Goal: Task Accomplishment & Management: Manage account settings

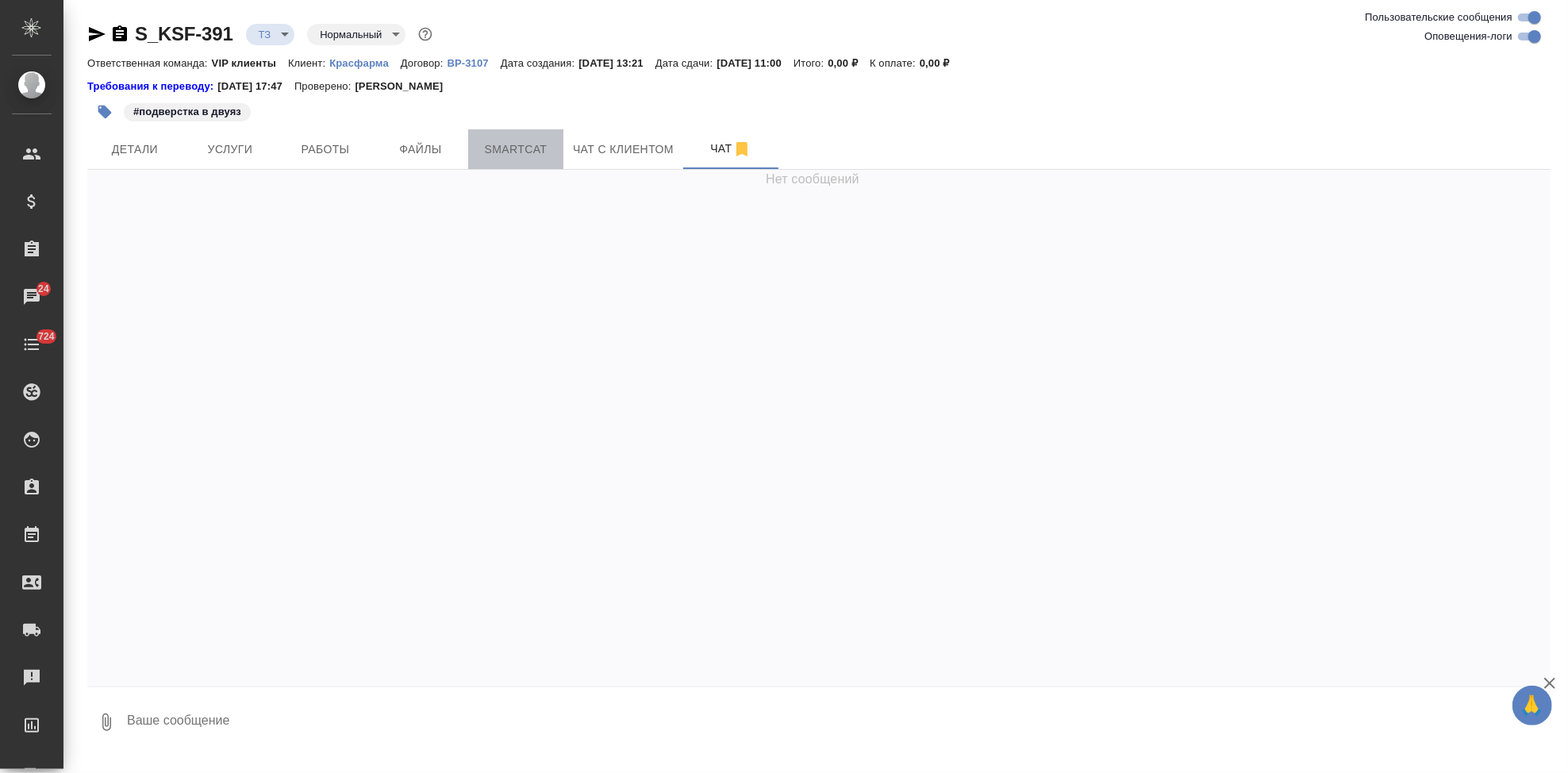
click at [509, 153] on span "Smartcat" at bounding box center [515, 150] width 76 height 20
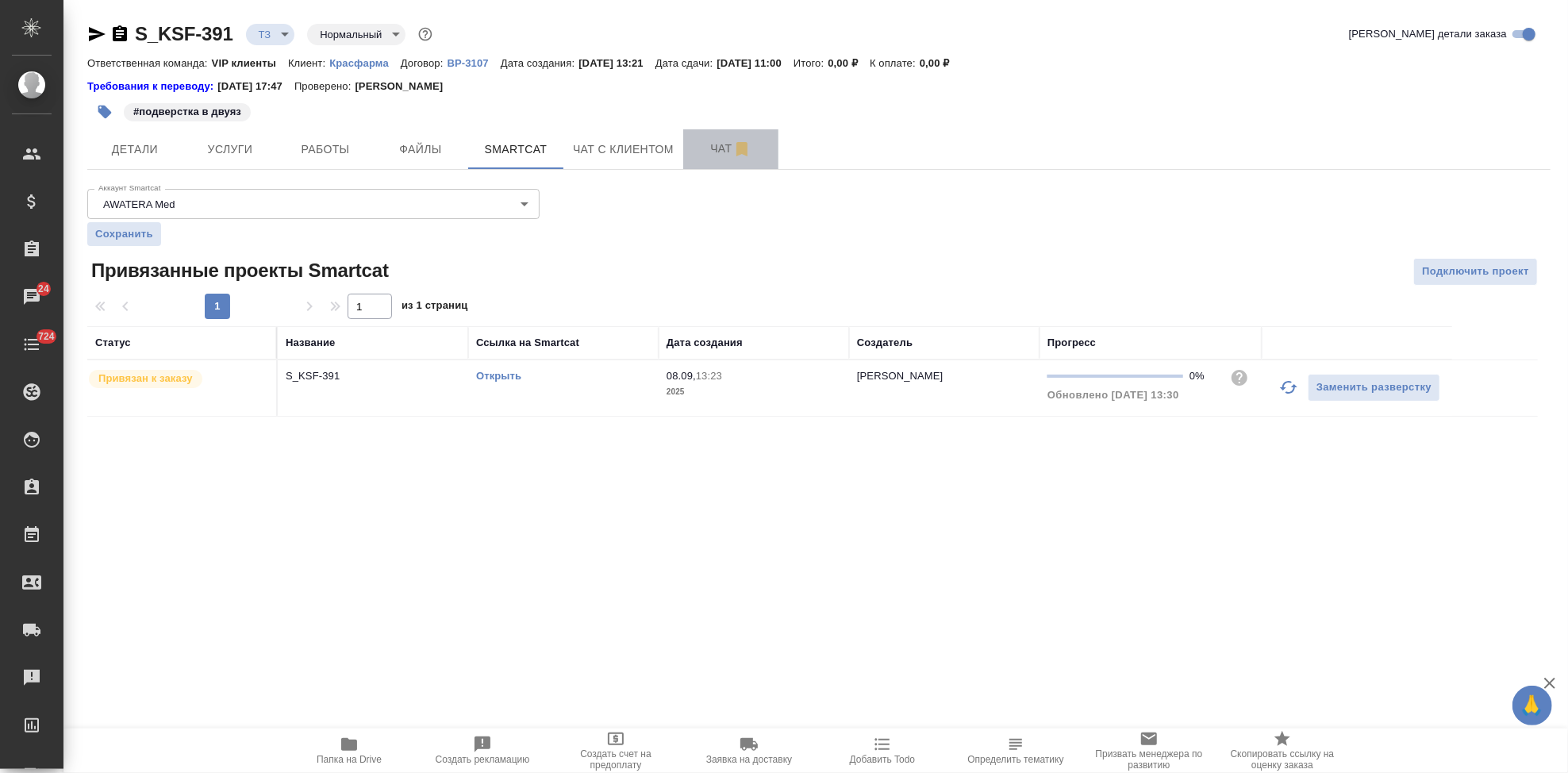
click at [705, 156] on span "Чат" at bounding box center [731, 149] width 76 height 20
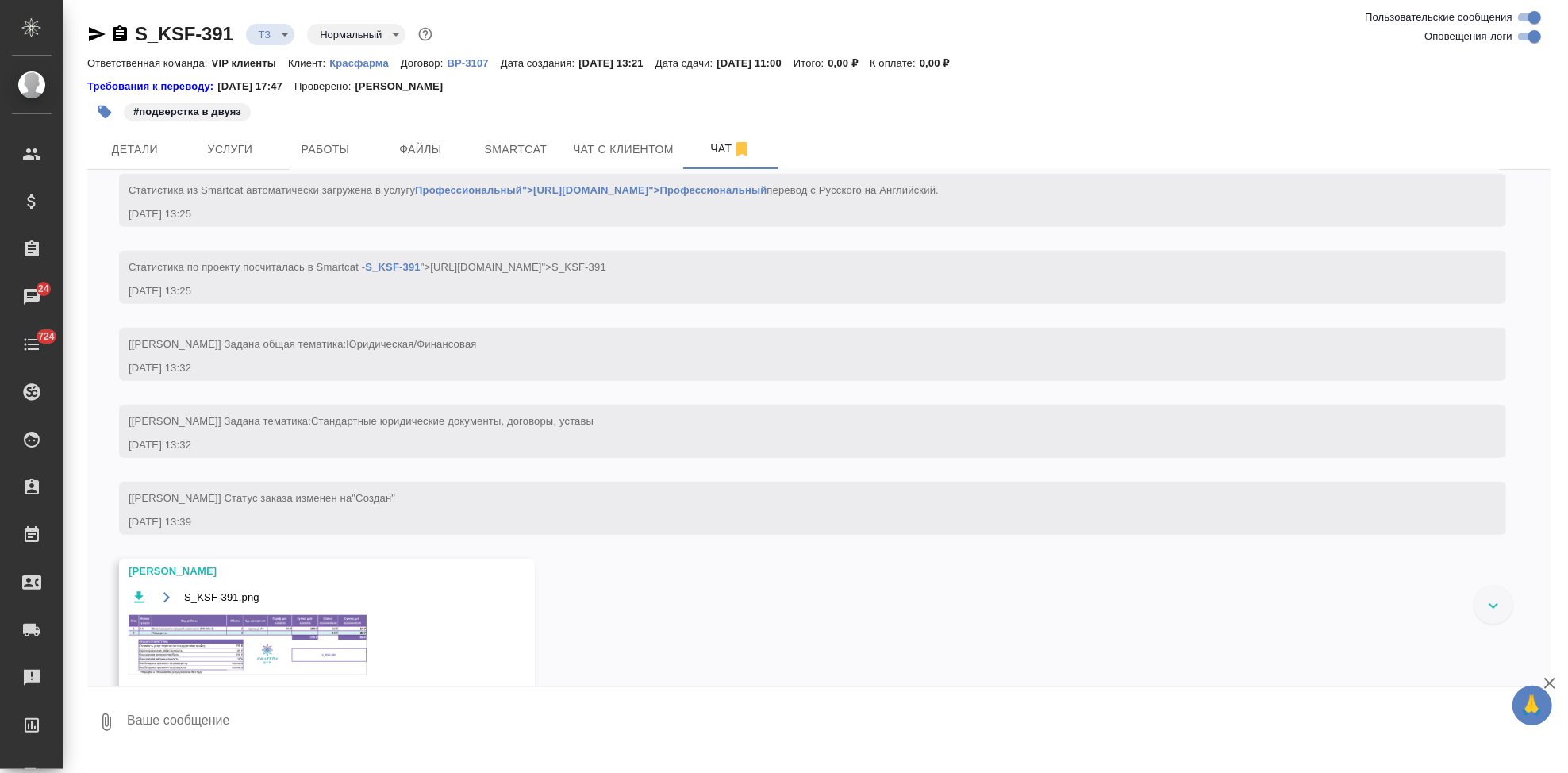
scroll to position [967, 0]
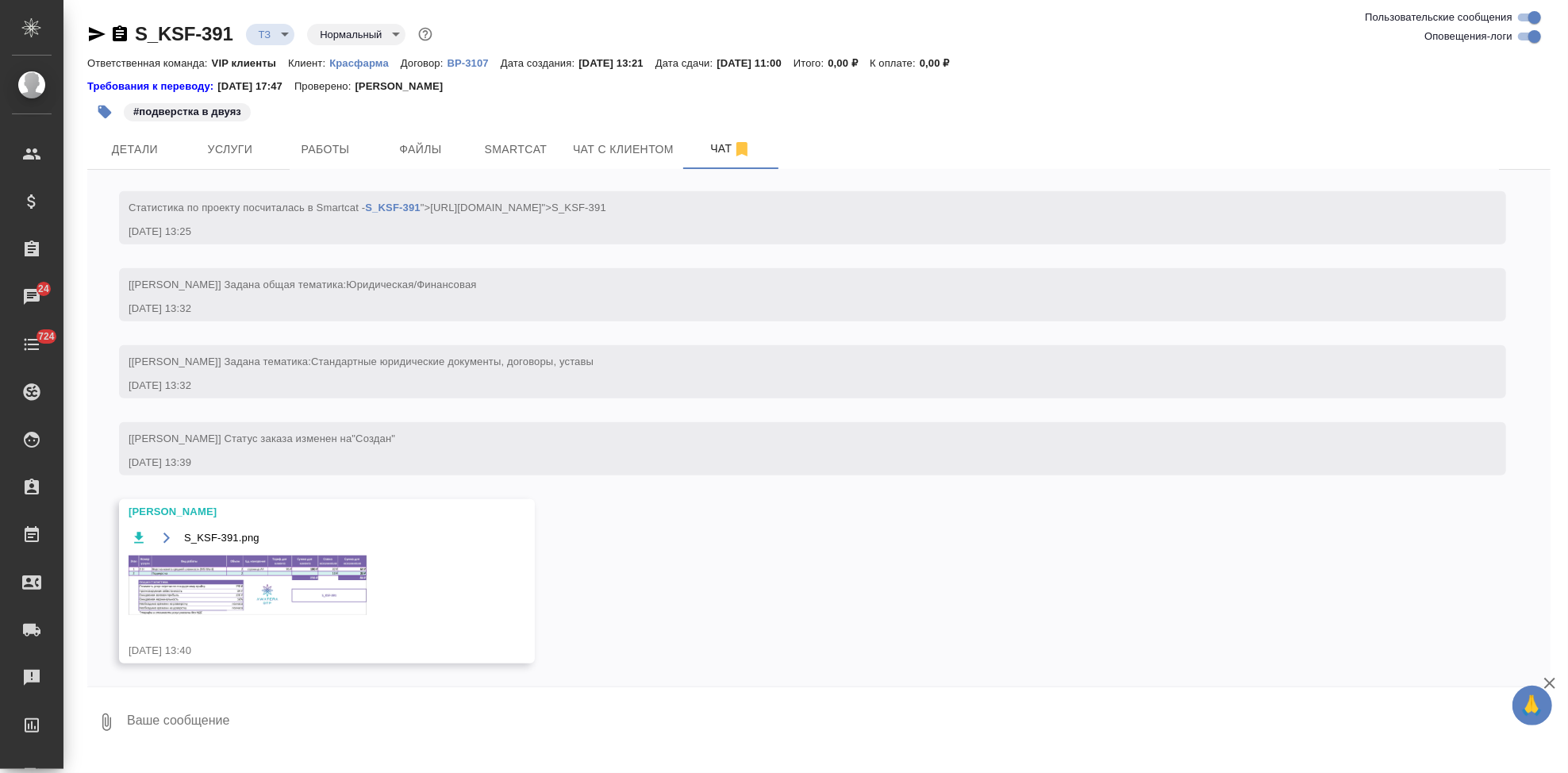
click at [264, 568] on img at bounding box center [247, 585] width 238 height 60
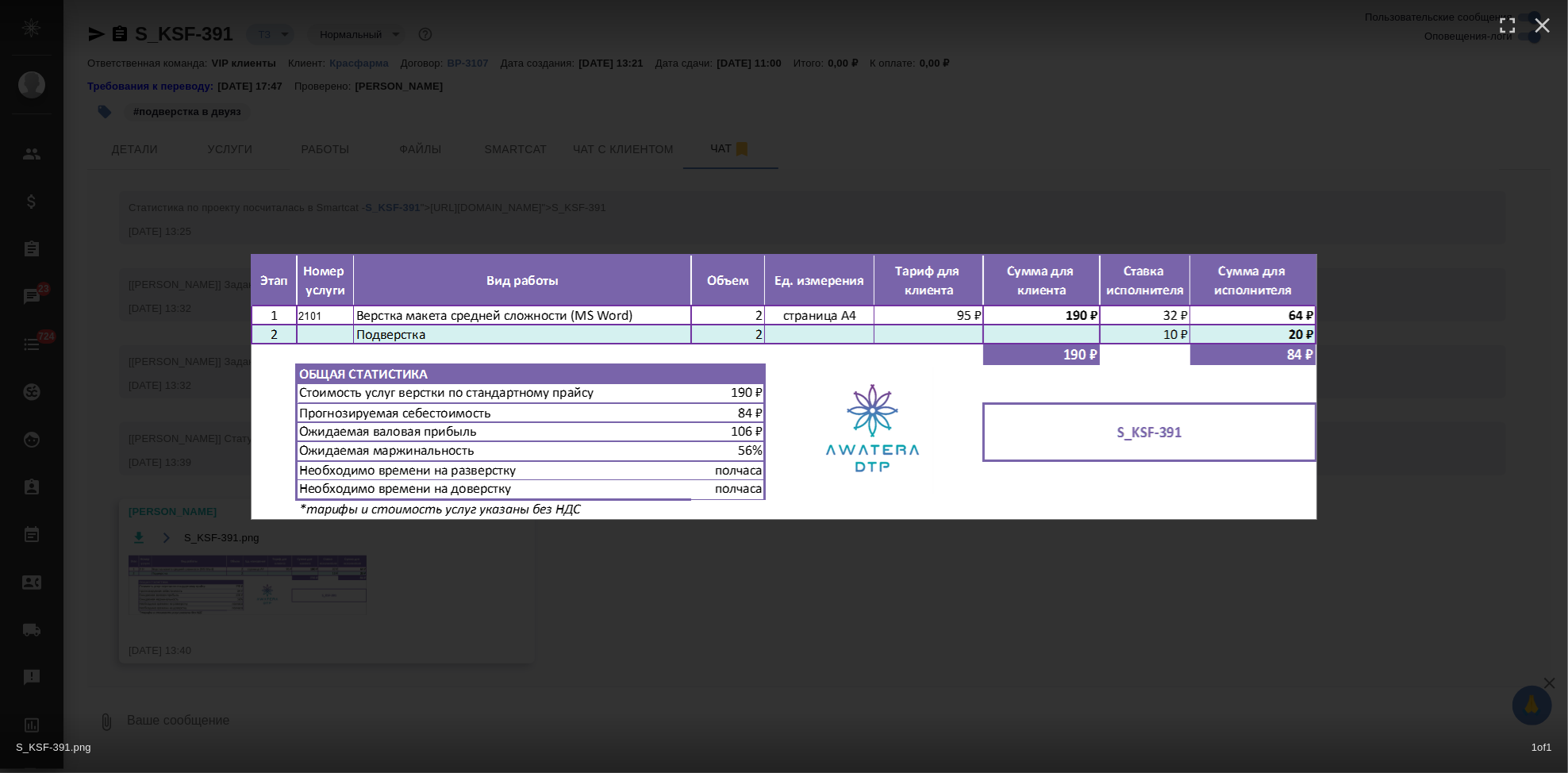
click at [806, 621] on div "S_KSF-391.png 1 of 1" at bounding box center [784, 386] width 1568 height 773
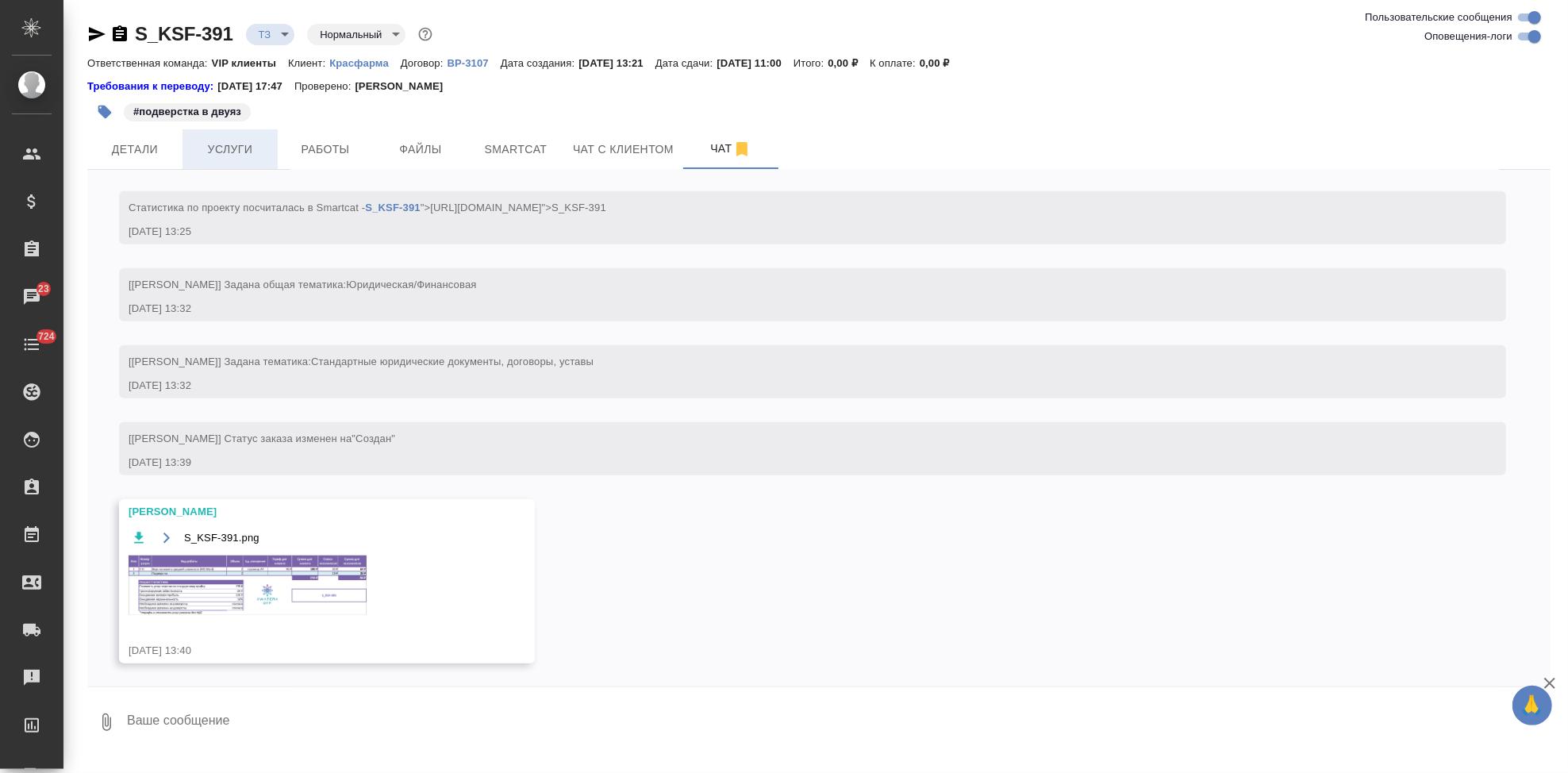
click at [264, 147] on span "Услуги" at bounding box center [230, 150] width 76 height 20
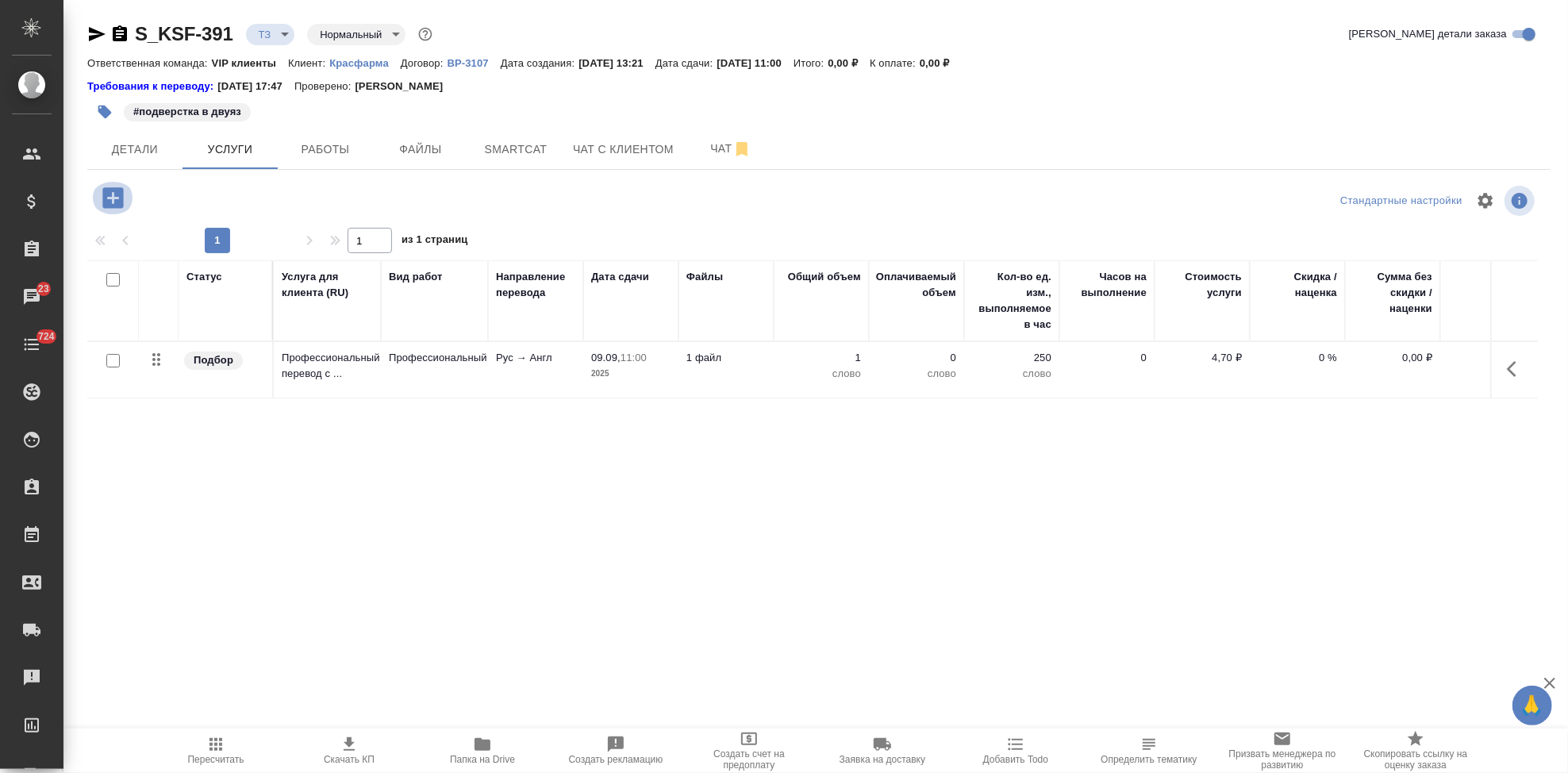
click at [108, 201] on icon "button" at bounding box center [113, 197] width 21 height 21
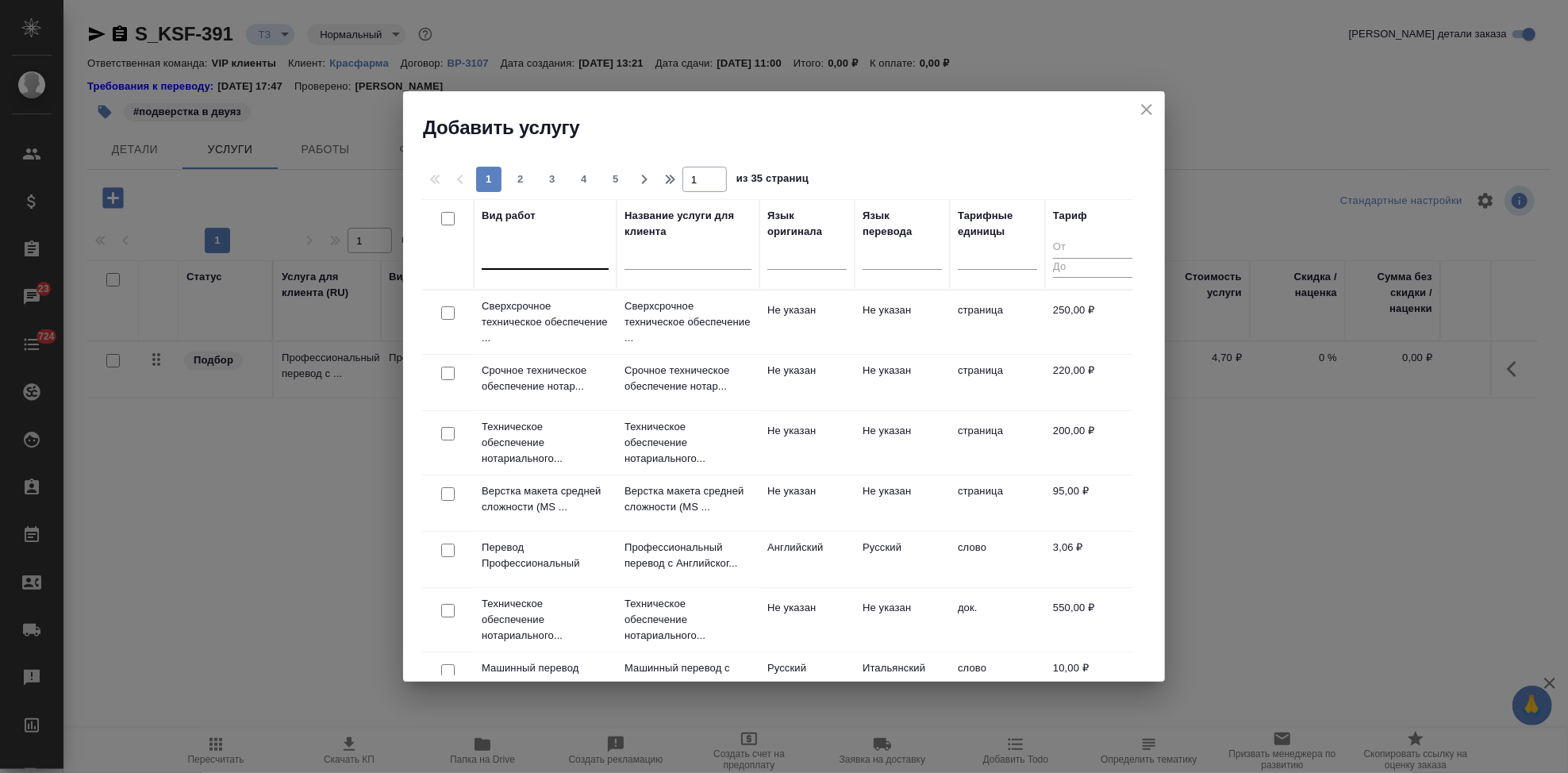
click at [552, 260] on div at bounding box center [544, 254] width 127 height 23
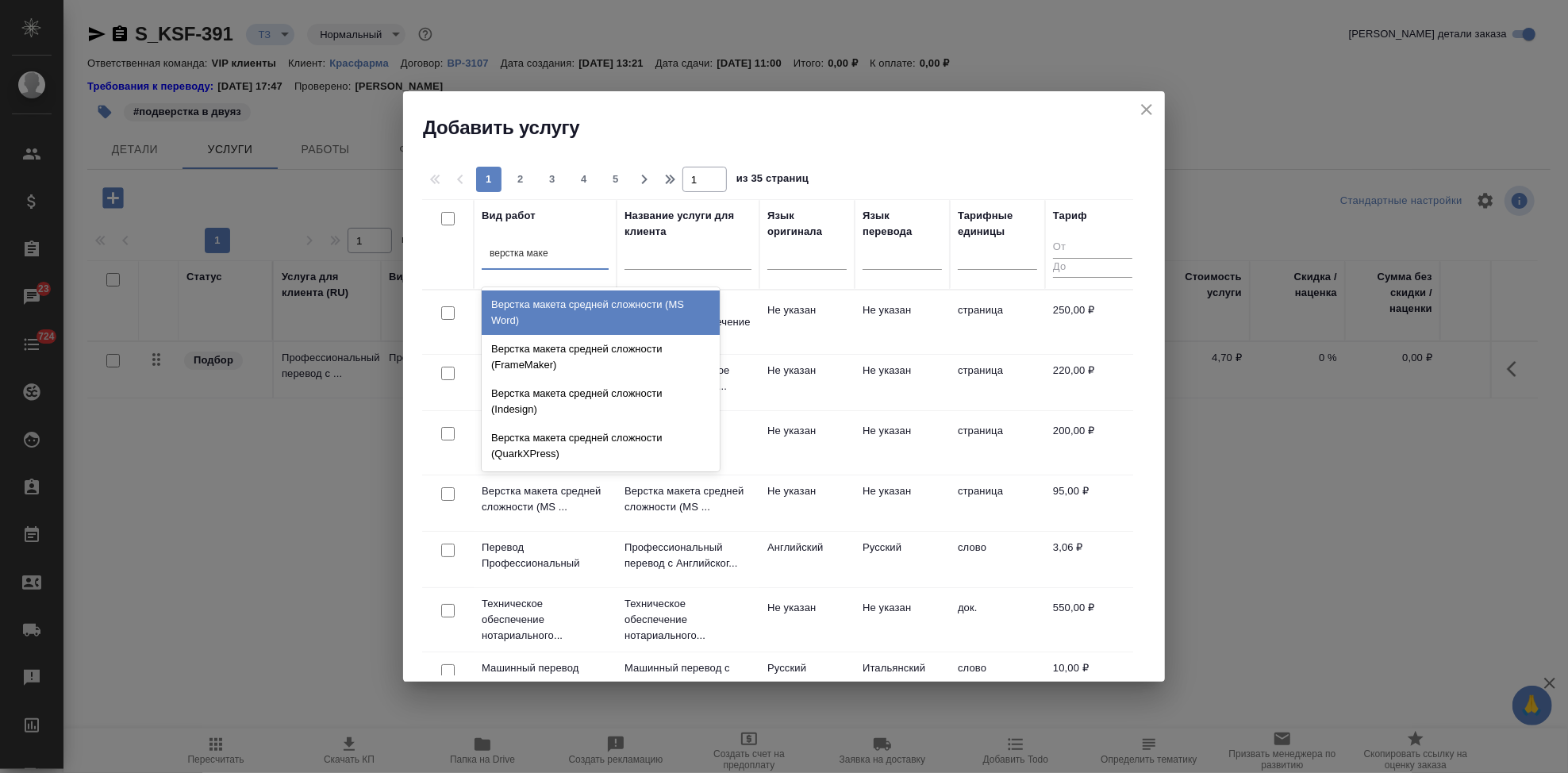
type input "верстка макет"
click at [603, 326] on div "Верстка макета средней сложности (MS Word)" at bounding box center [600, 312] width 238 height 45
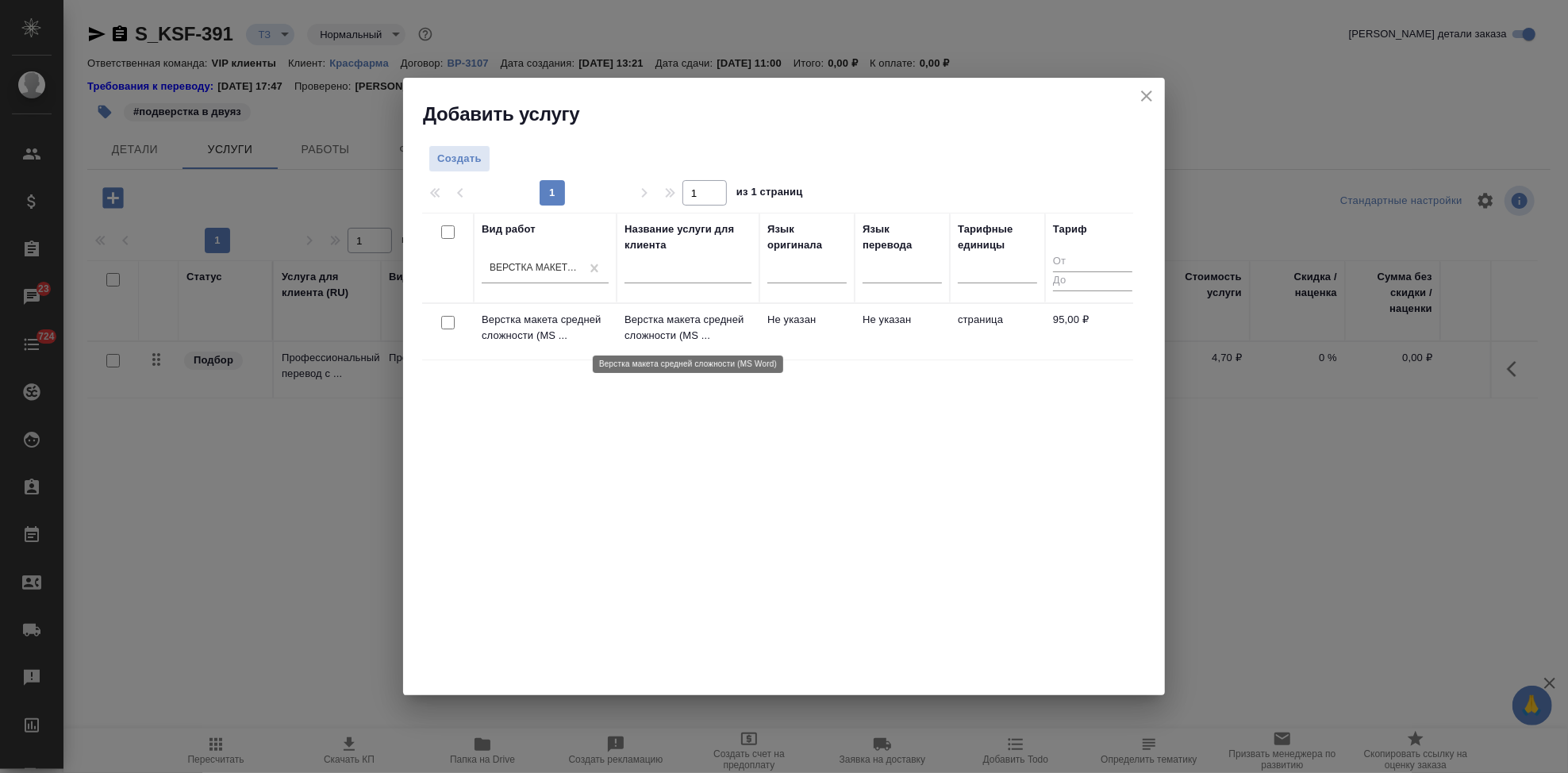
click at [666, 327] on p "Верстка макета средней сложности (MS ..." at bounding box center [688, 327] width 127 height 31
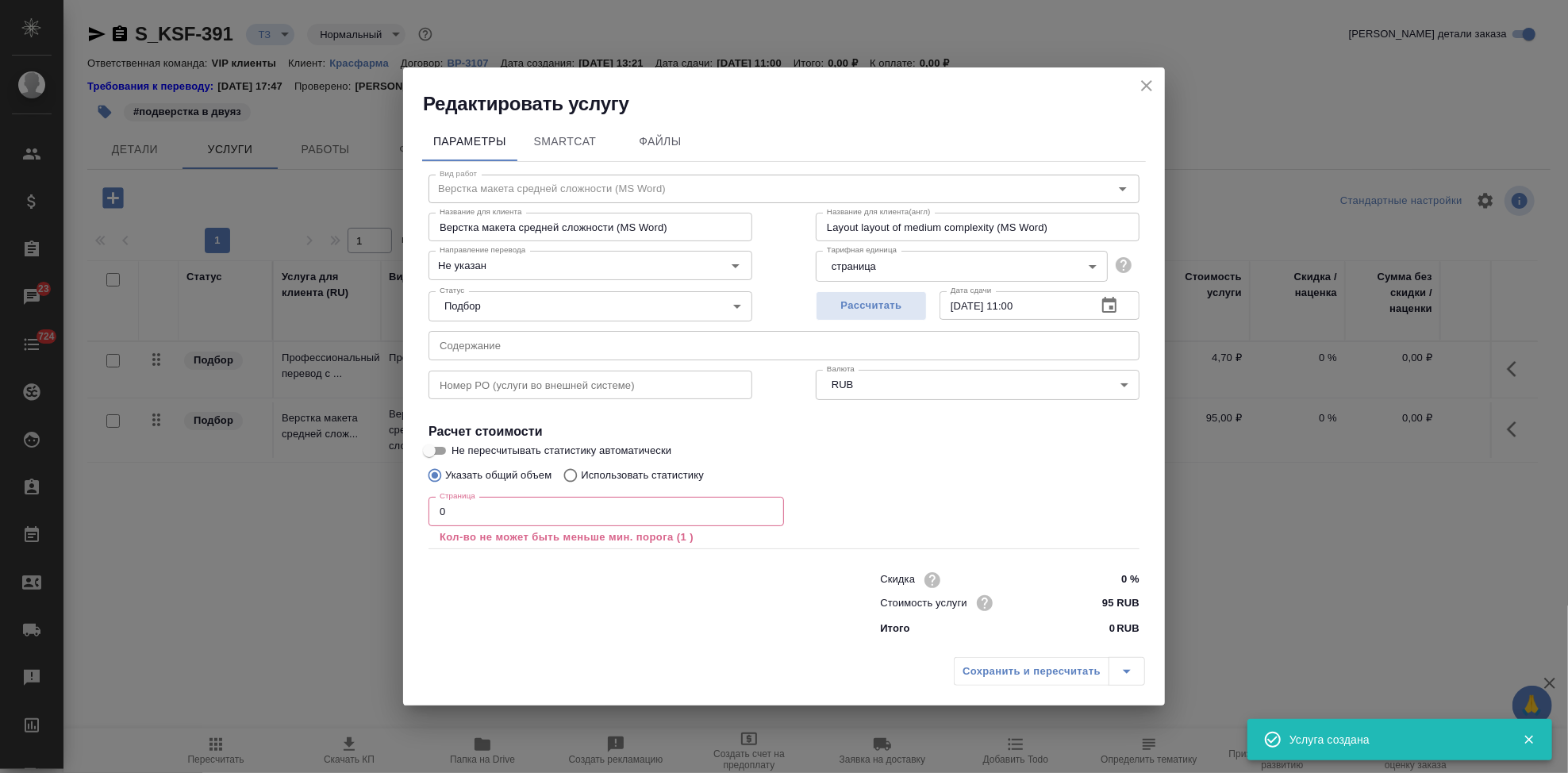
click at [478, 512] on input "0" at bounding box center [606, 510] width 356 height 28
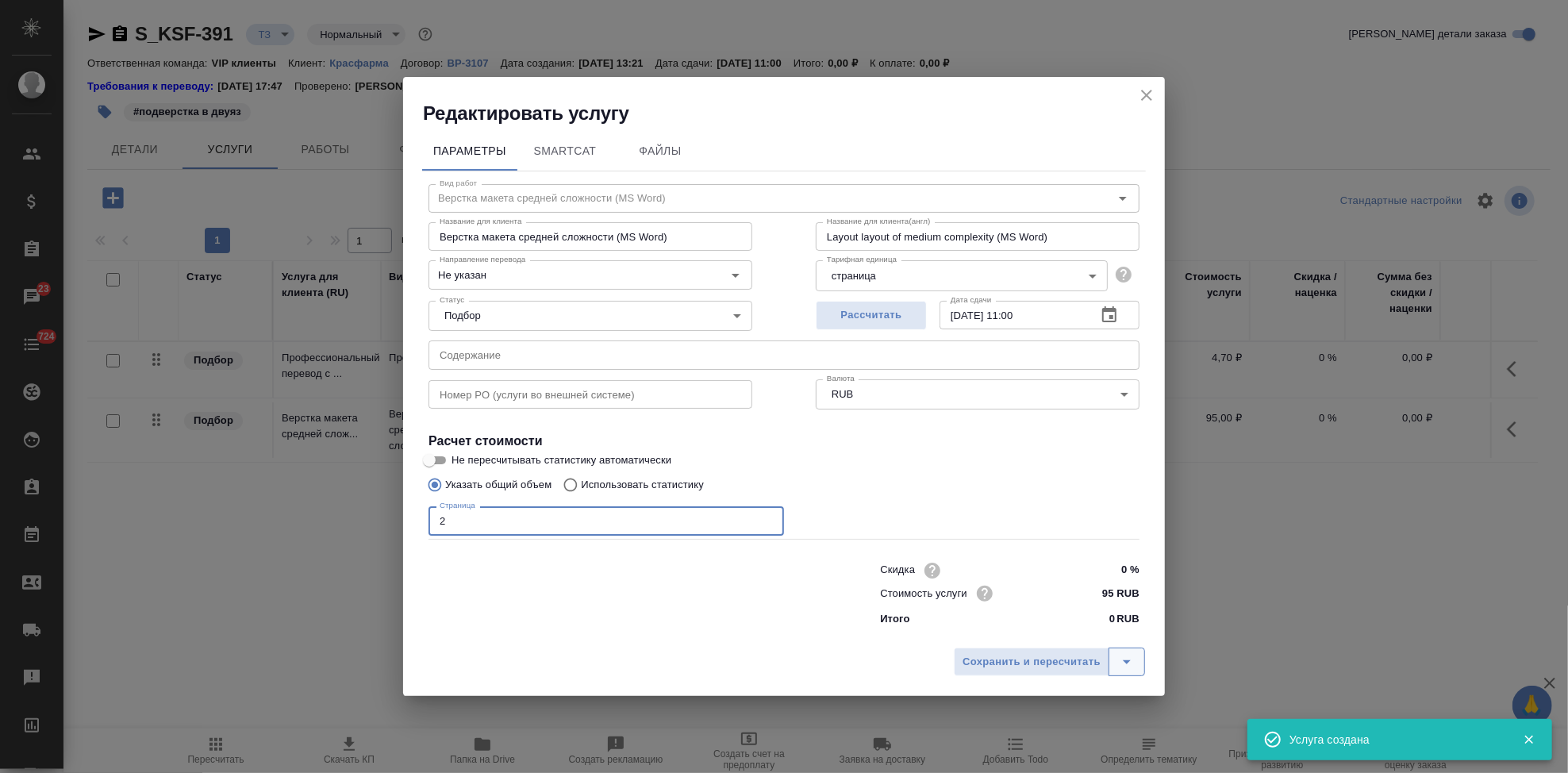
type input "2"
click at [1122, 664] on icon "split button" at bounding box center [1126, 661] width 19 height 19
click at [1015, 626] on li "Сохранить" at bounding box center [1052, 628] width 191 height 26
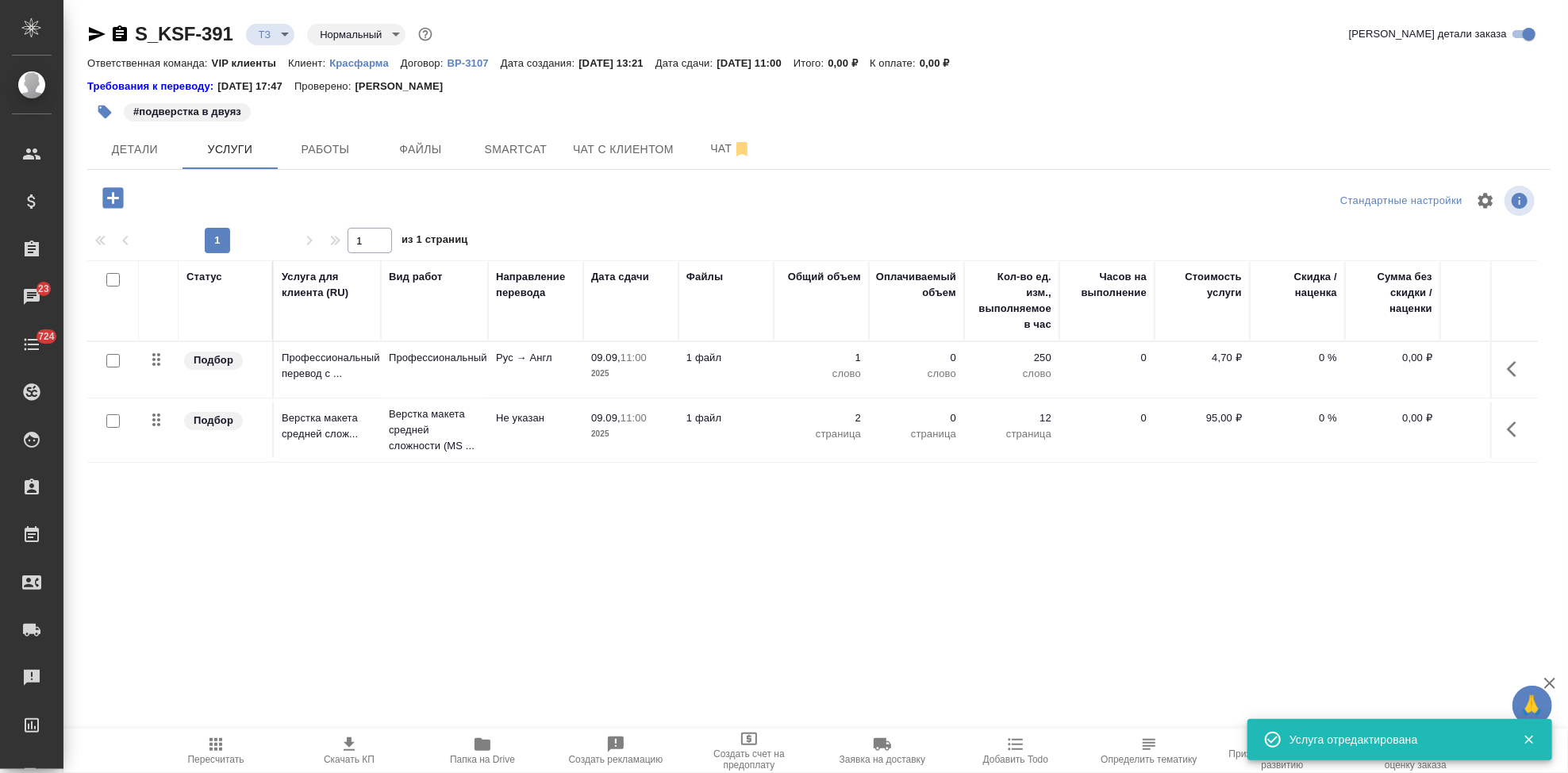
click at [210, 747] on icon "button" at bounding box center [215, 744] width 19 height 19
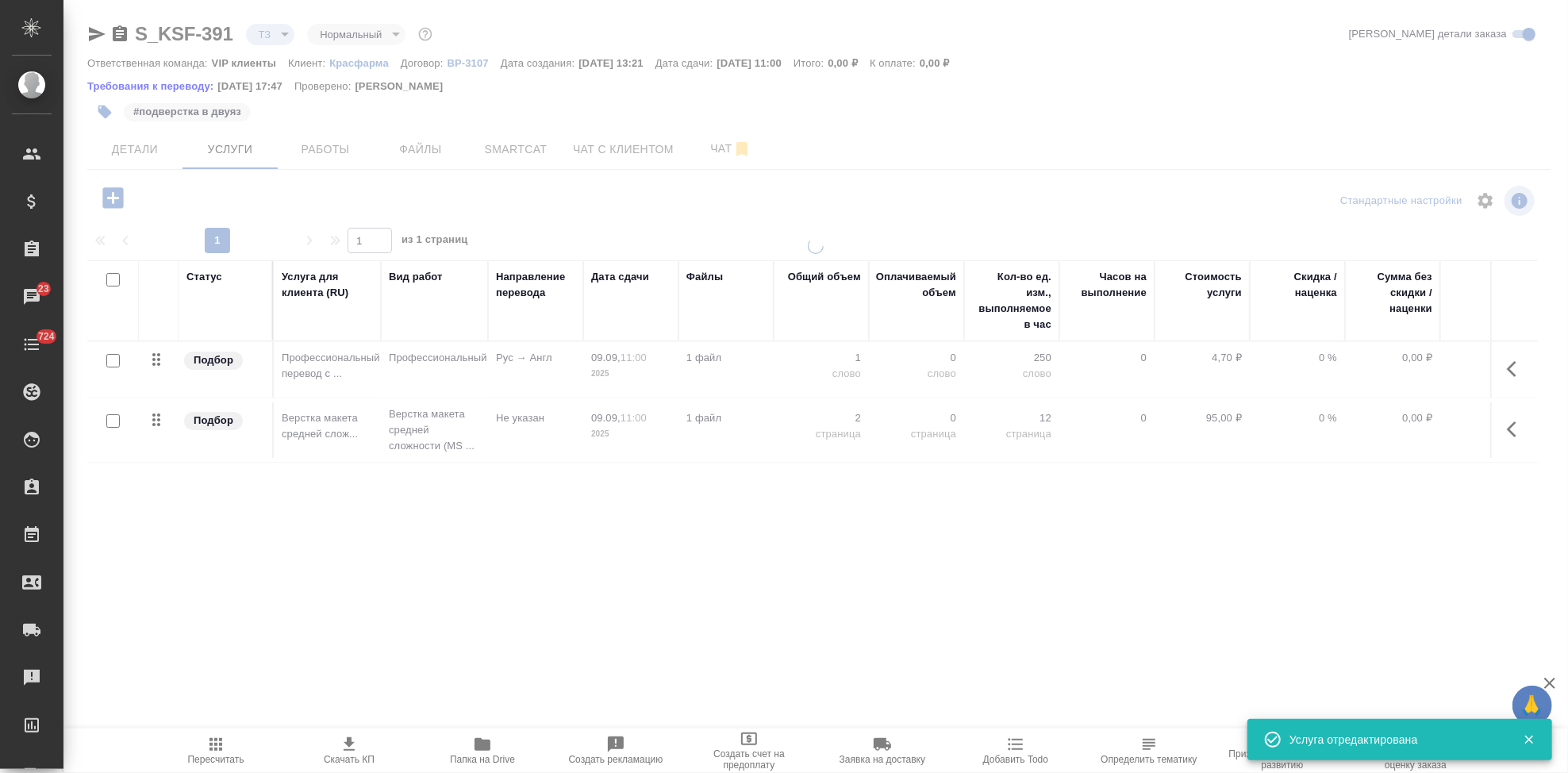
type input "new"
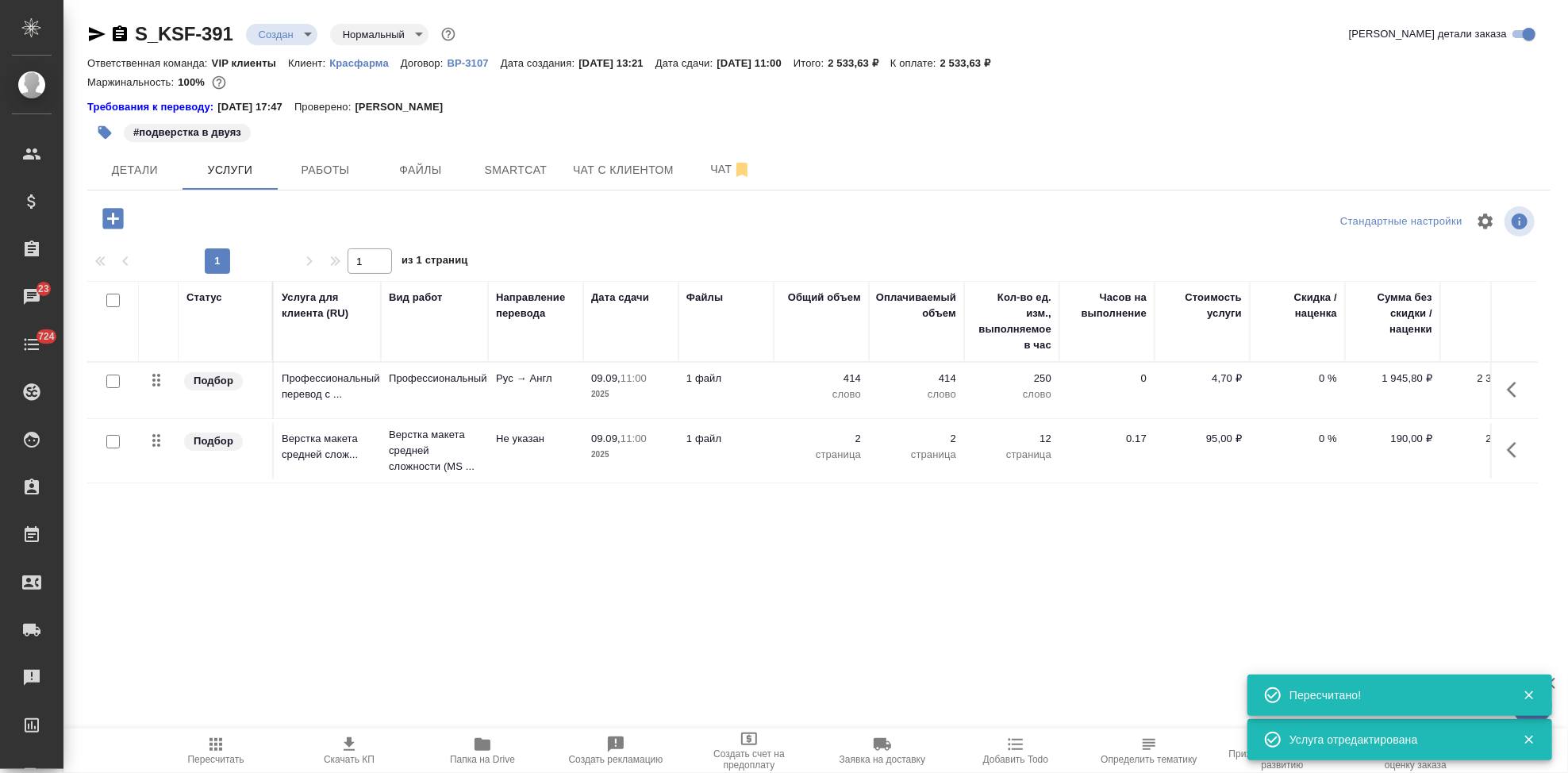
click at [364, 744] on span "Скачать КП" at bounding box center [349, 750] width 114 height 30
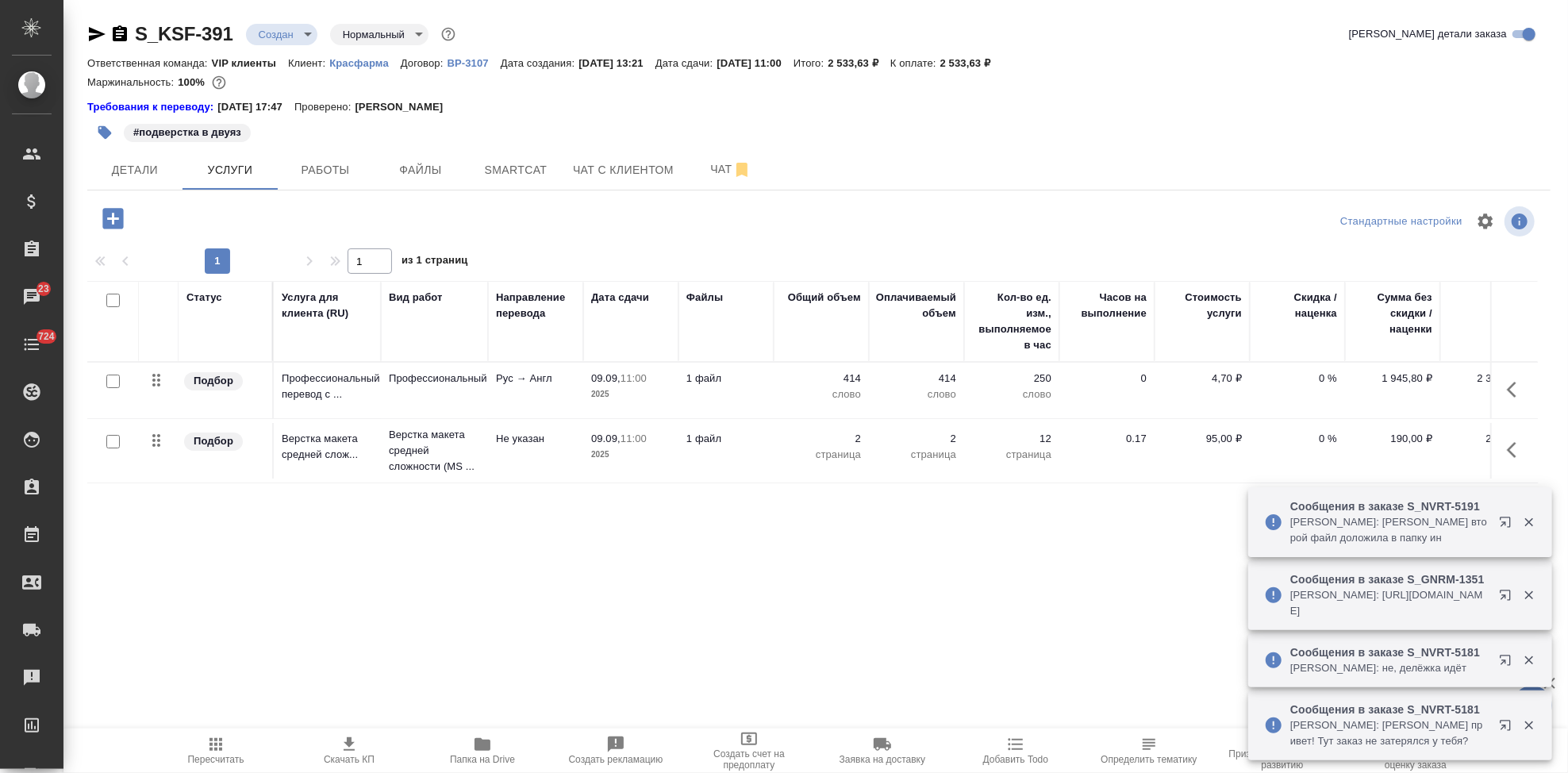
click at [302, 34] on body "🙏 .cls-1 fill:#fff; AWATERA Kabargina Anna Клиенты Спецификации Заказы 23 Чаты …" at bounding box center [784, 386] width 1568 height 773
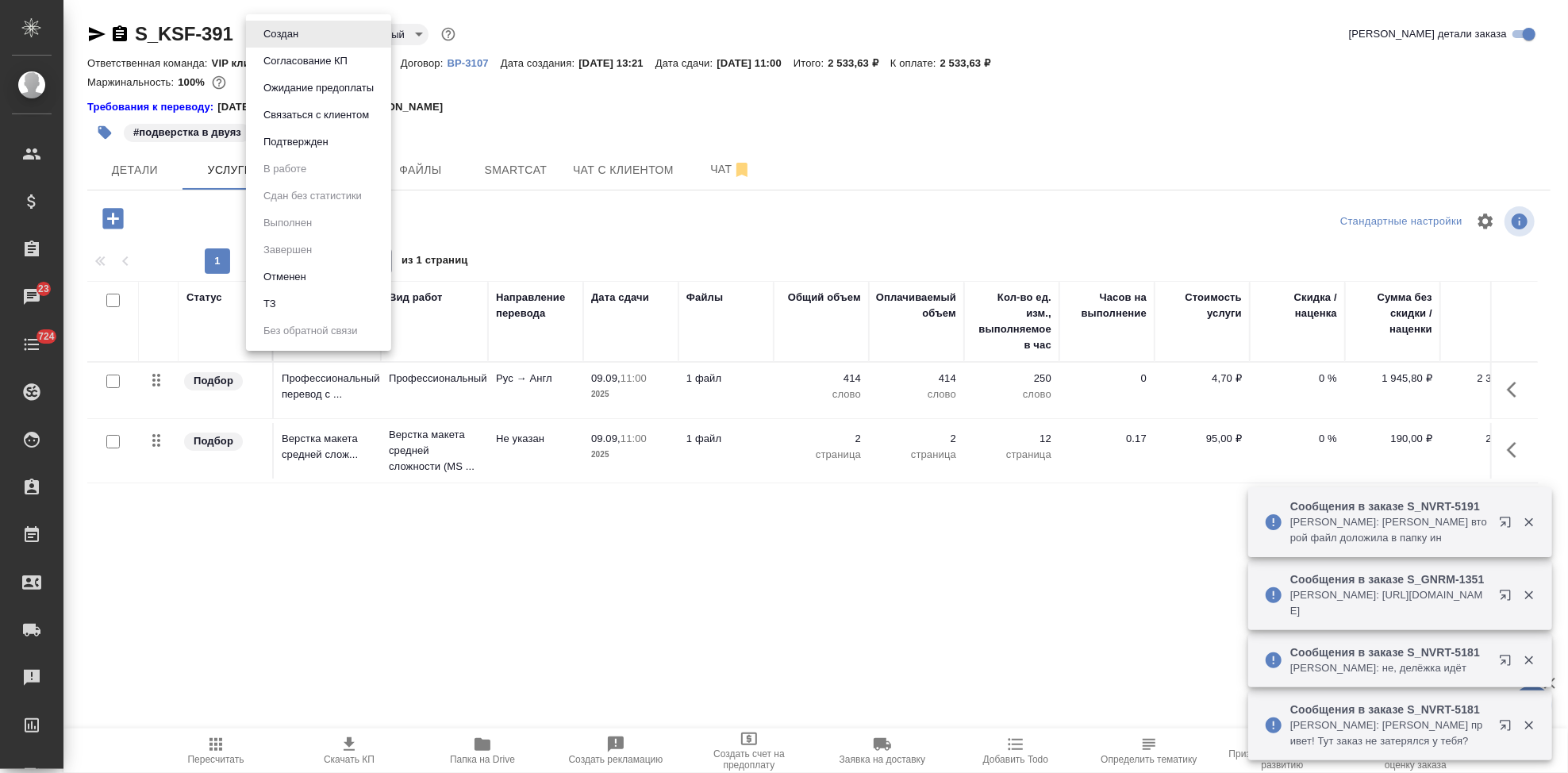
click at [307, 60] on button "Согласование КП" at bounding box center [305, 60] width 94 height 17
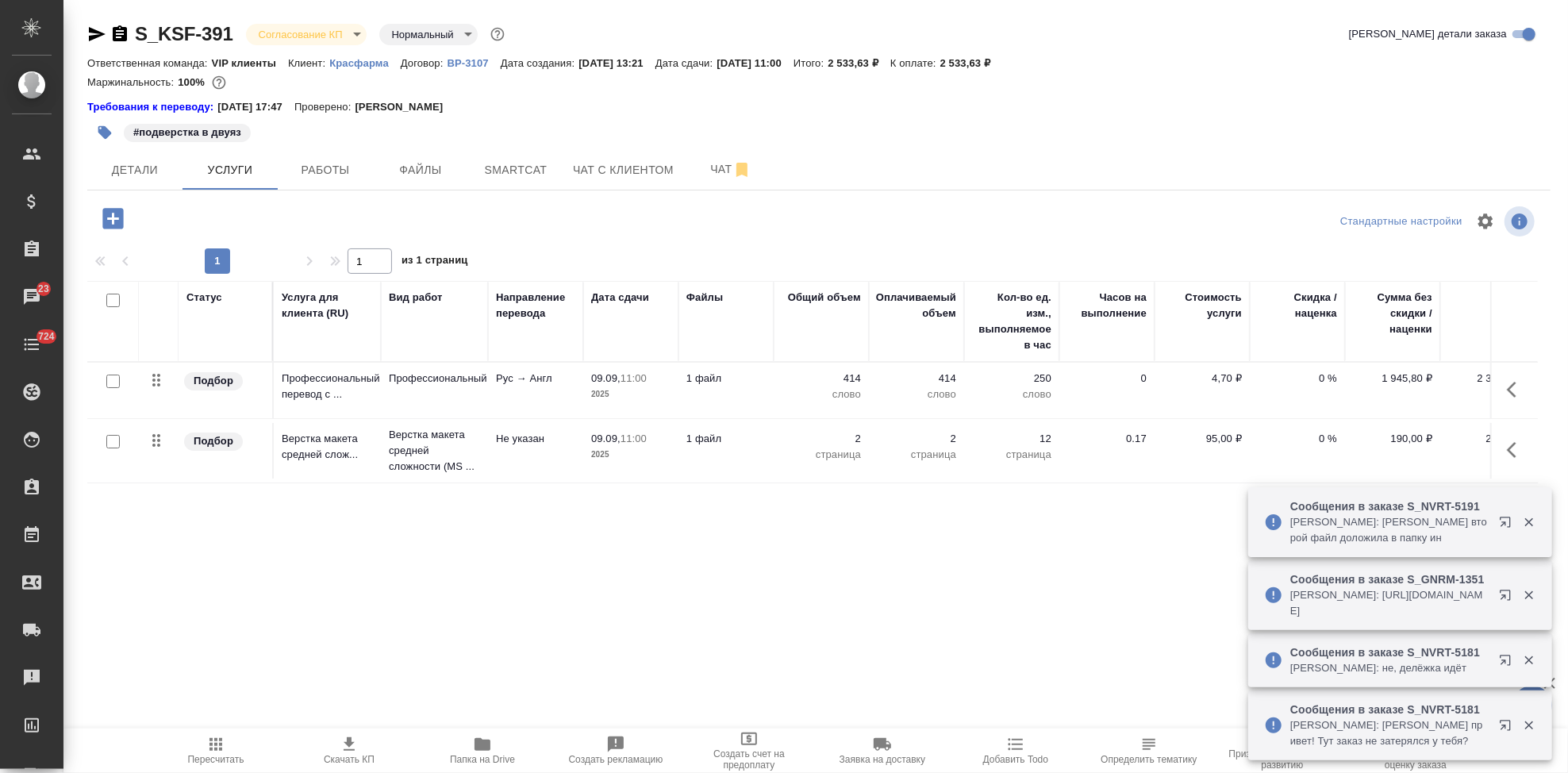
click at [146, 29] on div "S_KSF-391 Согласование КП kpNegotiation Нормальный normal" at bounding box center [298, 34] width 421 height 26
click at [128, 162] on span "Детали" at bounding box center [135, 170] width 76 height 20
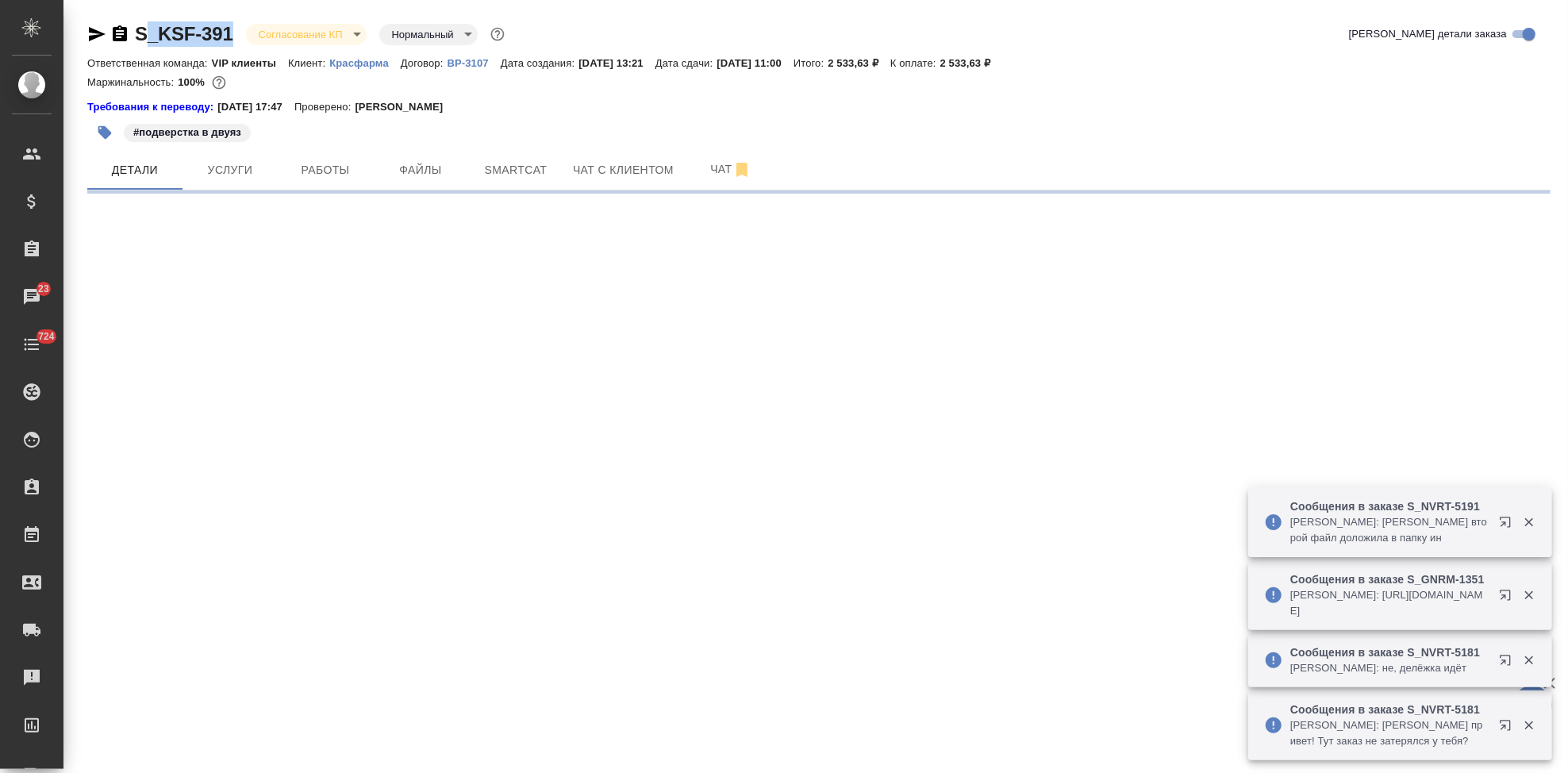
select select "RU"
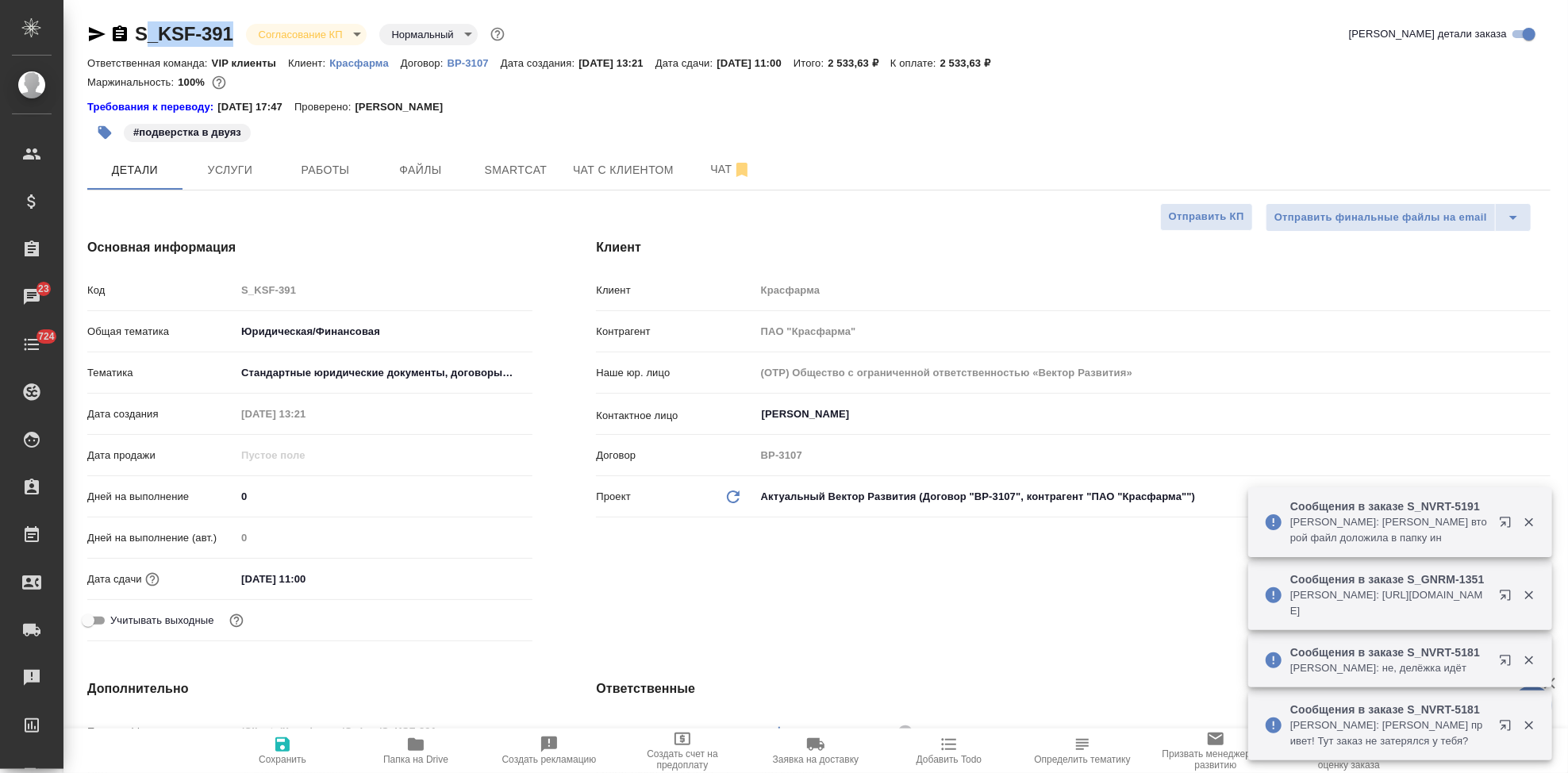
type textarea "x"
click at [173, 290] on div "Код S_KSF-391" at bounding box center [309, 290] width 445 height 28
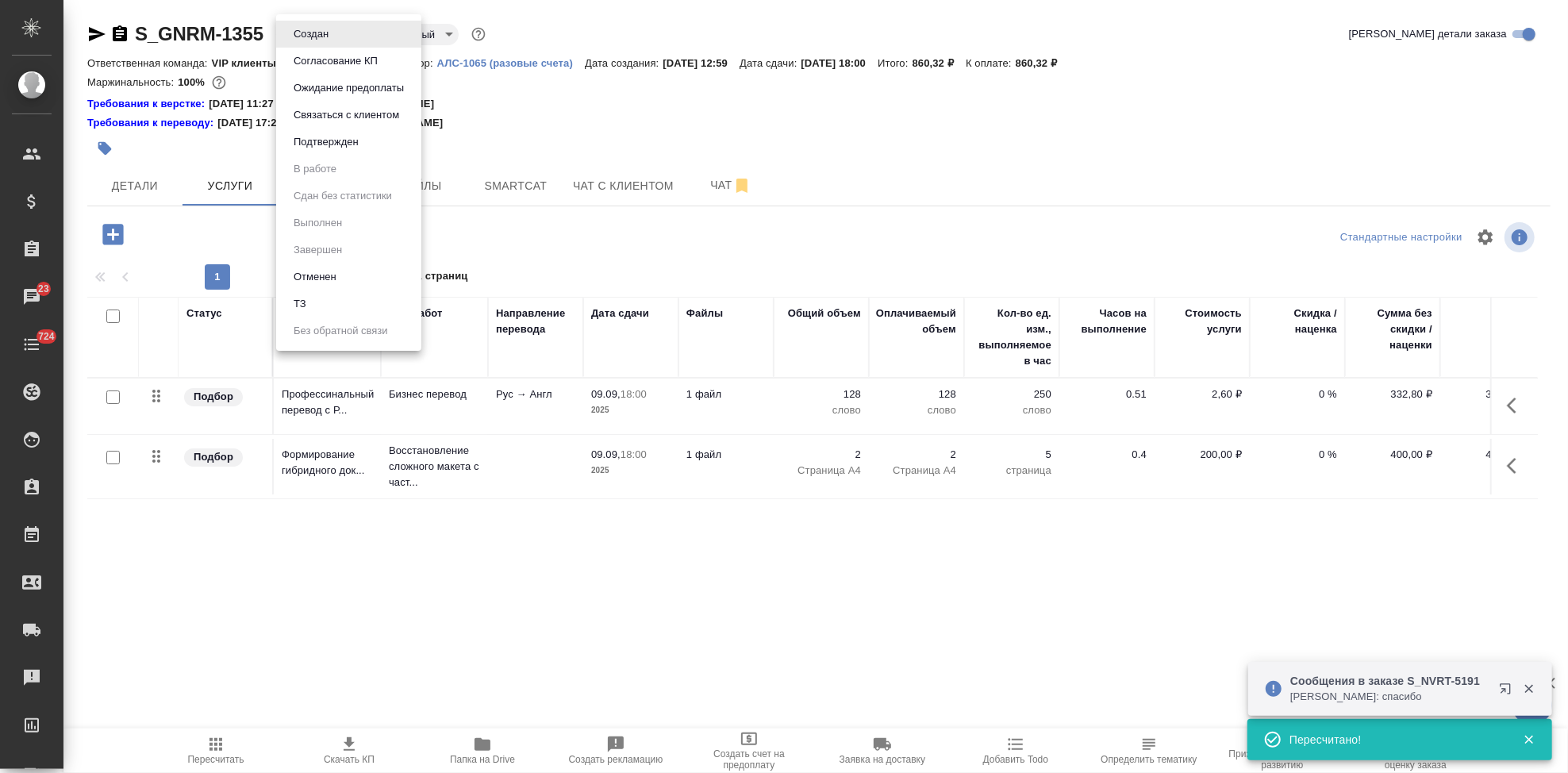
click at [324, 38] on body "🙏 .cls-1 fill:#fff; AWATERA Kabargina Anna Клиенты Спецификации Заказы 23 Чаты …" at bounding box center [784, 386] width 1568 height 773
click at [319, 138] on button "Подтвержден" at bounding box center [327, 142] width 75 height 17
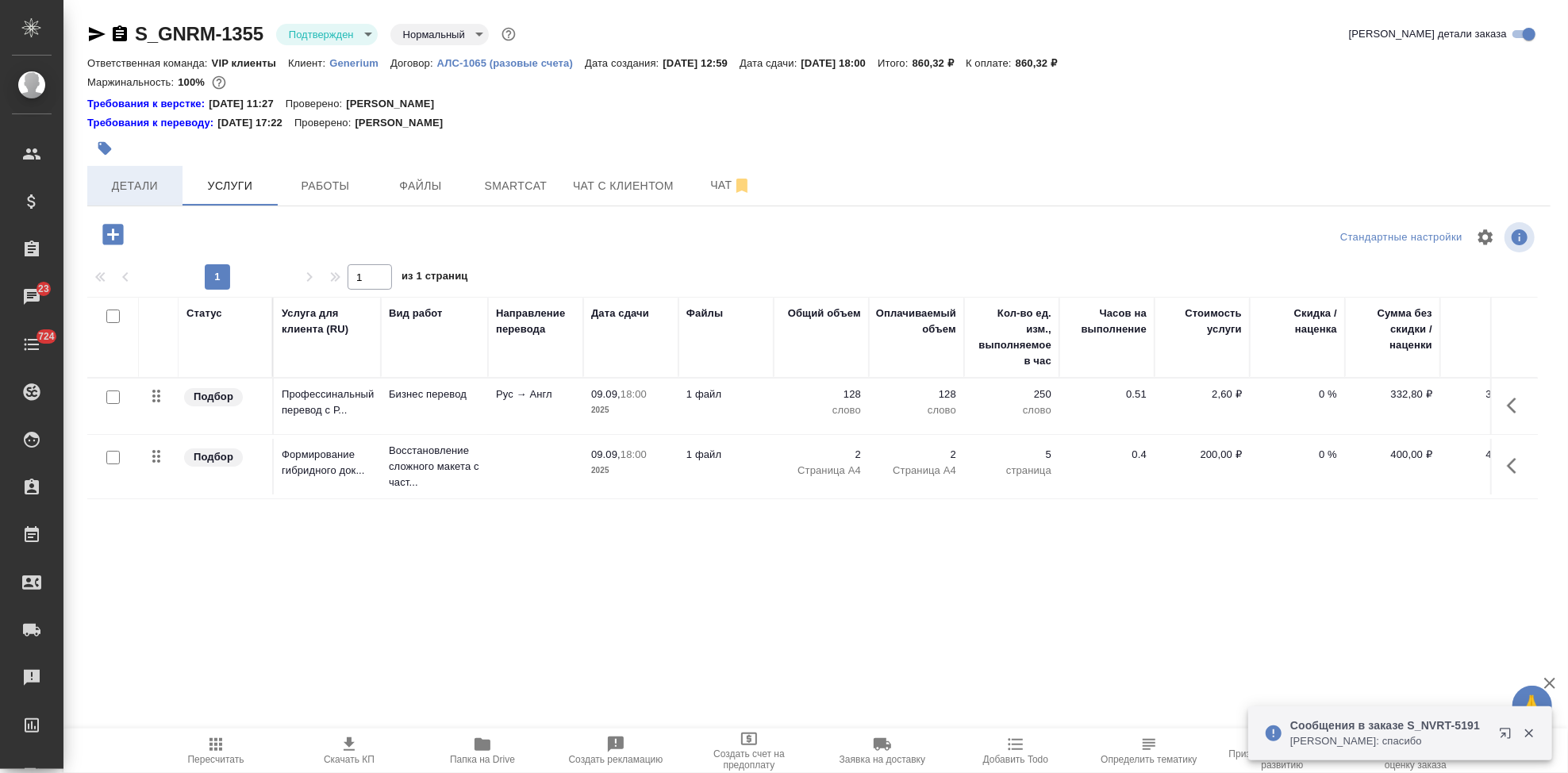
click at [159, 192] on span "Детали" at bounding box center [135, 186] width 76 height 20
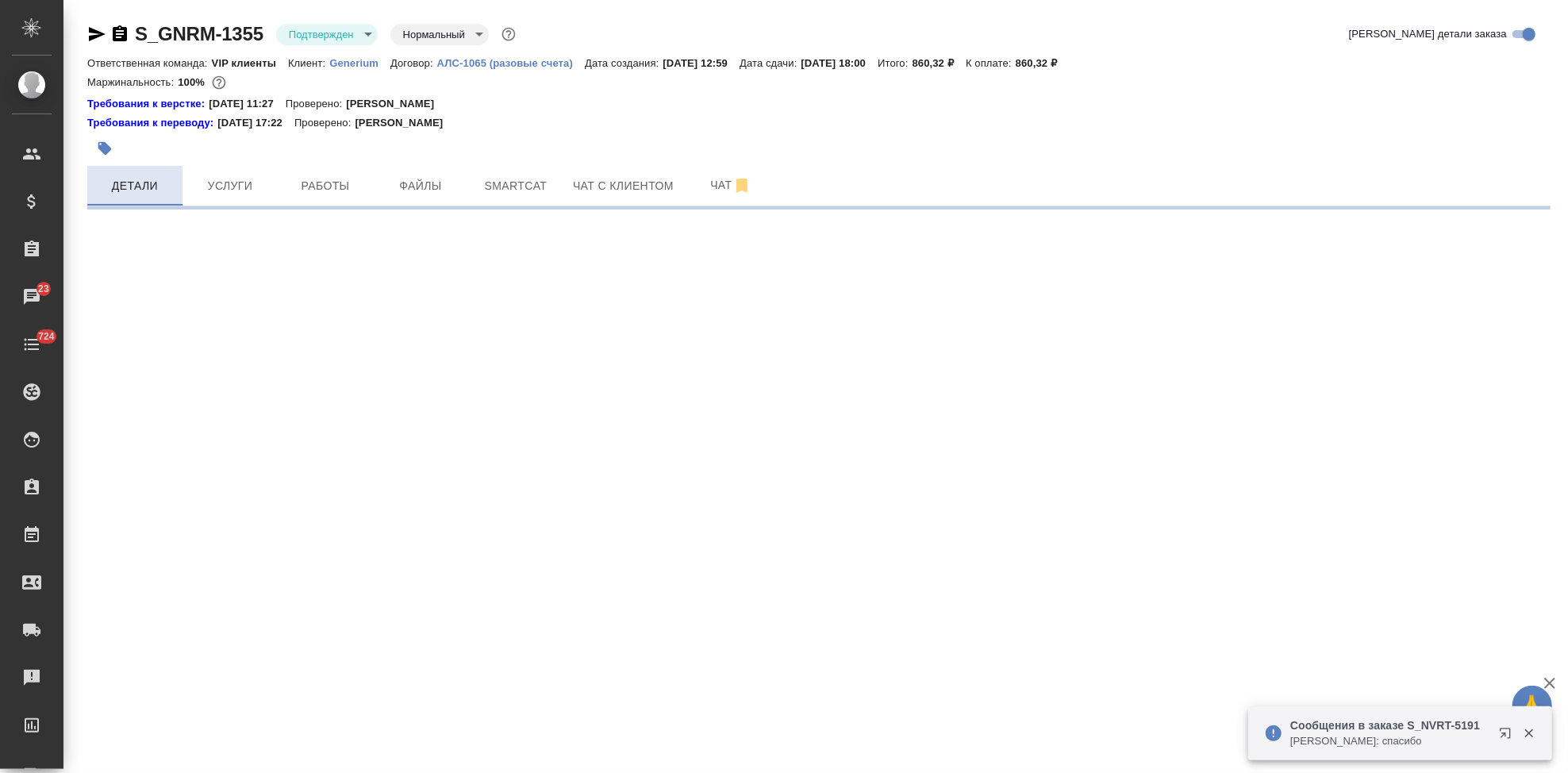
select select "RU"
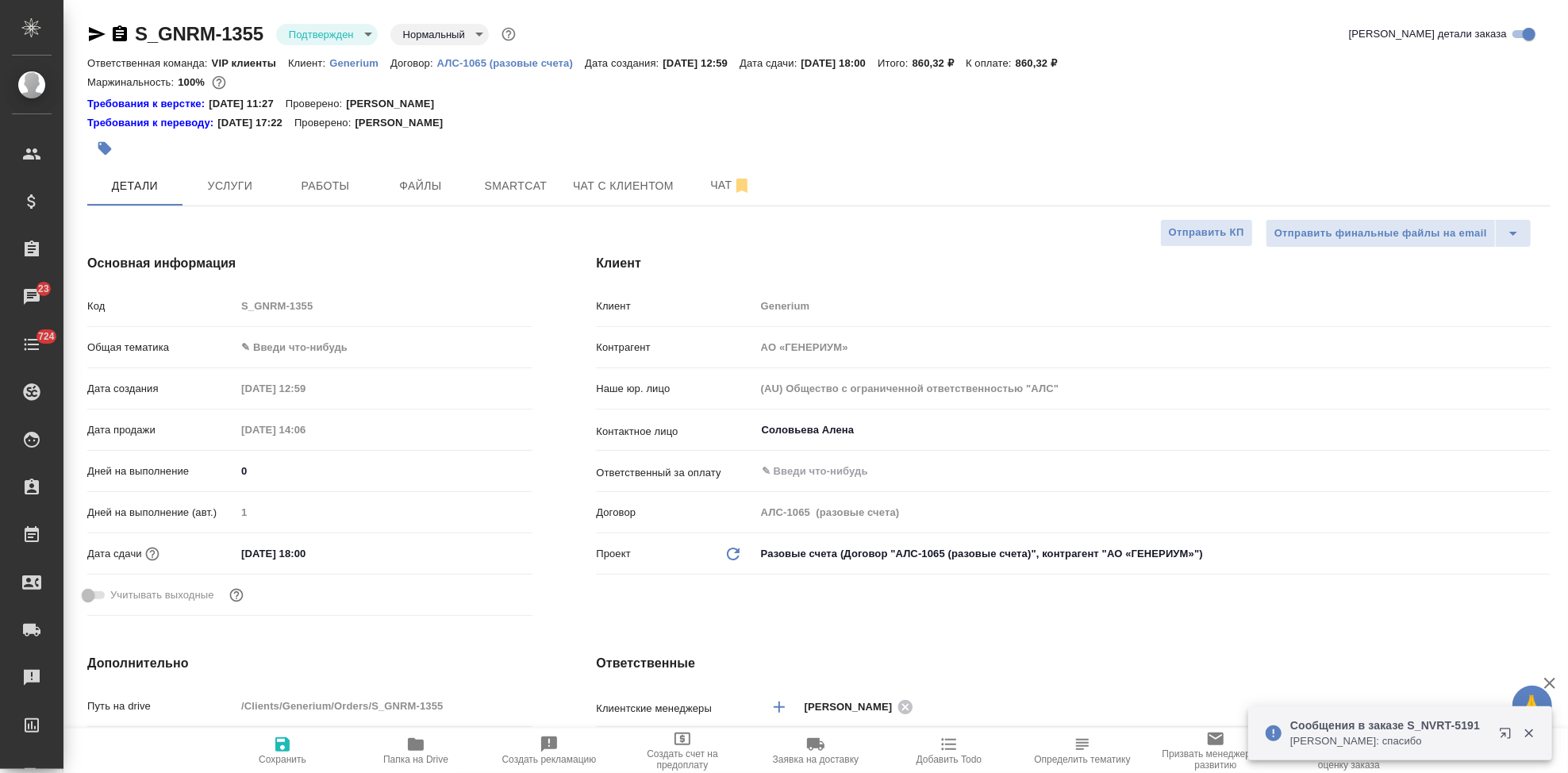
type textarea "x"
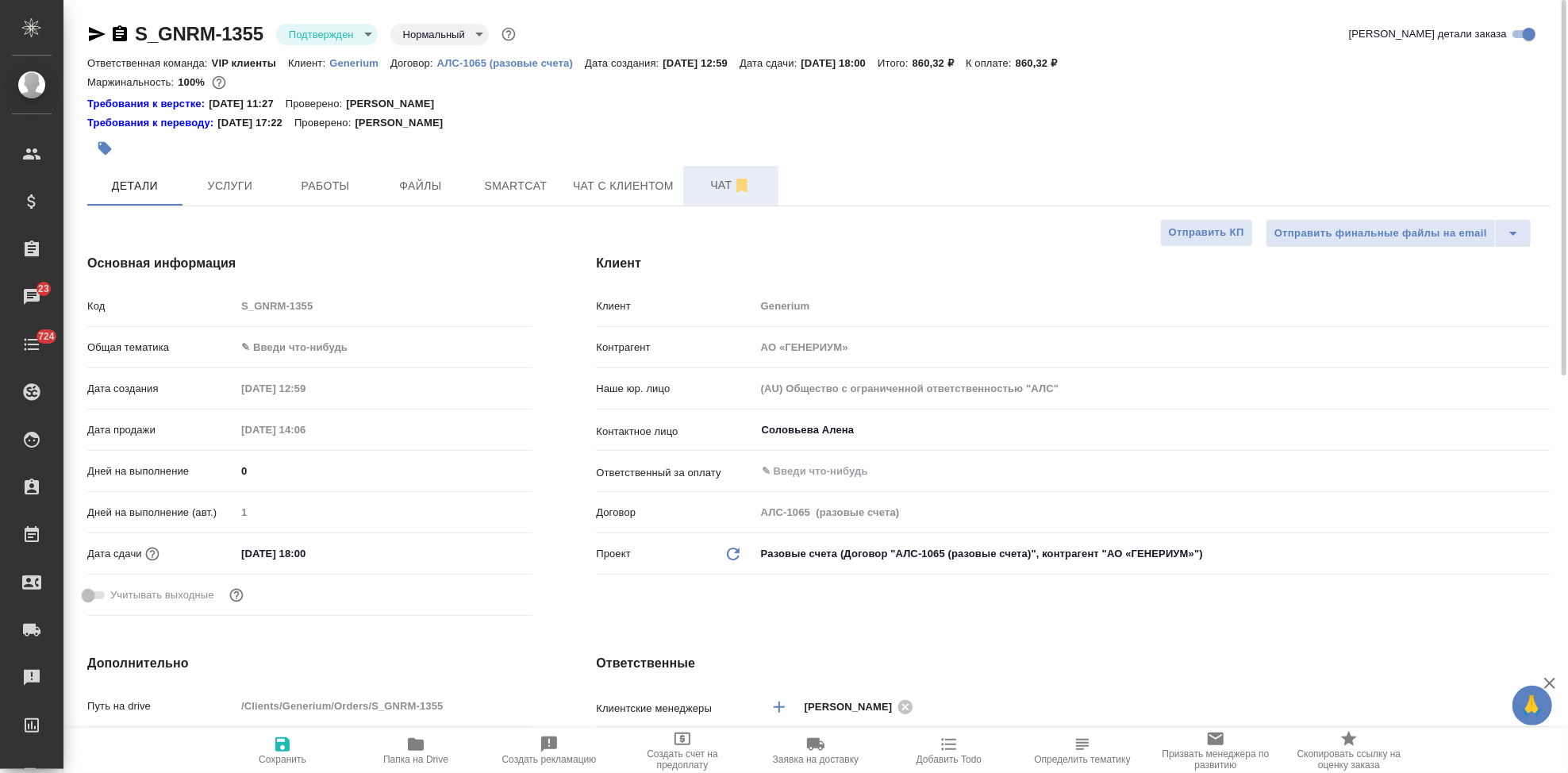
click at [694, 192] on span "Чат" at bounding box center [731, 186] width 76 height 20
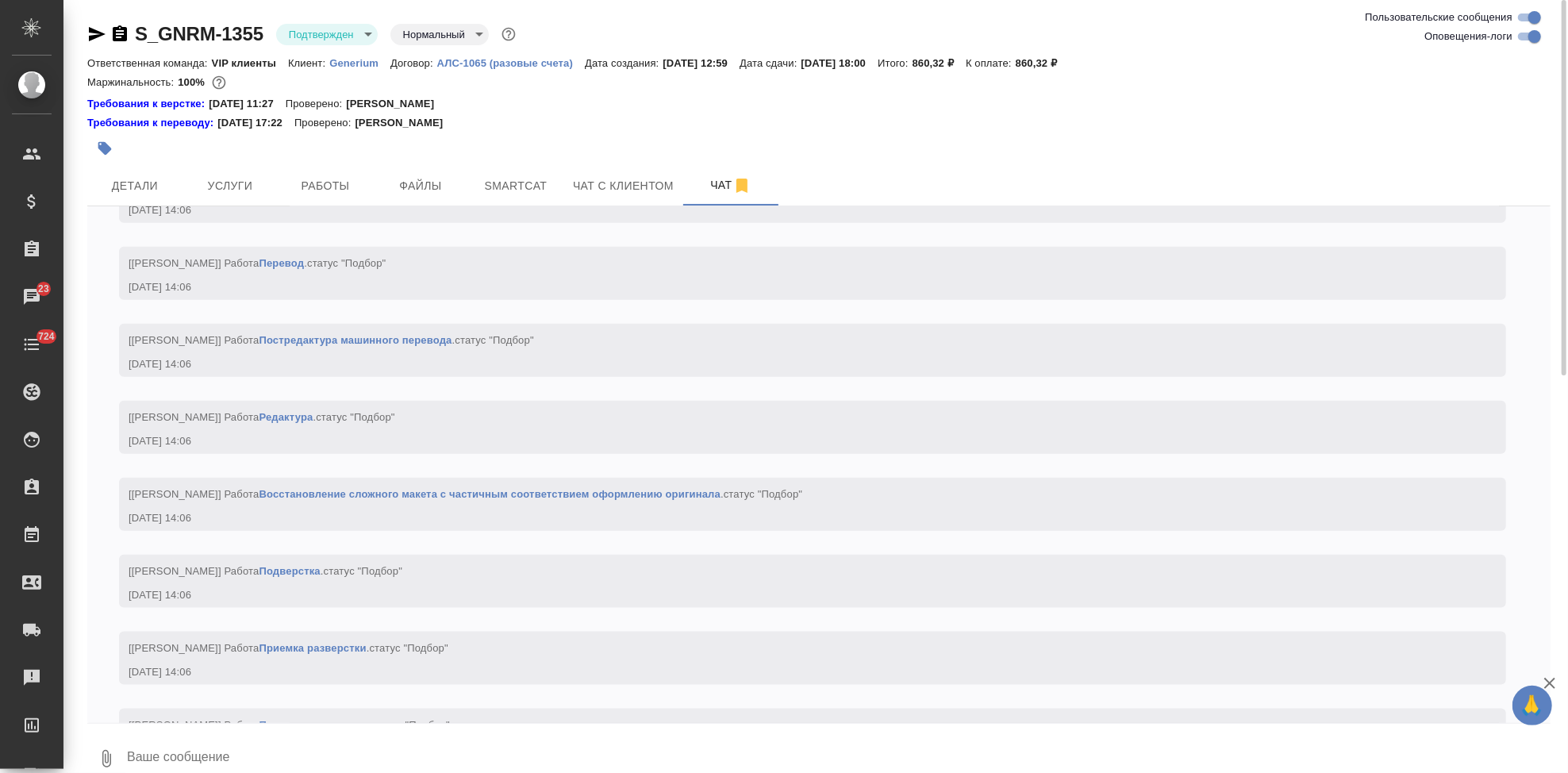
scroll to position [1372, 0]
click at [324, 739] on textarea at bounding box center [838, 758] width 1425 height 54
type textarea """
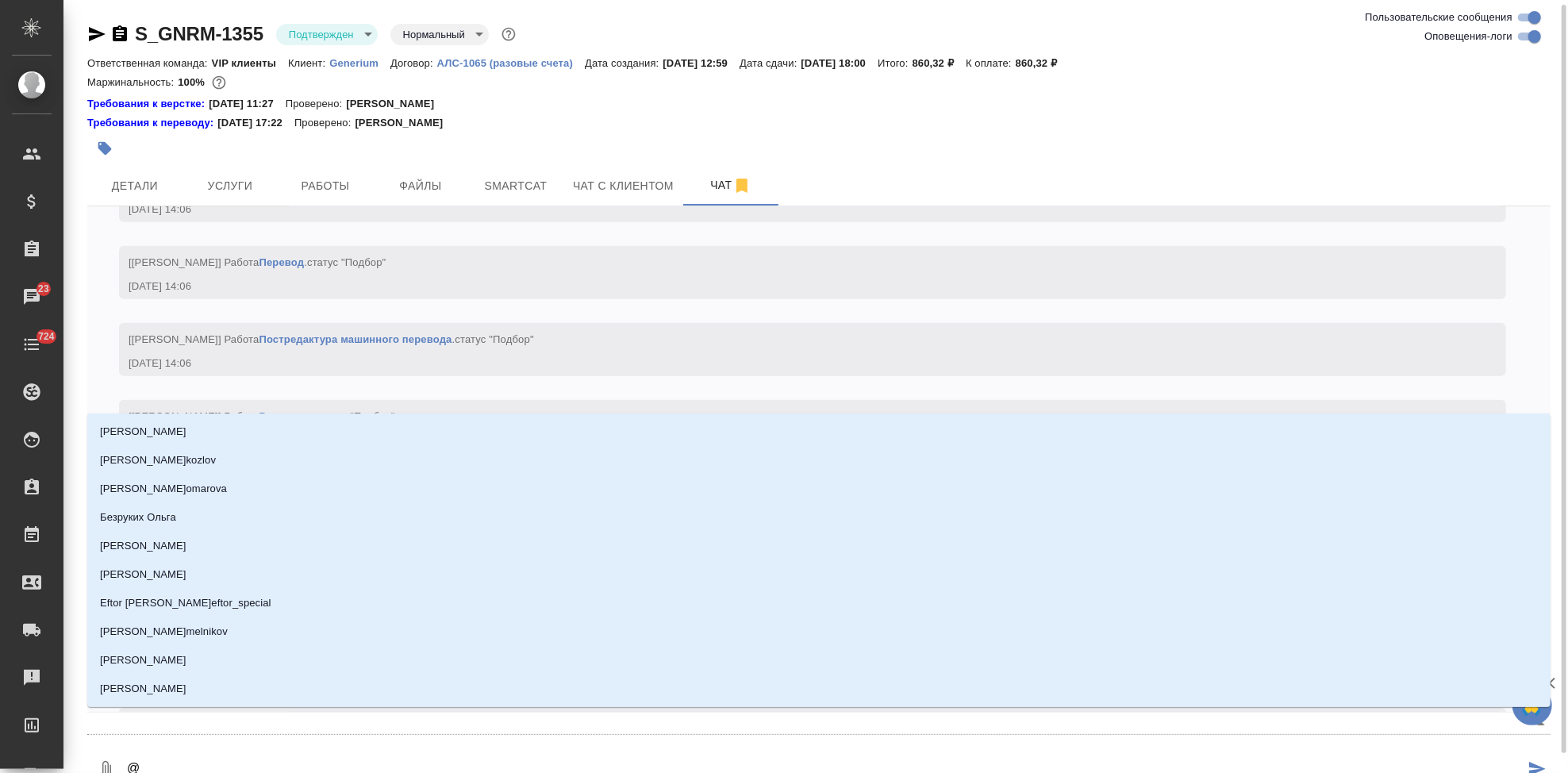
scroll to position [2, 0]
type textarea "@г"
type input "г"
type textarea "@гр"
type input "гр"
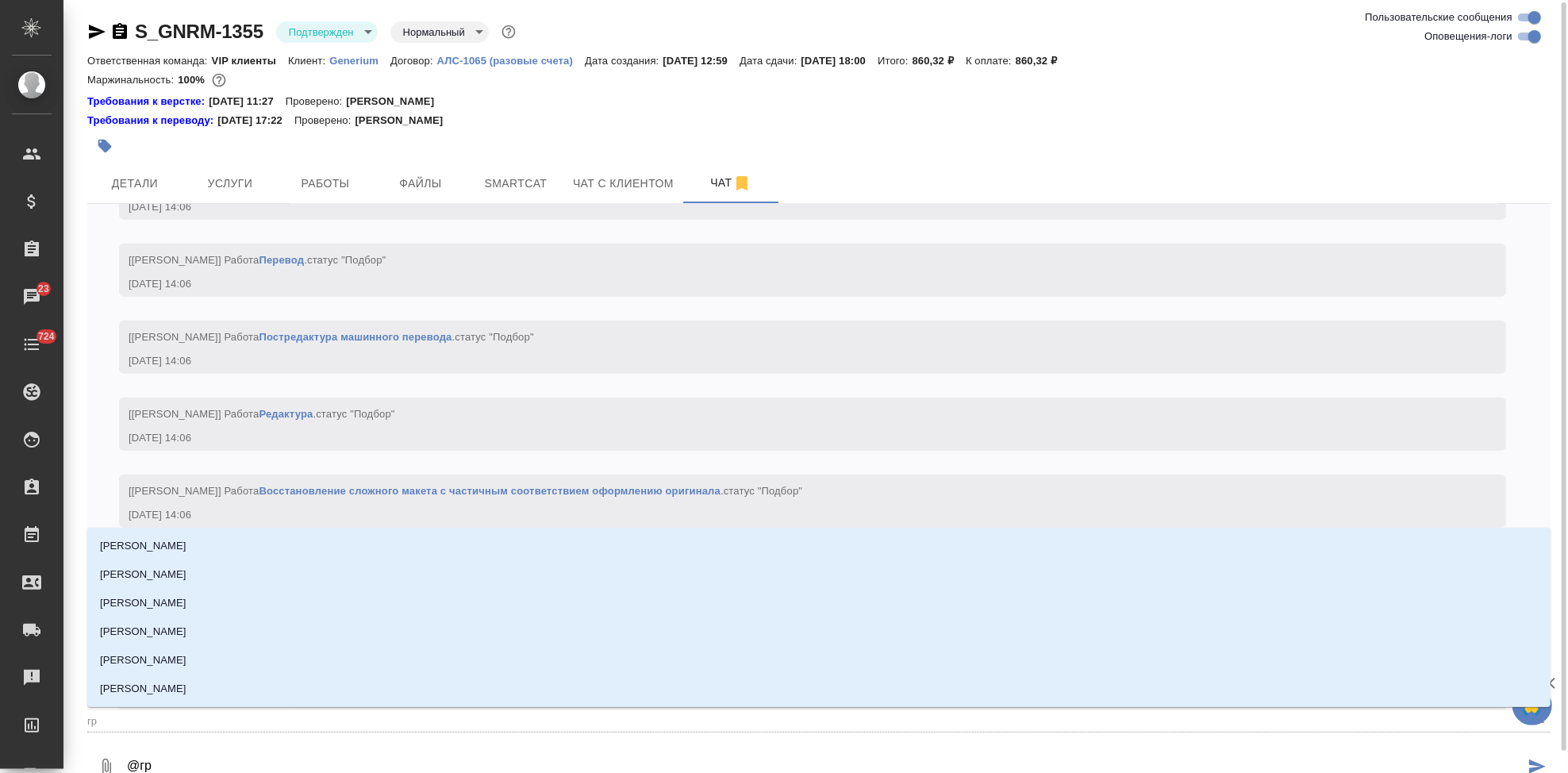
type textarea "@гра"
type input "гра"
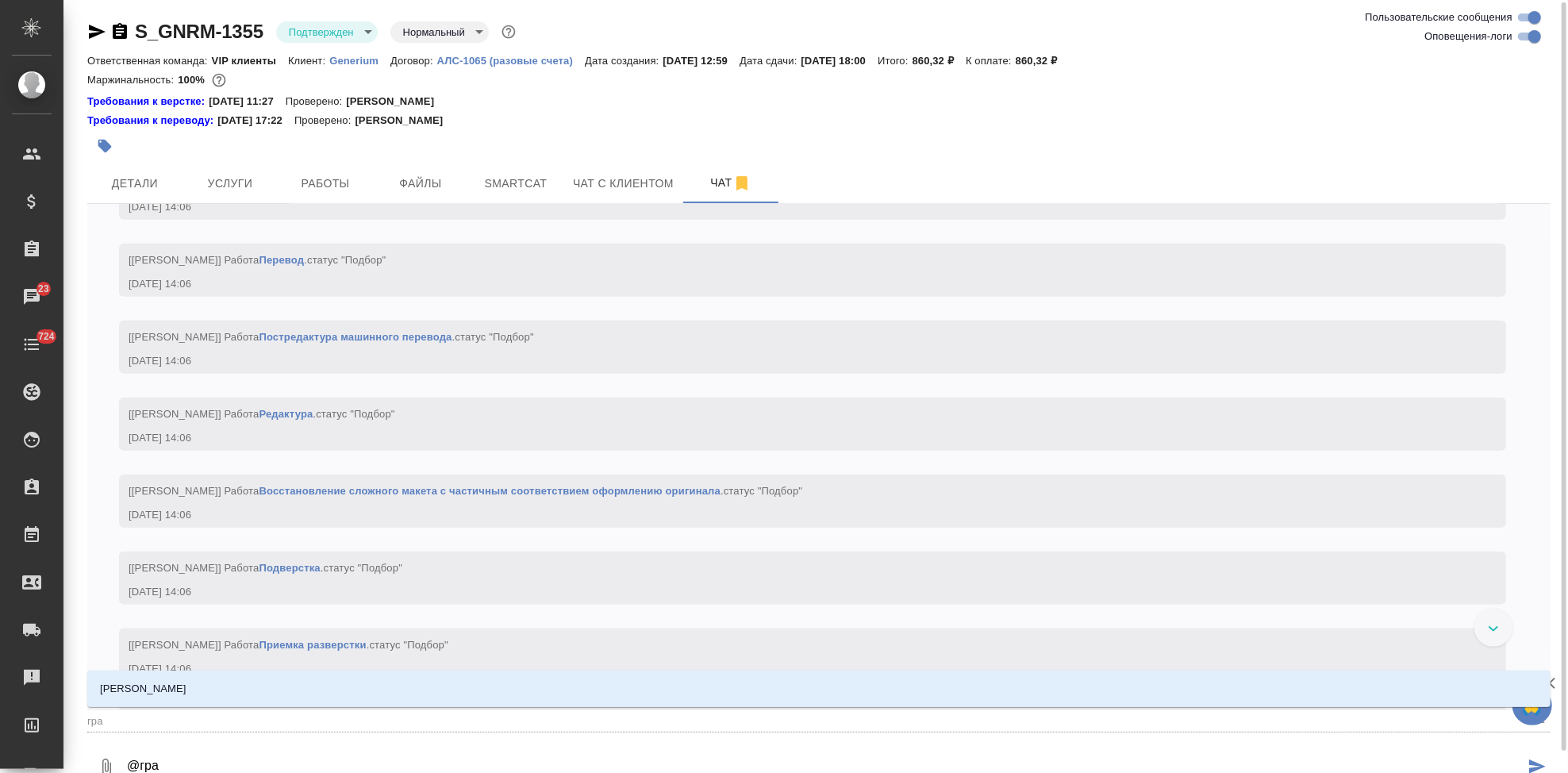
type textarea "@граб"
type input "граб"
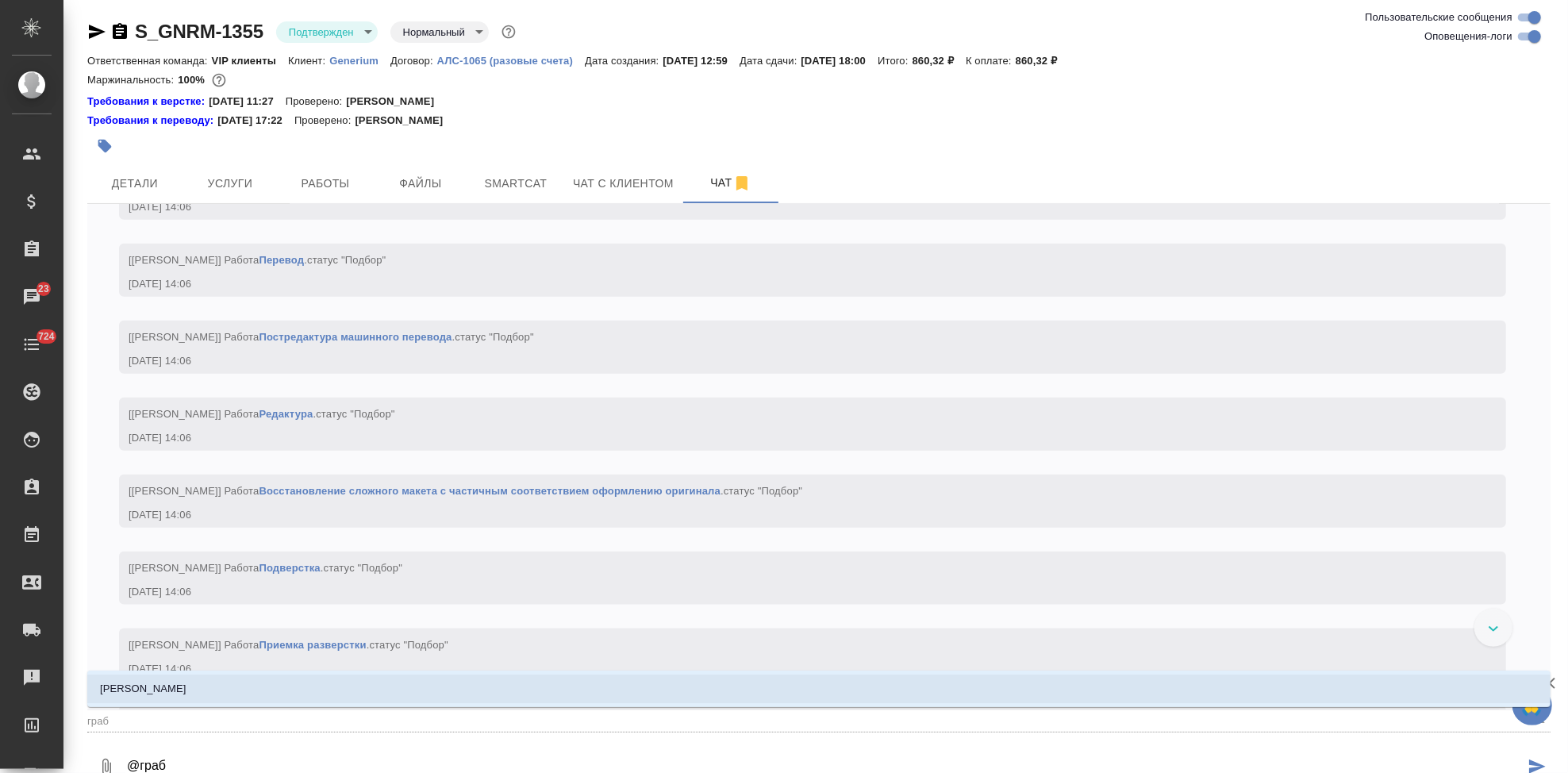
click at [196, 692] on li "Грабко Мария" at bounding box center [819, 688] width 1464 height 28
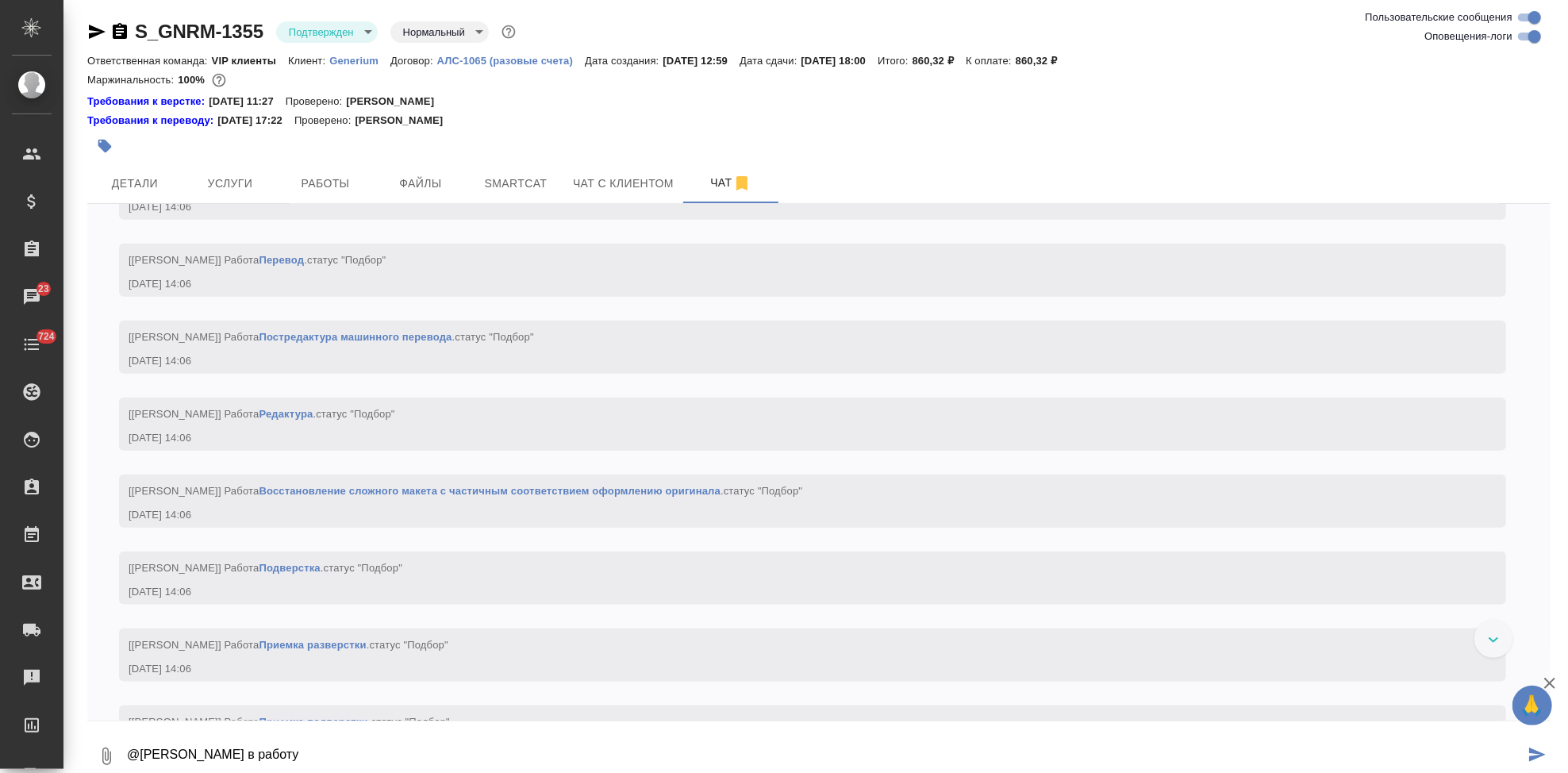
type textarea "@Грабко Мария в работу"
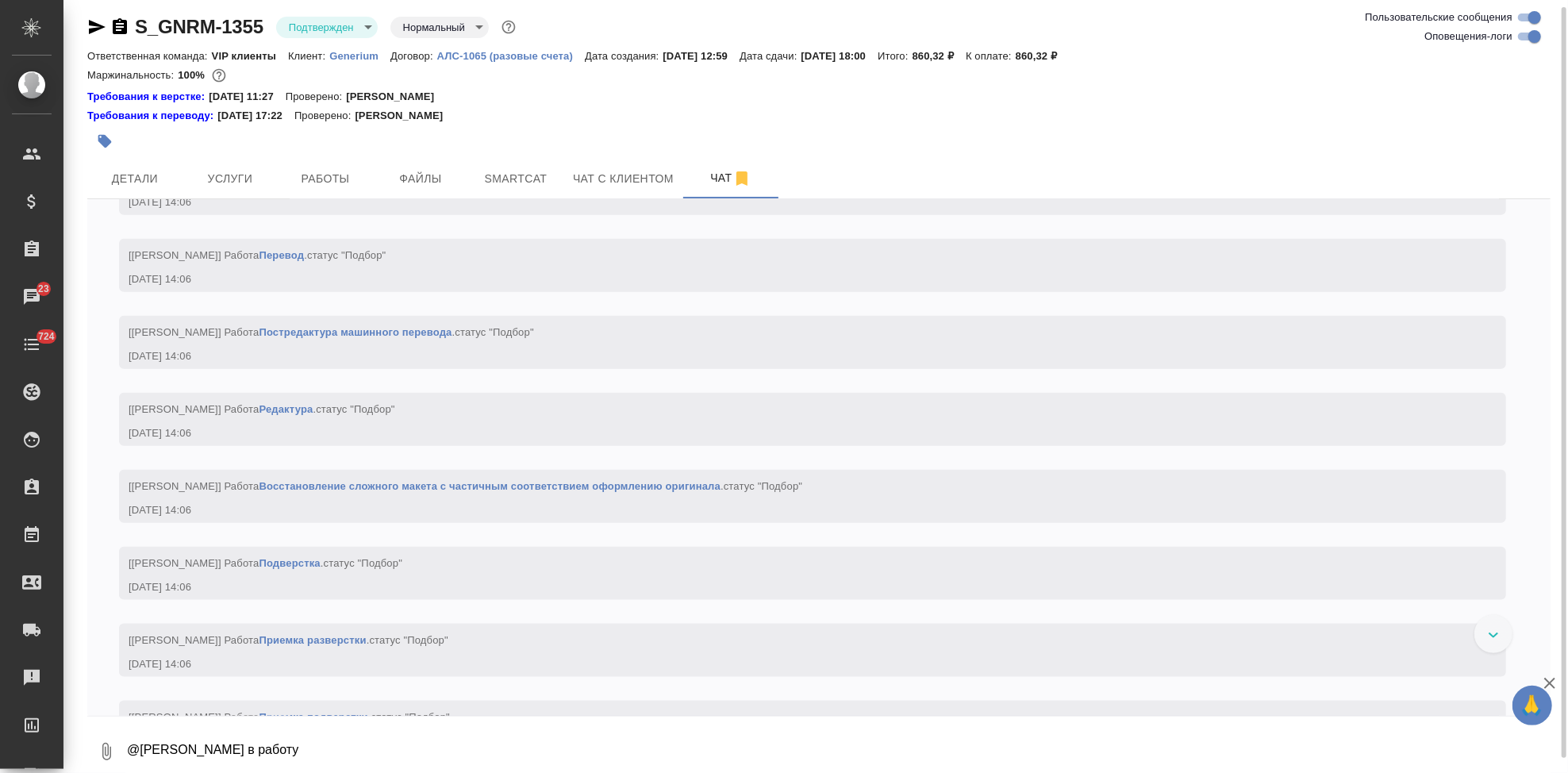
scroll to position [1524, 0]
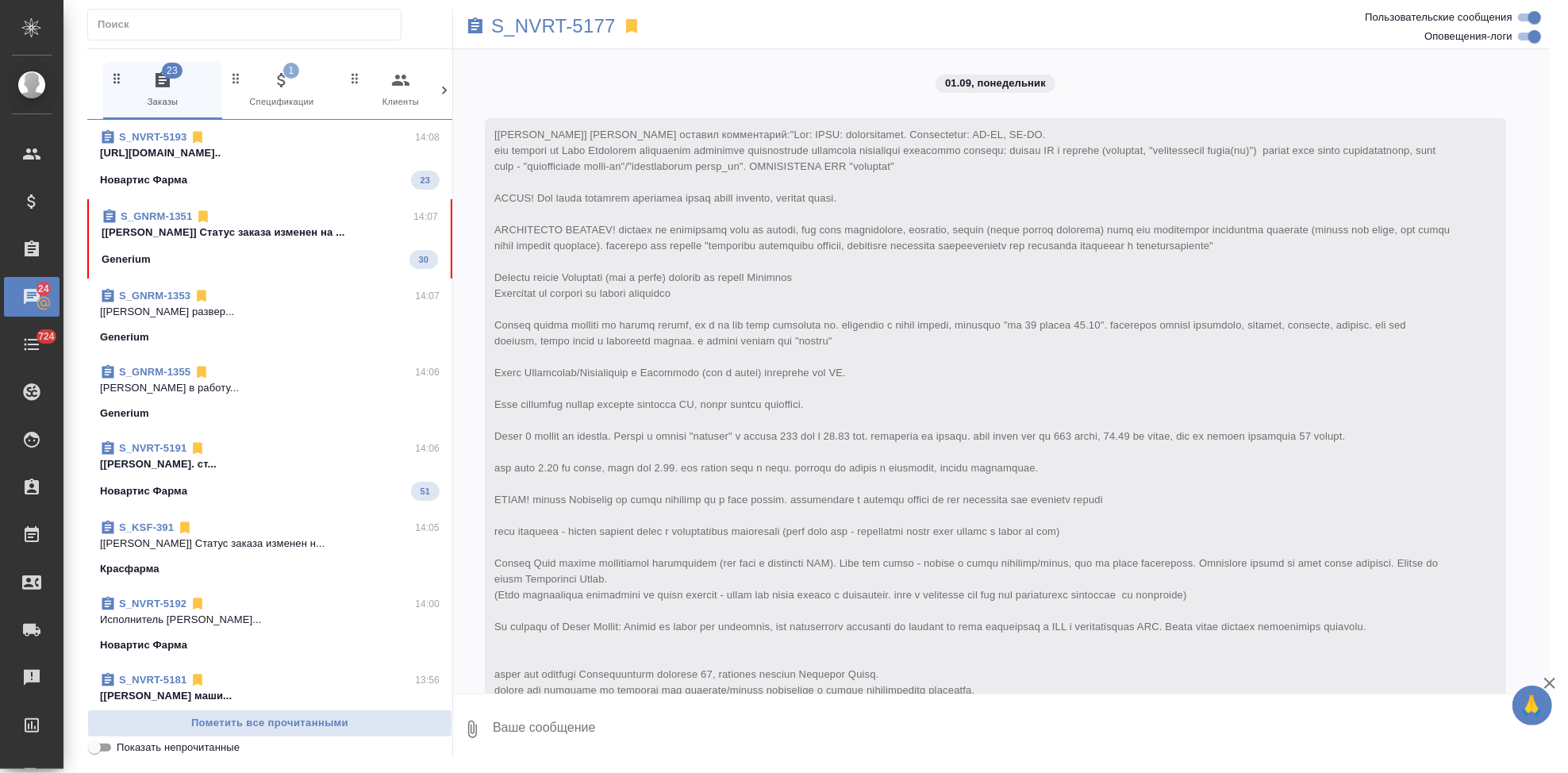
click at [256, 278] on div "S_GNRM-1353 14:07 [Оксютович Ирина] Работа Проверка развер... Generium" at bounding box center [269, 316] width 365 height 76
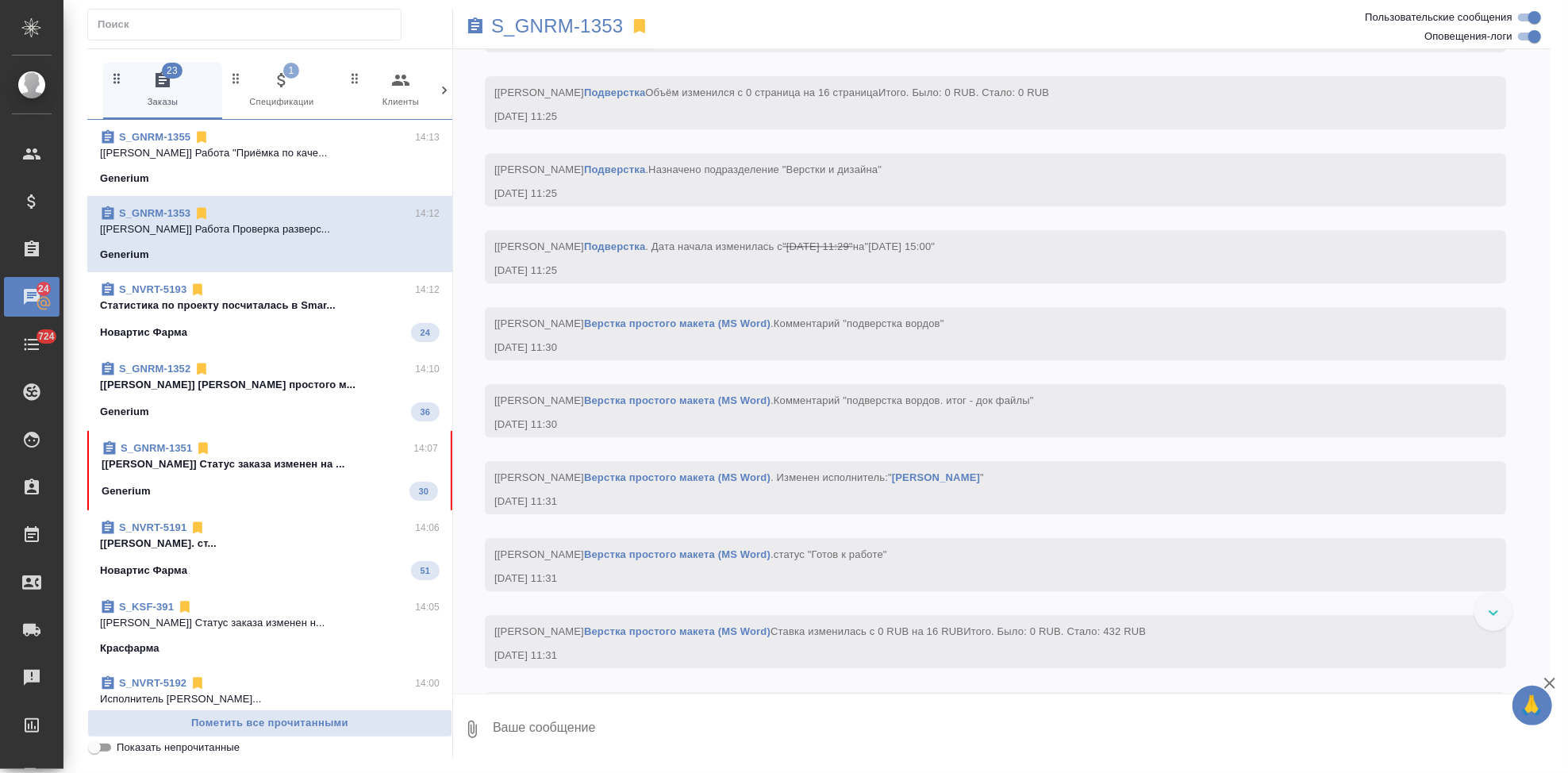
scroll to position [7314, 0]
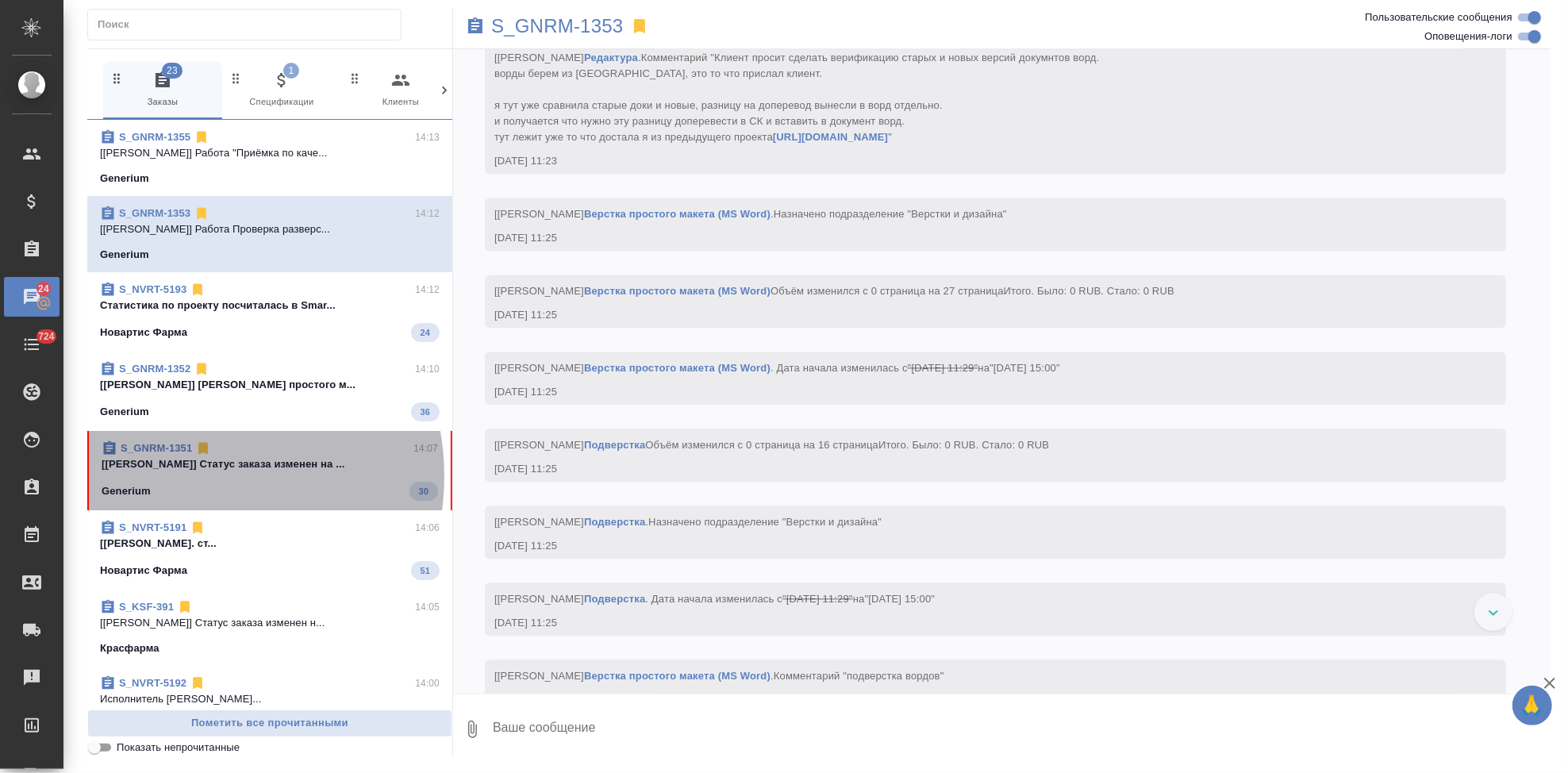
click at [186, 476] on span "S_GNRM-1351 14:07 [Грабко Мария] Статус заказа изменен на ... Generium 30" at bounding box center [270, 470] width 336 height 60
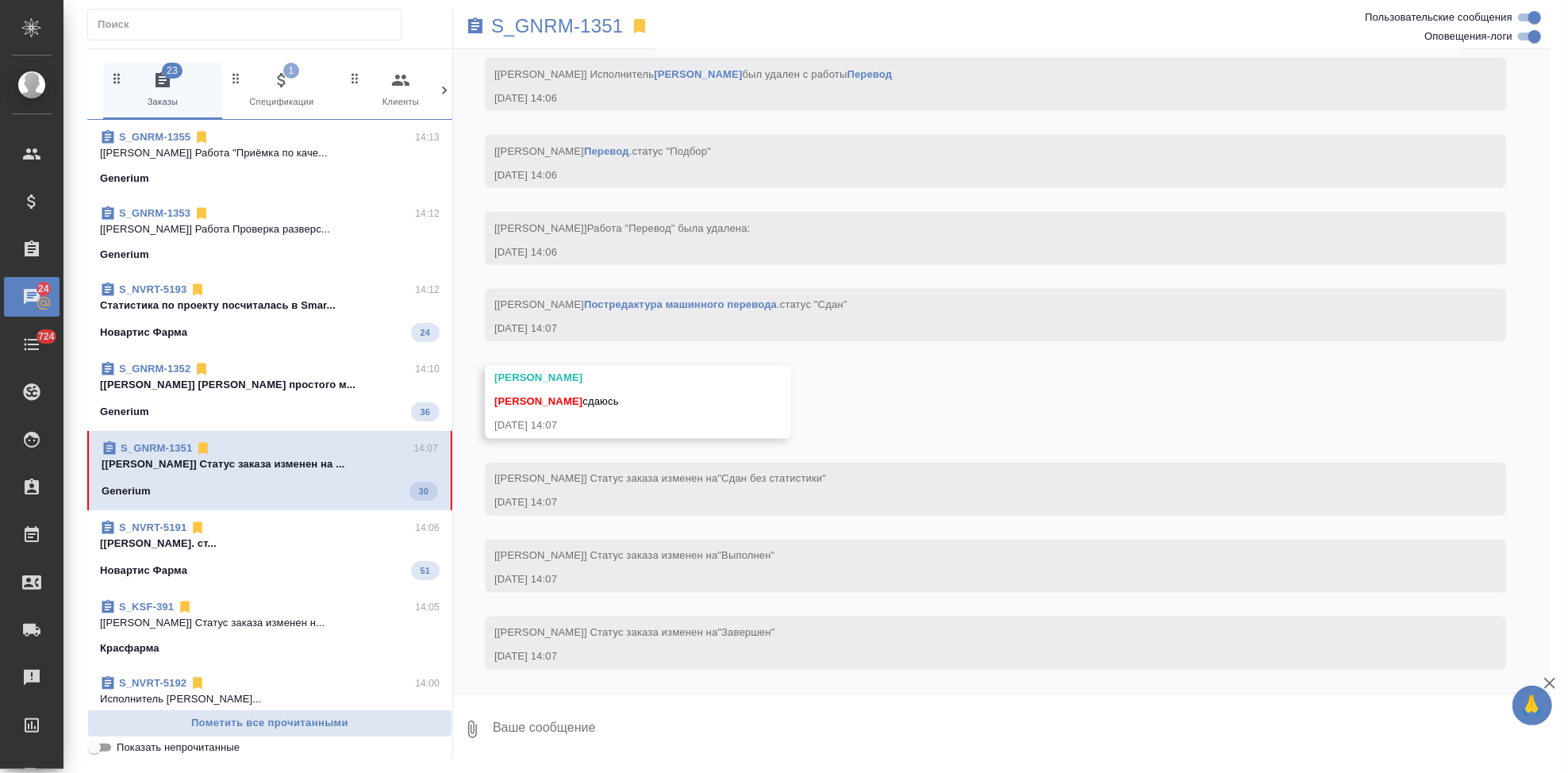
scroll to position [6952, 0]
click at [619, 726] on textarea at bounding box center [1021, 728] width 1059 height 54
type textarea "спасибо"
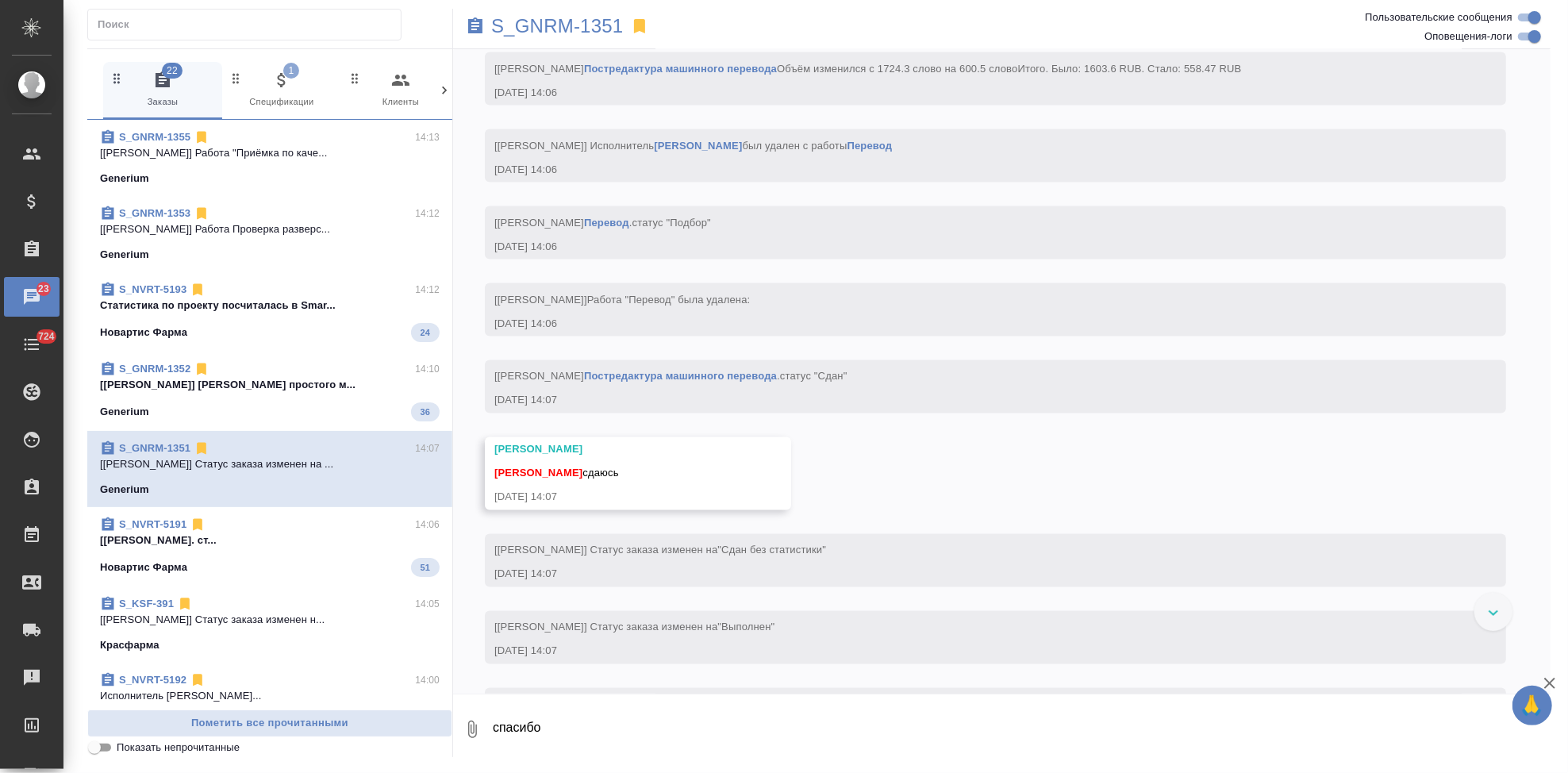
scroll to position [6500, 0]
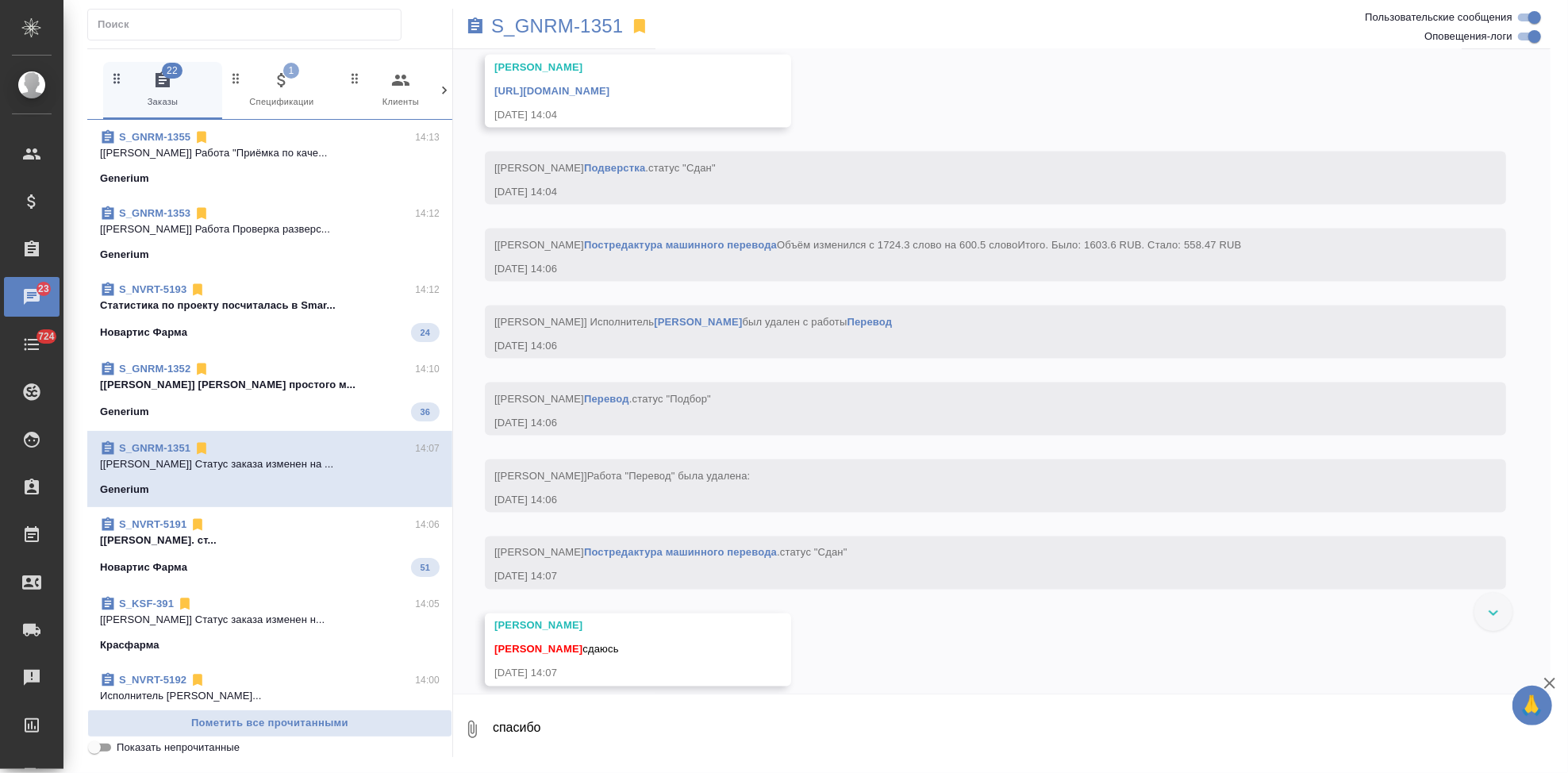
click at [609, 97] on link "https://drive.awatera.com/apps/files/files/10286889?dir=/Shares/Generium/Orders…" at bounding box center [552, 90] width 115 height 12
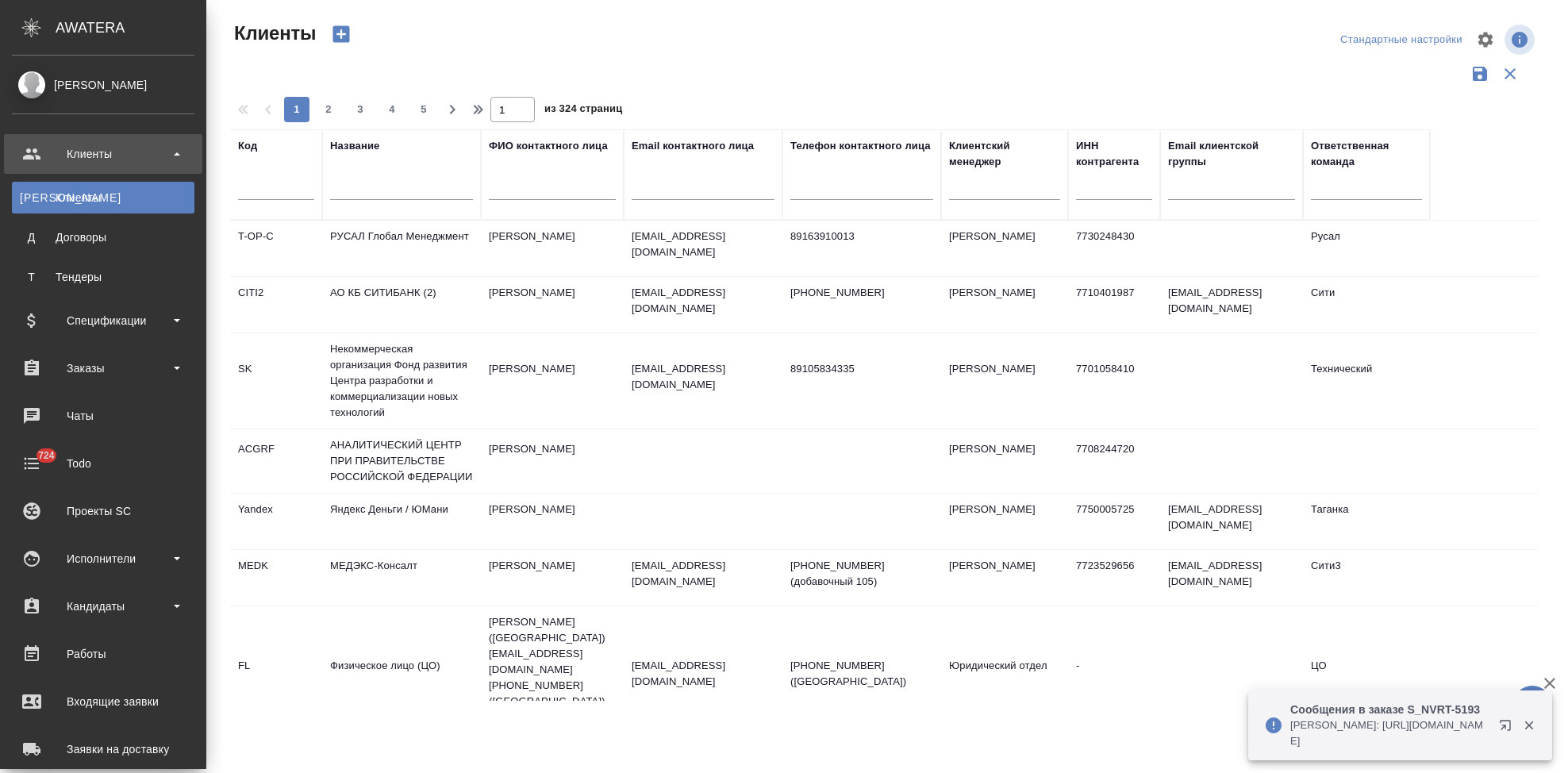
select select "RU"
click at [271, 185] on input "text" at bounding box center [276, 190] width 76 height 20
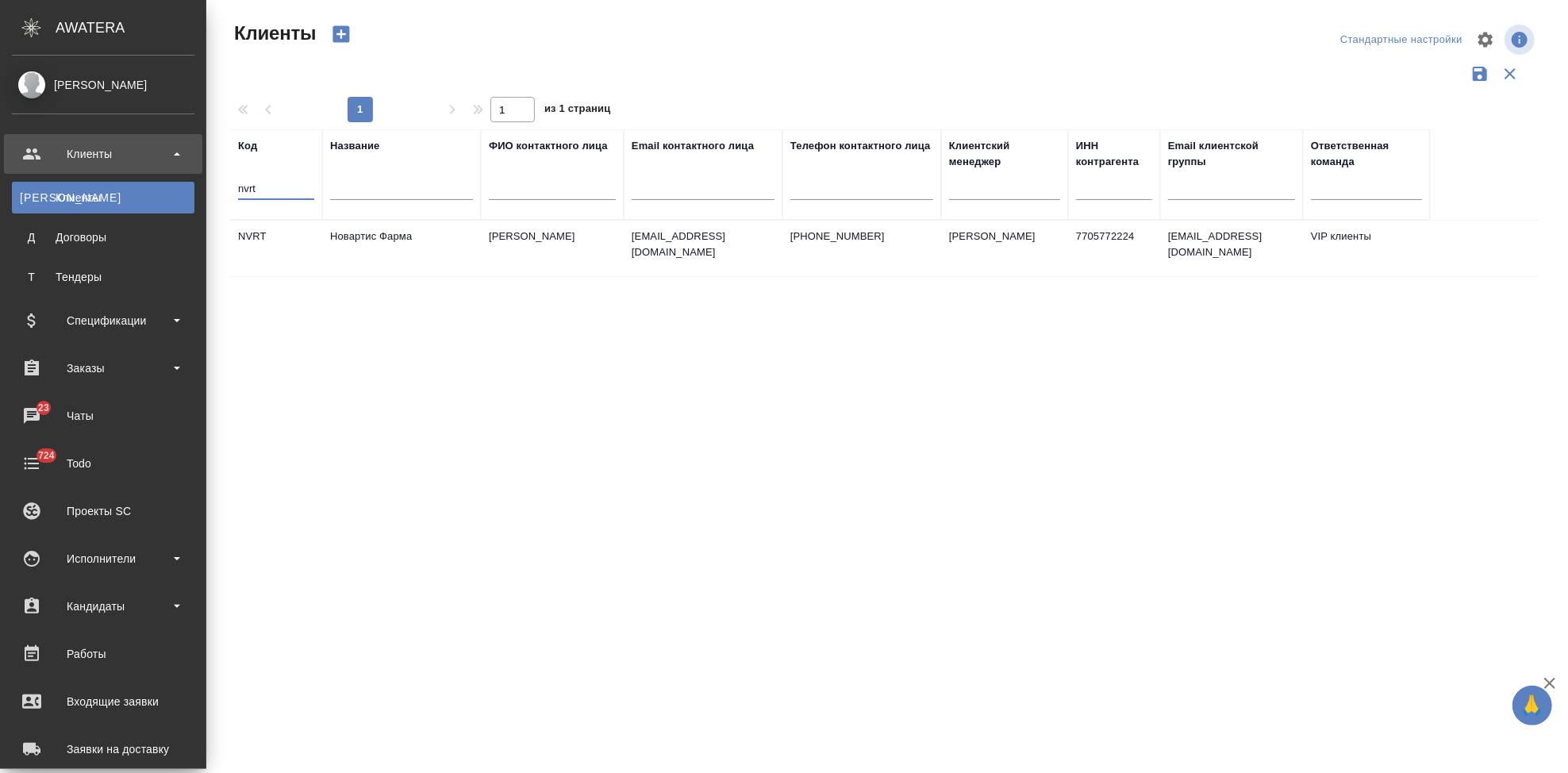
click at [373, 257] on td "Новартис Фарма" at bounding box center [402, 248] width 159 height 56
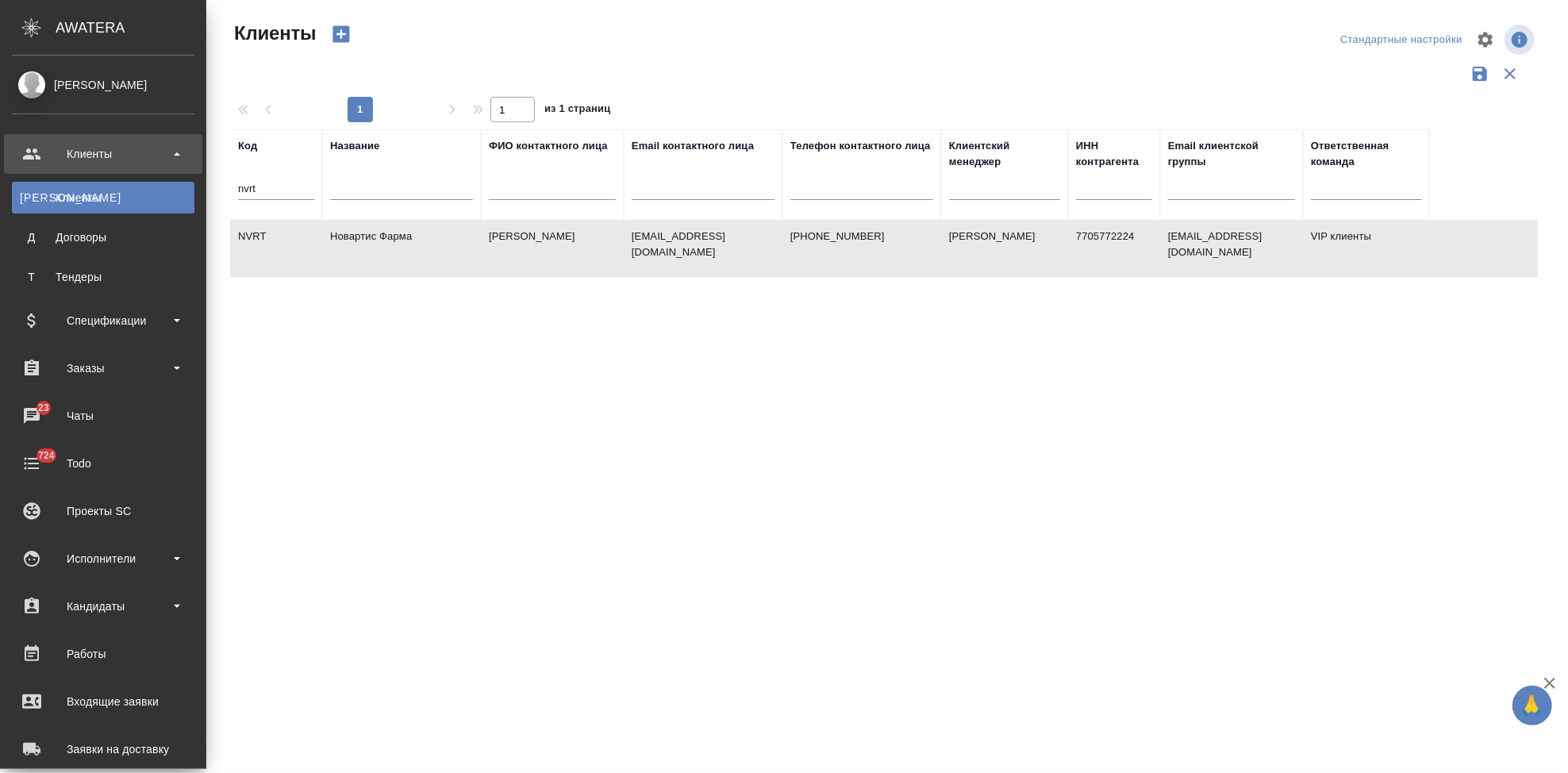
click at [373, 257] on td "Новартис Фарма" at bounding box center [402, 248] width 159 height 56
click at [304, 196] on input "nvrt" at bounding box center [276, 190] width 76 height 20
type input "n"
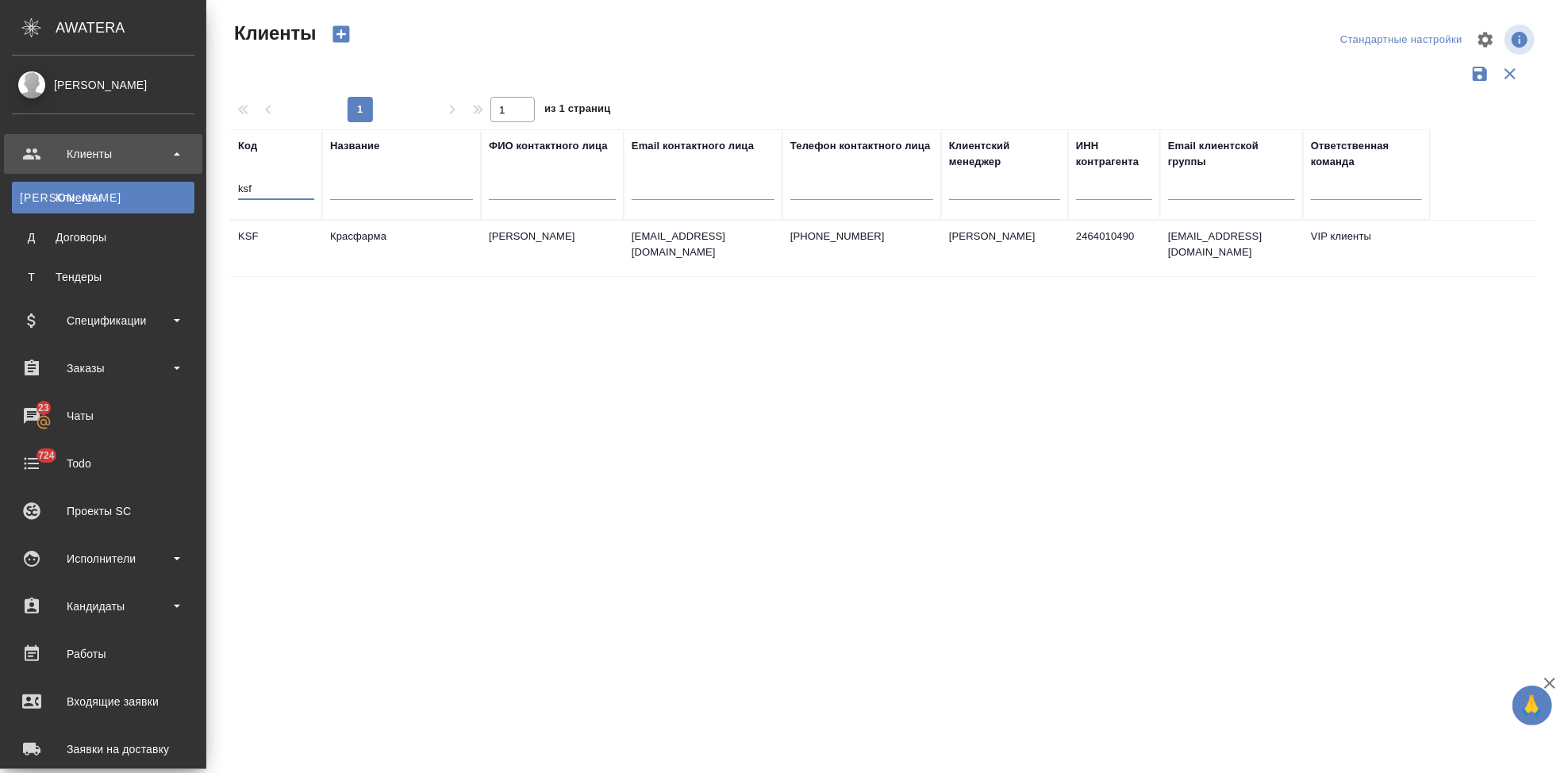
click at [380, 259] on td "Красфарма" at bounding box center [402, 248] width 159 height 56
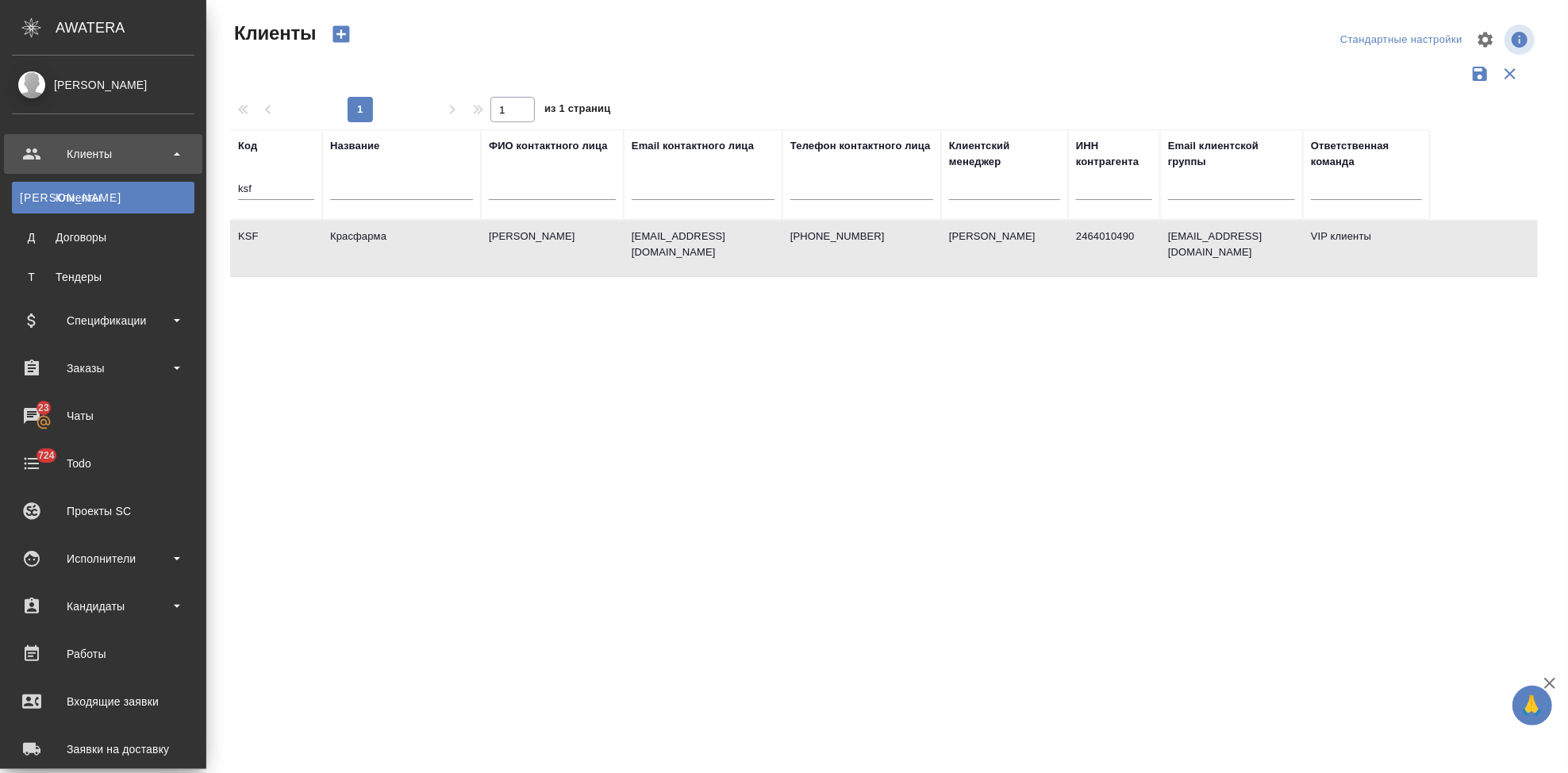
click at [380, 259] on td "Красфарма" at bounding box center [402, 248] width 159 height 56
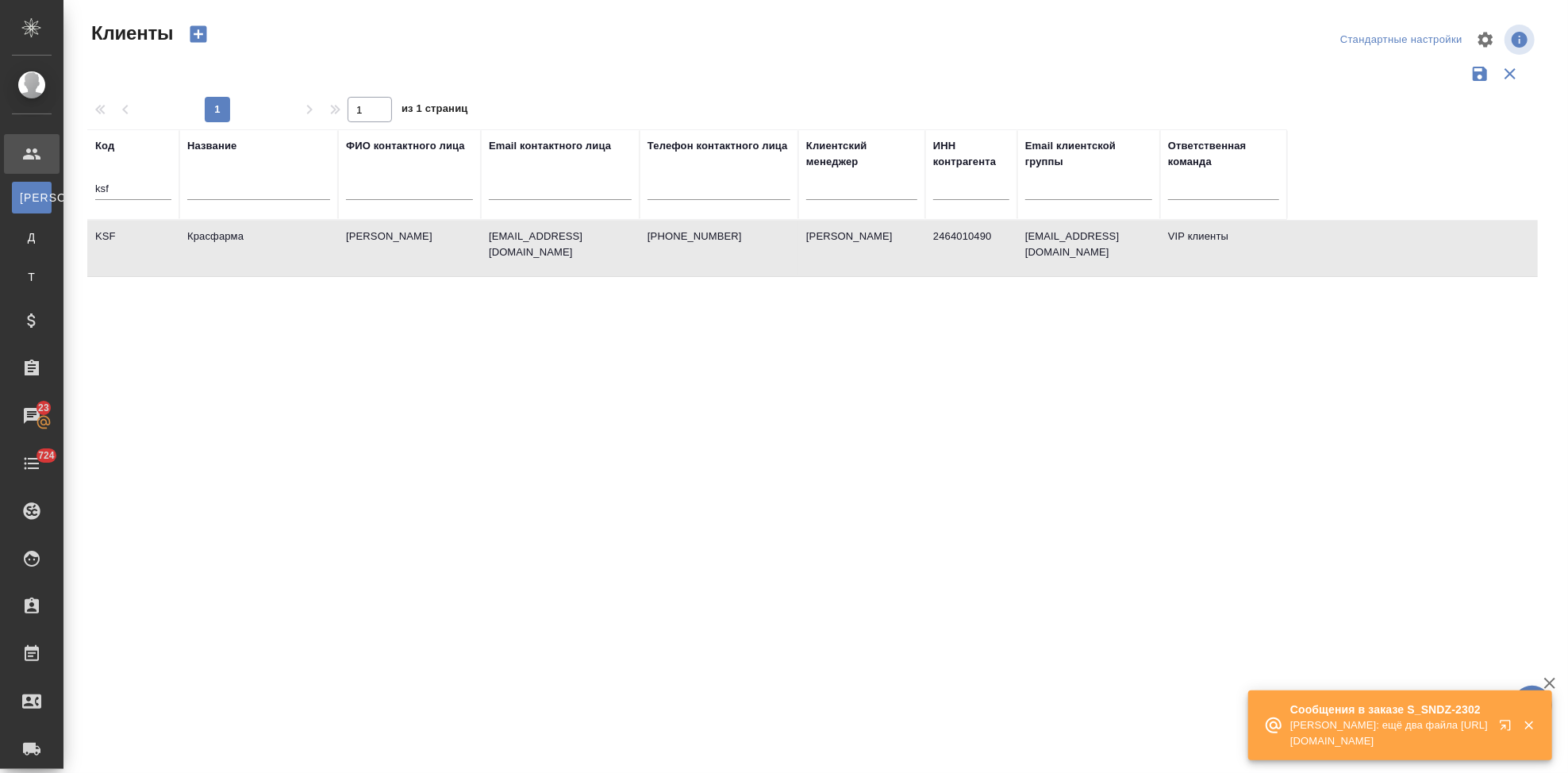
click at [132, 190] on input "ksf" at bounding box center [133, 190] width 76 height 20
type input "k"
type input "sndz"
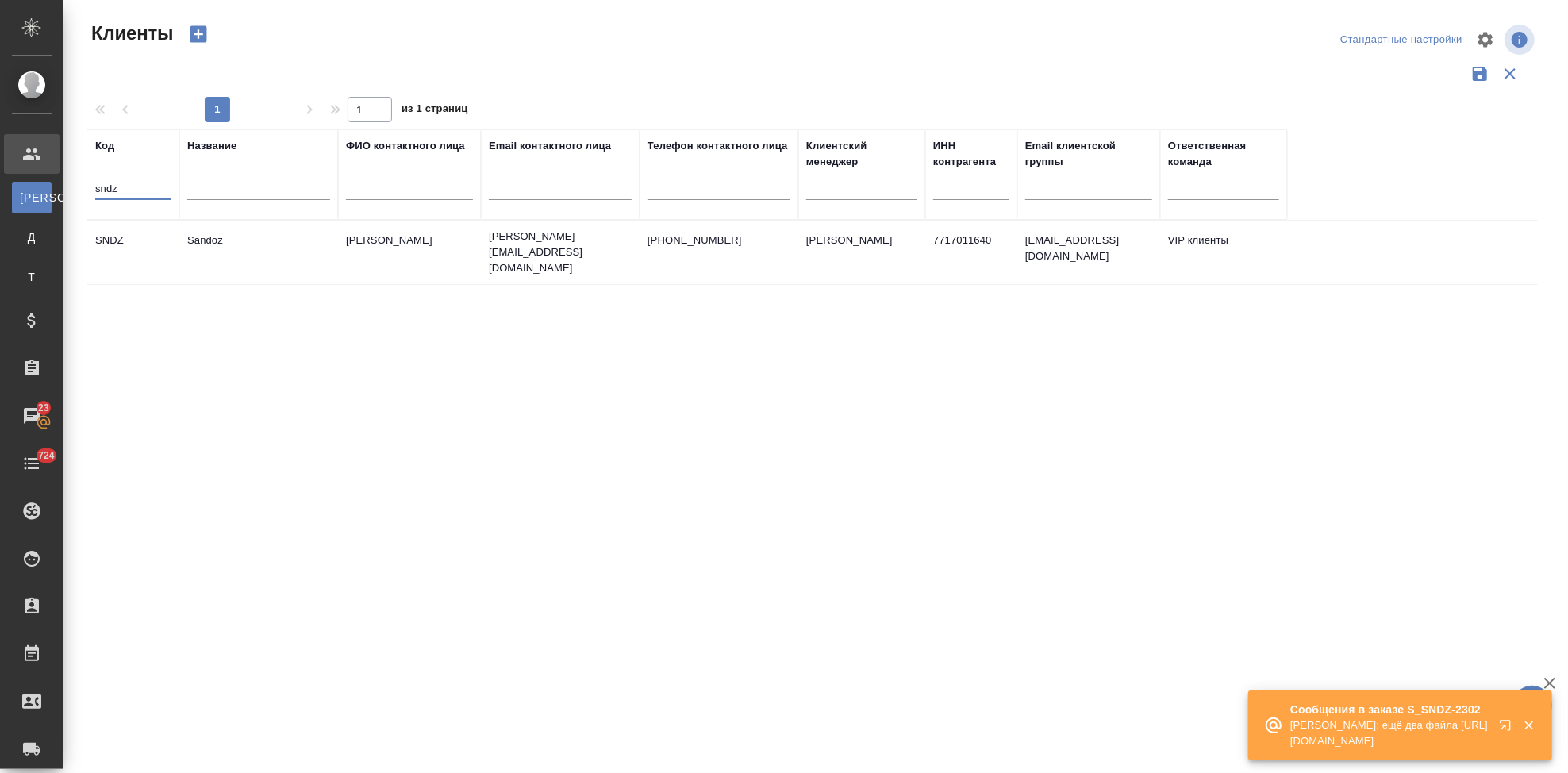
click at [221, 254] on td "Sandoz" at bounding box center [259, 252] width 159 height 56
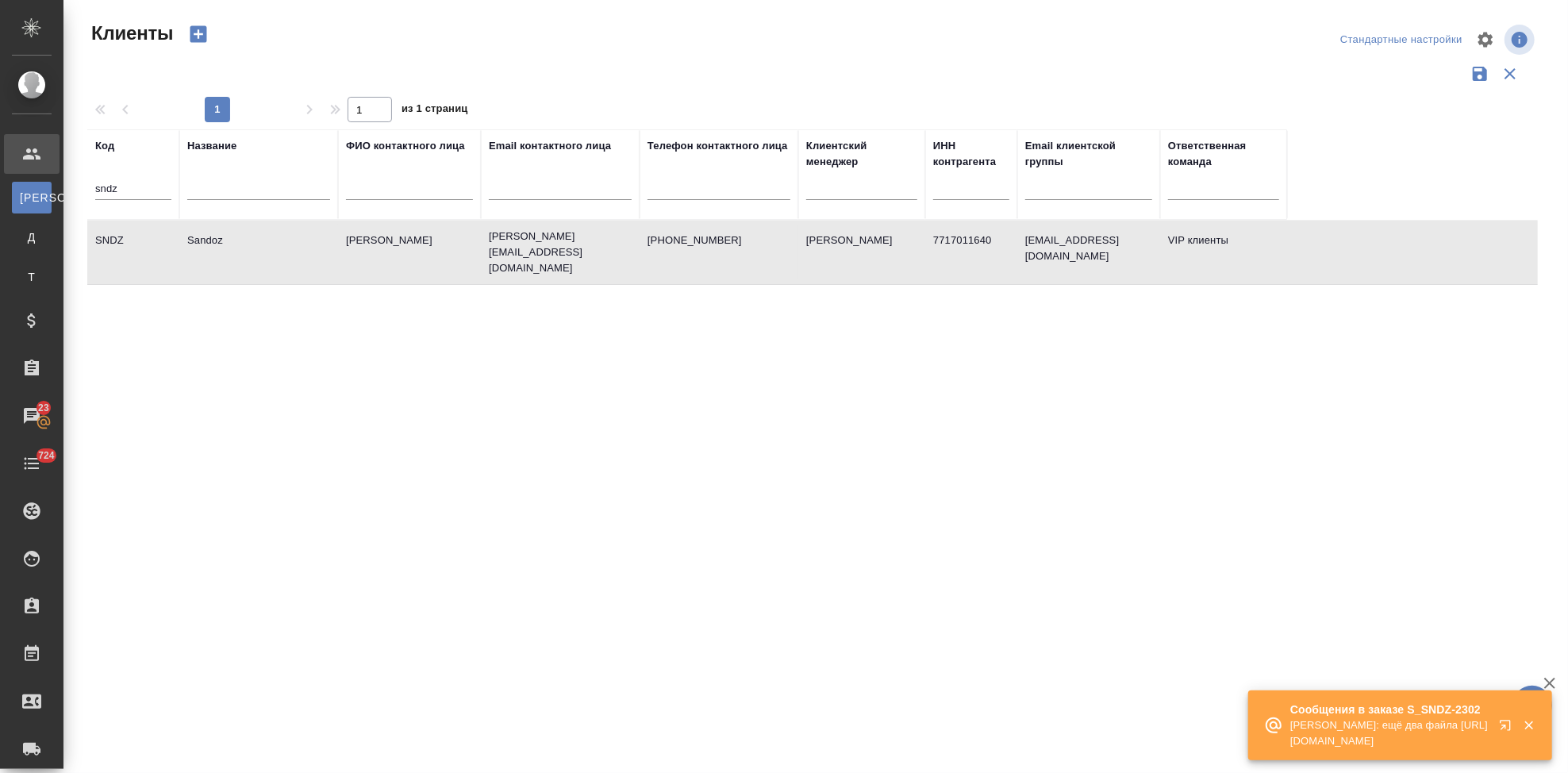
click at [221, 254] on td "Sandoz" at bounding box center [259, 252] width 159 height 56
click at [1506, 720] on icon "button" at bounding box center [1505, 725] width 10 height 10
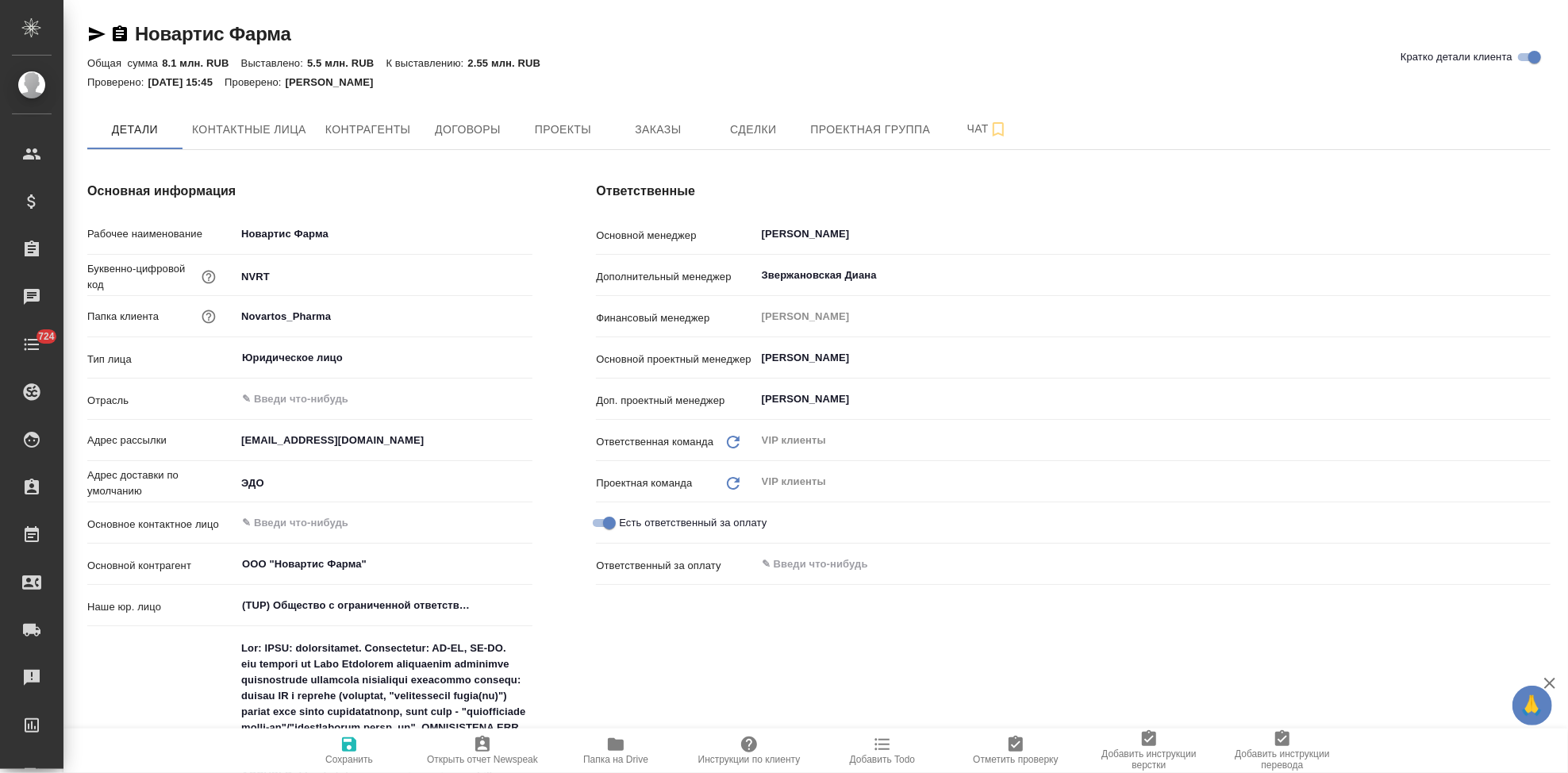
type textarea "x"
click at [648, 130] on span "Заказы" at bounding box center [658, 130] width 76 height 20
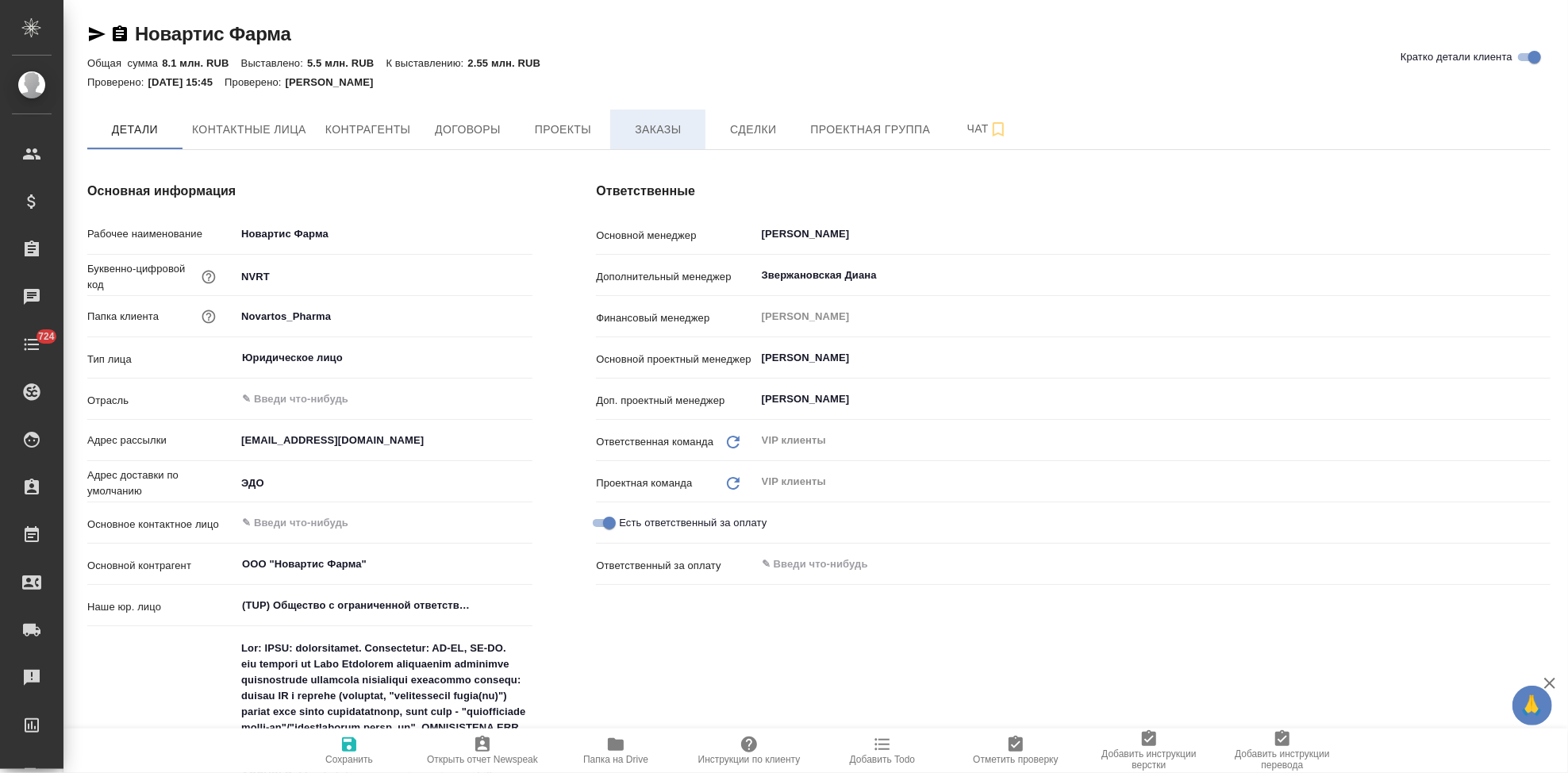
type textarea "x"
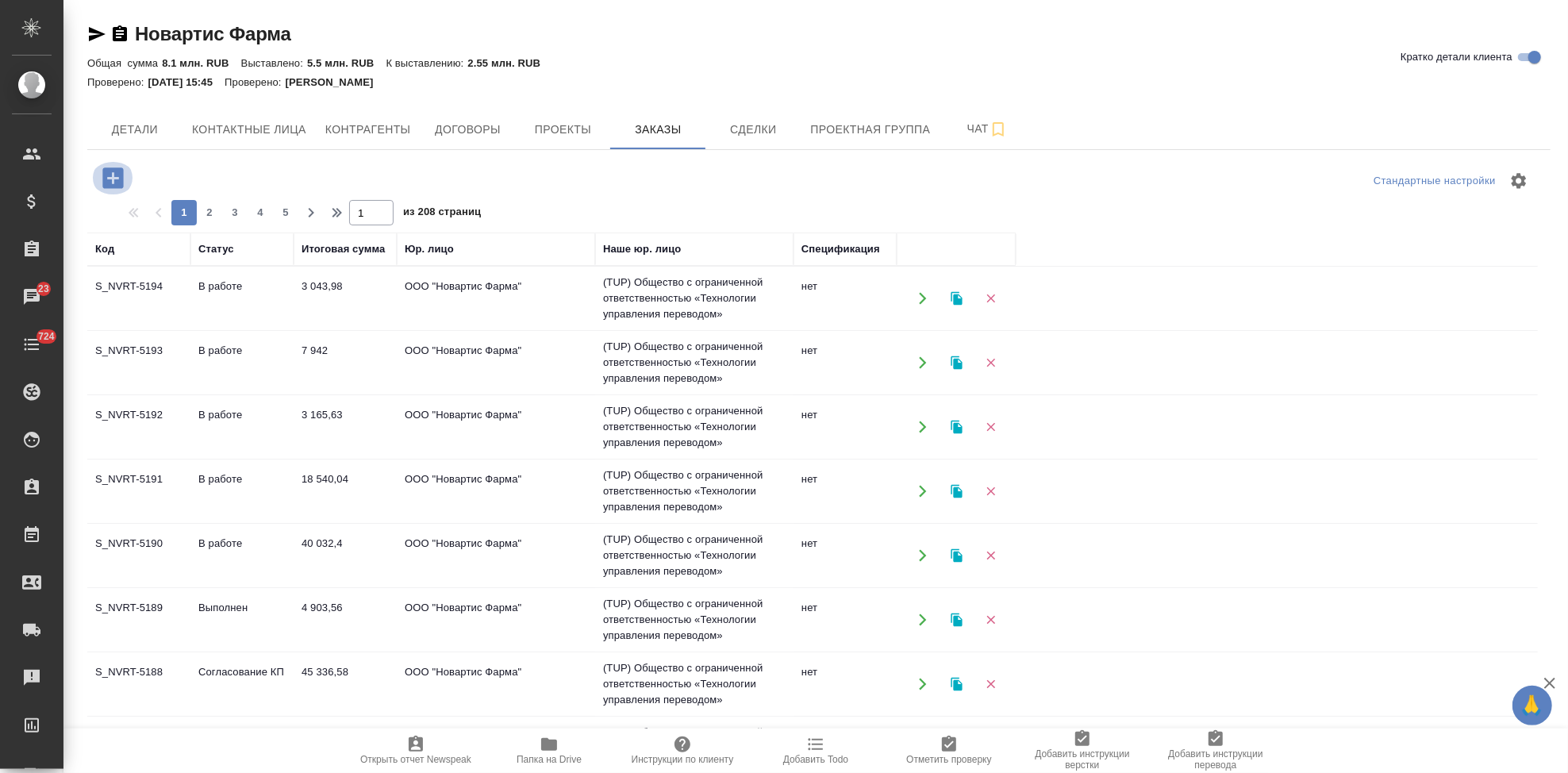
click at [116, 185] on icon "button" at bounding box center [113, 177] width 21 height 21
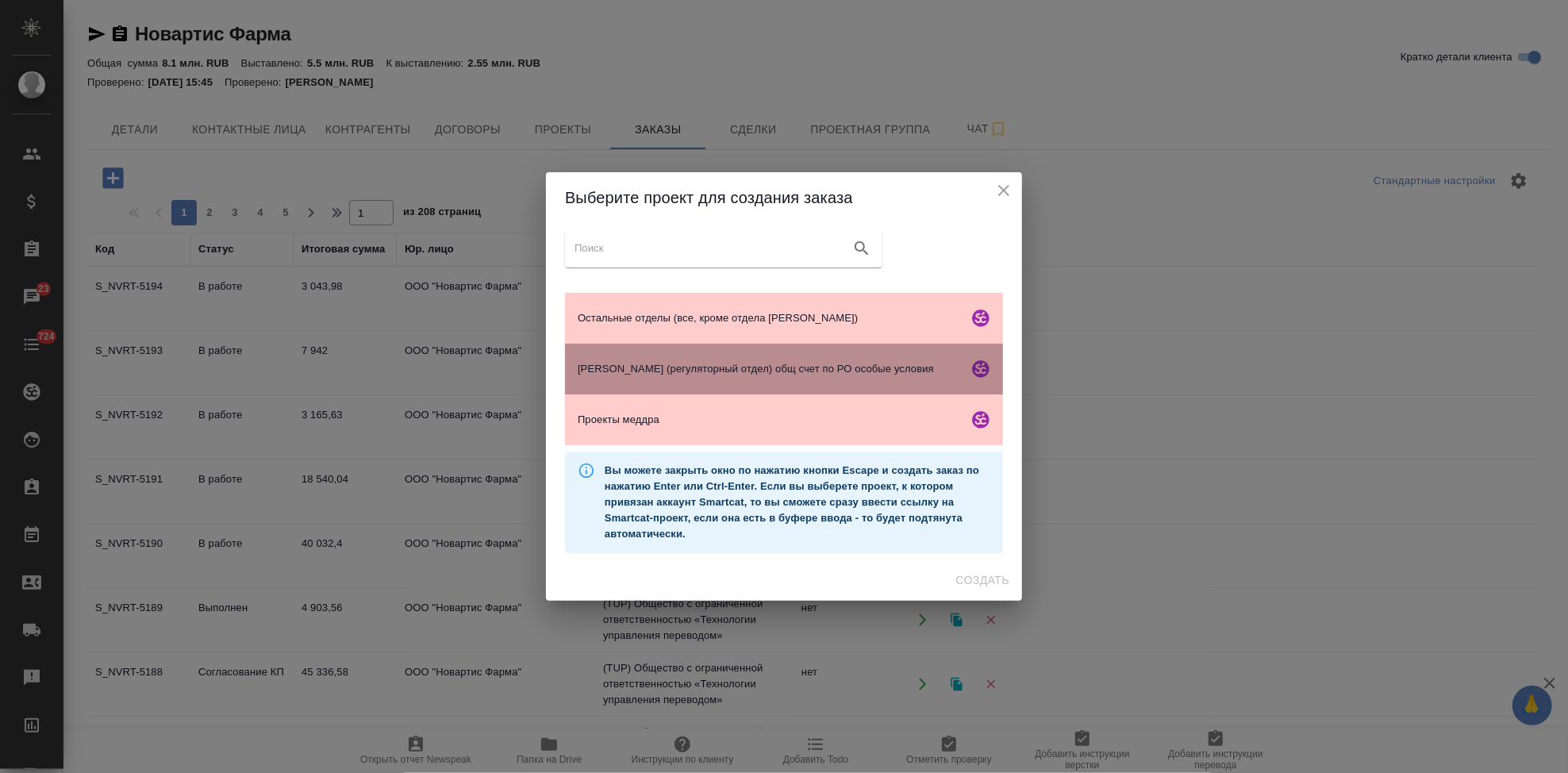
click at [636, 375] on span "[PERSON_NAME] (регуляторный отдел) общ счет по РО особые условия" at bounding box center [769, 369] width 384 height 16
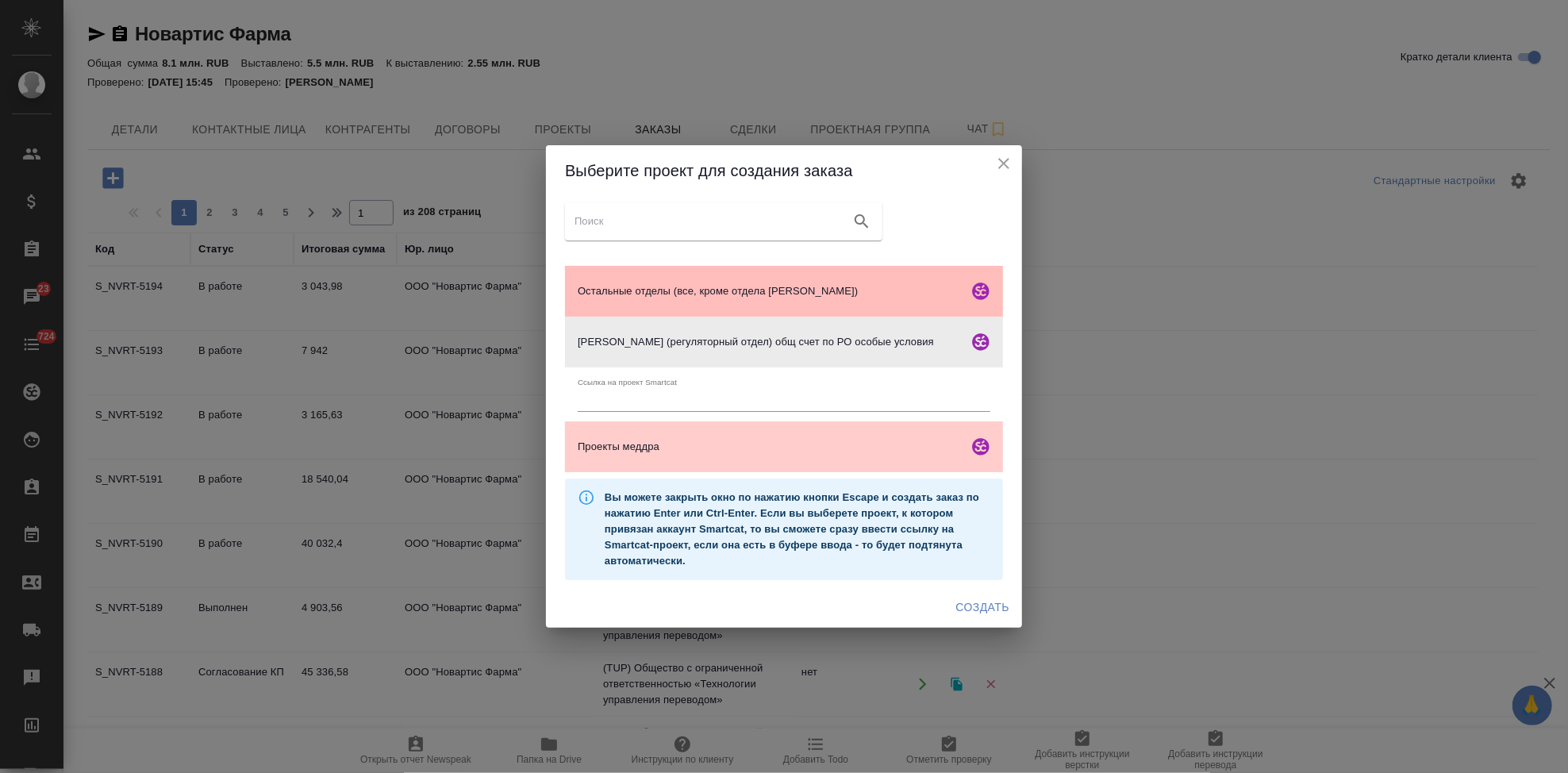
click at [657, 289] on span "Остальные отделы (все, кроме отдела [PERSON_NAME])" at bounding box center [769, 291] width 384 height 16
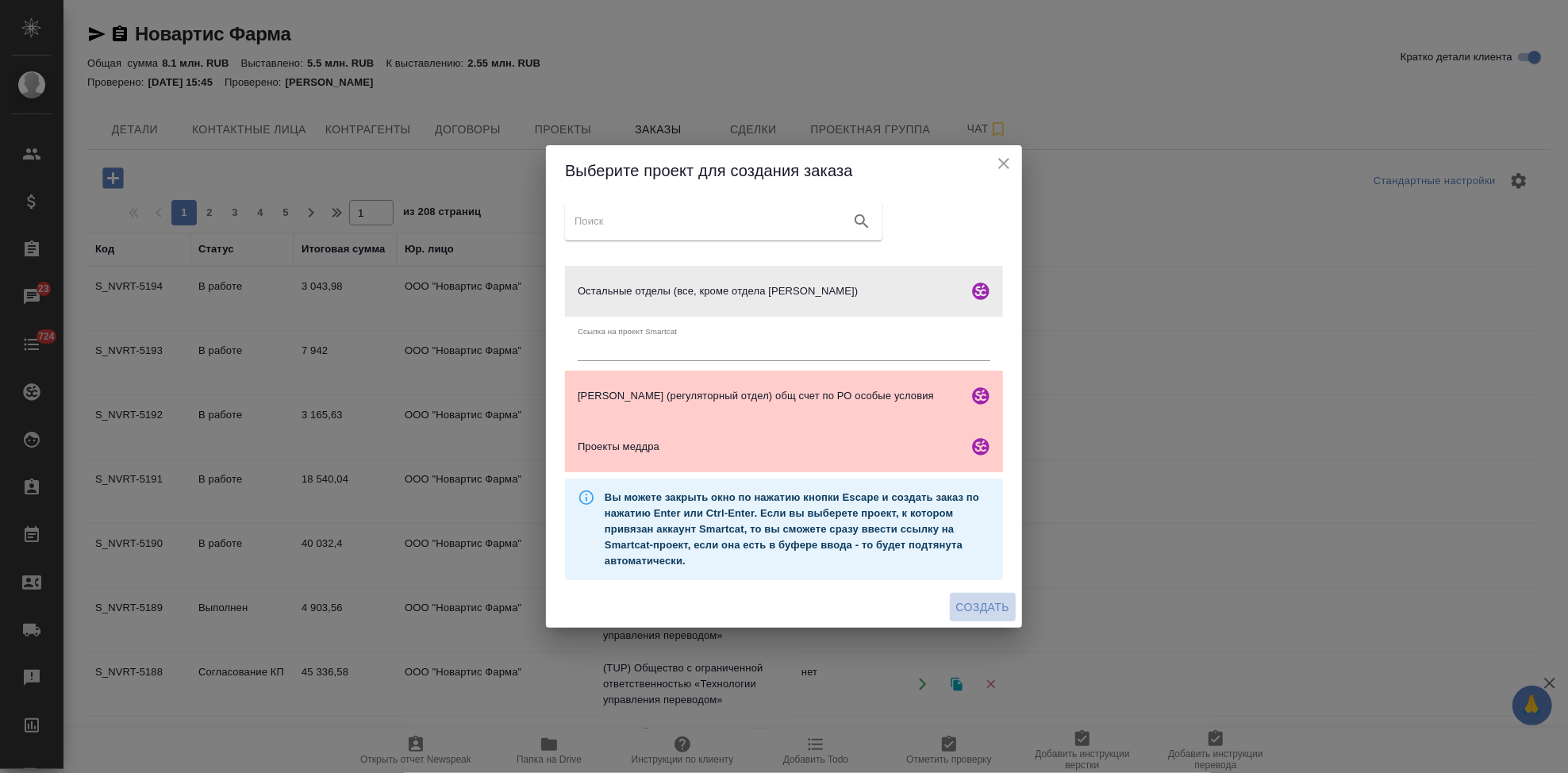
click at [982, 604] on span "Создать" at bounding box center [983, 607] width 53 height 20
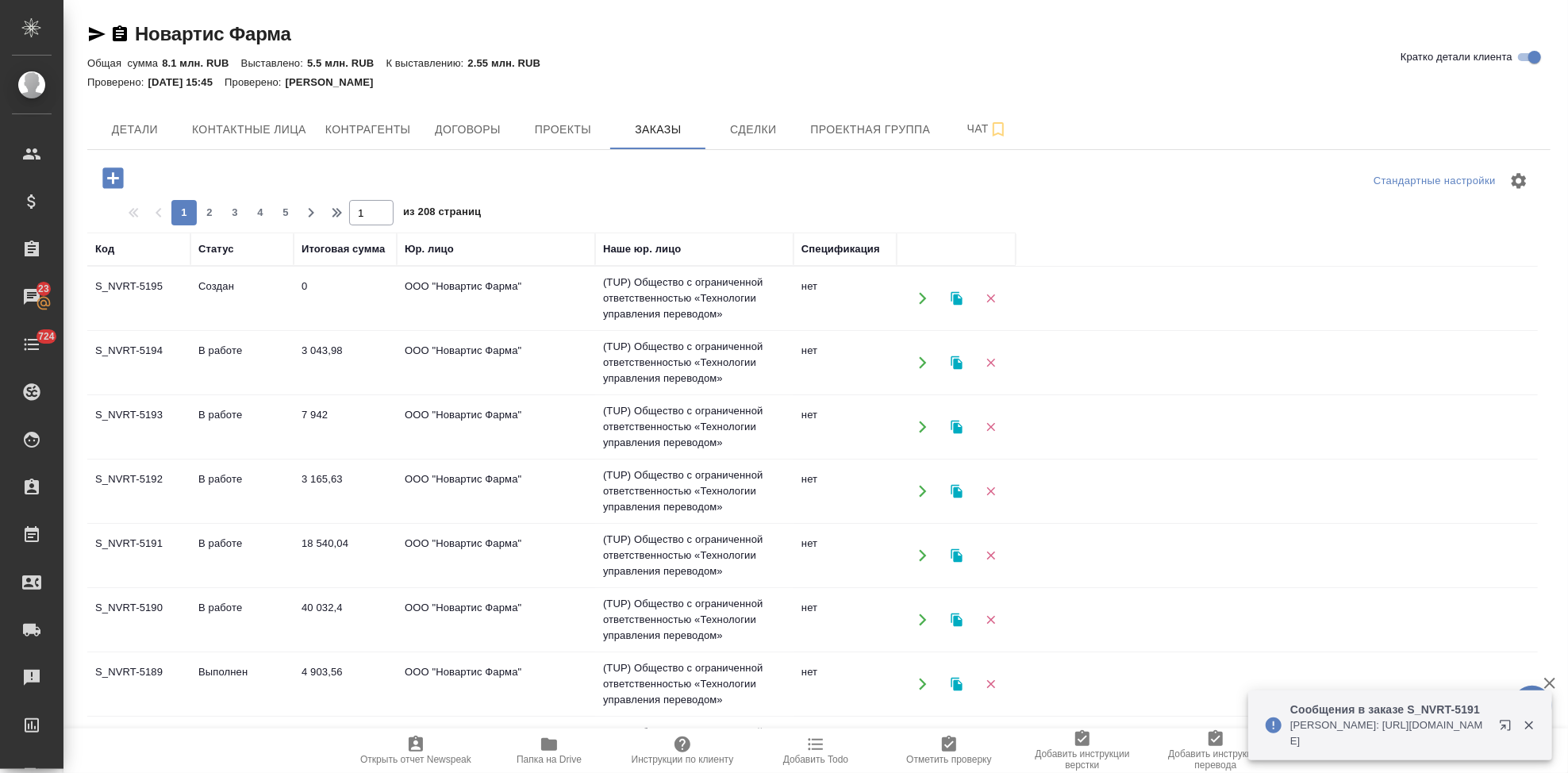
click at [217, 285] on td "Создан" at bounding box center [242, 298] width 103 height 56
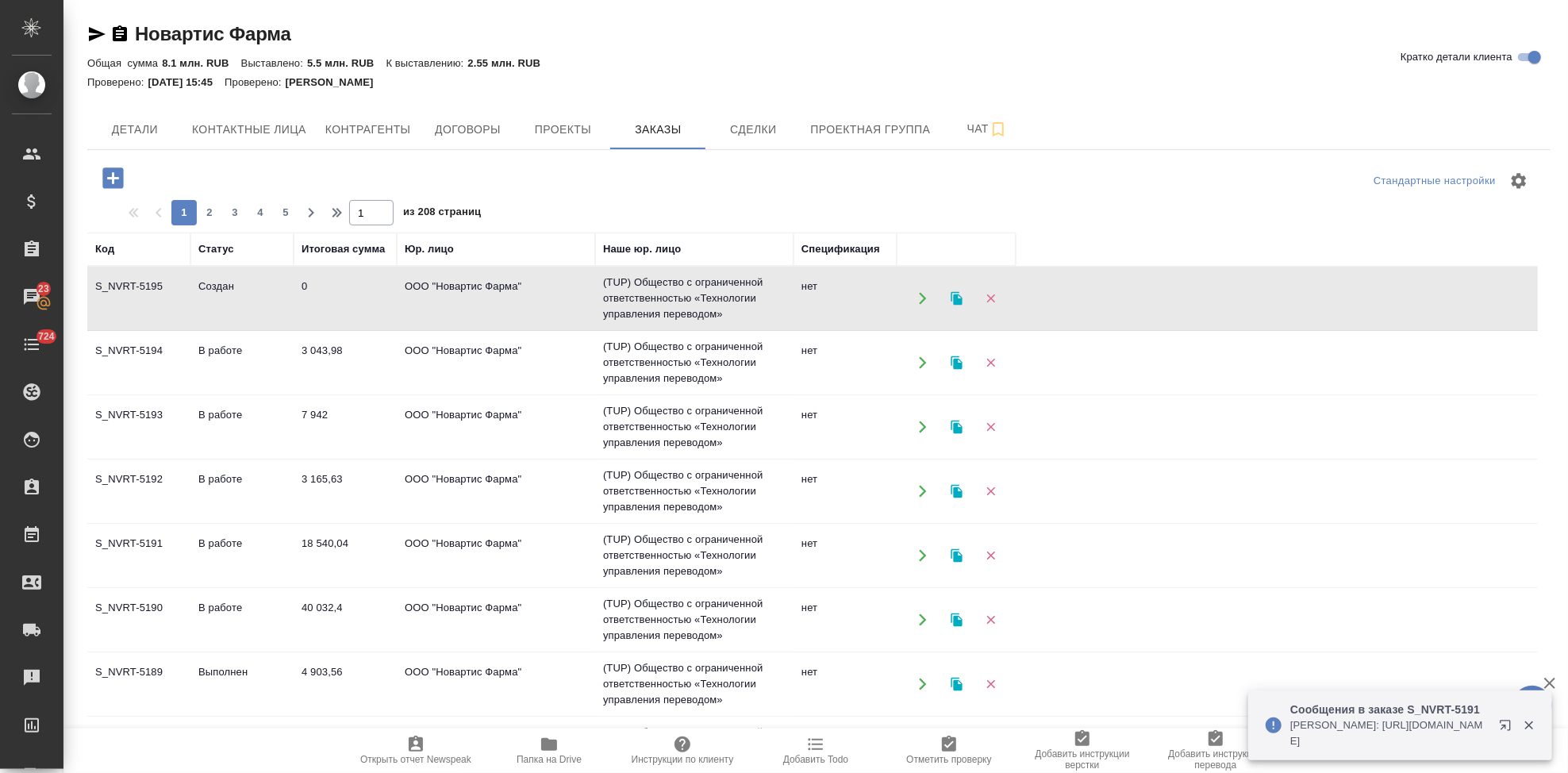
click at [217, 285] on td "Создан" at bounding box center [242, 298] width 103 height 56
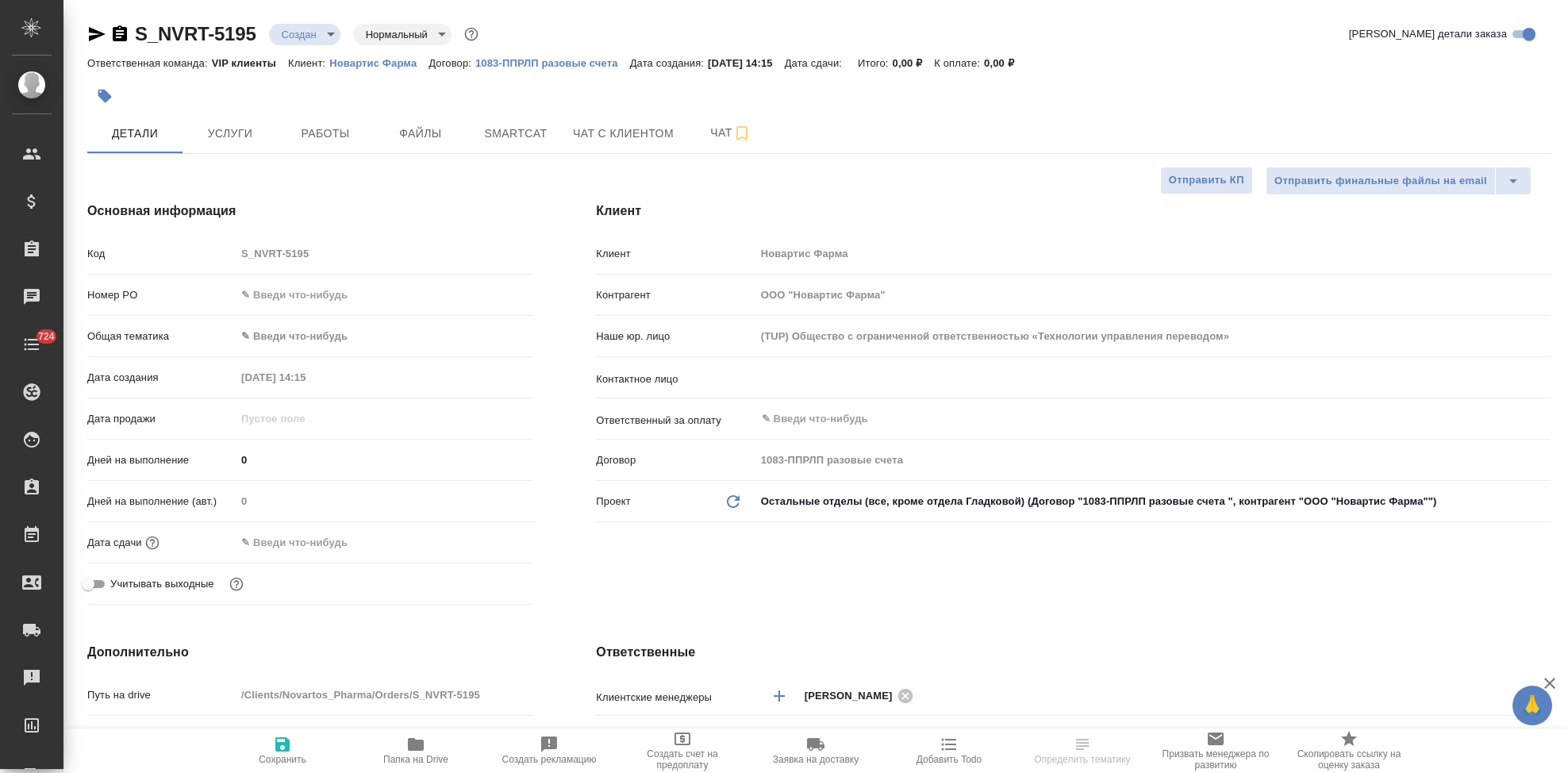
select select "RU"
type textarea "x"
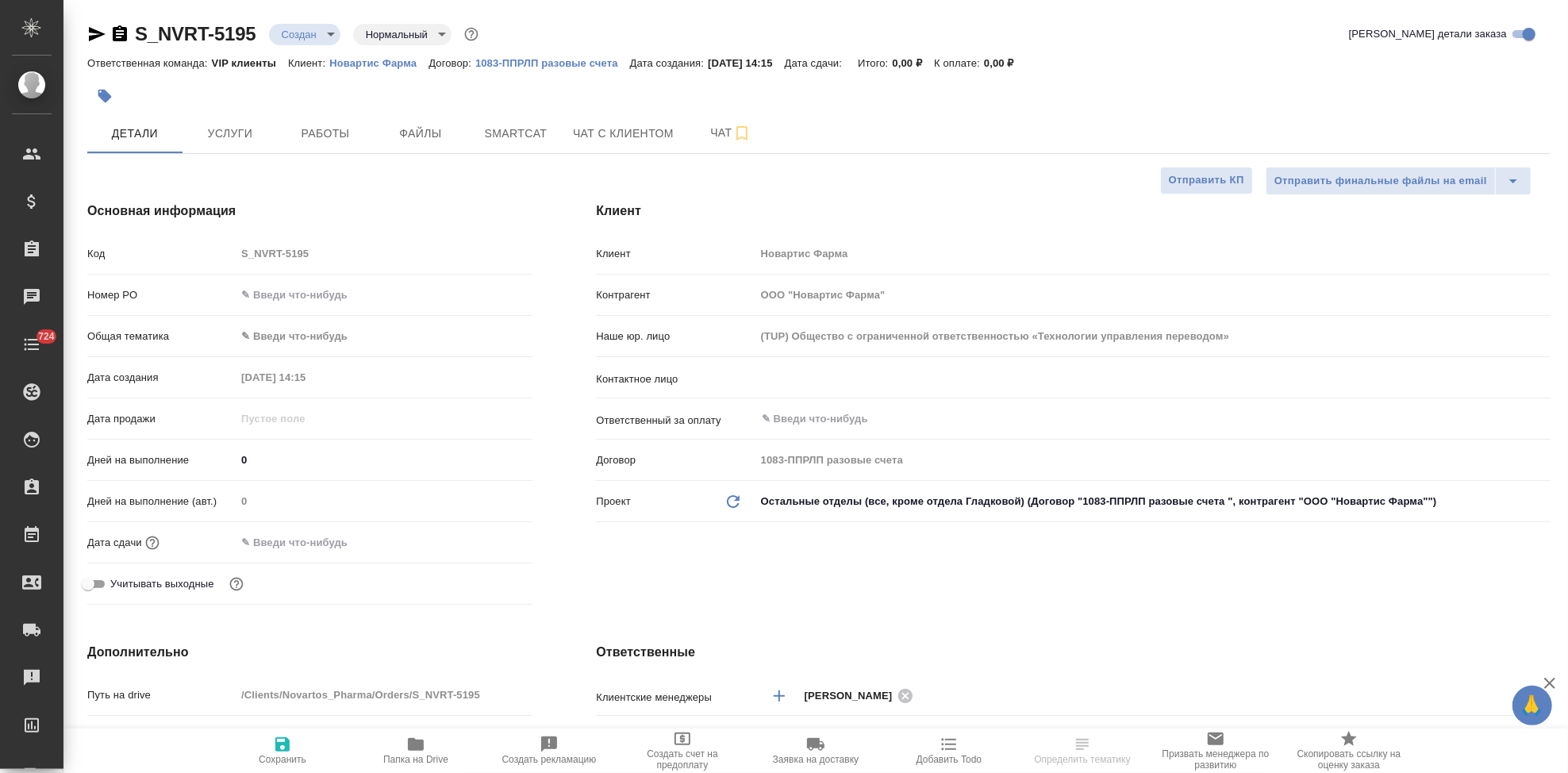
type textarea "x"
click at [832, 383] on input "text" at bounding box center [1126, 377] width 733 height 19
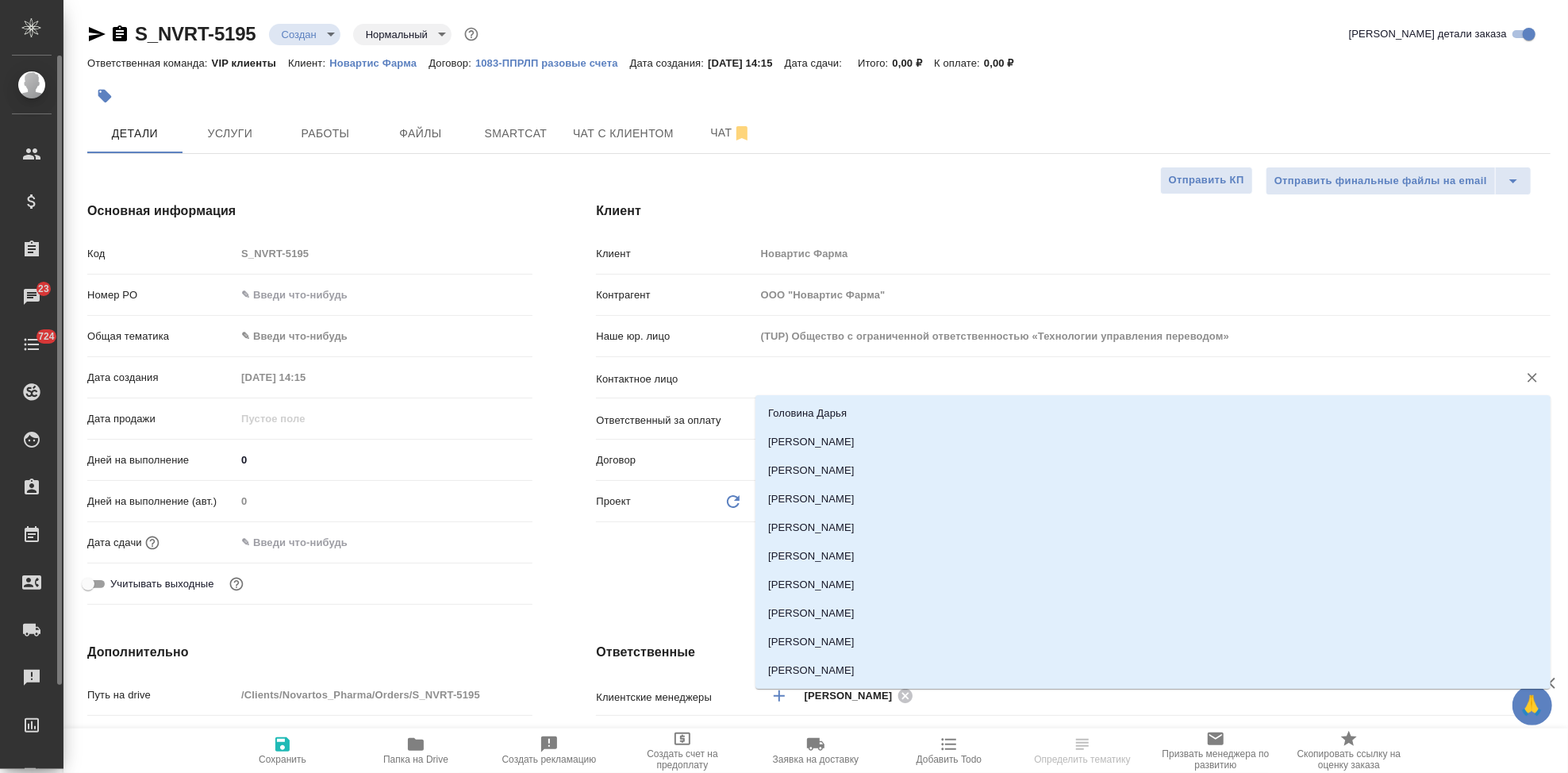
type textarea "x"
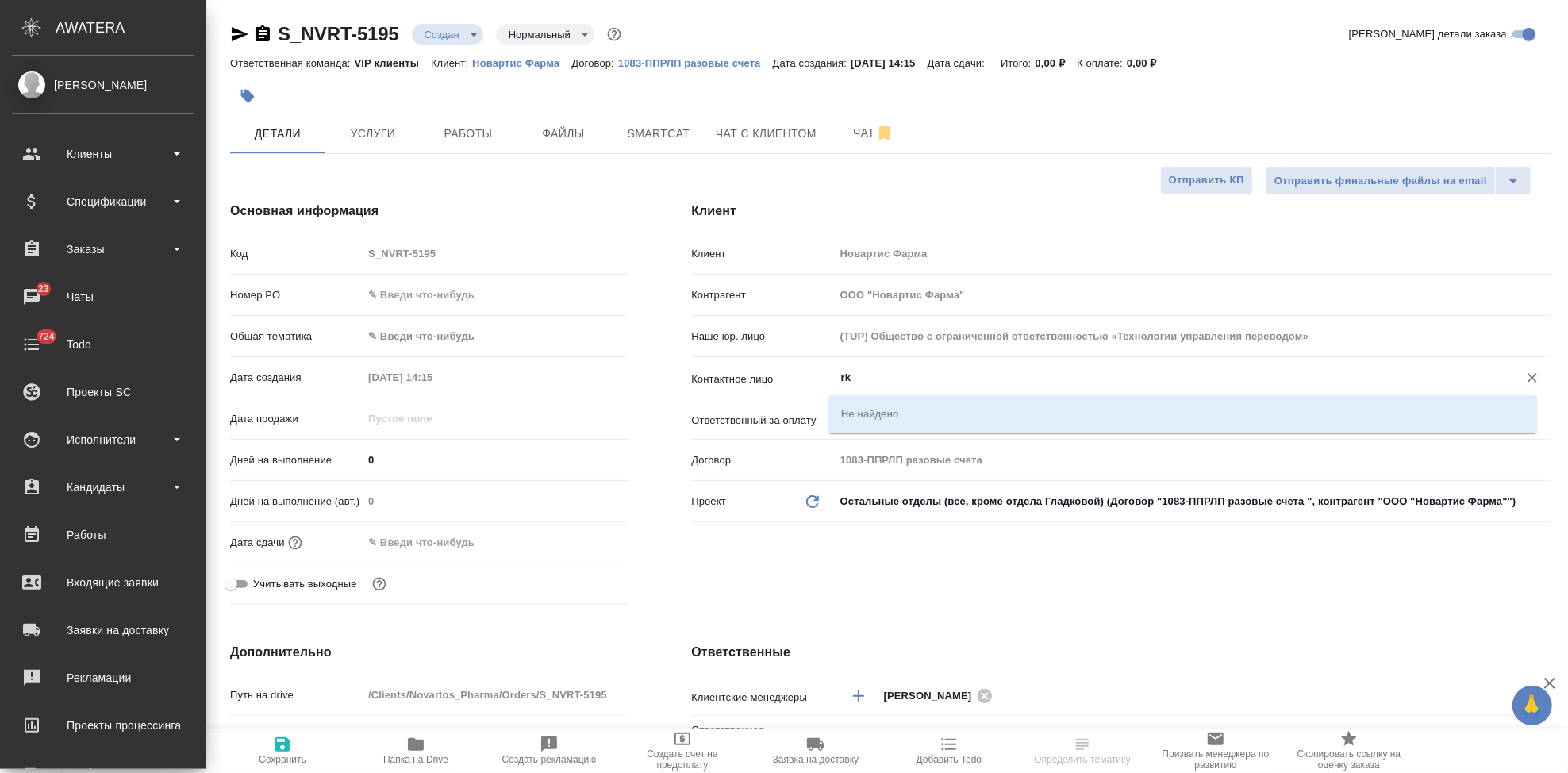
type input "r"
type textarea "x"
type input "климс"
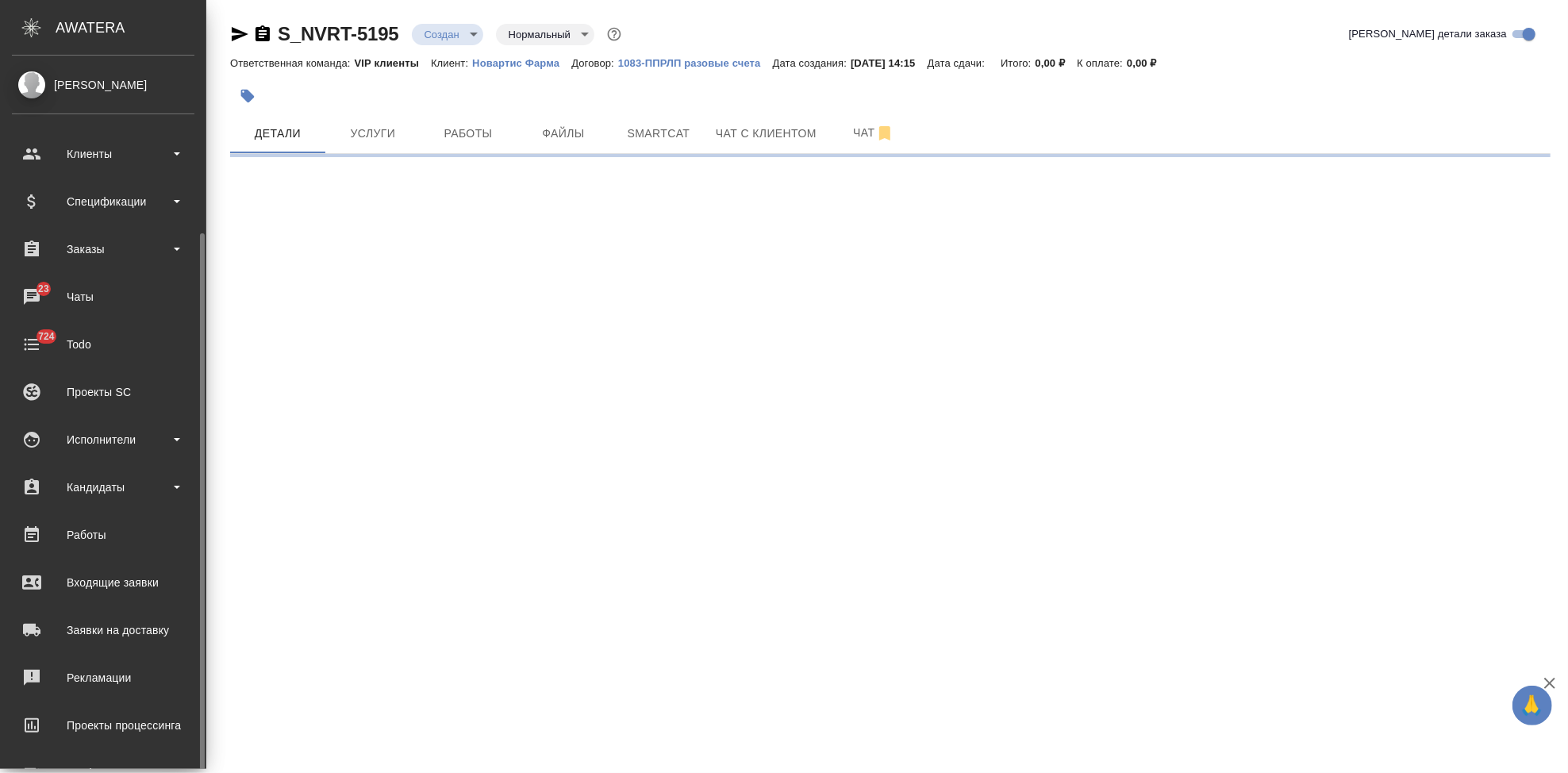
select select "RU"
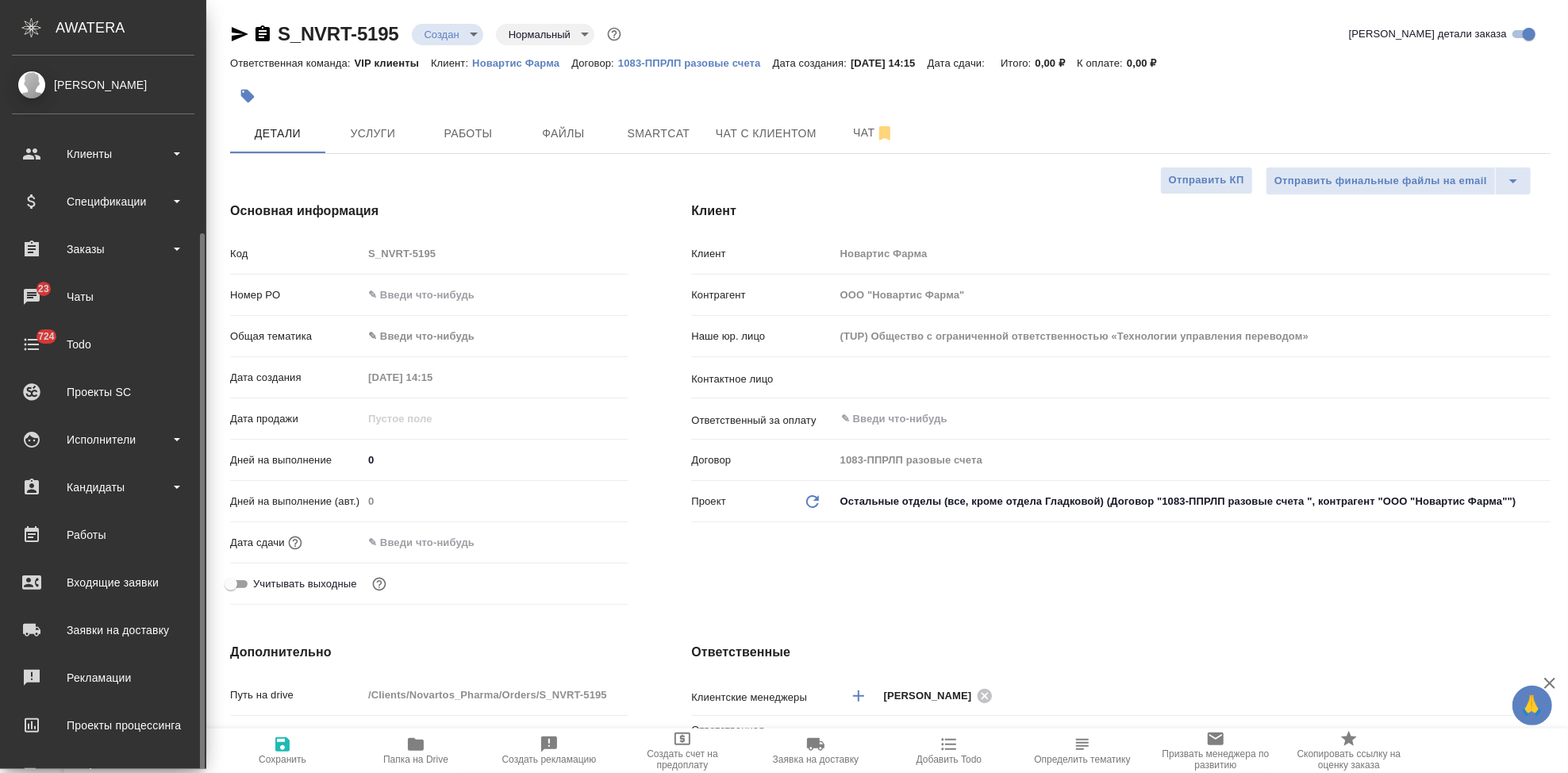
scroll to position [94, 0]
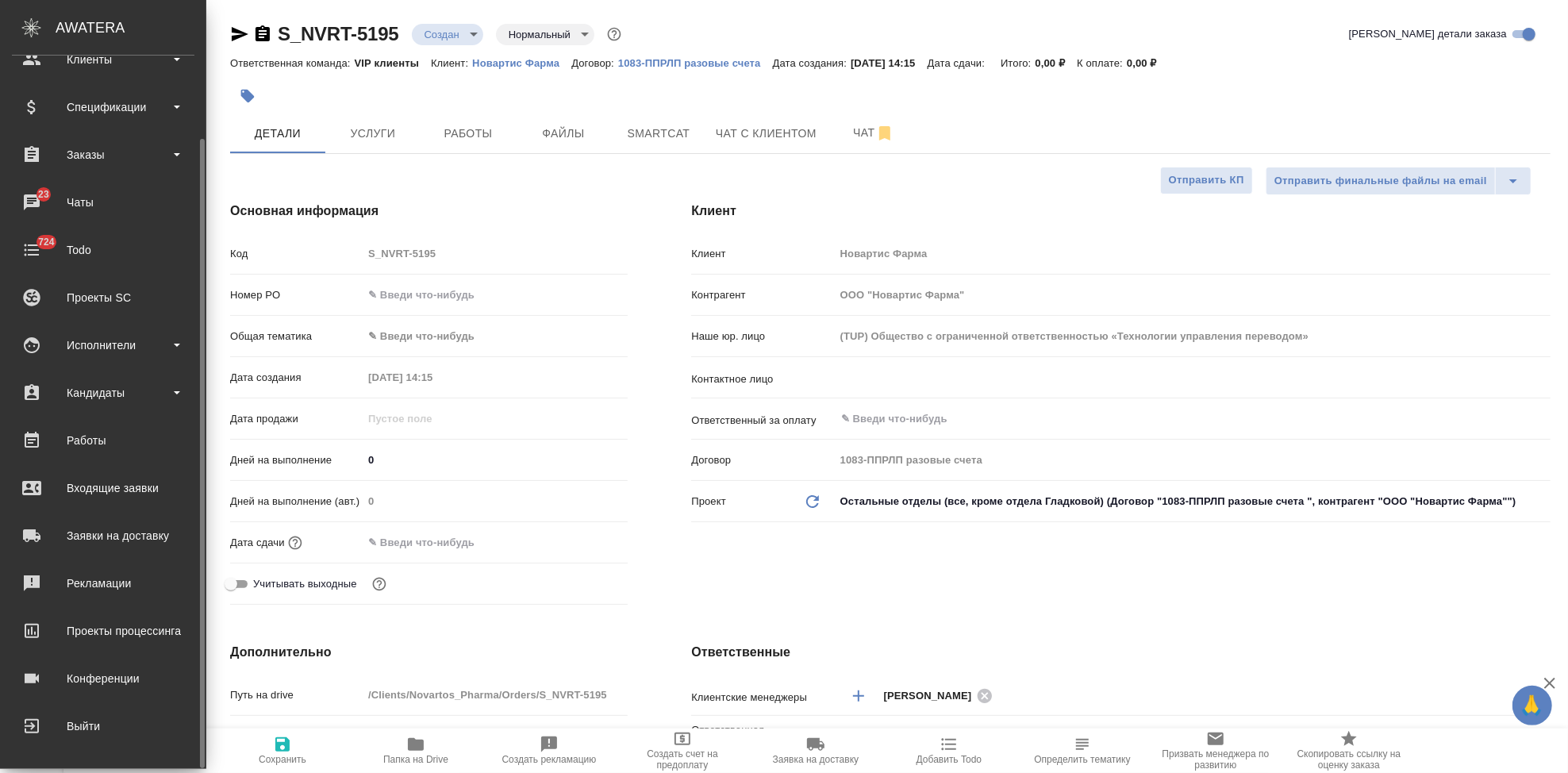
type textarea "x"
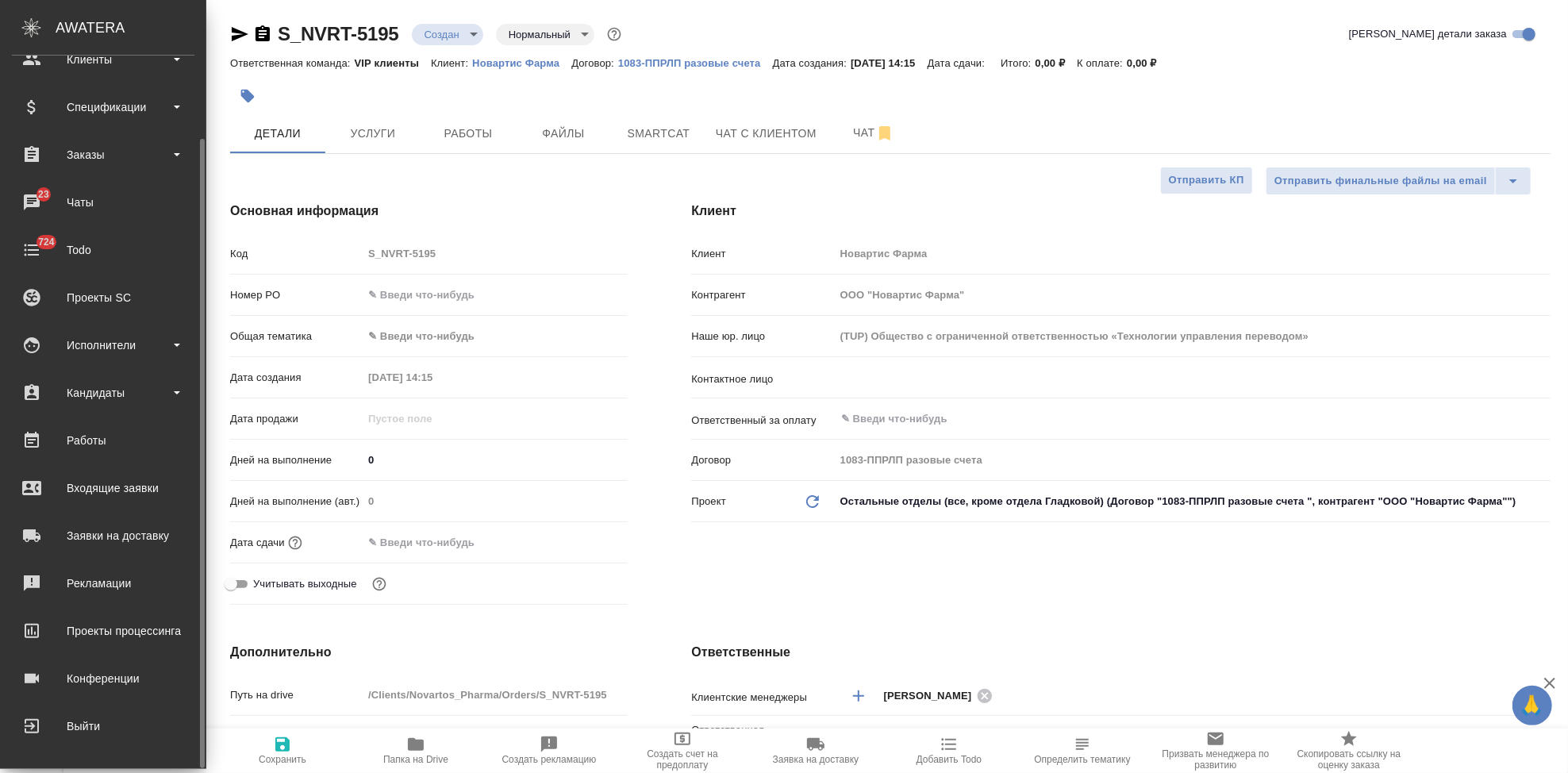
type textarea "x"
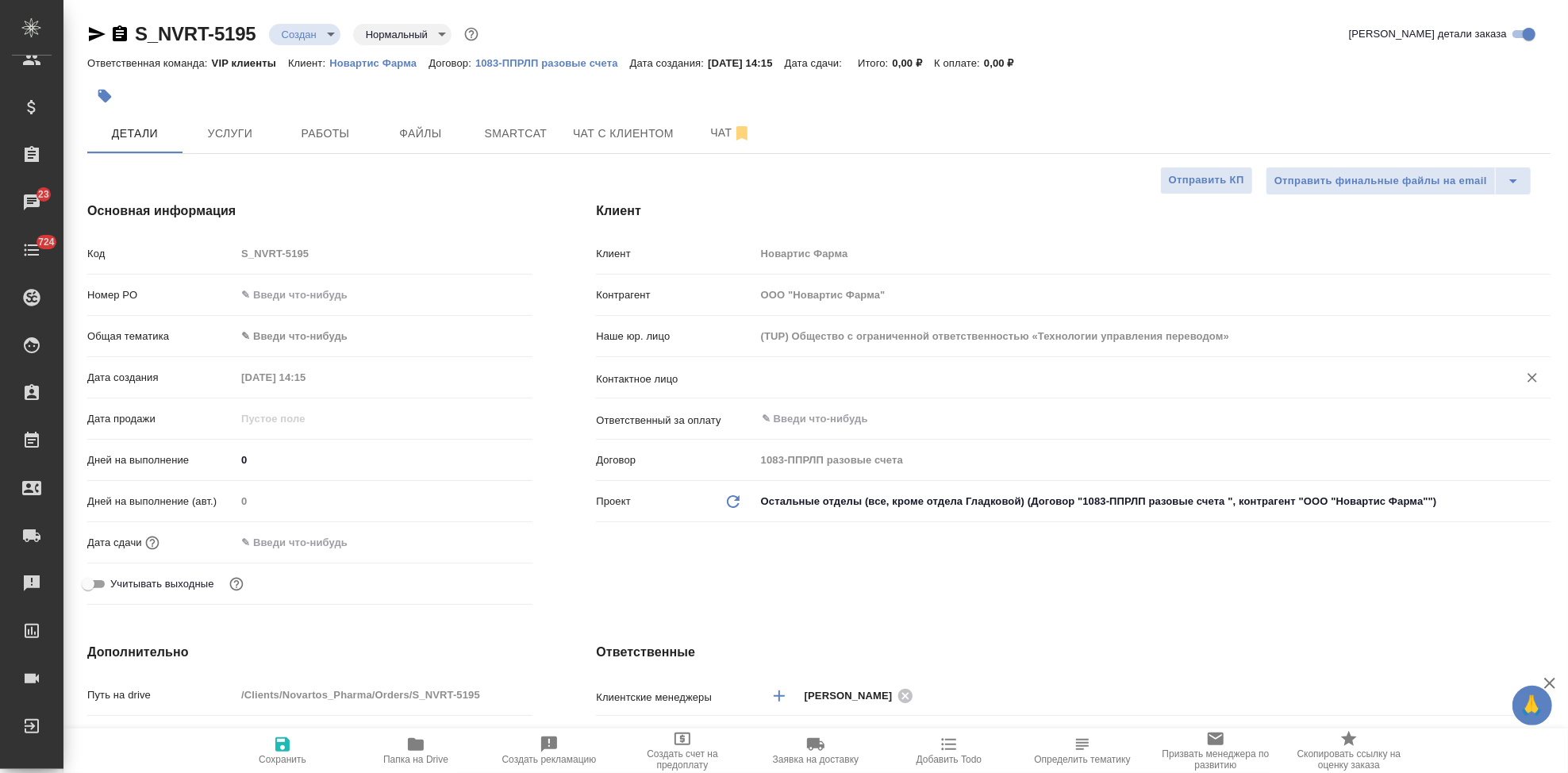
click at [838, 382] on input "text" at bounding box center [1126, 377] width 733 height 19
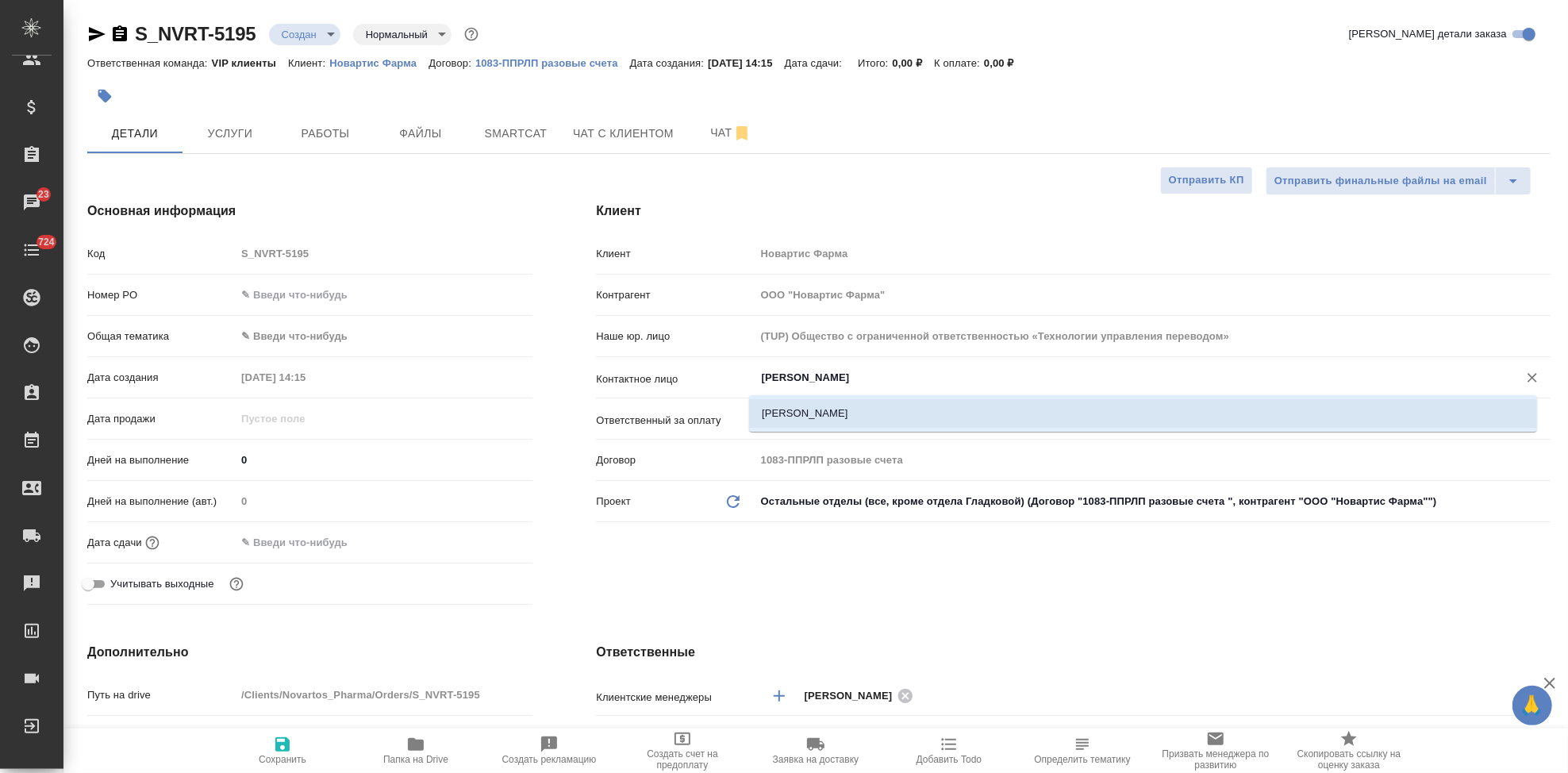
click at [831, 408] on li "Климова Дарья" at bounding box center [1143, 413] width 788 height 28
type input "Климова Дарья"
type textarea "x"
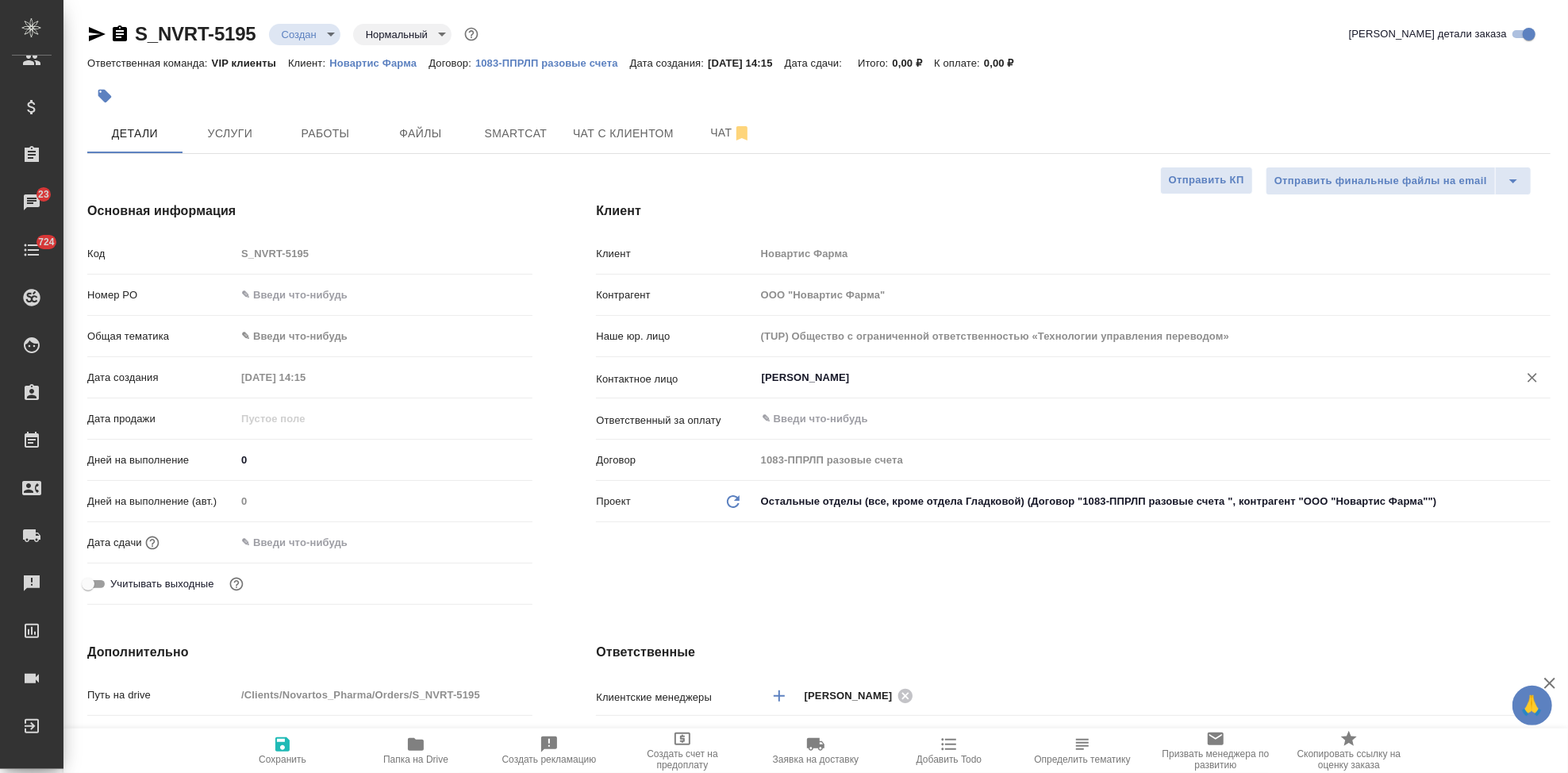
type input "Климова Дарья"
click at [312, 752] on span "Сохранить" at bounding box center [283, 750] width 114 height 30
type textarea "x"
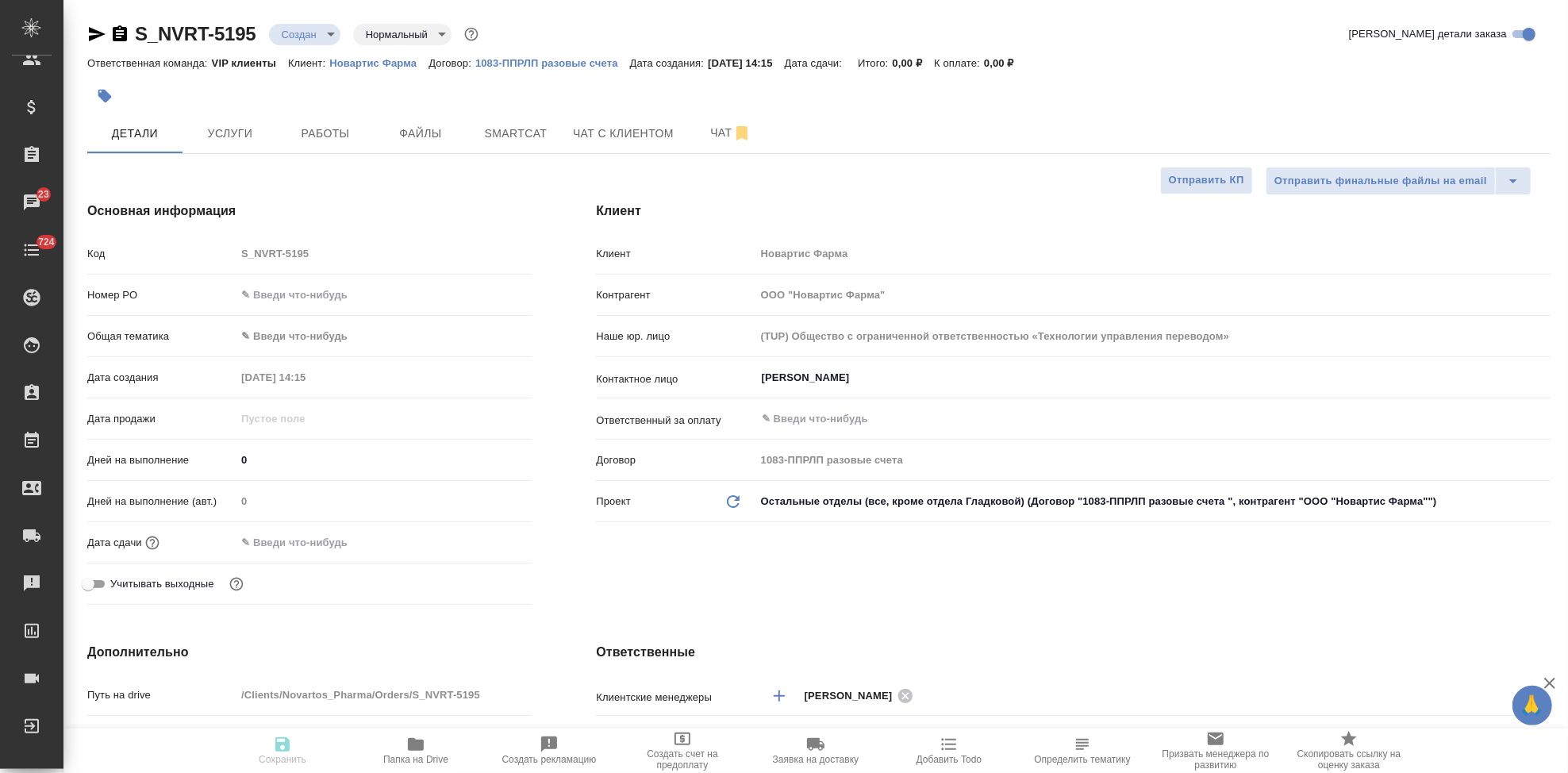
type textarea "x"
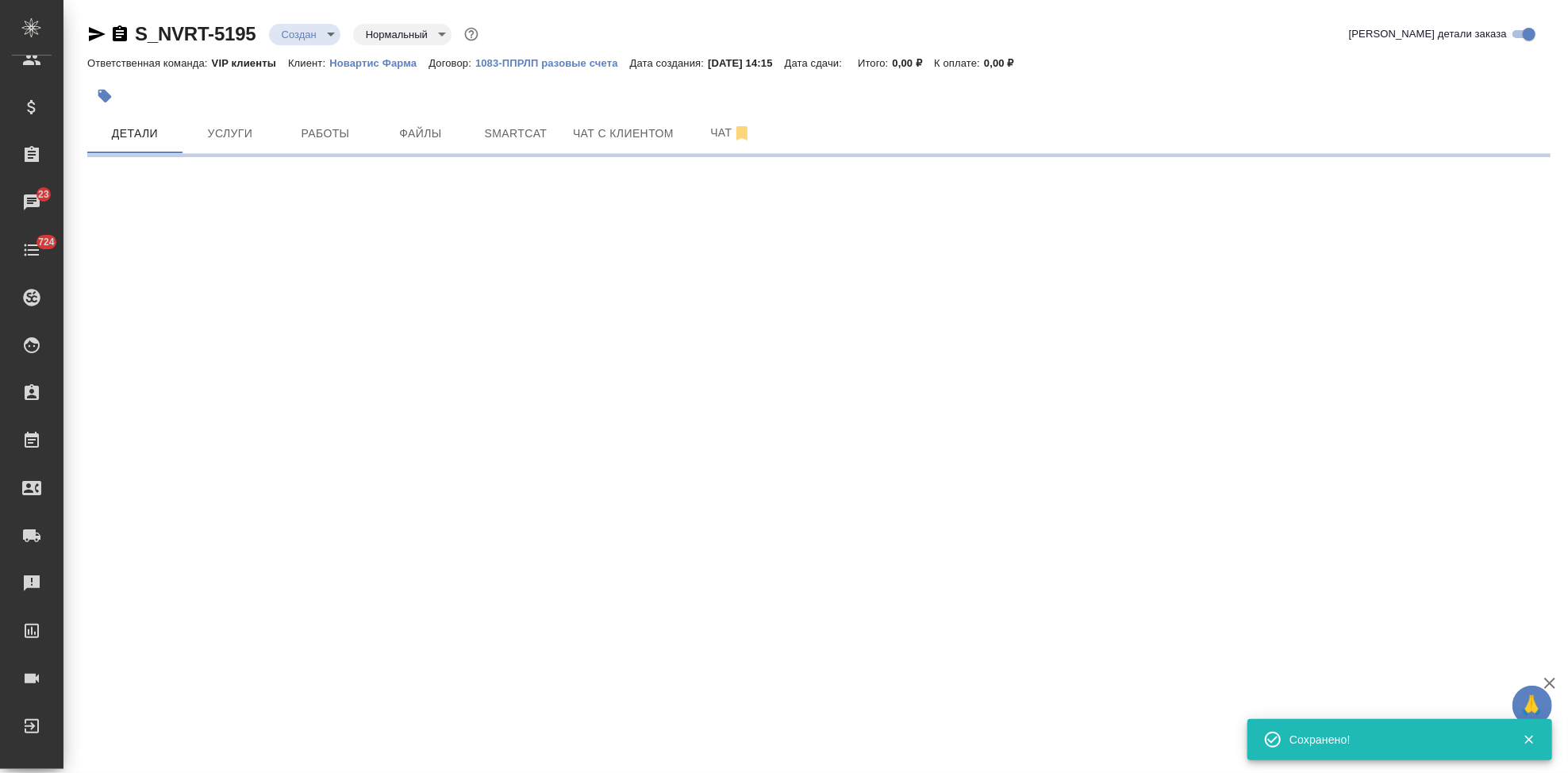
select select "RU"
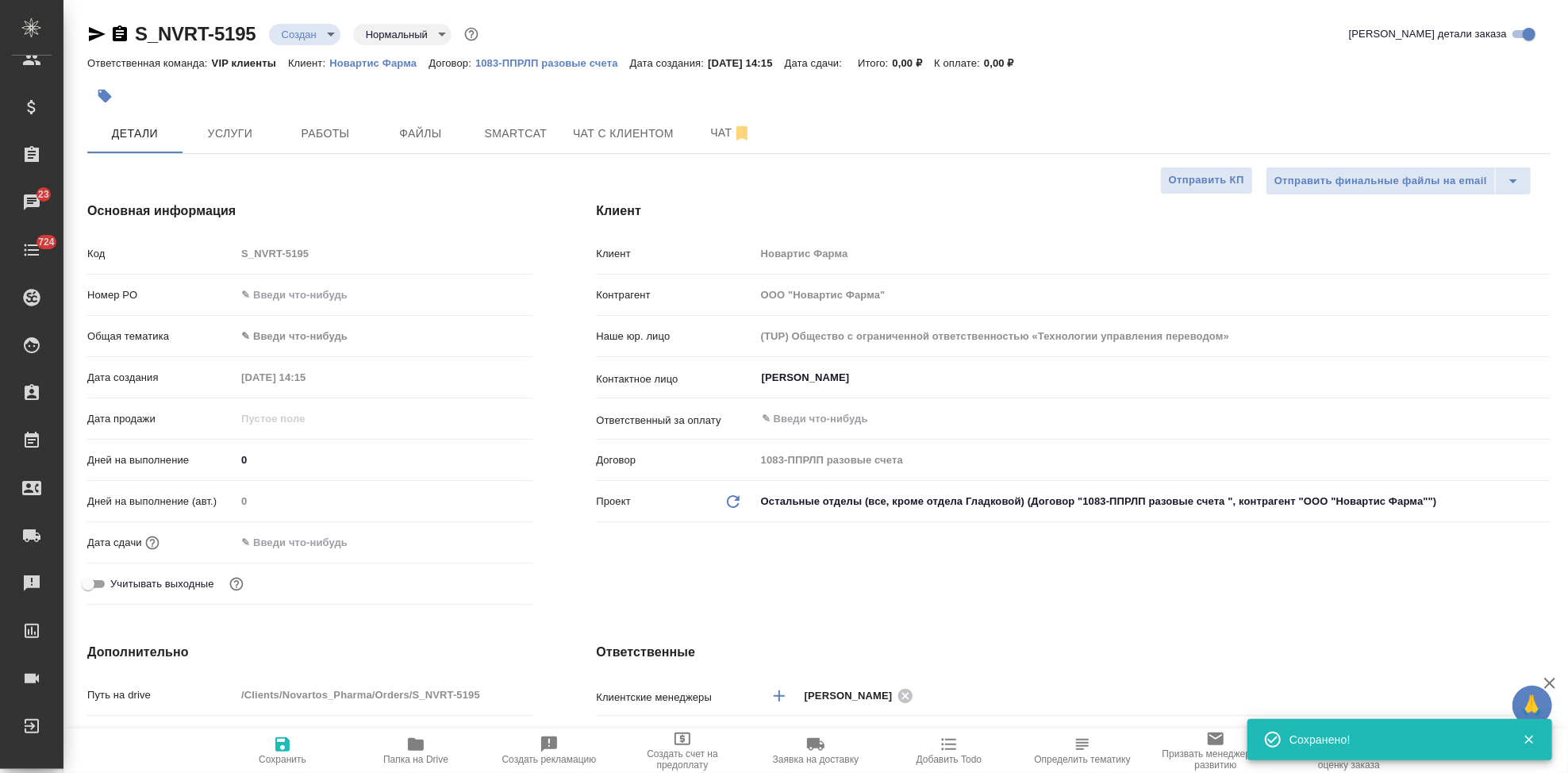
type textarea "x"
click at [127, 248] on div "Код S_NVRT-5195" at bounding box center [309, 254] width 445 height 28
type textarea "x"
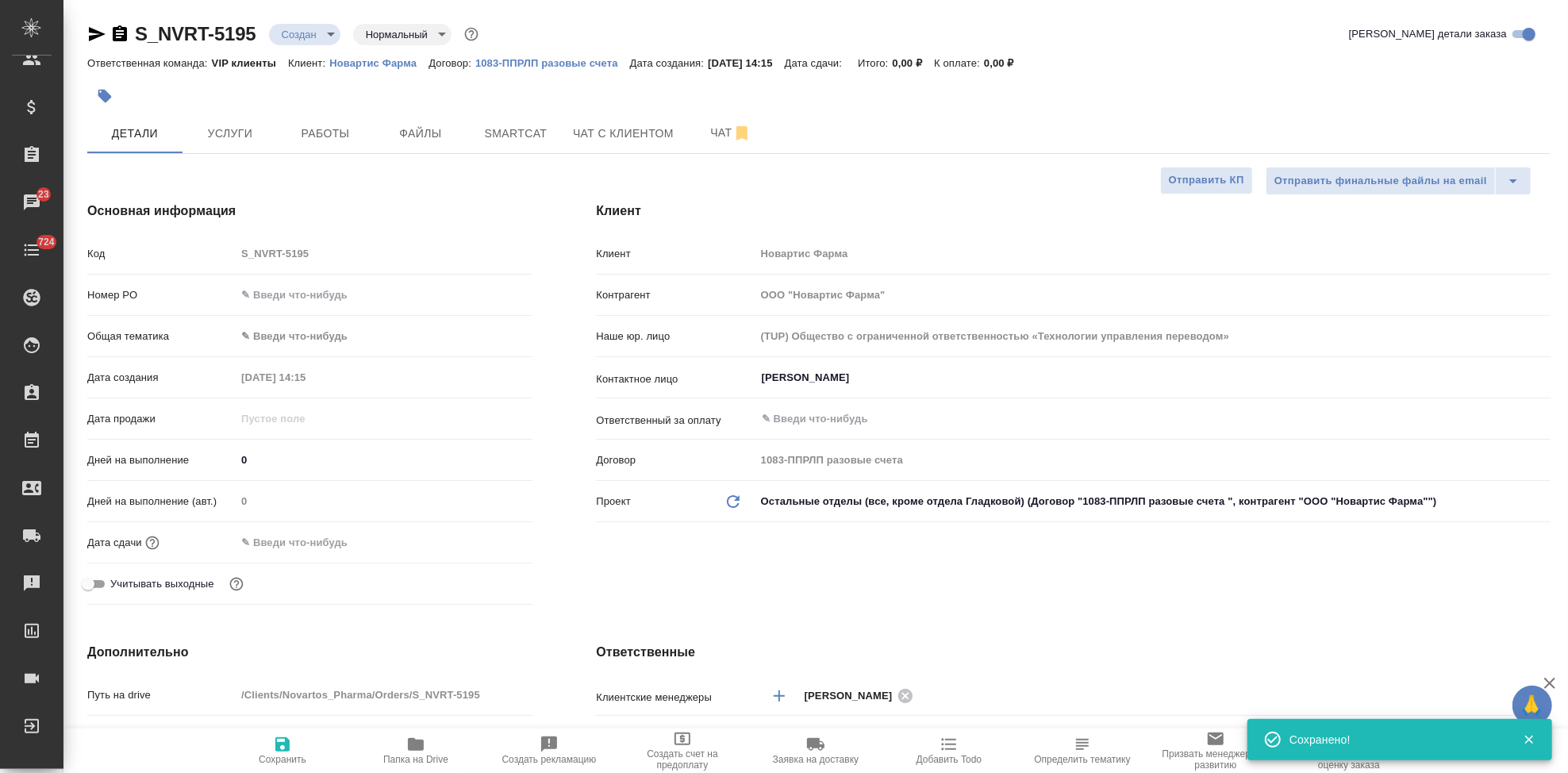
type textarea "x"
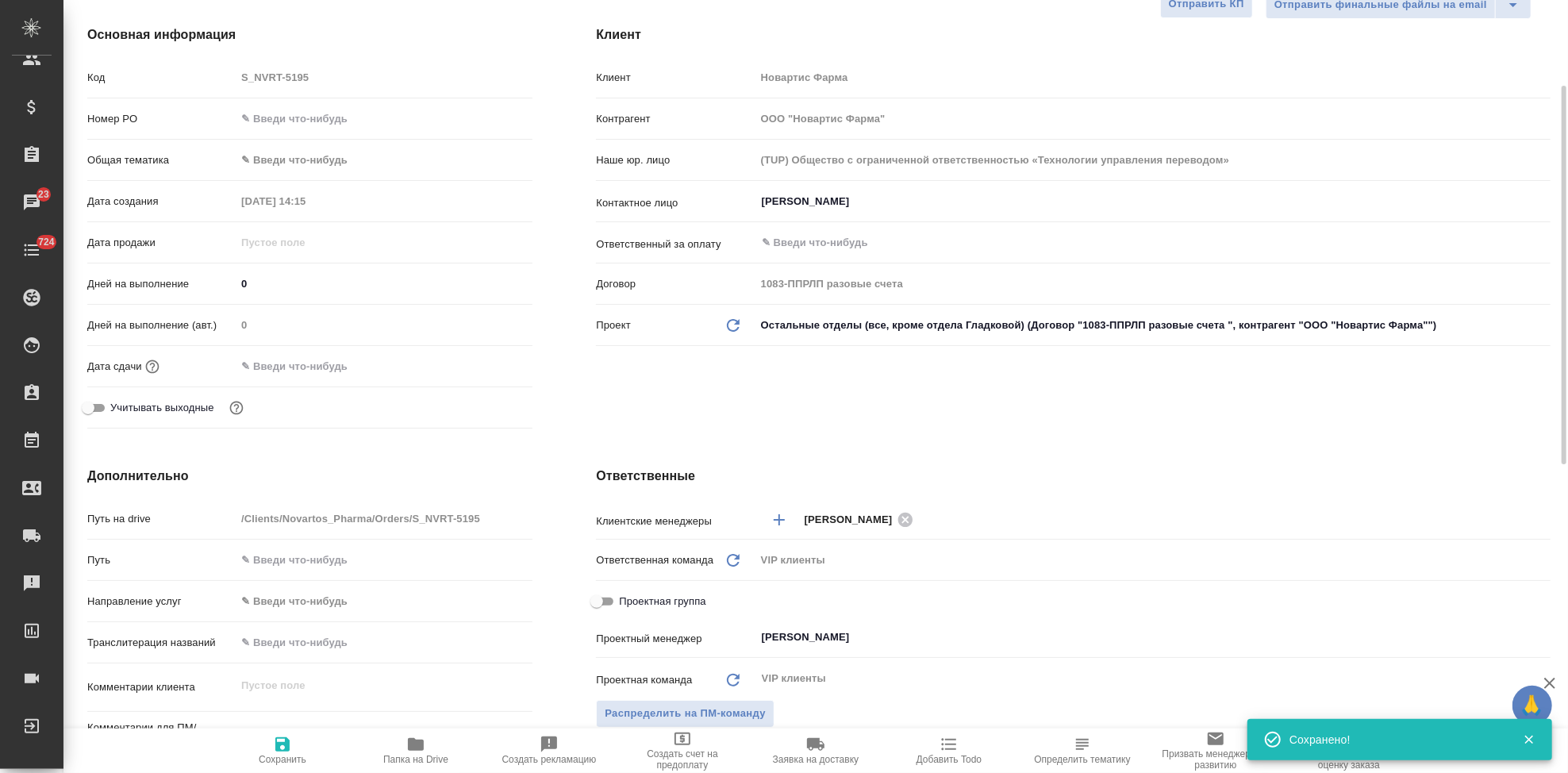
scroll to position [264, 0]
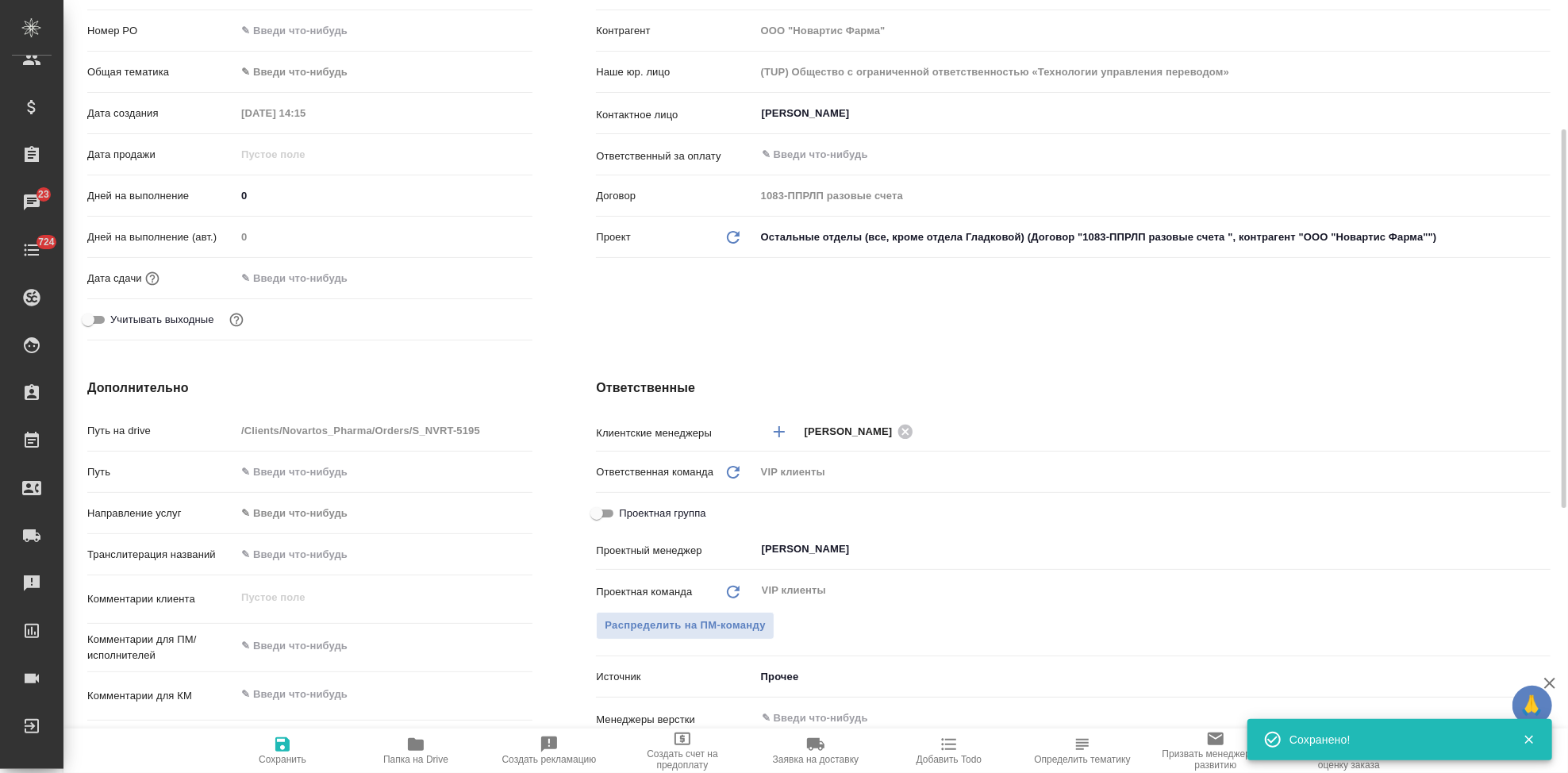
type textarea "x"
click at [286, 643] on textarea at bounding box center [384, 645] width 297 height 27
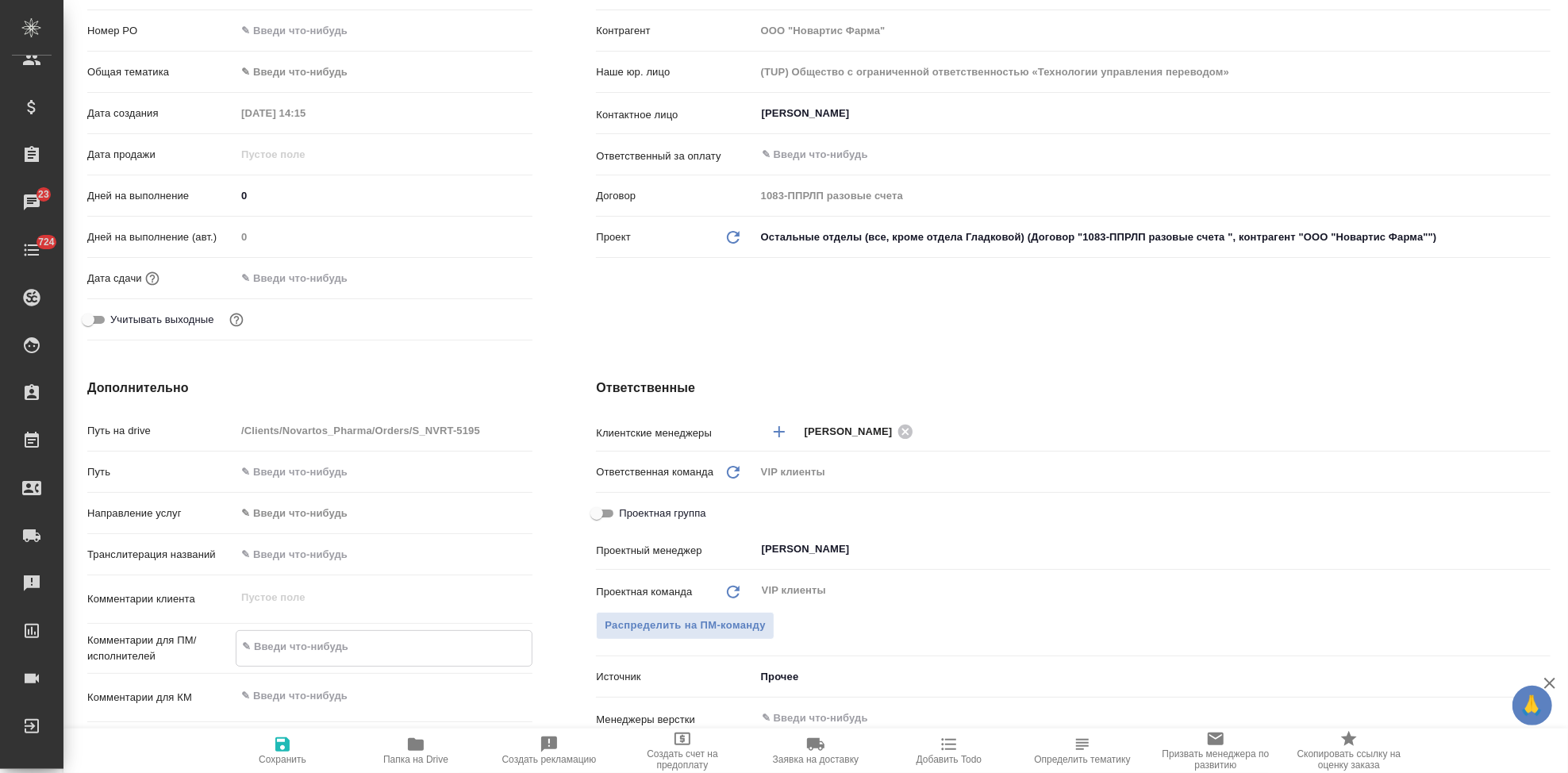
type textarea "x"
type textarea "т"
type textarea "x"
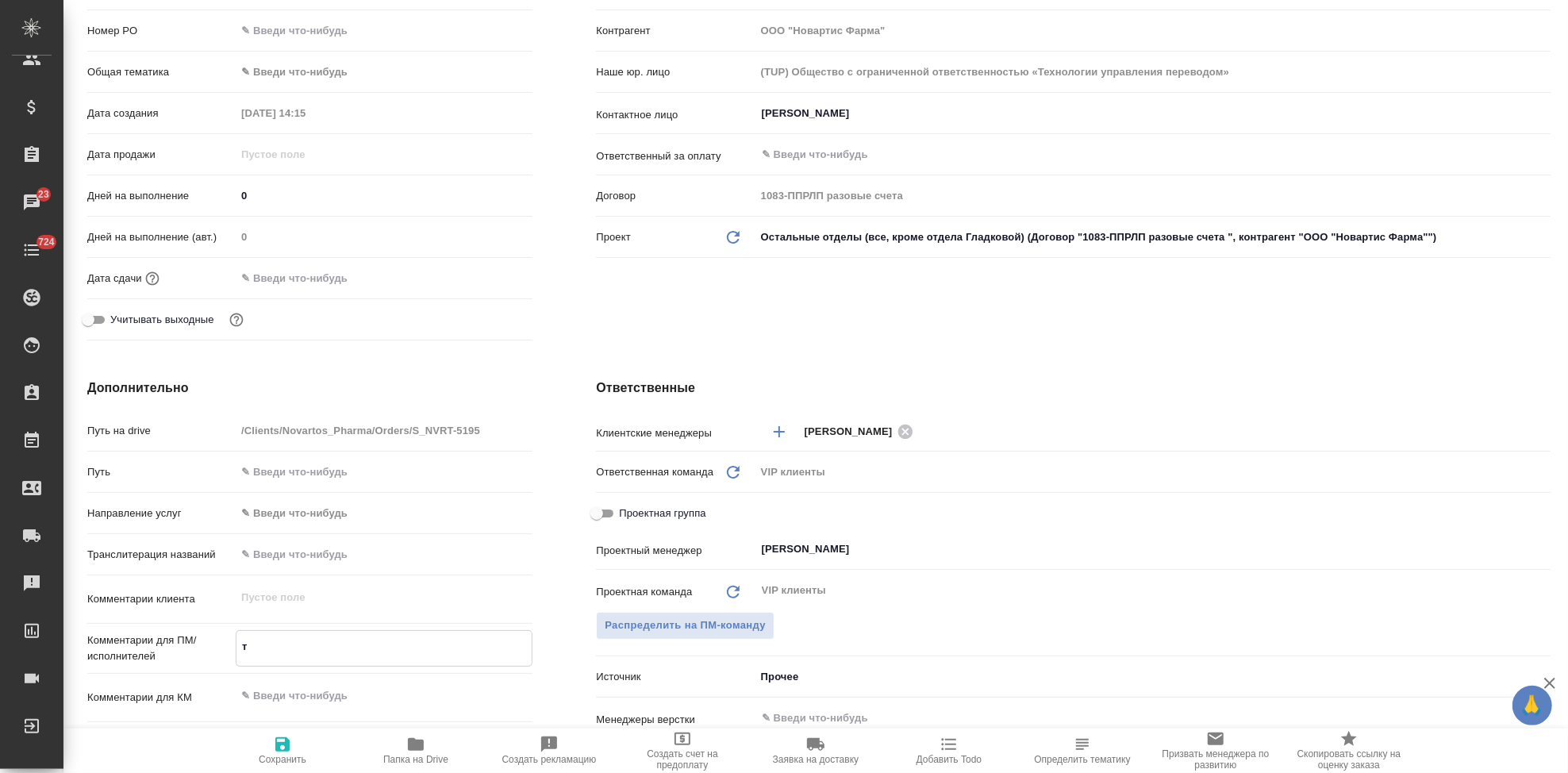
type textarea "тз"
type textarea "x"
type textarea "тз"
type textarea "x"
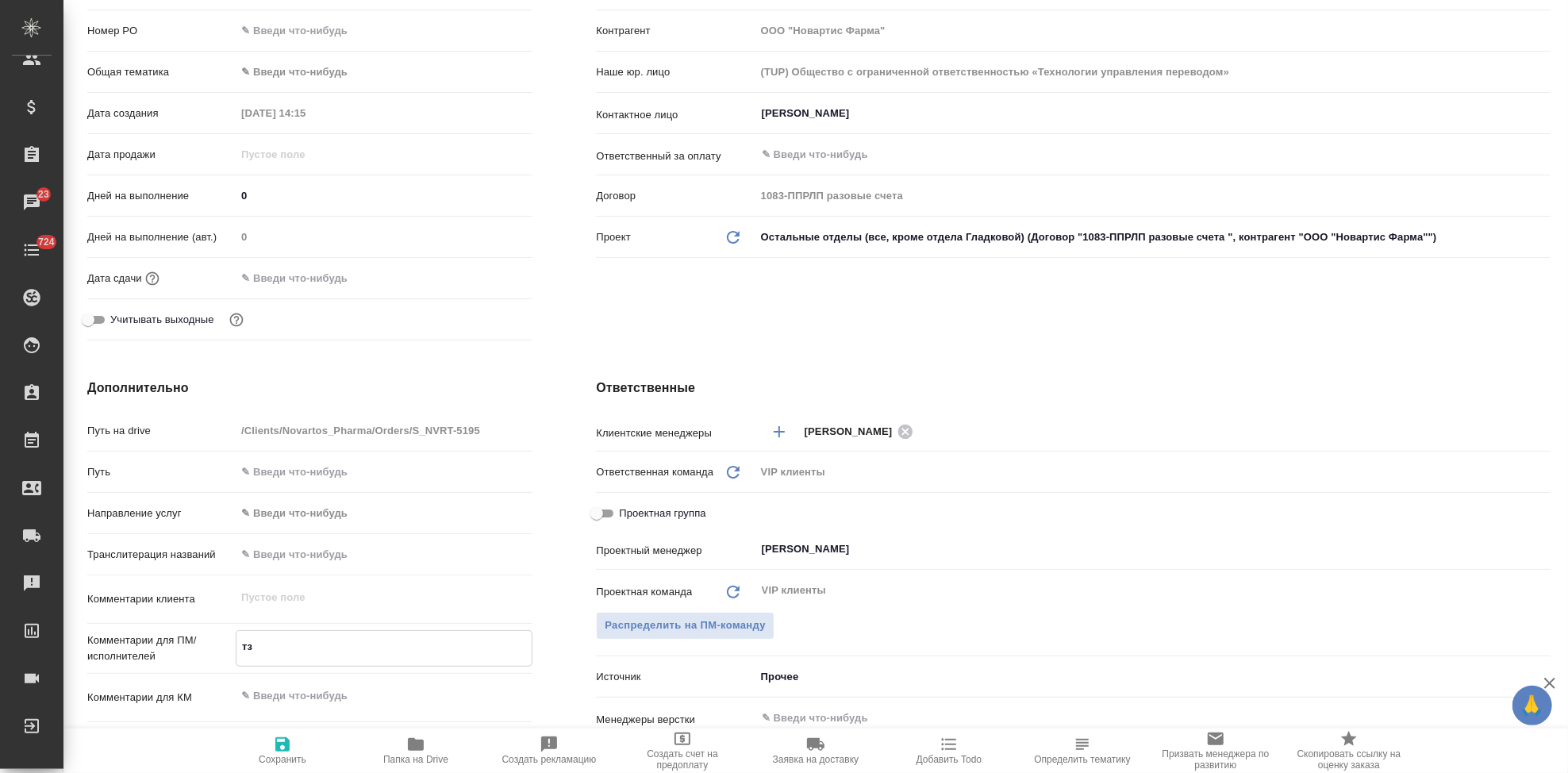
type textarea "тз о"
type textarea "x"
type textarea "тз от"
type textarea "x"
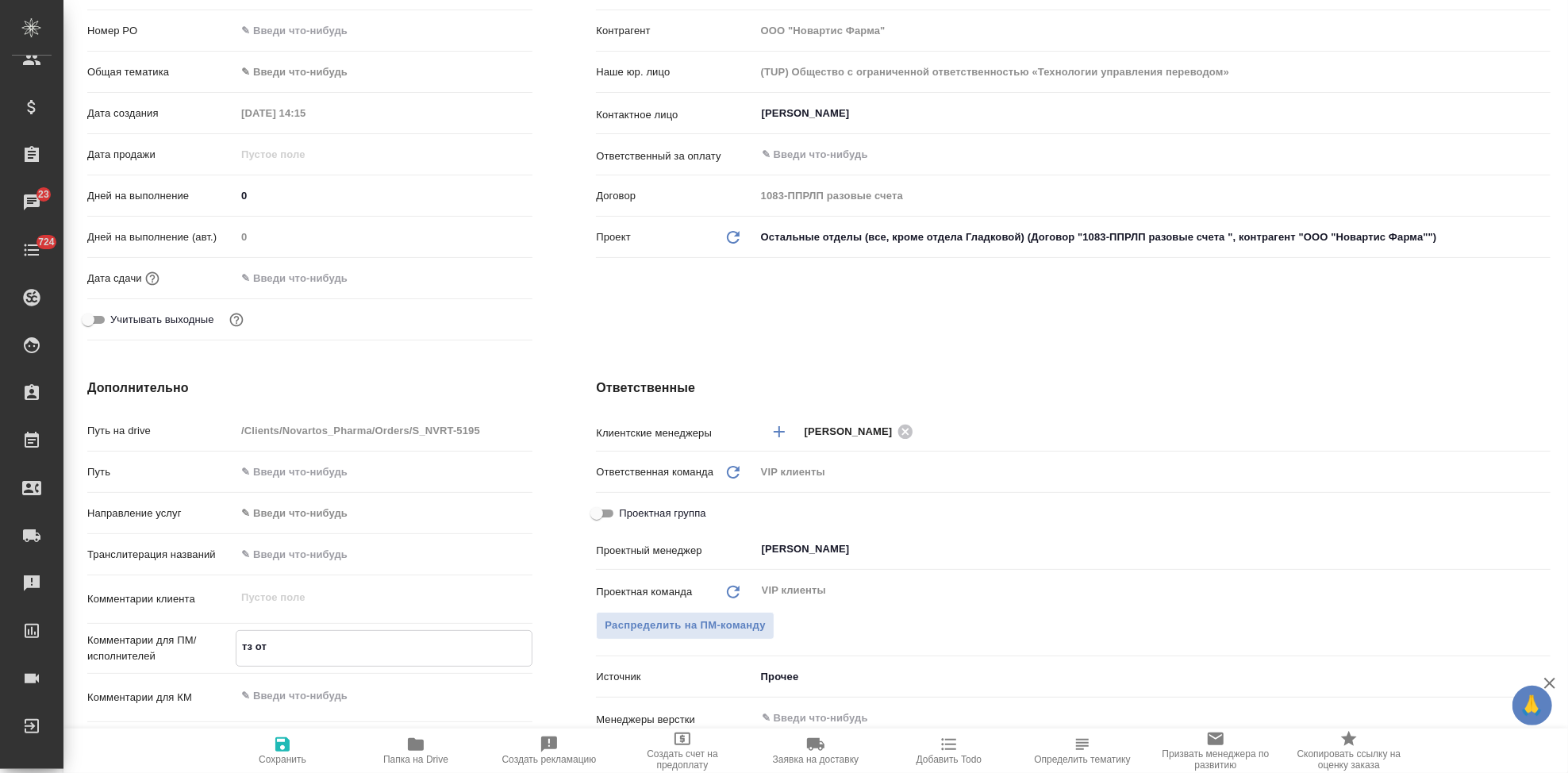
type textarea "тз от к"
type textarea "x"
type textarea "тз от кл"
type textarea "x"
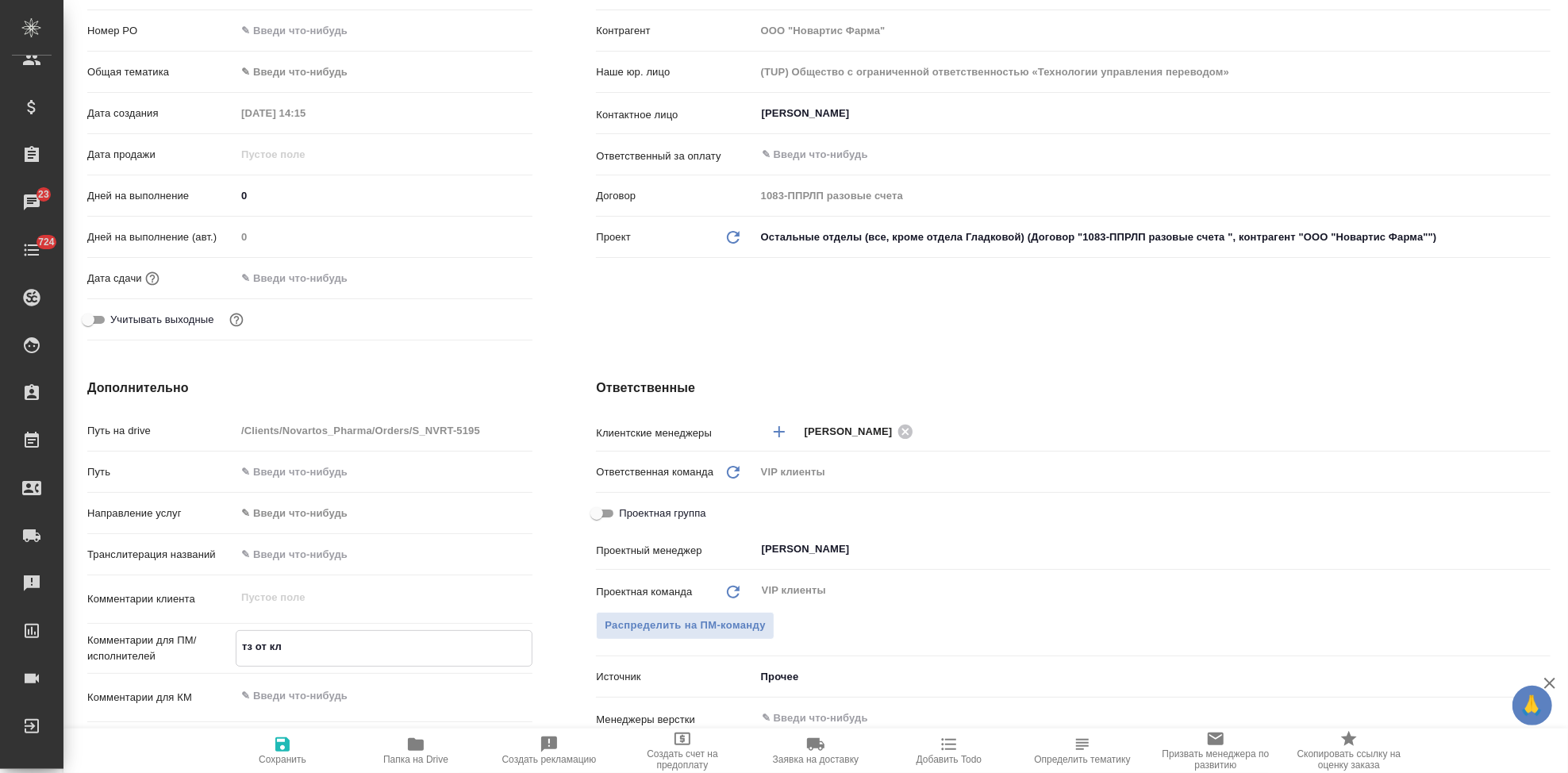
type textarea "x"
type textarea "тз от кли"
type textarea "x"
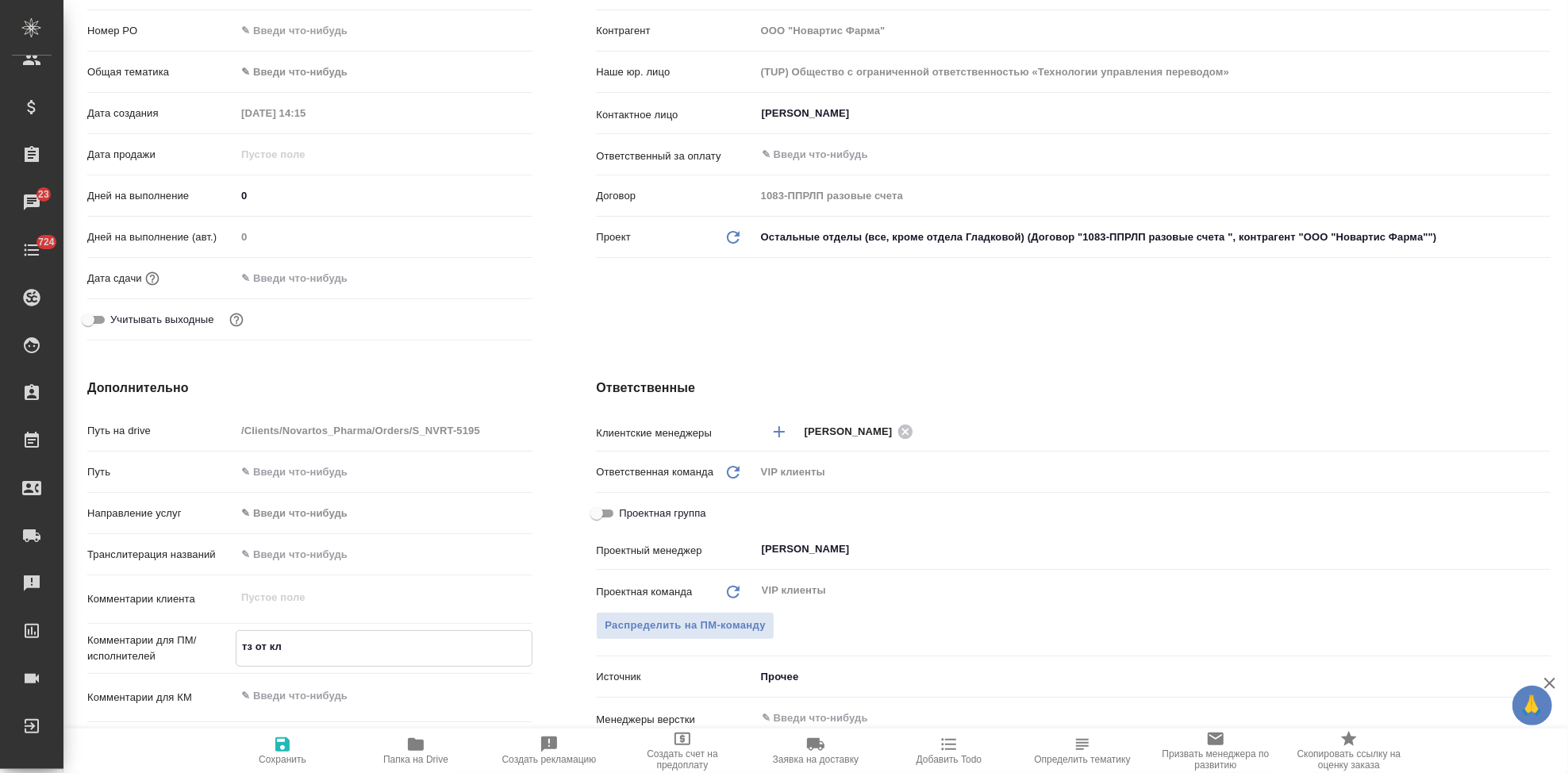
type textarea "x"
type textarea "тз от клие"
type textarea "x"
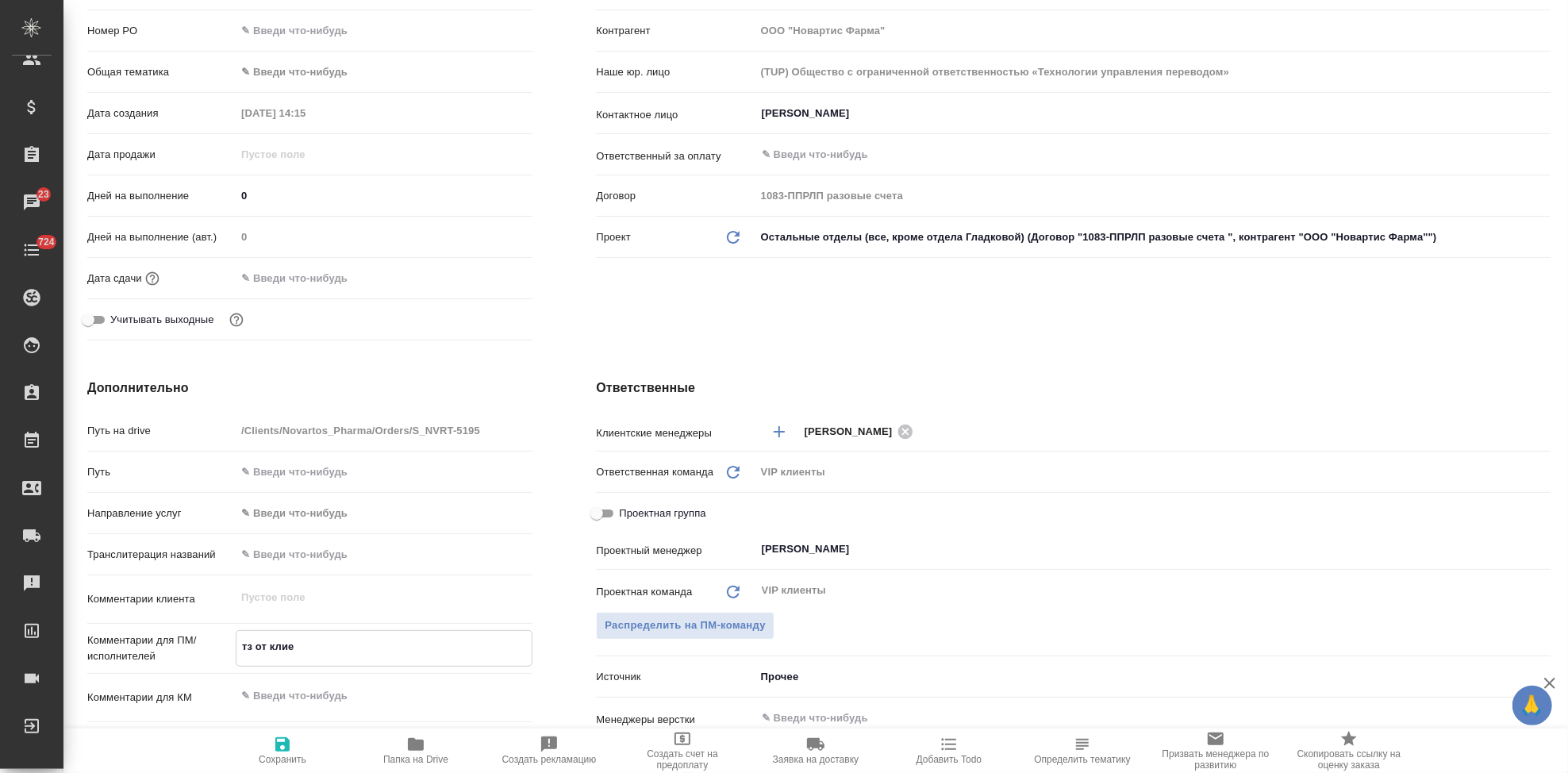
type textarea "тз от клиен"
type textarea "x"
type textarea "тз от клиент"
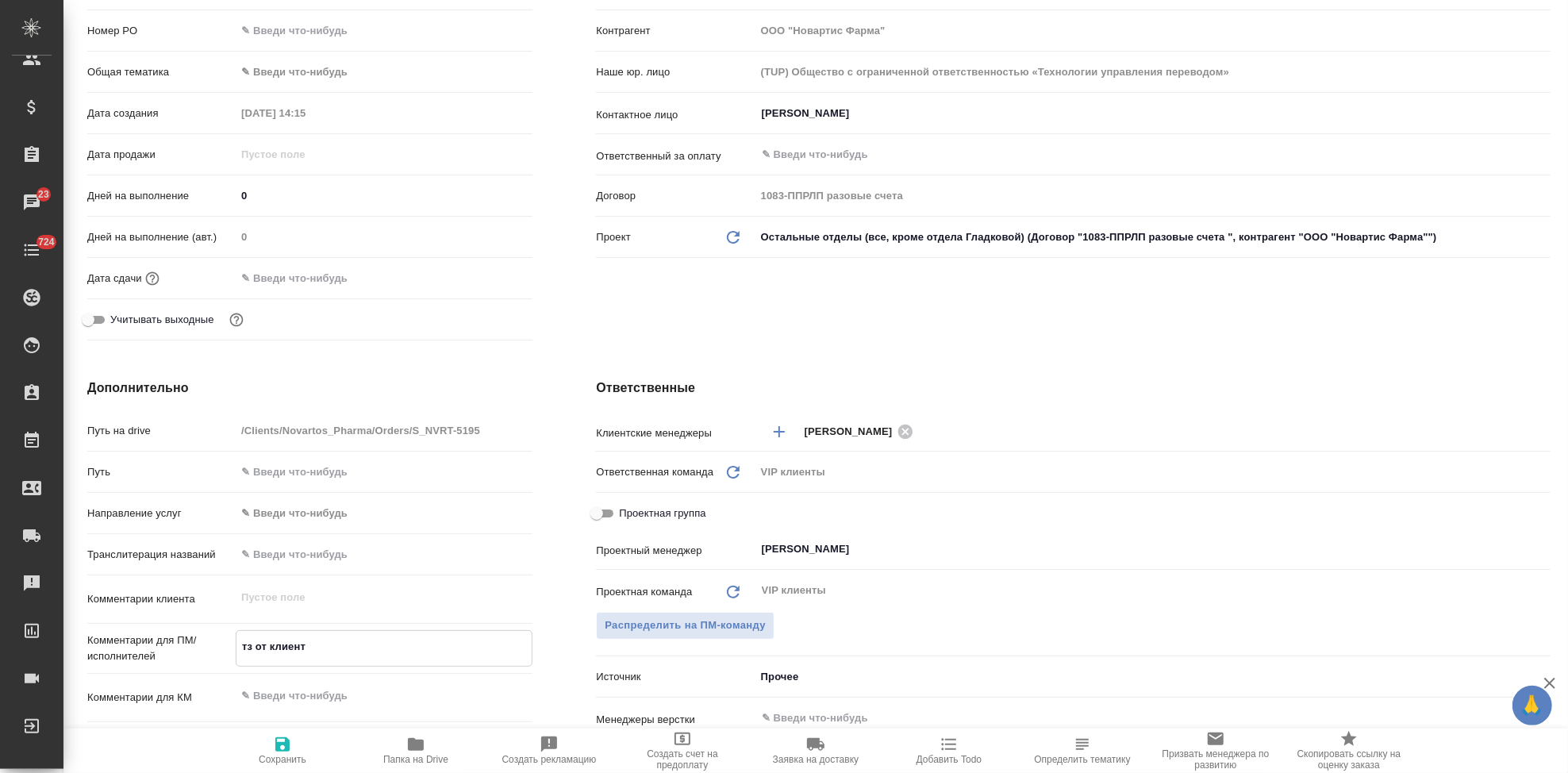
type textarea "x"
type textarea "тз от клиента"
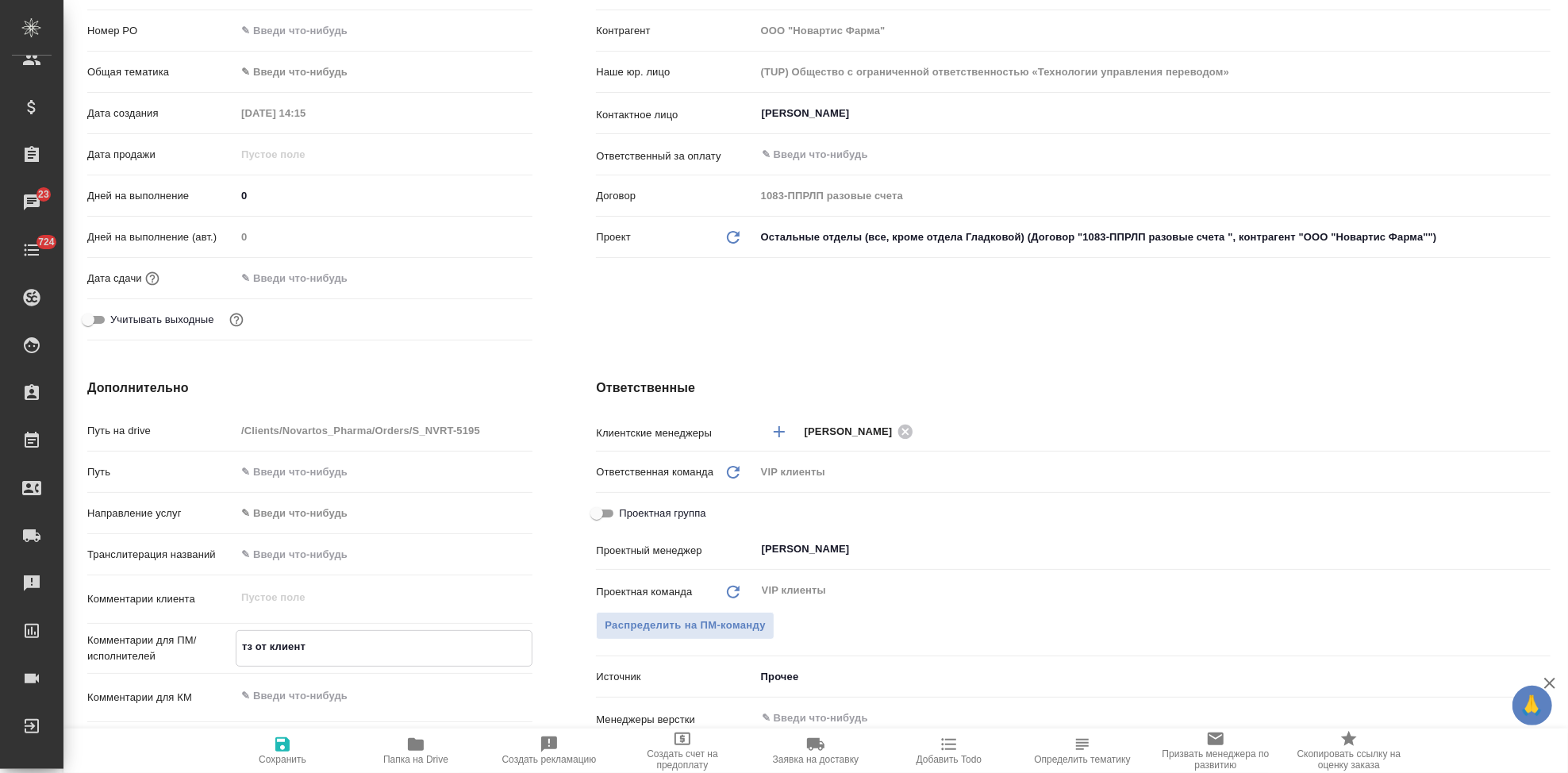
type textarea "x"
type textarea "тз от клиента:"
type textarea "x"
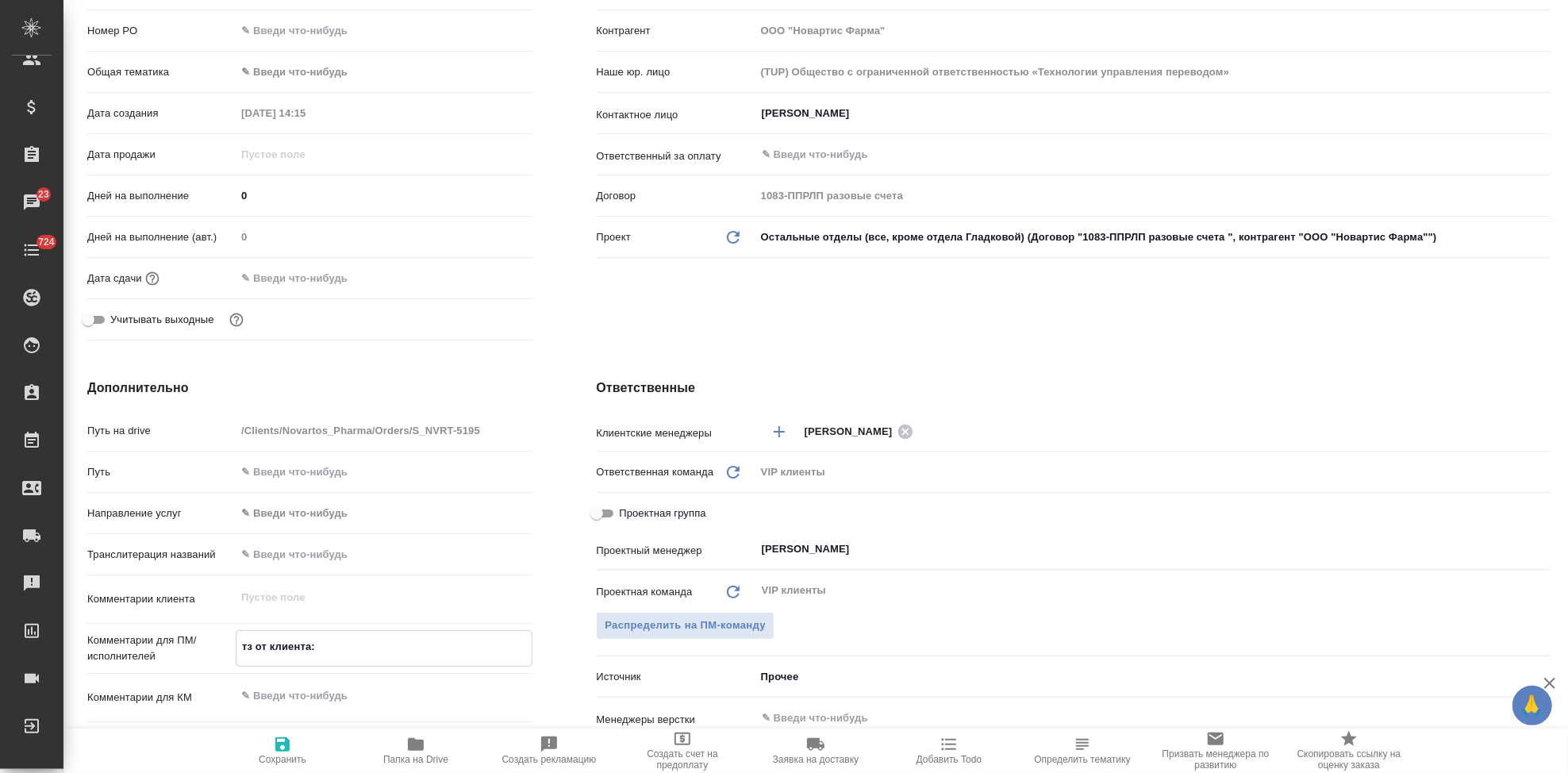
type textarea "x"
type textarea "тз от клиента:"
type textarea "x"
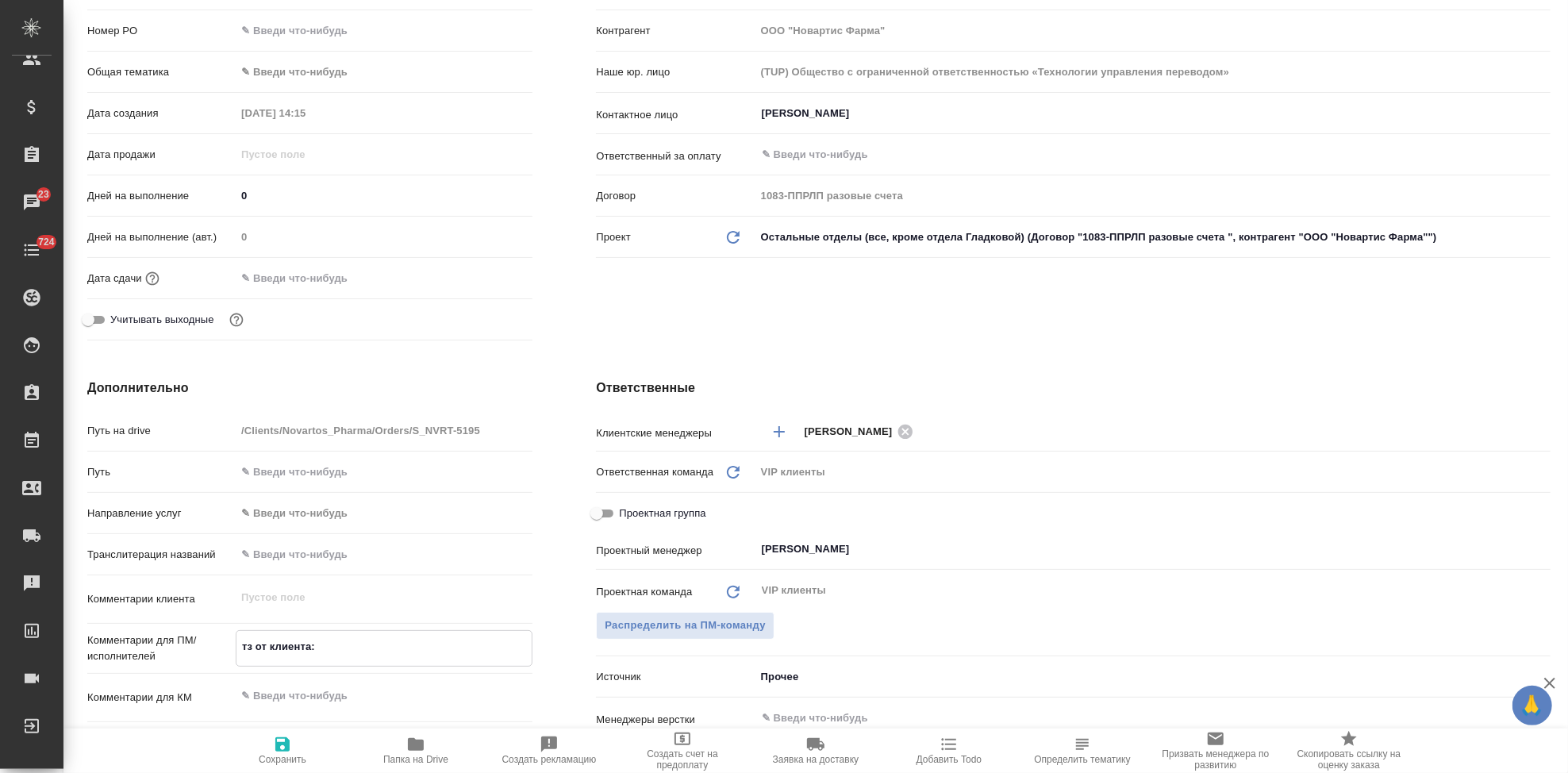
type textarea "тз от клиента:"
type textarea "x"
paste textarea "Нам нужна будет помощь с небольшими правками по переводу глобальных материалов …"
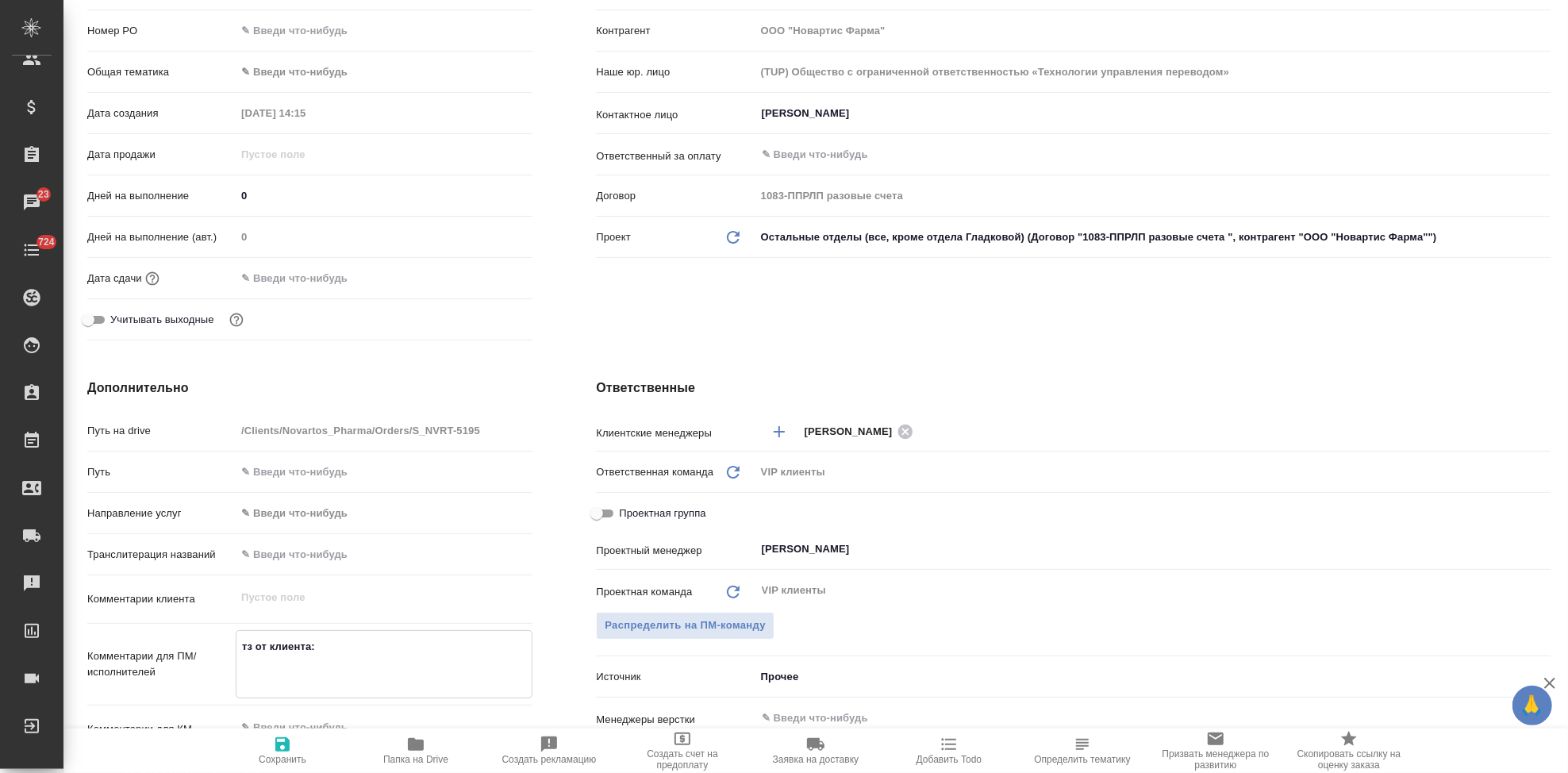
type textarea "тз от клиента: Нам нужна будет помощь с небольшими правками по переводу глобаль…"
type textarea "x"
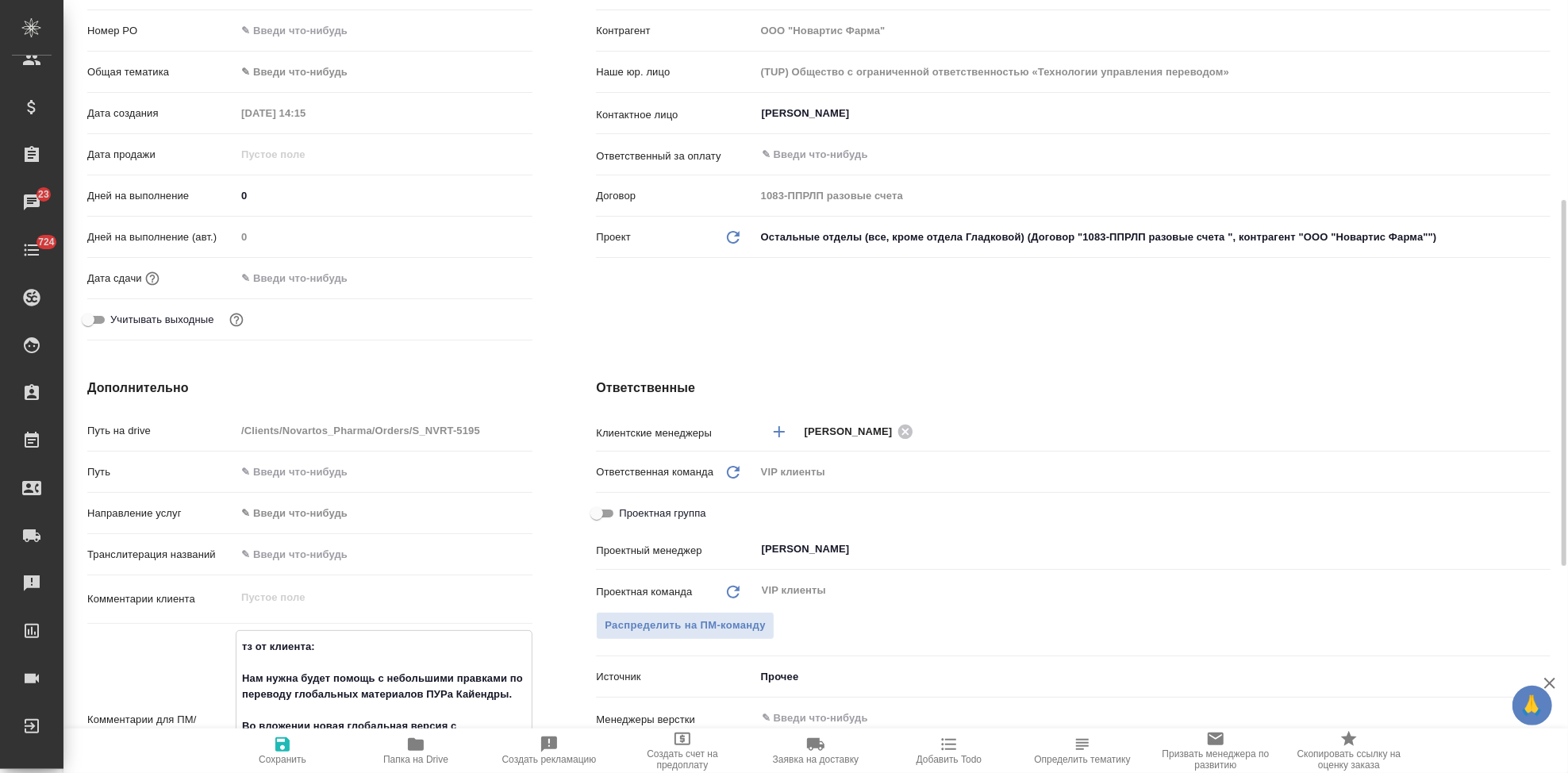
scroll to position [315, 0]
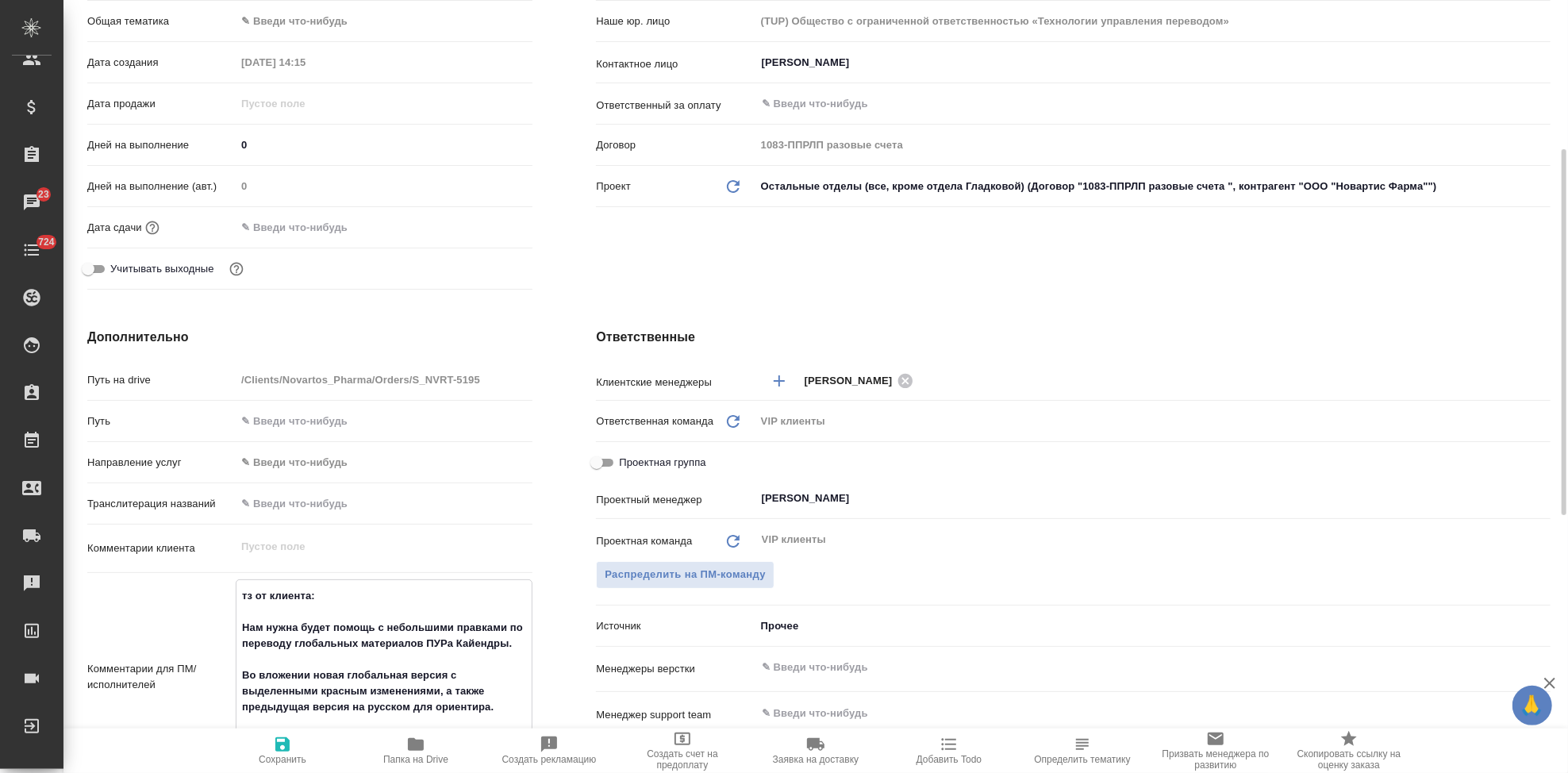
type textarea "x"
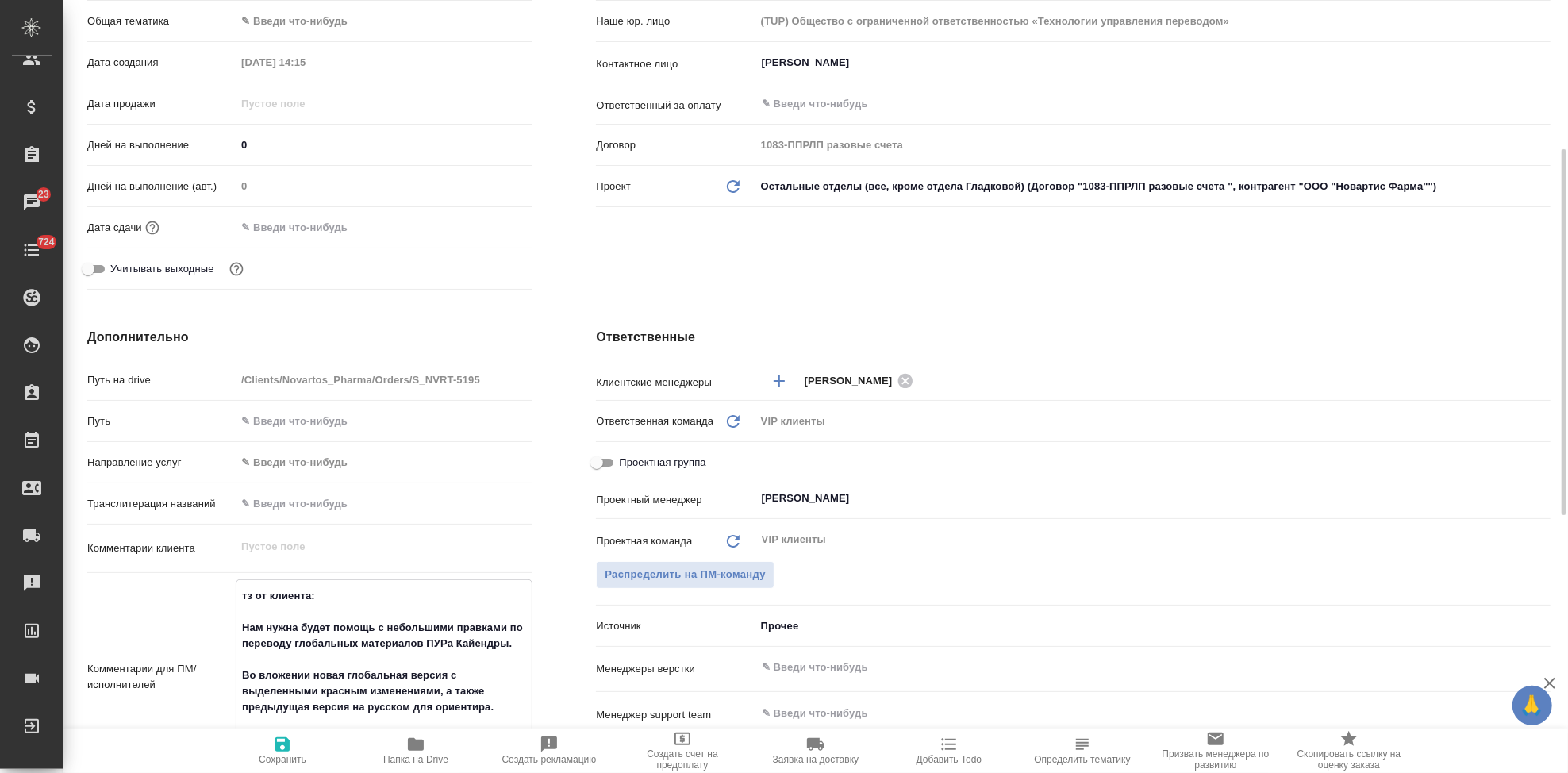
type textarea "x"
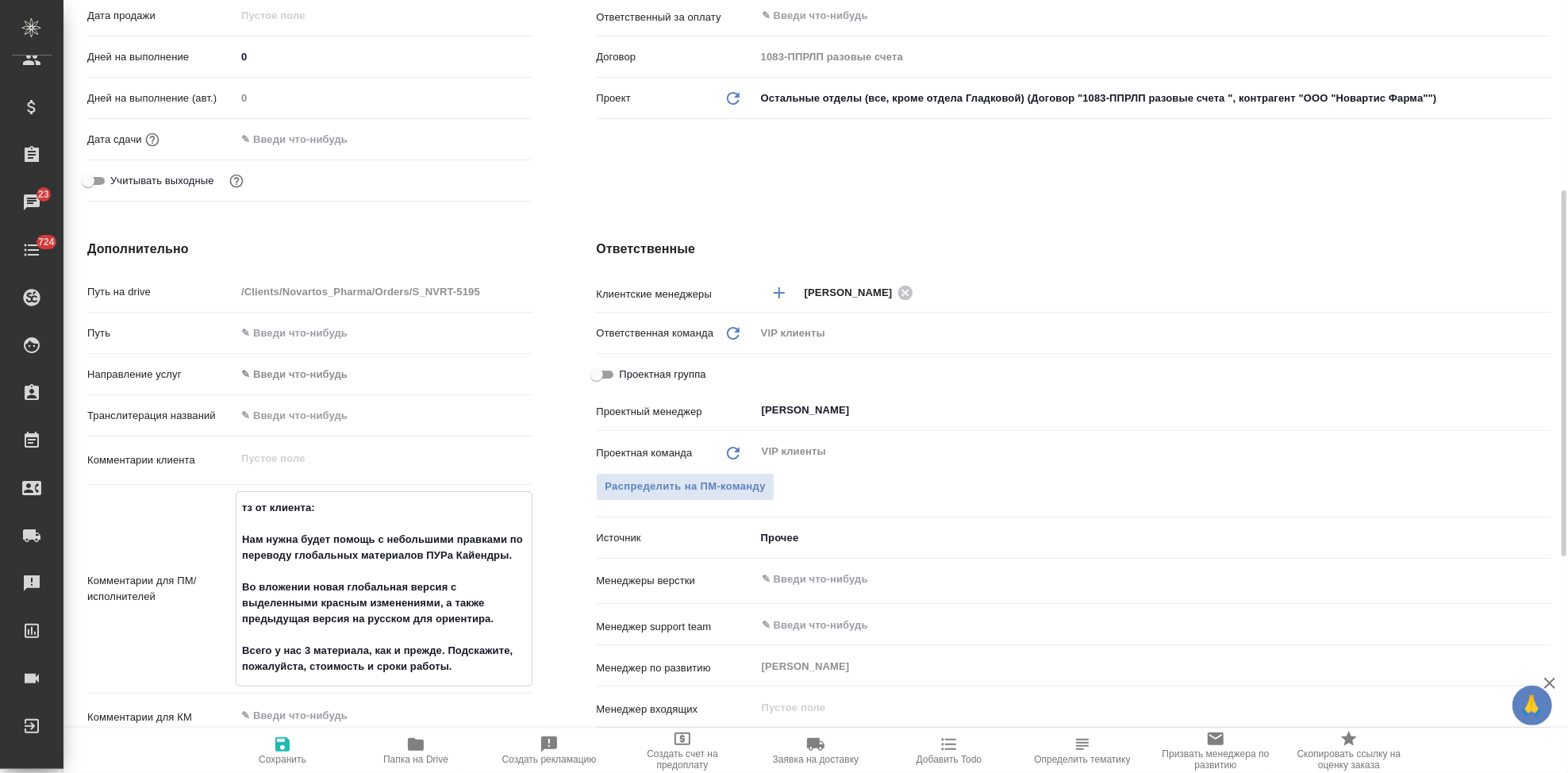
type textarea "тз от клиента: Нам нужна будет помощь с небольшими правками по переводу глобаль…"
type textarea "x"
click at [478, 665] on textarea "тз от клиента: Нам нужна будет помощь с небольшими правками по переводу глобаль…" at bounding box center [384, 587] width 295 height 186
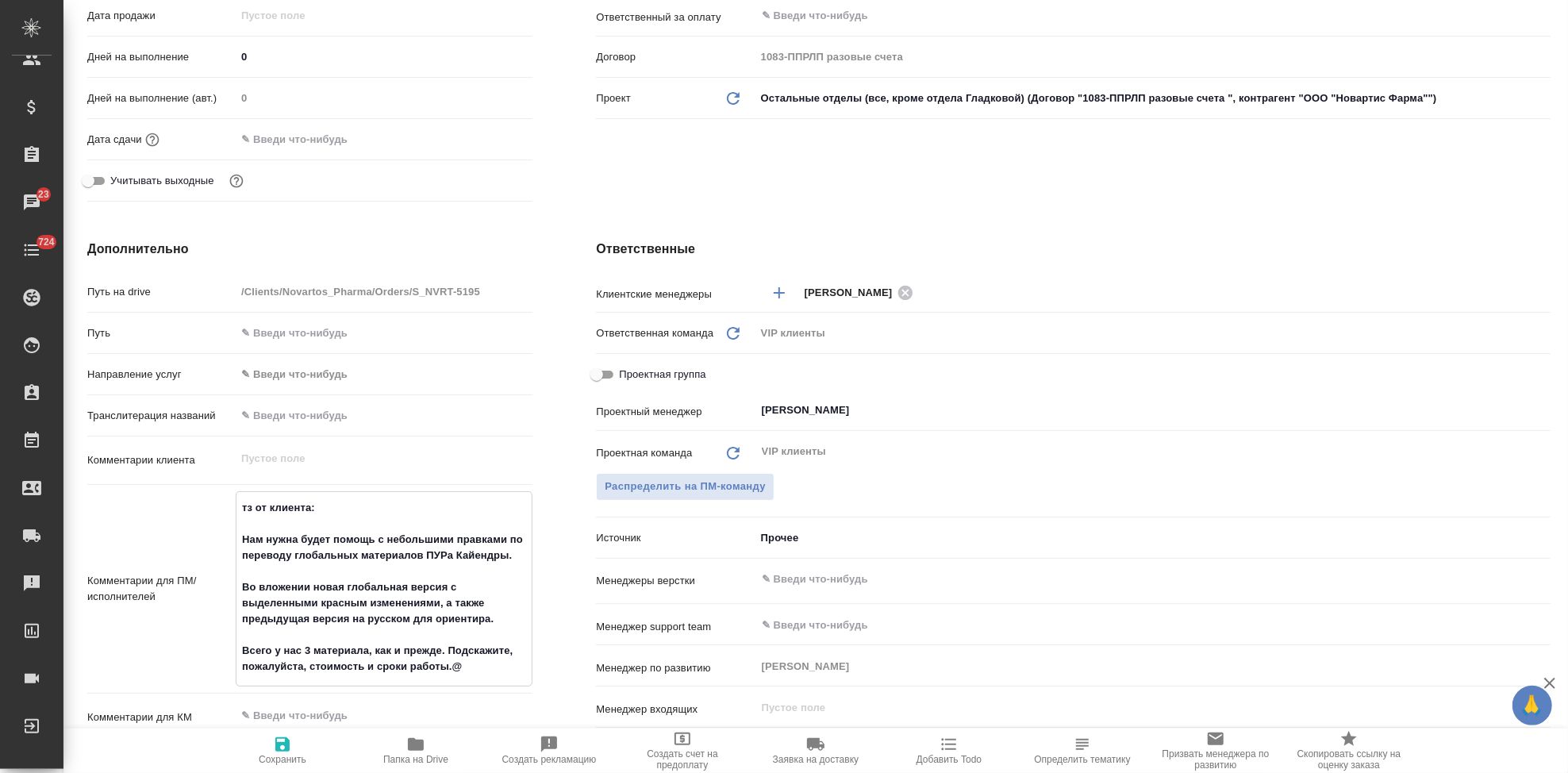
drag, startPoint x: 478, startPoint y: 665, endPoint x: 448, endPoint y: 648, distance: 34.5
click at [448, 648] on textarea "тз от клиента: Нам нужна будет помощь с небольшими правками по переводу глобаль…" at bounding box center [384, 587] width 295 height 186
type textarea "тз от клиента: Нам нужна будет помощь с небольшими правками по переводу глобаль…"
type textarea "x"
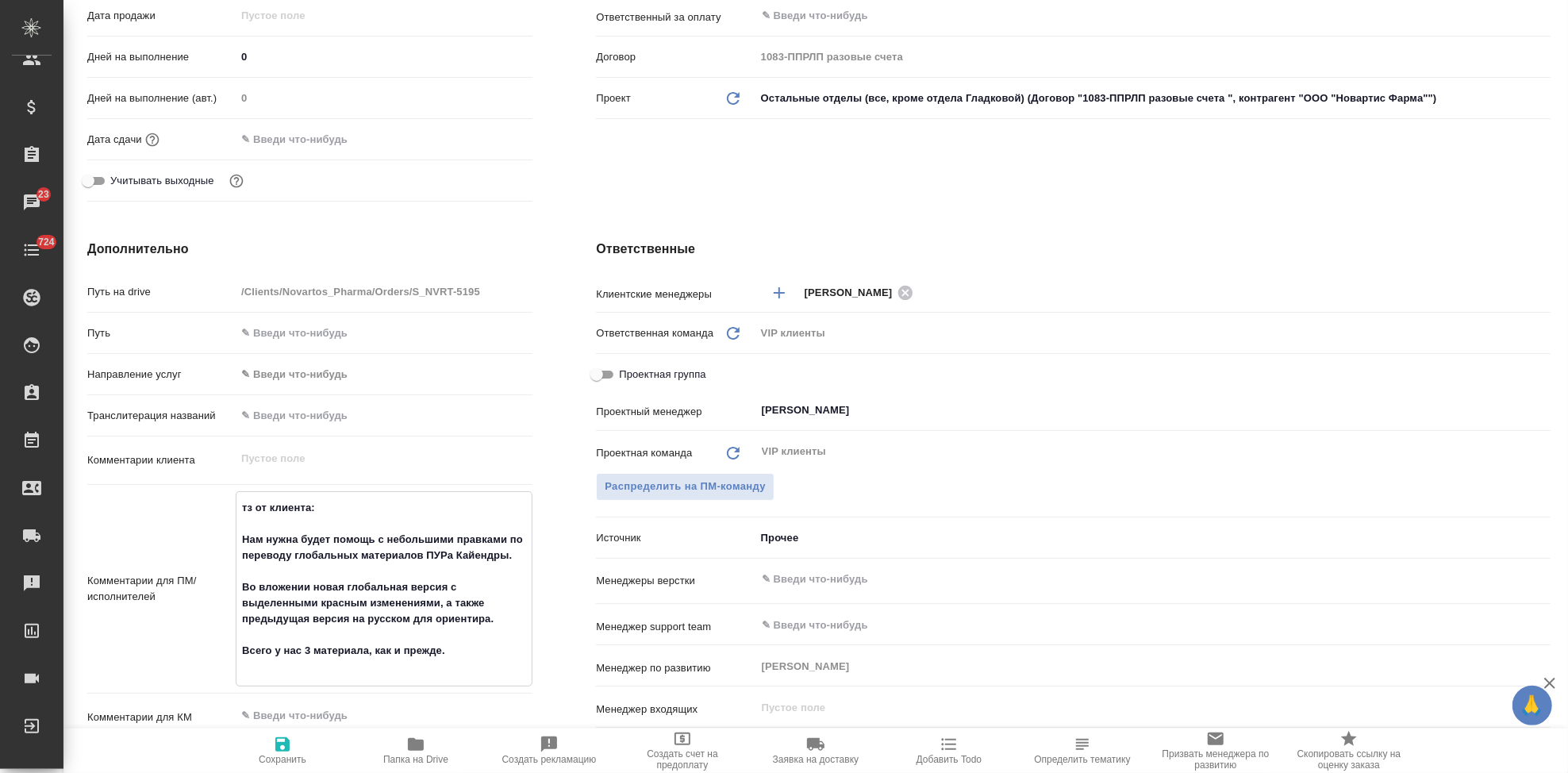
type textarea "x"
type textarea "тз от клиента: Нам нужна будет помощь с небольшими правками по переводу глобаль…"
type textarea "x"
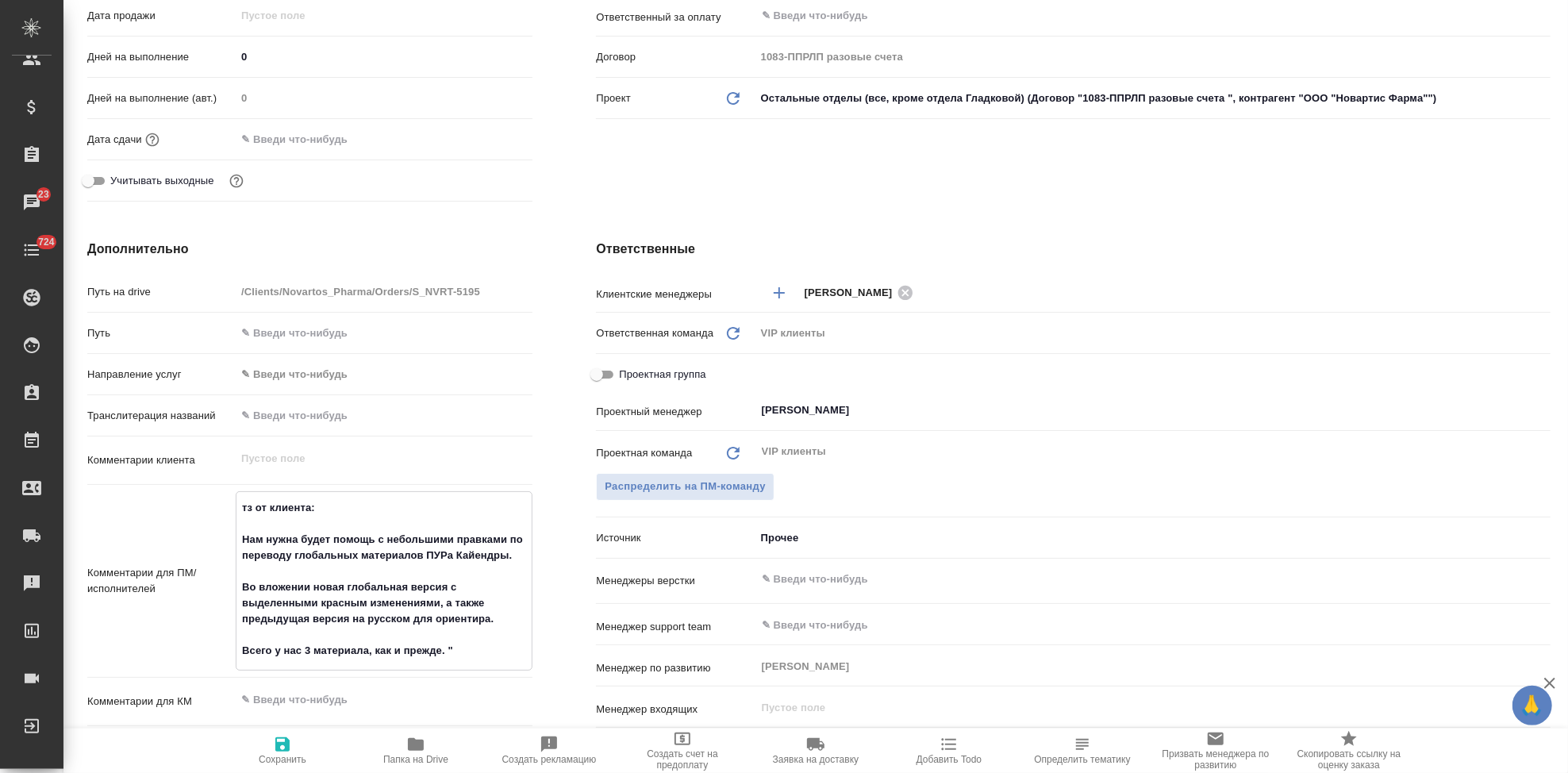
click at [241, 544] on textarea "тз от клиента: Нам нужна будет помощь с небольшими правками по переводу глобаль…" at bounding box center [384, 579] width 295 height 170
type textarea "тз от клиента: "Нам нужна будет помощь с небольшими правками по переводу глобал…"
type textarea "x"
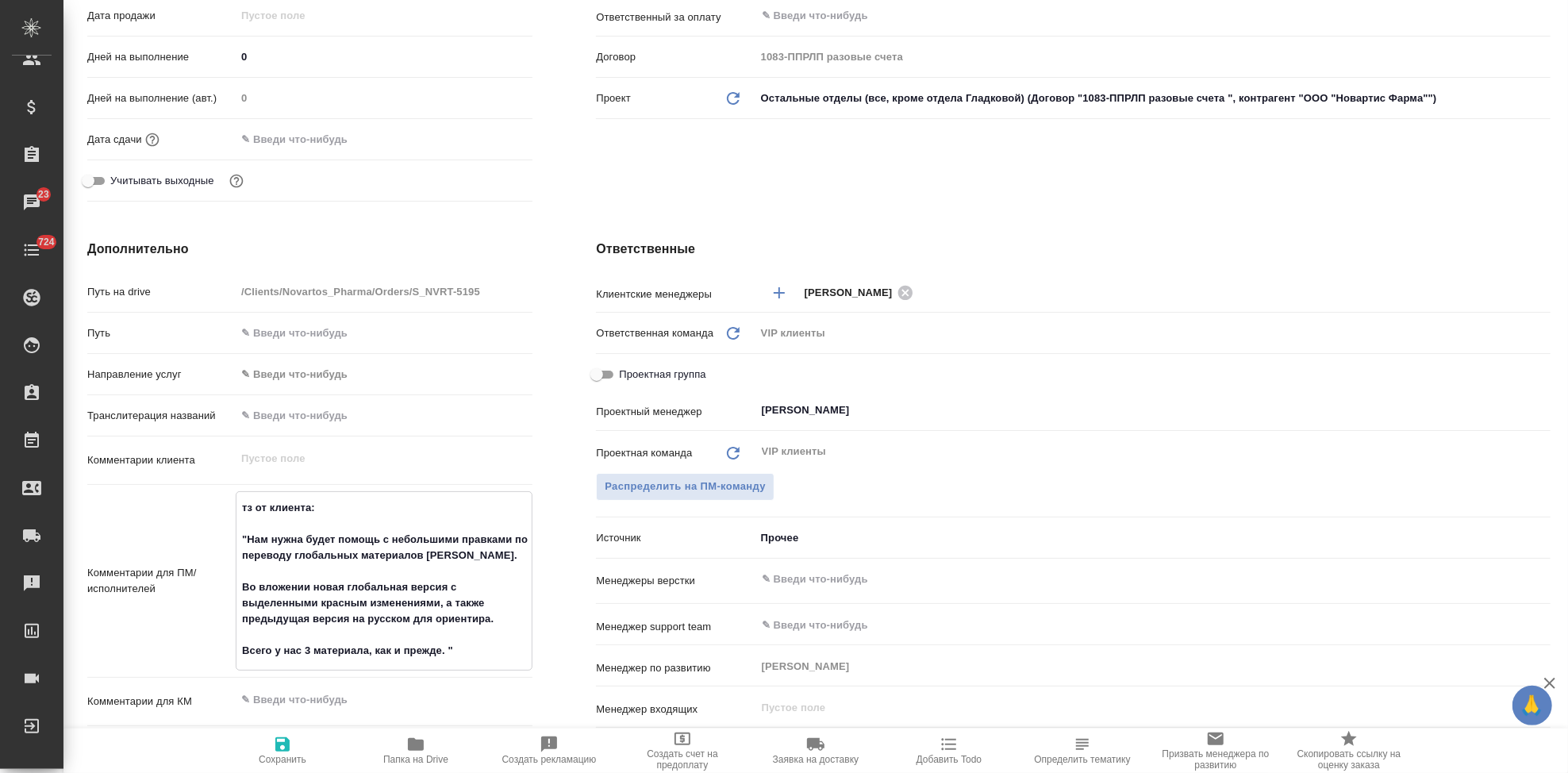
type textarea "тз от клиента: "Нам нужна будет помощь с небольшими правками по переводу глобал…"
type textarea "x"
click at [277, 766] on button "Сохранить" at bounding box center [282, 751] width 133 height 45
type textarea "x"
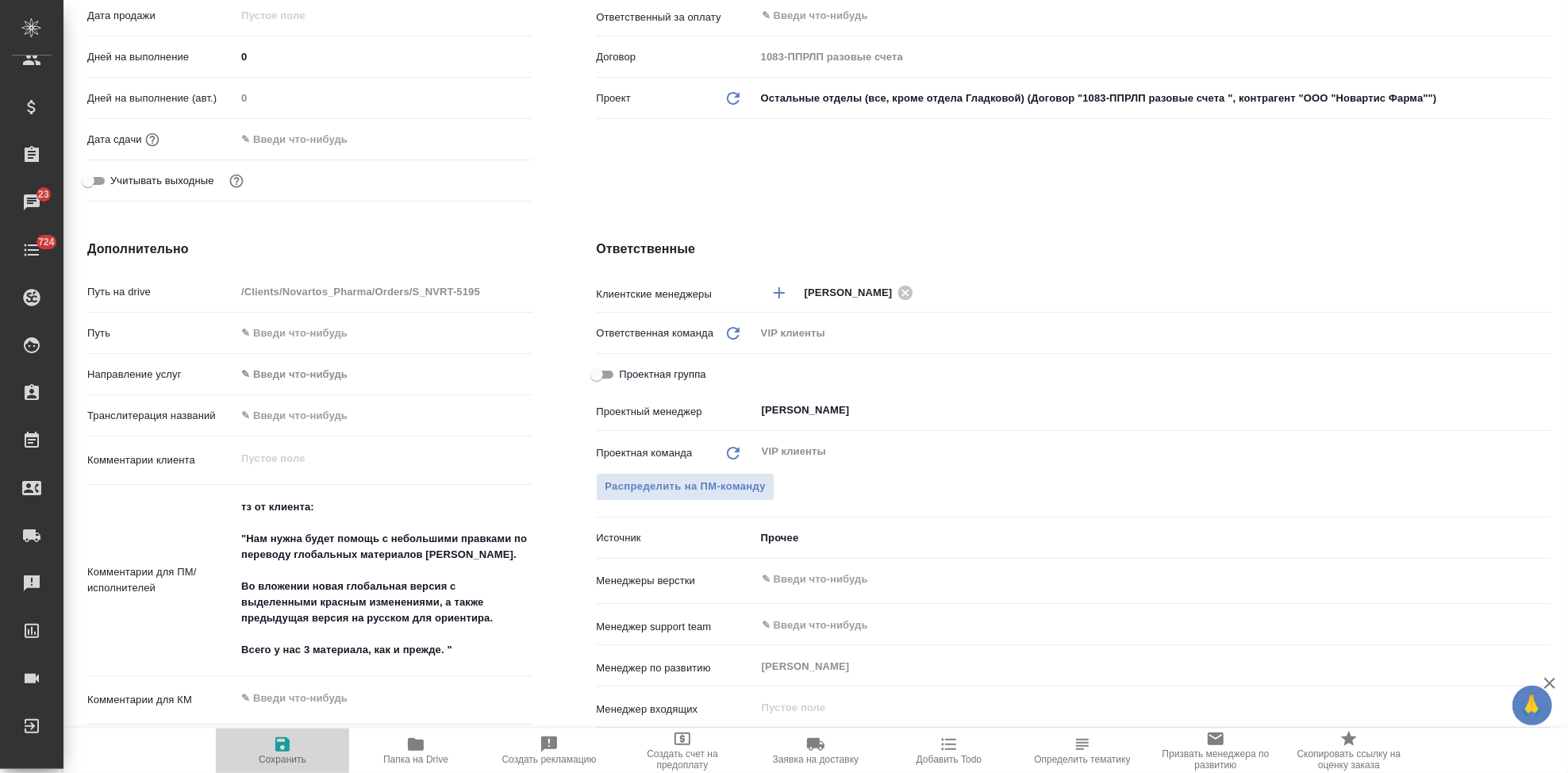
type textarea "x"
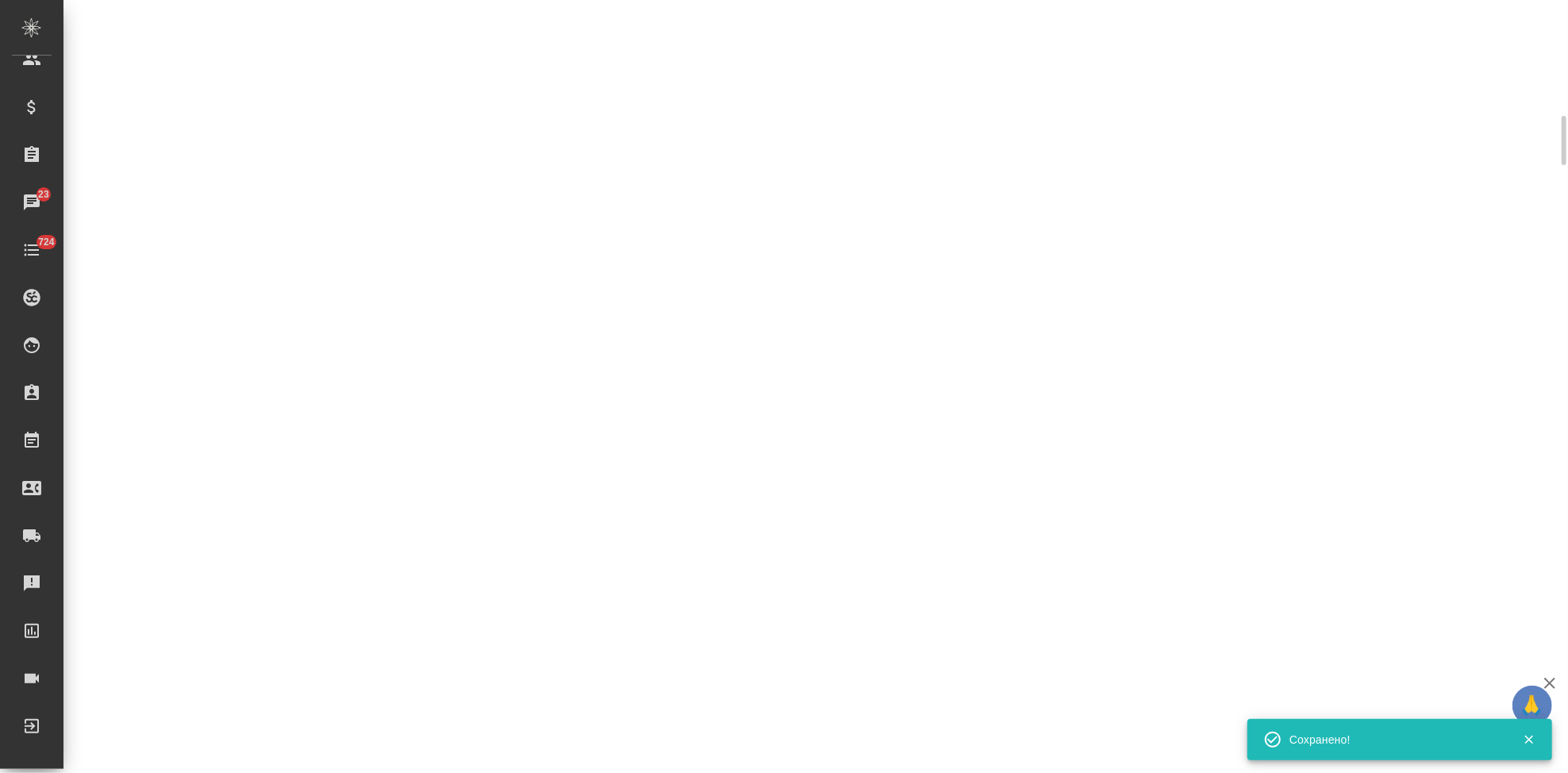
select select "RU"
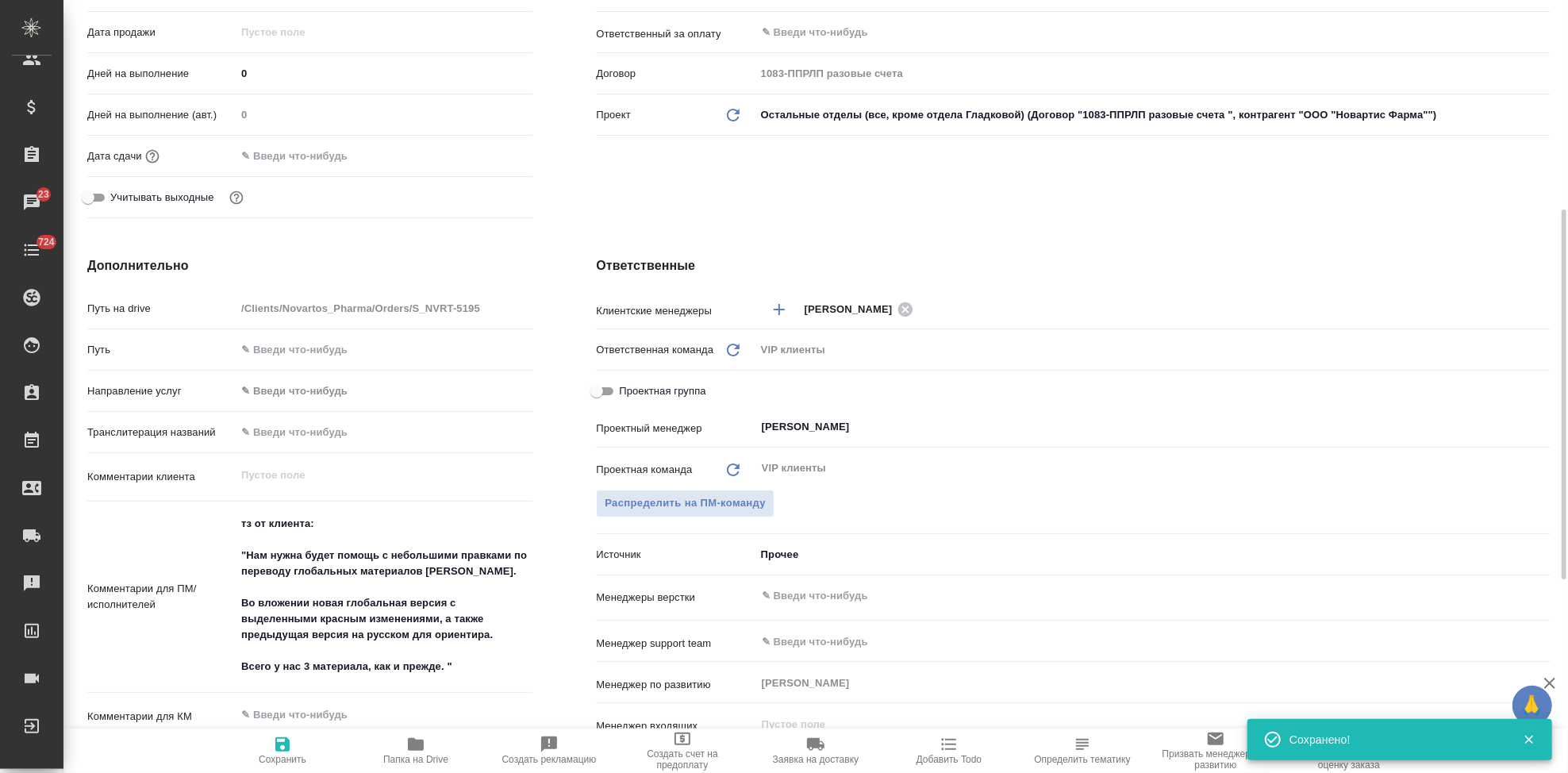
type textarea "x"
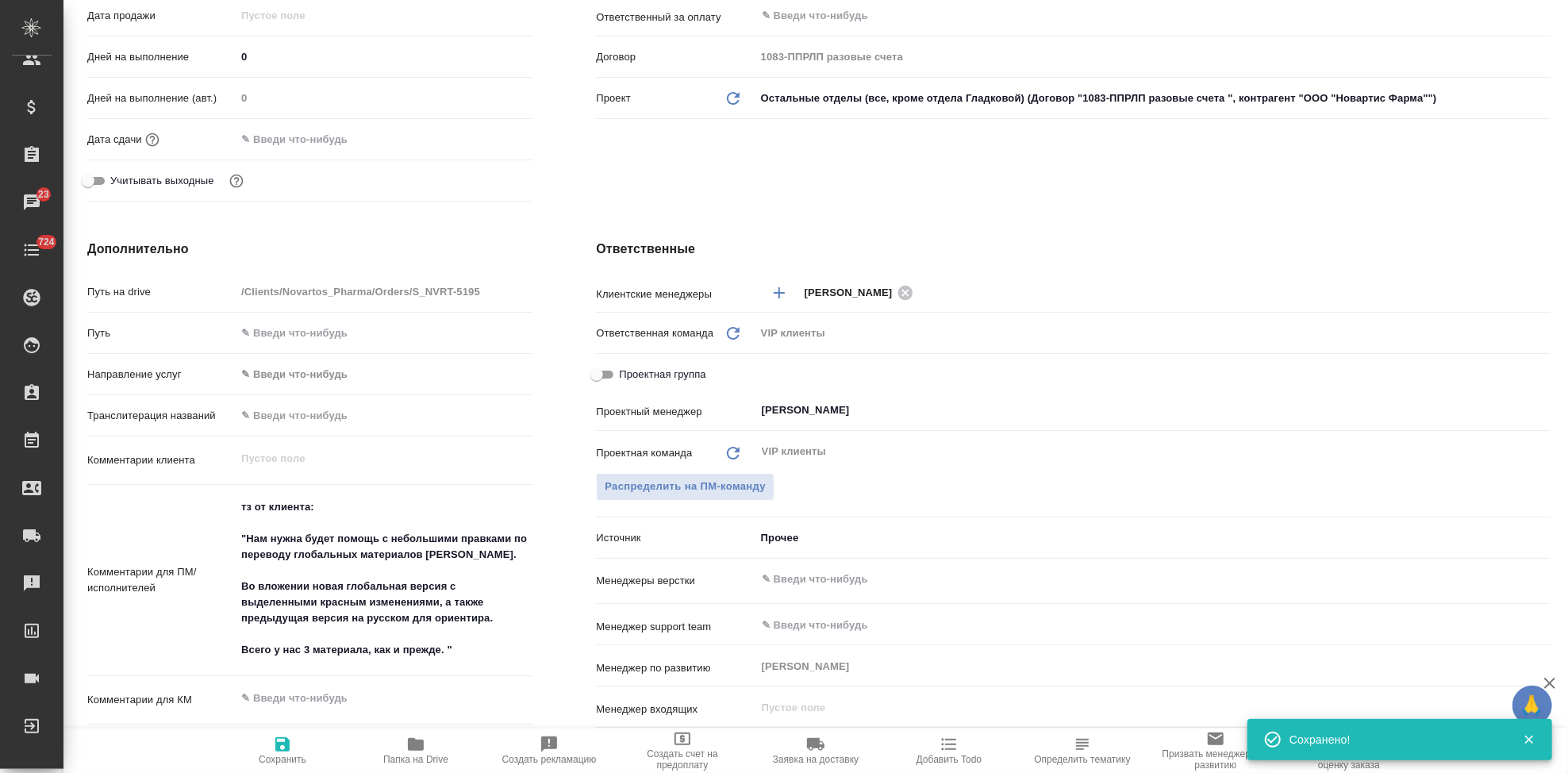
click at [414, 749] on icon "button" at bounding box center [415, 744] width 16 height 12
type textarea "x"
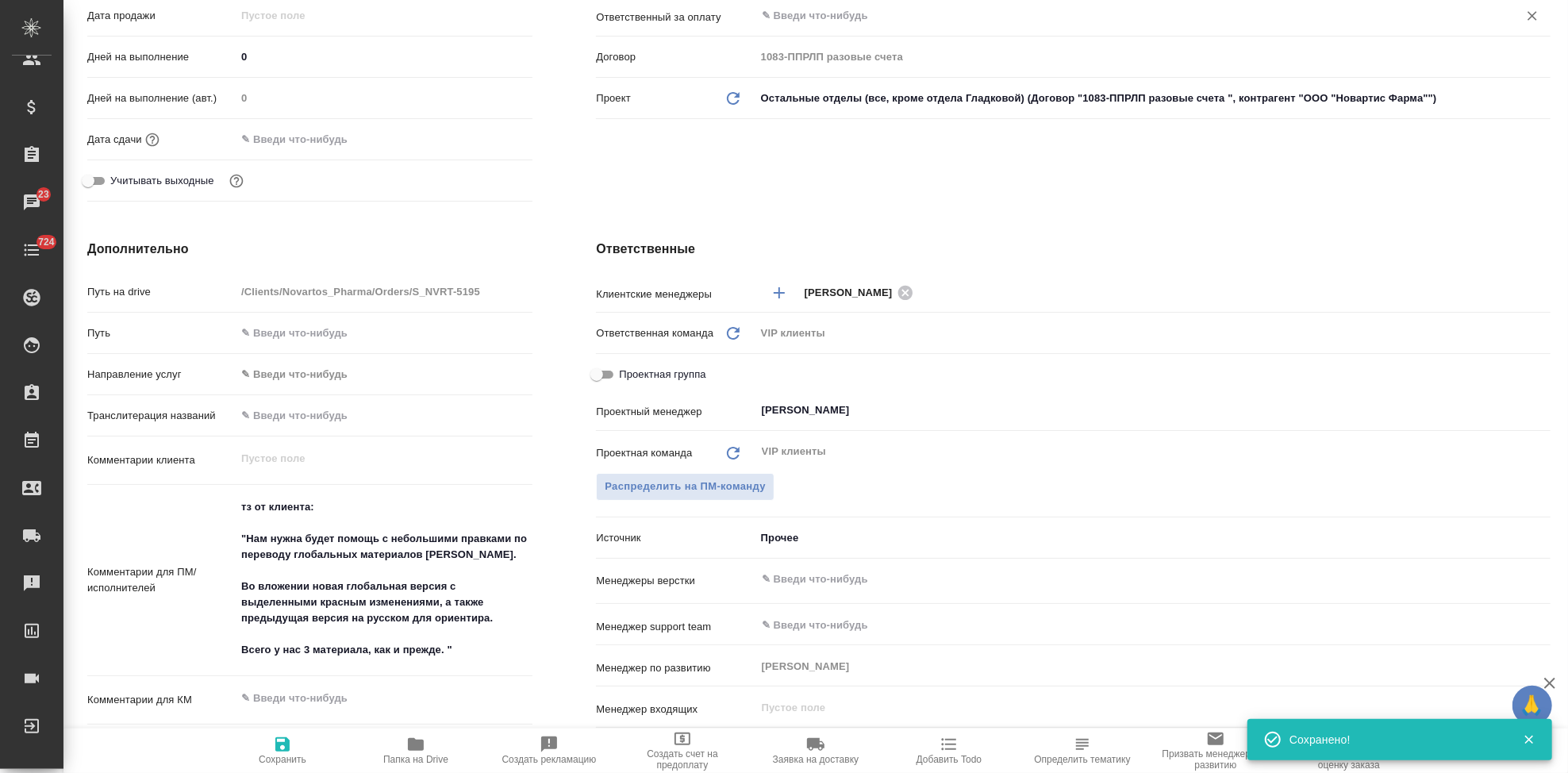
type textarea "x"
click at [443, 648] on textarea "тз от клиента: "Нам нужна будет помощь с небольшими правками по переводу глобал…" at bounding box center [384, 578] width 297 height 170
type textarea "тз от клиента: "Нам нужна будет помощь с небольшими правками по переводу глобал…"
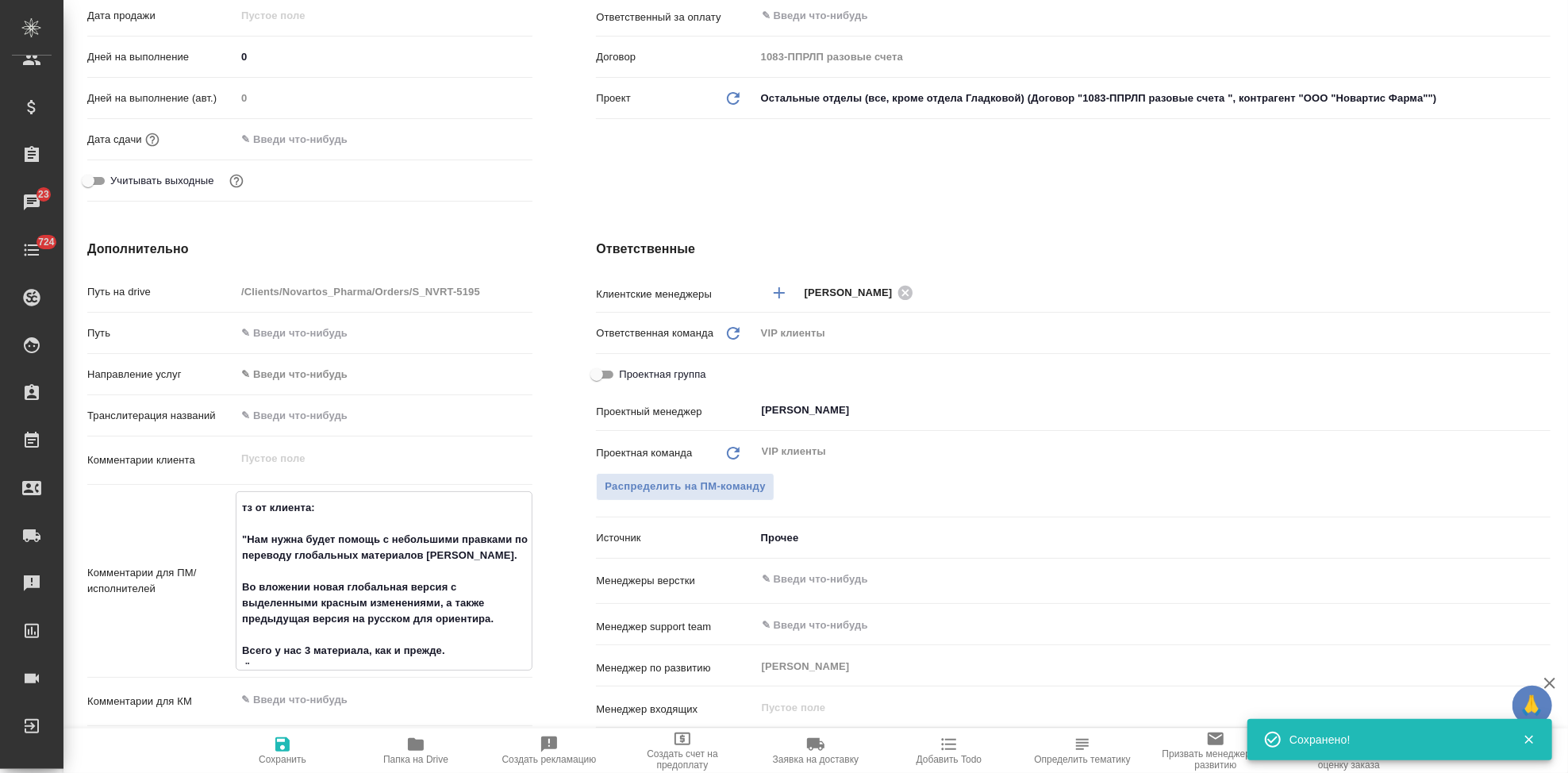
type textarea "x"
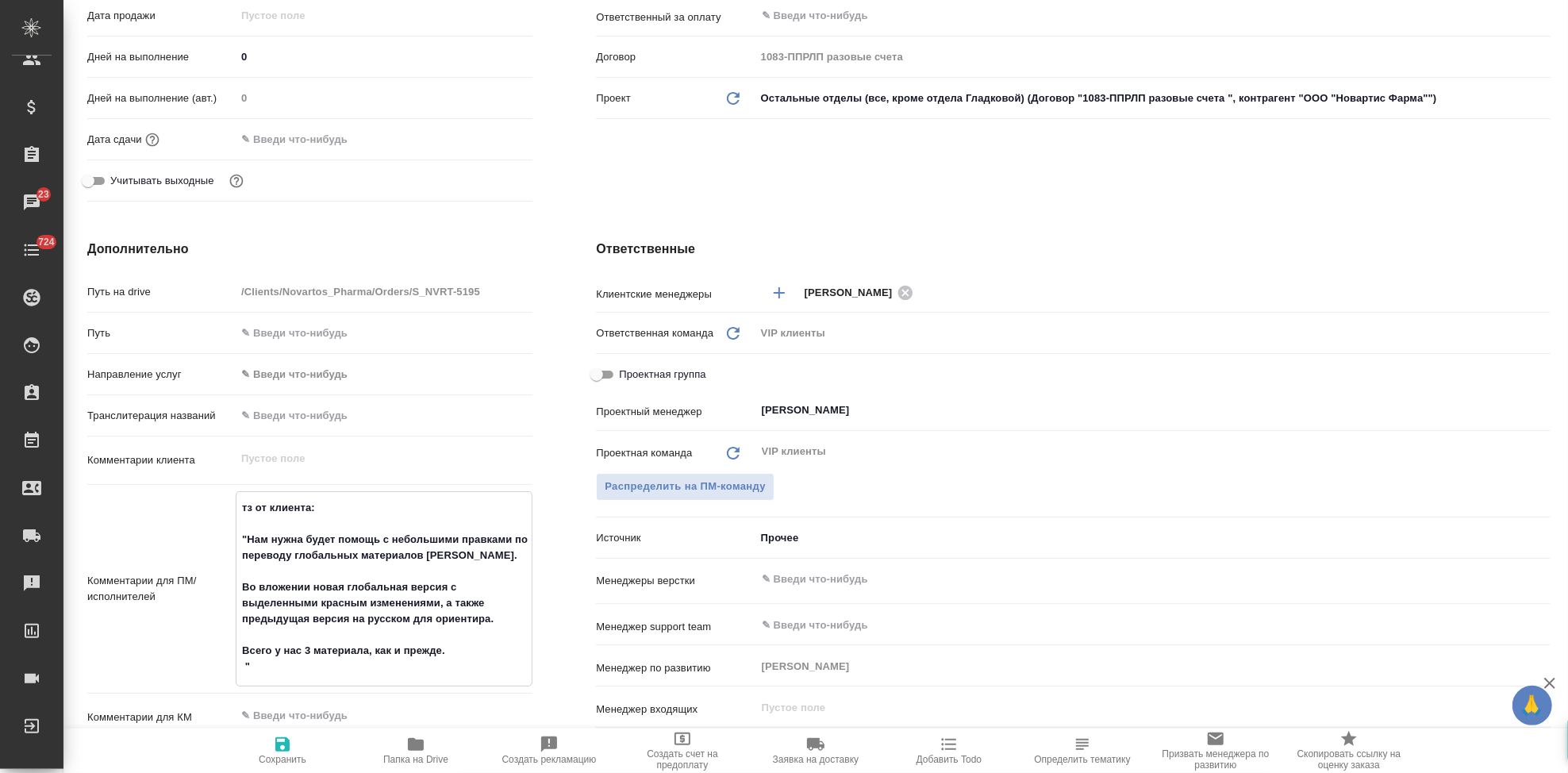
type textarea "тз от клиента: "Нам нужна будет помощь с небольшими правками по переводу глобал…"
type textarea "x"
paste textarea "Целиком перевод всех документов с английского делать не нужно, только сами фраз…"
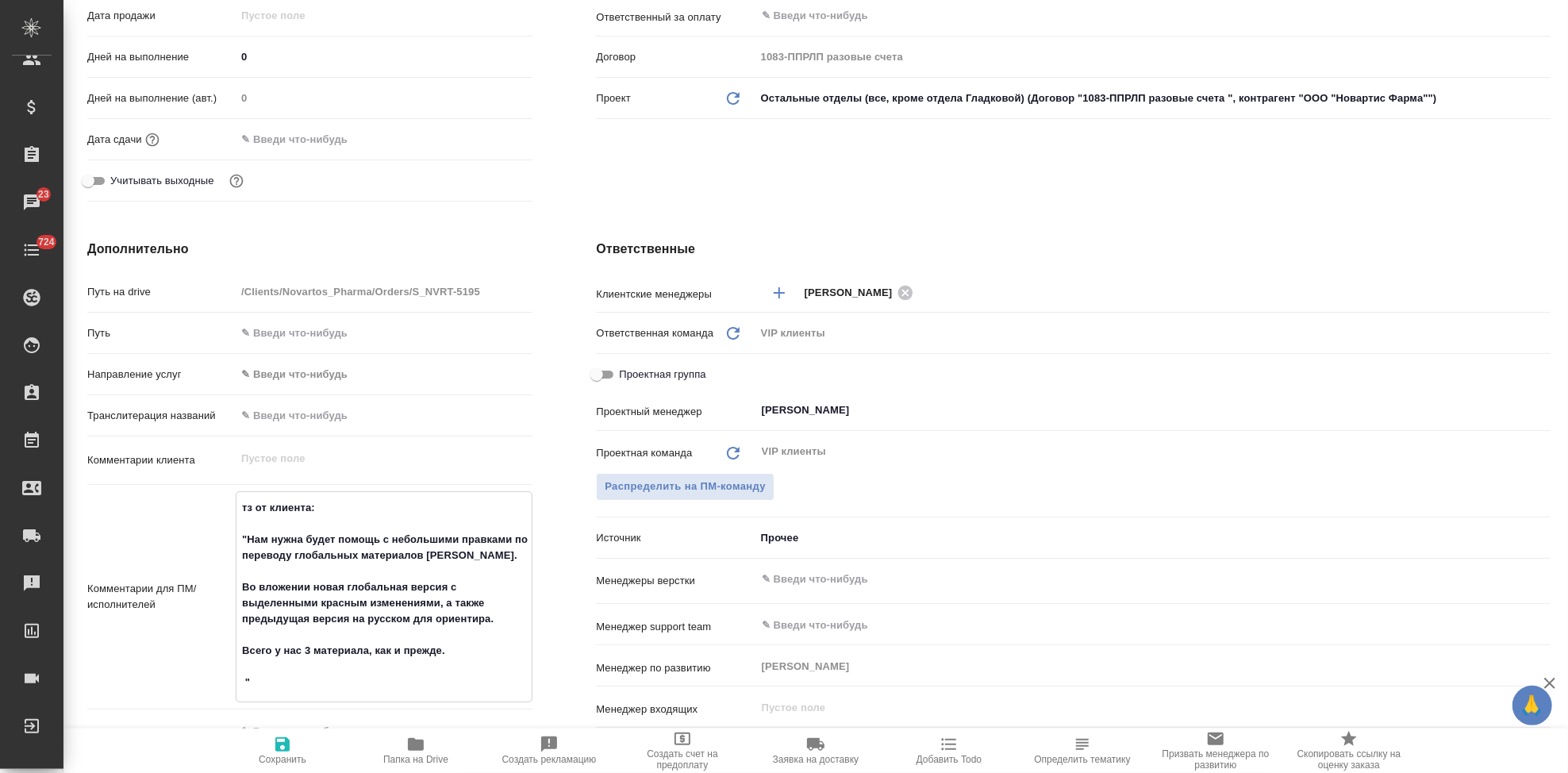
type textarea "тз от клиента: "Нам нужна будет помощь с небольшими правками по переводу глобал…"
type textarea "x"
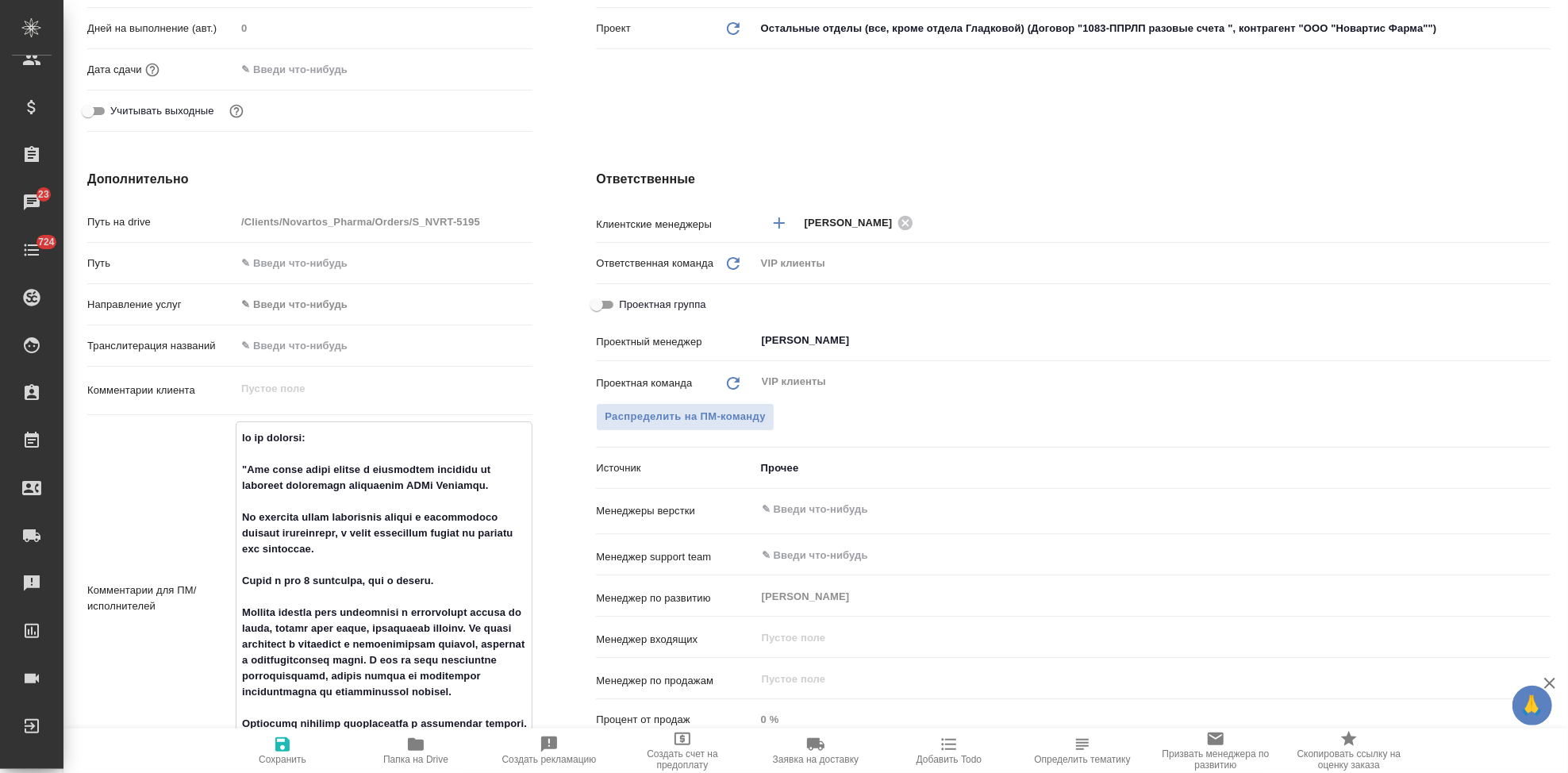
scroll to position [561, 0]
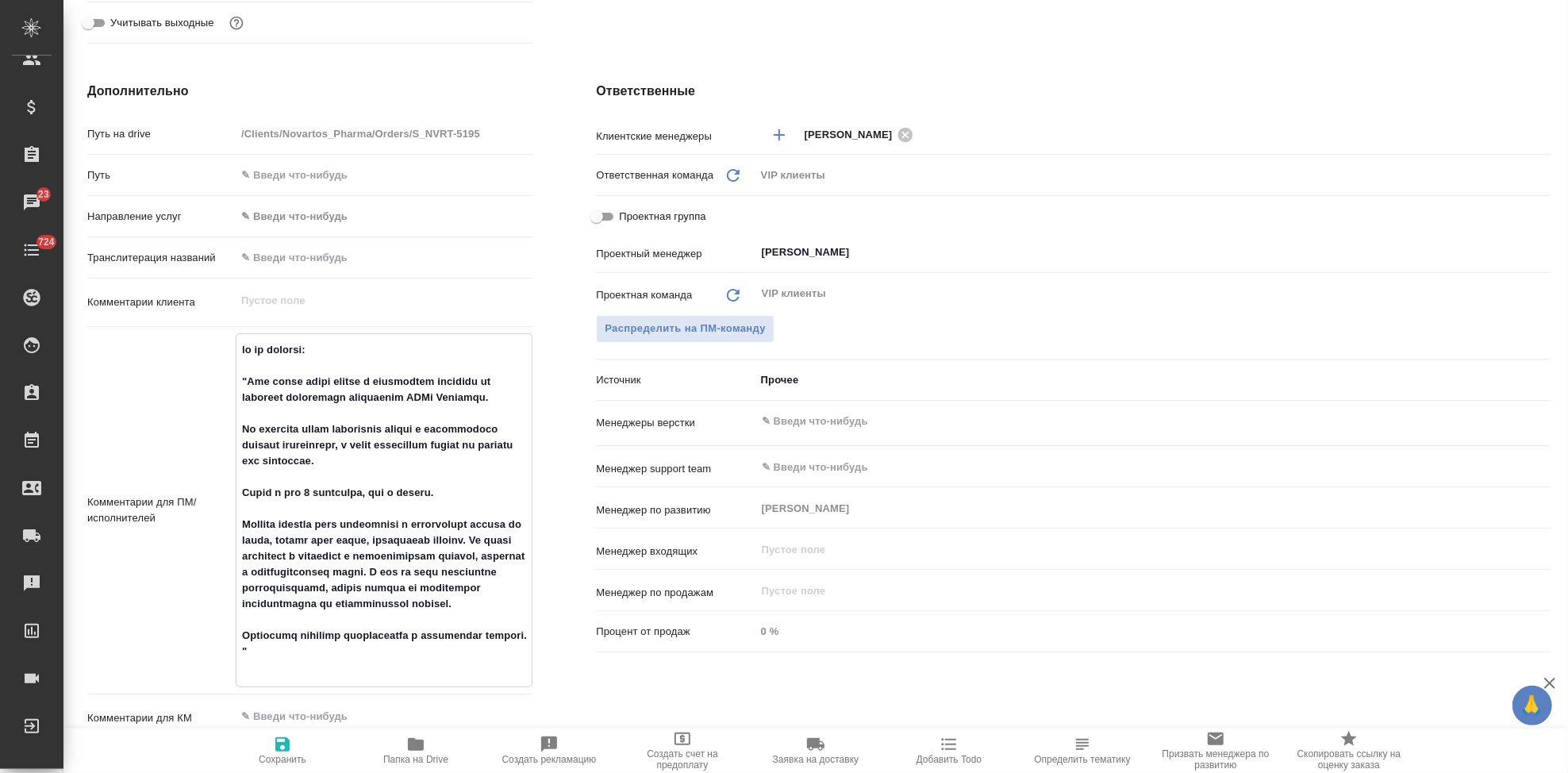
type textarea "тз от клиента: "Нам нужна будет помощь с небольшими правками по переводу глобал…"
type textarea "x"
click at [283, 755] on span "Сохранить" at bounding box center [282, 759] width 47 height 11
type textarea "x"
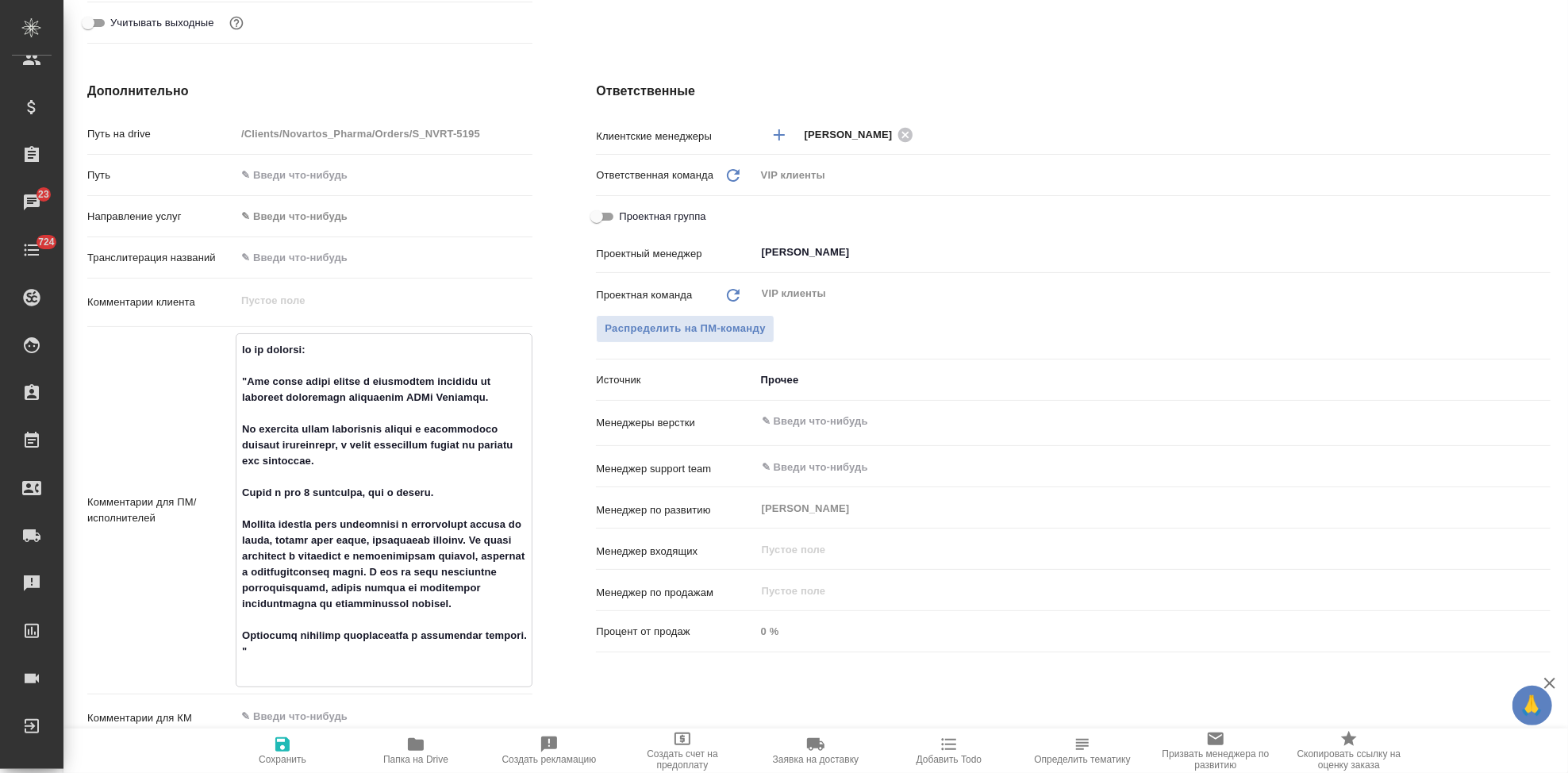
type textarea "x"
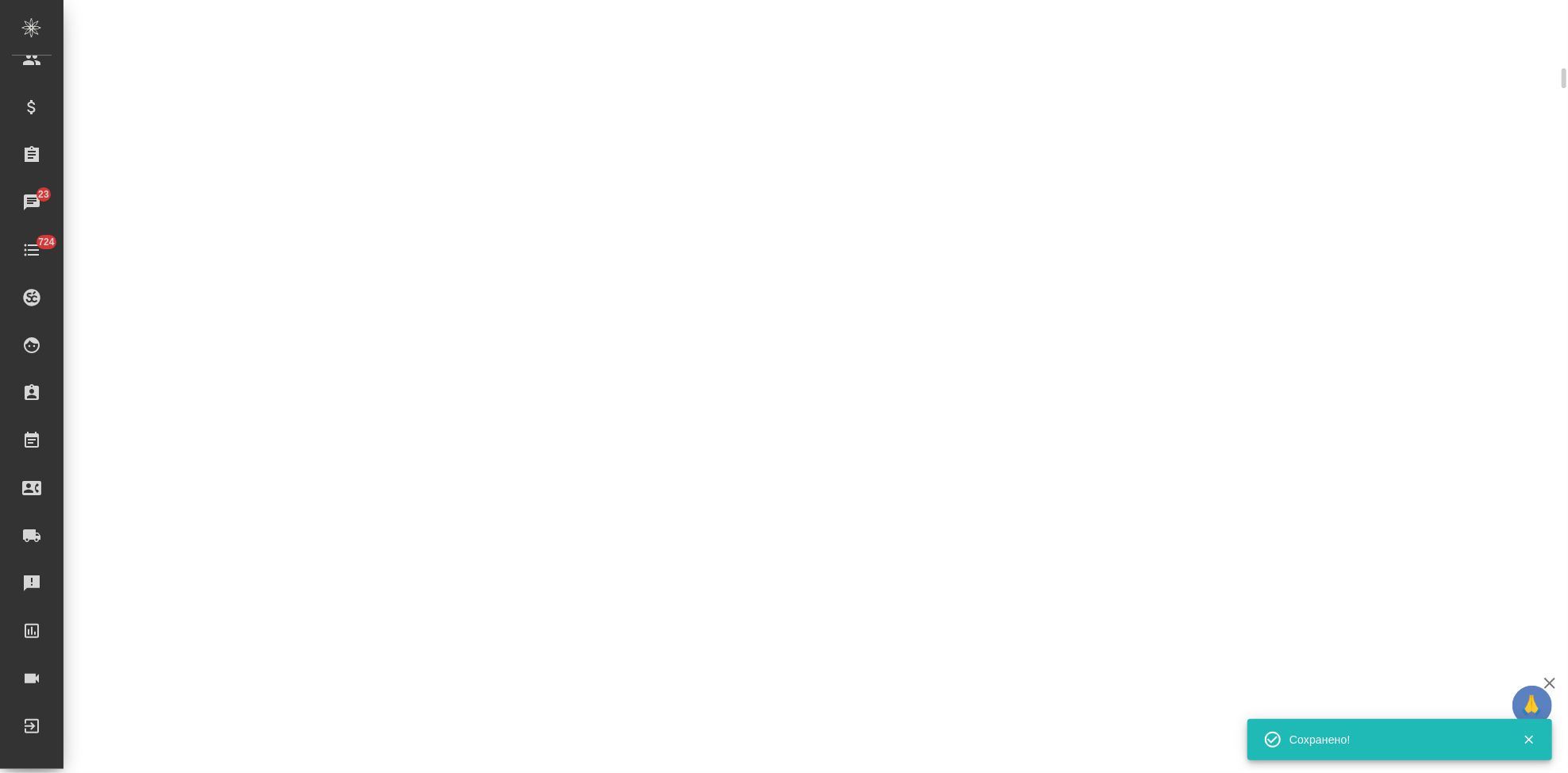
select select "RU"
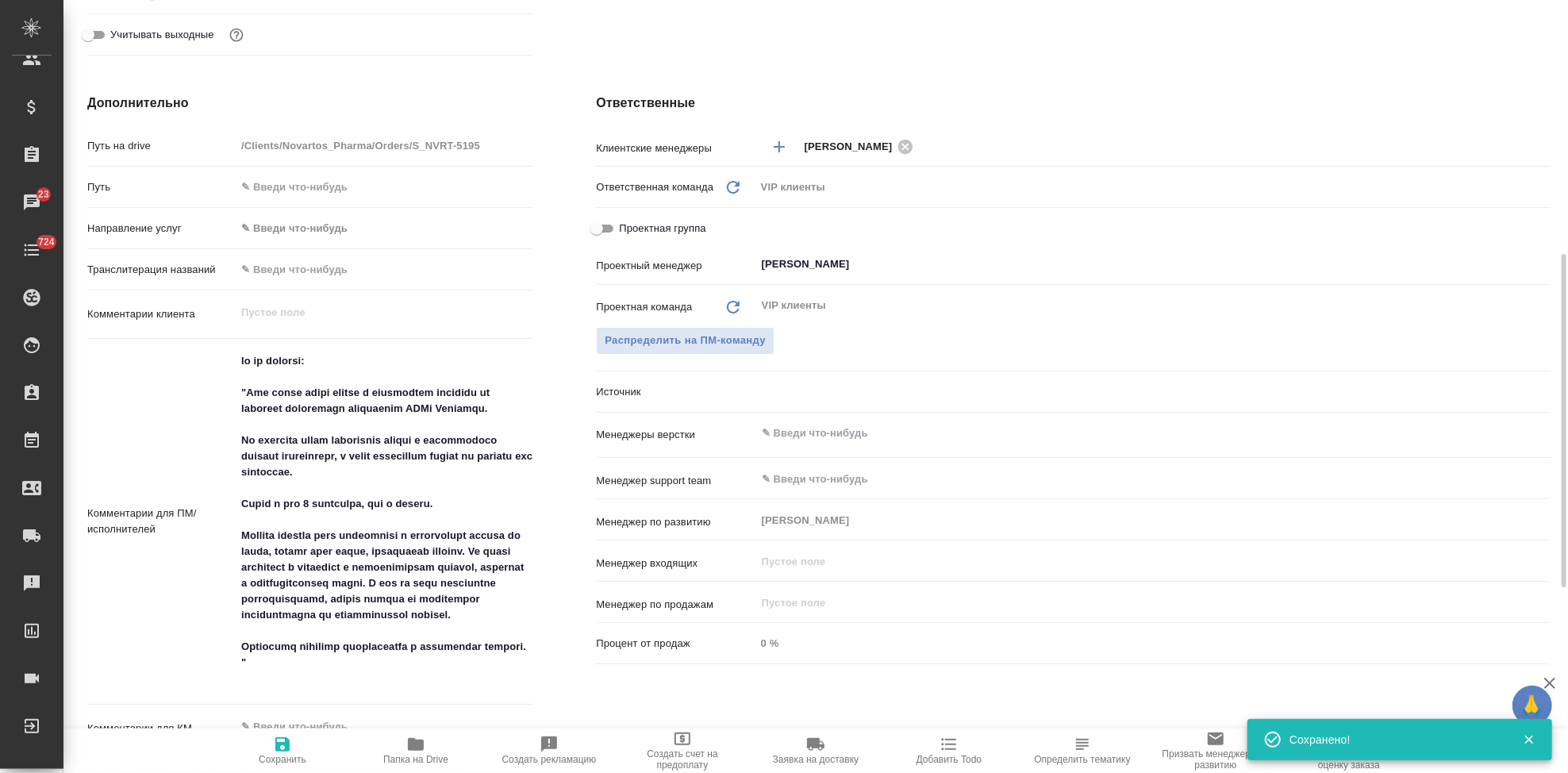
type textarea "x"
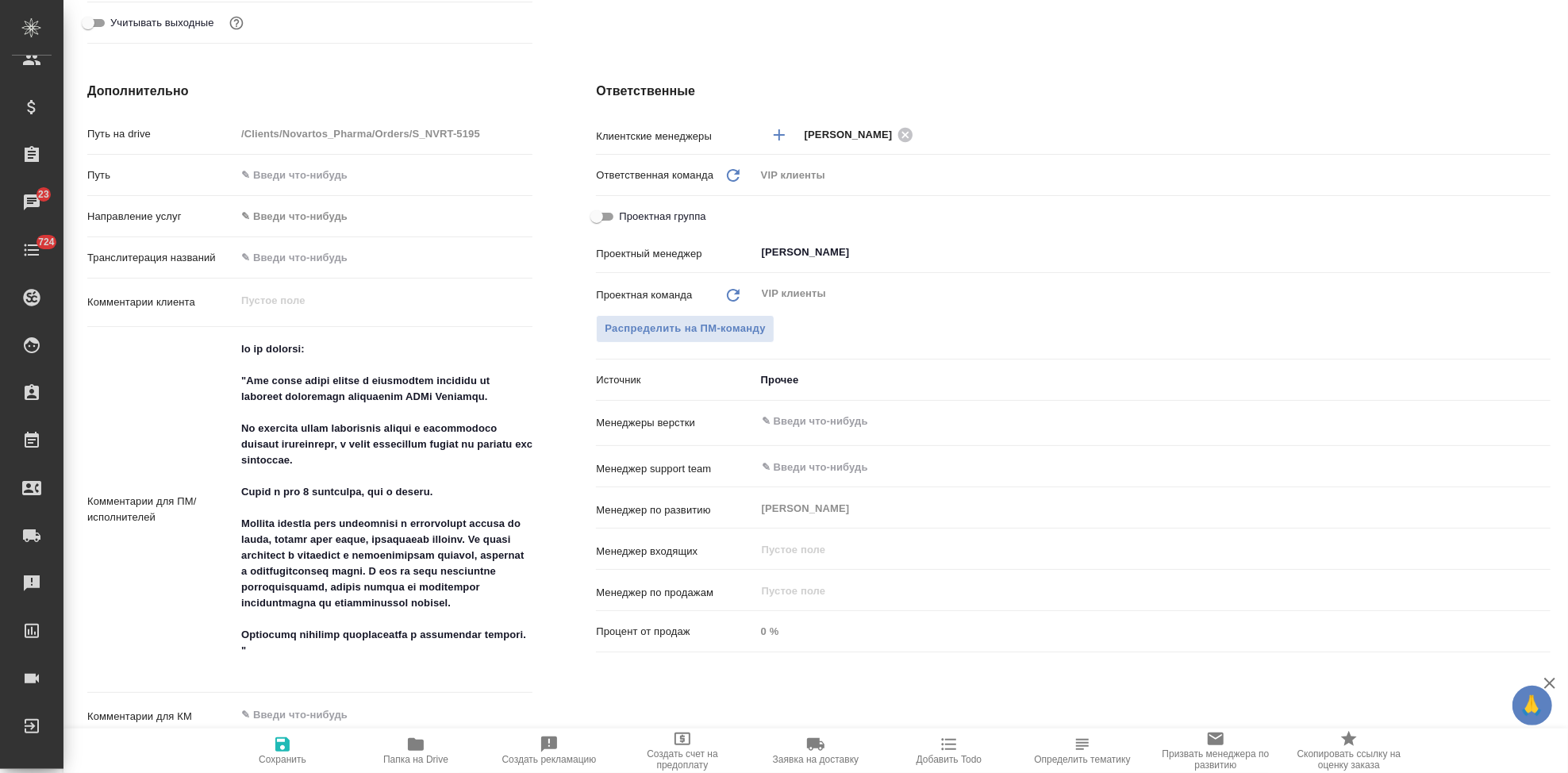
click at [291, 741] on icon "button" at bounding box center [282, 744] width 19 height 19
type textarea "x"
select select "RU"
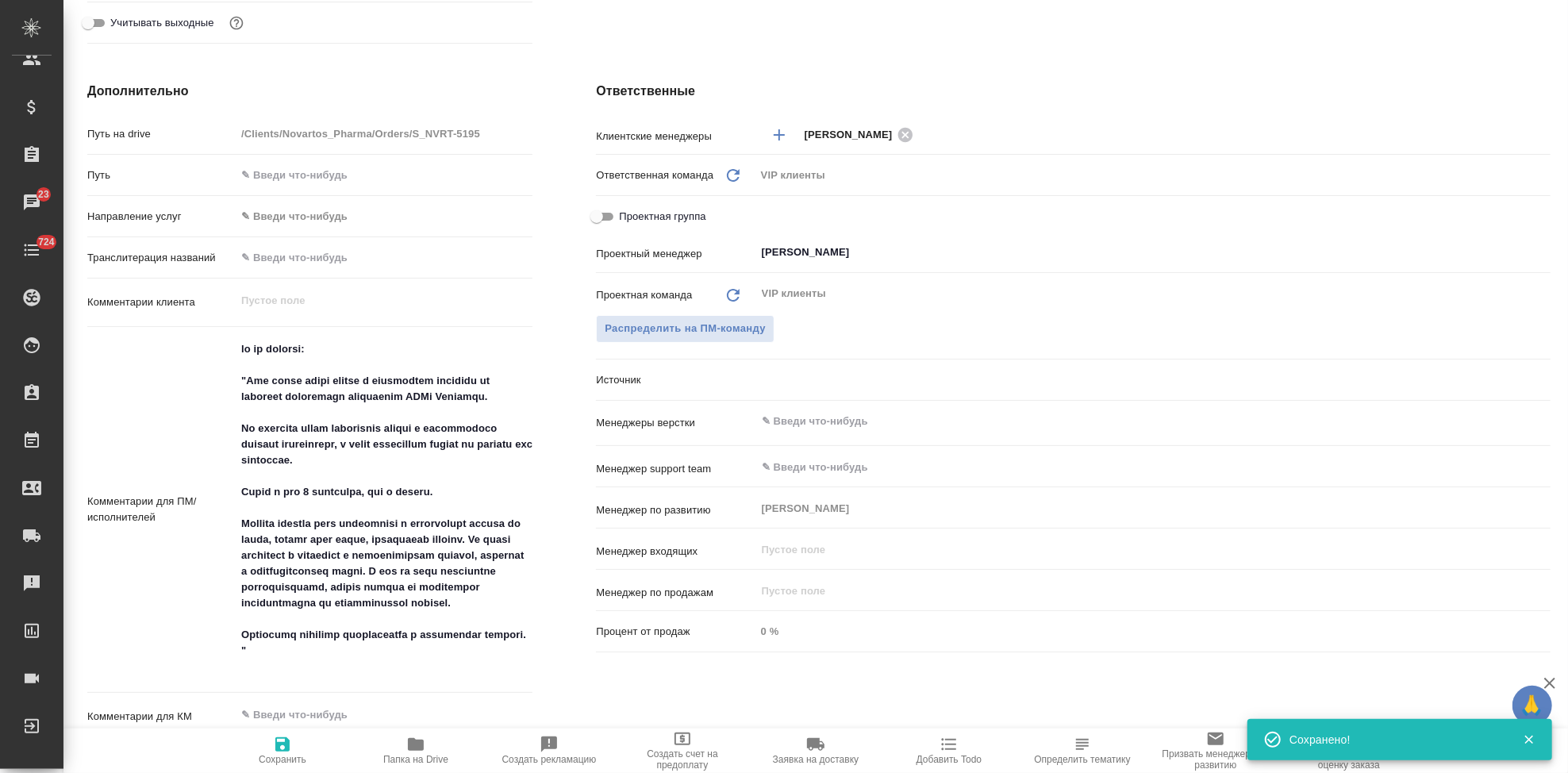
type textarea "x"
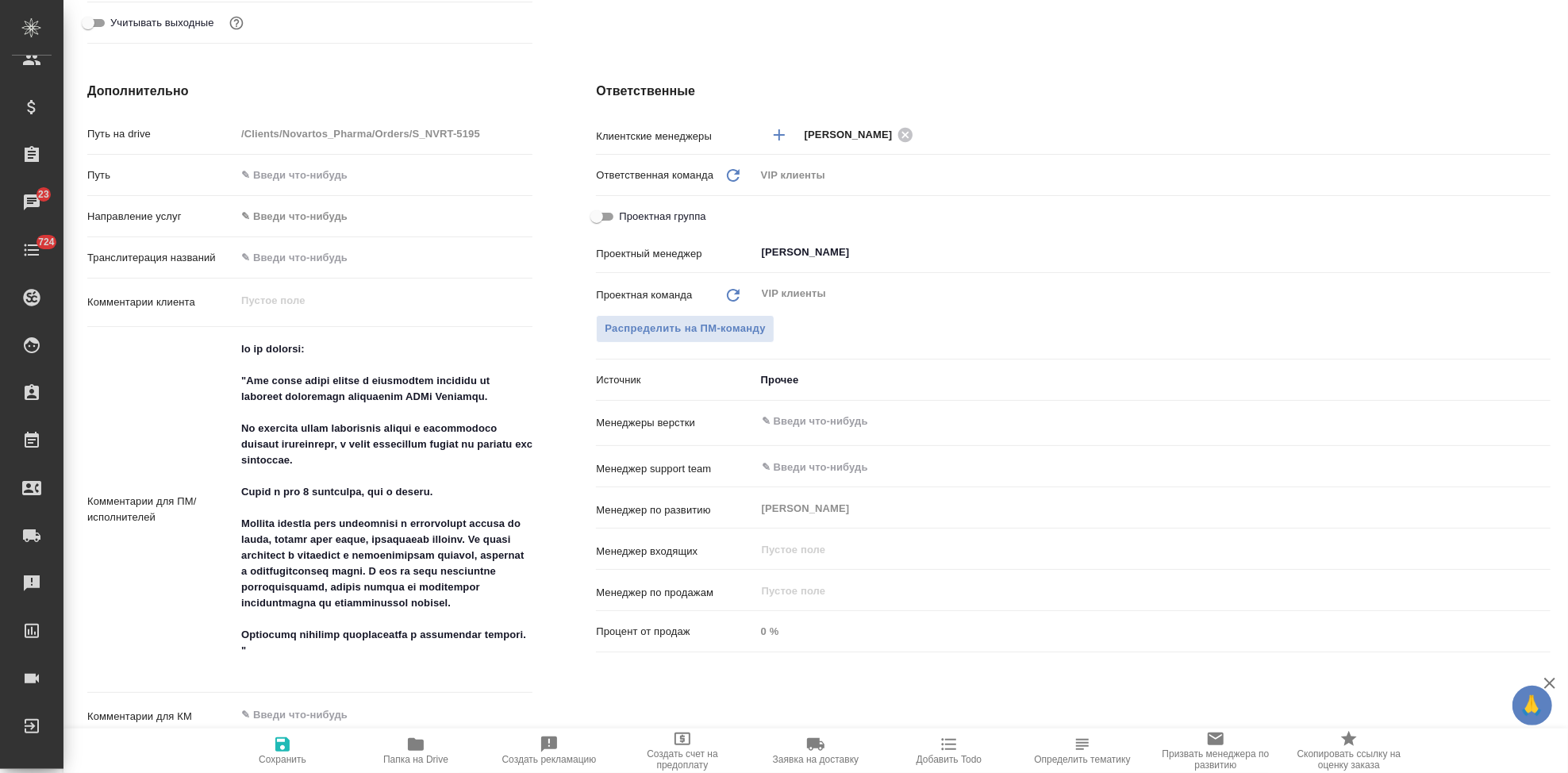
type textarea "x"
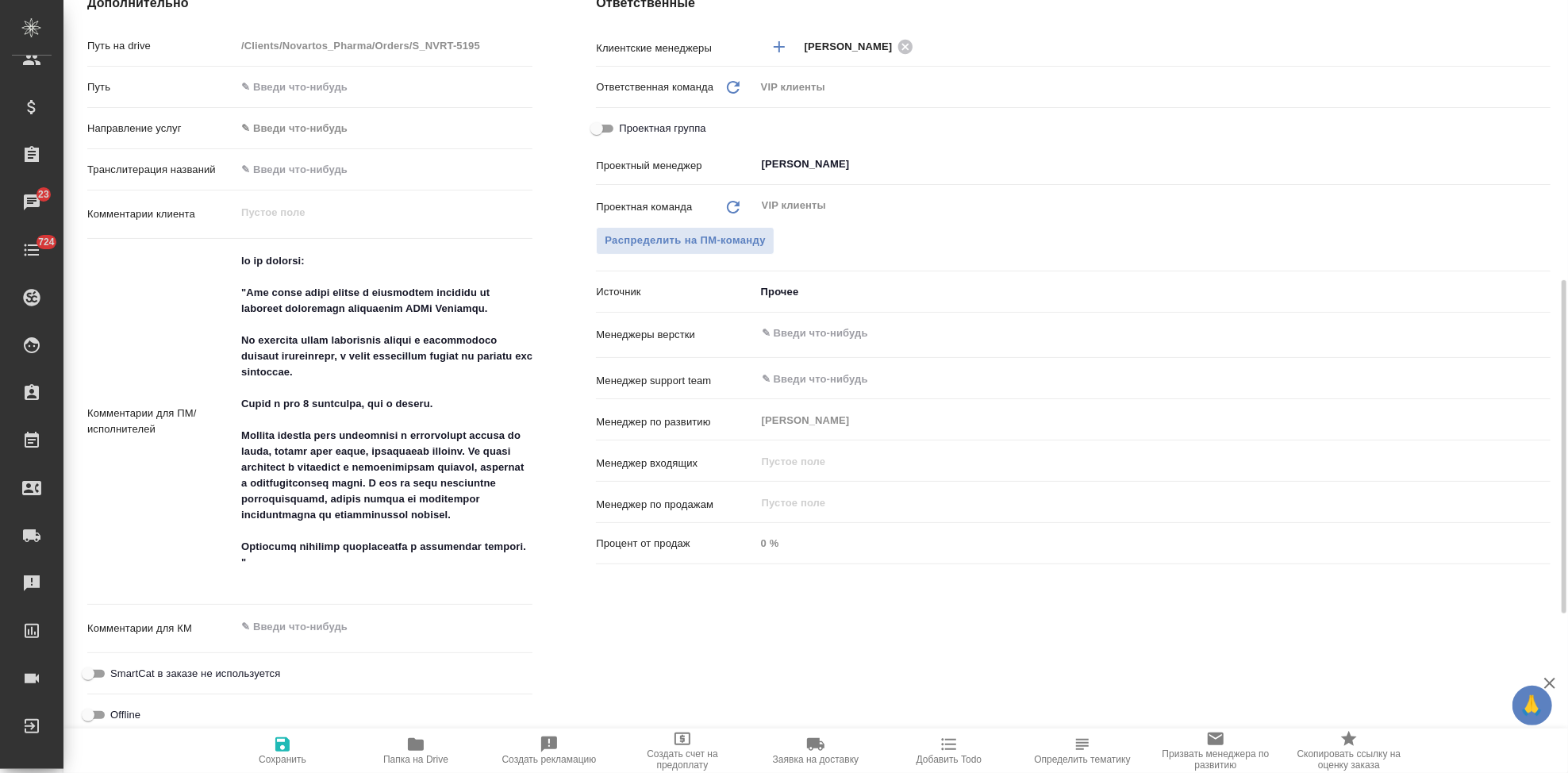
type textarea "x"
click at [315, 582] on textarea at bounding box center [384, 420] width 297 height 345
type textarea "тз от клиента: "Нам нужна будет помощь с небольшими правками по переводу глобал…"
type textarea "x"
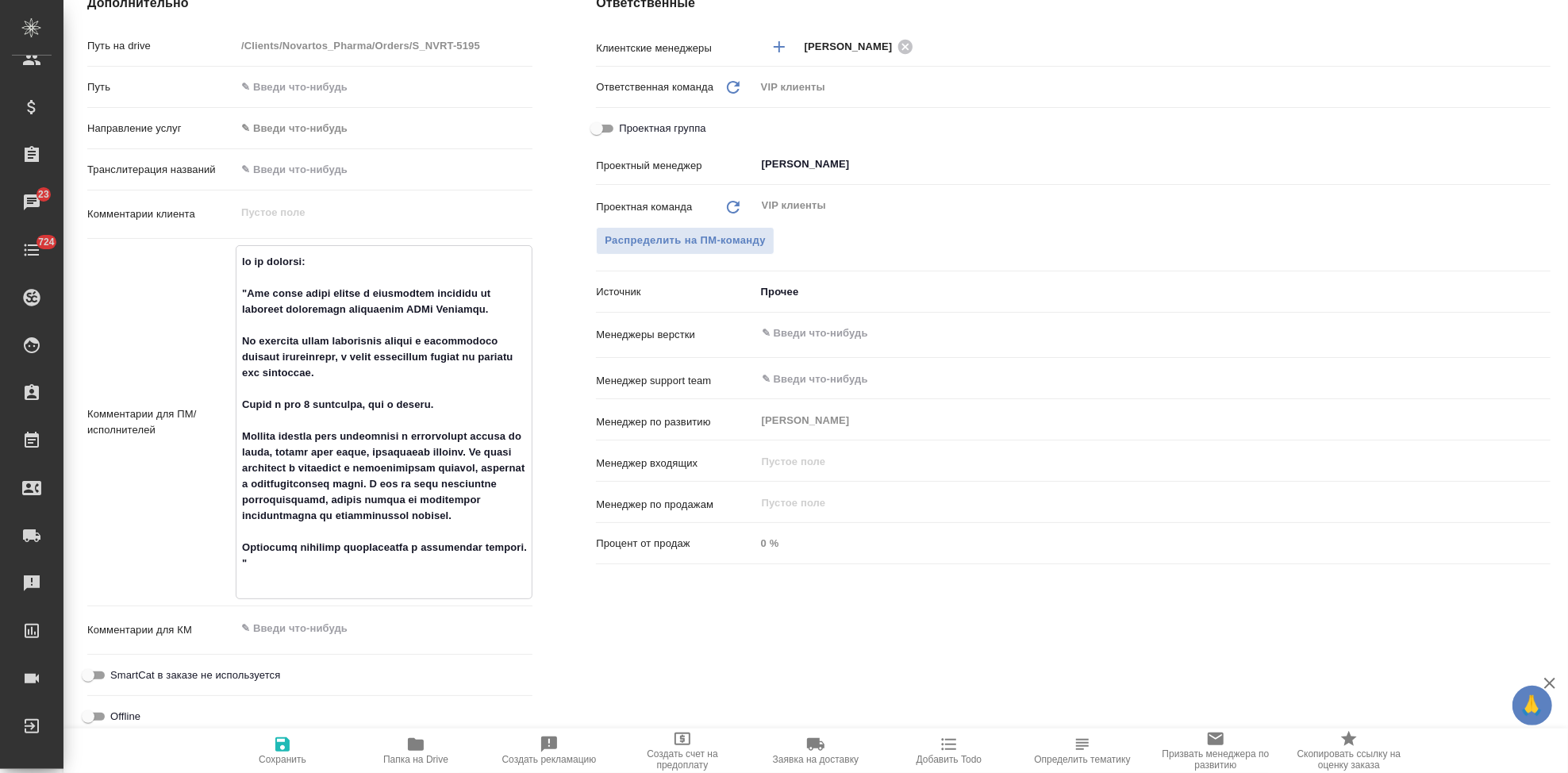
type textarea "x"
type textarea "тз от клиента: "Нам нужна будет помощь с небольшими правками по переводу глобал…"
type textarea "x"
type textarea "тз от клиента: "Нам нужна будет помощь с небольшими правками по переводу глобал…"
type textarea "x"
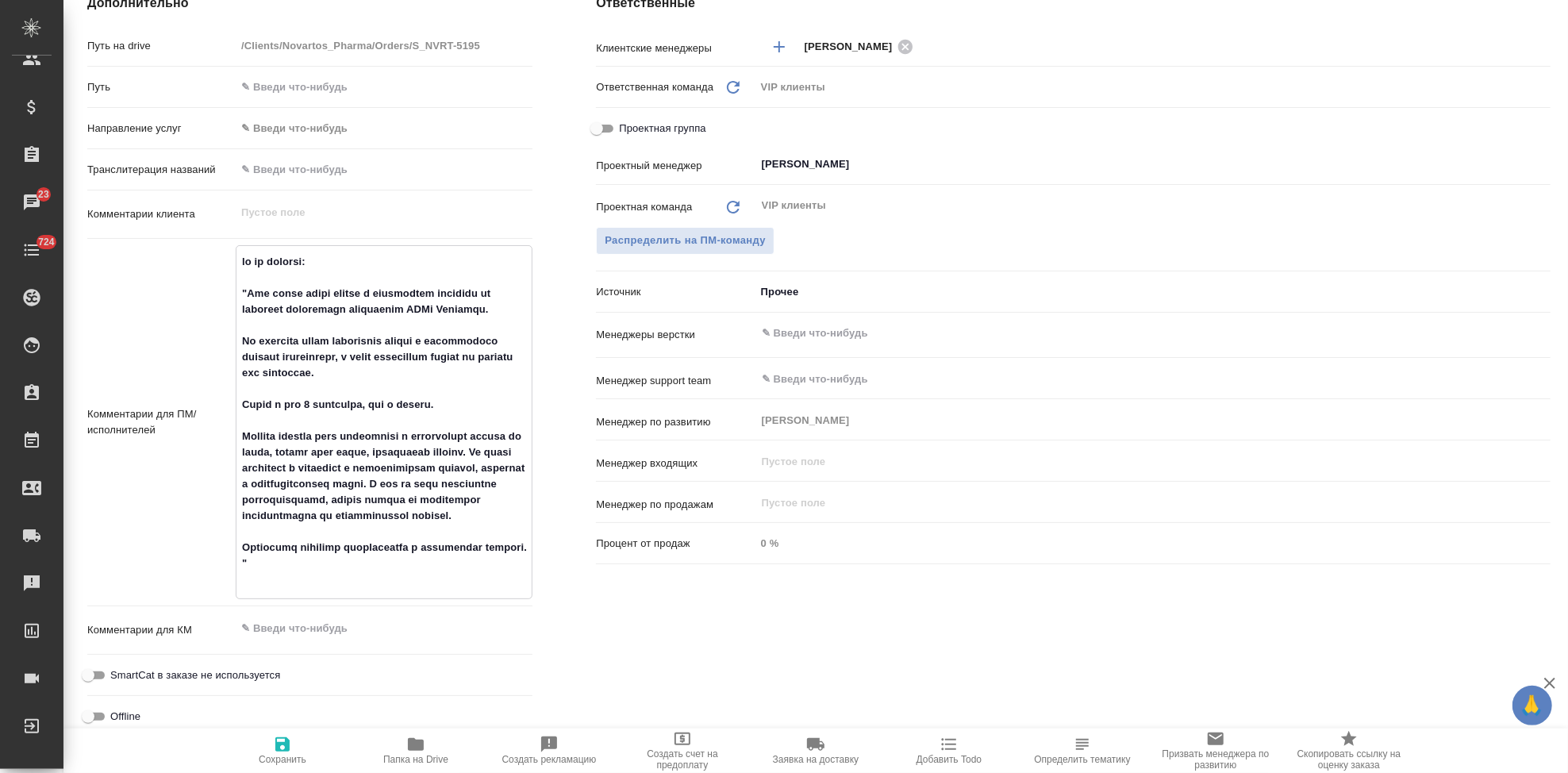
type textarea "x"
type textarea "тз от клиента: "Нам нужна будет помощь с небольшими правками по переводу глобал…"
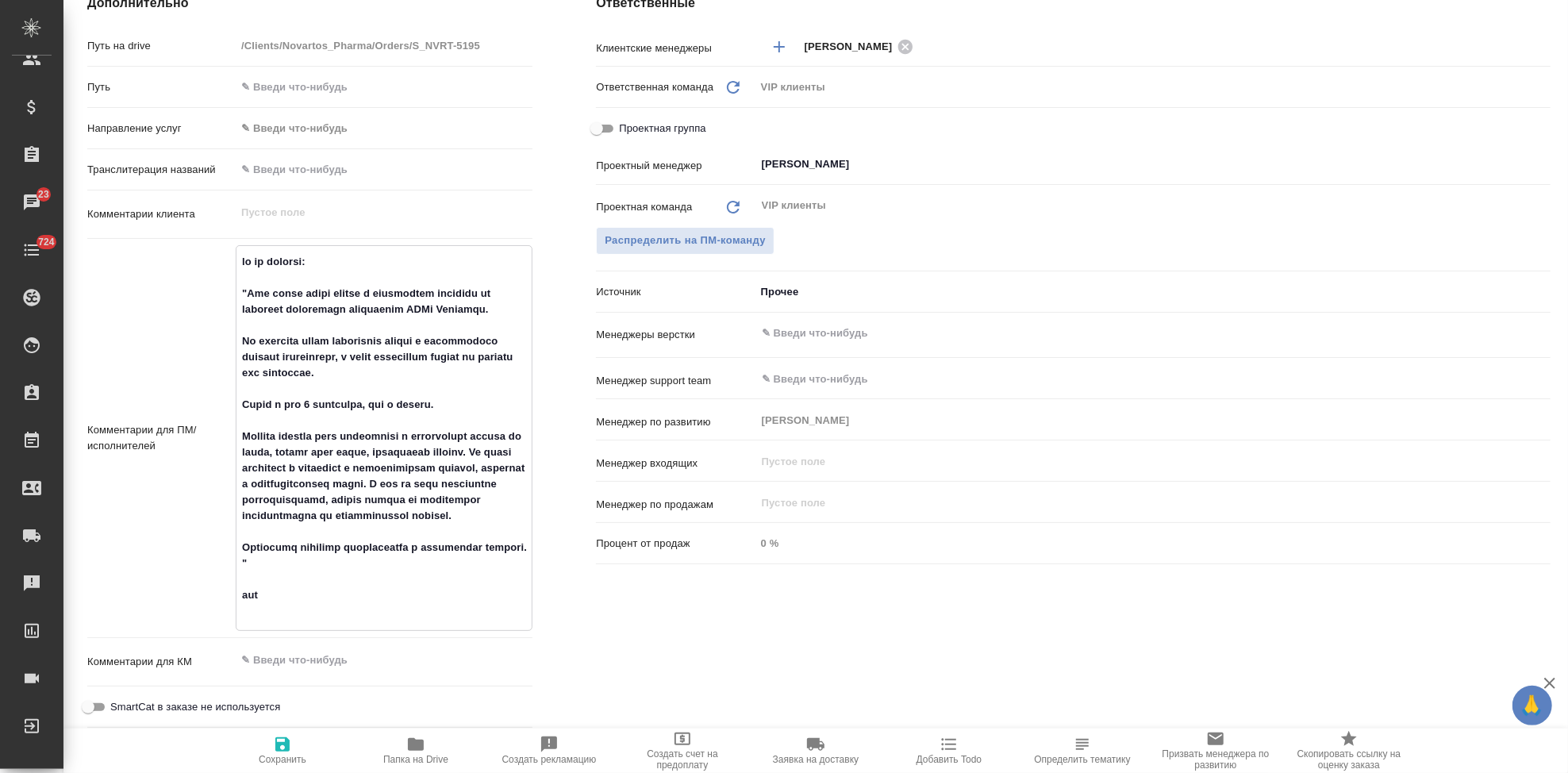
type textarea "x"
type textarea "тз от клиента: "Нам нужна будет помощь с небольшими правками по переводу глобал…"
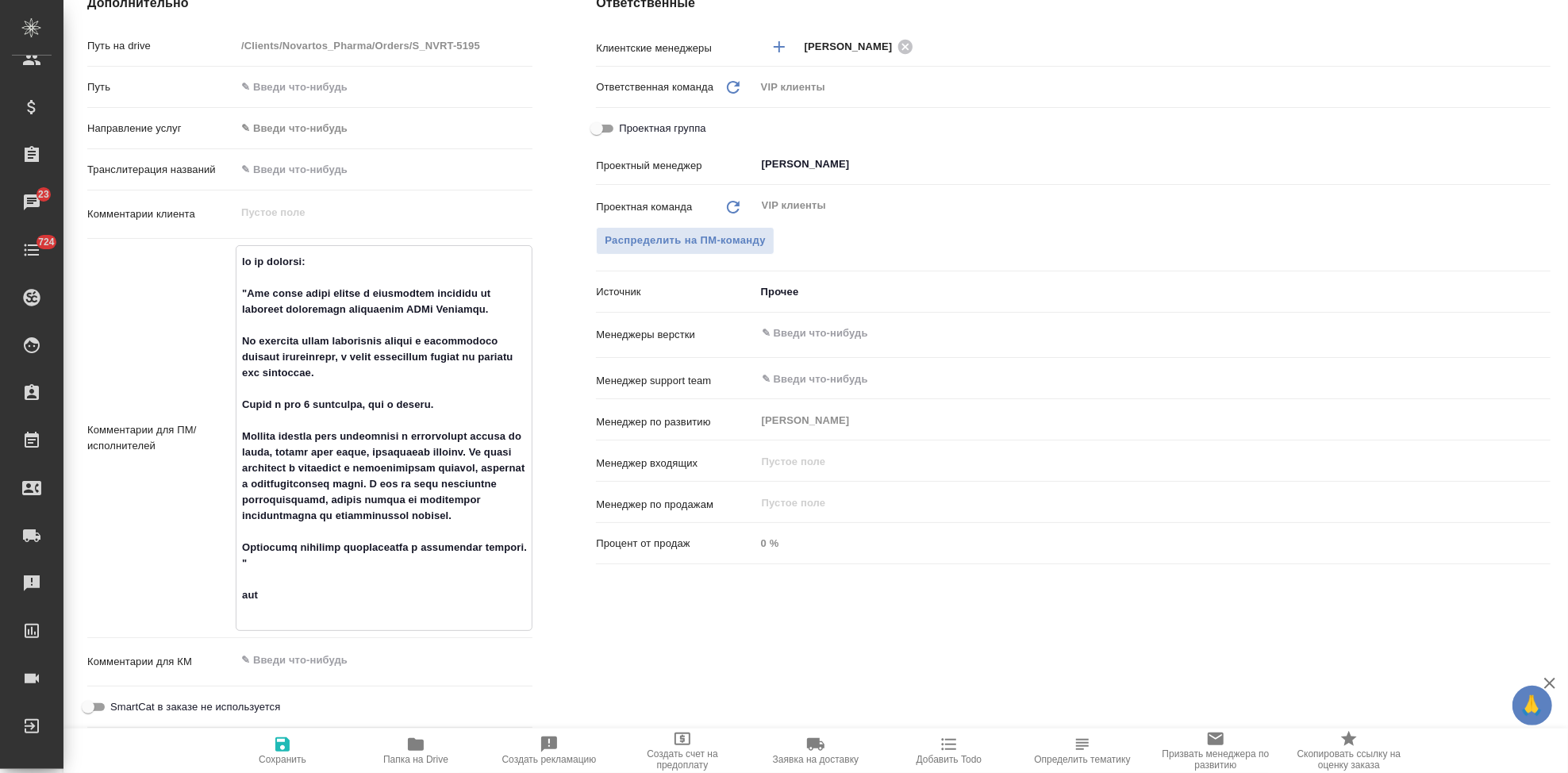
type textarea "x"
type textarea "тз от клиента: "Нам нужна будет помощь с небольшими правками по переводу глобал…"
type textarea "x"
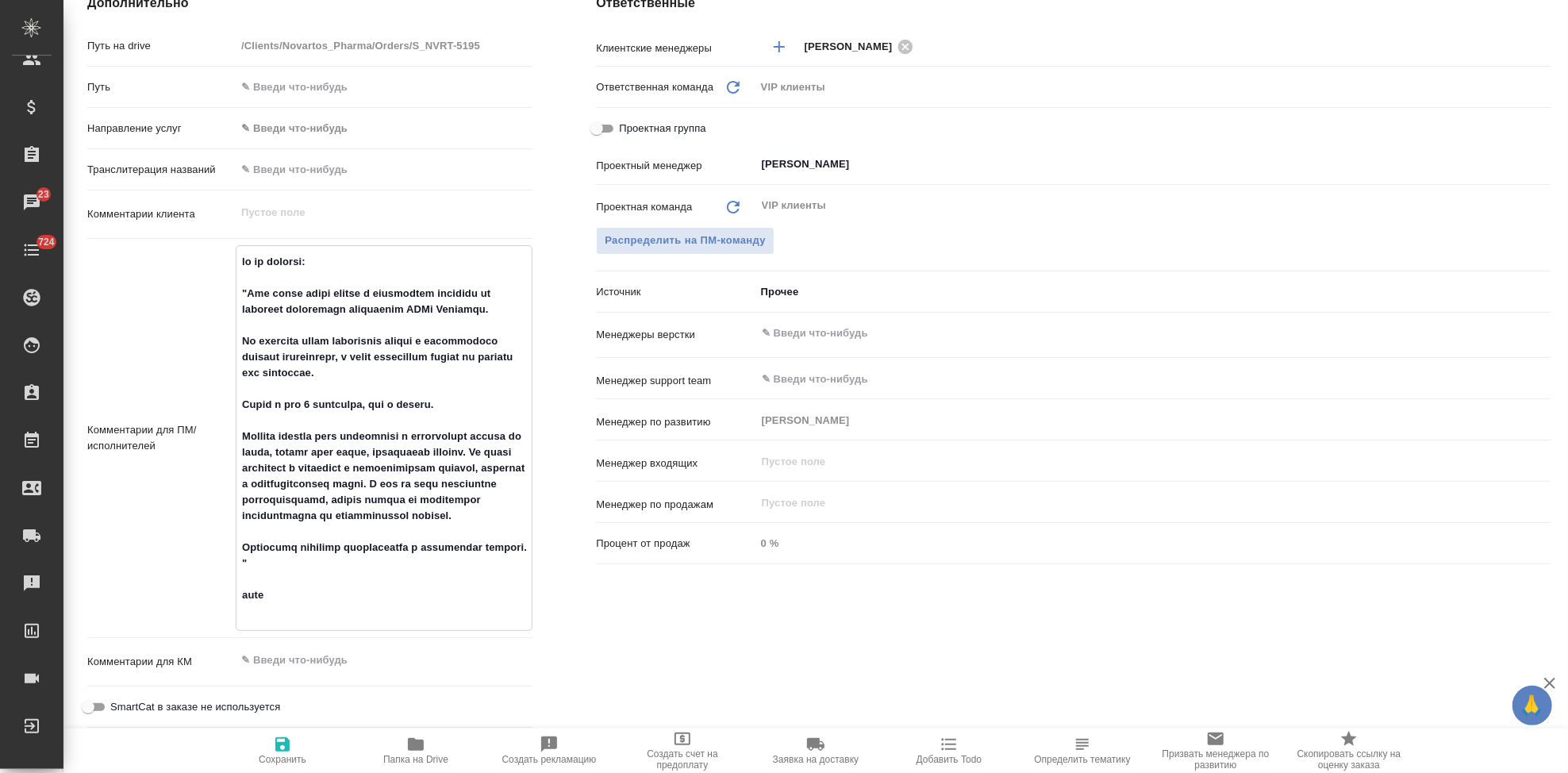
type textarea "x"
paste textarea "Есть моменты, которые отличаются, но не выделены в правках."
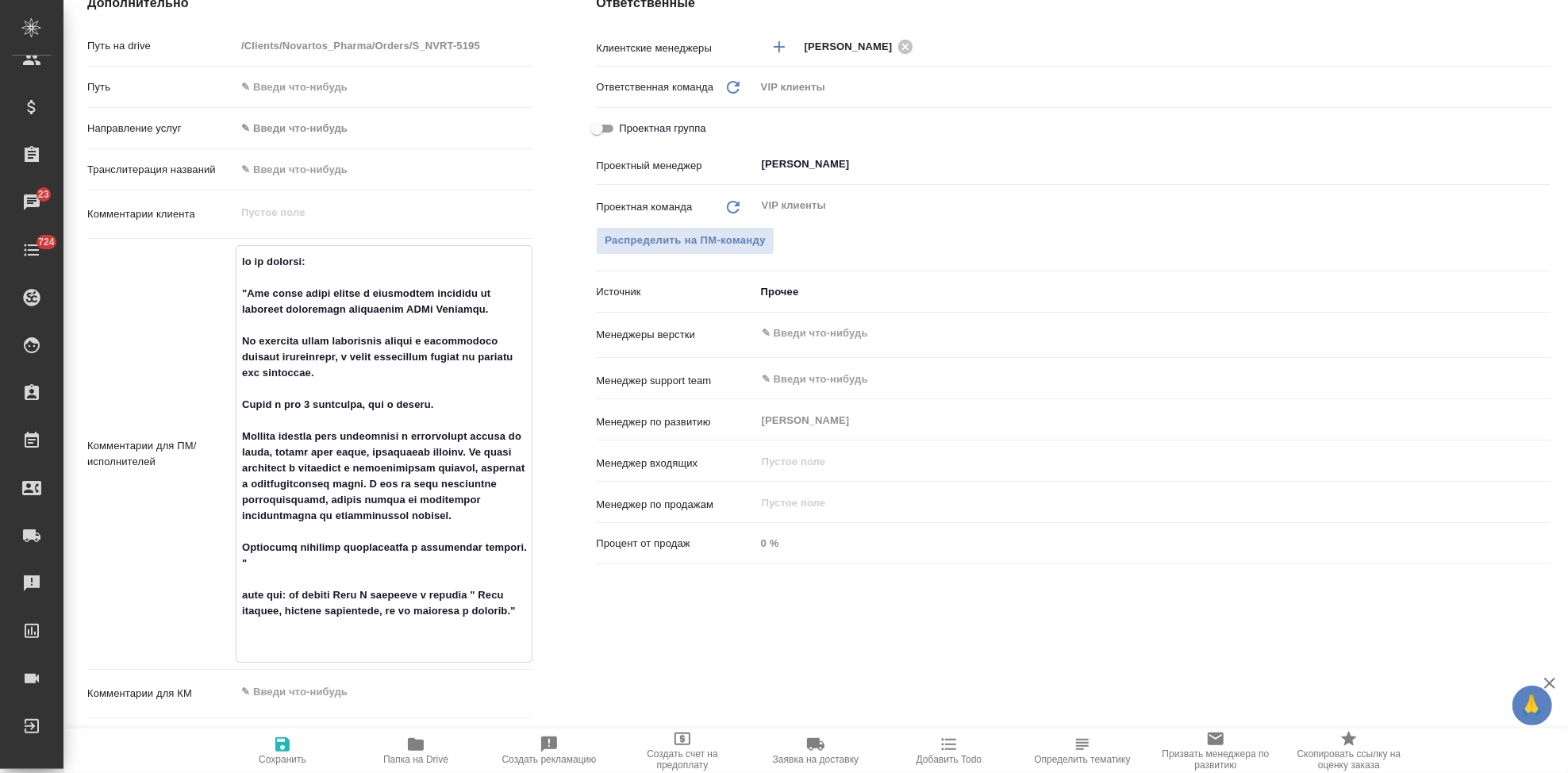
drag, startPoint x: 365, startPoint y: 644, endPoint x: 493, endPoint y: 613, distance: 131.7
click at [493, 613] on textarea at bounding box center [384, 452] width 295 height 408
paste textarea "давайте работать только с правками, выделенными красным. Русский текст выверенн…"
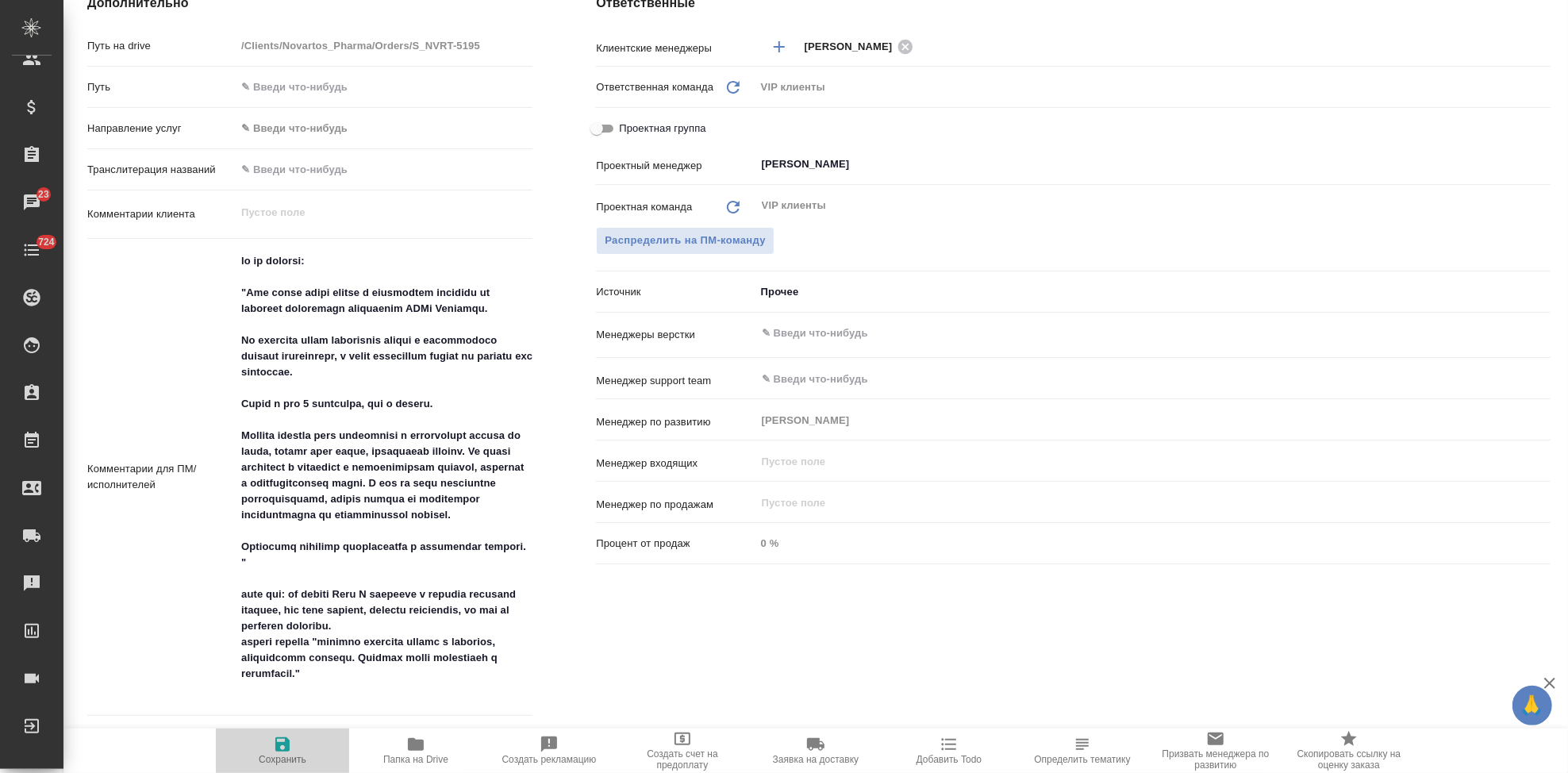
click at [277, 744] on icon "button" at bounding box center [282, 744] width 14 height 14
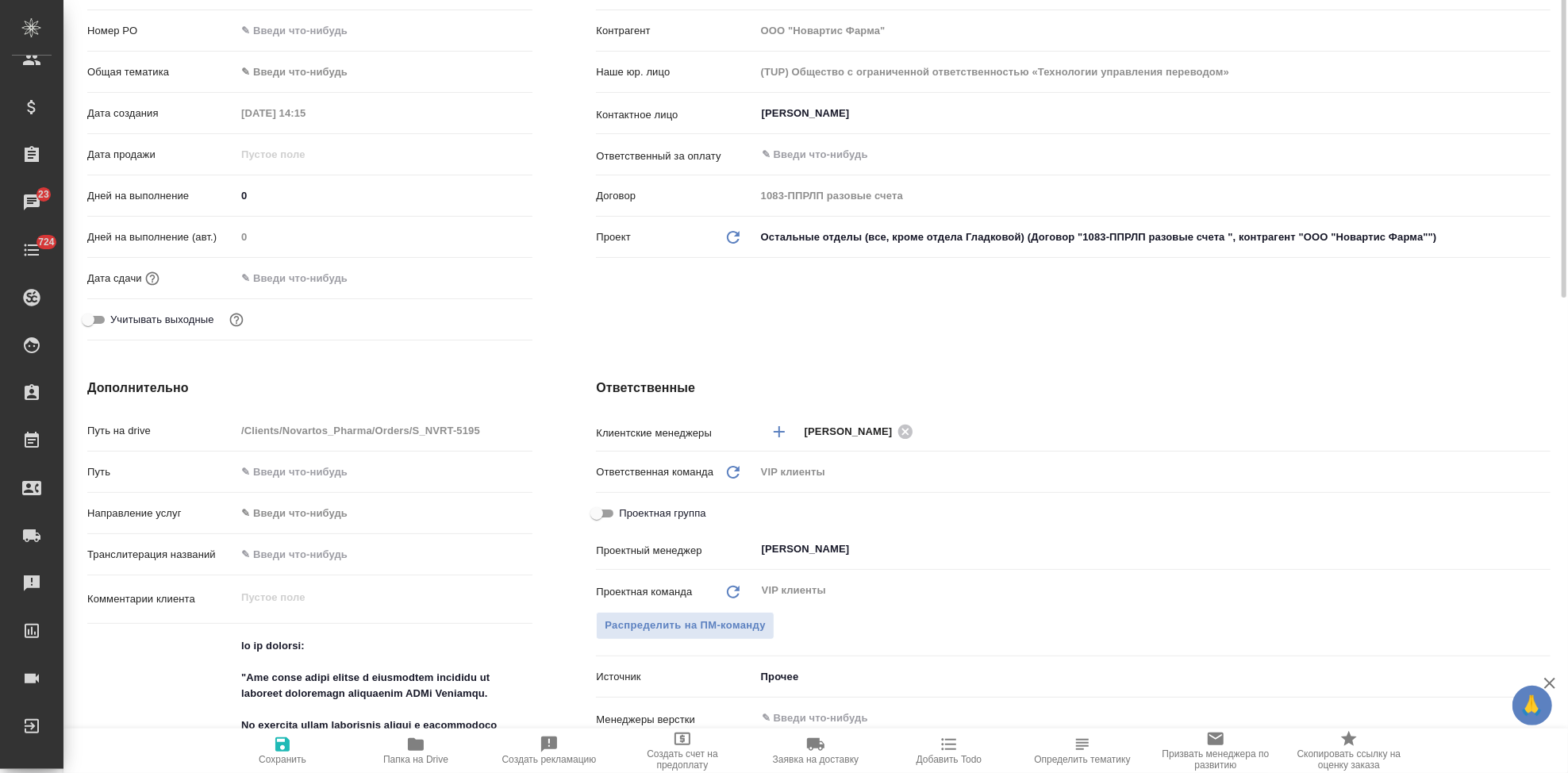
scroll to position [0, 0]
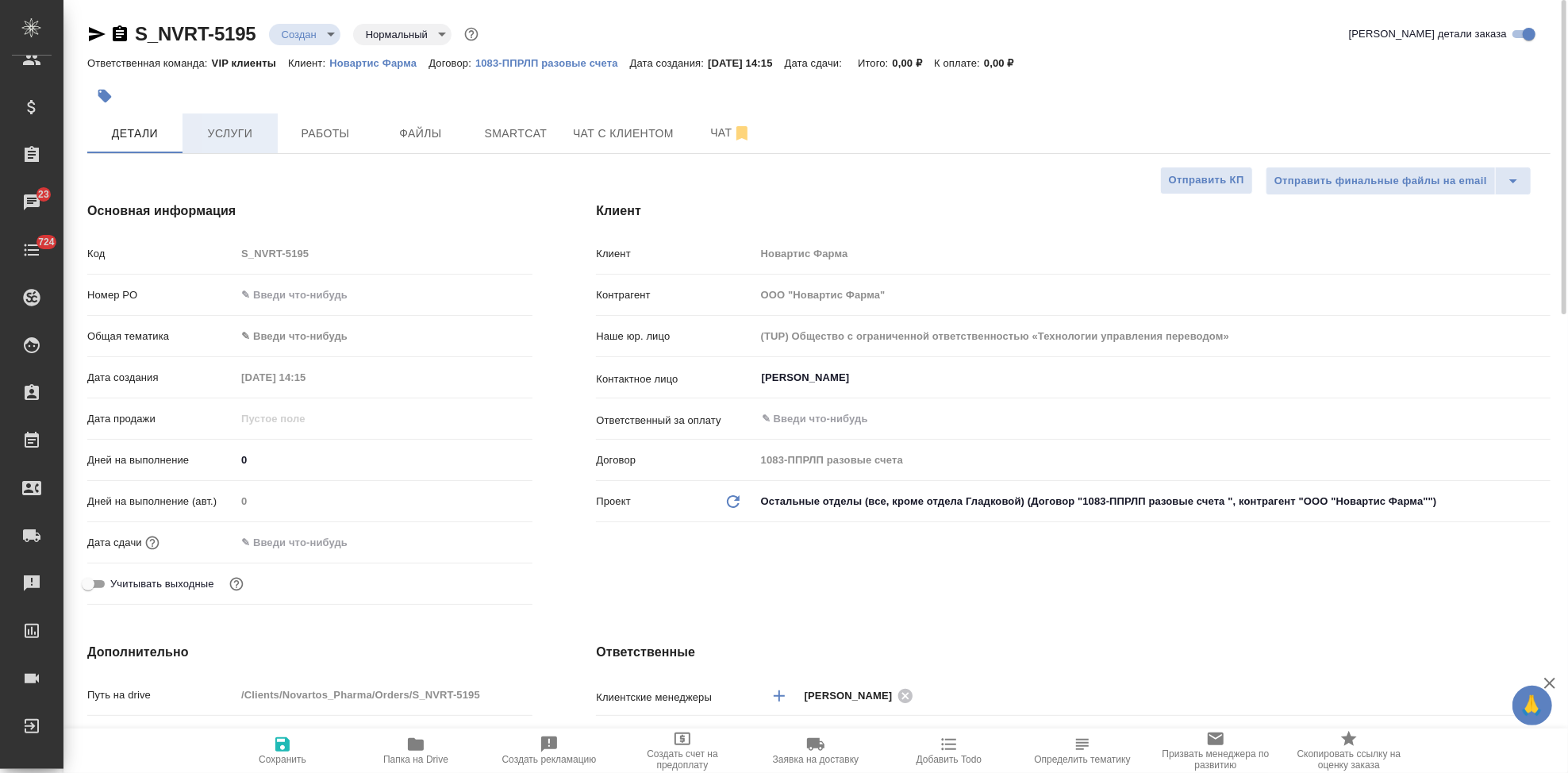
click at [232, 123] on span "Услуги" at bounding box center [230, 133] width 76 height 20
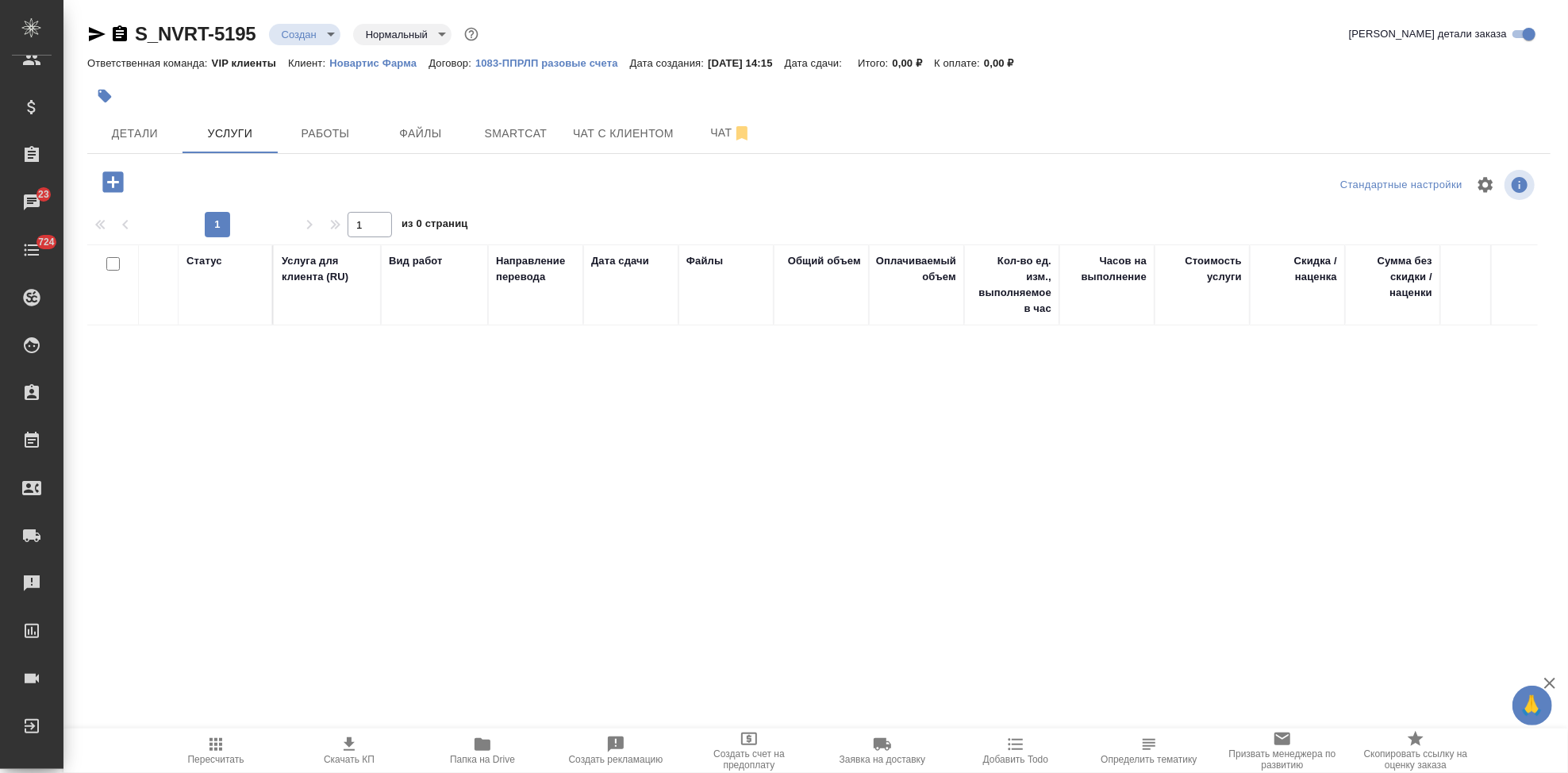
click at [103, 189] on icon "button" at bounding box center [113, 181] width 21 height 21
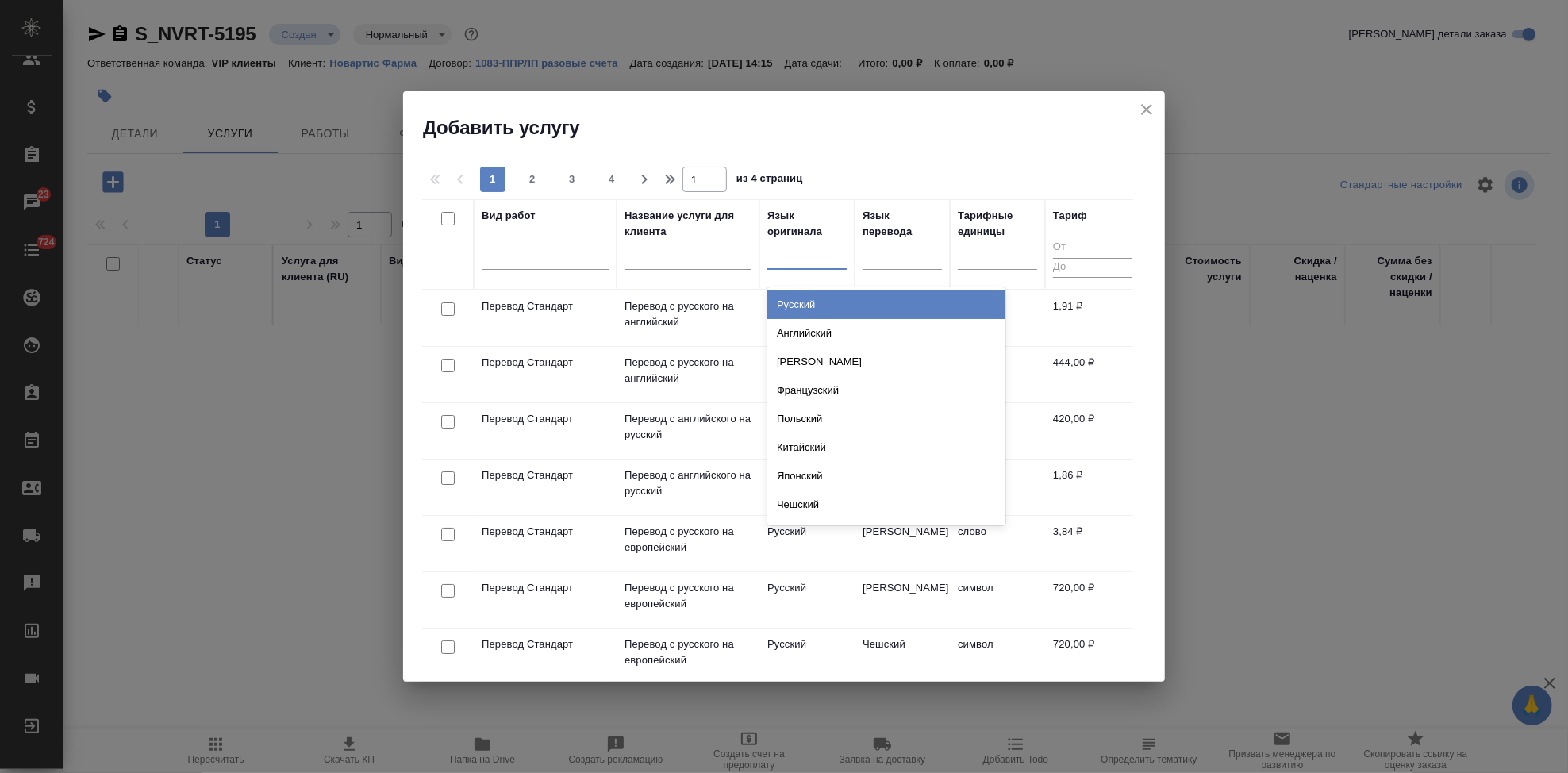
click at [792, 262] on div at bounding box center [807, 254] width 80 height 23
click at [804, 307] on div "Английский" at bounding box center [886, 304] width 238 height 28
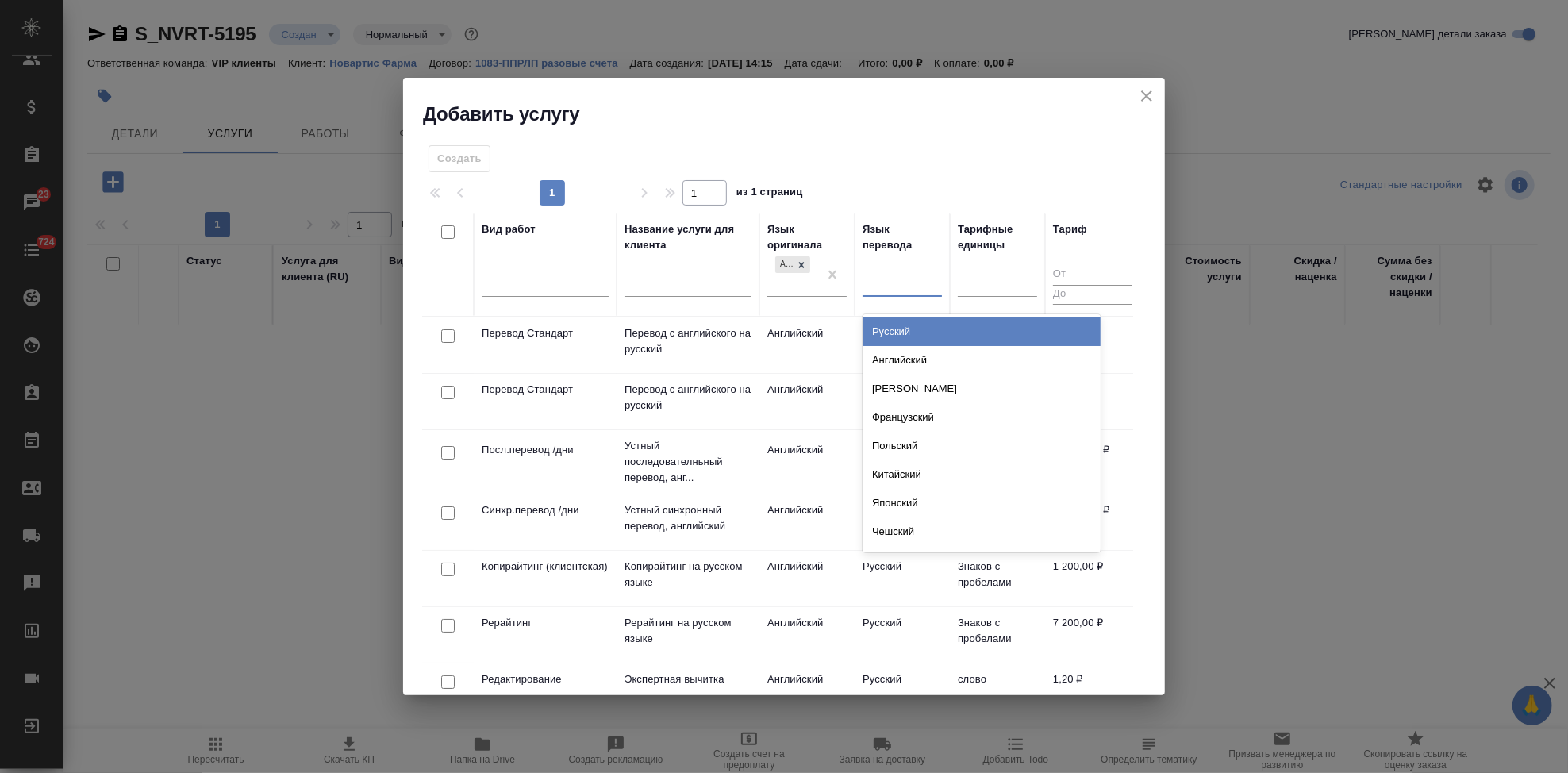
click at [901, 286] on div at bounding box center [903, 282] width 80 height 23
click at [907, 337] on div "Русский" at bounding box center [981, 331] width 238 height 28
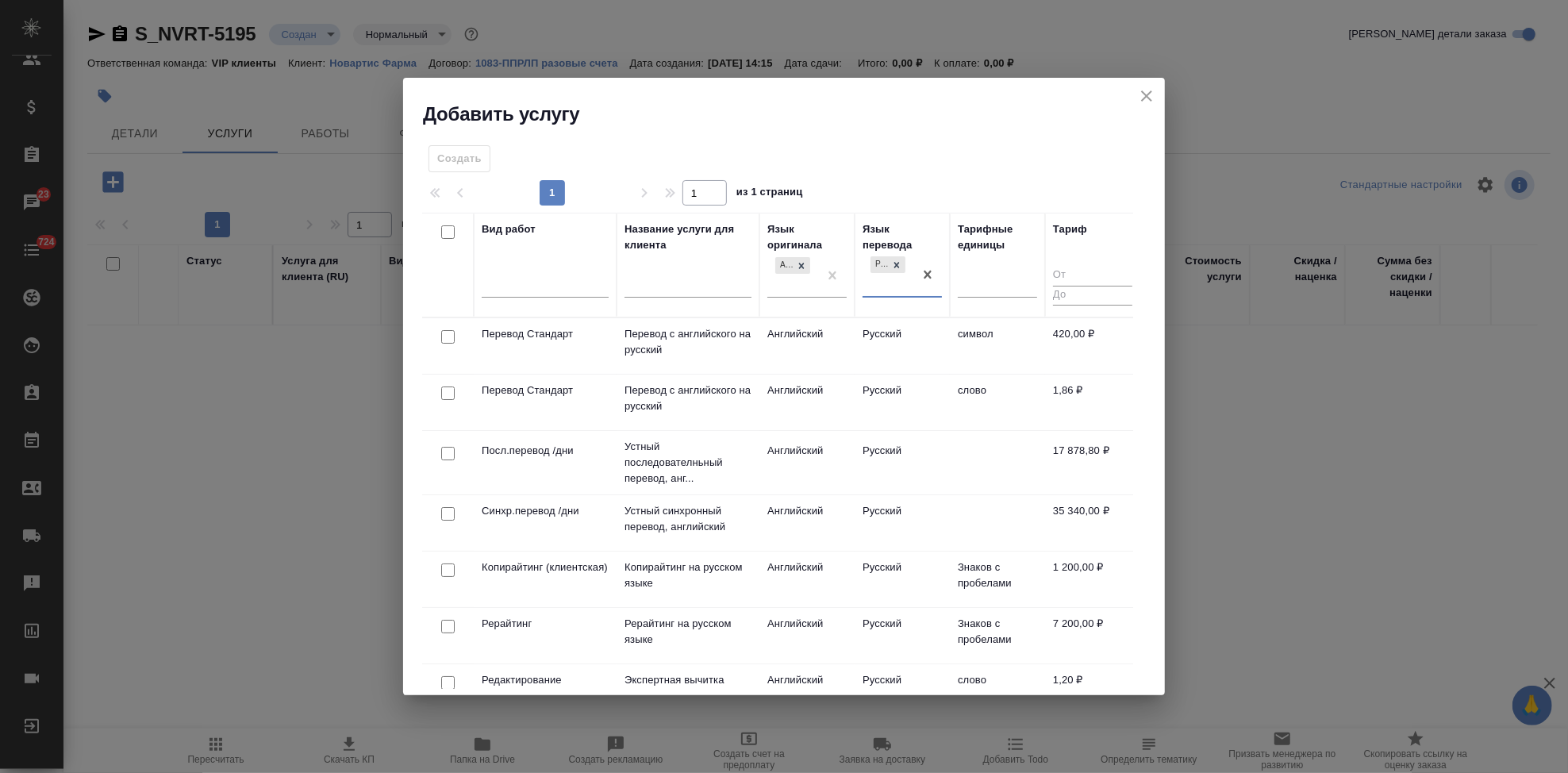
click at [927, 394] on td "Русский" at bounding box center [902, 402] width 95 height 56
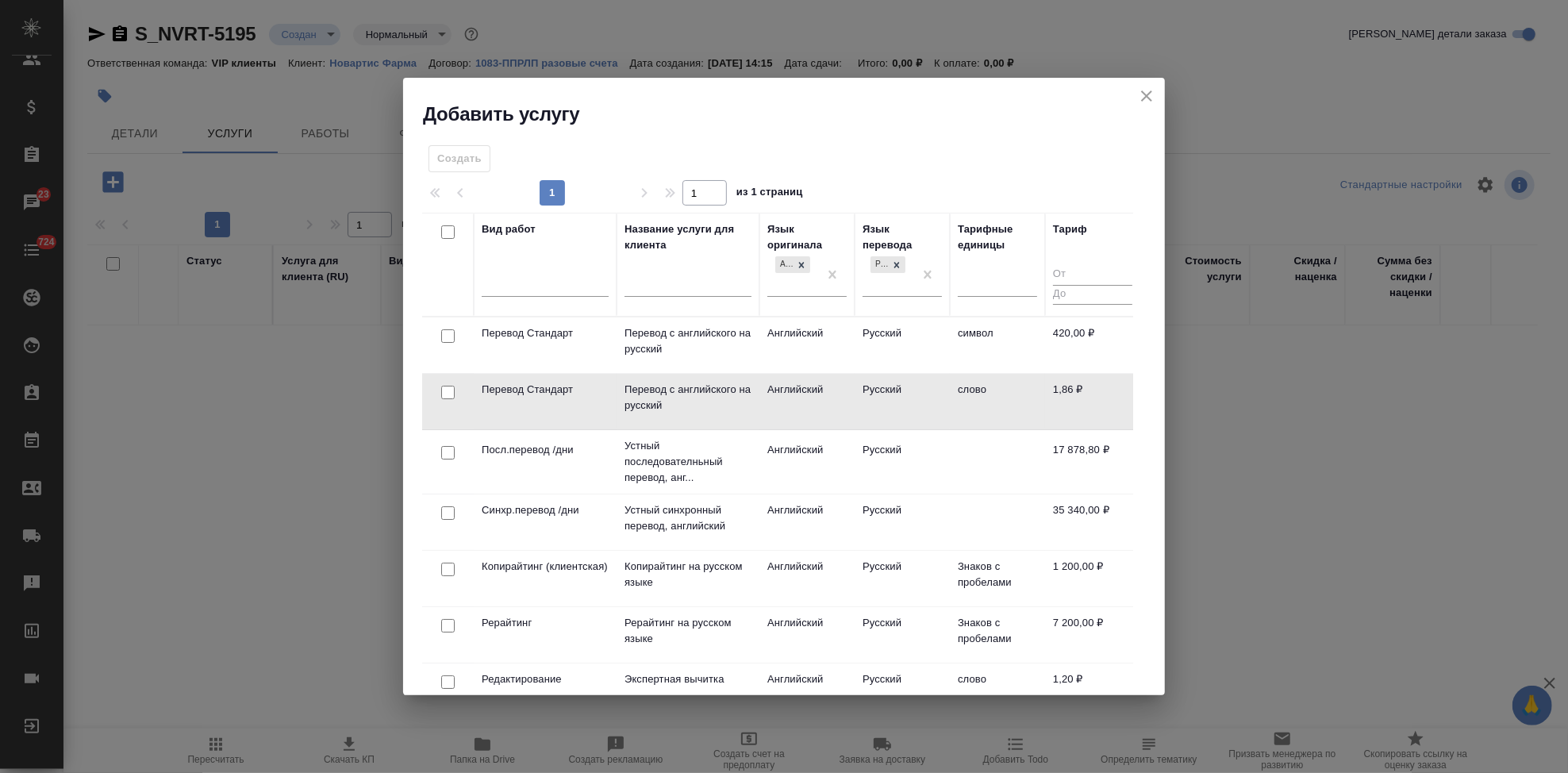
click at [927, 394] on td "Русский" at bounding box center [902, 401] width 95 height 56
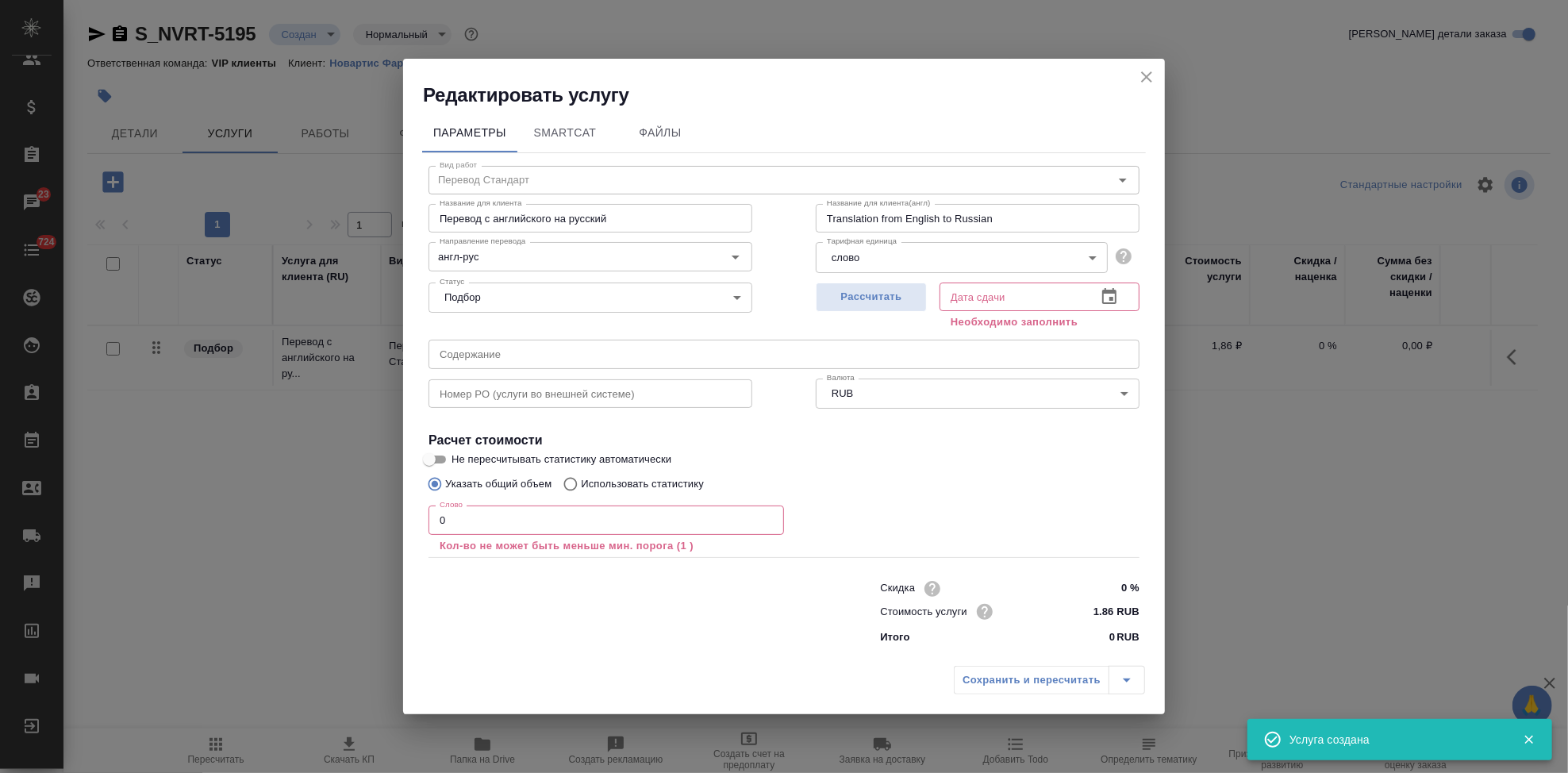
click at [1107, 298] on icon "button" at bounding box center [1109, 297] width 19 height 19
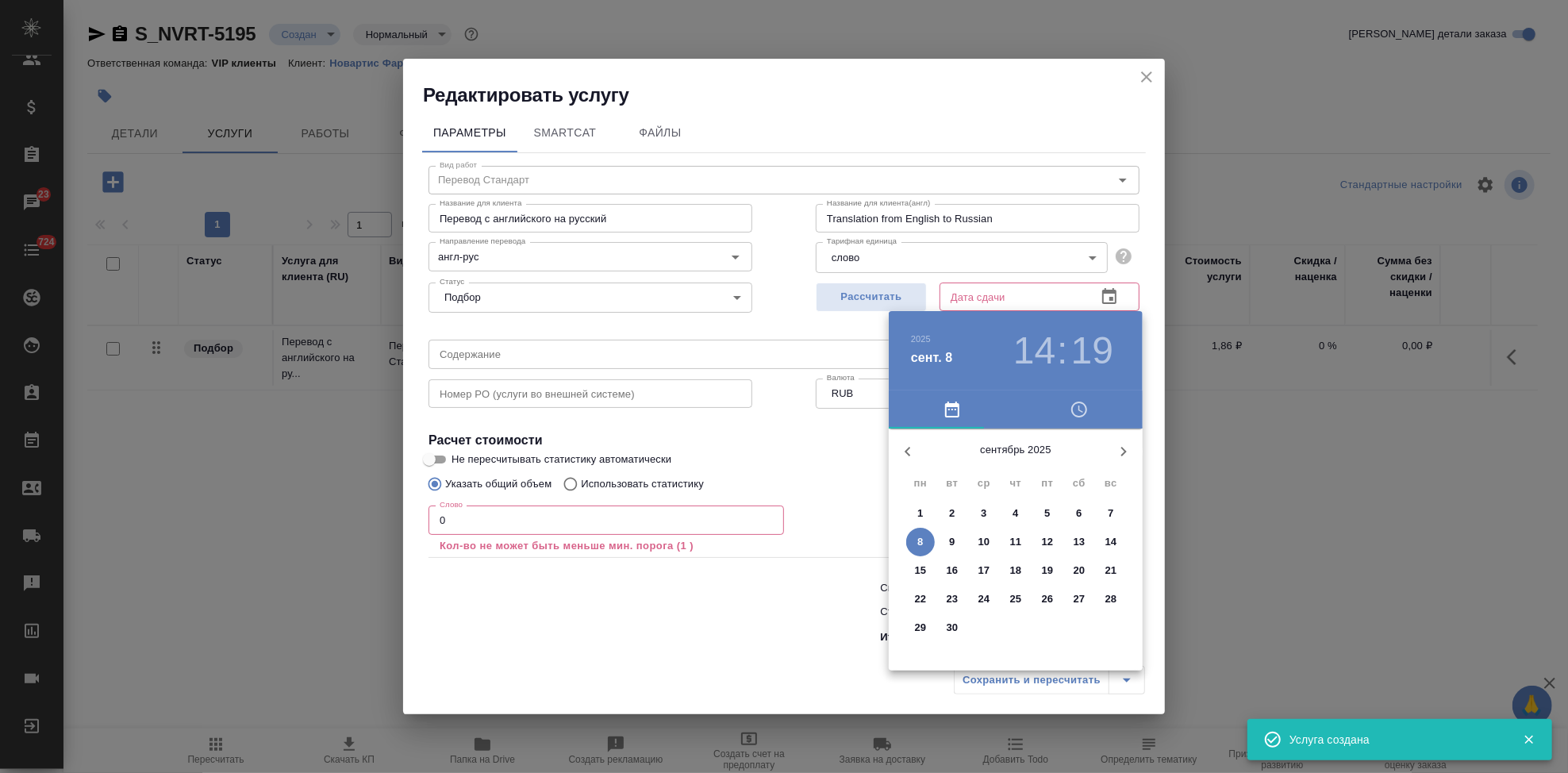
click at [1021, 540] on span "11" at bounding box center [1015, 541] width 28 height 16
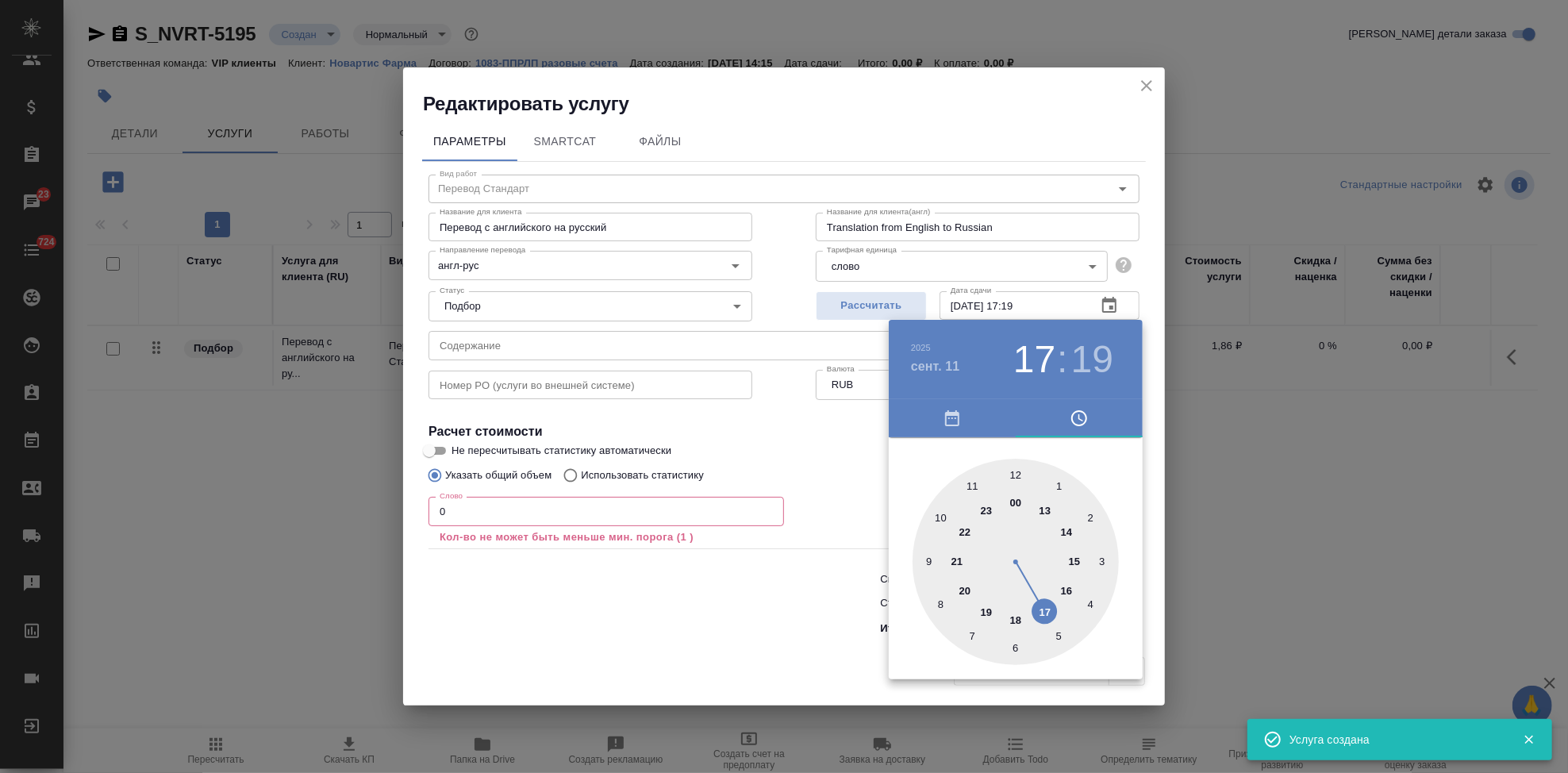
drag, startPoint x: 1064, startPoint y: 532, endPoint x: 1041, endPoint y: 603, distance: 74.6
click at [1041, 603] on div at bounding box center [1015, 561] width 206 height 206
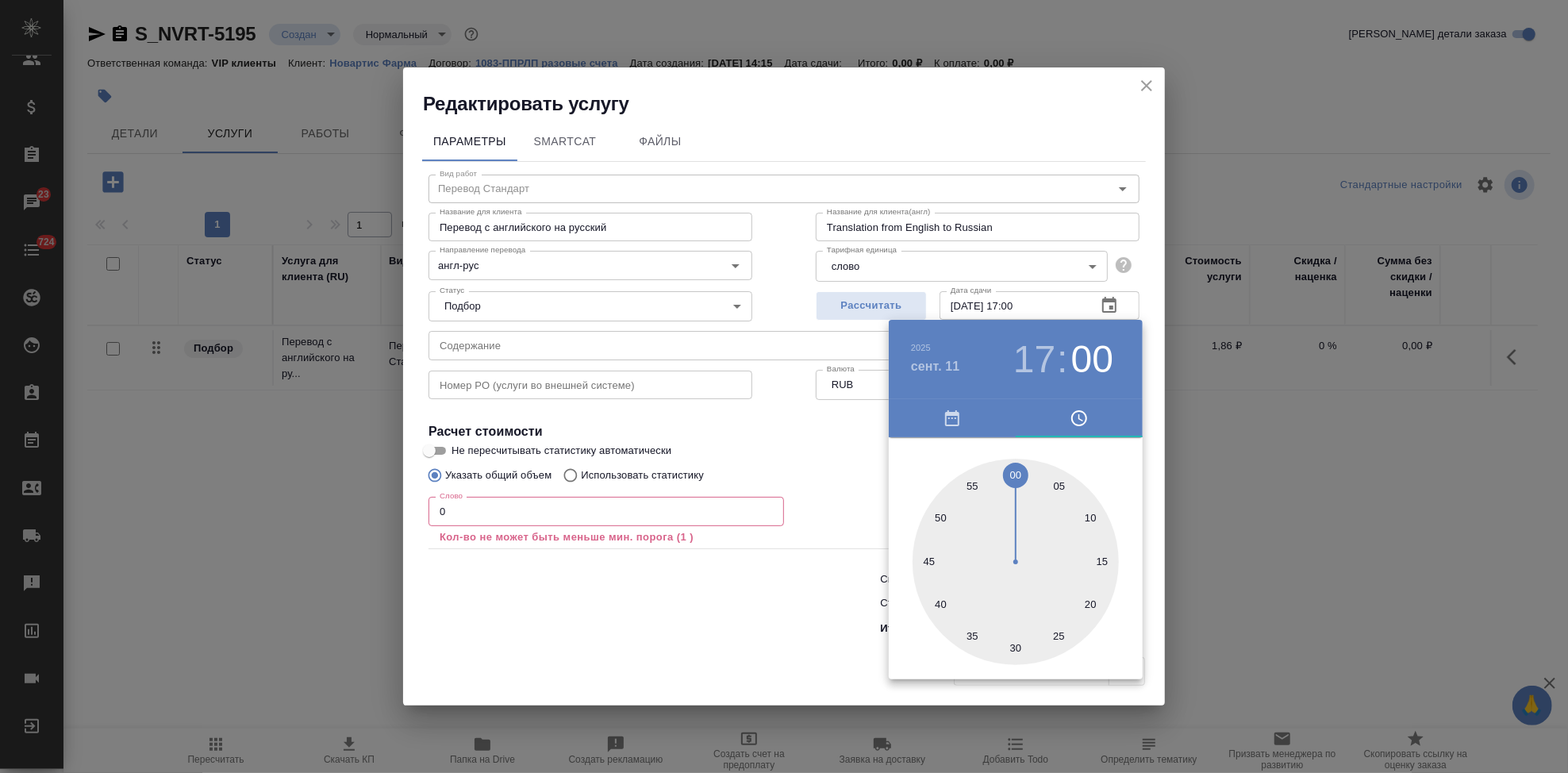
drag, startPoint x: 1024, startPoint y: 495, endPoint x: 1019, endPoint y: 468, distance: 27.5
click at [1019, 468] on div at bounding box center [1015, 561] width 206 height 206
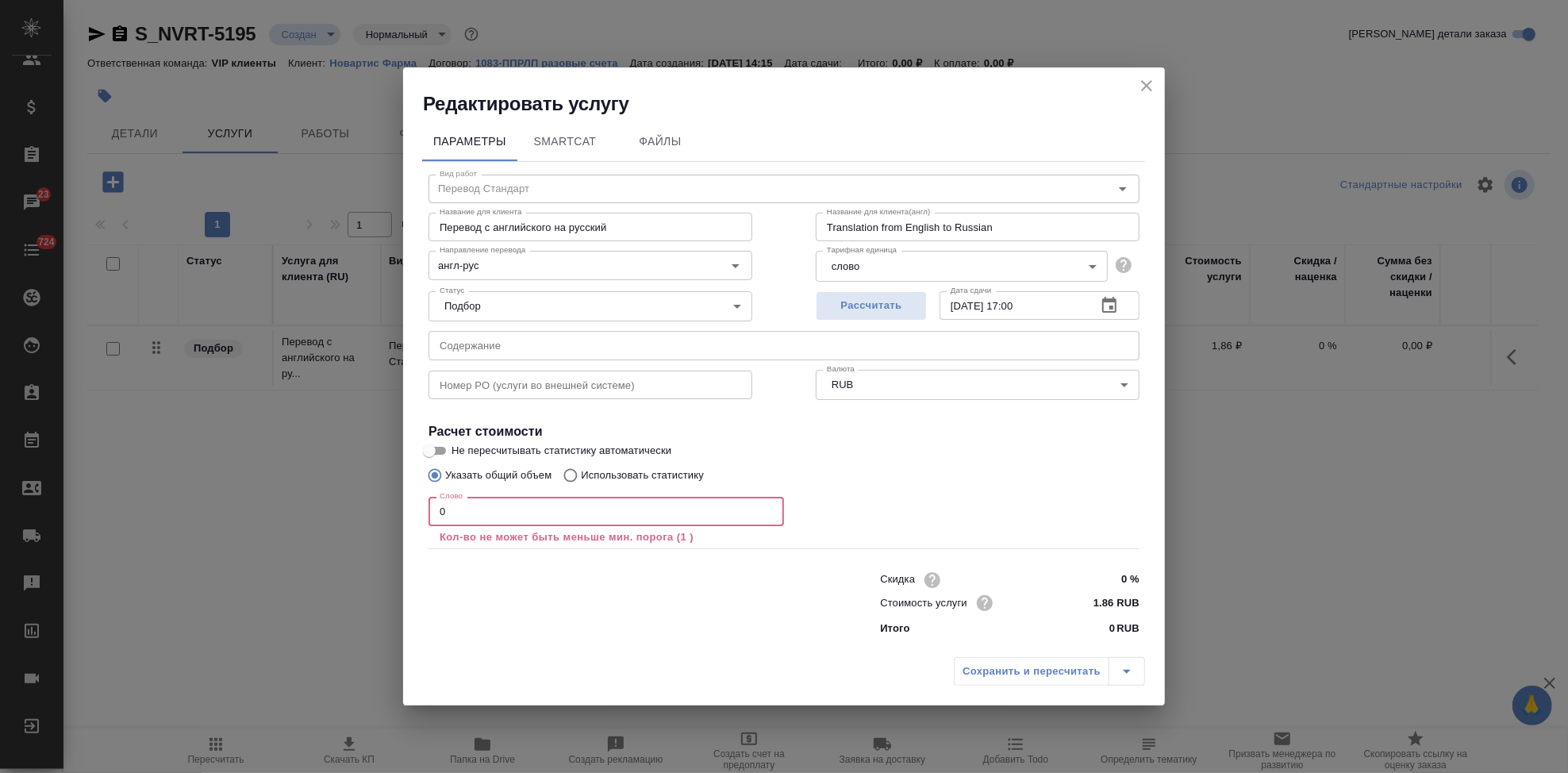
click at [591, 503] on input "0" at bounding box center [606, 510] width 356 height 28
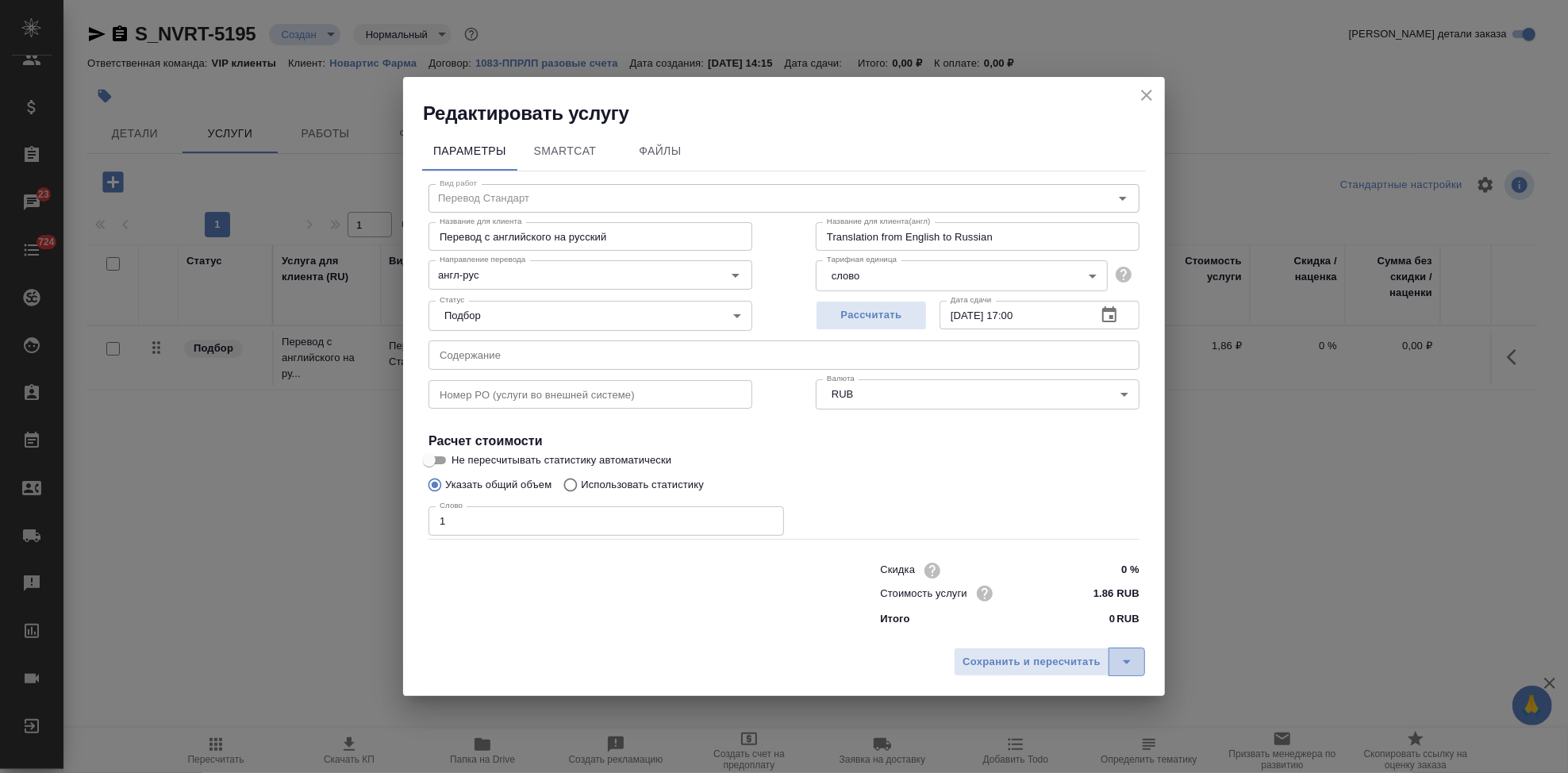
click at [1135, 664] on icon "split button" at bounding box center [1126, 661] width 19 height 19
click at [1039, 638] on li "Сохранить" at bounding box center [1052, 628] width 191 height 26
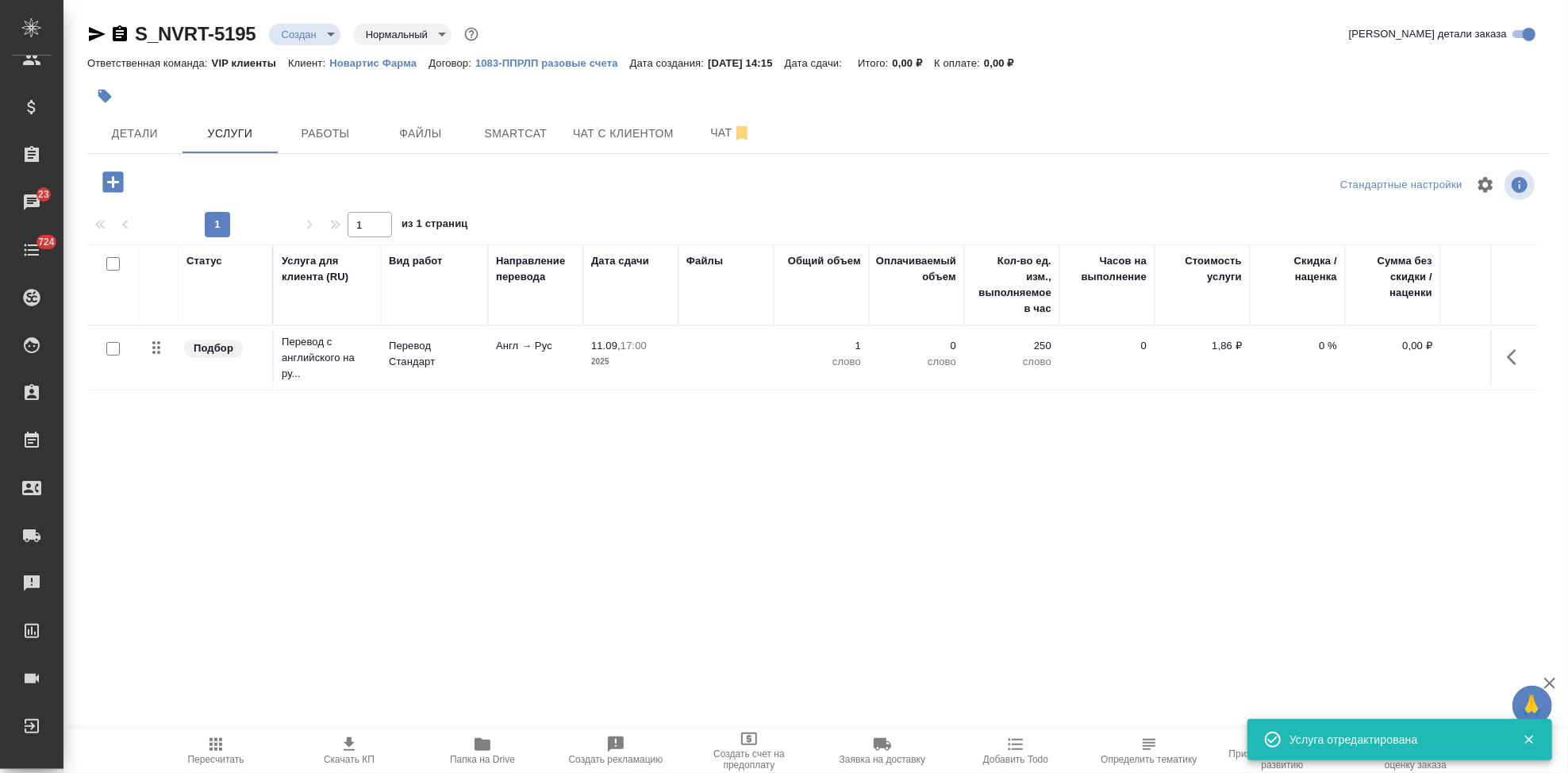
click at [328, 35] on body "🙏 .cls-1 fill:#fff; AWATERA Kabargina Anna Клиенты Спецификации Заказы 23 Чаты …" at bounding box center [784, 386] width 1568 height 773
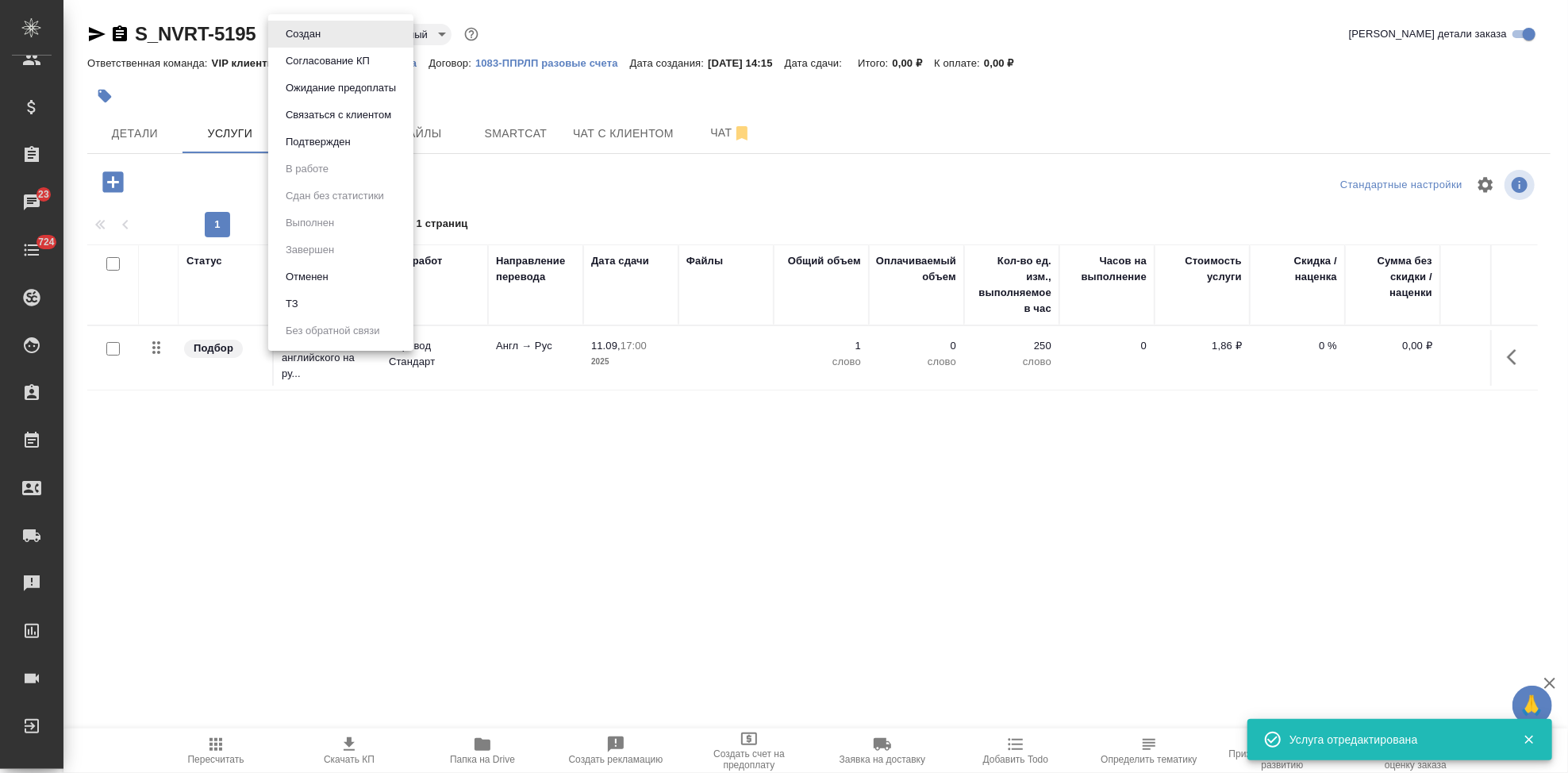
click at [324, 304] on li "ТЗ" at bounding box center [341, 303] width 145 height 27
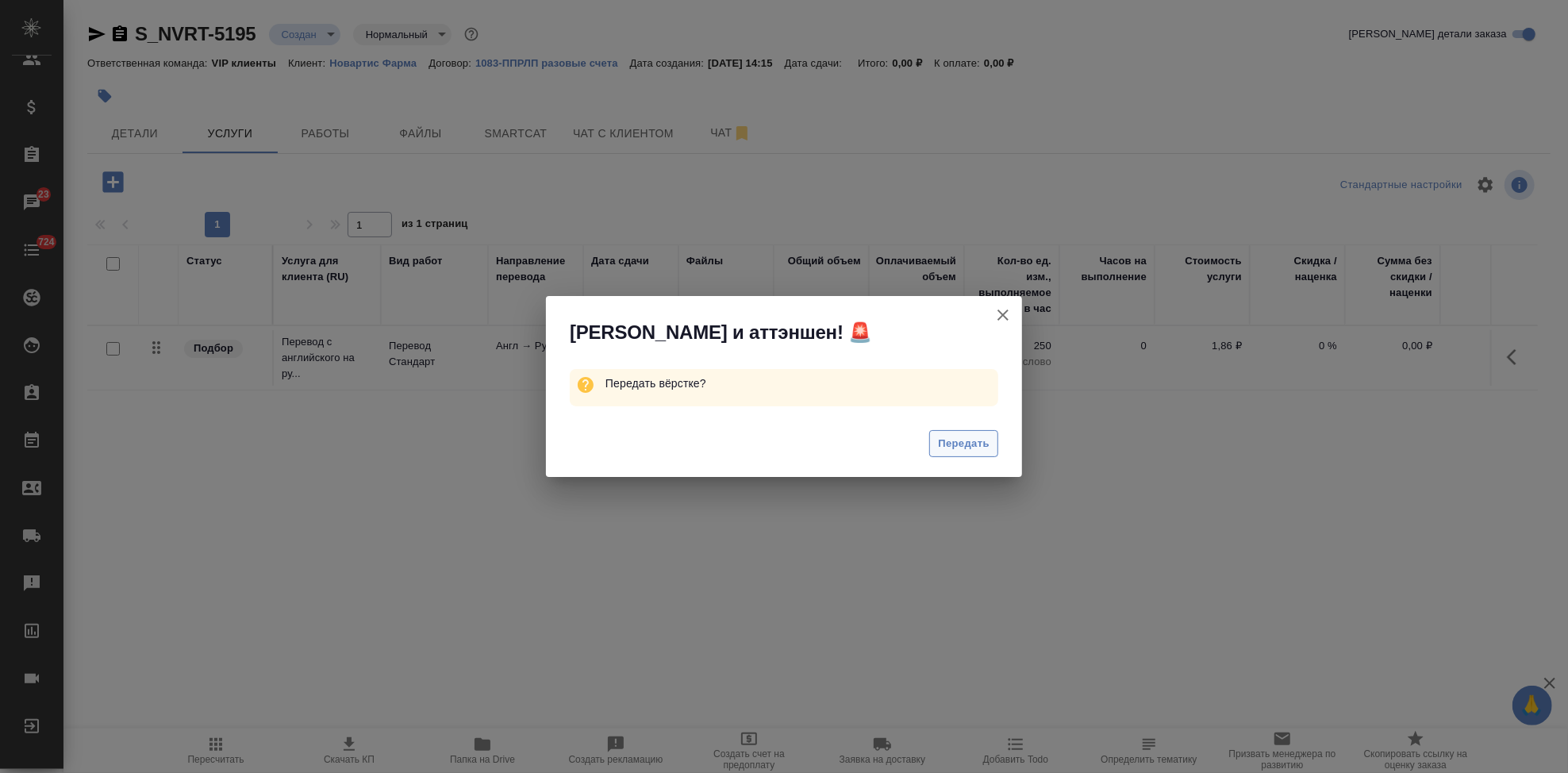
click at [966, 452] on span "Передать" at bounding box center [964, 444] width 51 height 18
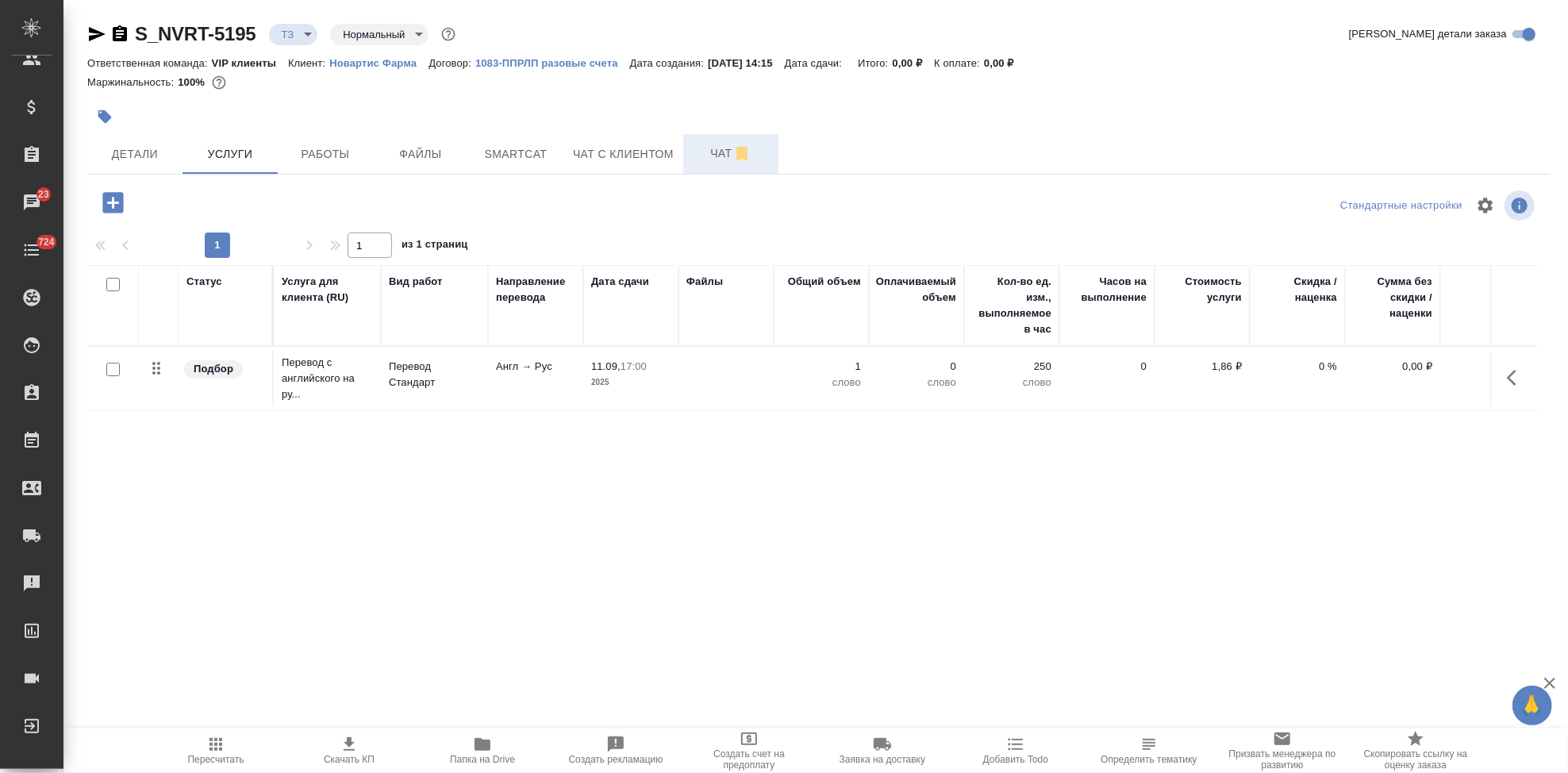
click at [717, 145] on span "Чат" at bounding box center [731, 153] width 76 height 20
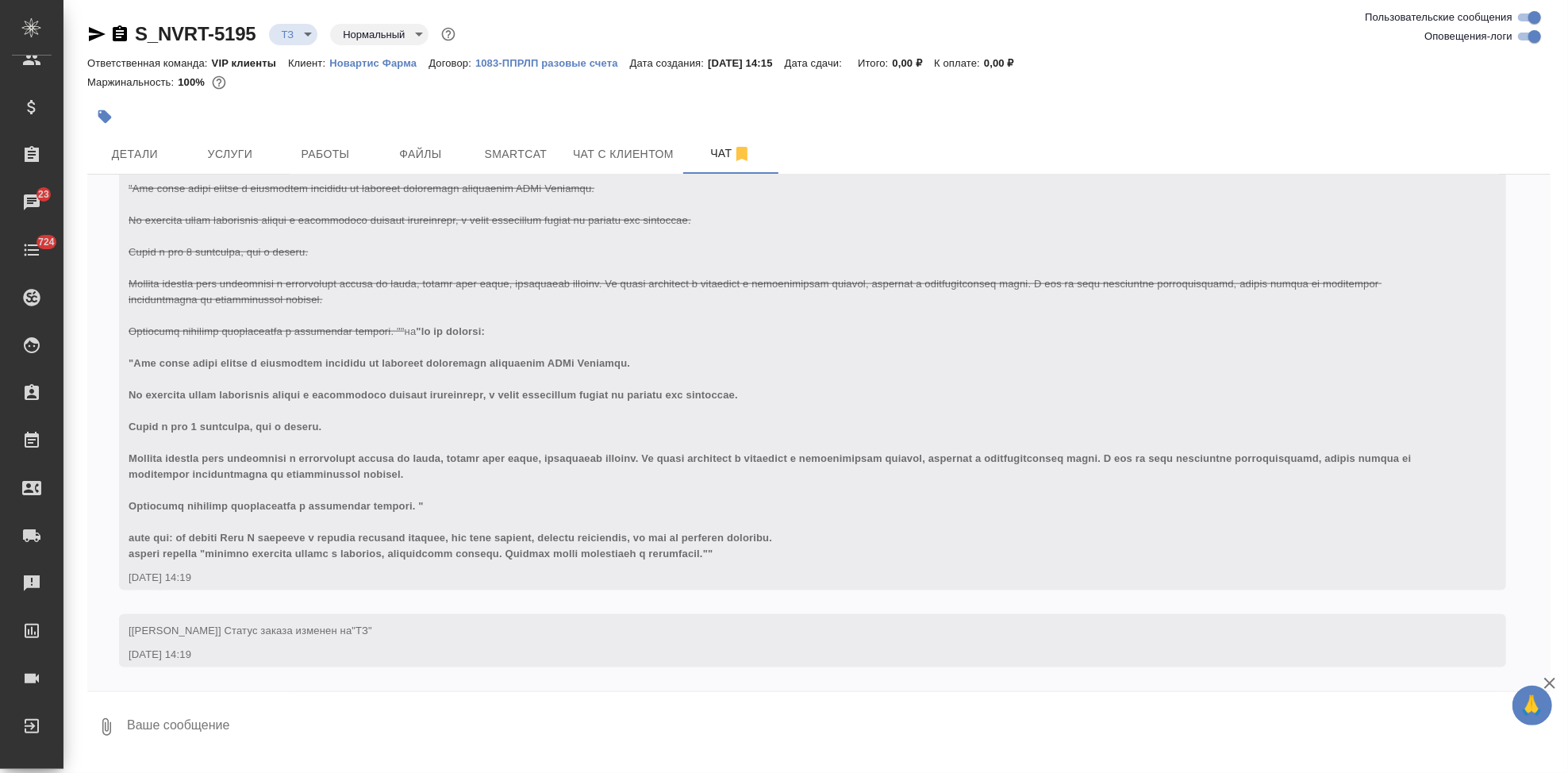
scroll to position [1571, 0]
click at [410, 710] on textarea at bounding box center [838, 727] width 1425 height 54
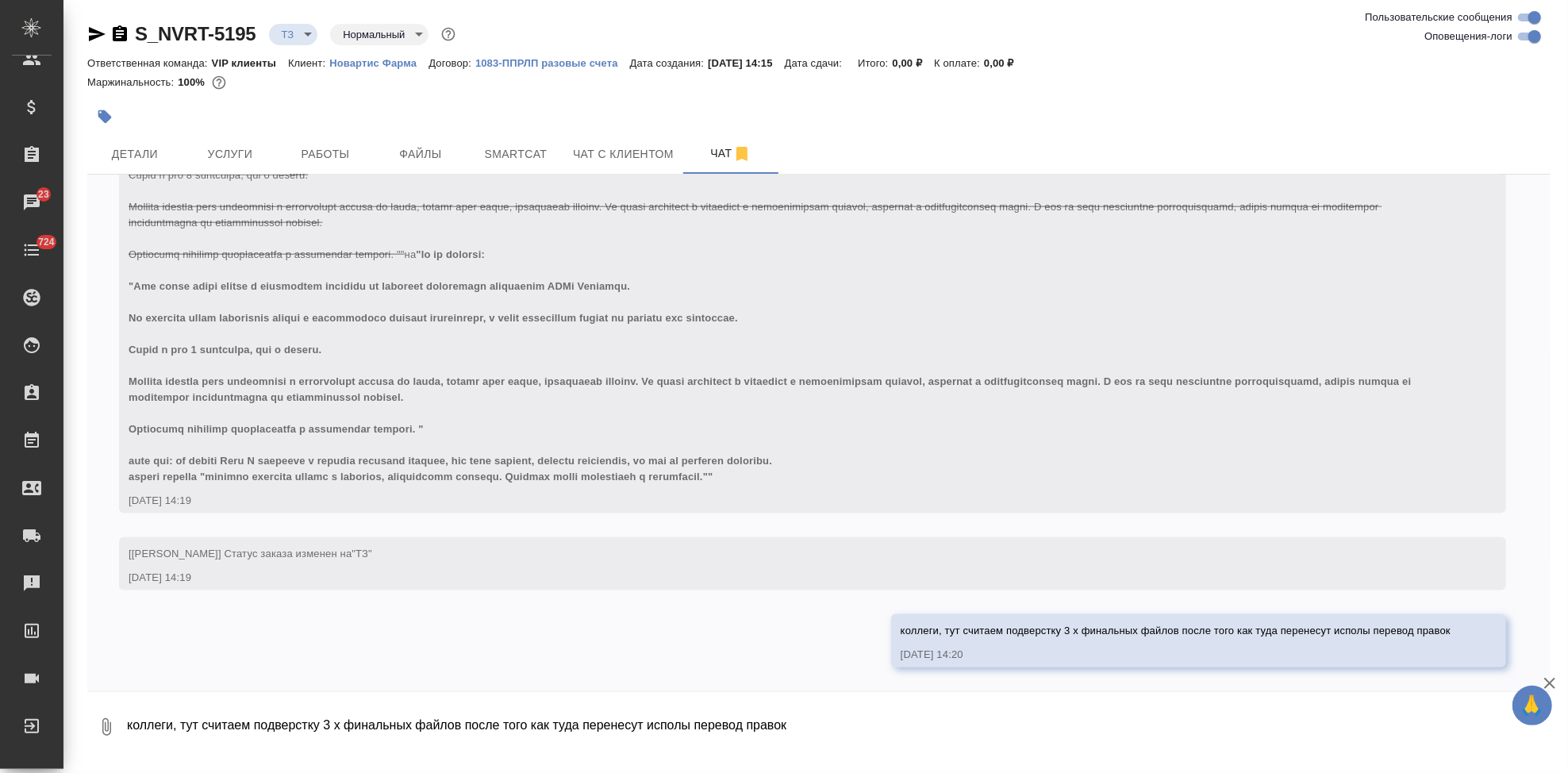
scroll to position [1648, 0]
click at [102, 734] on icon "button" at bounding box center [106, 727] width 19 height 19
click at [82, 640] on span "С локального диска" at bounding box center [100, 643] width 108 height 20
click at [0, 0] on input "С локального диска" at bounding box center [0, 0] width 0 height 0
click at [251, 738] on textarea "коллеги, тут считаем подверстку 3 х финальных файлов после того как туда перене…" at bounding box center [825, 727] width 1399 height 54
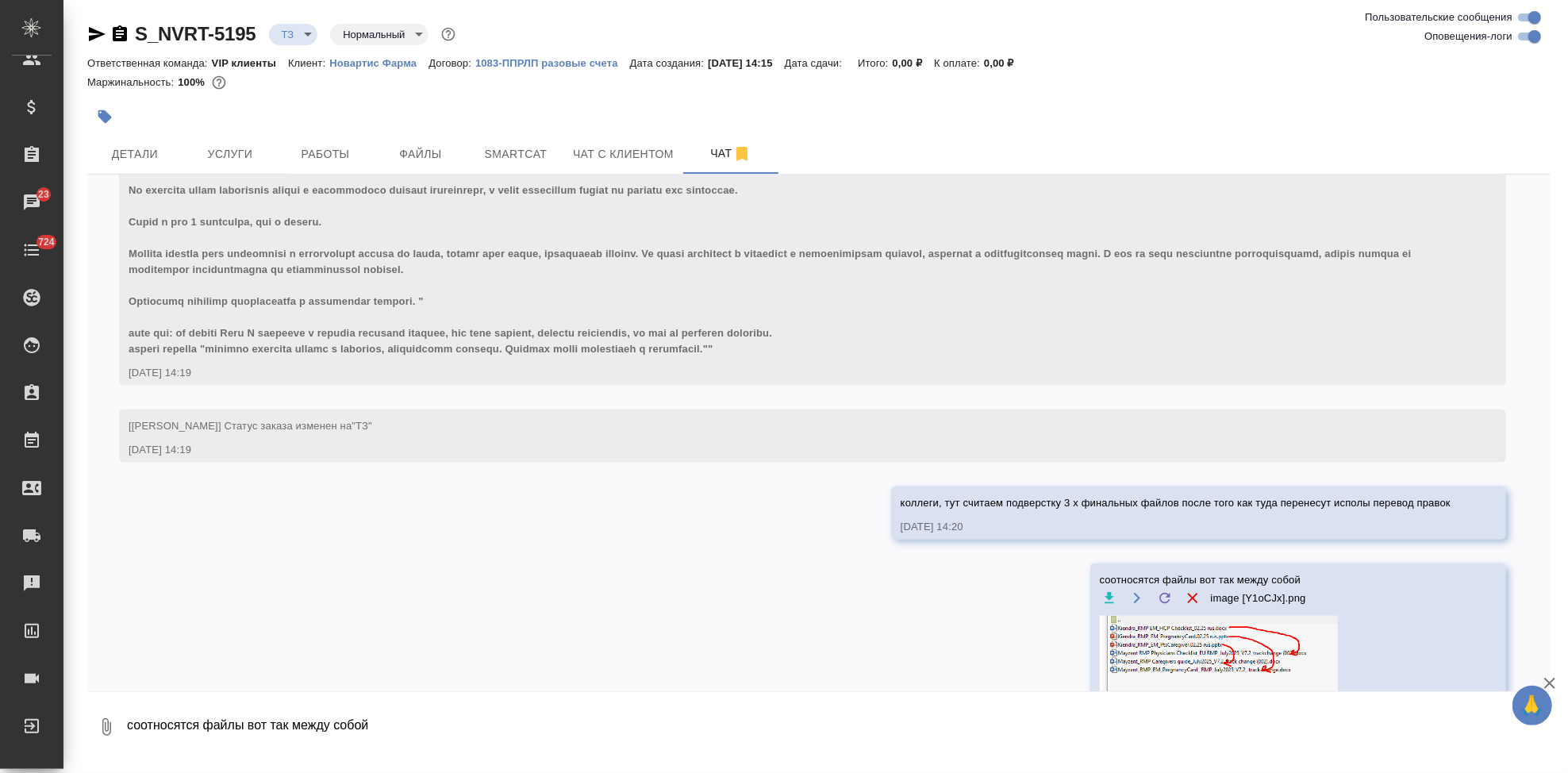
scroll to position [1772, 0]
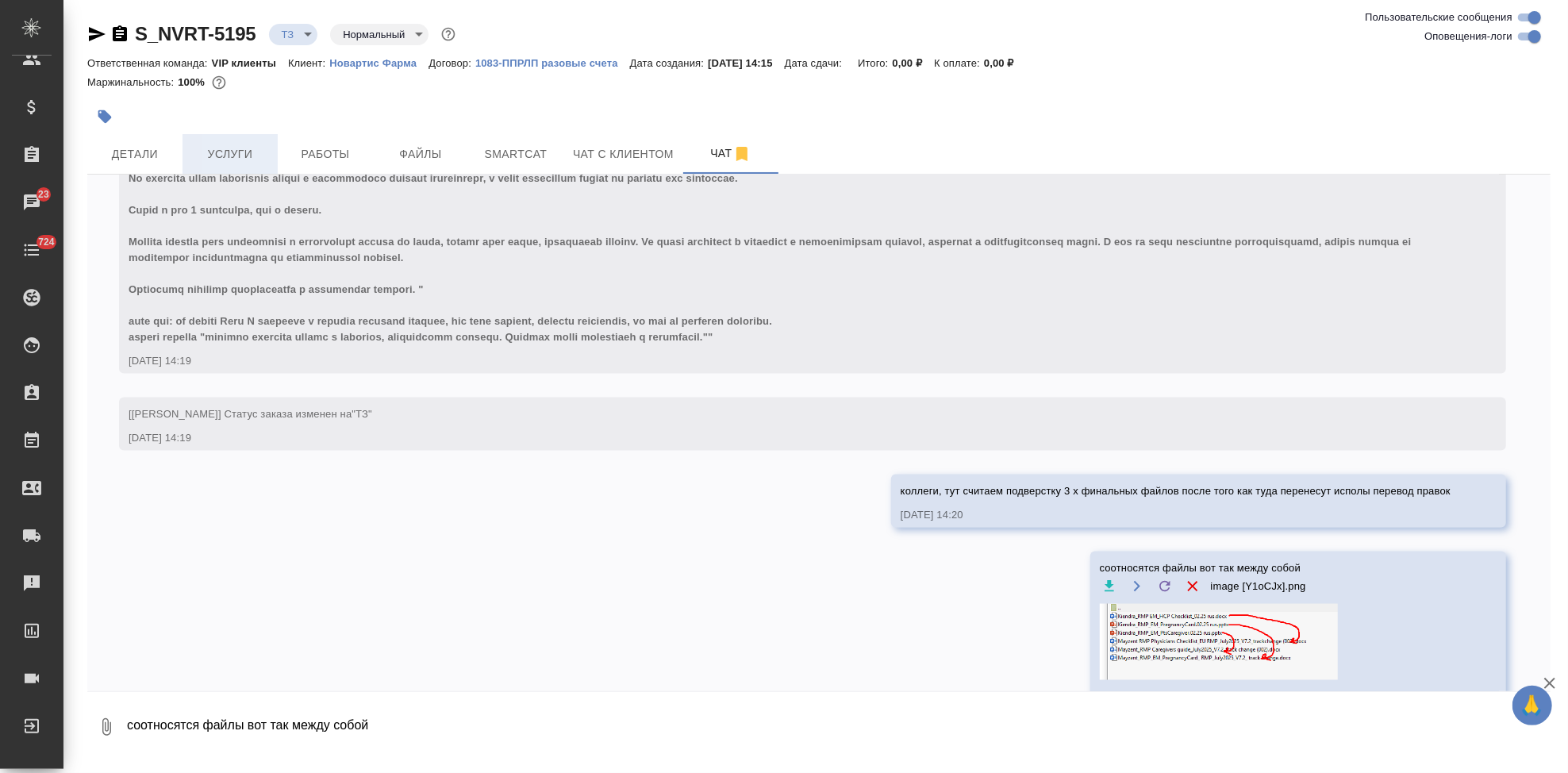
click at [229, 152] on span "Услуги" at bounding box center [230, 154] width 76 height 20
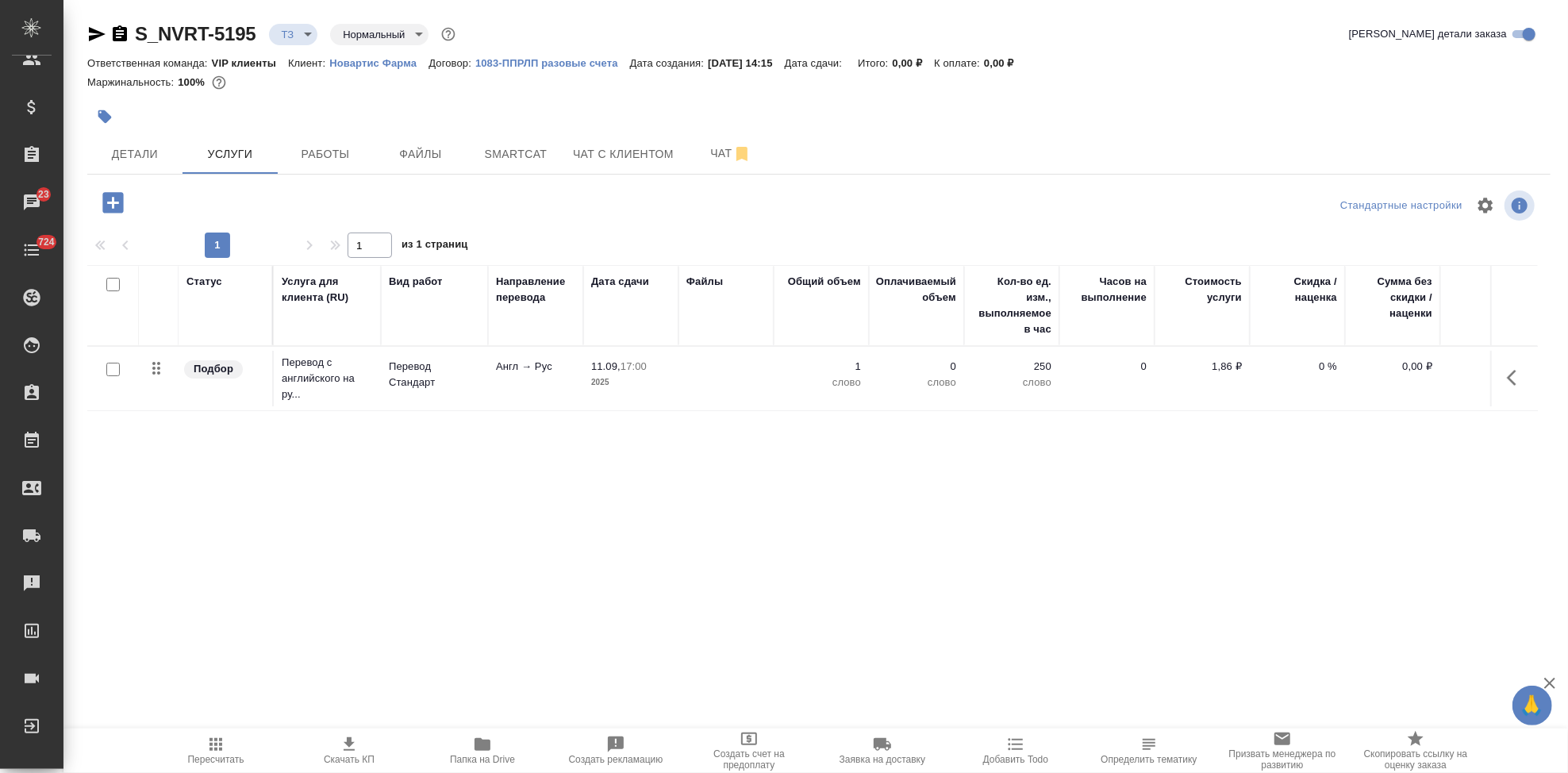
click at [119, 197] on icon "button" at bounding box center [113, 202] width 21 height 21
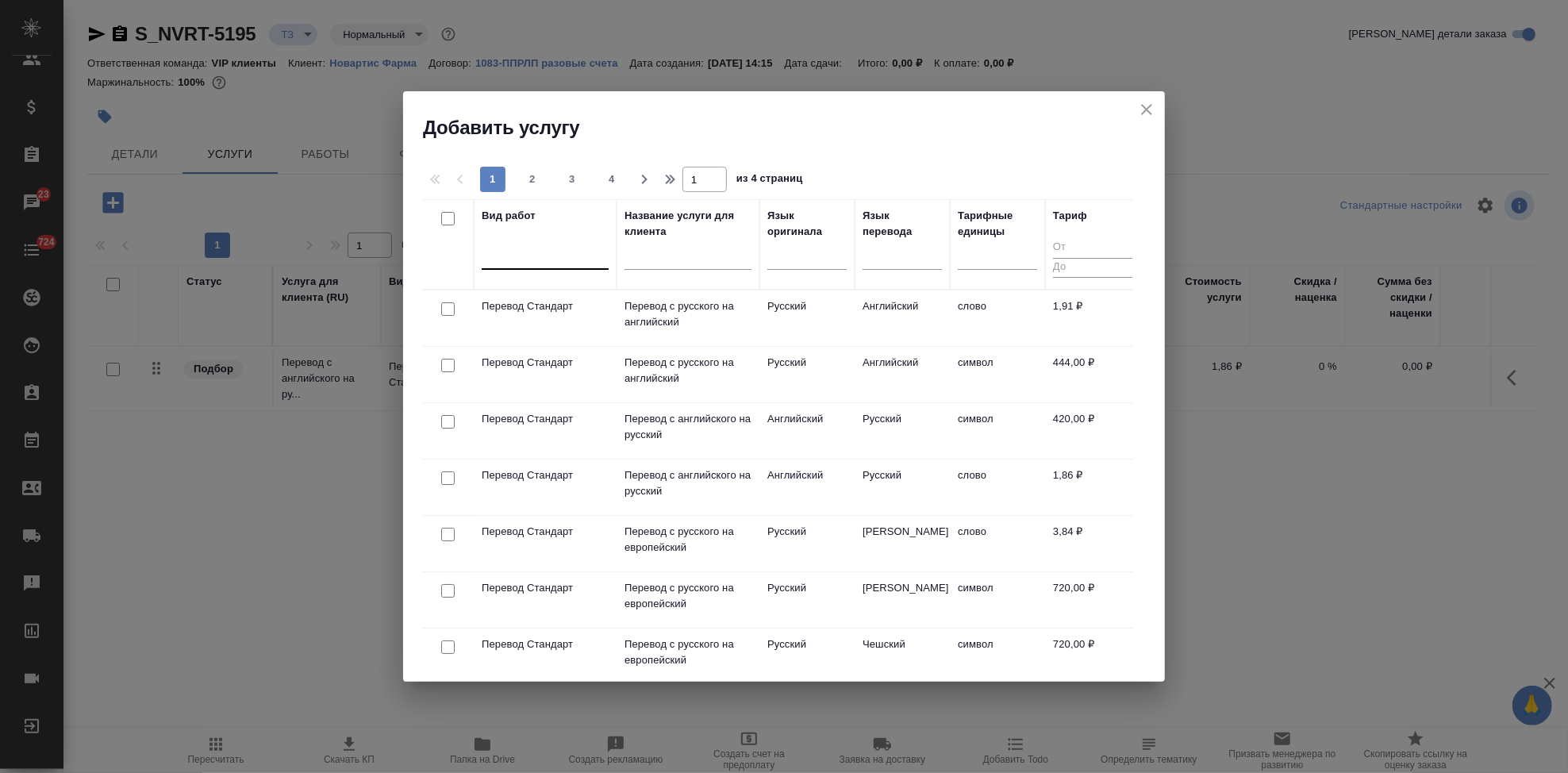
click at [536, 253] on div at bounding box center [544, 254] width 127 height 23
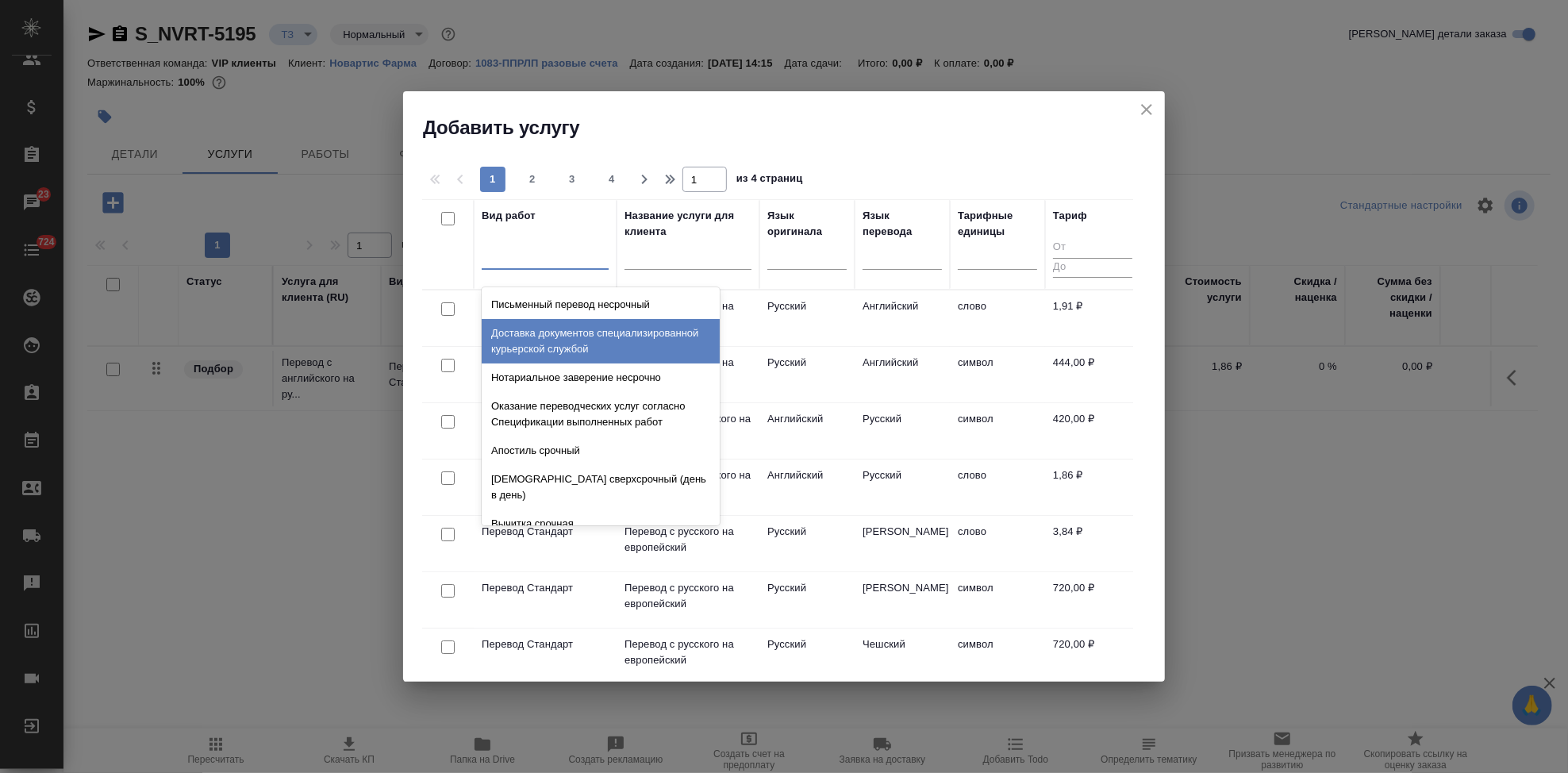
click at [671, 250] on input "text" at bounding box center [688, 260] width 127 height 20
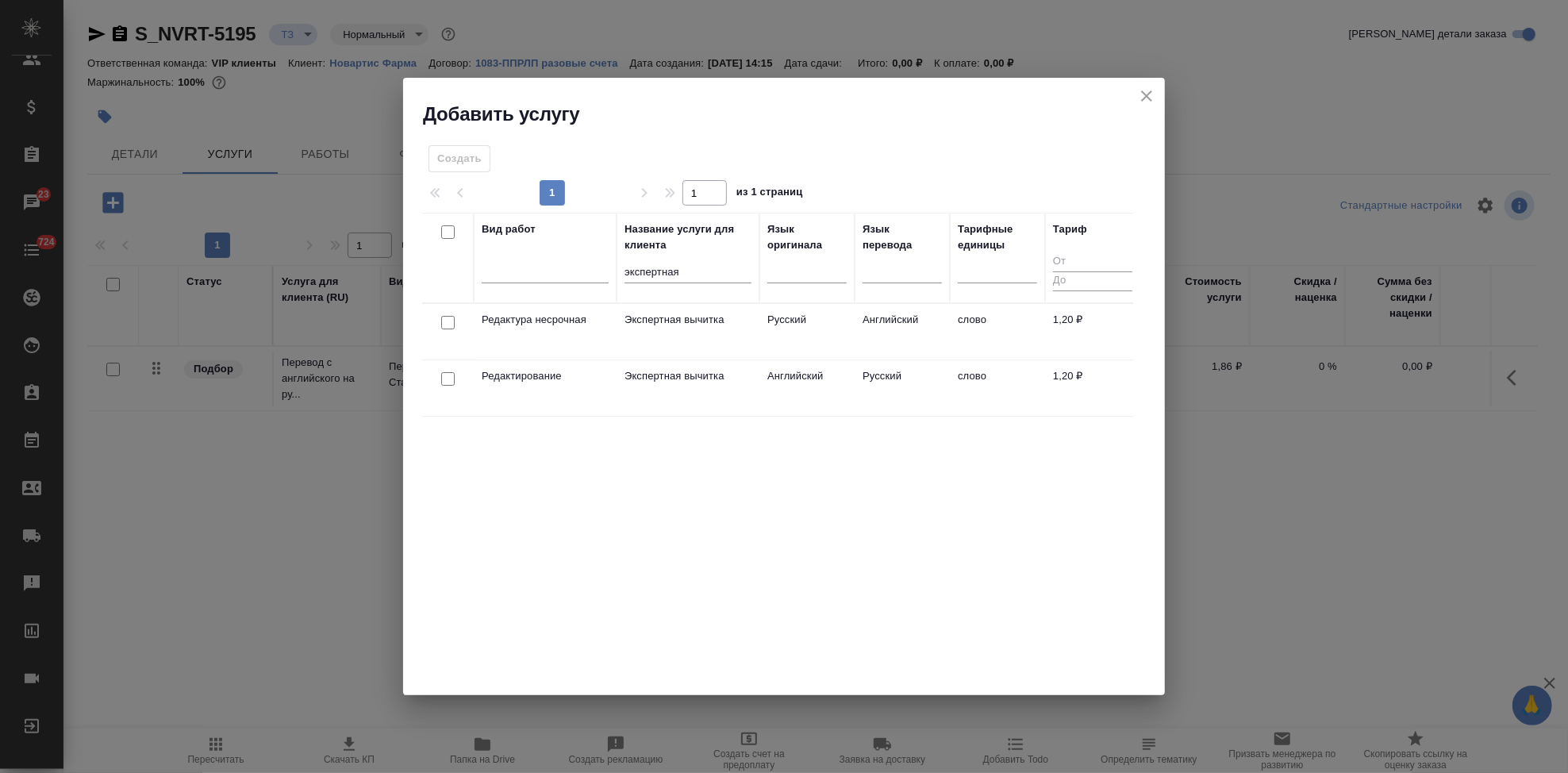
click at [757, 388] on td "Экспертная вычитка" at bounding box center [688, 388] width 143 height 56
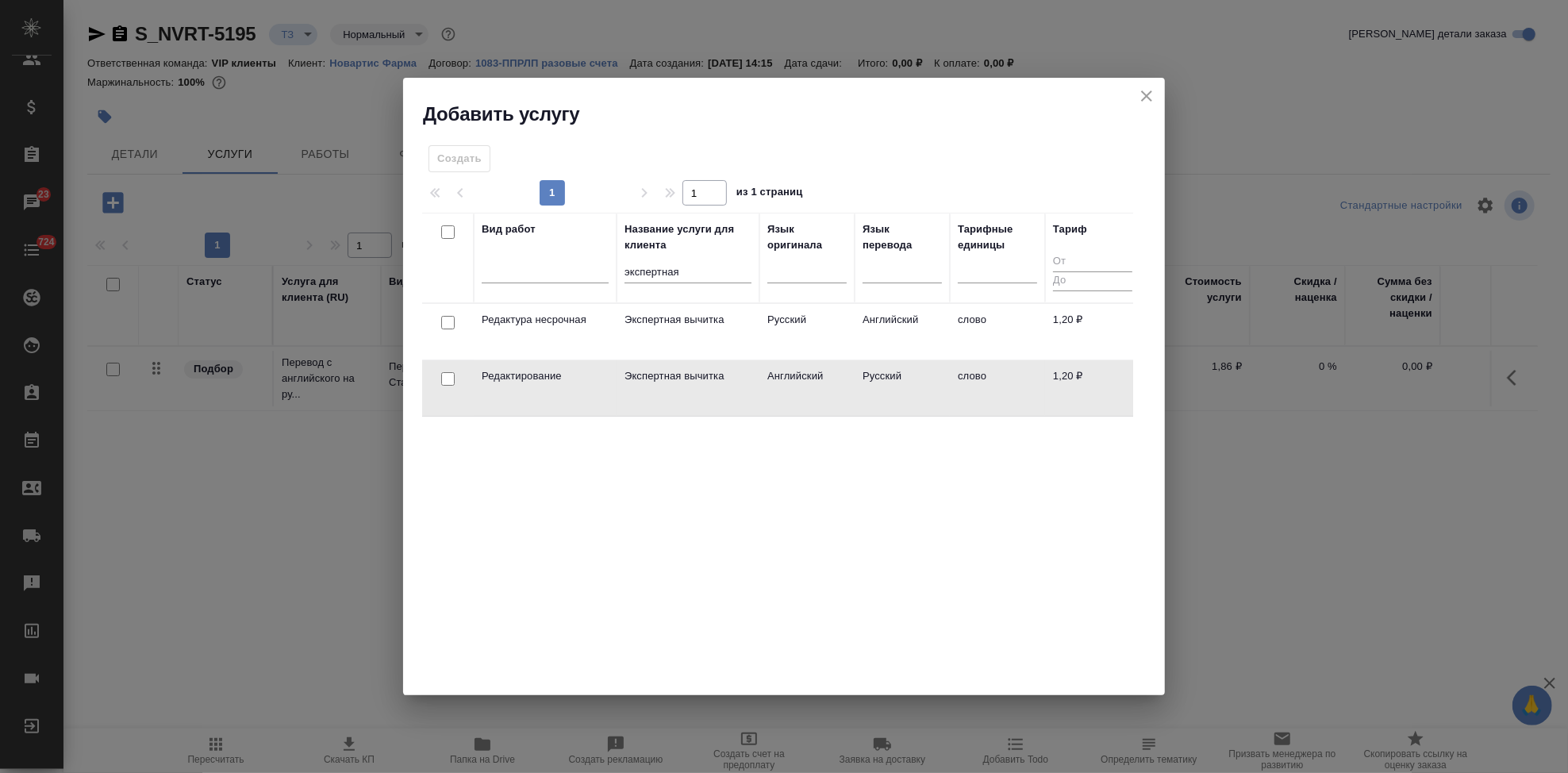
click at [757, 388] on td "Экспертная вычитка" at bounding box center [688, 388] width 143 height 56
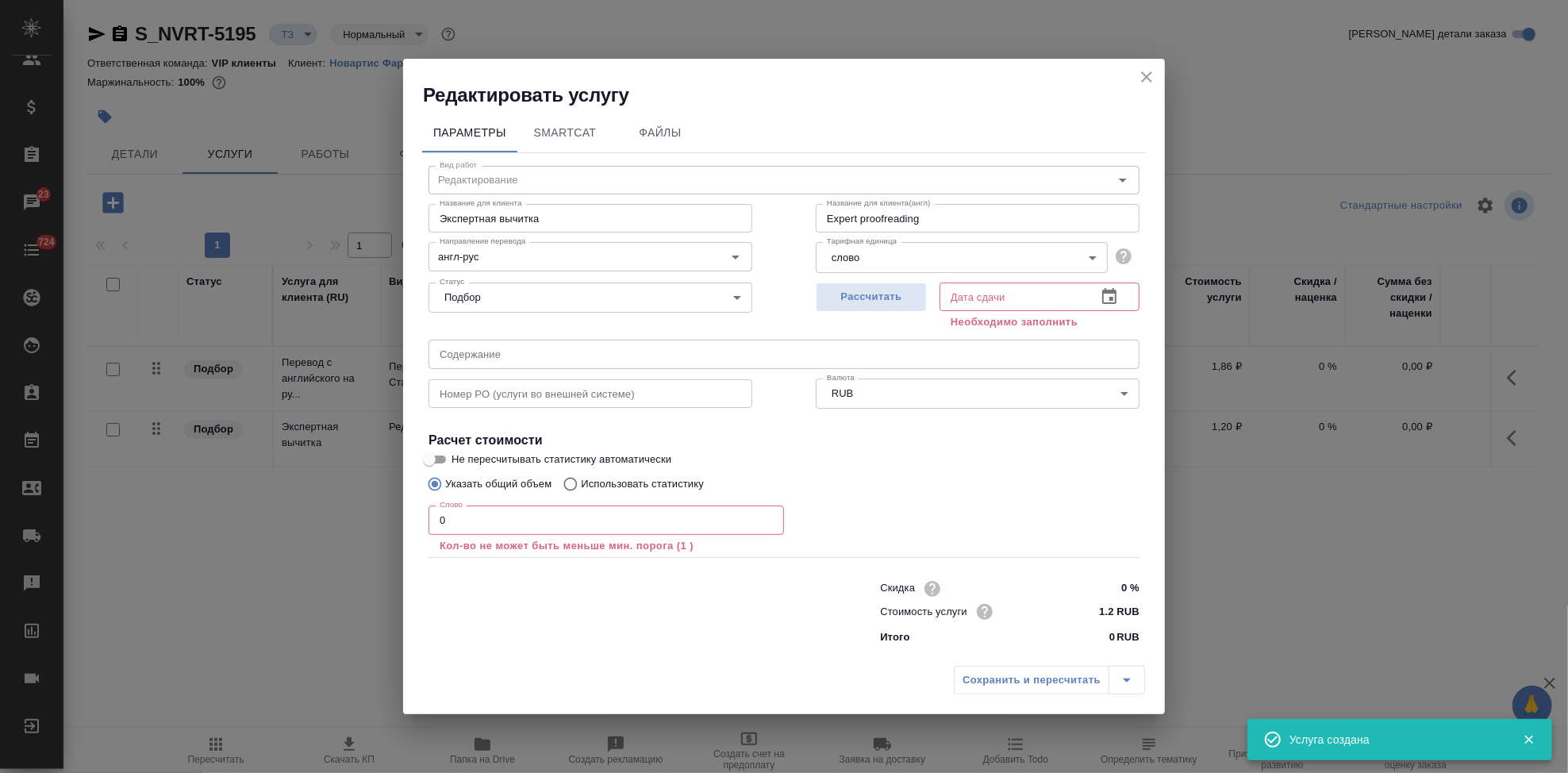
click at [464, 524] on input "0" at bounding box center [606, 519] width 356 height 28
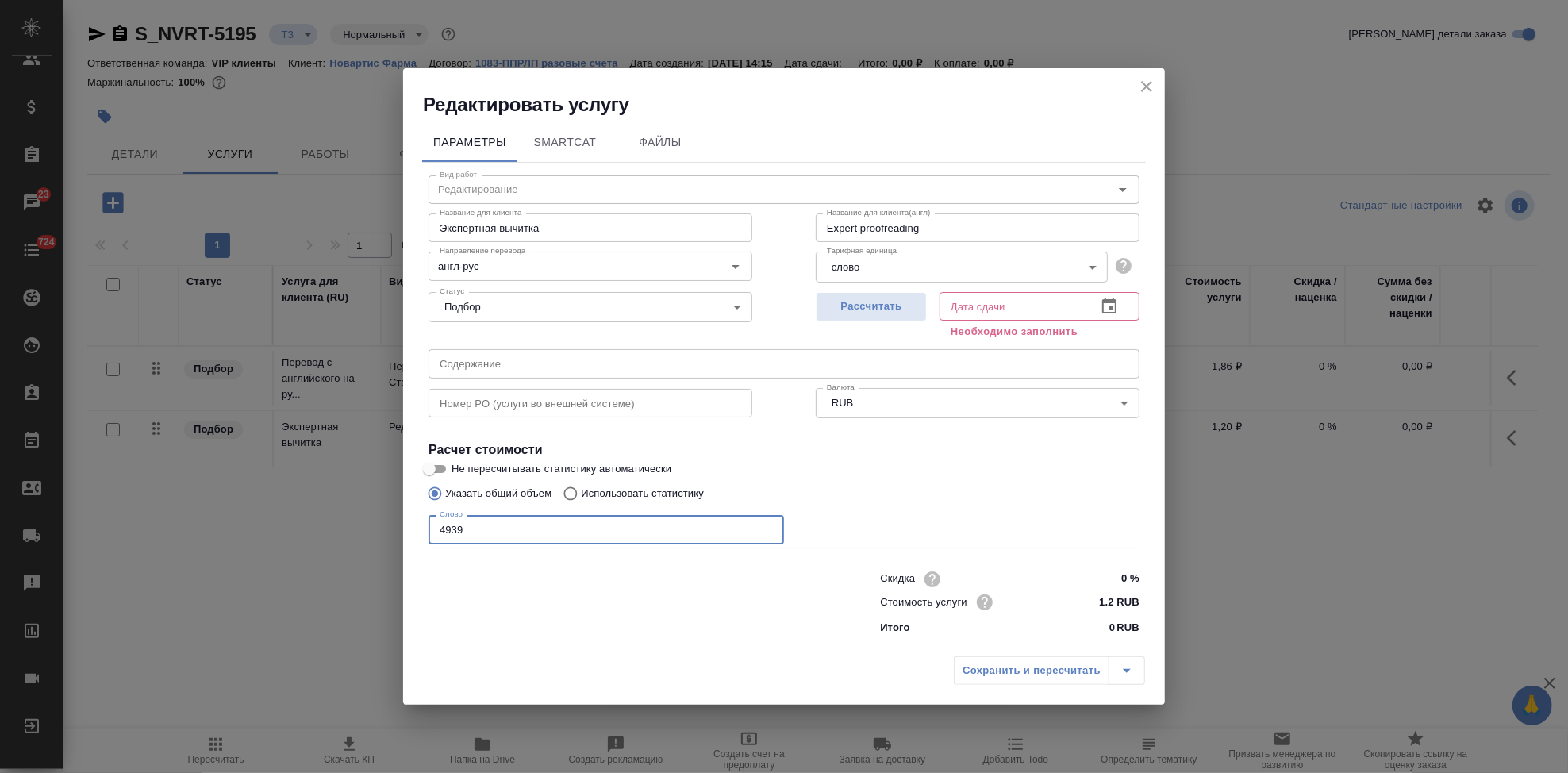
click at [1116, 313] on icon "button" at bounding box center [1109, 306] width 19 height 19
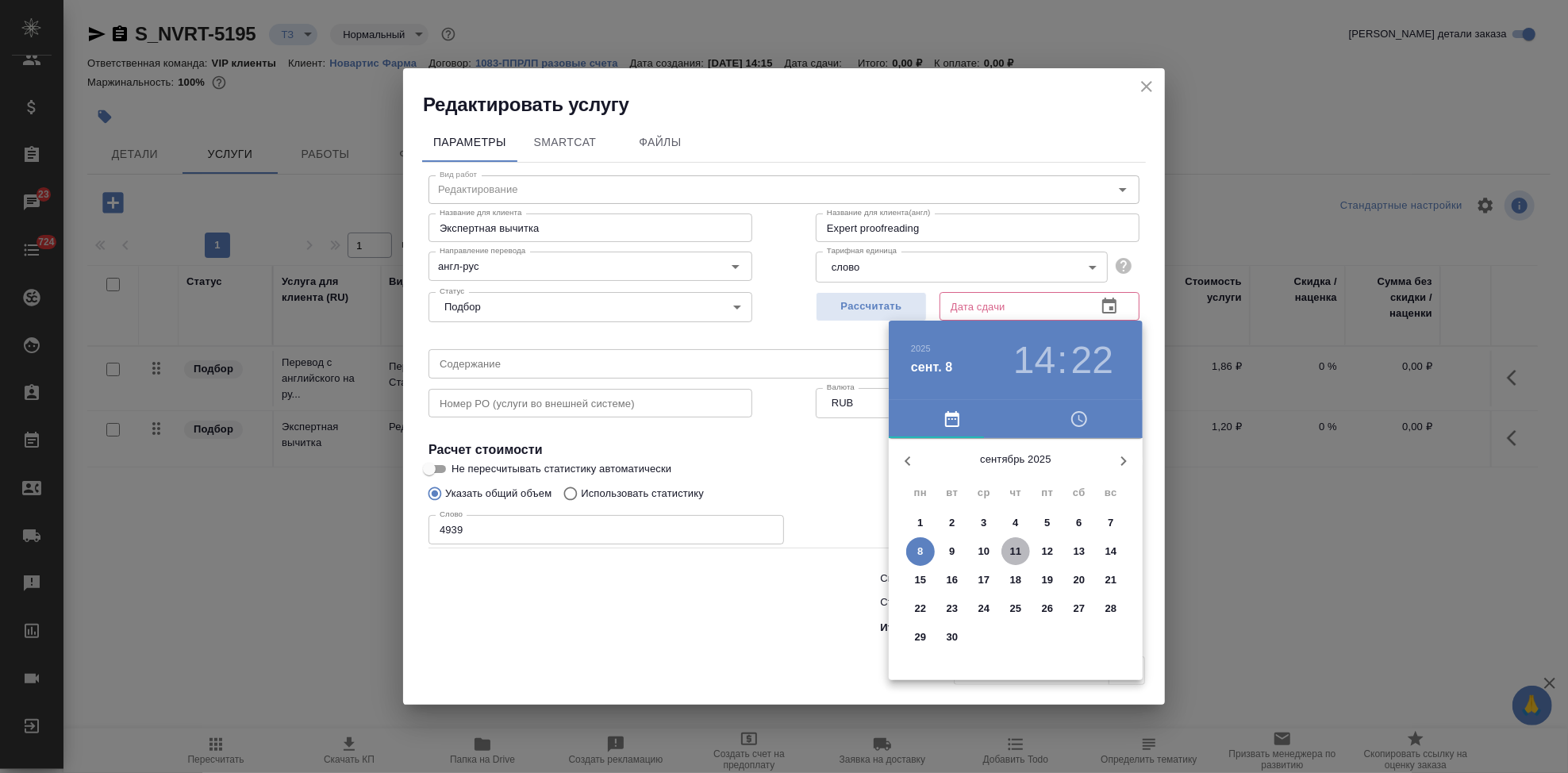
click at [1016, 555] on p "11" at bounding box center [1016, 551] width 12 height 16
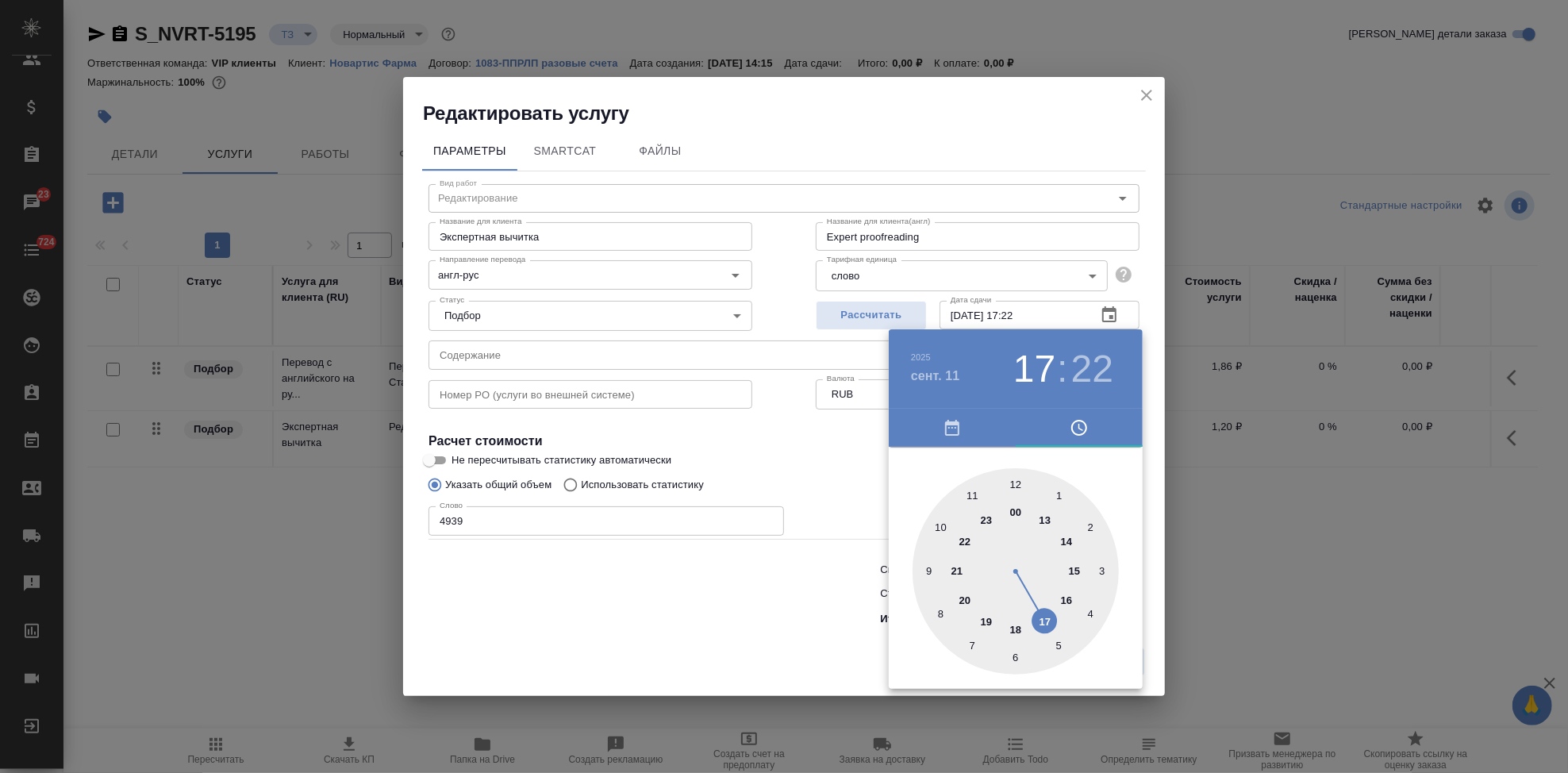
drag, startPoint x: 1053, startPoint y: 539, endPoint x: 1028, endPoint y: 601, distance: 66.9
click at [1028, 601] on div at bounding box center [1015, 571] width 206 height 206
drag, startPoint x: 1051, startPoint y: 589, endPoint x: 1018, endPoint y: 481, distance: 112.9
click at [1018, 481] on div at bounding box center [1015, 571] width 206 height 206
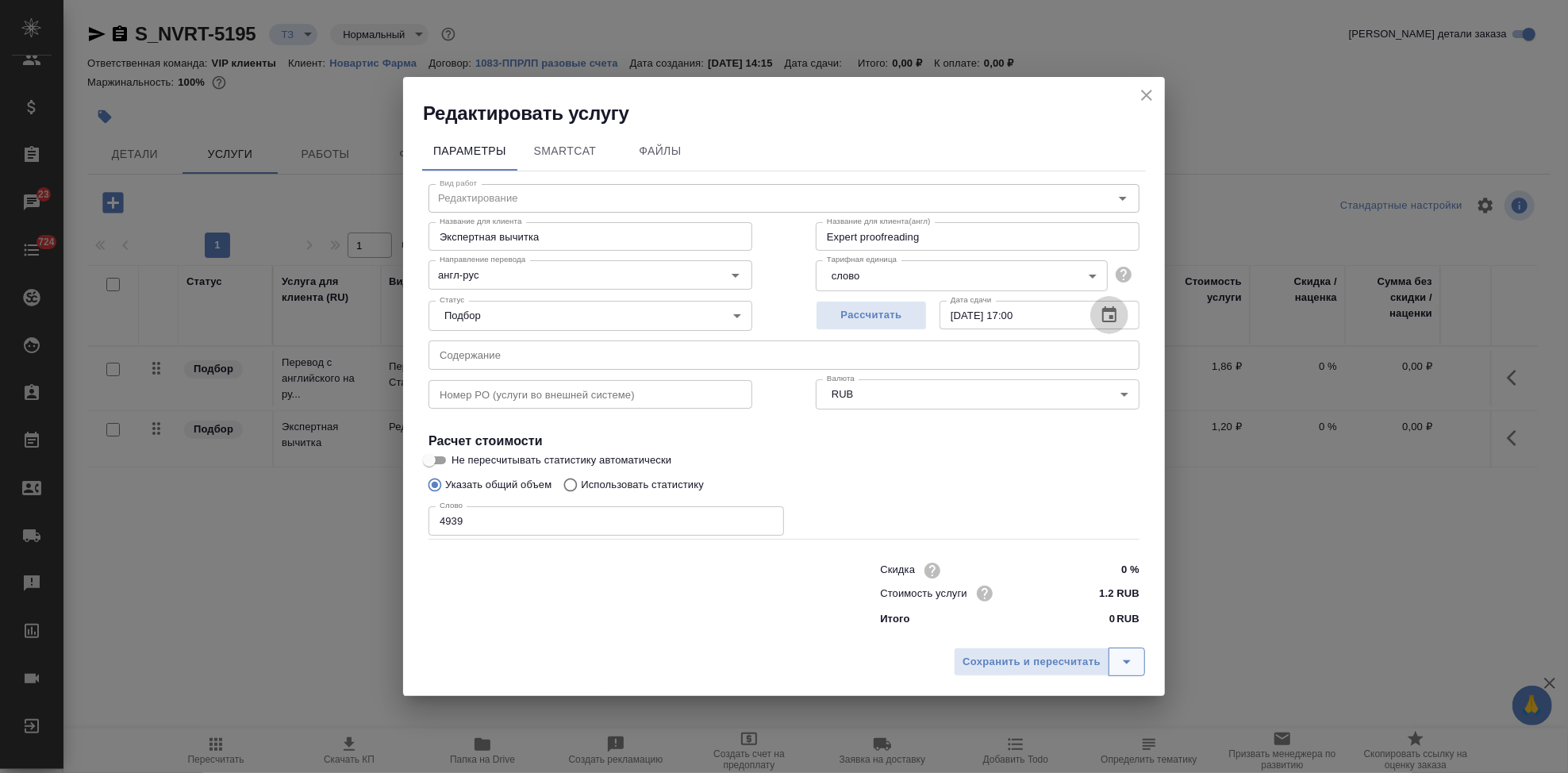
click at [1125, 655] on icon "split button" at bounding box center [1126, 661] width 19 height 19
click at [1060, 636] on li "Сохранить" at bounding box center [1052, 628] width 191 height 26
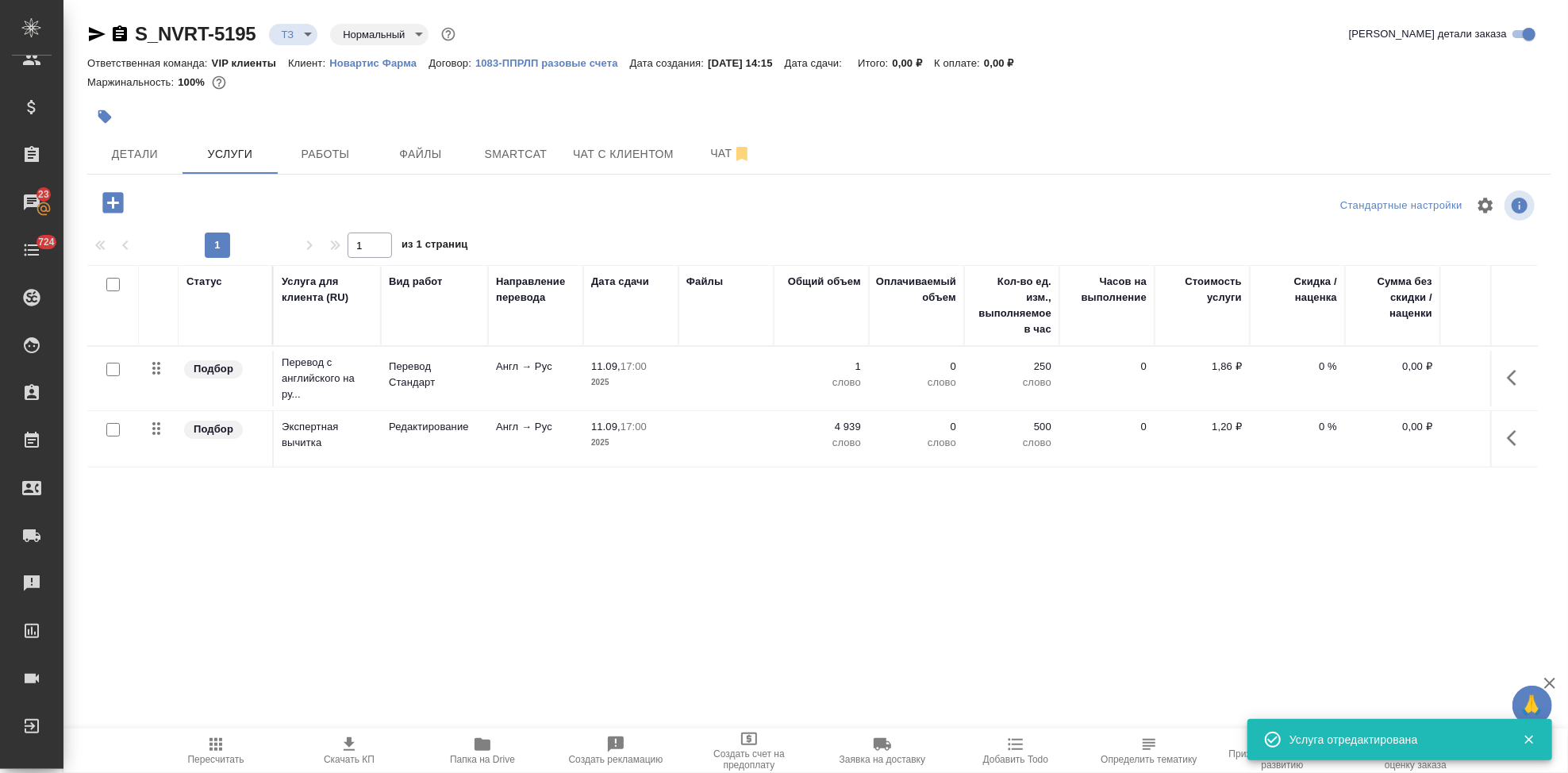
click at [854, 360] on p "1" at bounding box center [821, 366] width 80 height 16
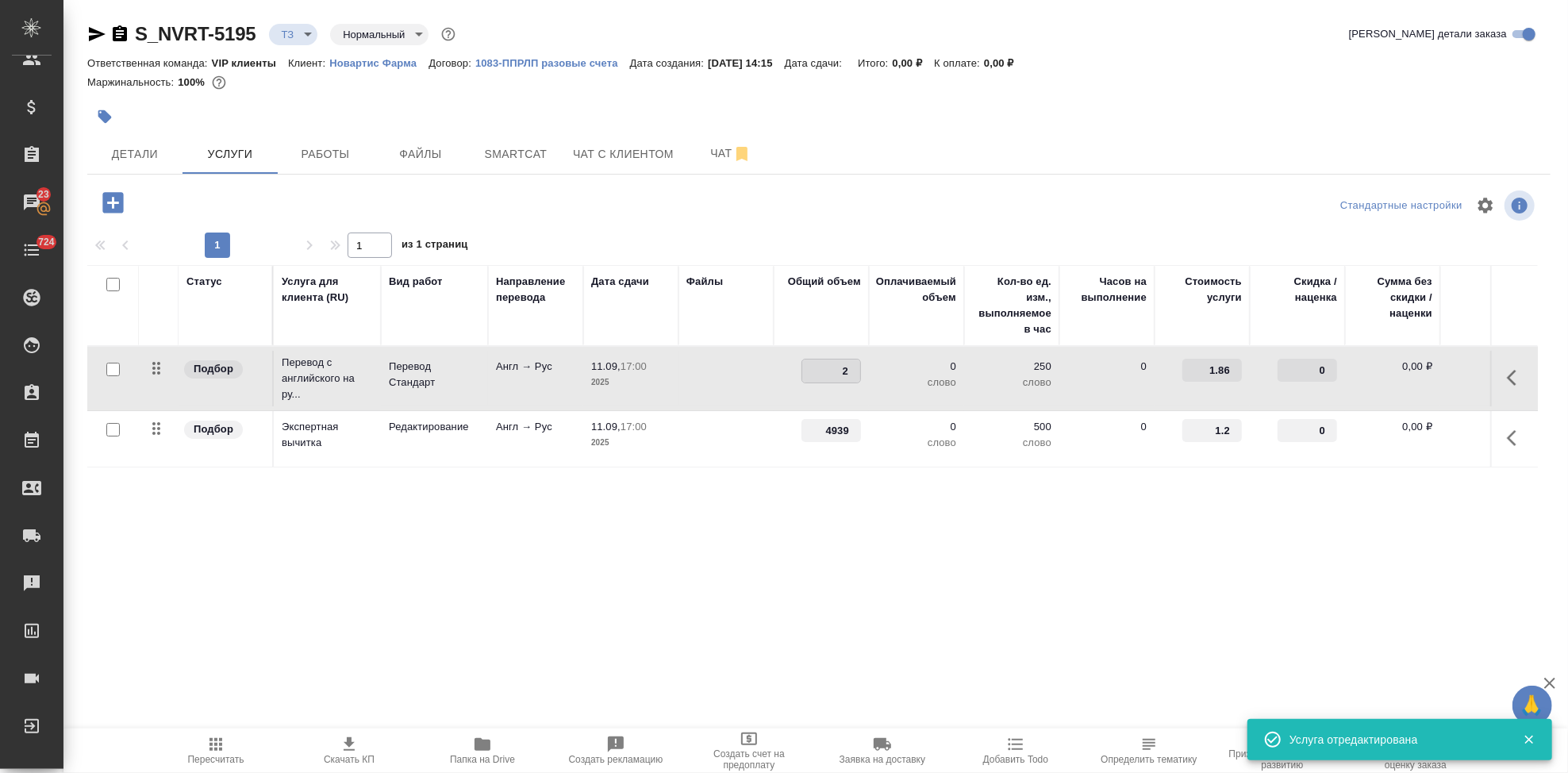
click at [854, 369] on input "2" at bounding box center [831, 371] width 58 height 23
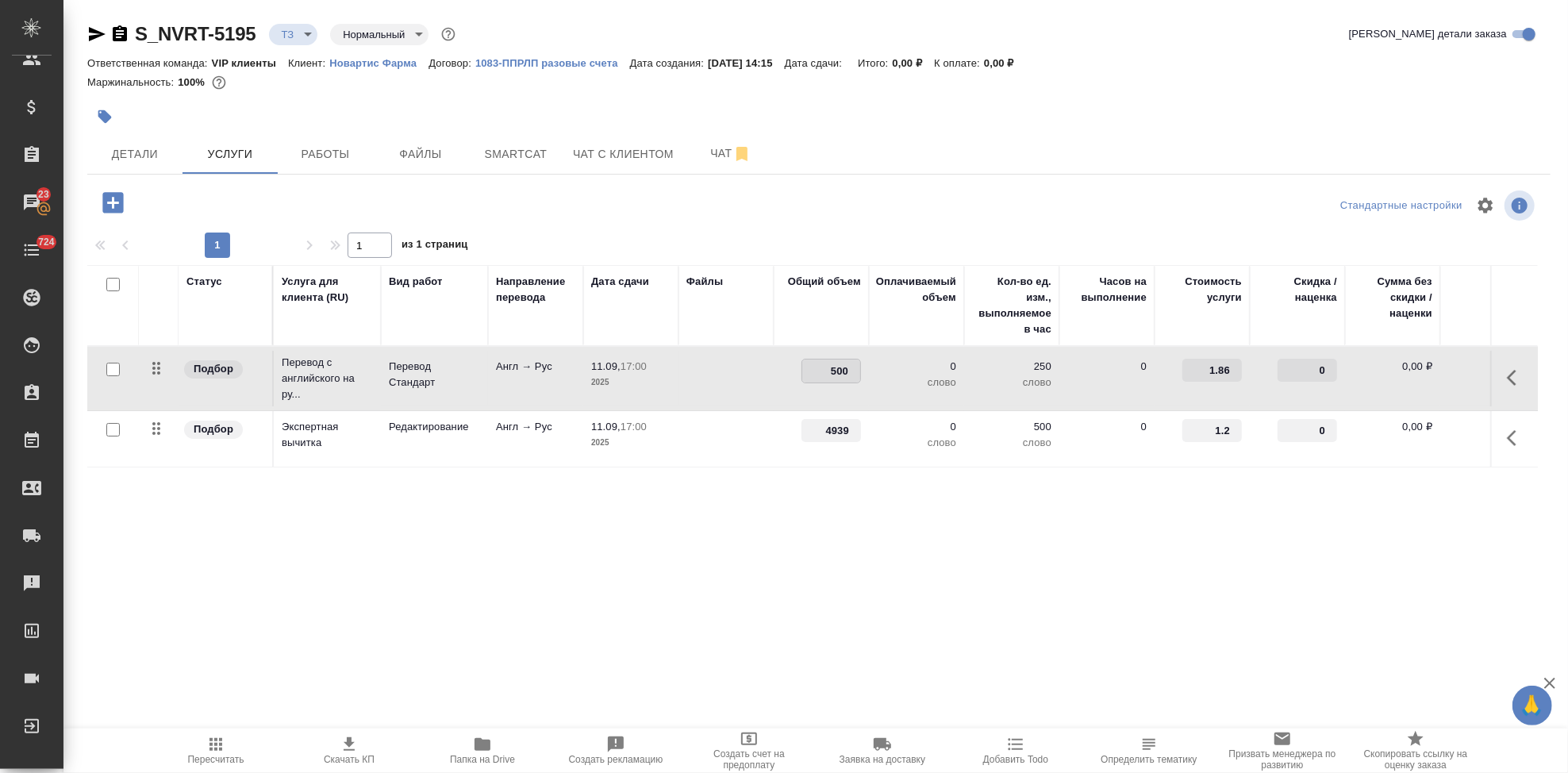
click at [762, 502] on div "Статус Услуга для клиента (RU) Вид работ Направление перевода Дата сдачи Файлы …" at bounding box center [812, 436] width 1450 height 341
click at [330, 197] on button "split button" at bounding box center [321, 200] width 36 height 28
click at [257, 229] on li "Сохранить" at bounding box center [242, 234] width 191 height 26
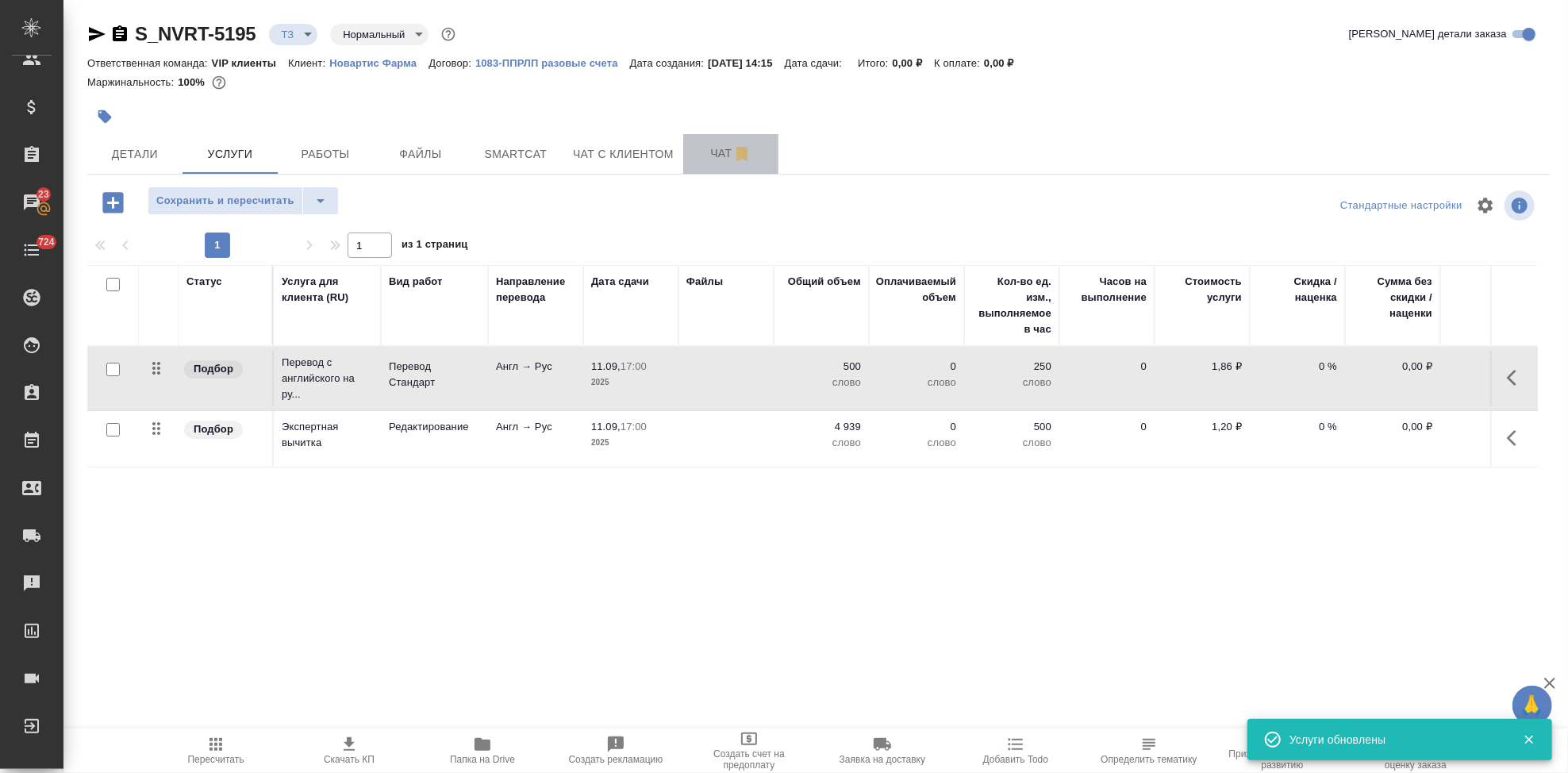
click at [710, 160] on span "Чат" at bounding box center [731, 153] width 76 height 20
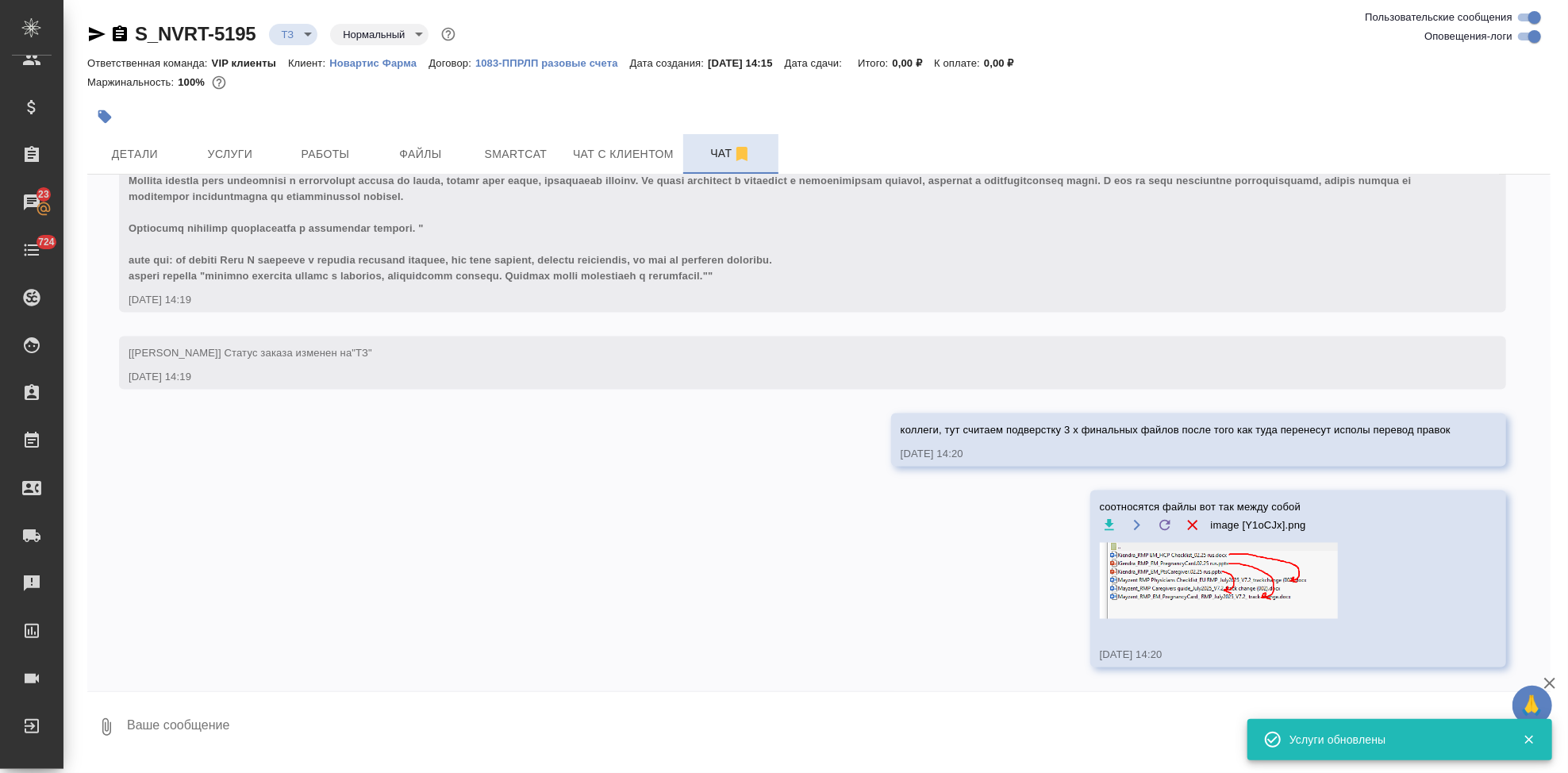
scroll to position [1848, 0]
click at [236, 151] on span "Услуги" at bounding box center [230, 154] width 76 height 20
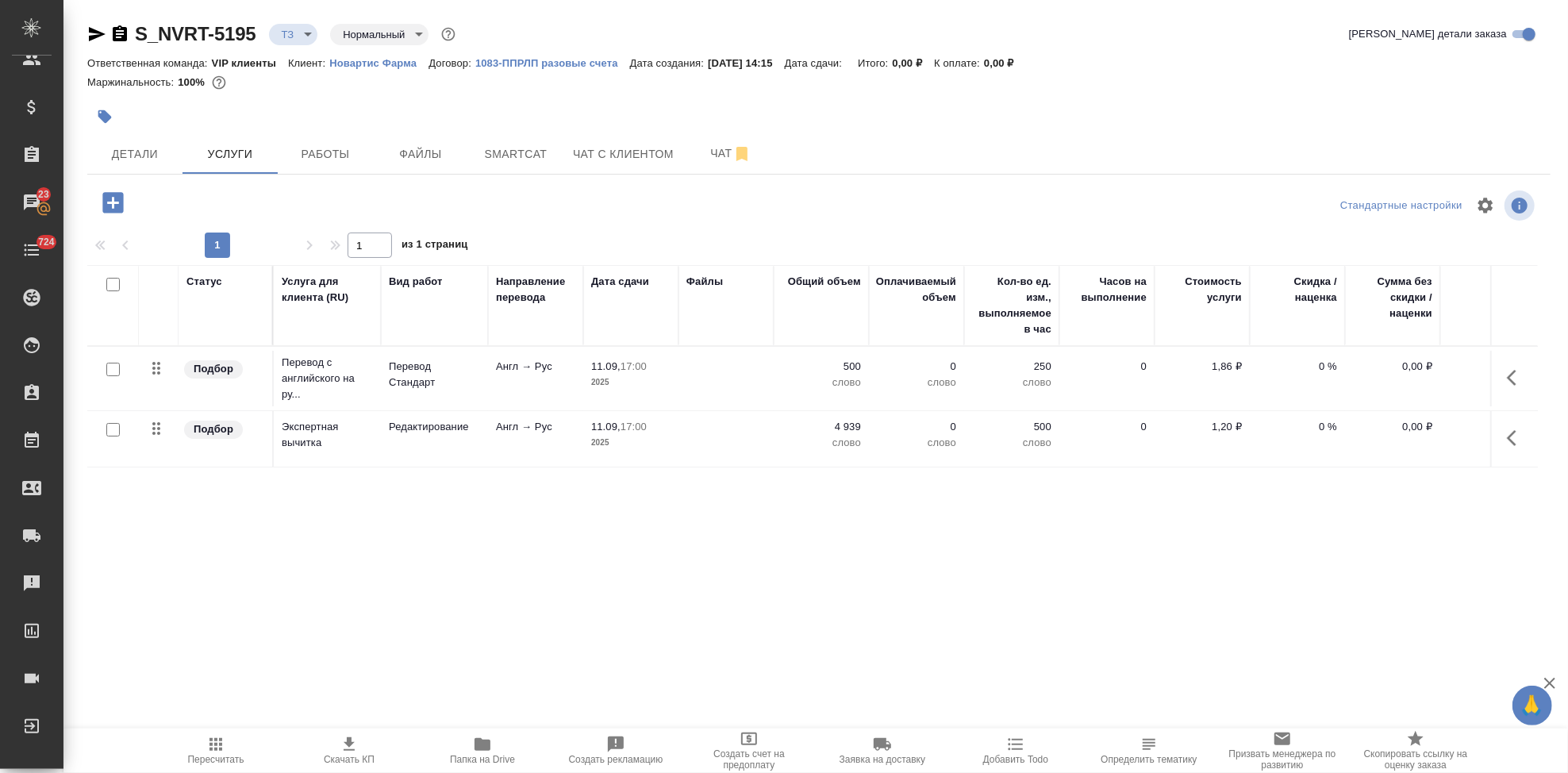
click at [112, 430] on input "checkbox" at bounding box center [113, 429] width 13 height 13
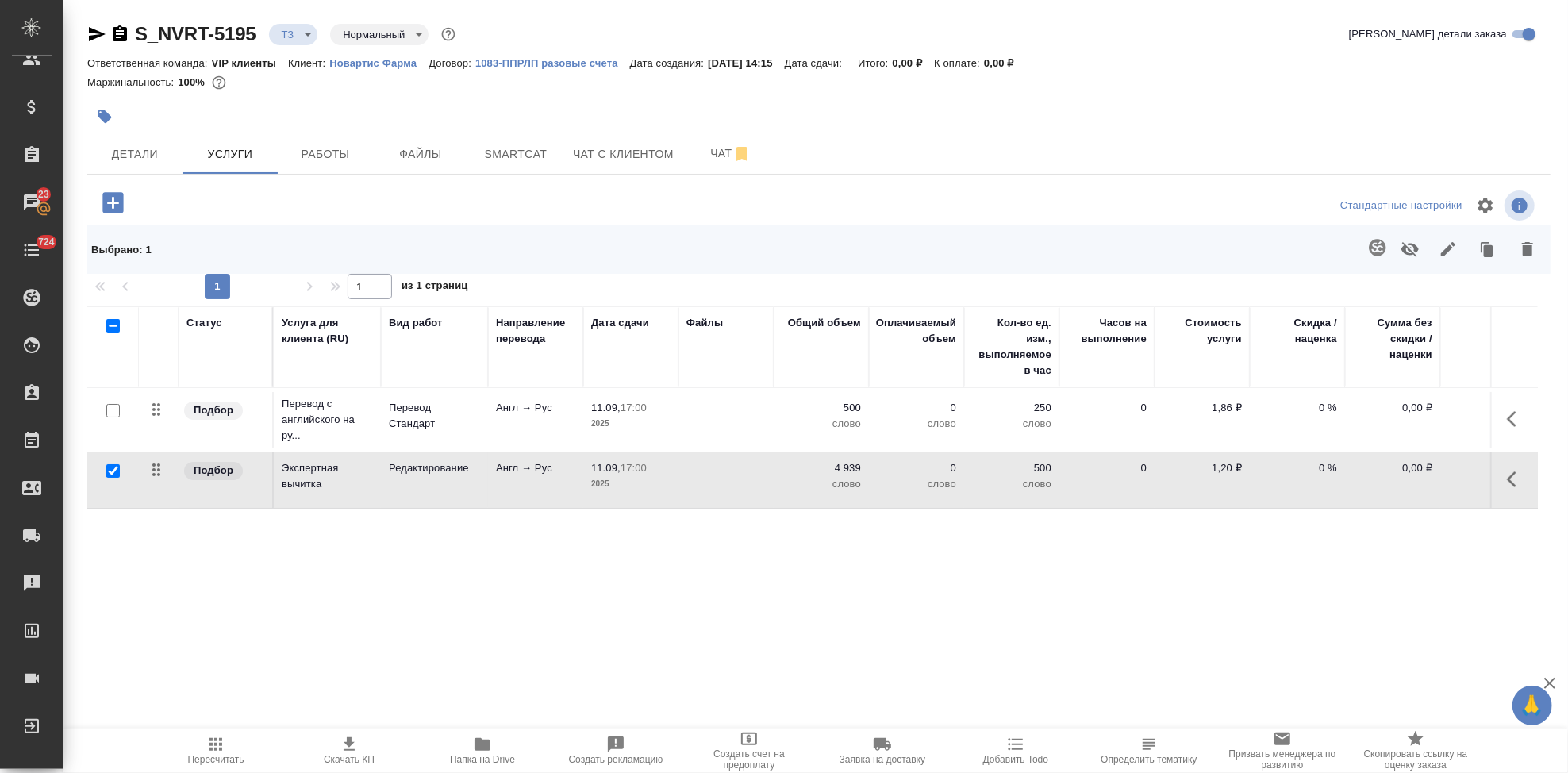
drag, startPoint x: 1532, startPoint y: 248, endPoint x: 1499, endPoint y: 273, distance: 41.4
click at [1532, 248] on icon "button" at bounding box center [1527, 249] width 11 height 14
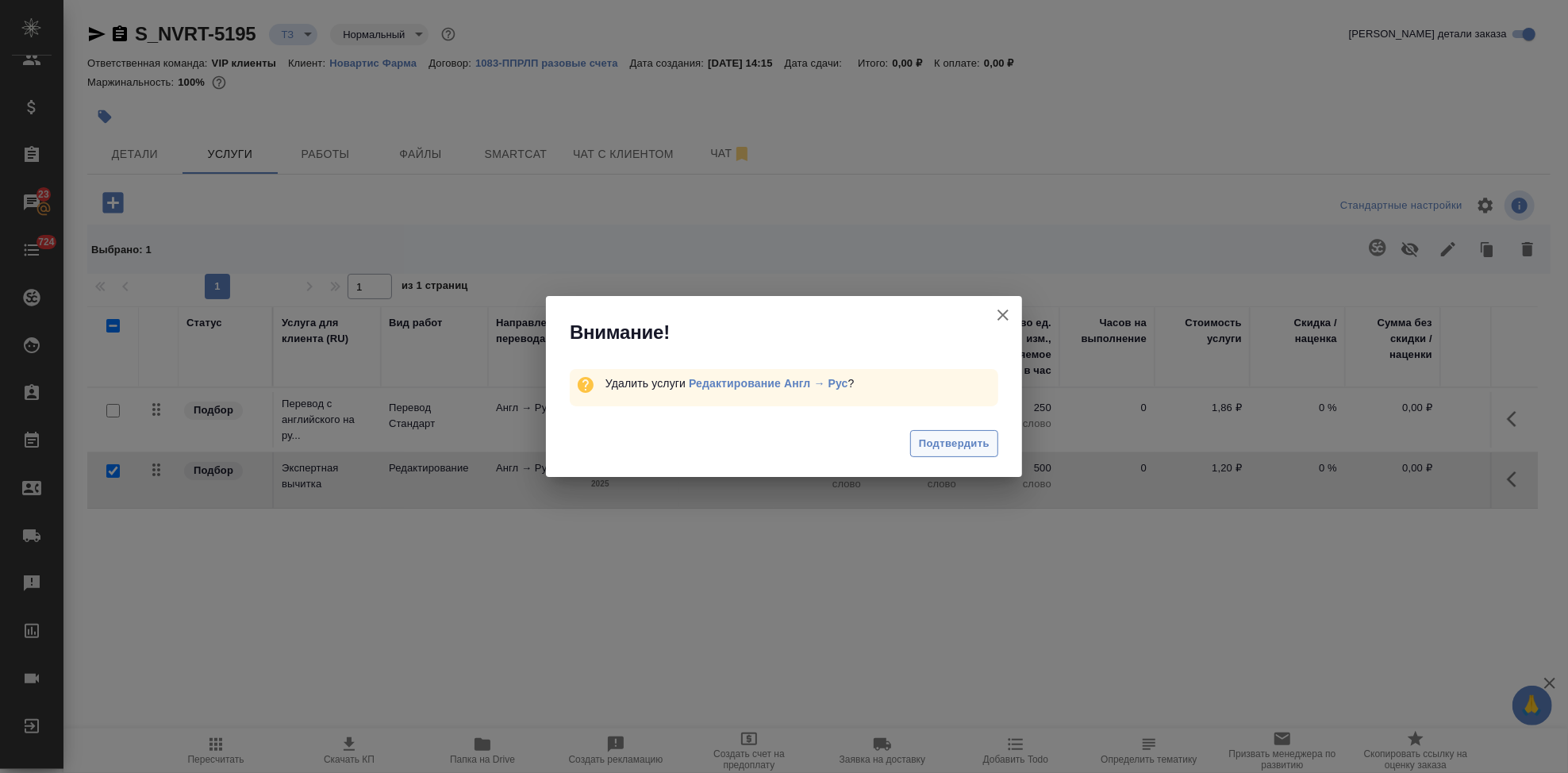
click at [978, 440] on span "Подтвердить" at bounding box center [954, 444] width 70 height 18
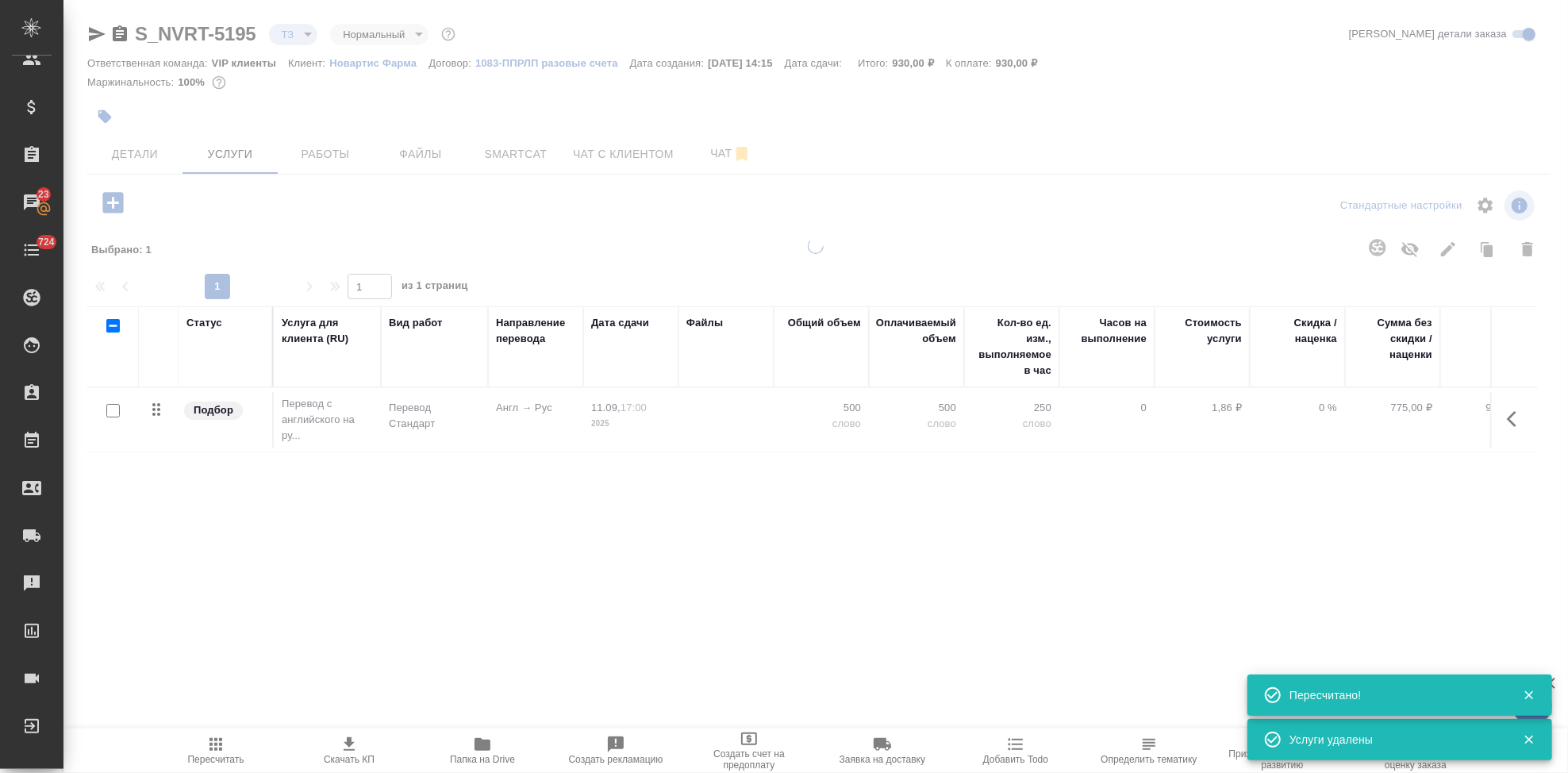
click at [111, 207] on icon "button" at bounding box center [113, 202] width 21 height 21
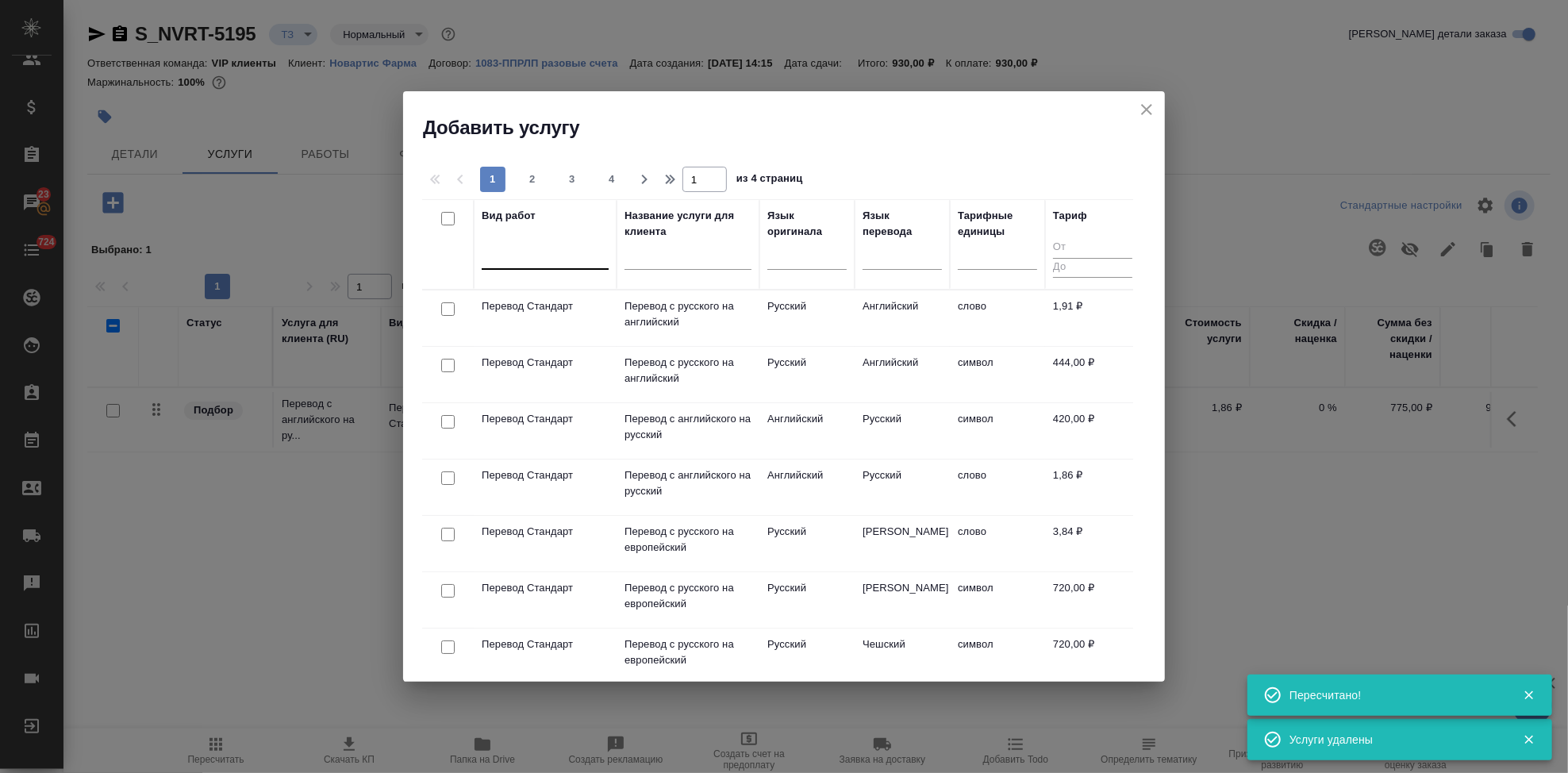
click at [579, 265] on div at bounding box center [544, 254] width 127 height 23
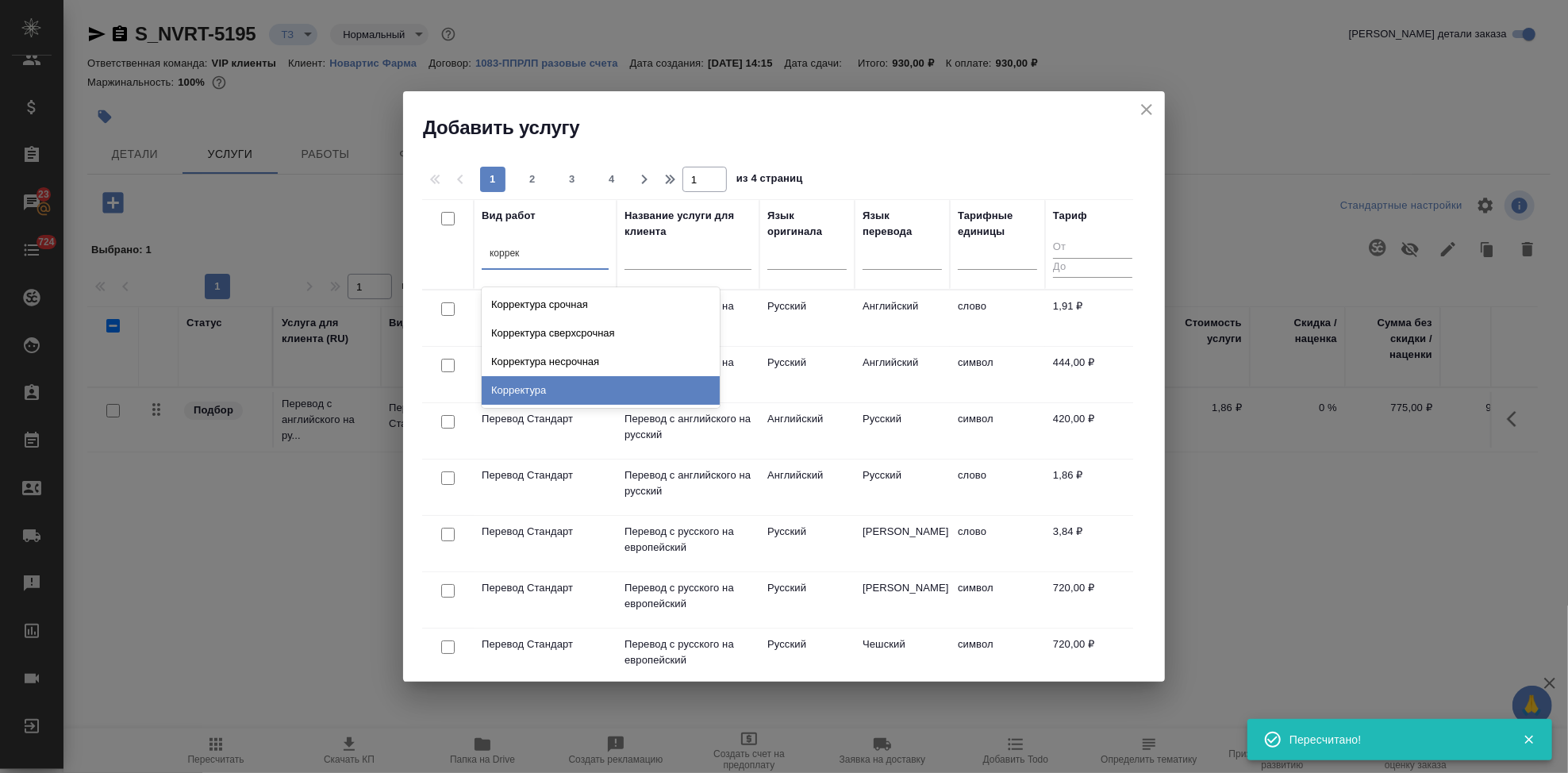
click at [526, 391] on div "Корректура" at bounding box center [600, 390] width 238 height 28
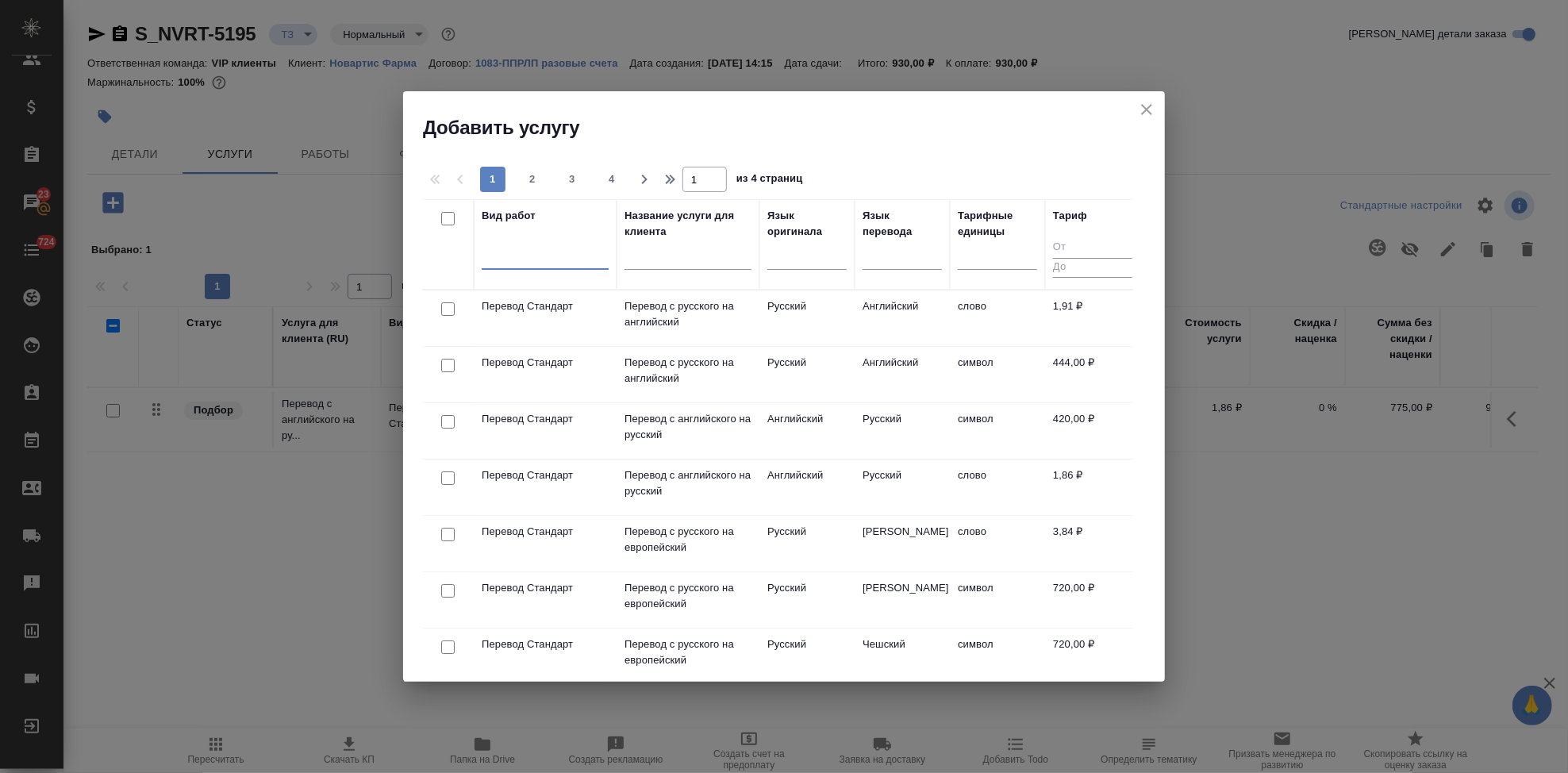
click at [1145, 111] on icon "close" at bounding box center [1146, 109] width 11 height 11
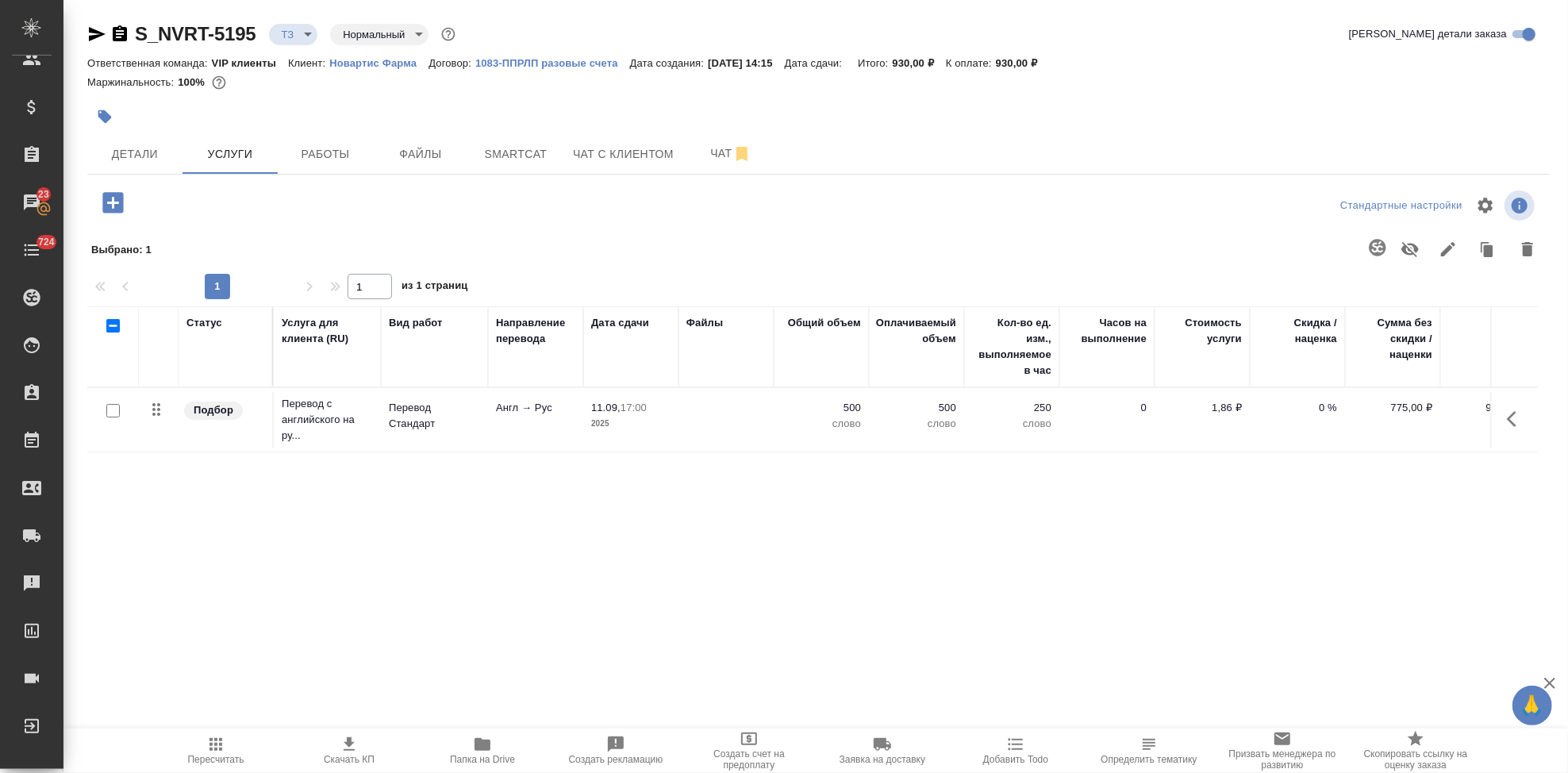
click at [104, 203] on icon "button" at bounding box center [113, 202] width 21 height 21
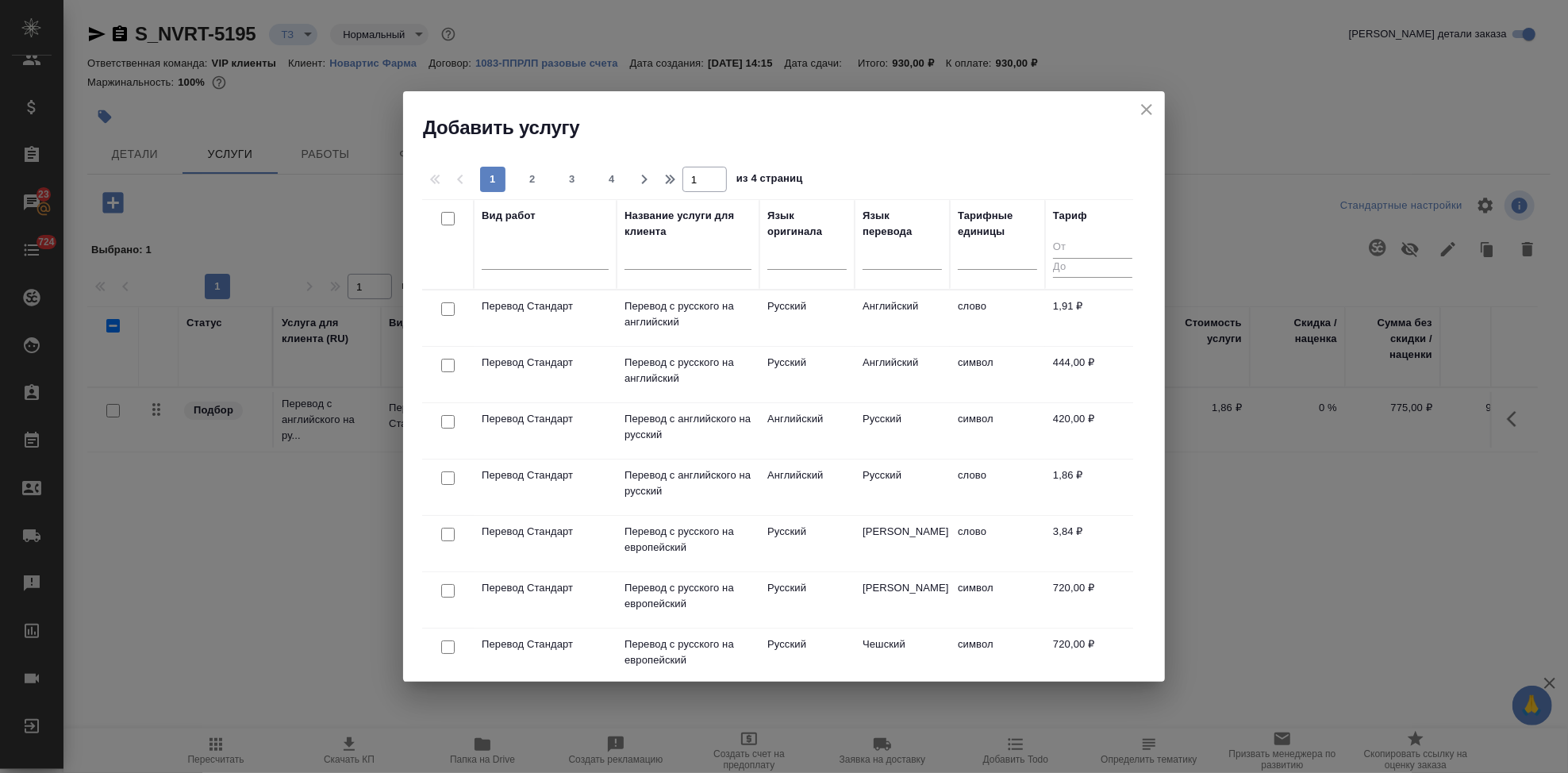
click at [672, 258] on input "text" at bounding box center [688, 260] width 127 height 20
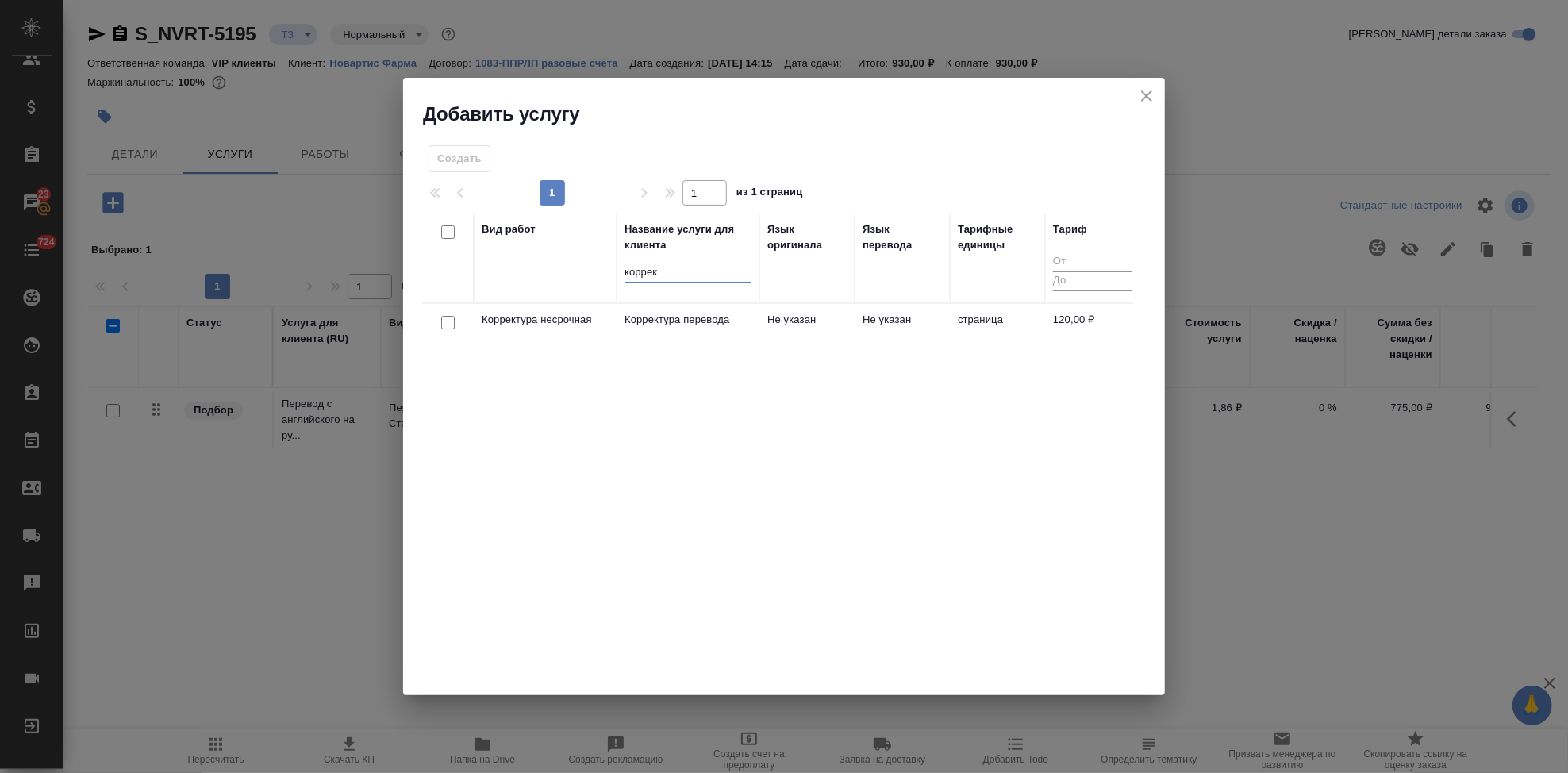
click at [646, 348] on td "Корректура перевода" at bounding box center [688, 331] width 143 height 56
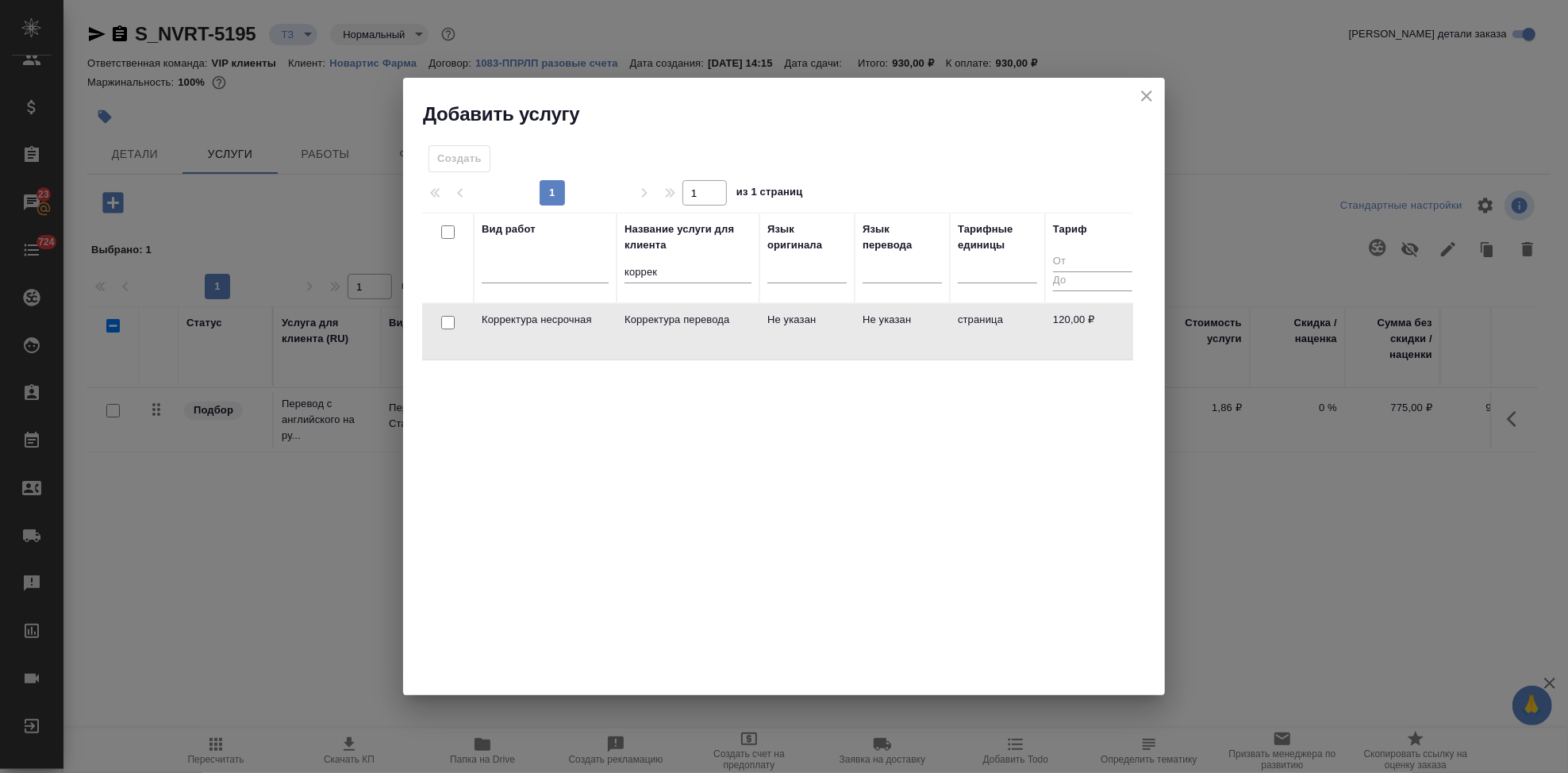
click at [646, 348] on td "Корректура перевода" at bounding box center [688, 331] width 143 height 56
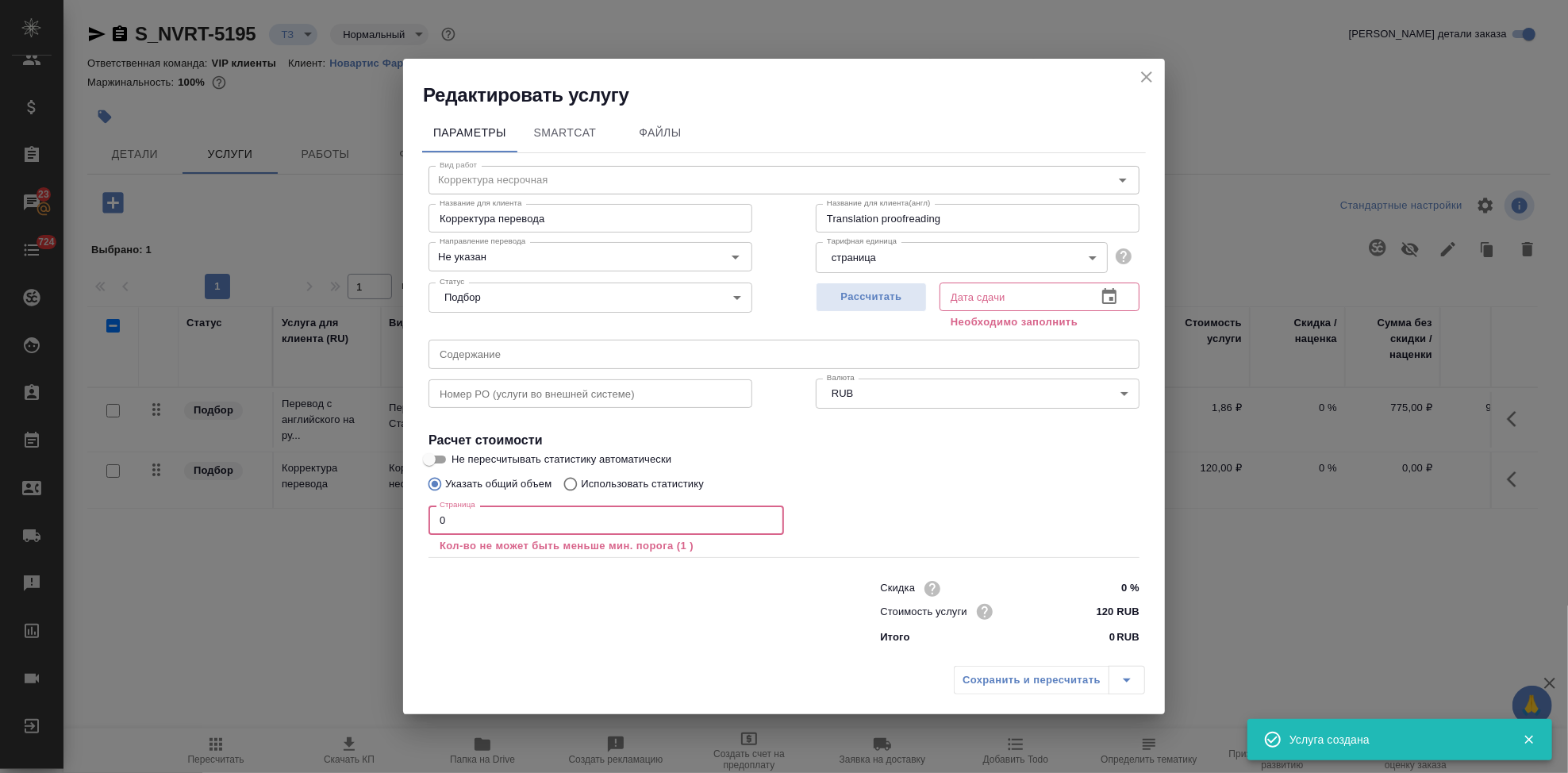
click at [564, 518] on input "0" at bounding box center [606, 519] width 356 height 28
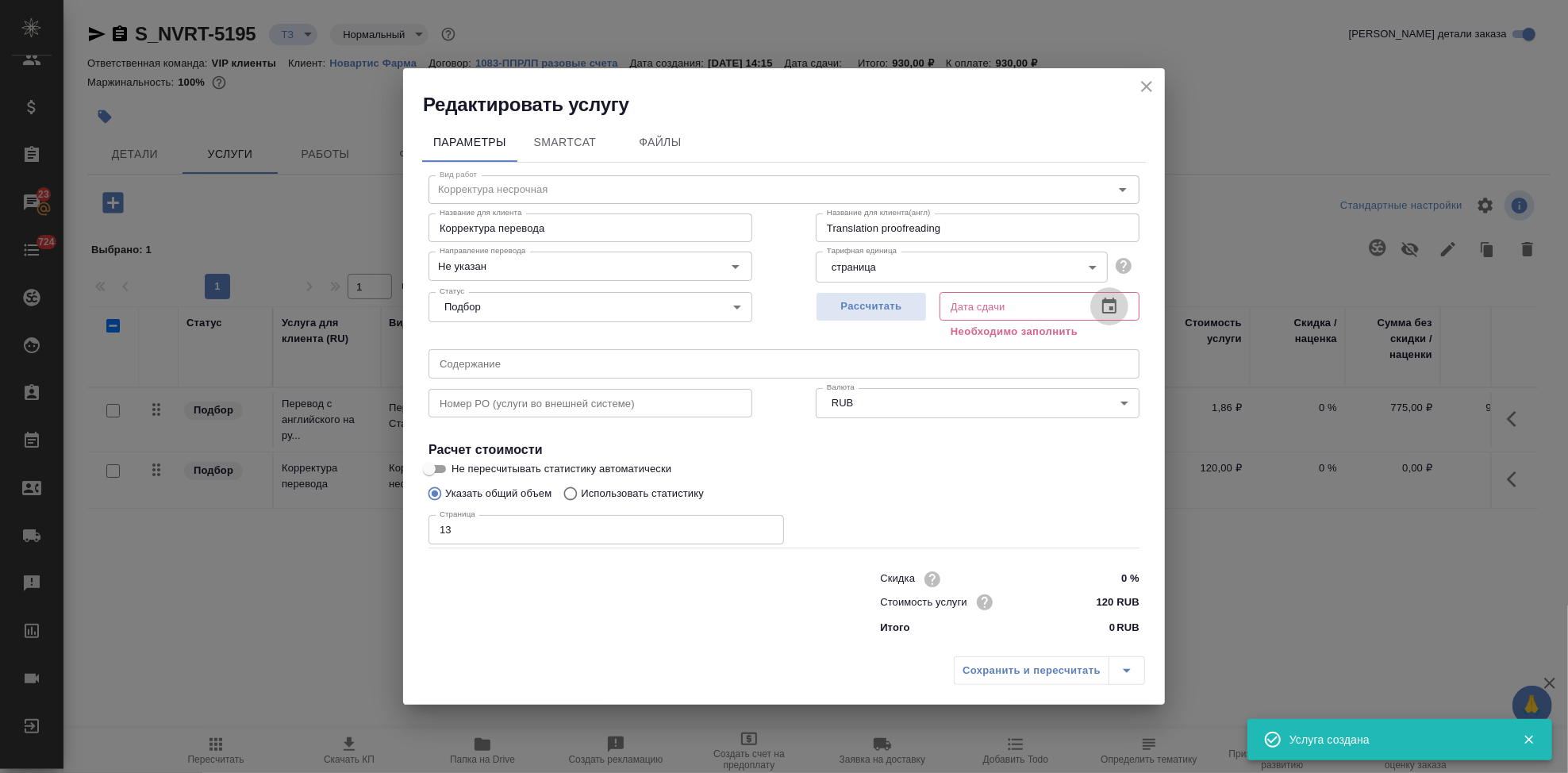
click at [1113, 302] on icon "button" at bounding box center [1109, 305] width 14 height 16
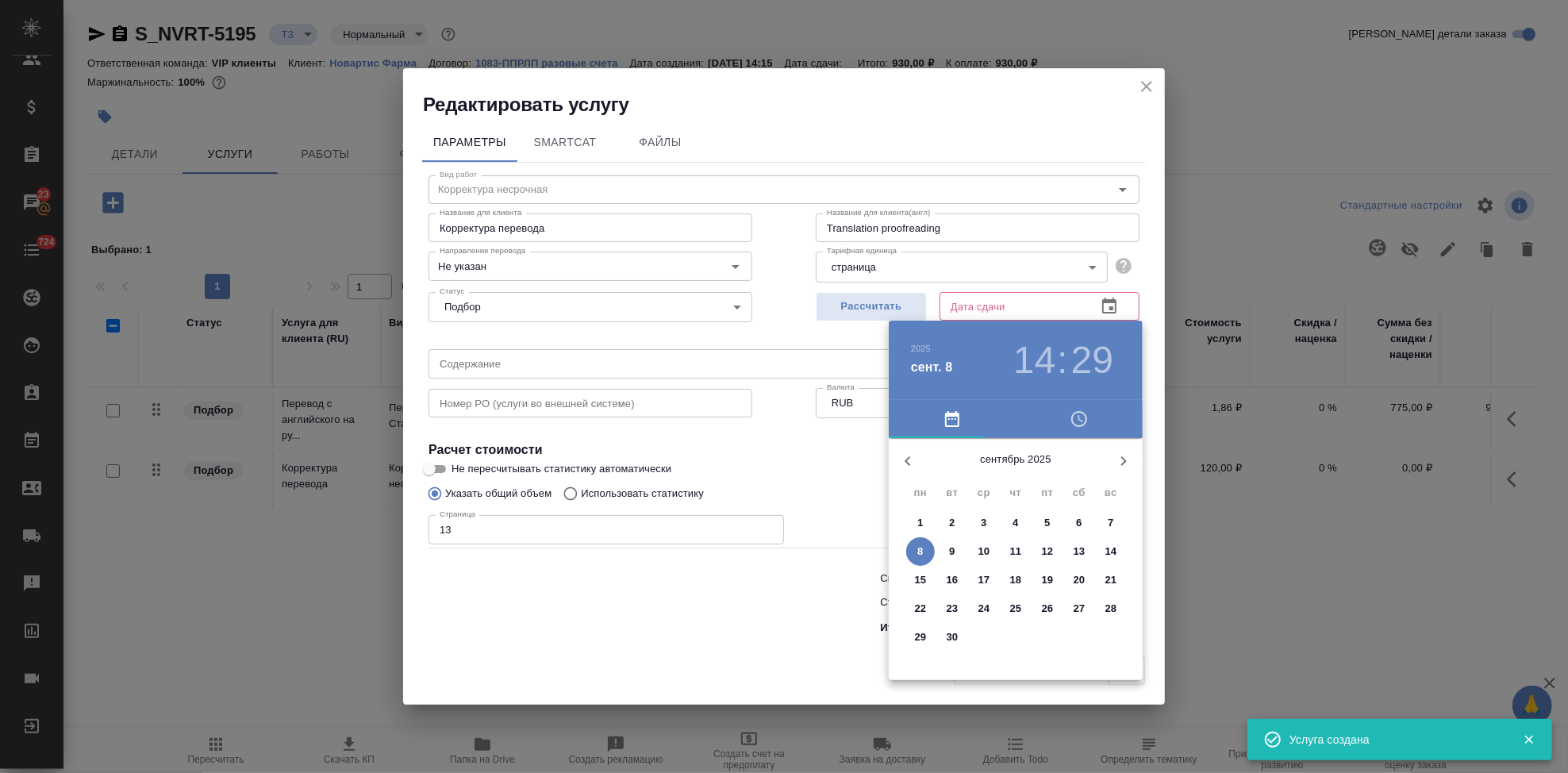
click at [982, 546] on p "10" at bounding box center [985, 551] width 12 height 16
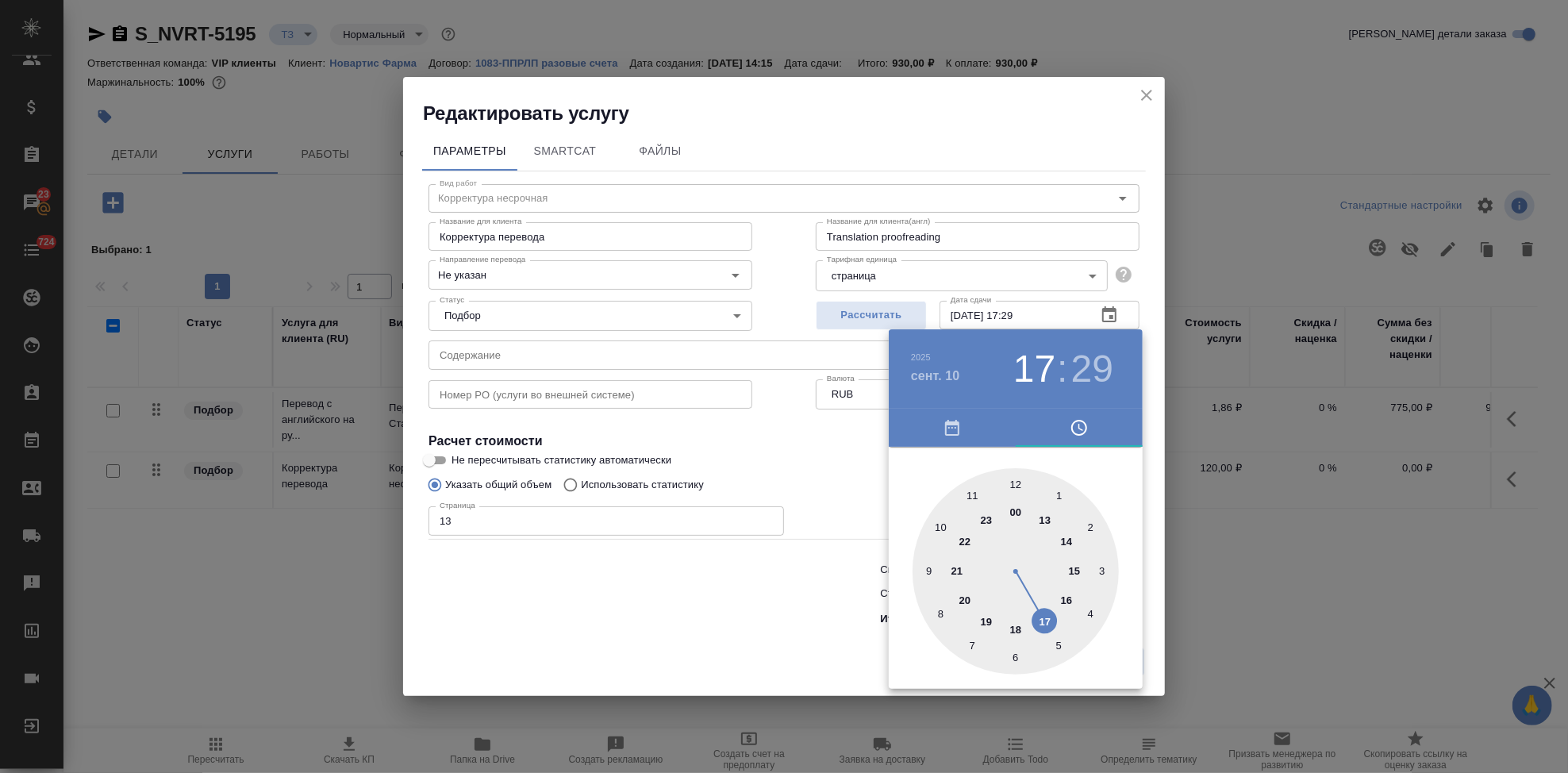
drag, startPoint x: 1041, startPoint y: 557, endPoint x: 1033, endPoint y: 610, distance: 53.6
click at [1033, 610] on div at bounding box center [1015, 571] width 206 height 206
drag, startPoint x: 1033, startPoint y: 585, endPoint x: 1012, endPoint y: 507, distance: 80.8
click at [1012, 507] on div at bounding box center [1015, 571] width 206 height 206
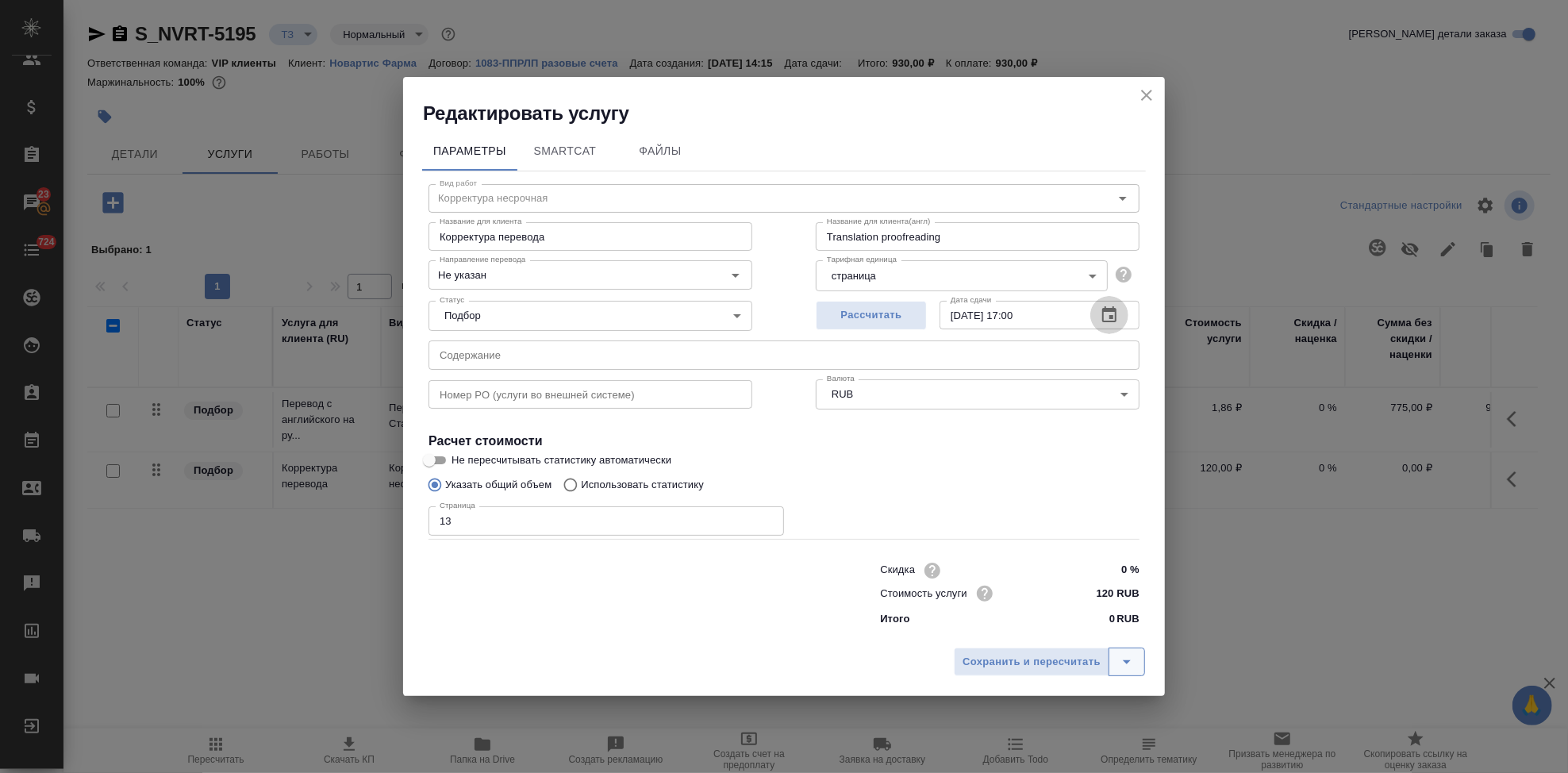
click at [1140, 672] on button "split button" at bounding box center [1127, 661] width 36 height 28
click at [1033, 630] on li "Сохранить" at bounding box center [1052, 628] width 191 height 26
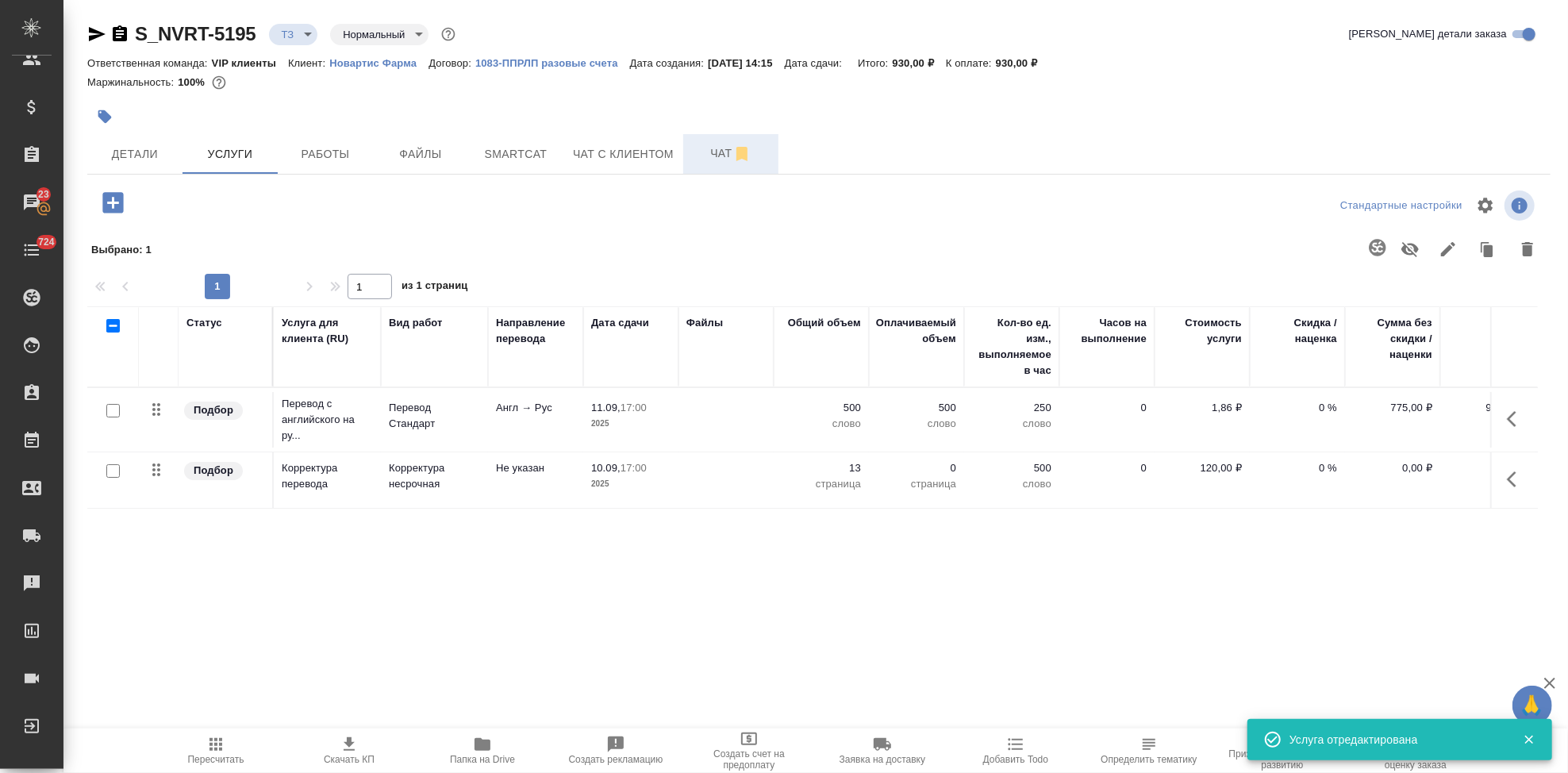
click at [713, 149] on span "Чат" at bounding box center [731, 153] width 76 height 20
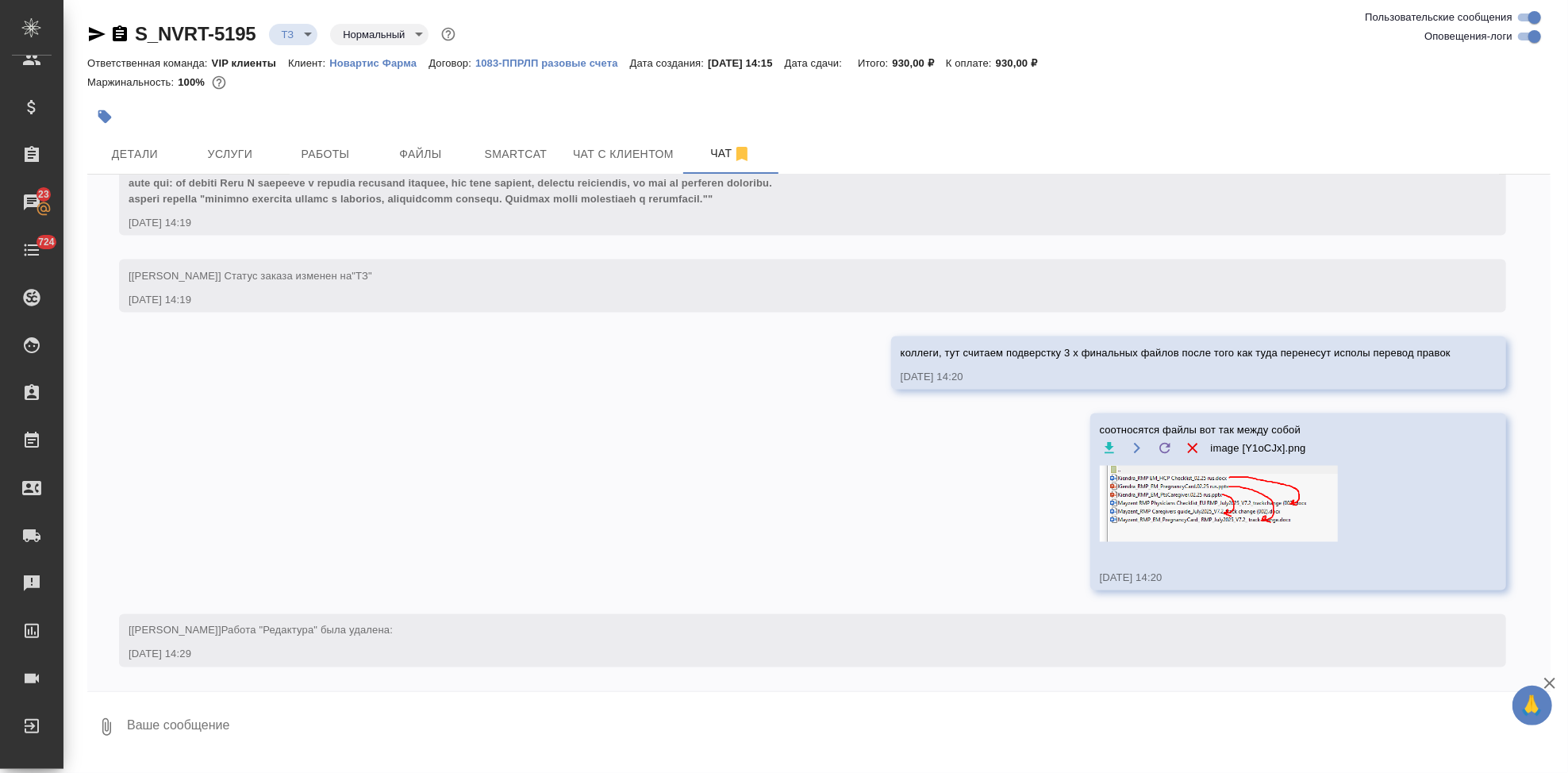
scroll to position [1925, 0]
click at [219, 152] on span "Услуги" at bounding box center [230, 154] width 76 height 20
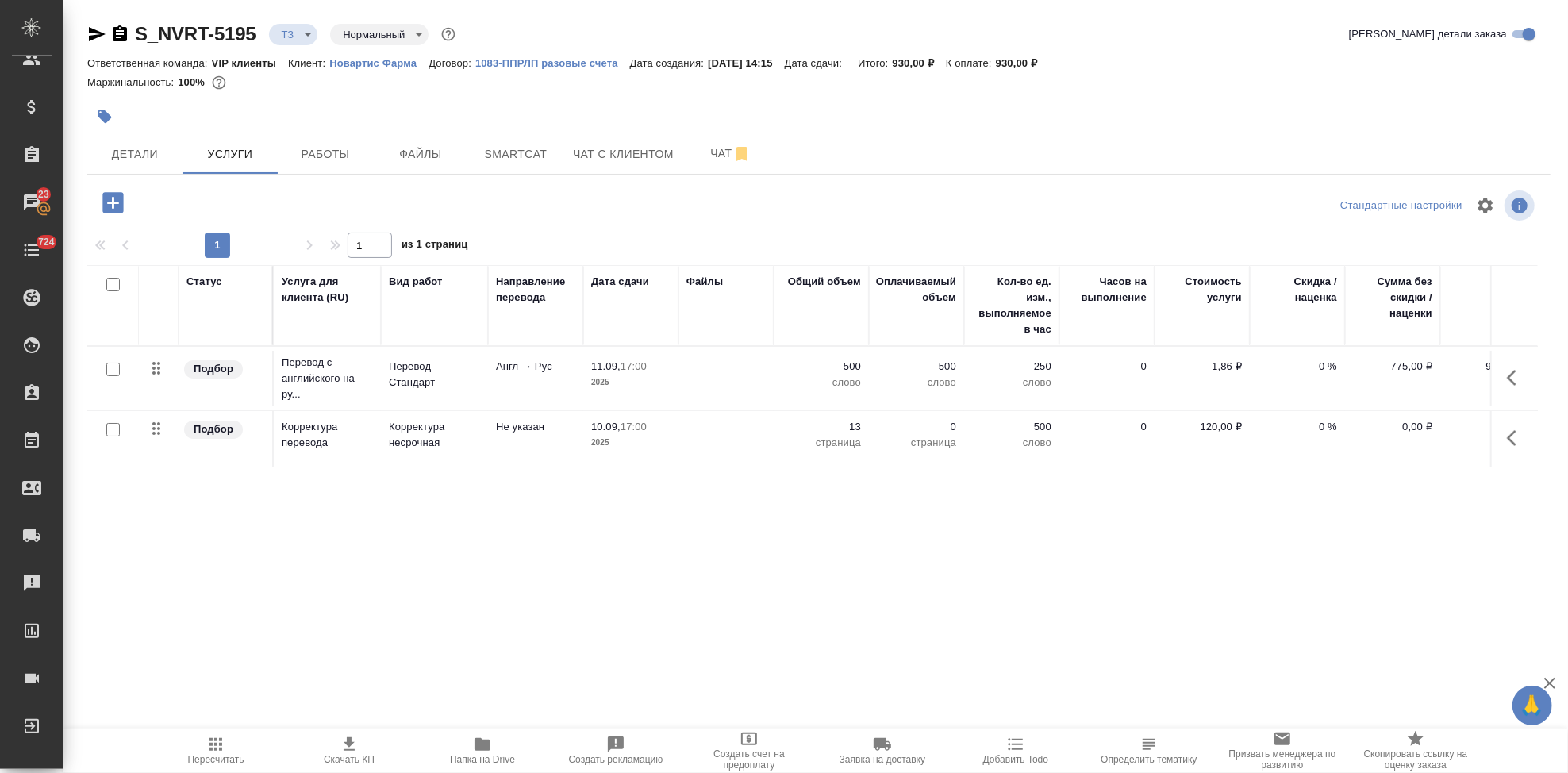
click at [123, 206] on icon "button" at bounding box center [114, 203] width 28 height 28
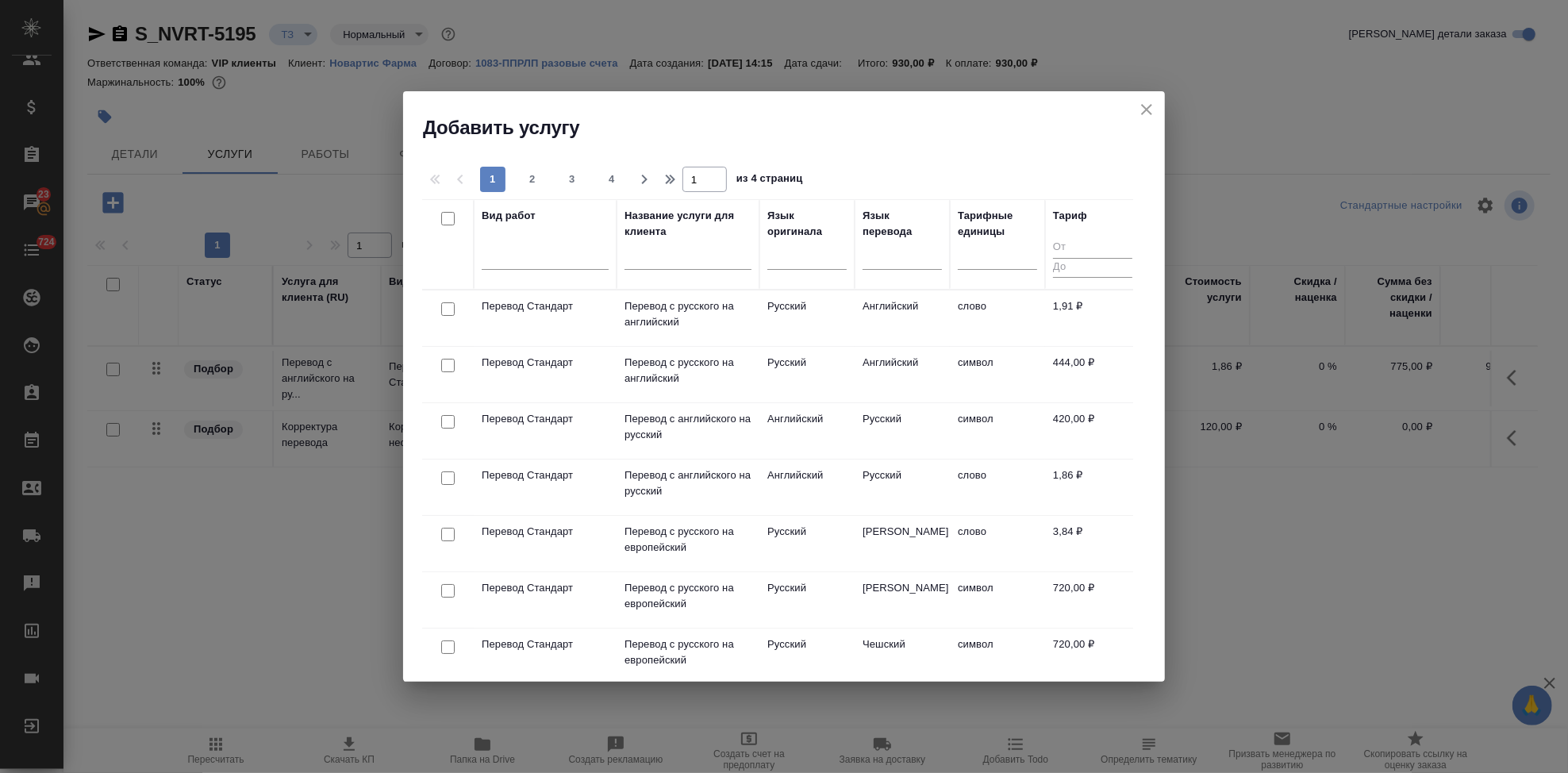
click at [652, 254] on input "text" at bounding box center [688, 260] width 127 height 20
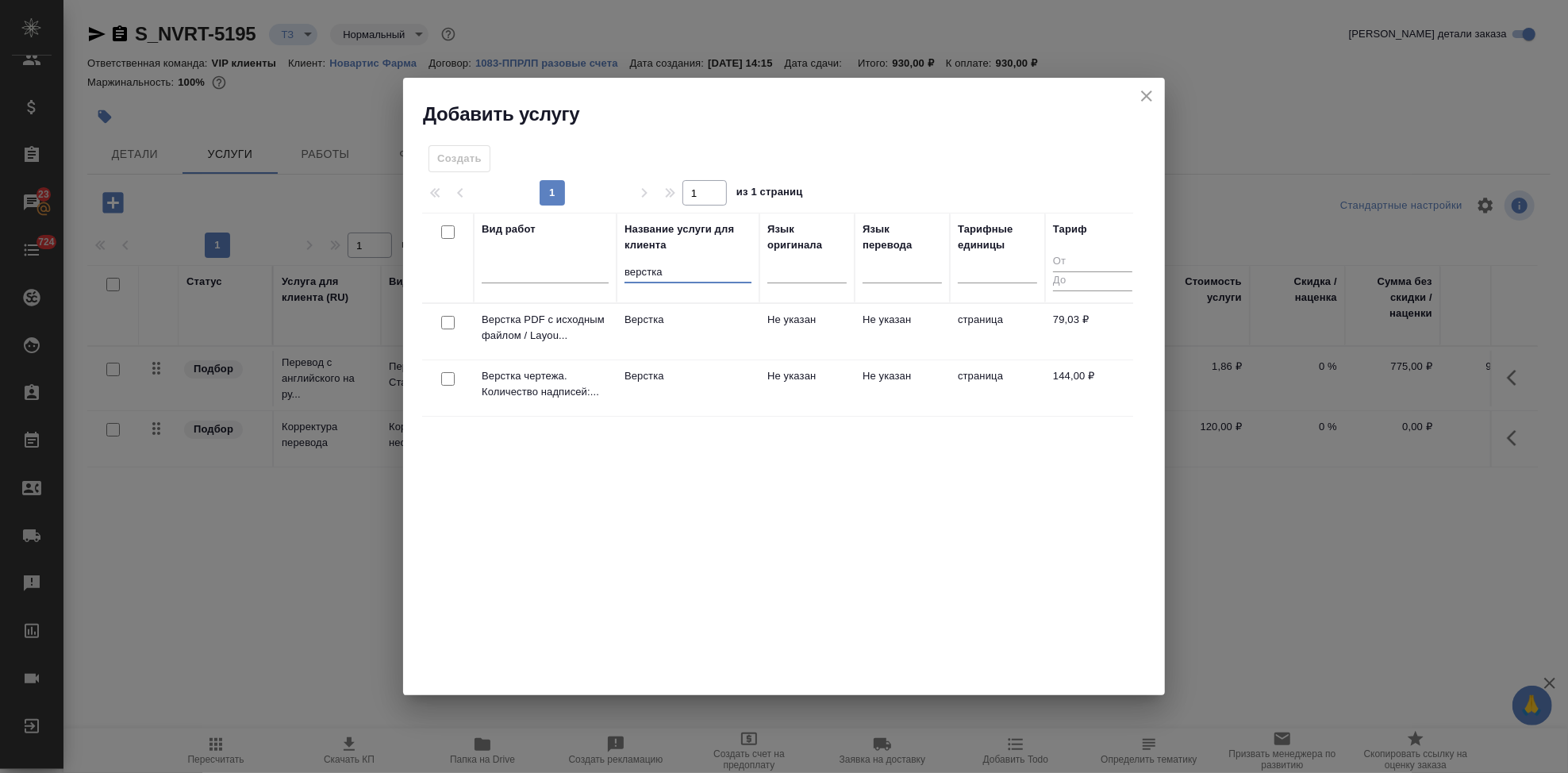
click at [820, 336] on td "Не указан" at bounding box center [806, 331] width 95 height 56
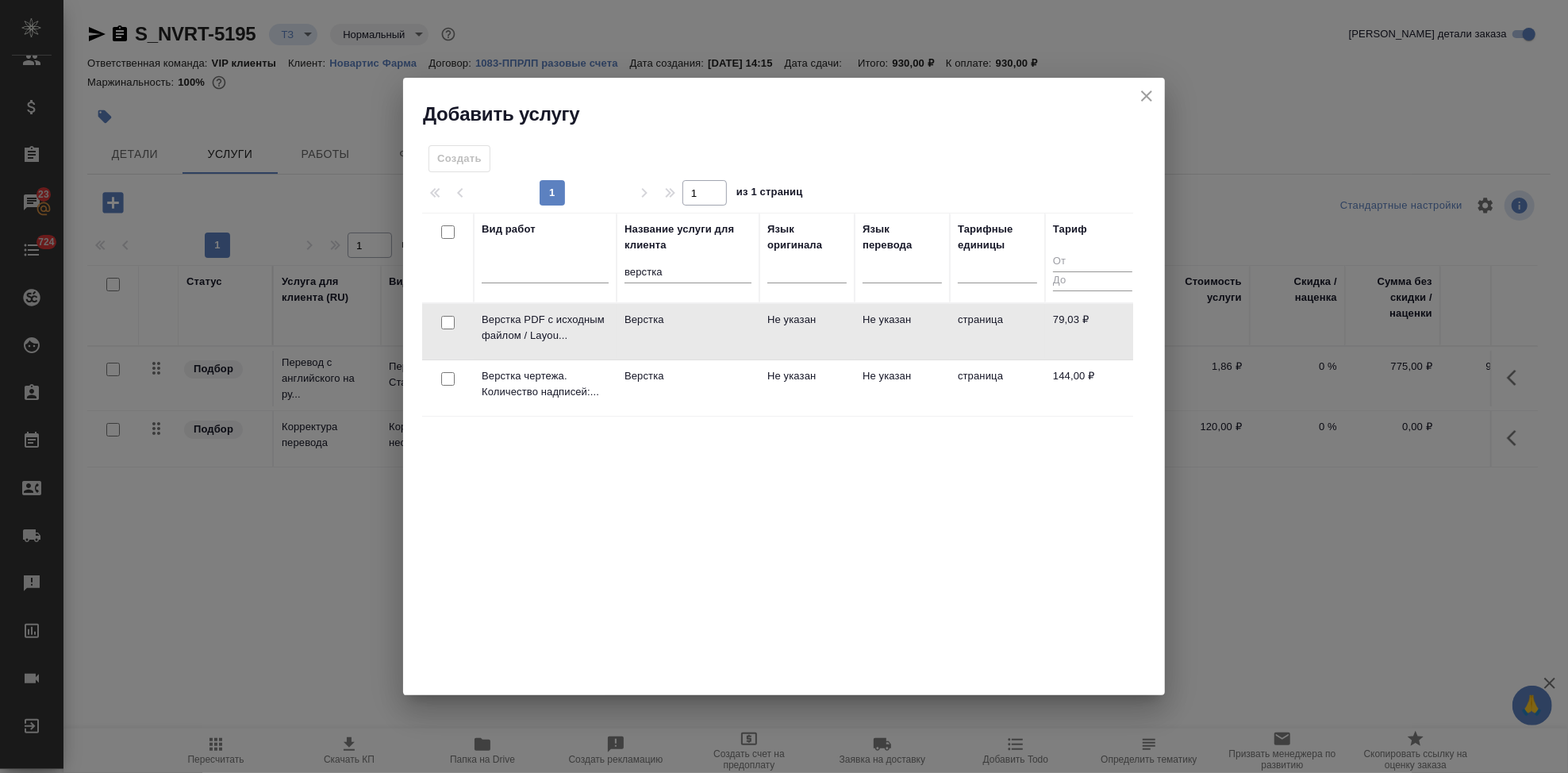
click at [820, 336] on td "Не указан" at bounding box center [806, 331] width 95 height 56
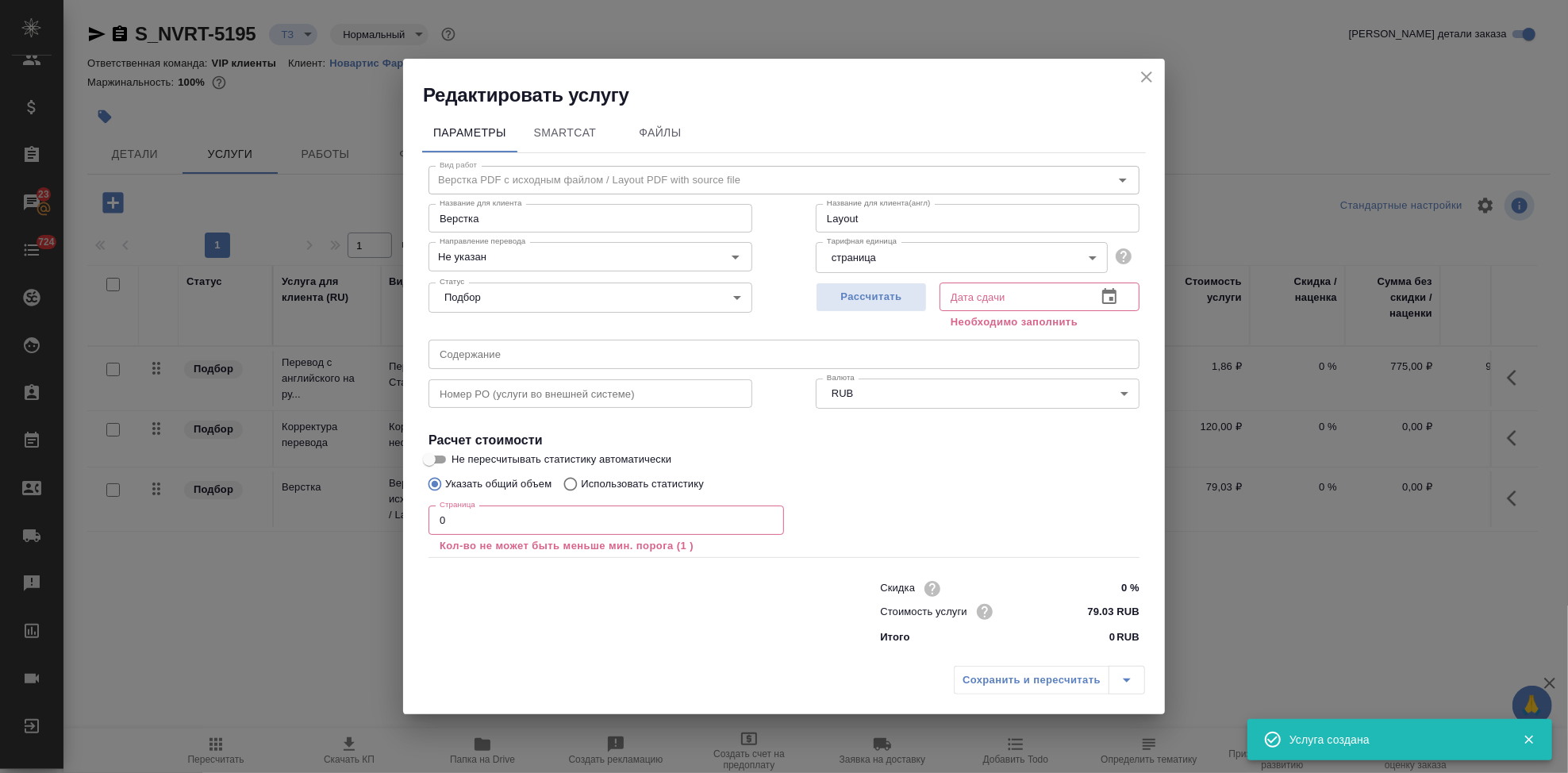
click at [595, 524] on input "0" at bounding box center [606, 519] width 356 height 28
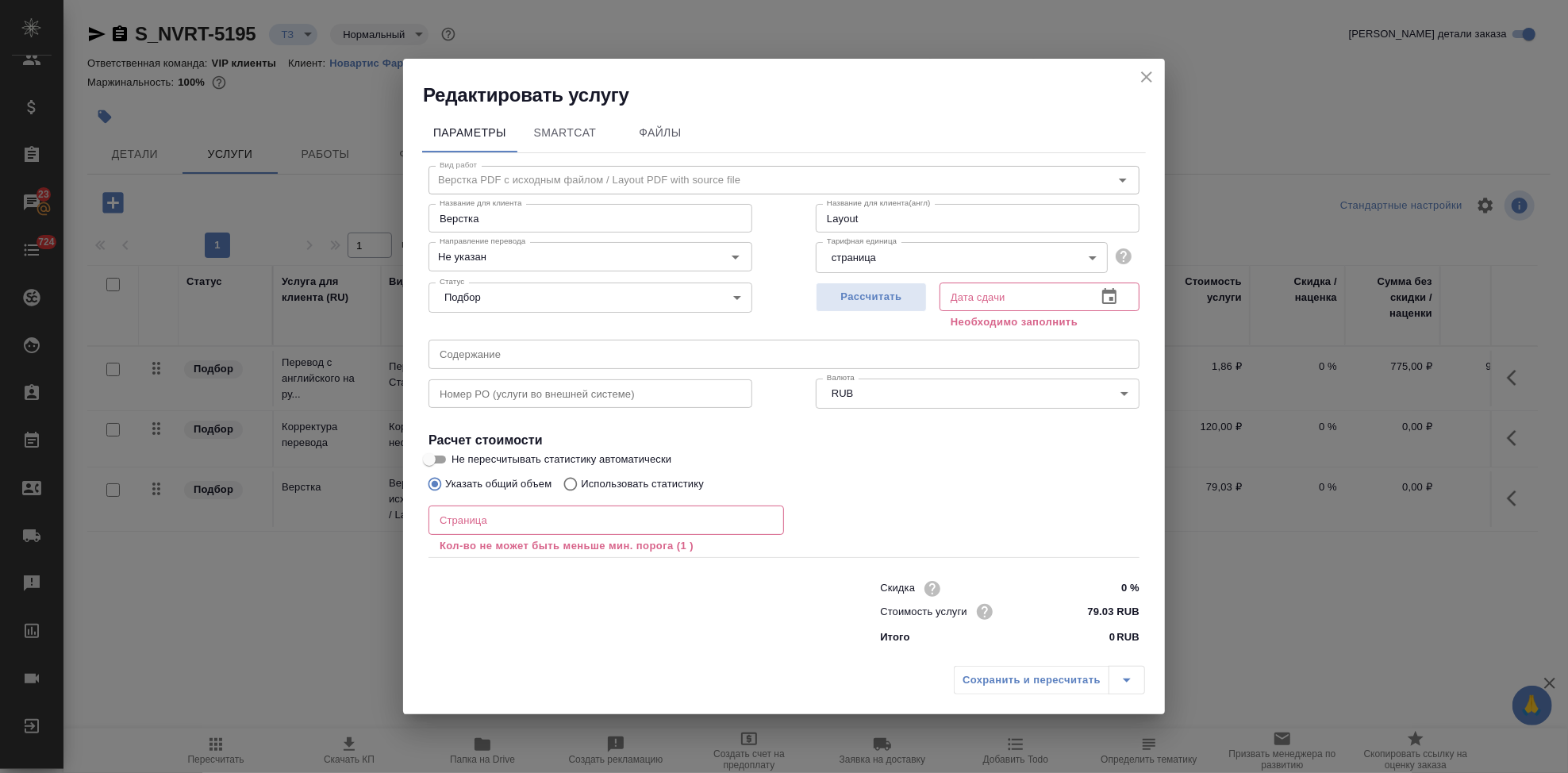
click at [556, 512] on input "number" at bounding box center [606, 519] width 356 height 28
click at [1113, 303] on icon "button" at bounding box center [1109, 296] width 14 height 16
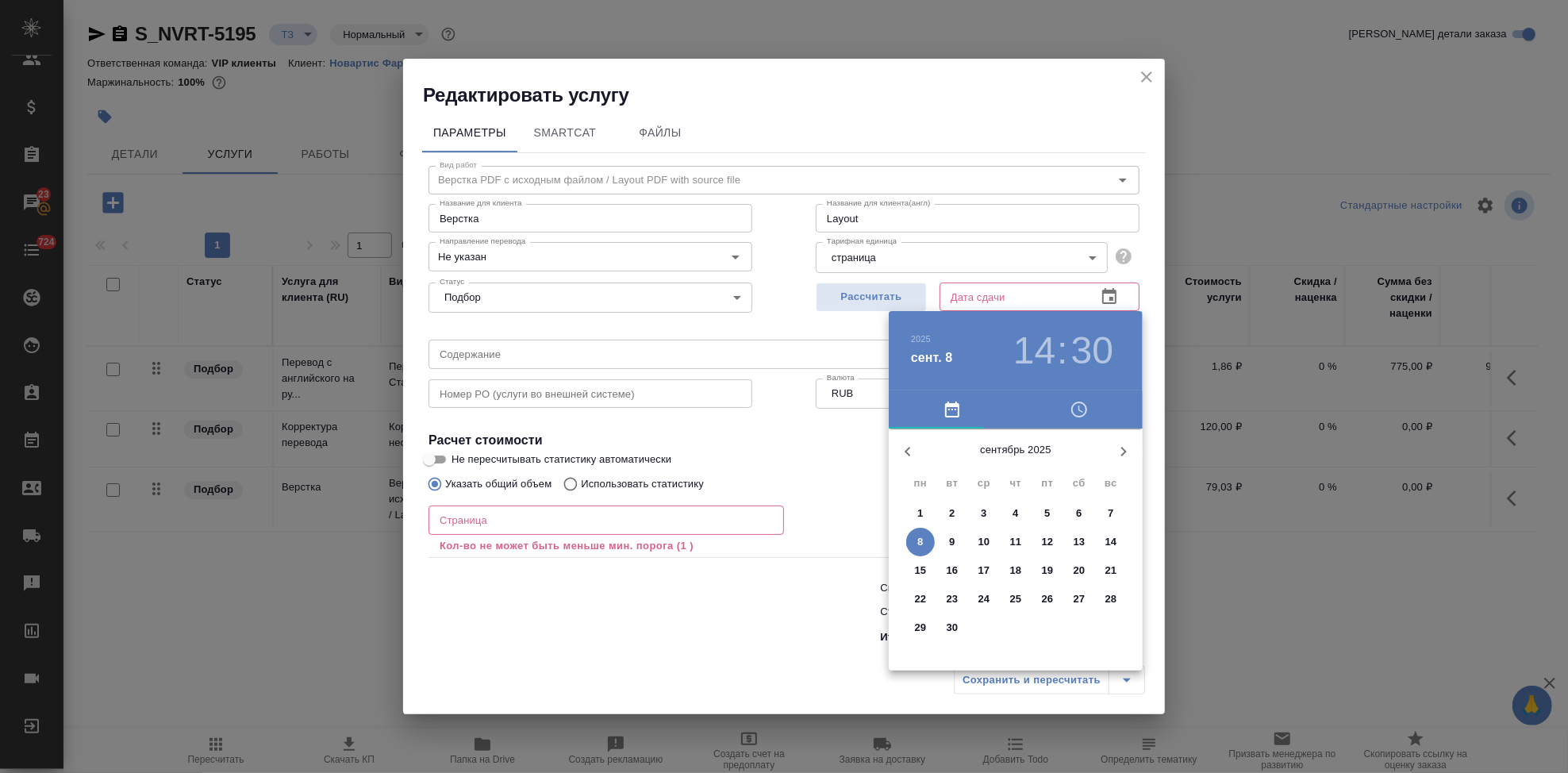
click at [985, 544] on p "10" at bounding box center [985, 541] width 12 height 16
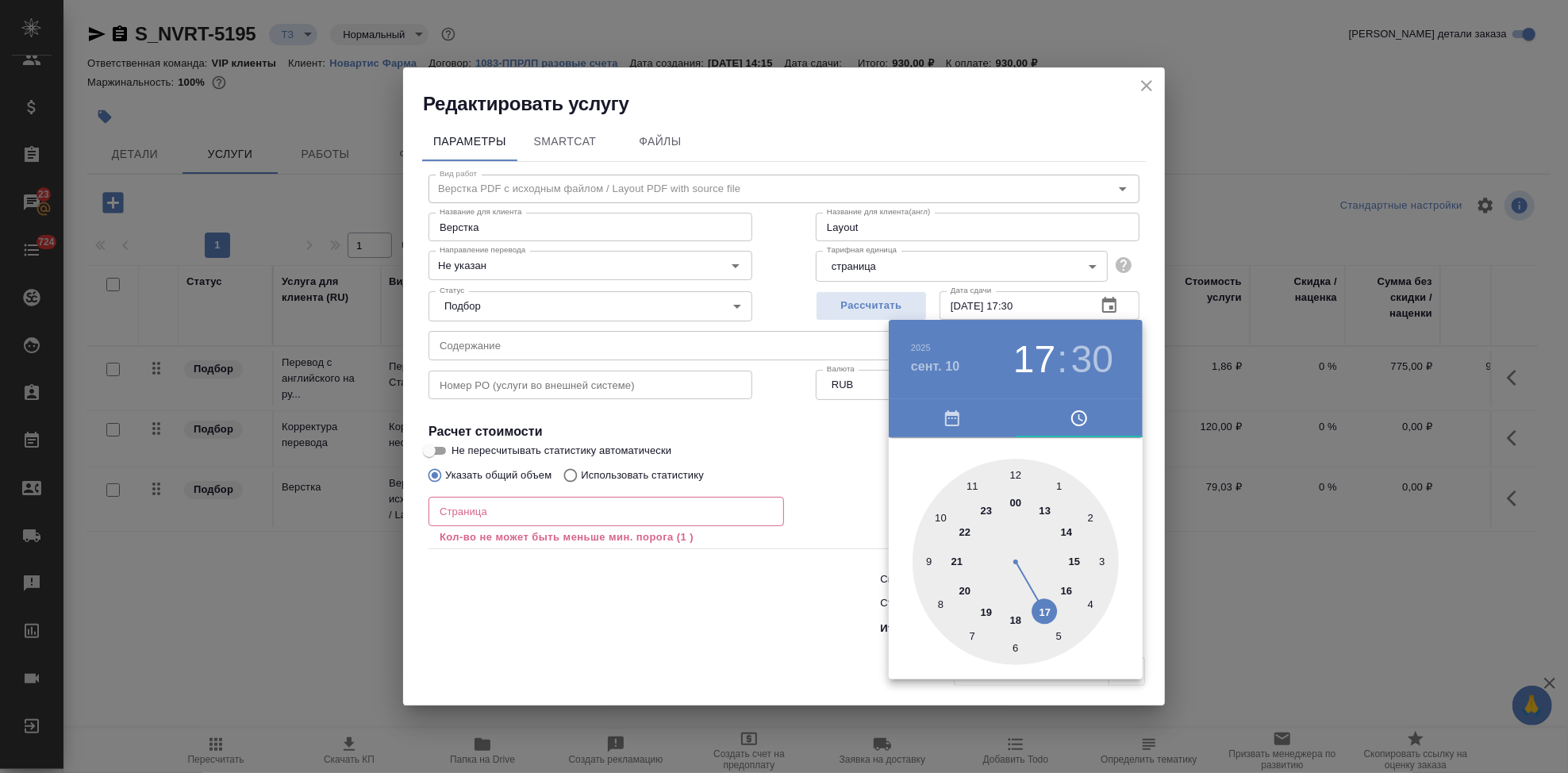
drag, startPoint x: 1061, startPoint y: 535, endPoint x: 1053, endPoint y: 602, distance: 67.5
click at [1053, 602] on div at bounding box center [1015, 561] width 206 height 206
drag, startPoint x: 1047, startPoint y: 569, endPoint x: 1019, endPoint y: 463, distance: 109.6
click at [1019, 463] on div at bounding box center [1015, 561] width 206 height 206
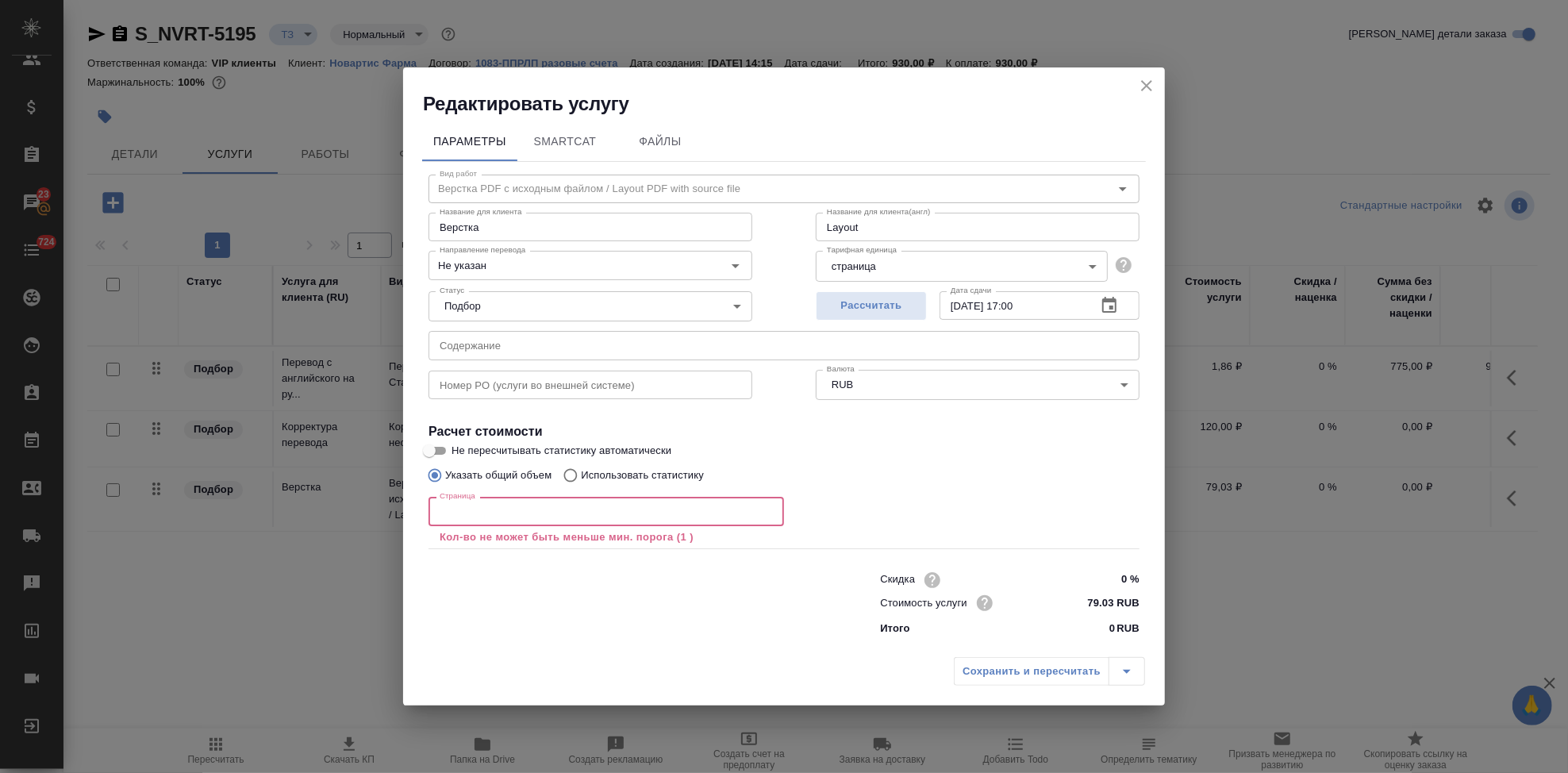
click at [479, 519] on input "number" at bounding box center [606, 510] width 356 height 28
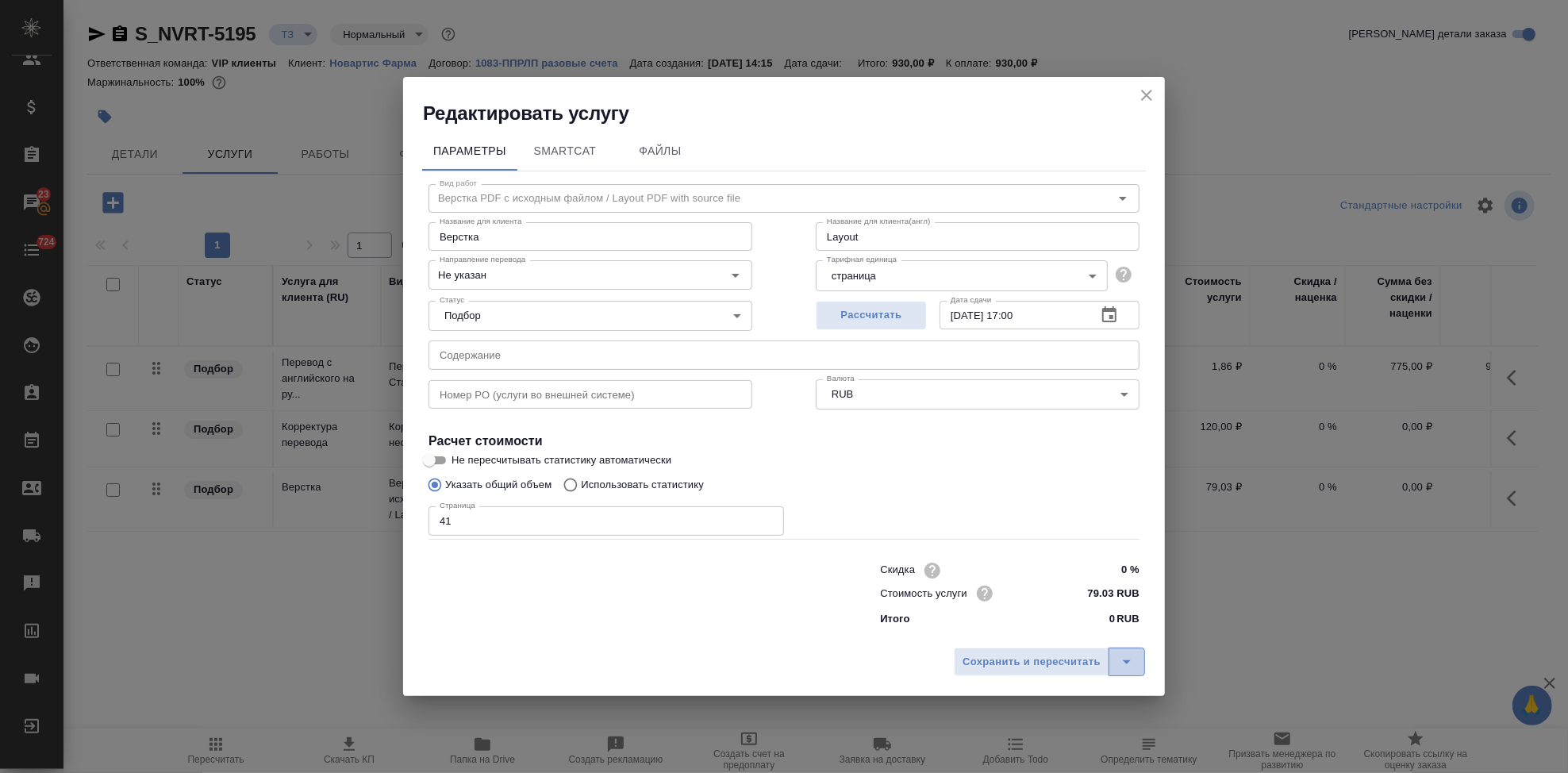
click at [1126, 661] on icon "split button" at bounding box center [1127, 662] width 8 height 4
click at [1057, 627] on li "Сохранить" at bounding box center [1052, 628] width 191 height 26
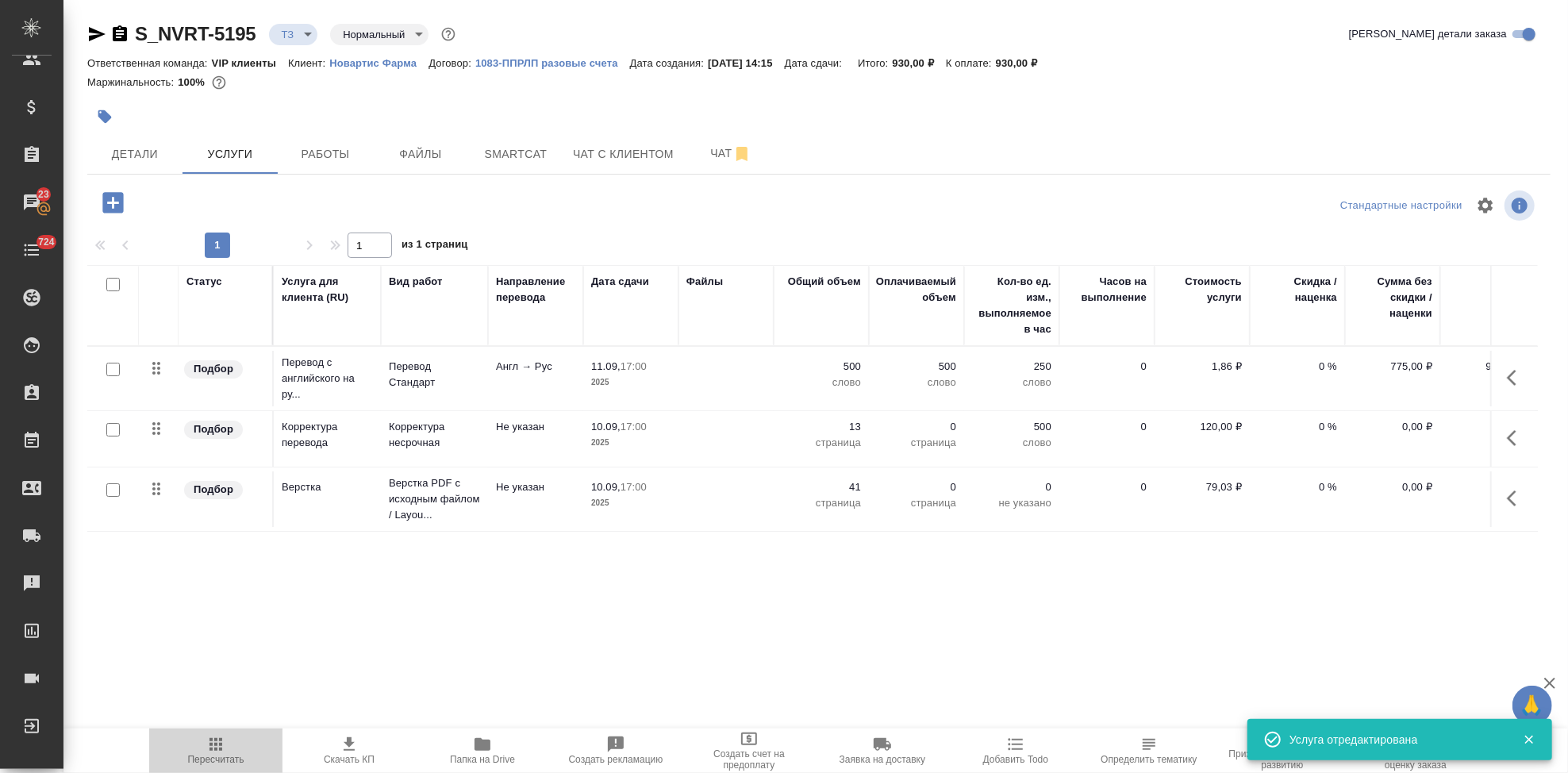
click at [217, 754] on span "Пересчитать" at bounding box center [216, 759] width 56 height 11
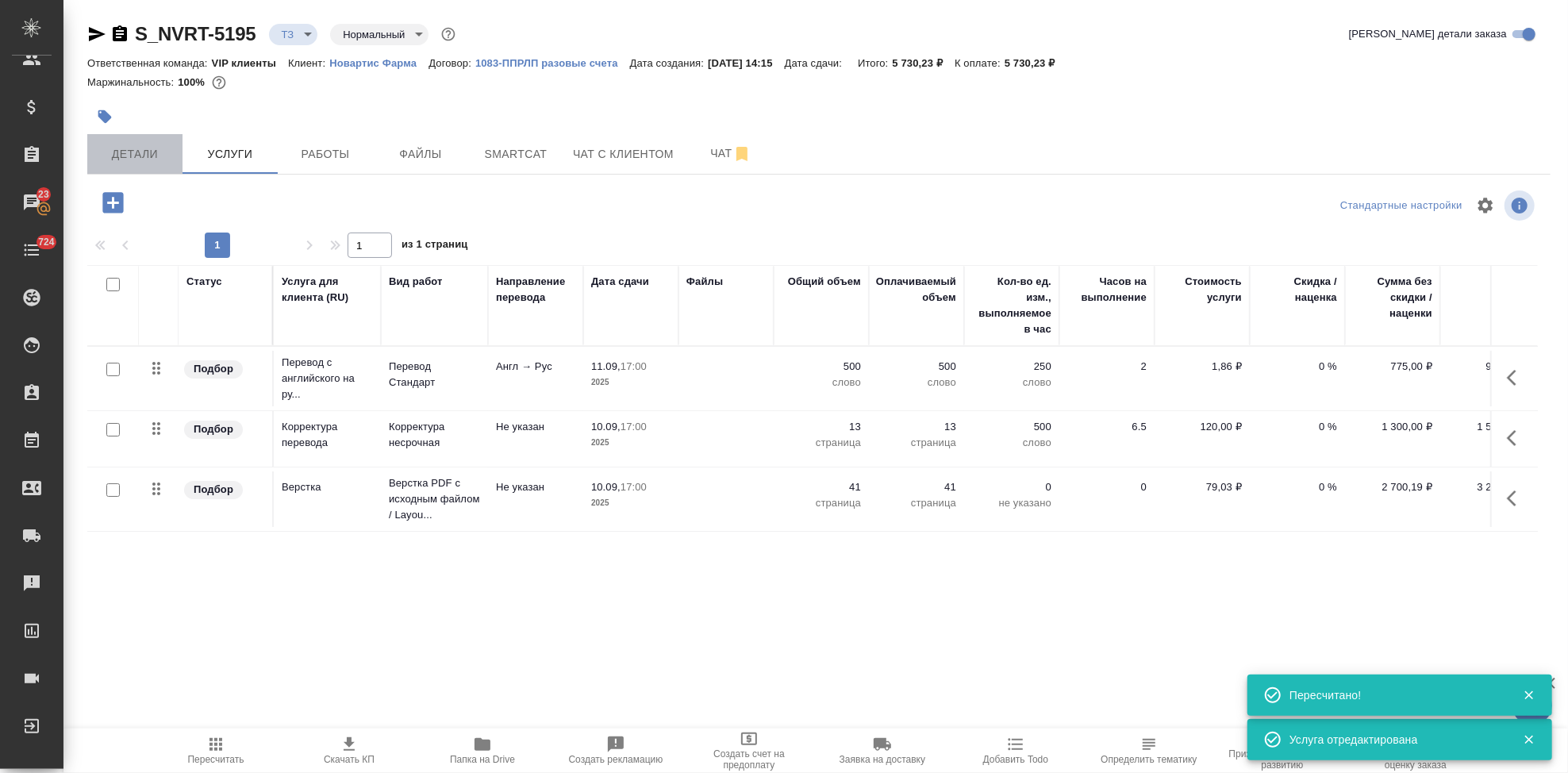
click at [150, 150] on span "Детали" at bounding box center [135, 154] width 76 height 20
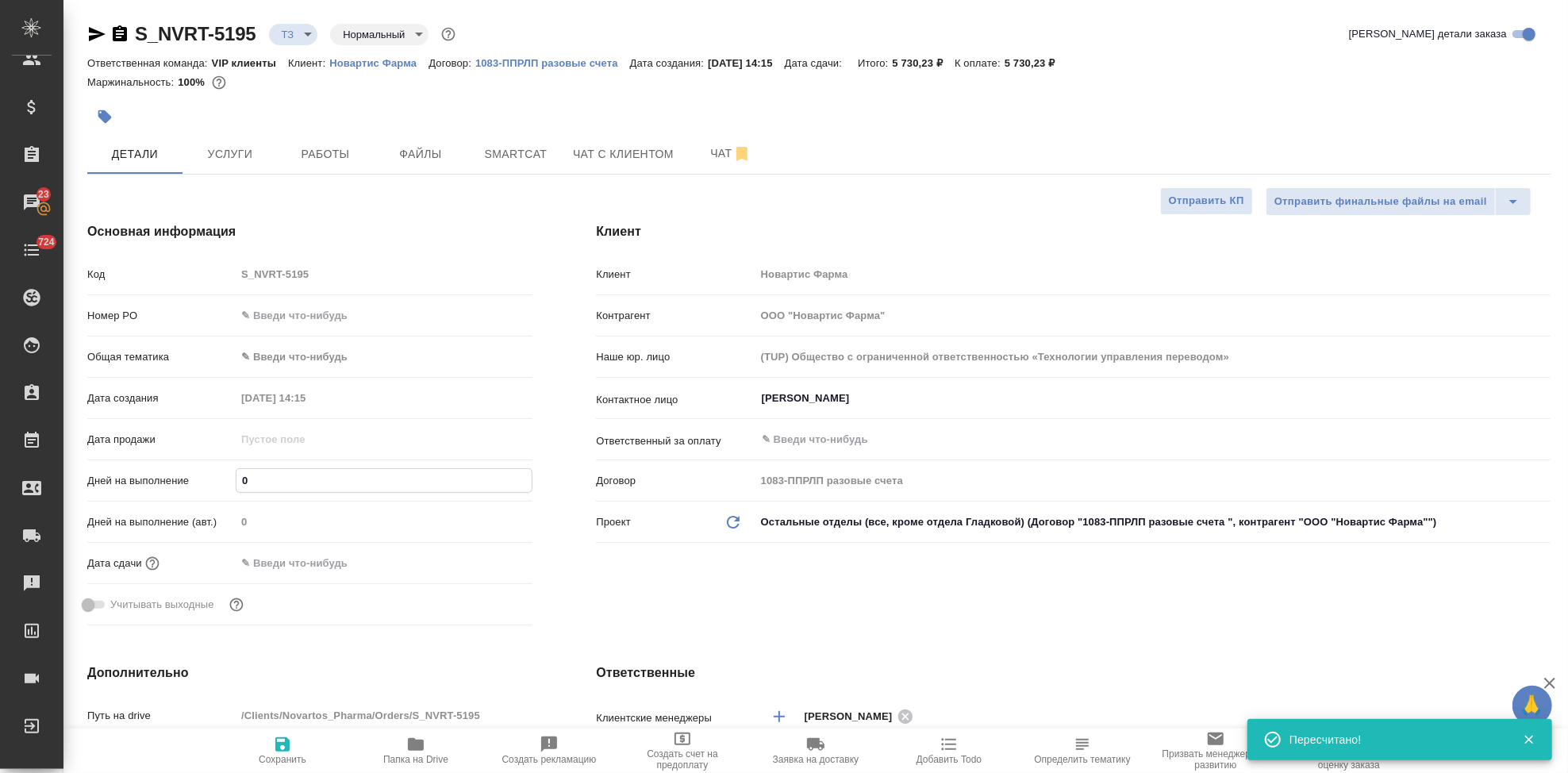
click at [273, 481] on input "0" at bounding box center [384, 481] width 295 height 23
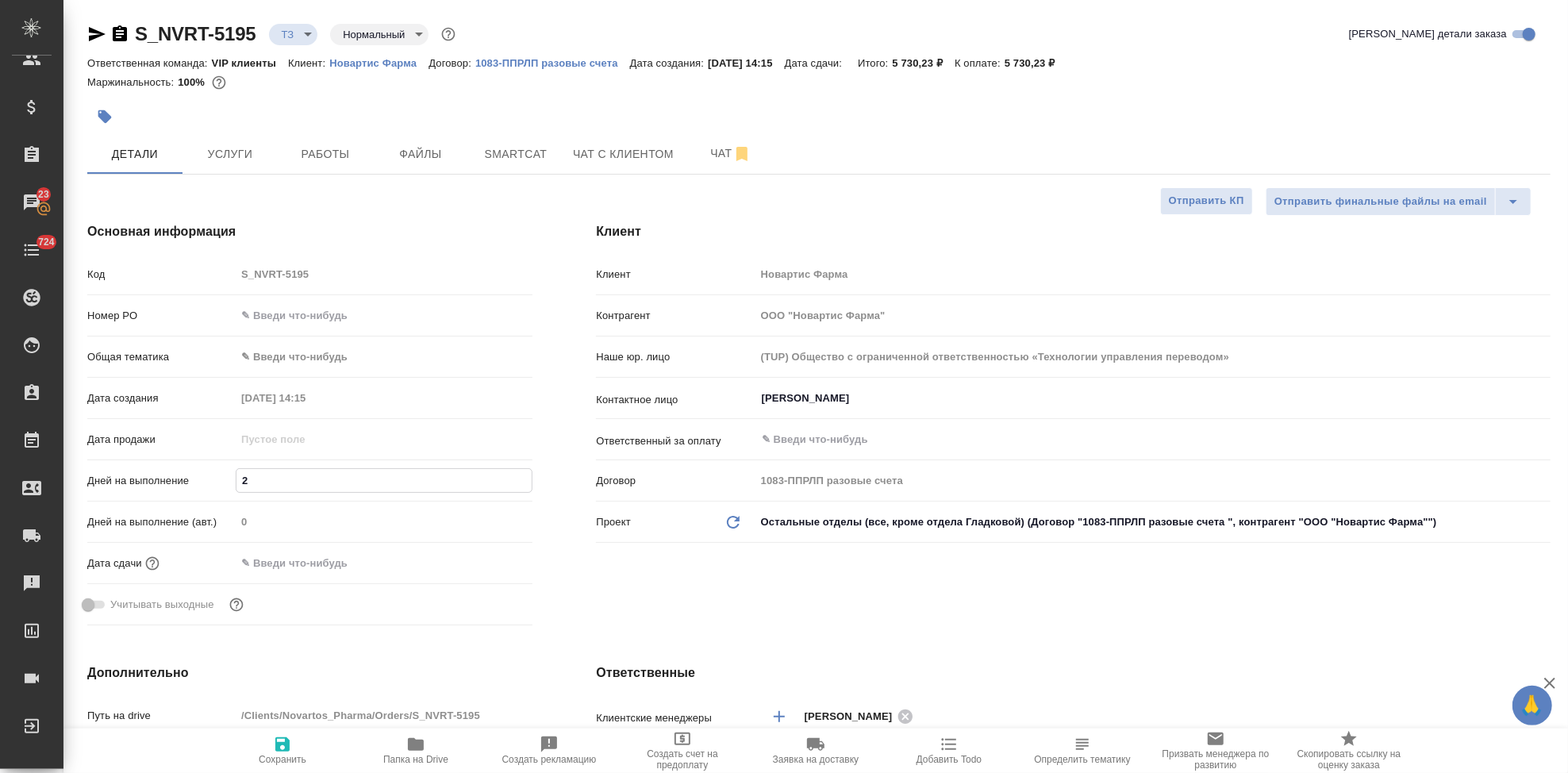
click at [295, 757] on span "Сохранить" at bounding box center [282, 759] width 47 height 11
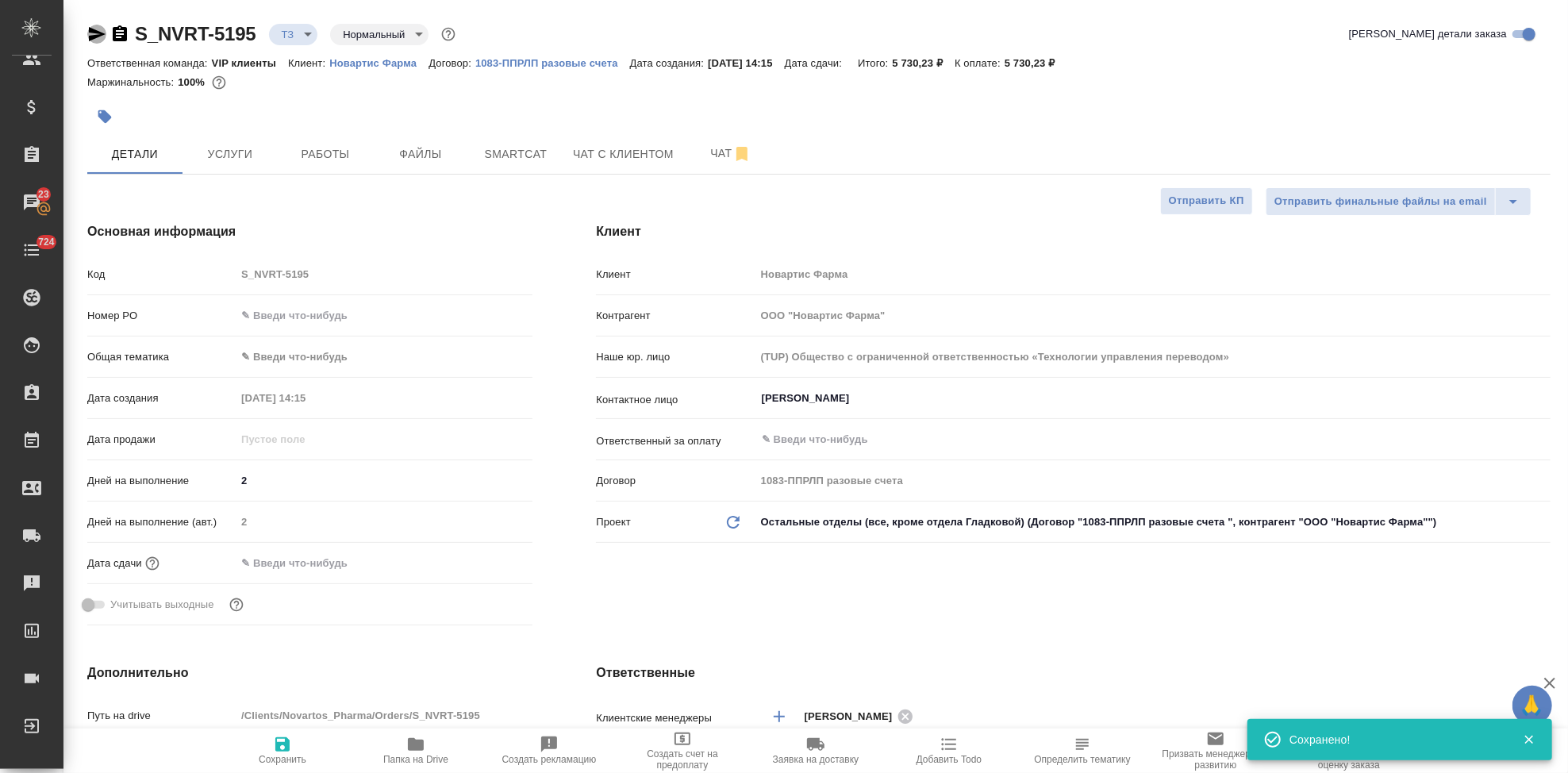
click at [98, 38] on icon "button" at bounding box center [96, 34] width 19 height 19
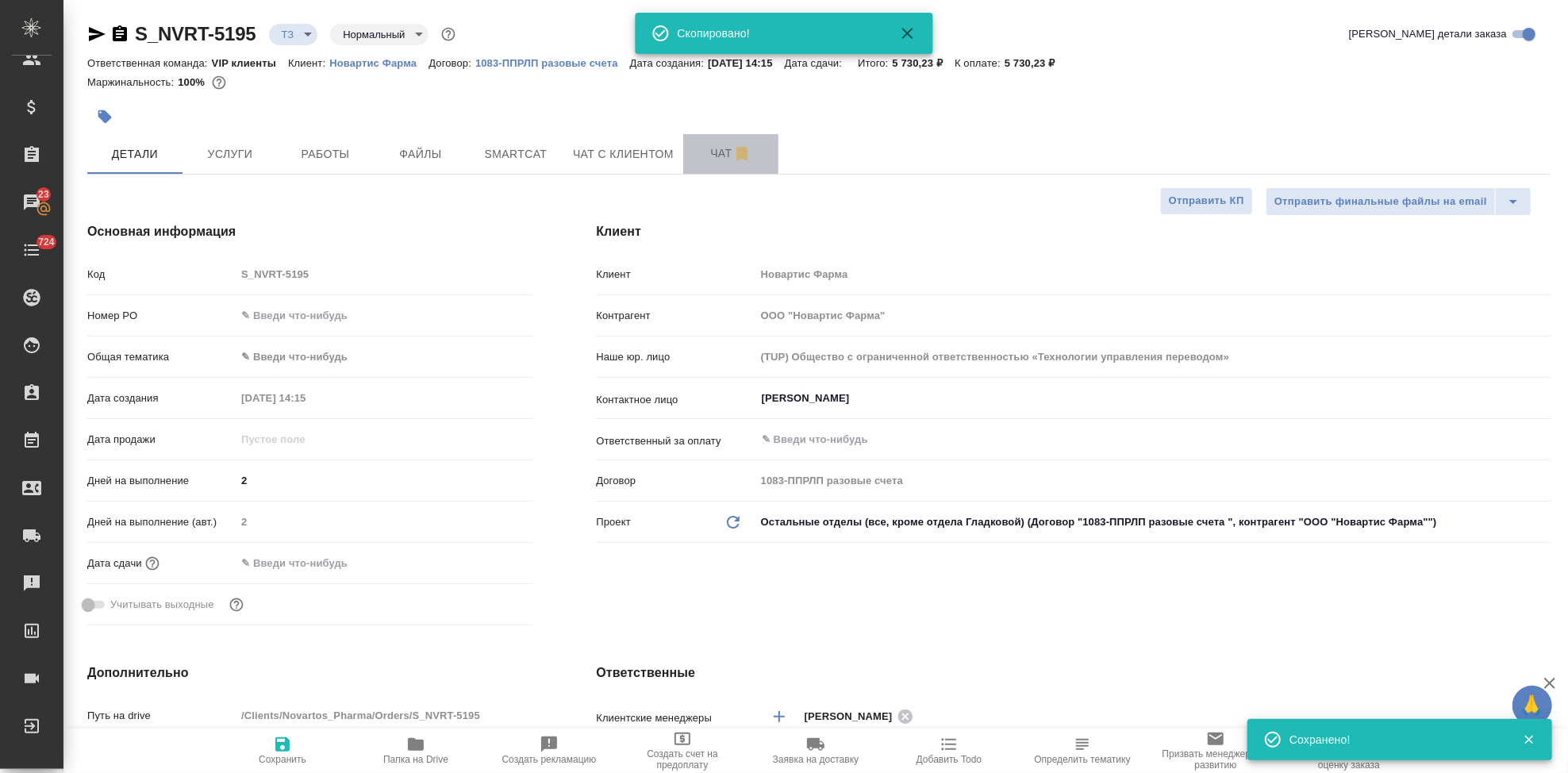
click at [714, 151] on span "Чат" at bounding box center [731, 153] width 76 height 20
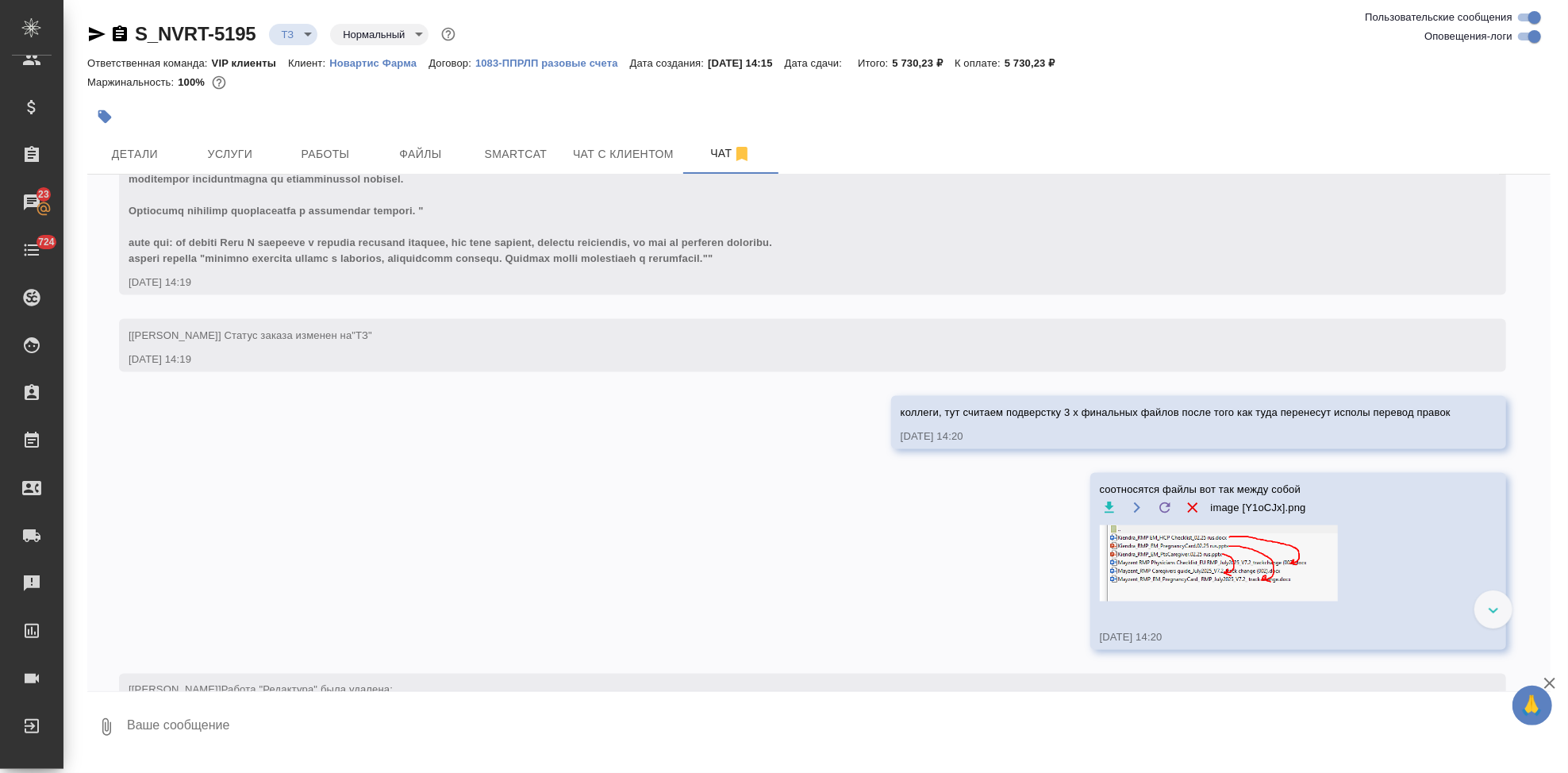
scroll to position [1925, 0]
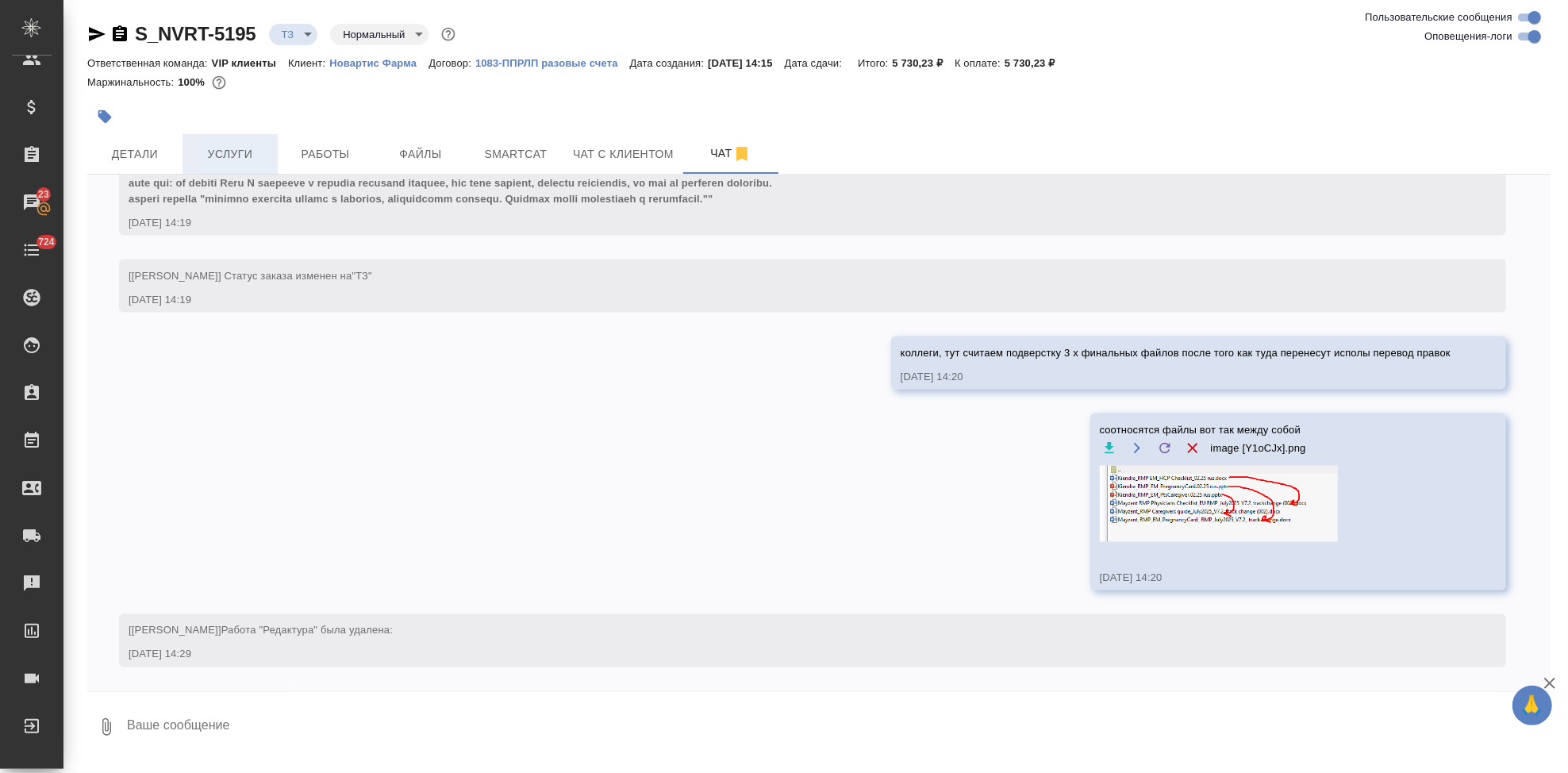
click at [214, 141] on button "Услуги" at bounding box center [230, 154] width 95 height 40
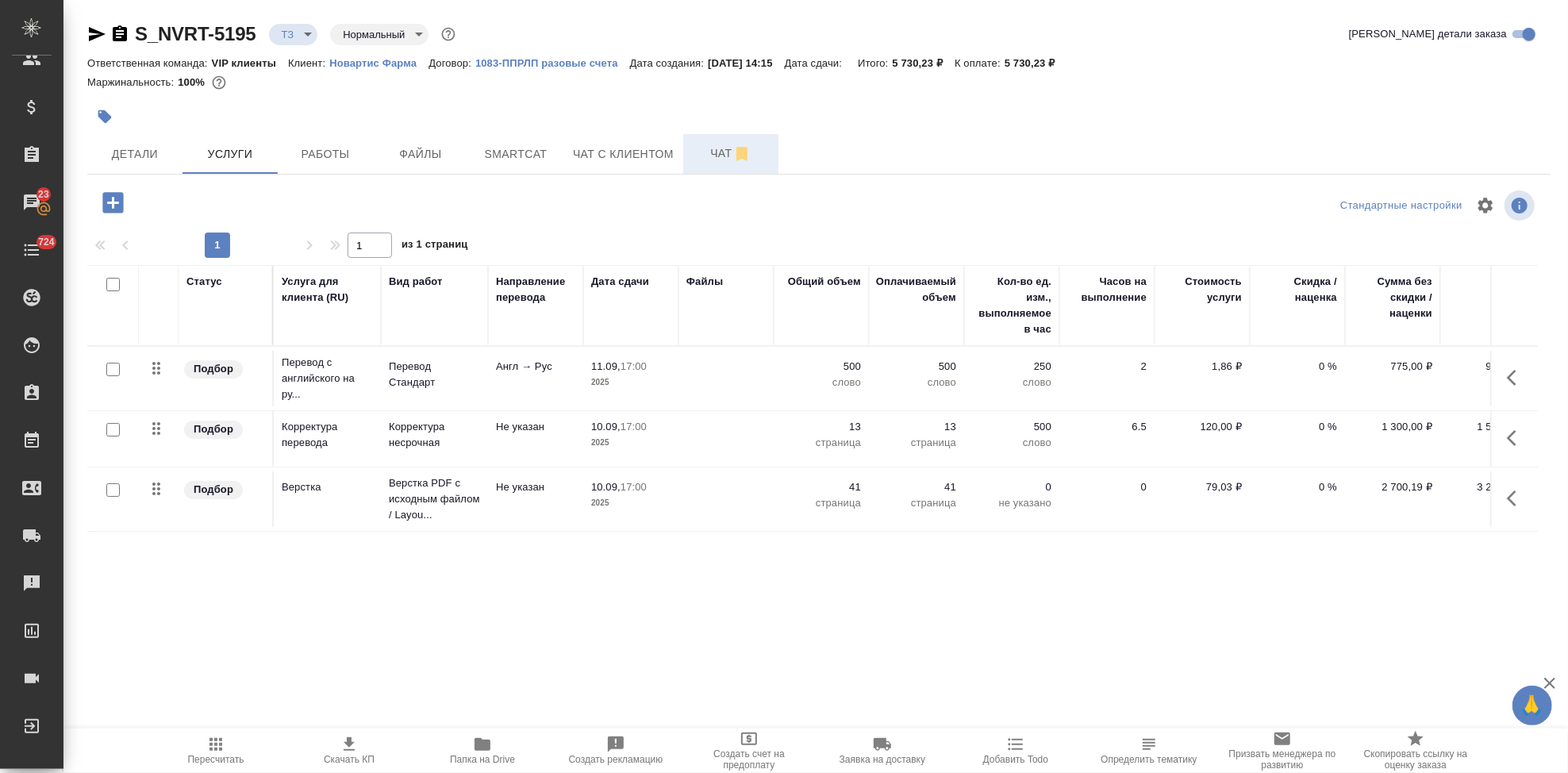
click at [704, 159] on span "Чат" at bounding box center [731, 153] width 76 height 20
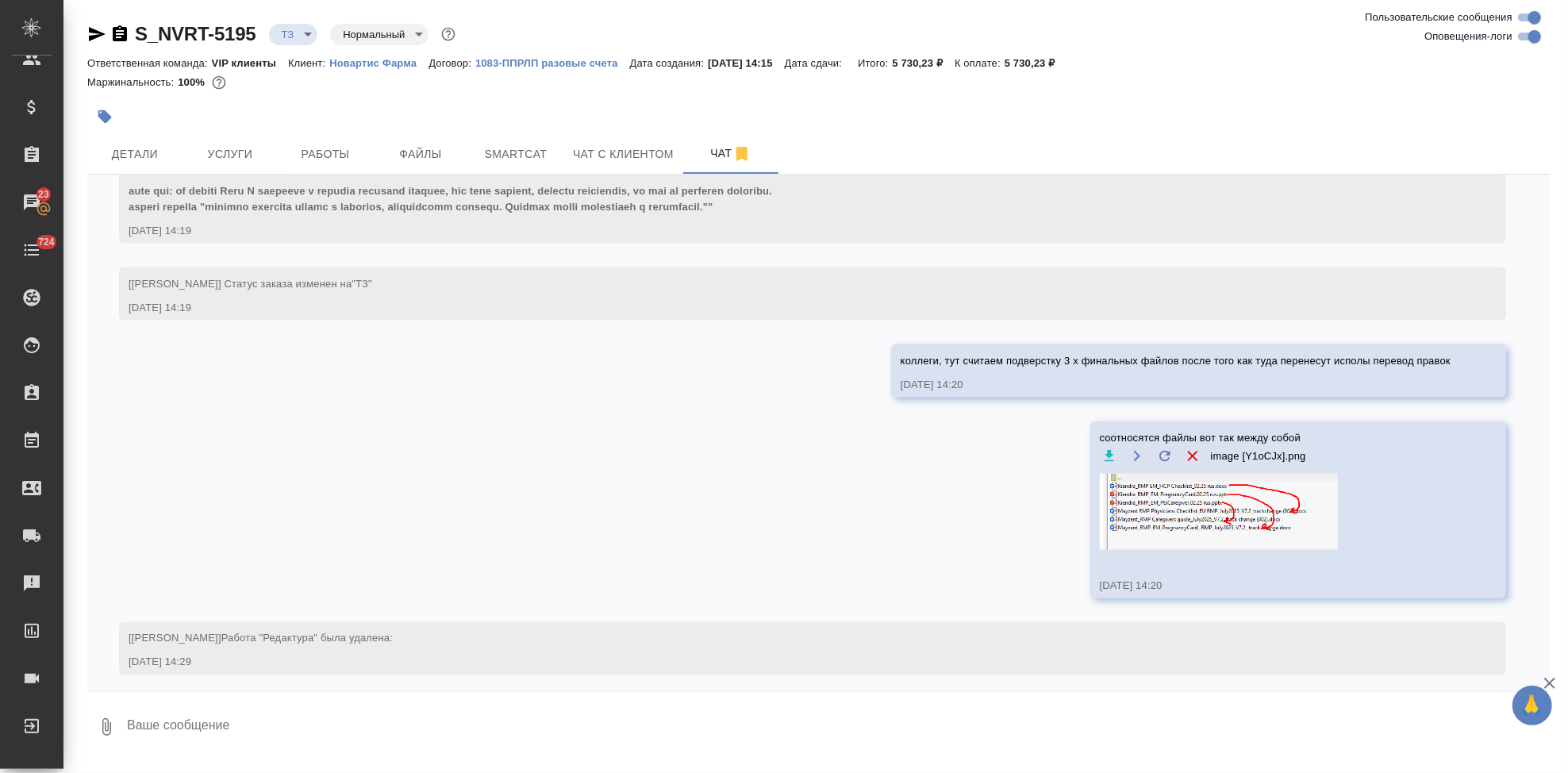
scroll to position [1925, 0]
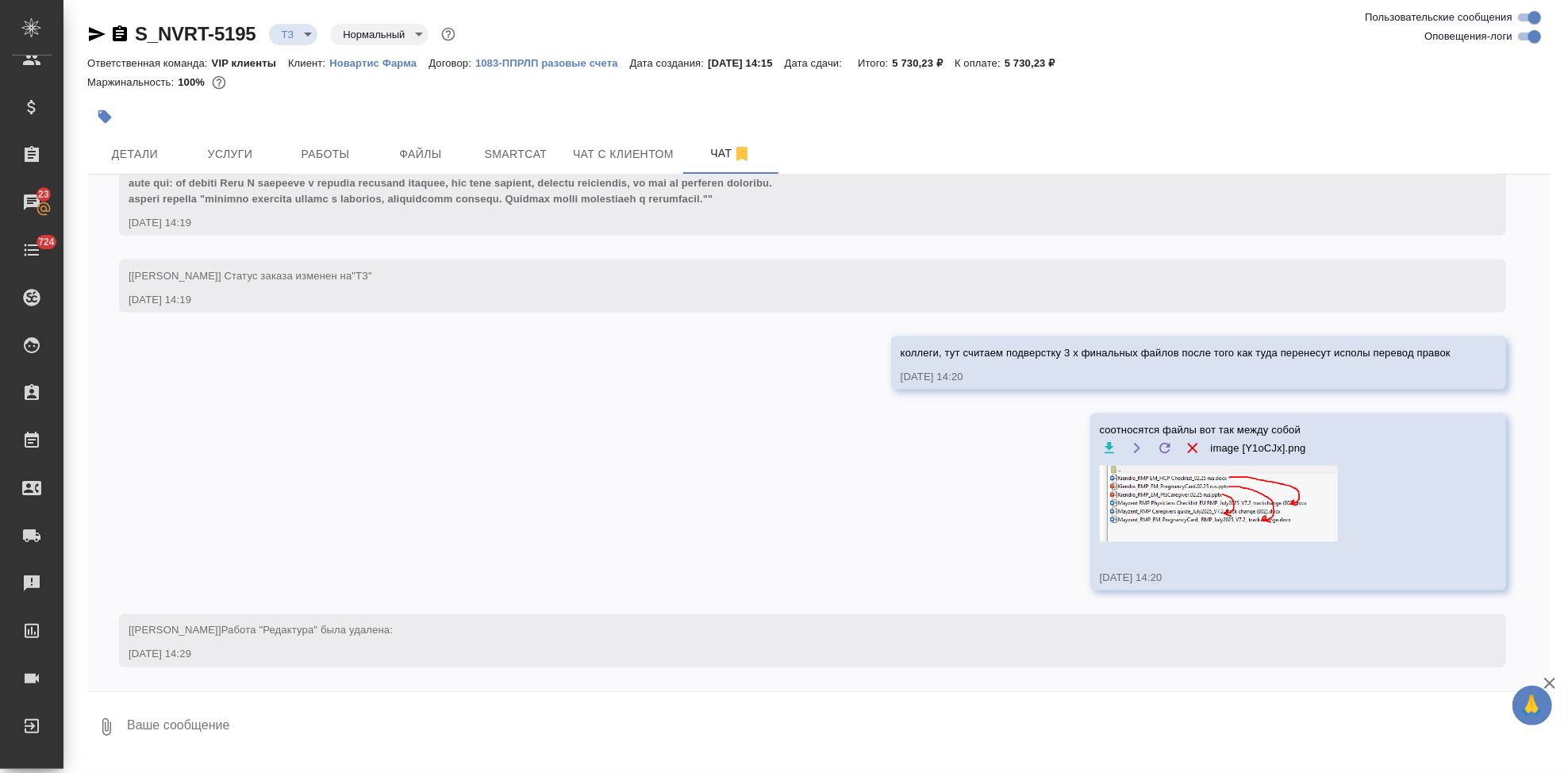
click at [565, 723] on textarea at bounding box center [838, 727] width 1425 height 54
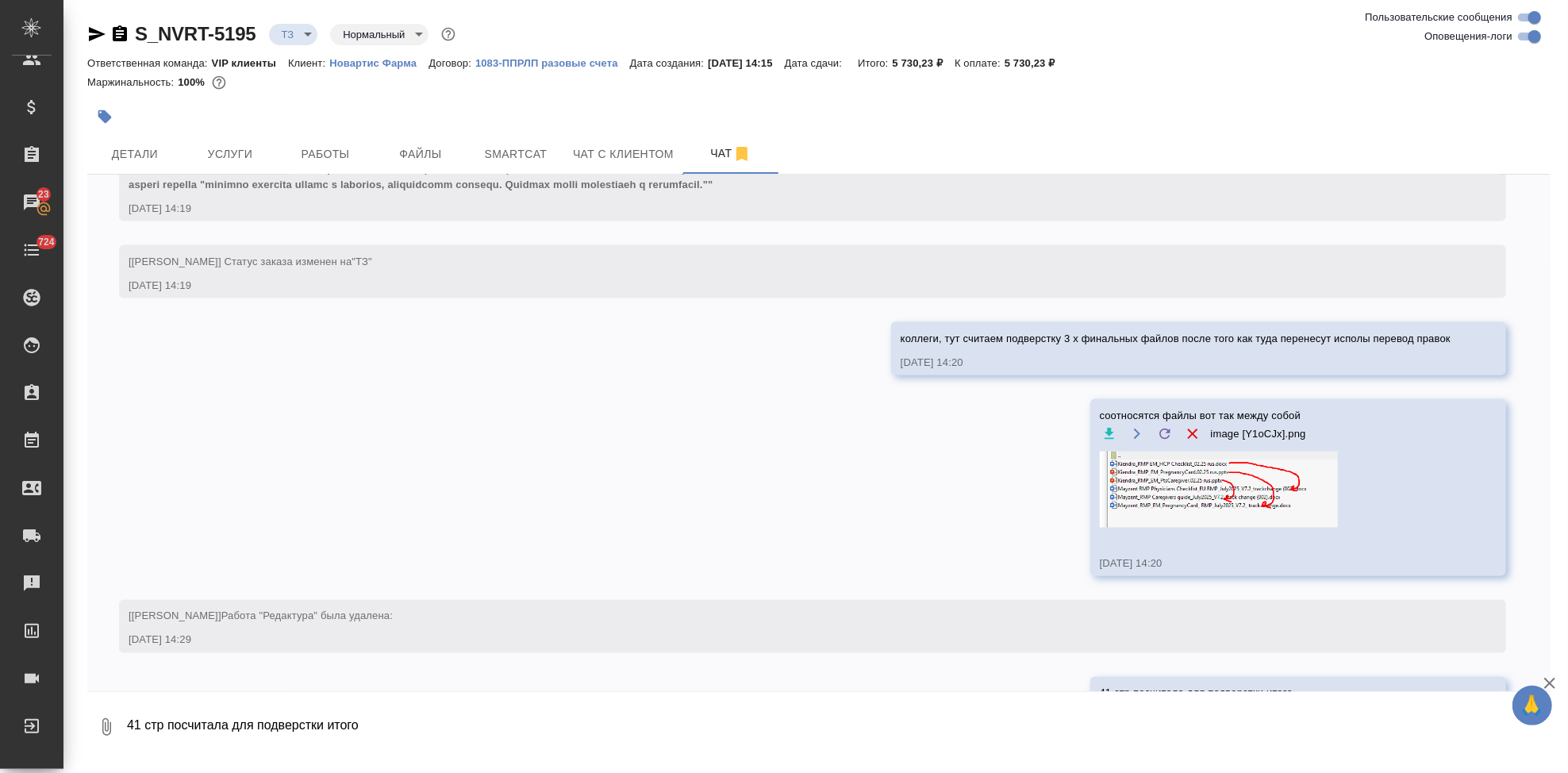
scroll to position [2002, 0]
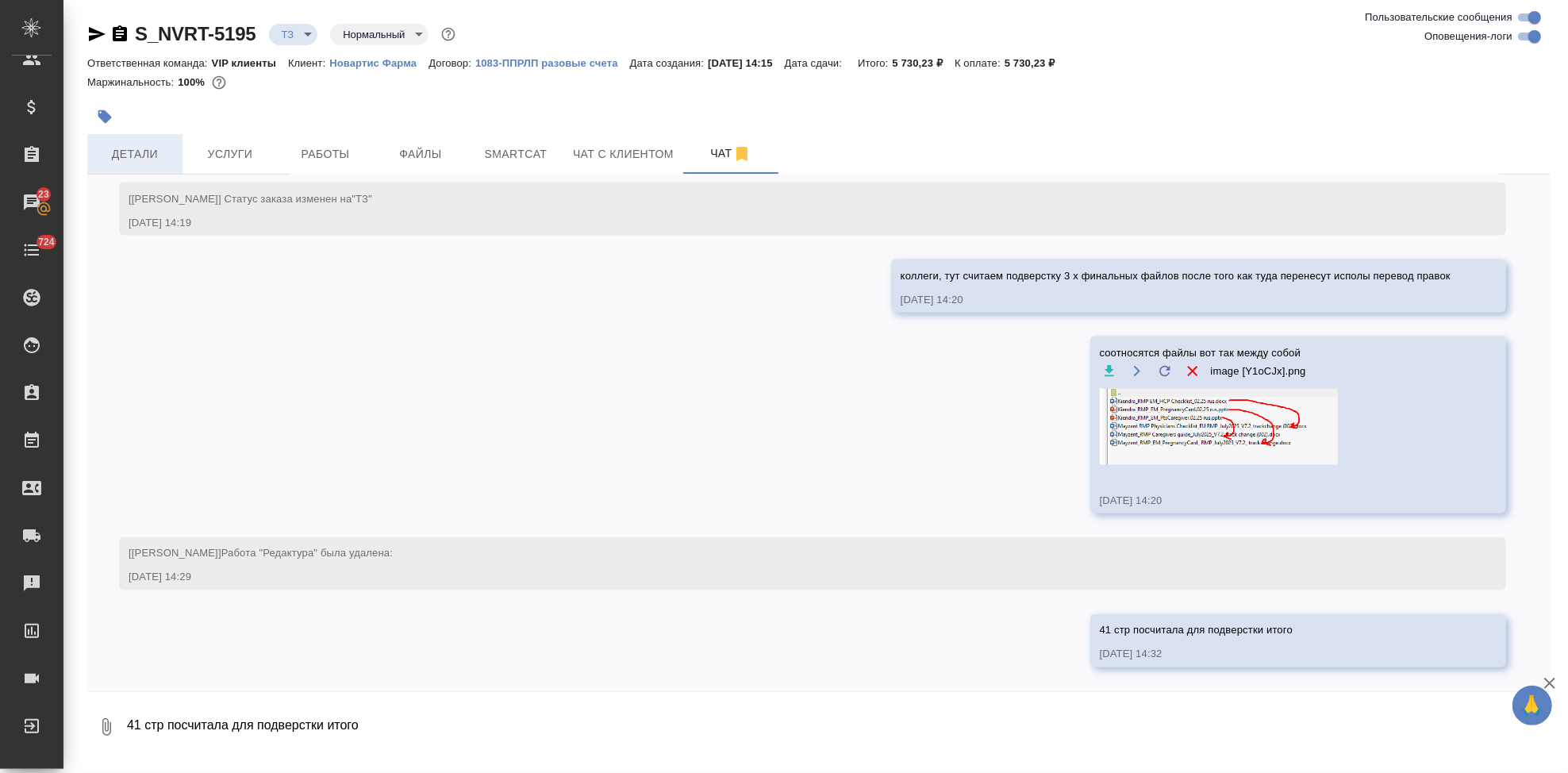
click at [127, 166] on button "Детали" at bounding box center [134, 154] width 95 height 40
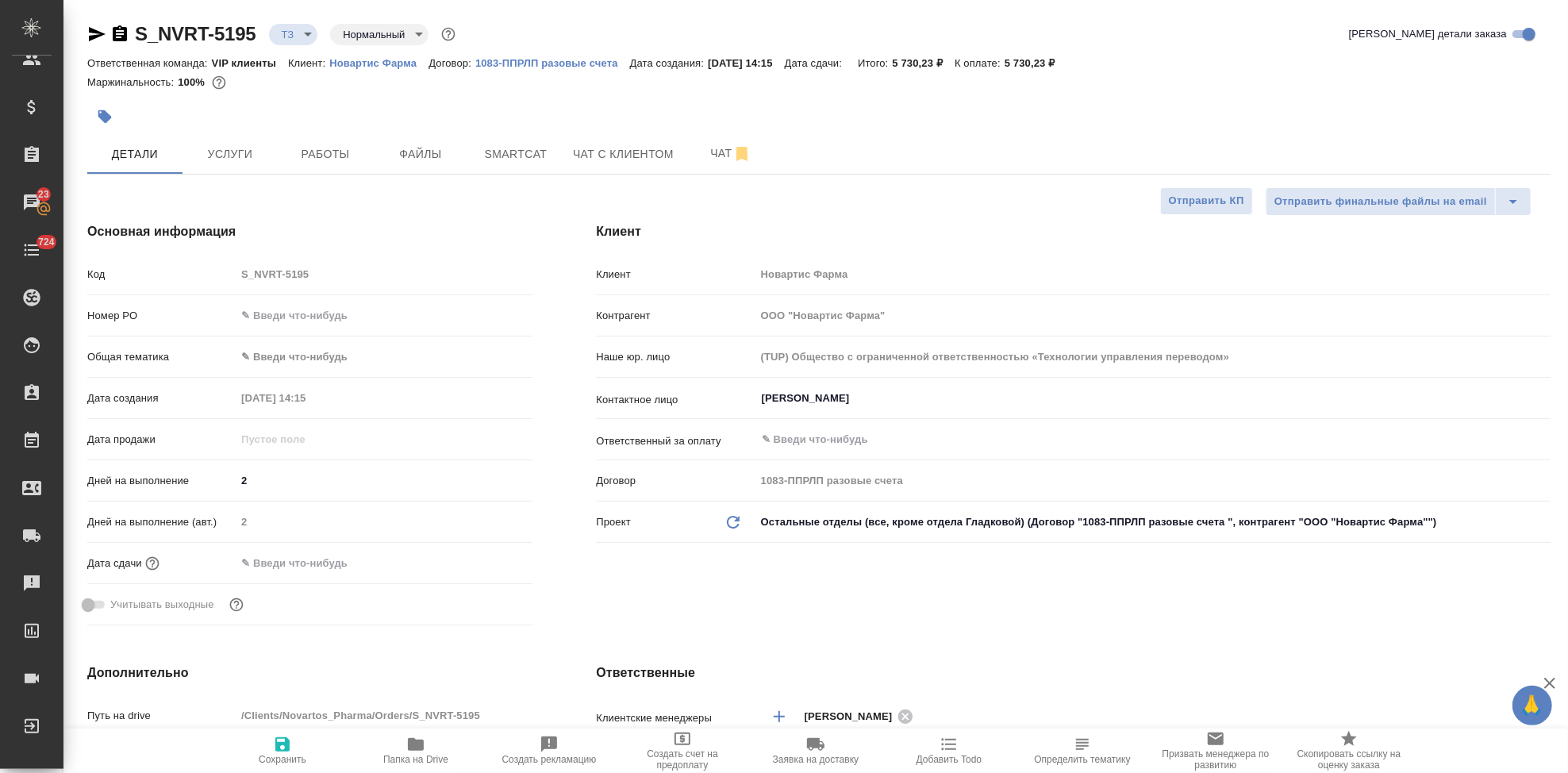
click at [403, 100] on div at bounding box center [574, 117] width 975 height 35
click at [244, 142] on button "Услуги" at bounding box center [230, 154] width 95 height 40
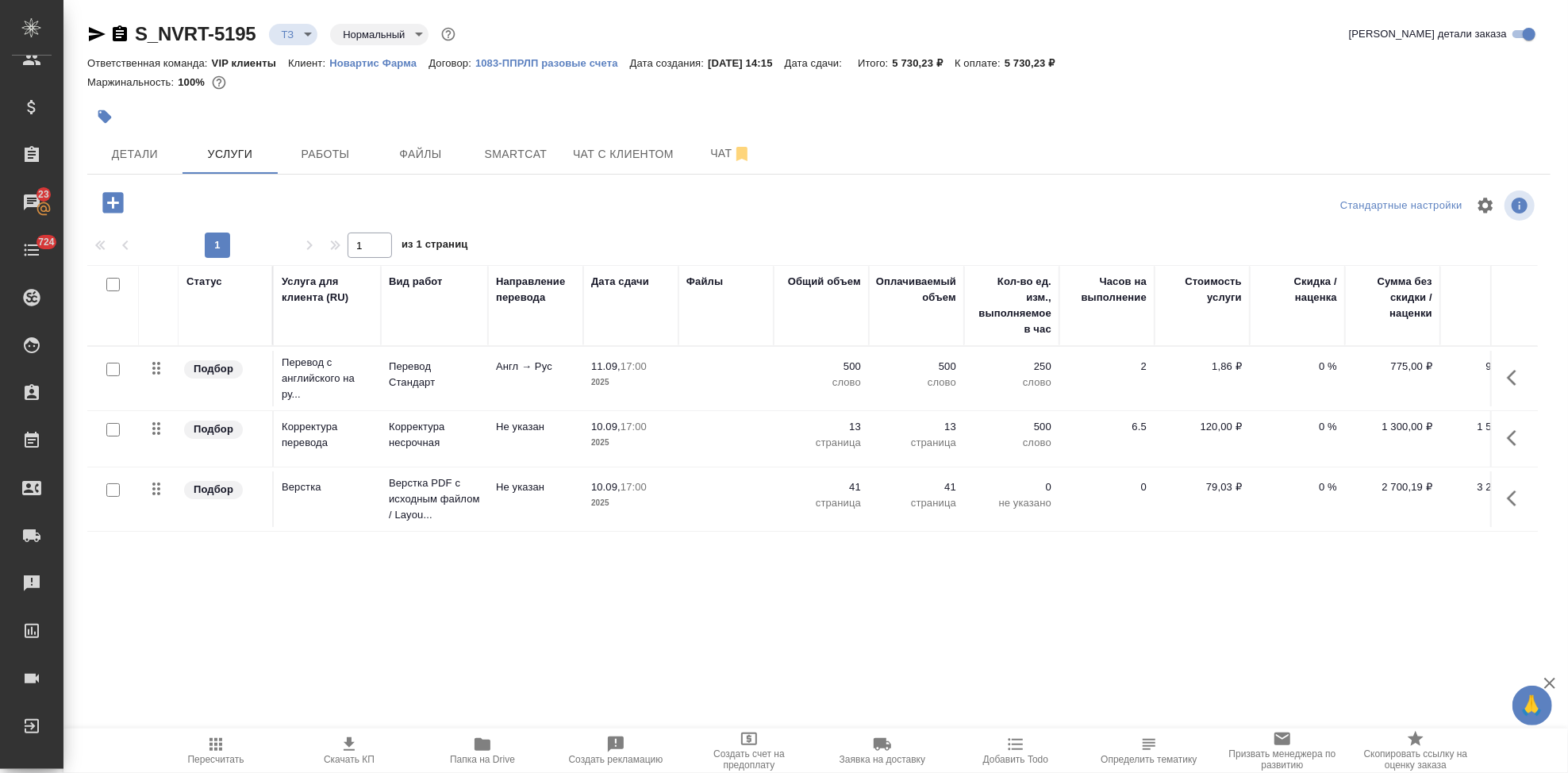
click at [214, 754] on span "Пересчитать" at bounding box center [216, 759] width 56 height 11
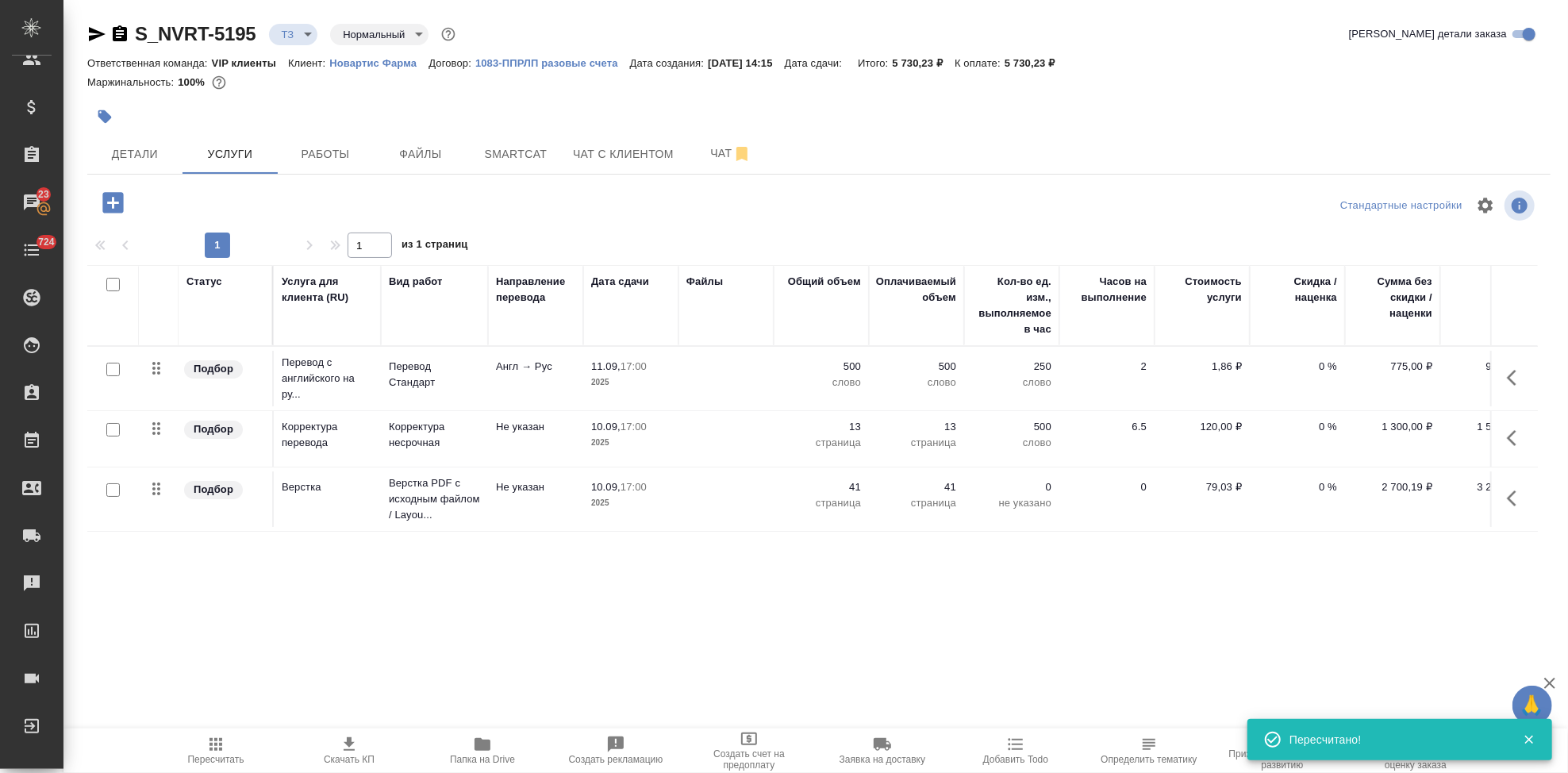
click at [357, 742] on icon "button" at bounding box center [349, 744] width 19 height 19
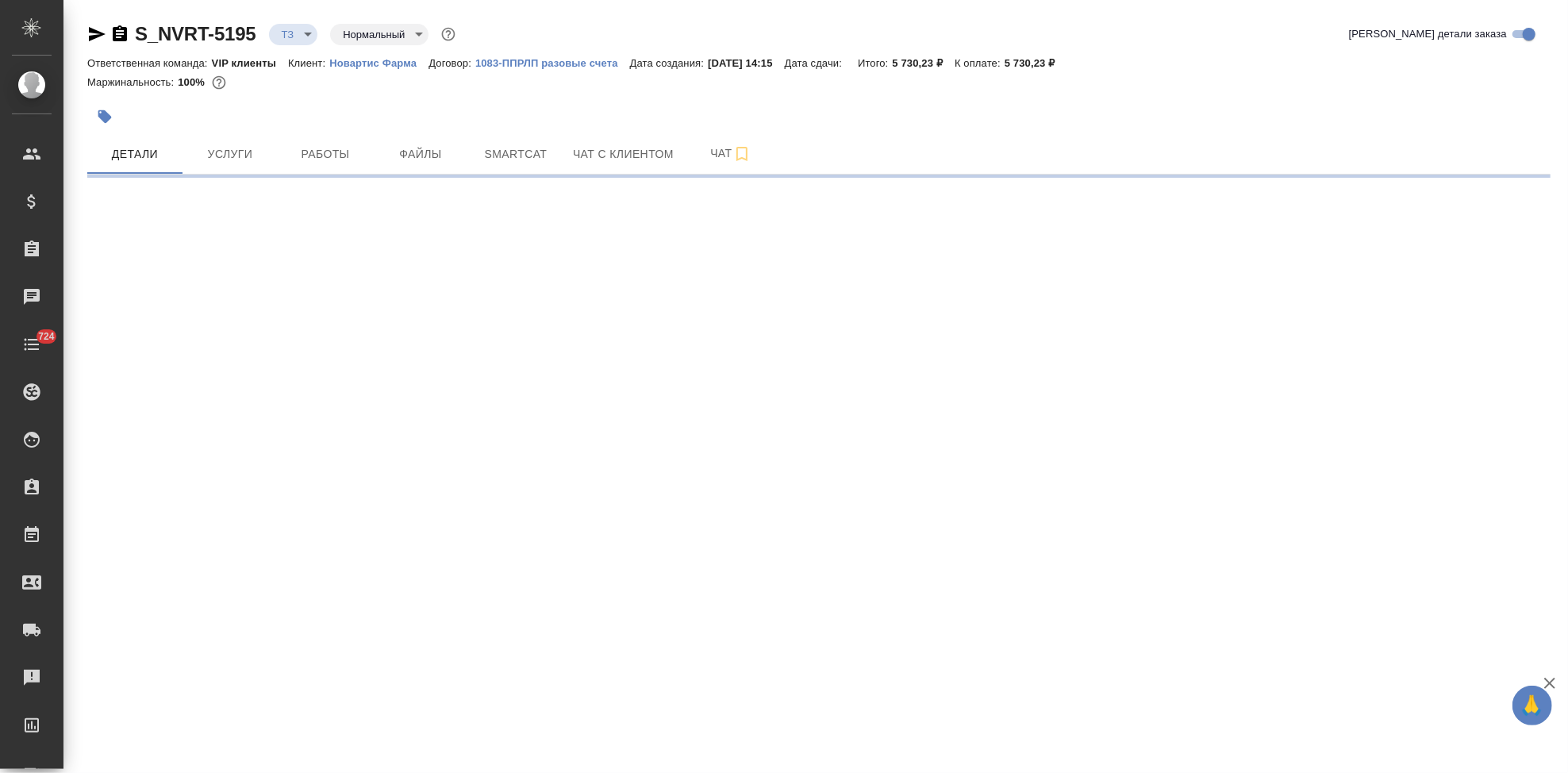
select select "RU"
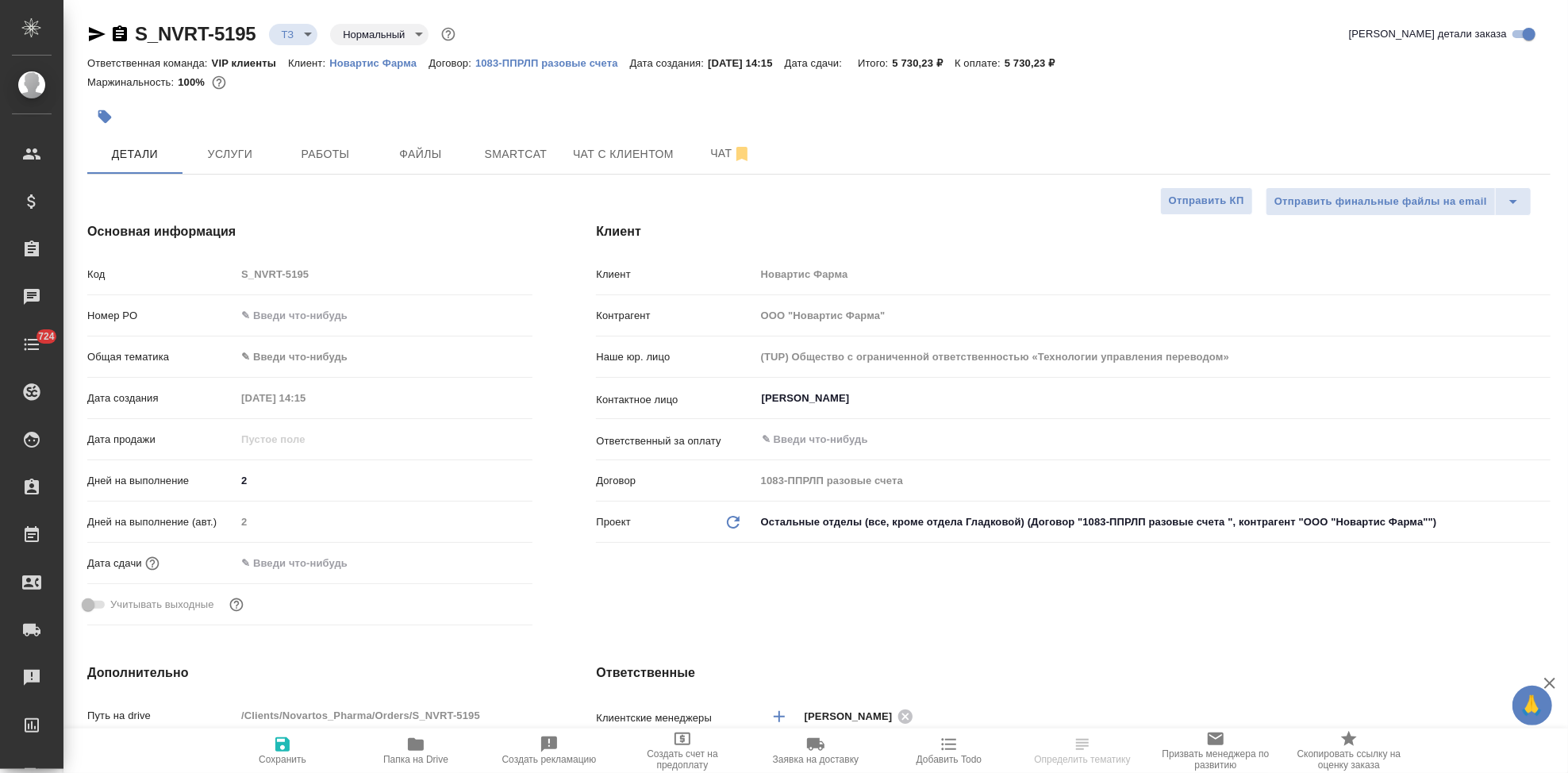
type textarea "x"
click at [235, 144] on span "Услуги" at bounding box center [230, 154] width 76 height 20
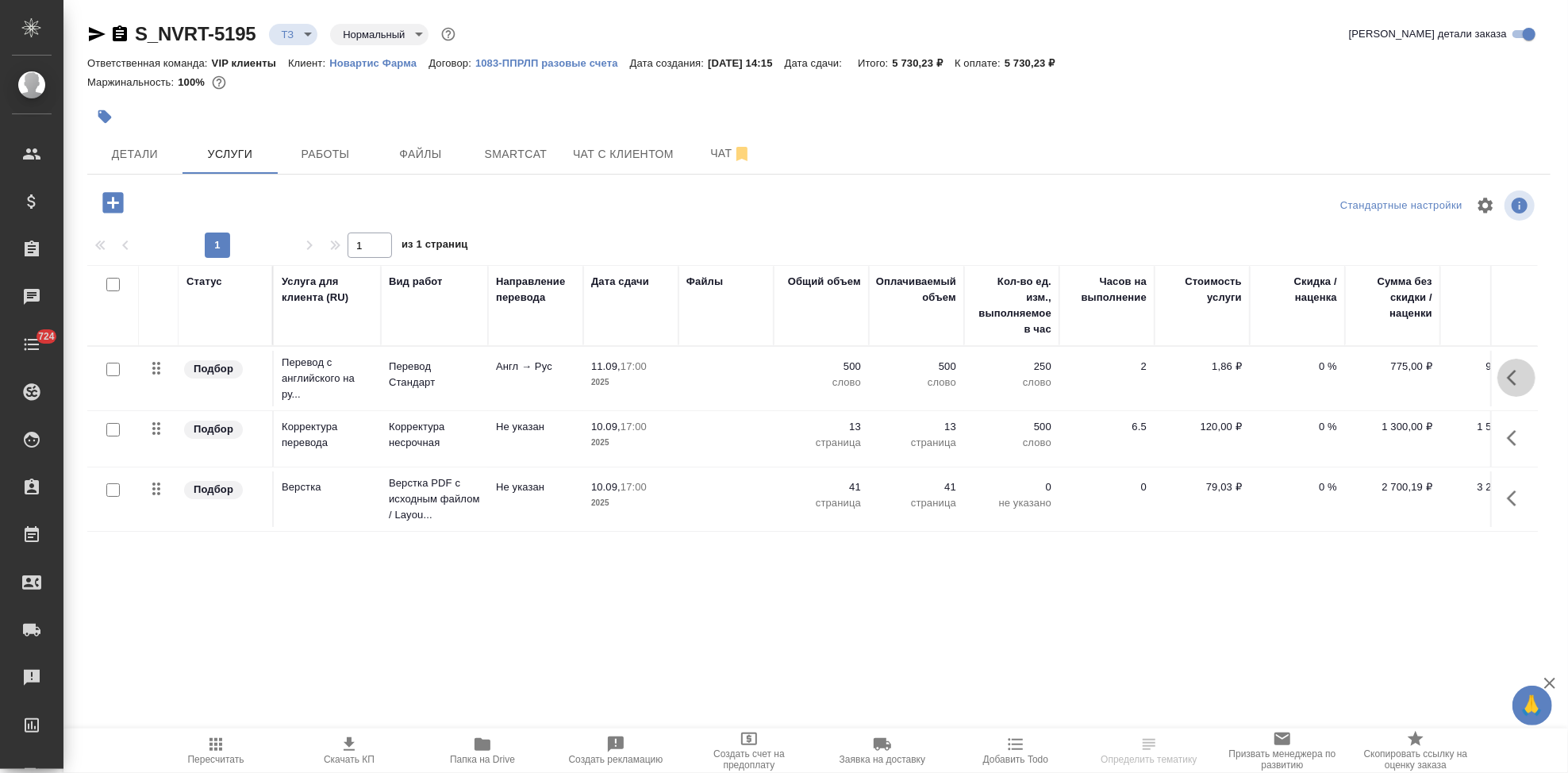
click at [1518, 375] on icon "button" at bounding box center [1516, 377] width 19 height 19
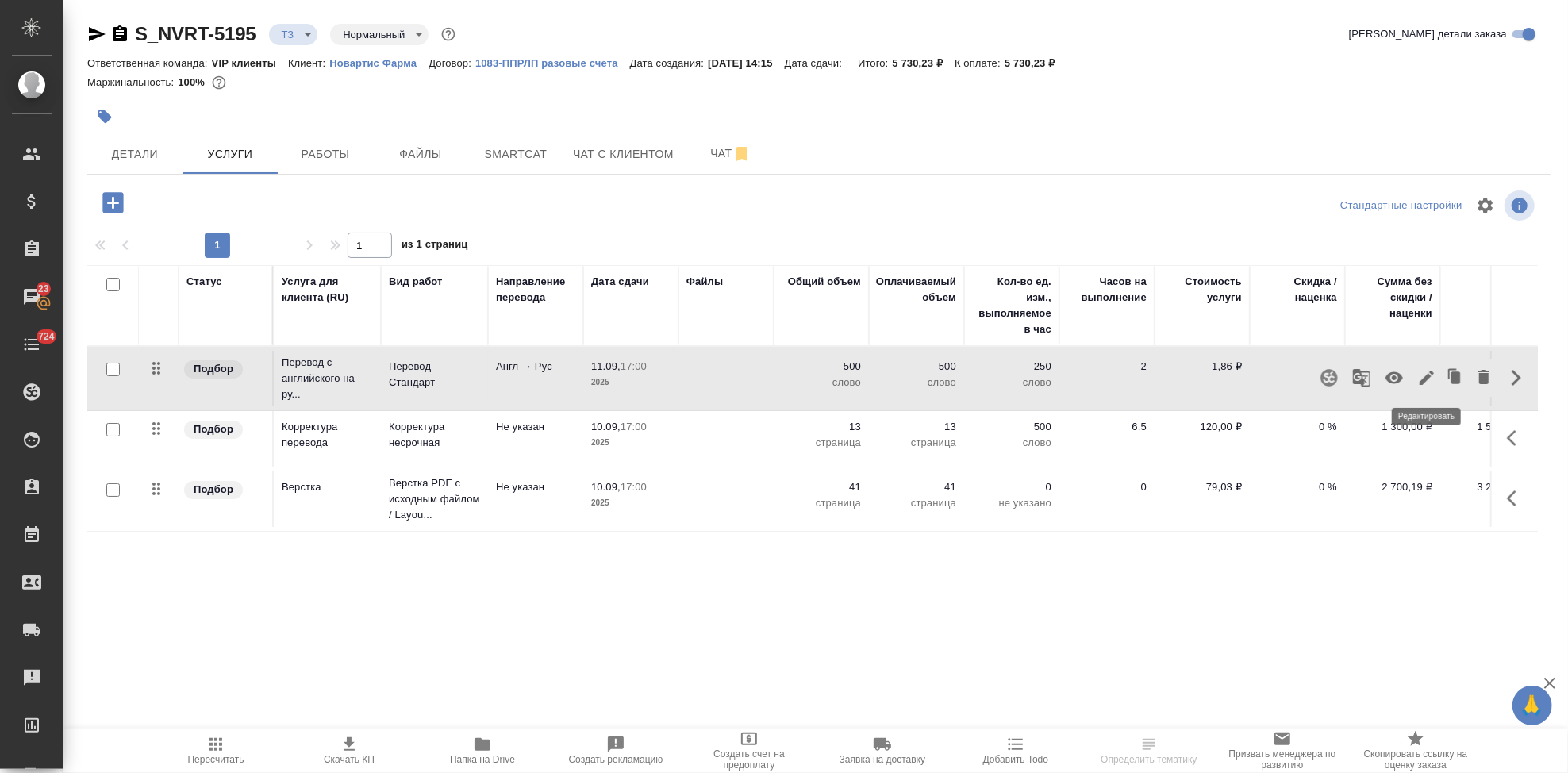
click at [1438, 378] on button "button" at bounding box center [1426, 378] width 27 height 38
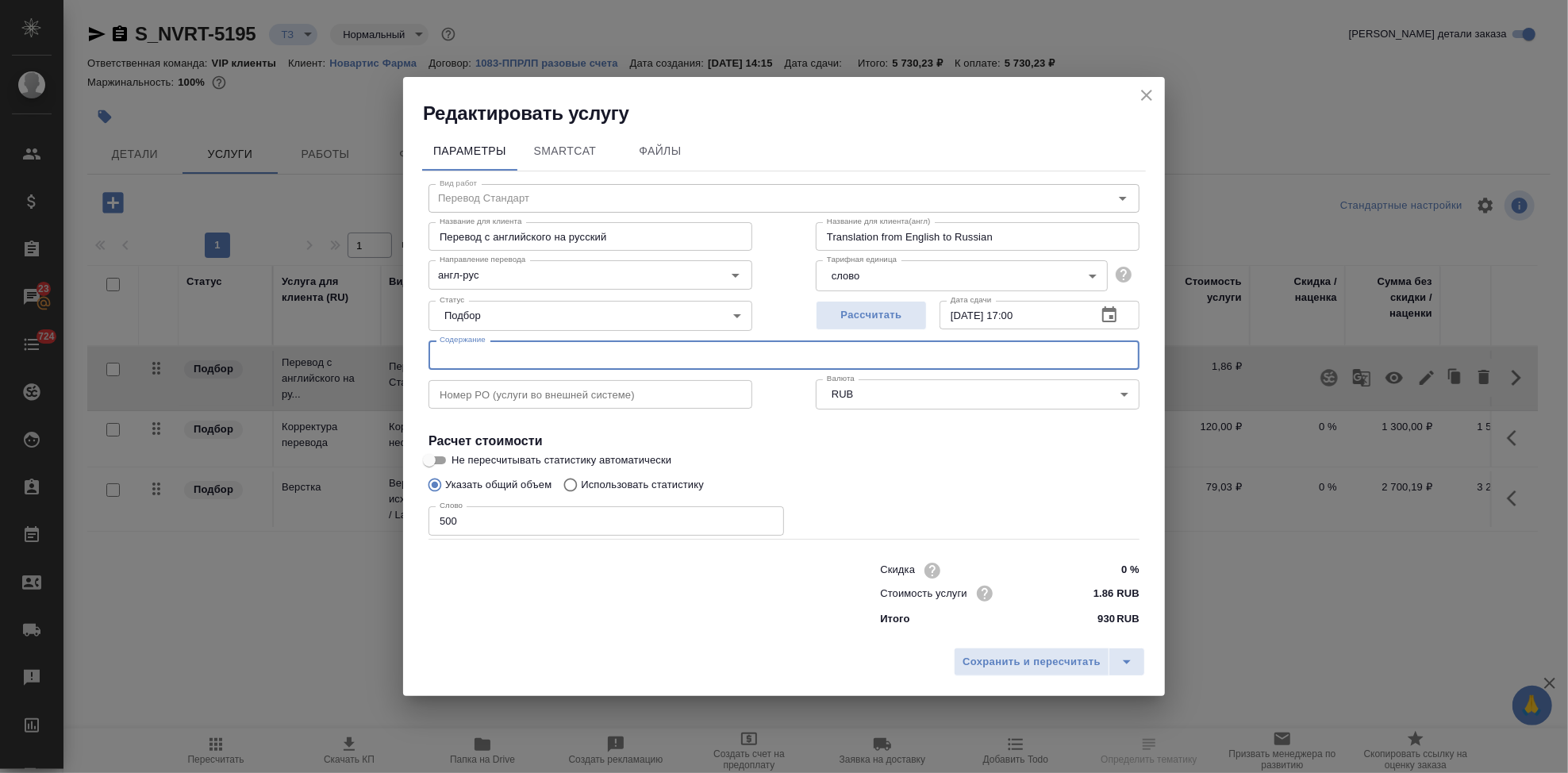
click at [626, 364] on input "text" at bounding box center [784, 355] width 711 height 28
paste input "Перевод ПУР материалов Кайендра_сентябрь 2025"
type input "Перевод ПУР материалов Кайендра_сентябрь 2025"
click at [1121, 658] on icon "split button" at bounding box center [1126, 661] width 19 height 19
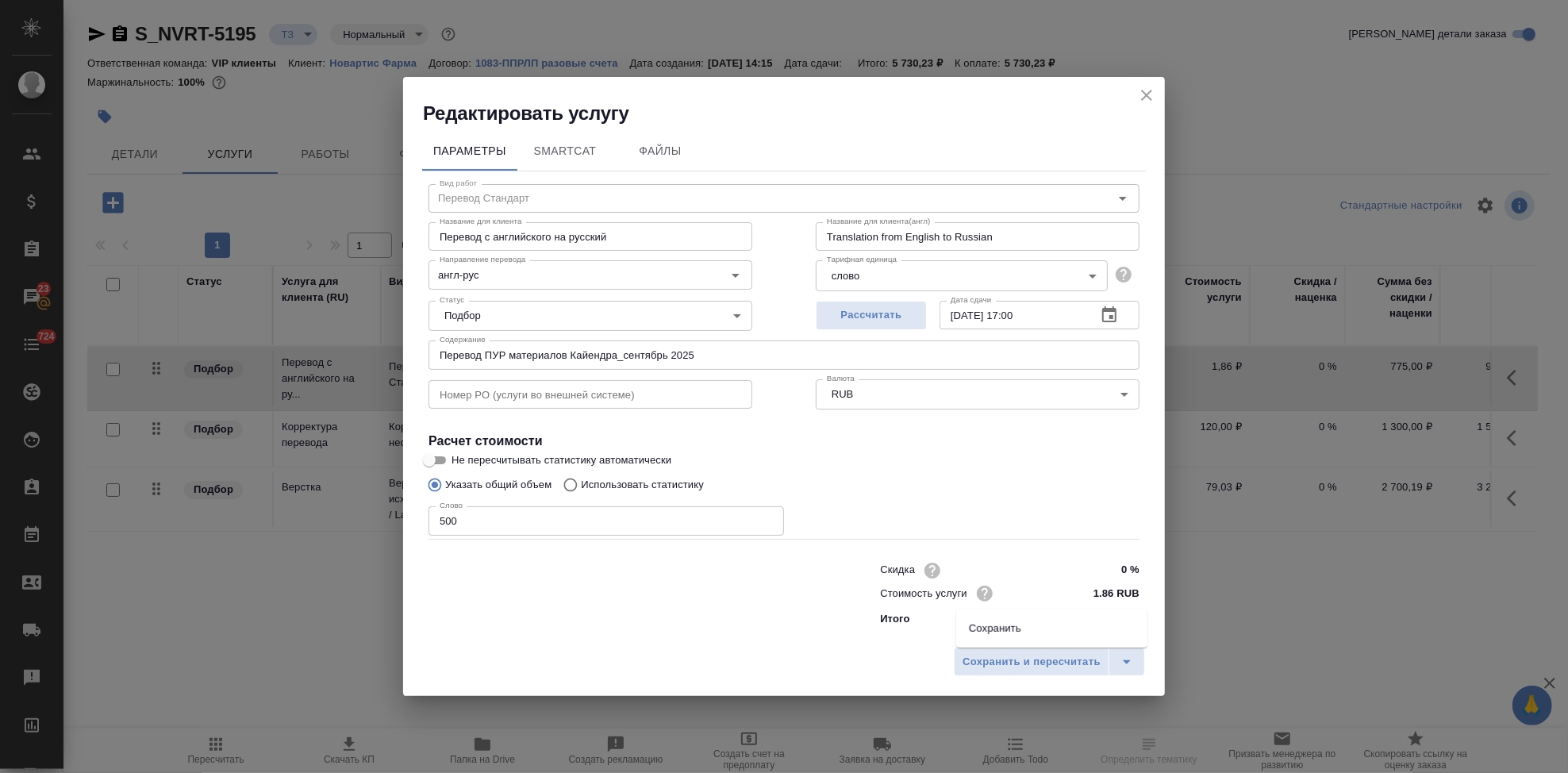
click at [1070, 633] on li "Сохранить" at bounding box center [1052, 628] width 191 height 26
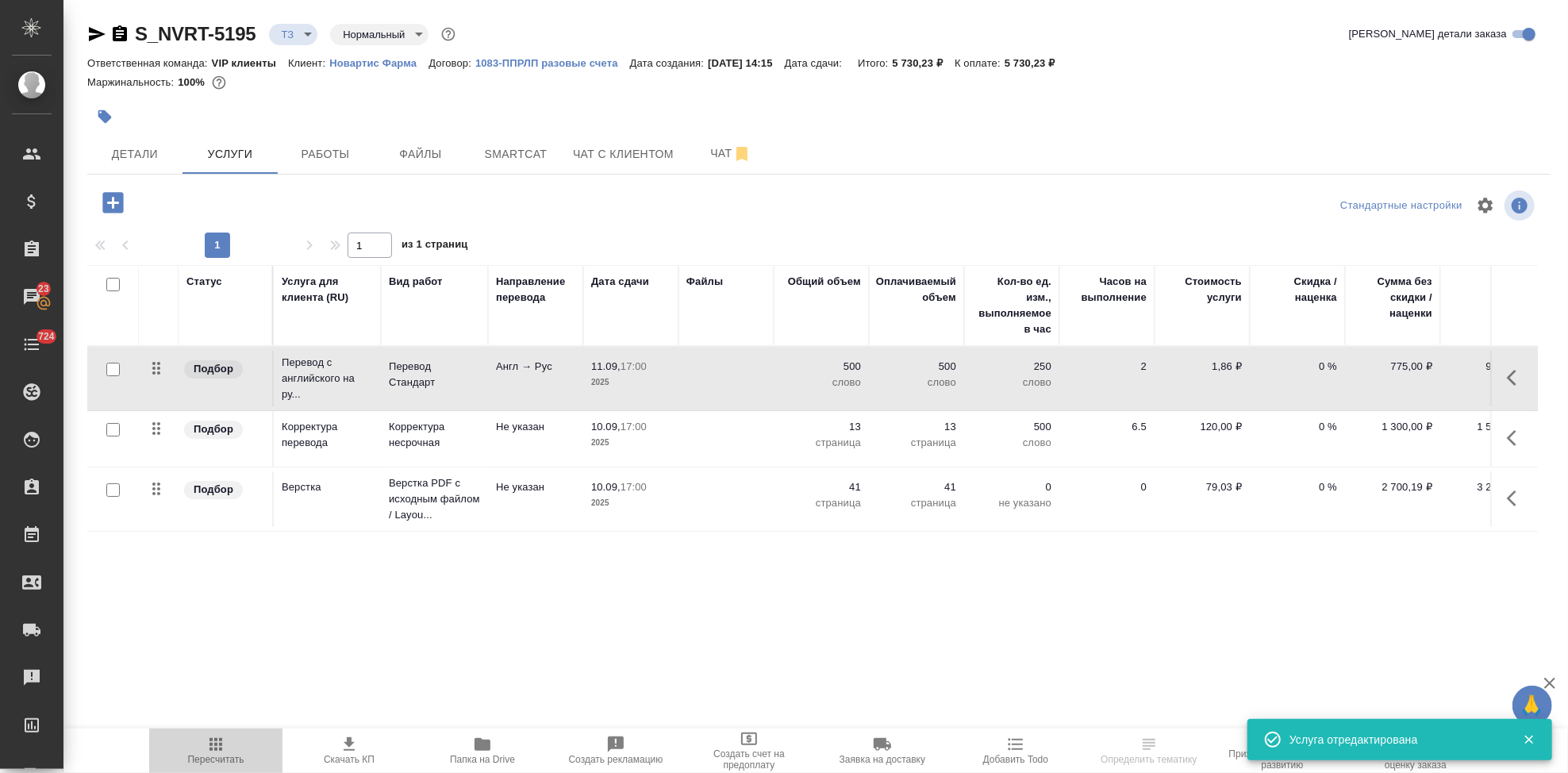
click at [216, 750] on icon "button" at bounding box center [215, 744] width 12 height 12
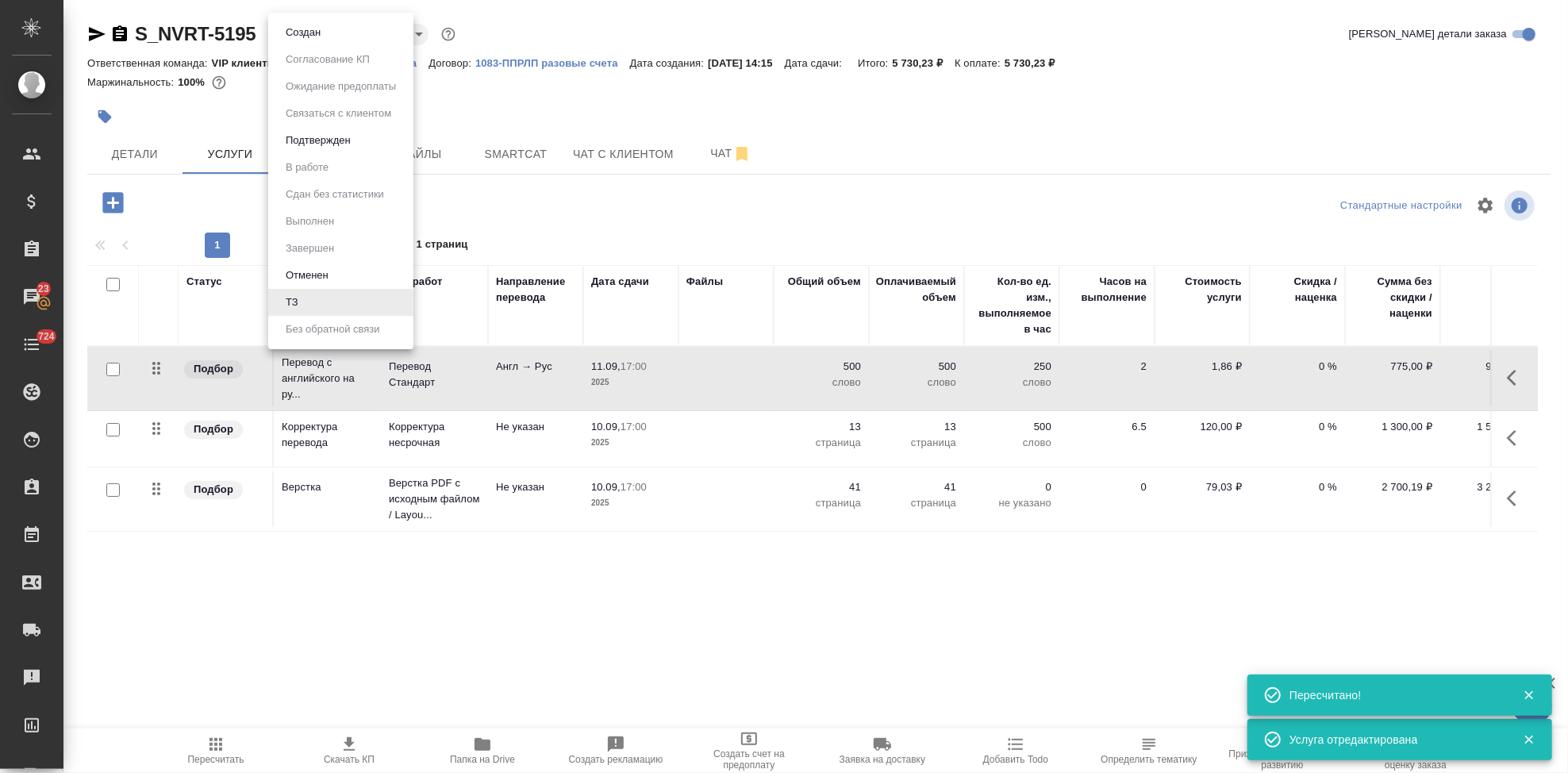
click at [308, 38] on body "🙏 .cls-1 fill:#fff; AWATERA Kabargina Anna Клиенты Спецификации Заказы 23 Чаты …" at bounding box center [784, 386] width 1568 height 773
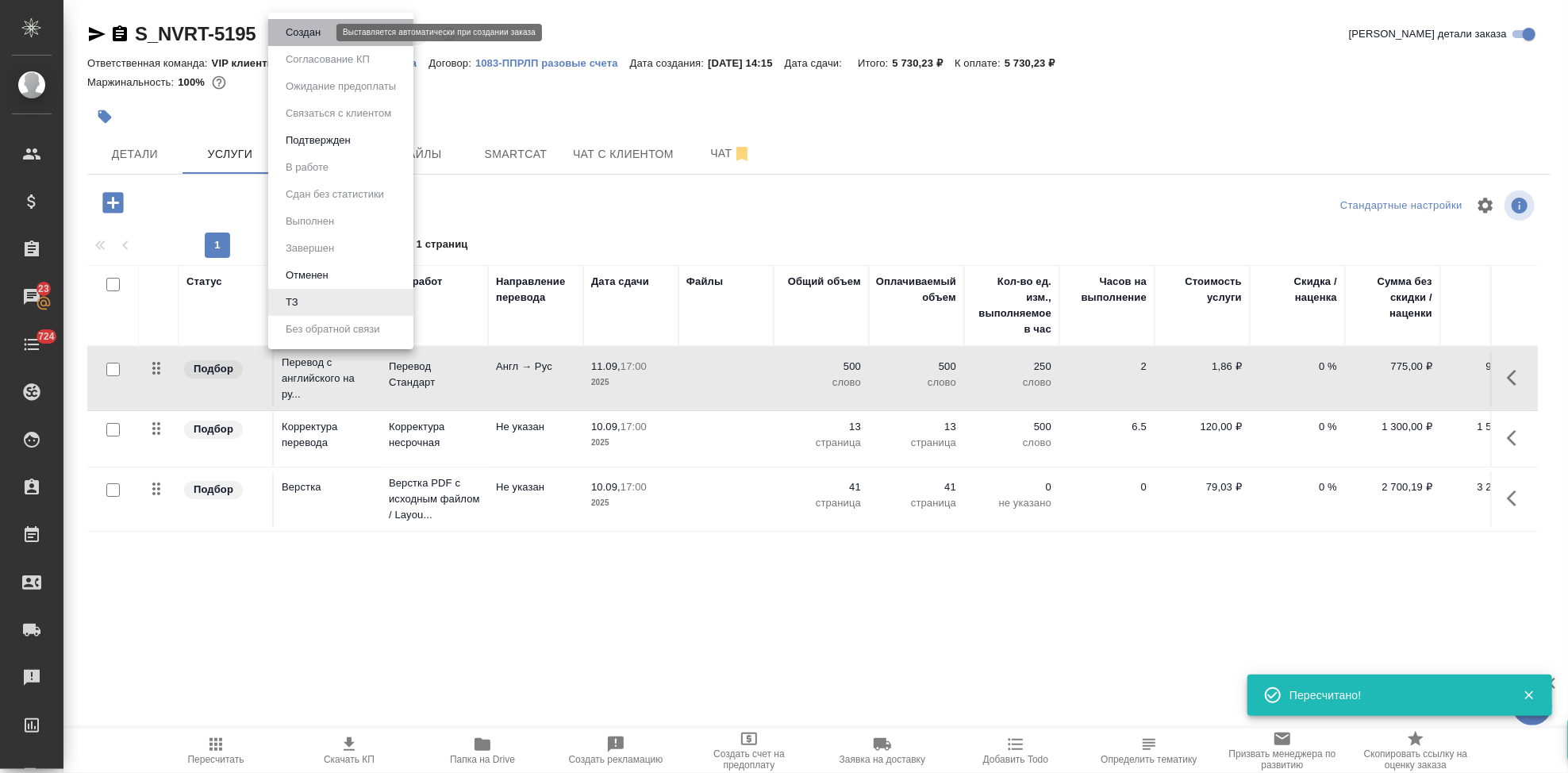
click at [312, 31] on button "Создан" at bounding box center [303, 32] width 45 height 17
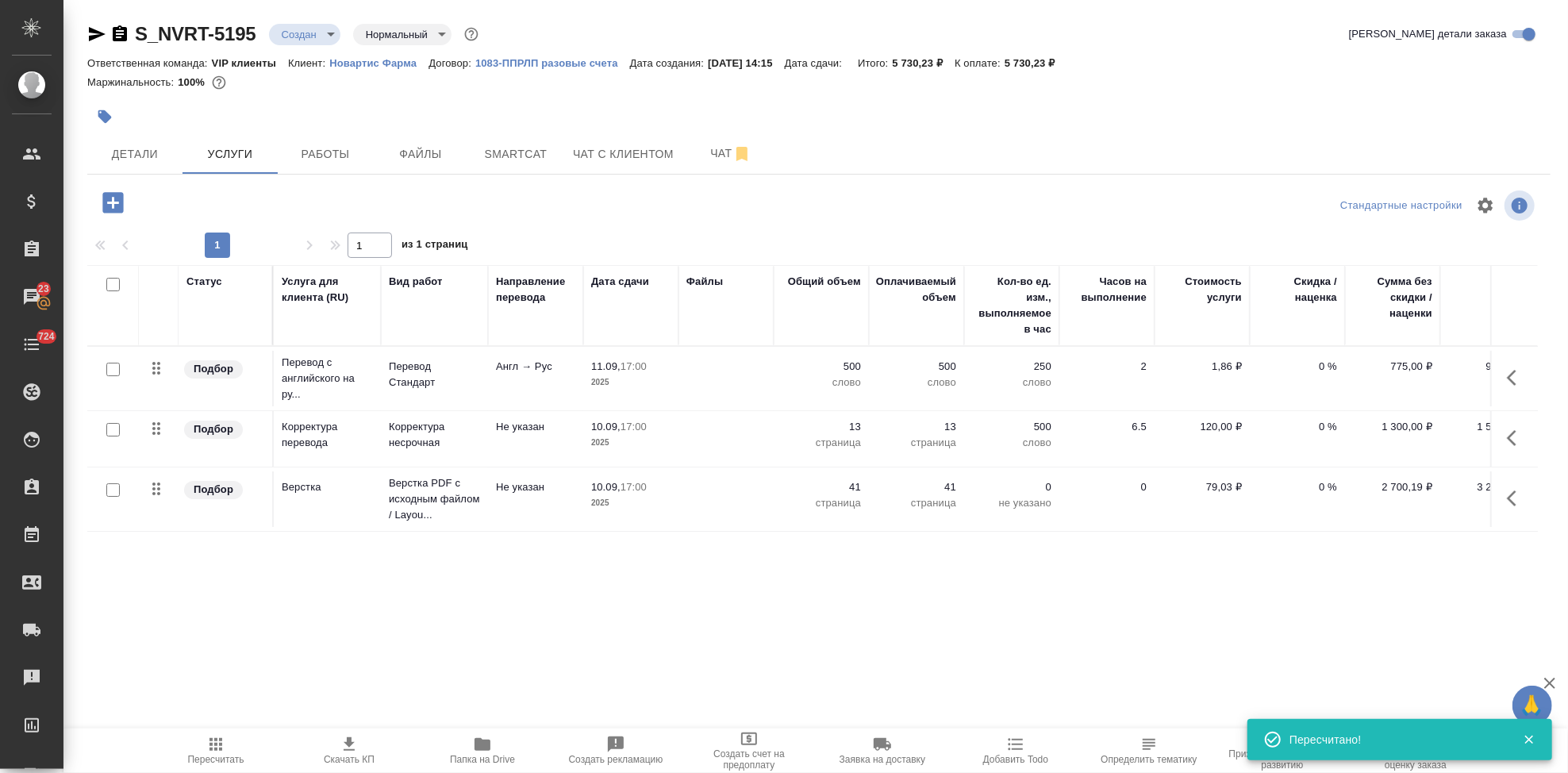
click at [322, 37] on body "🙏 .cls-1 fill:#fff; AWATERA Kabargina Anna Клиенты Спецификации Заказы 23 Чаты …" at bounding box center [784, 386] width 1568 height 773
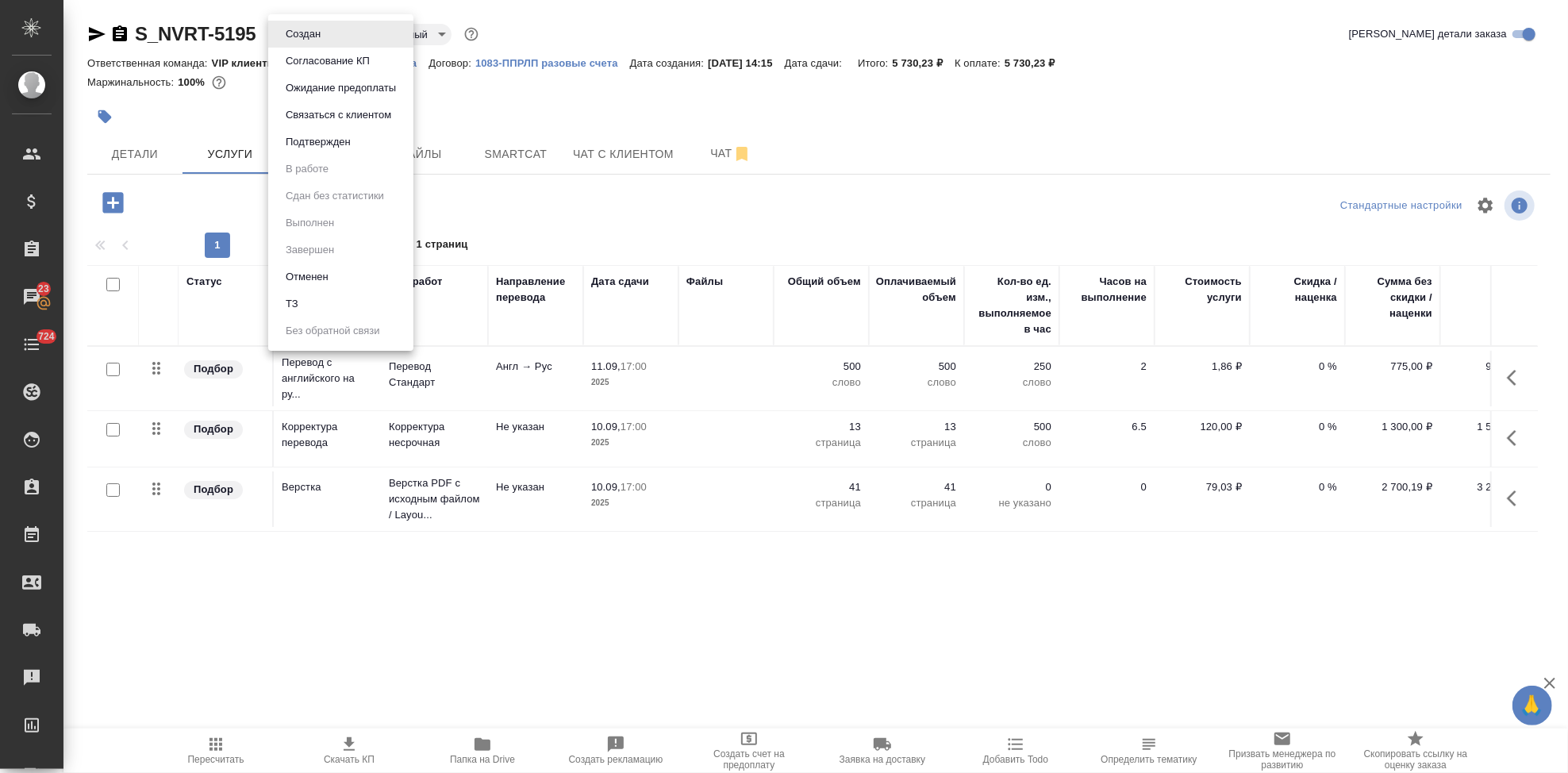
click at [318, 67] on button "Согласование КП" at bounding box center [327, 60] width 94 height 17
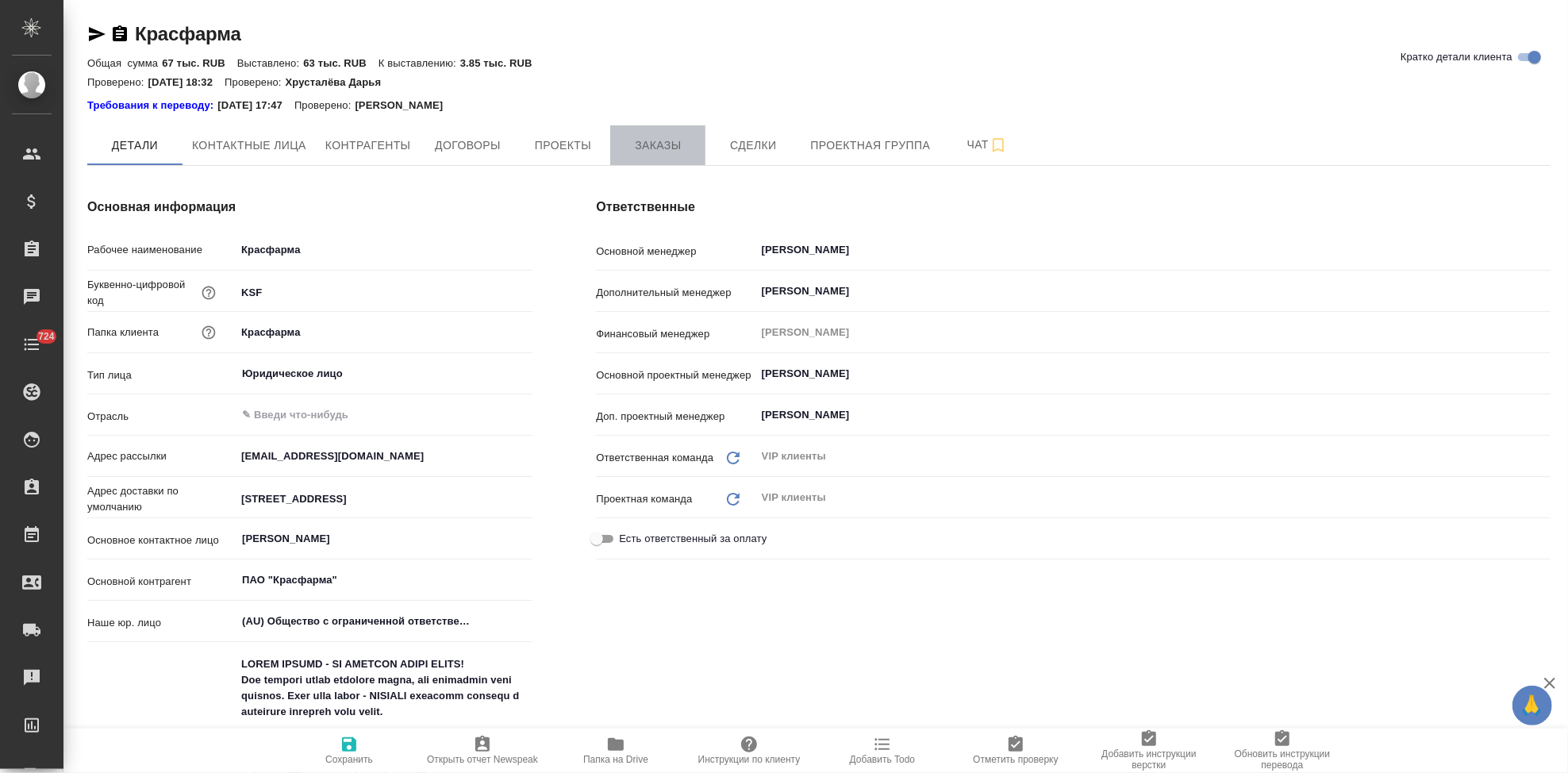
click at [655, 152] on span "Заказы" at bounding box center [658, 146] width 76 height 20
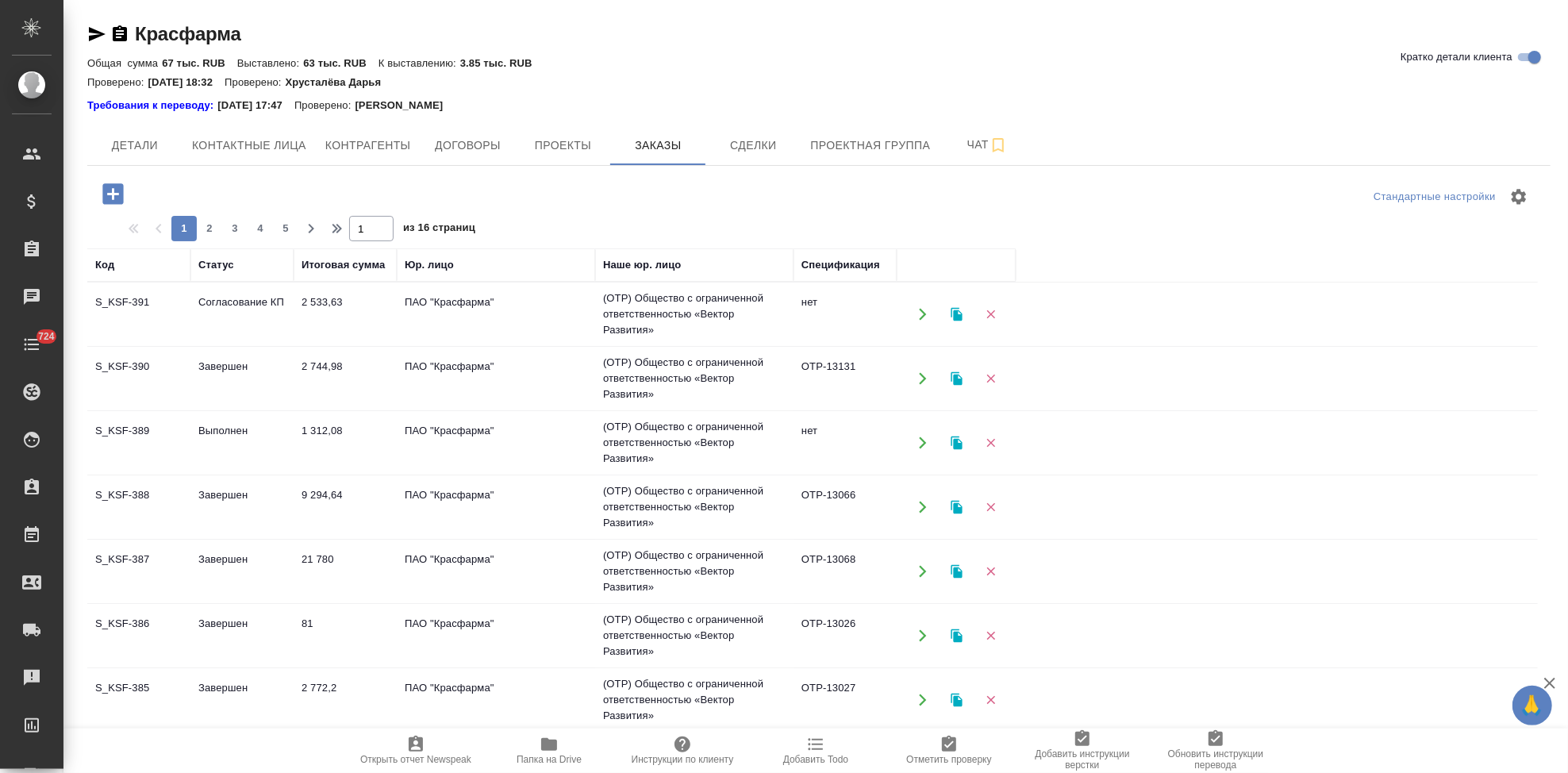
click at [259, 316] on td "Согласование КП" at bounding box center [242, 314] width 103 height 56
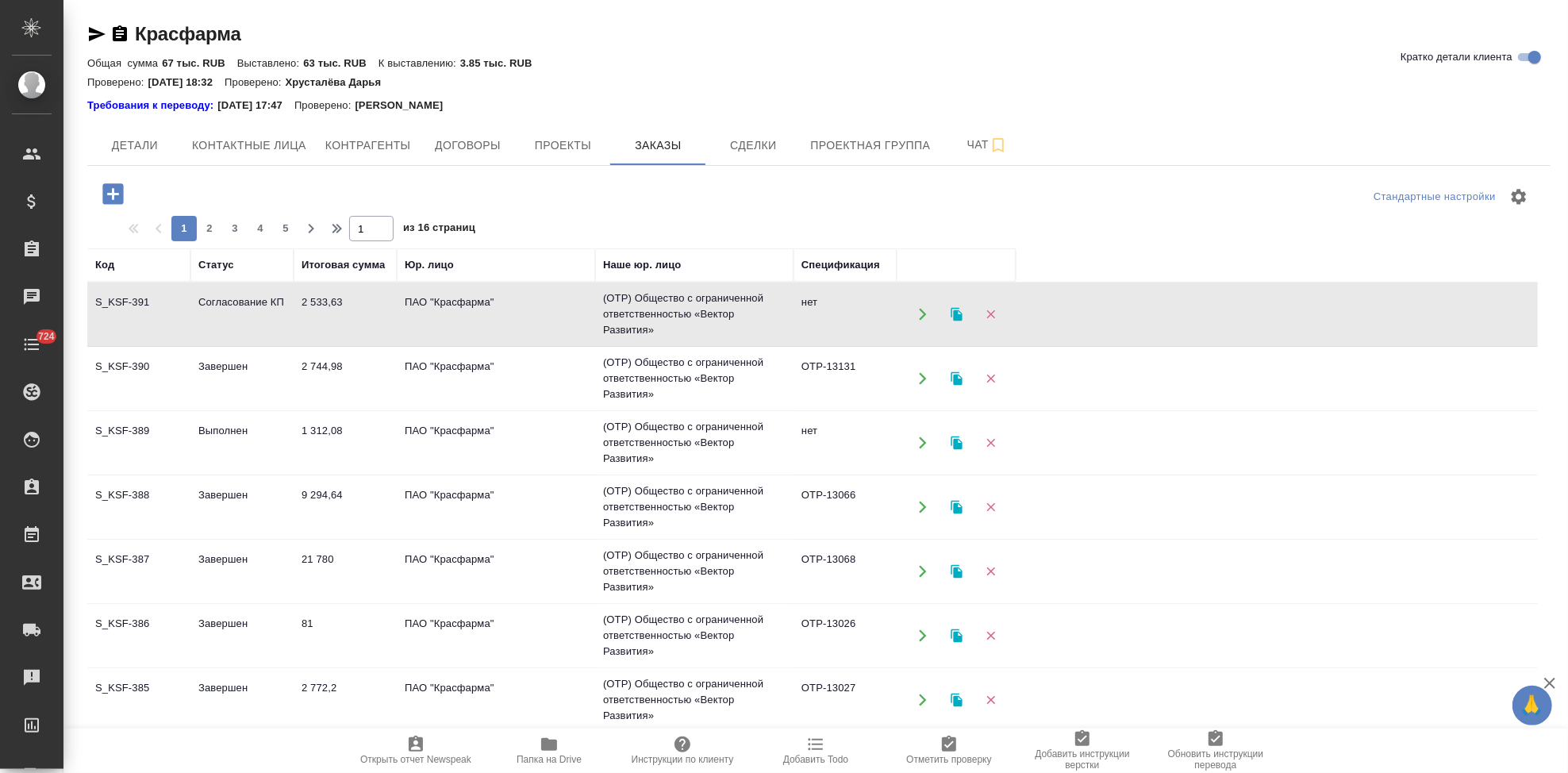
click at [259, 316] on td "Согласование КП" at bounding box center [242, 314] width 103 height 56
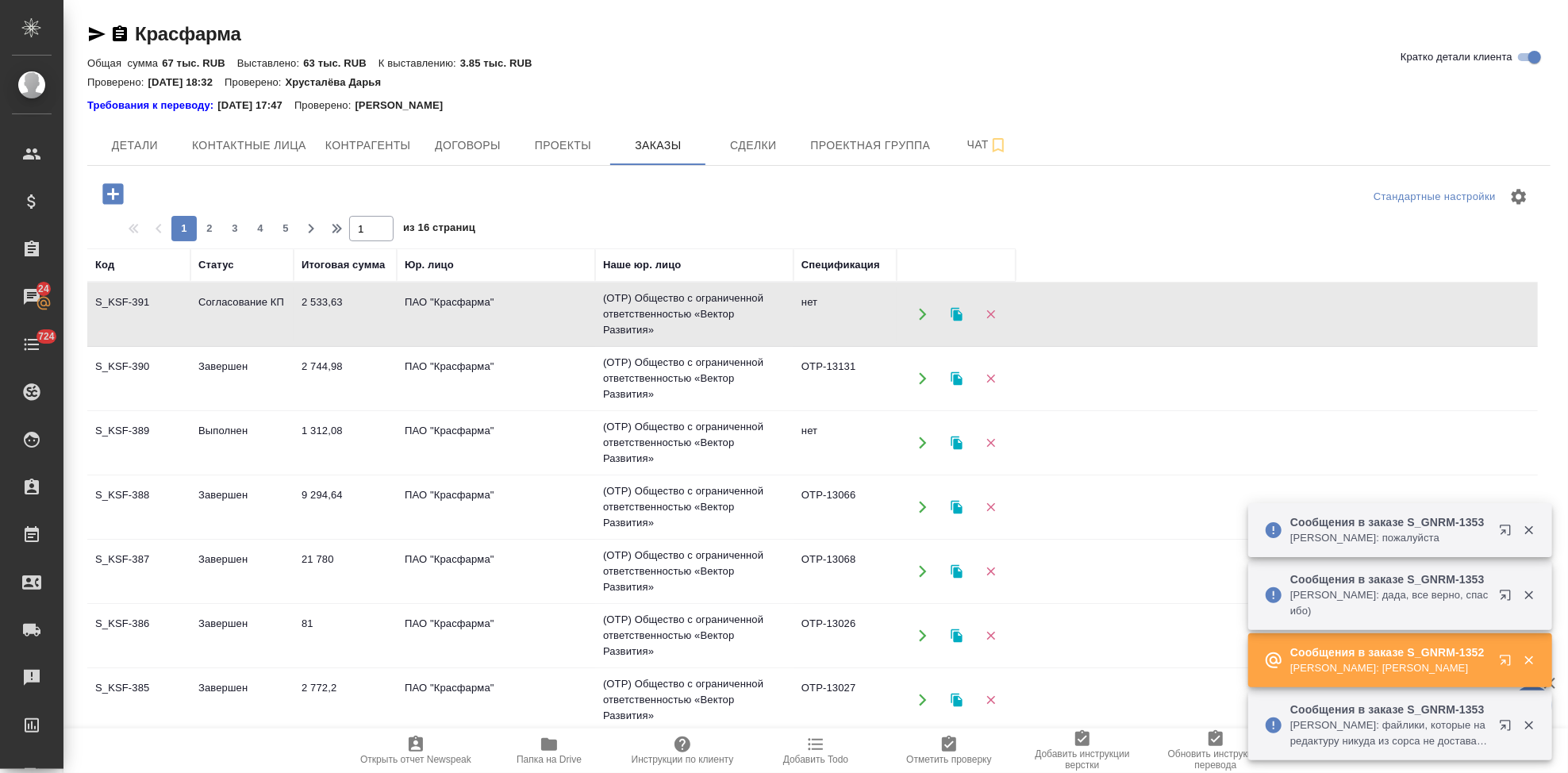
click at [1503, 660] on icon "button" at bounding box center [1505, 659] width 10 height 10
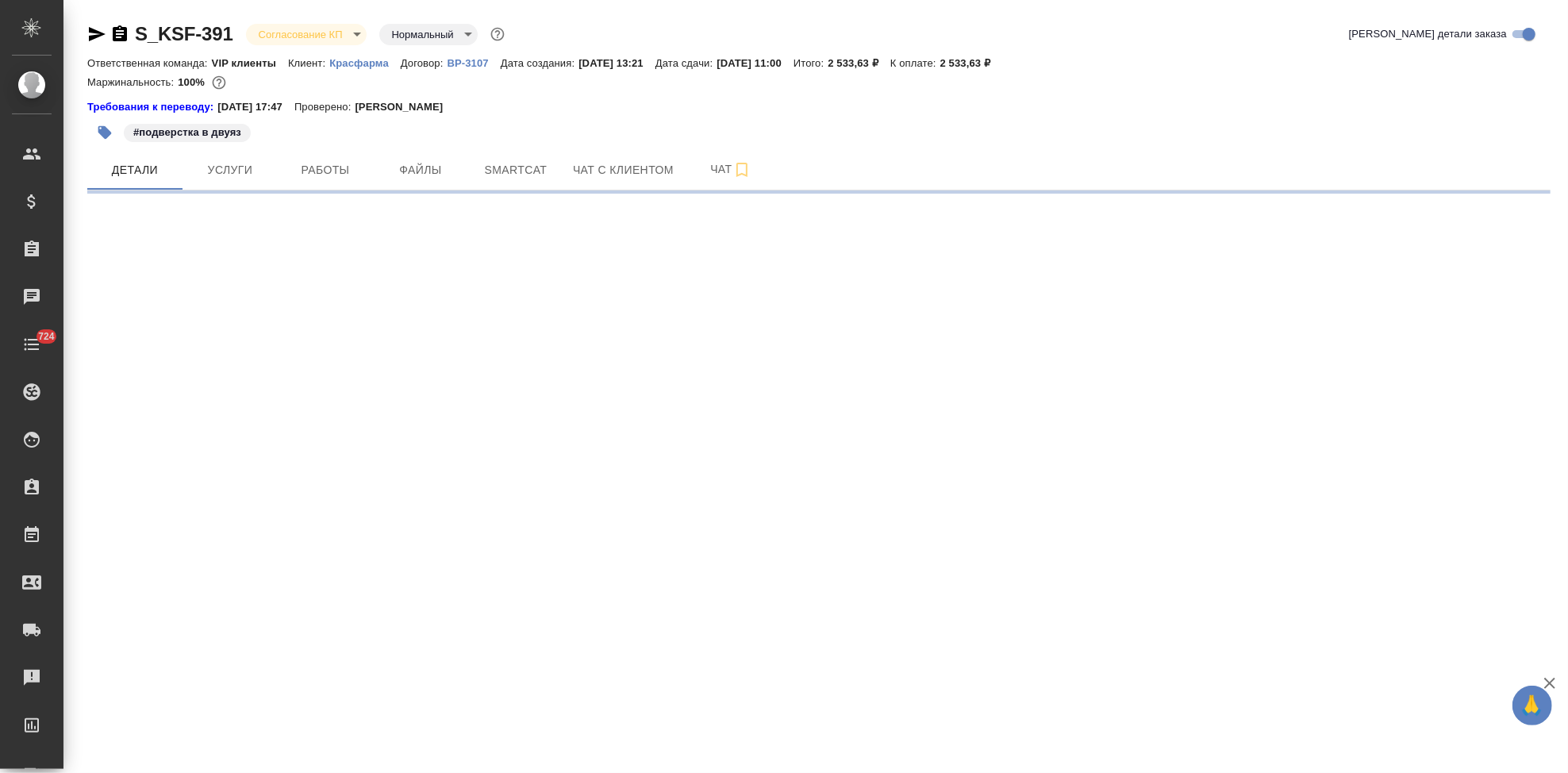
select select "RU"
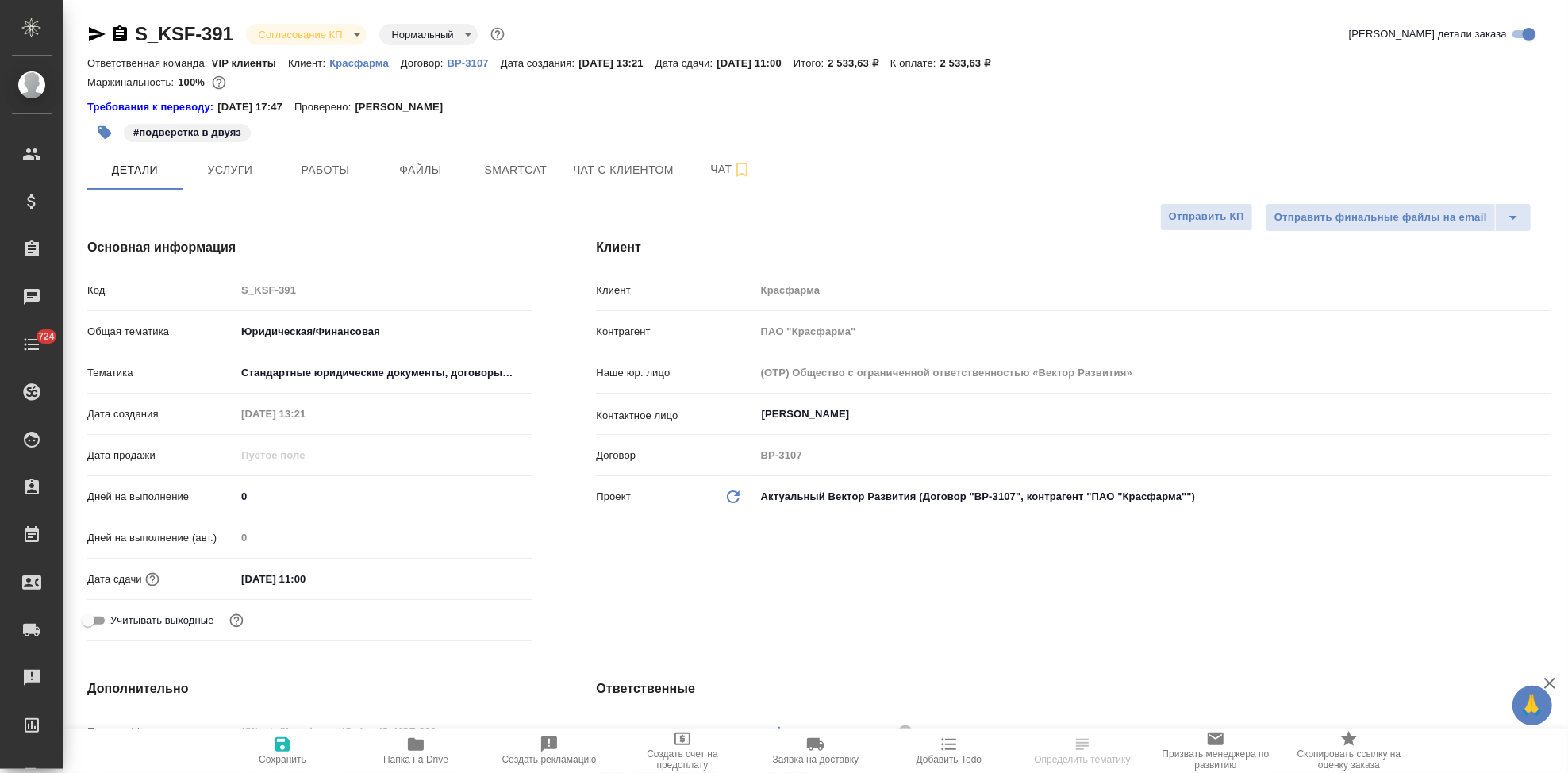
type textarea "x"
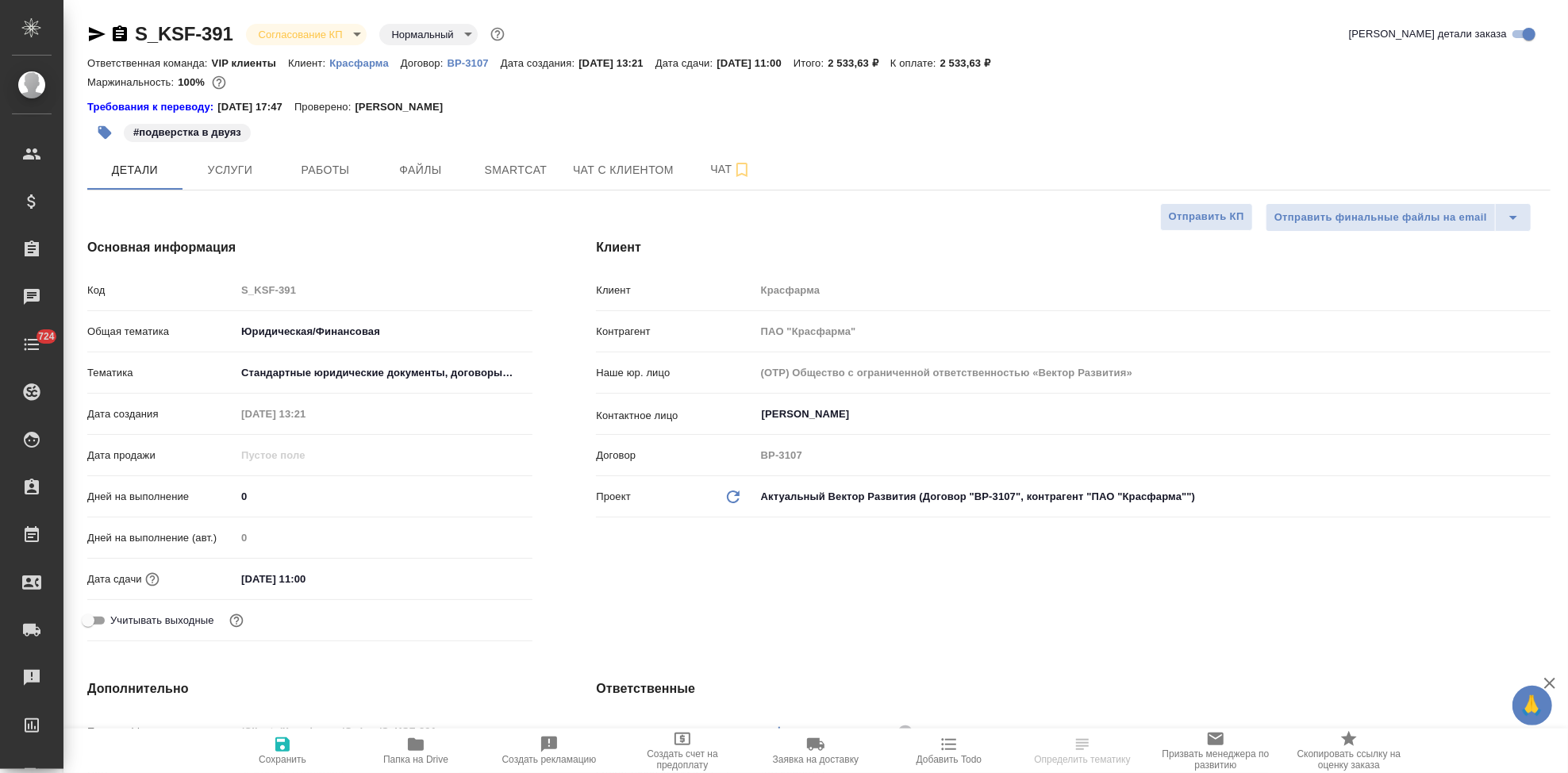
type textarea "x"
click at [349, 36] on body "🙏 .cls-1 fill:#fff; AWATERA Kabargina [PERSON_NAME] Спецификации Заказы Чаты 72…" at bounding box center [784, 386] width 1568 height 773
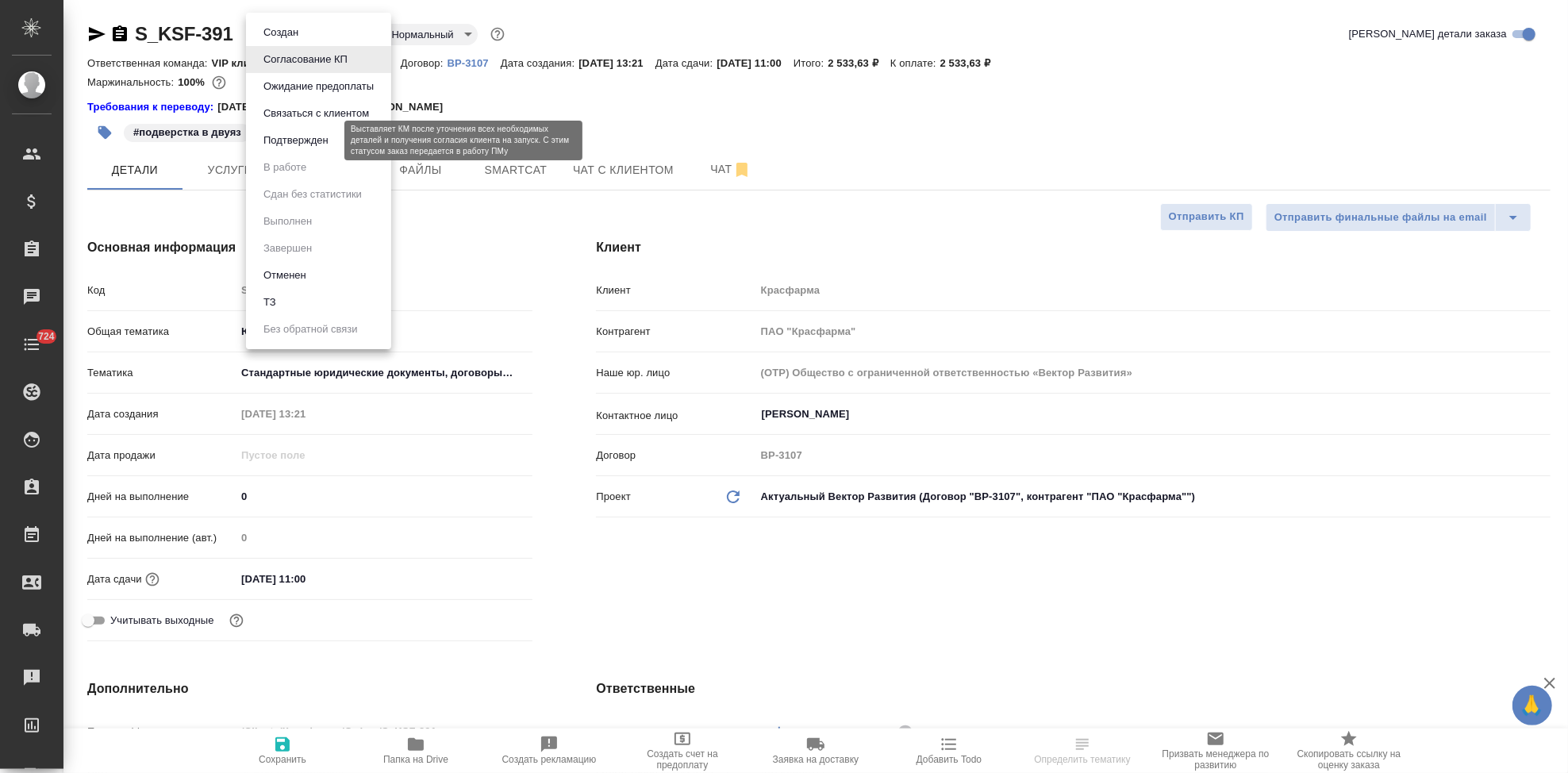
click at [316, 143] on button "Подтвержден" at bounding box center [296, 140] width 75 height 17
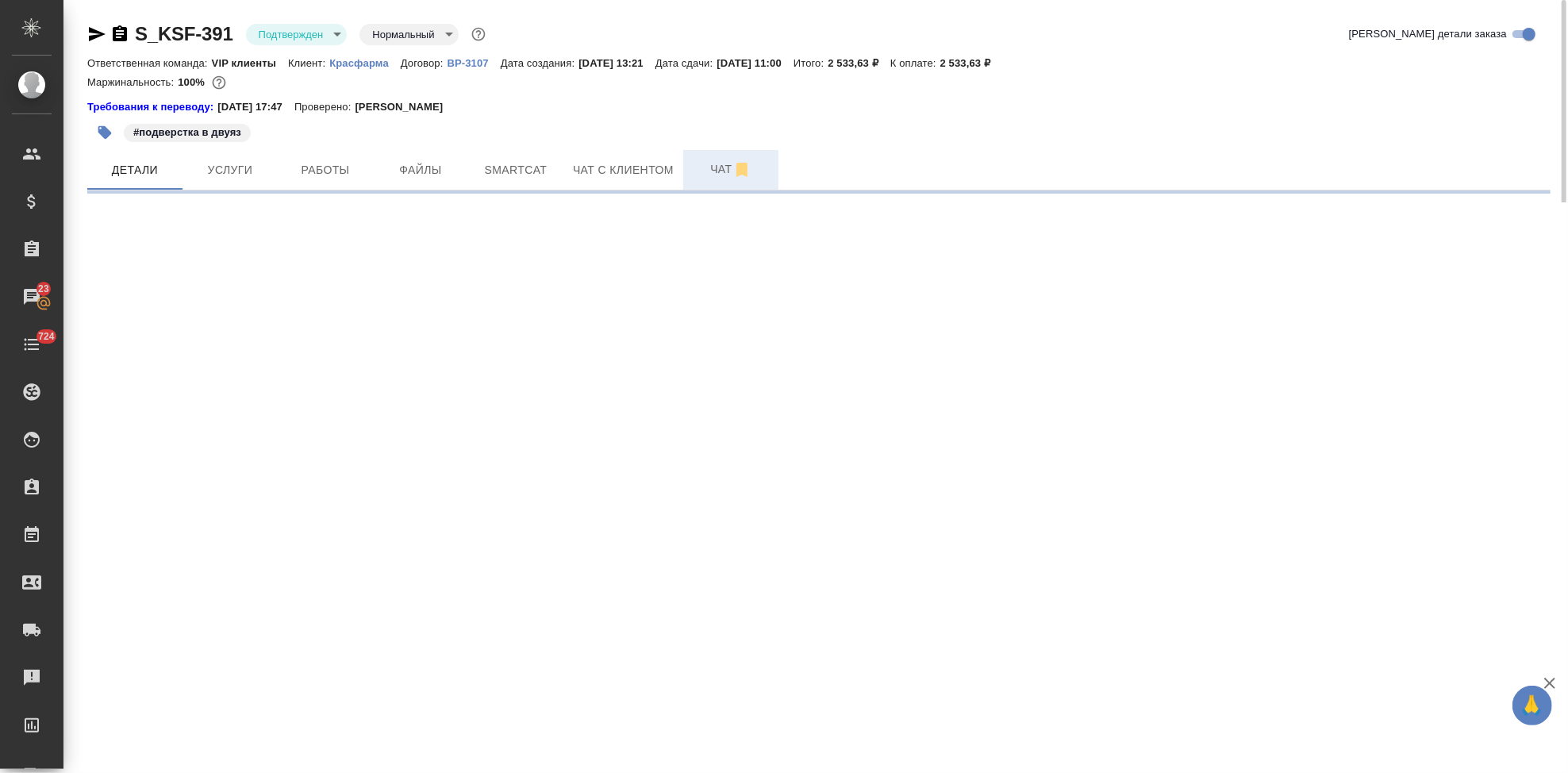
select select "RU"
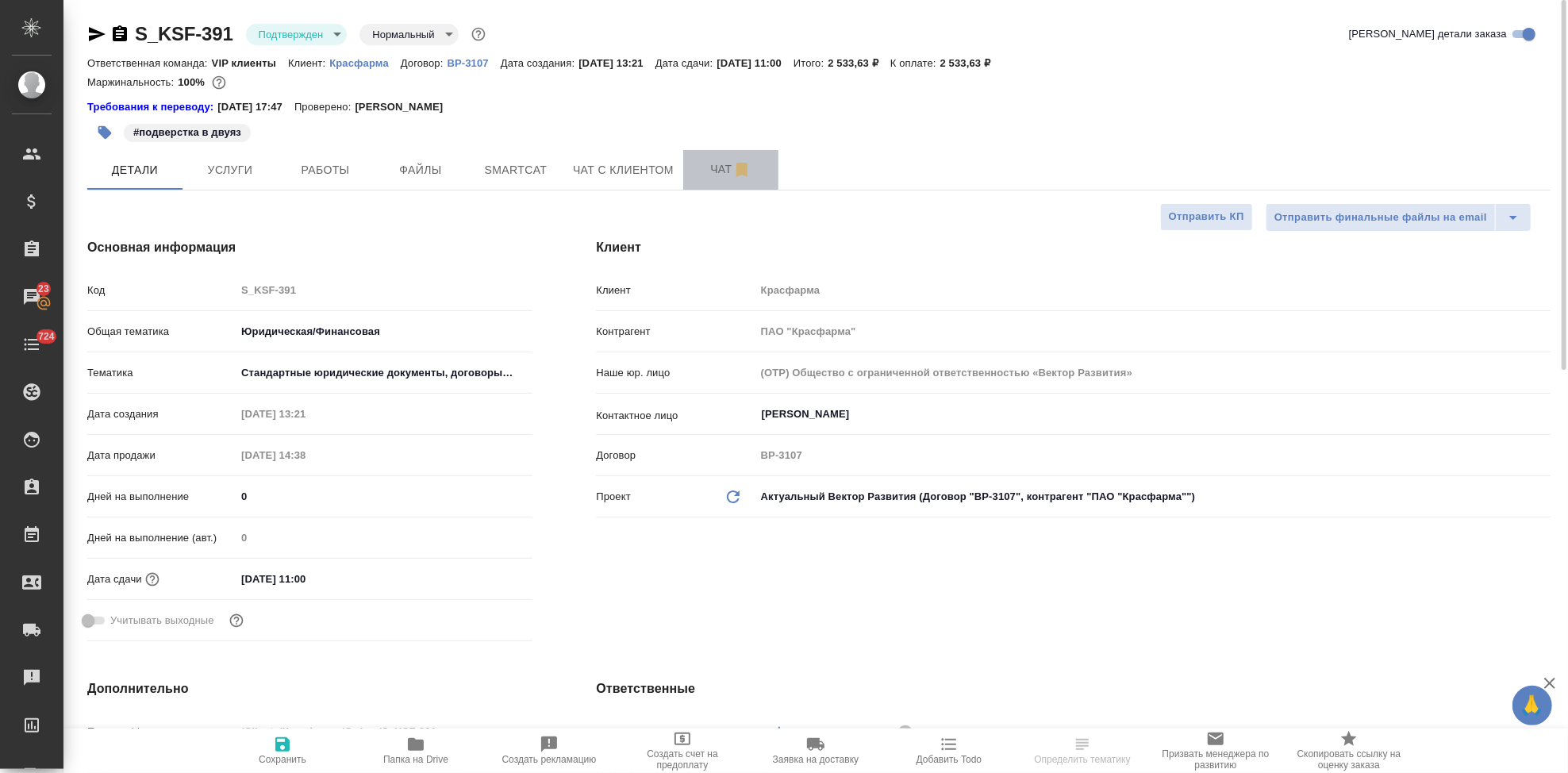
click at [703, 164] on span "Чат" at bounding box center [731, 169] width 76 height 20
type textarea "x"
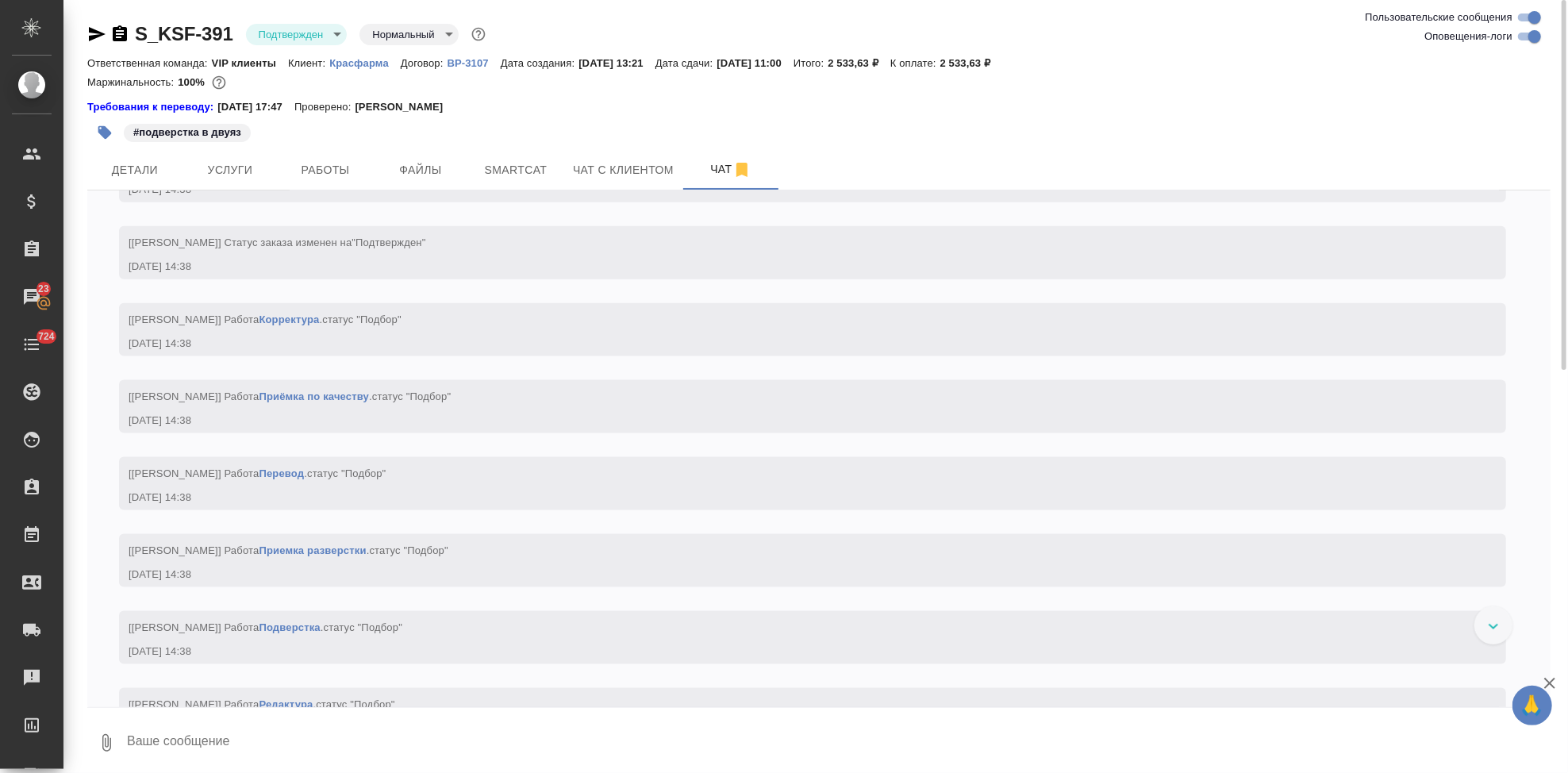
click at [336, 745] on textarea at bounding box center [838, 742] width 1425 height 54
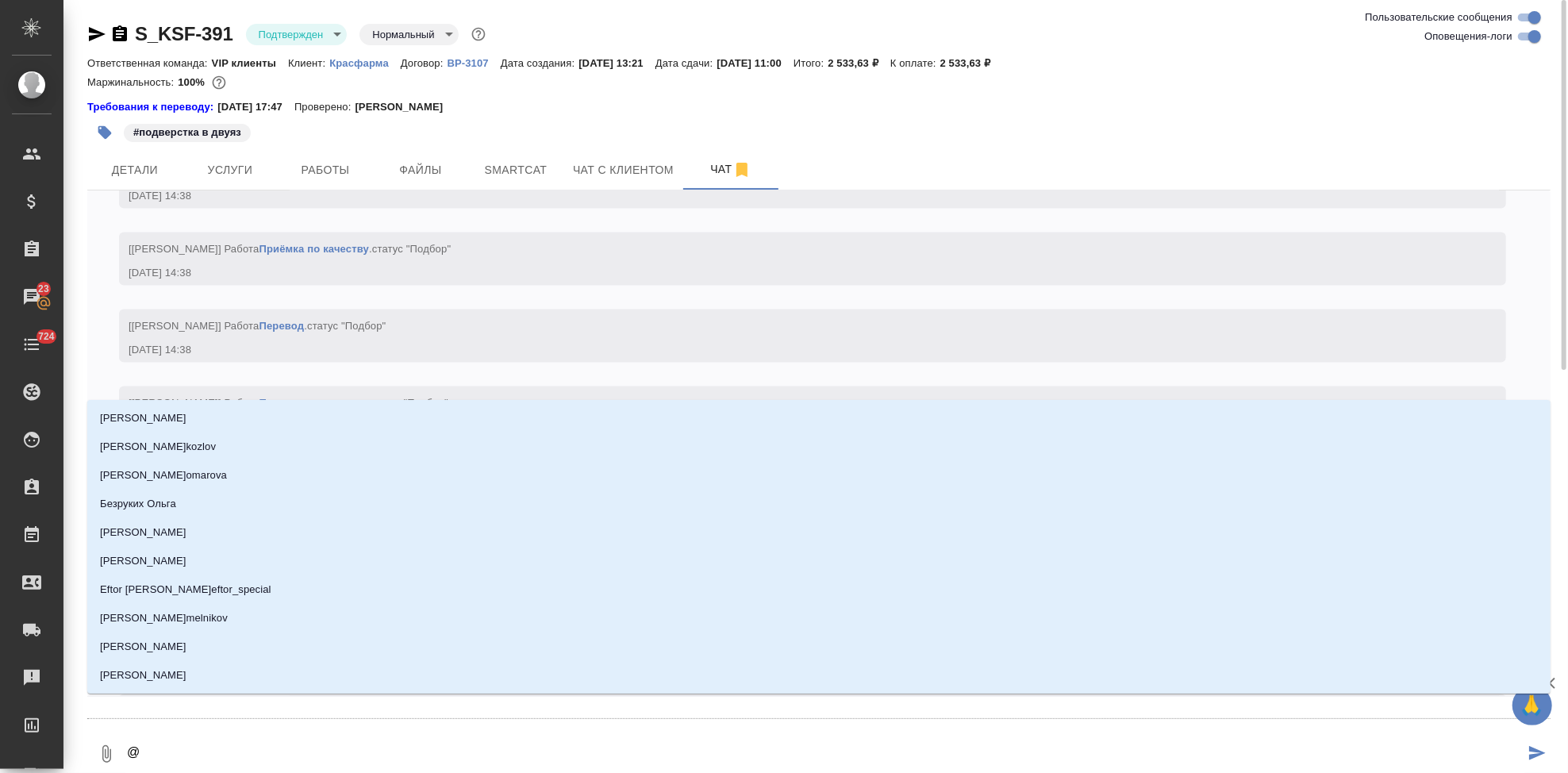
scroll to position [1753, 0]
type textarea "@го"
type input "го"
type textarea "@гор"
type input "гор"
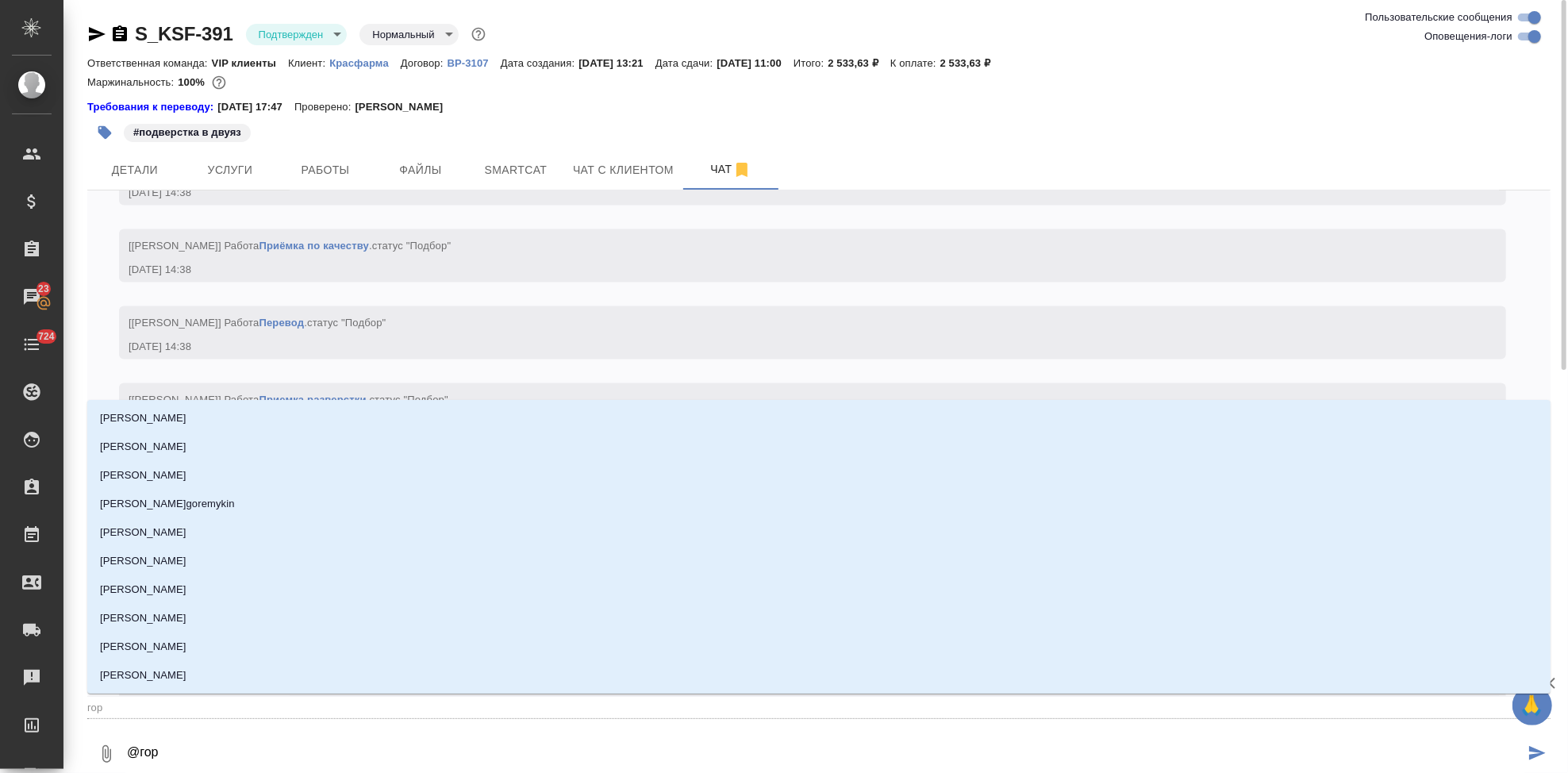
type textarea "@горш"
type input "горш"
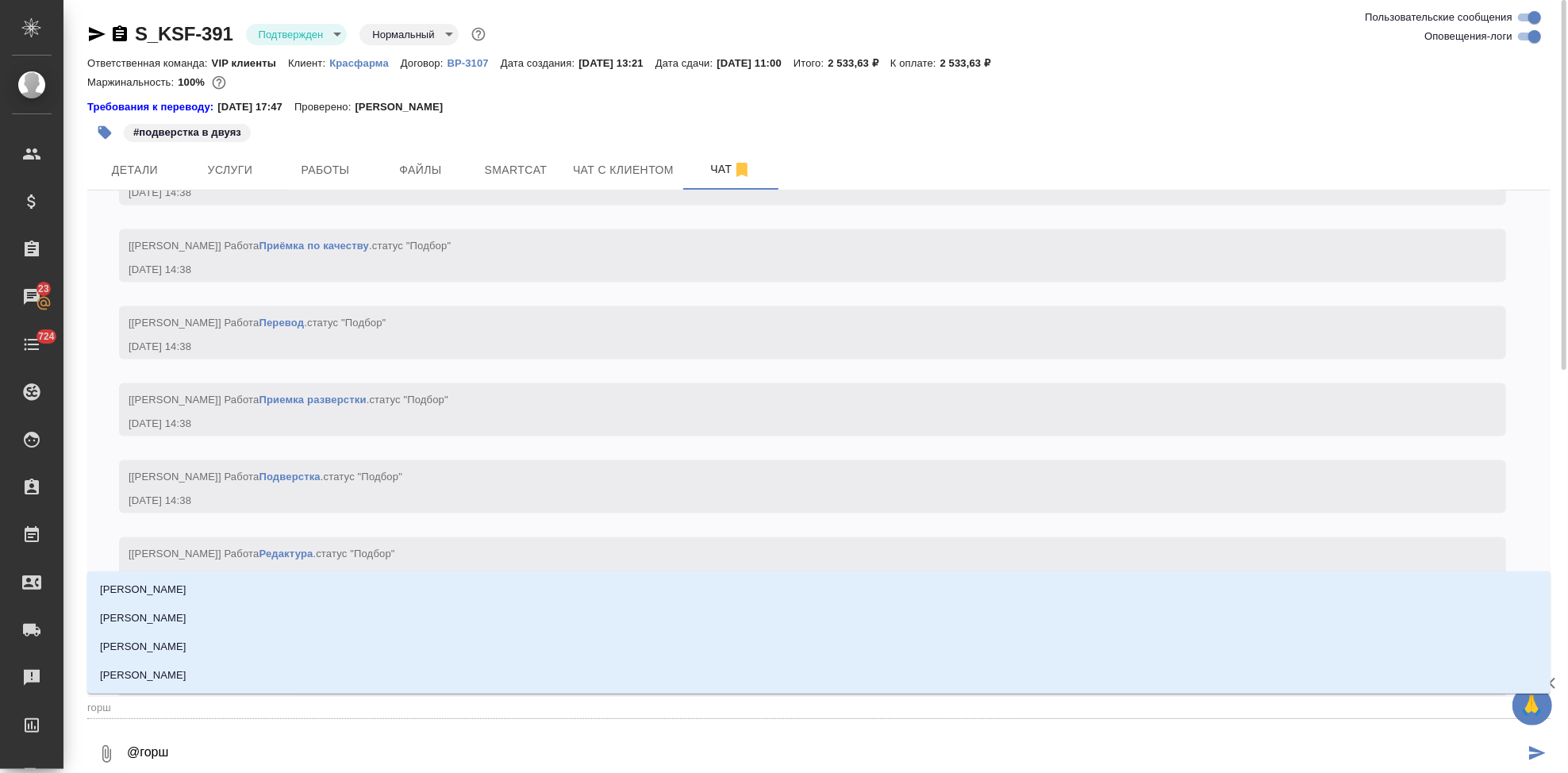
type textarea "@горшк"
type input "горшк"
type textarea "@горшко"
type input "горшко"
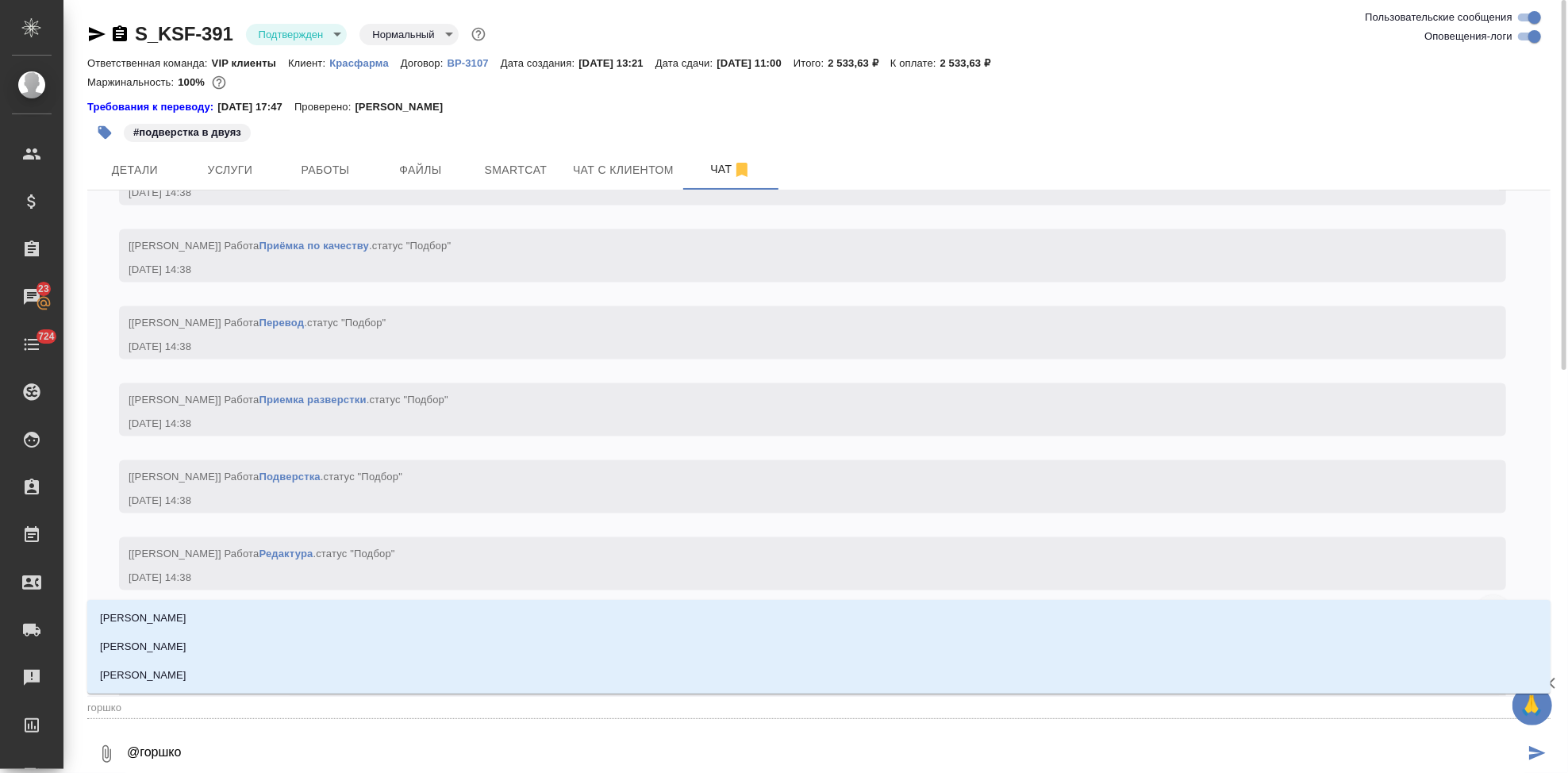
type textarea "@горшков"
type input "горшков"
type textarea "@[PERSON_NAME]"
type input "[PERSON_NAME]"
click at [332, 672] on li "[PERSON_NAME]" at bounding box center [819, 675] width 1464 height 28
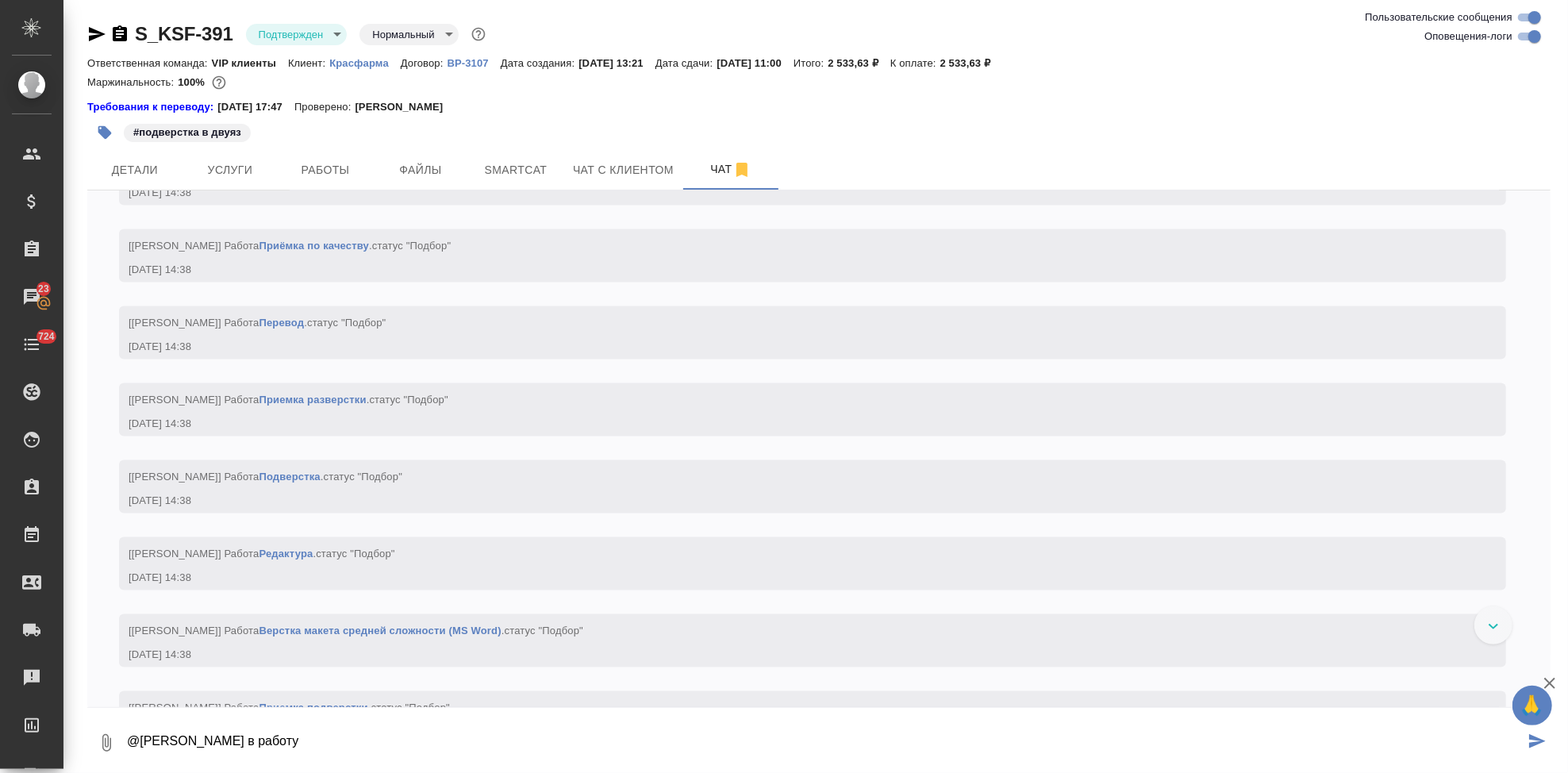
type textarea "@[PERSON_NAME] в работу"
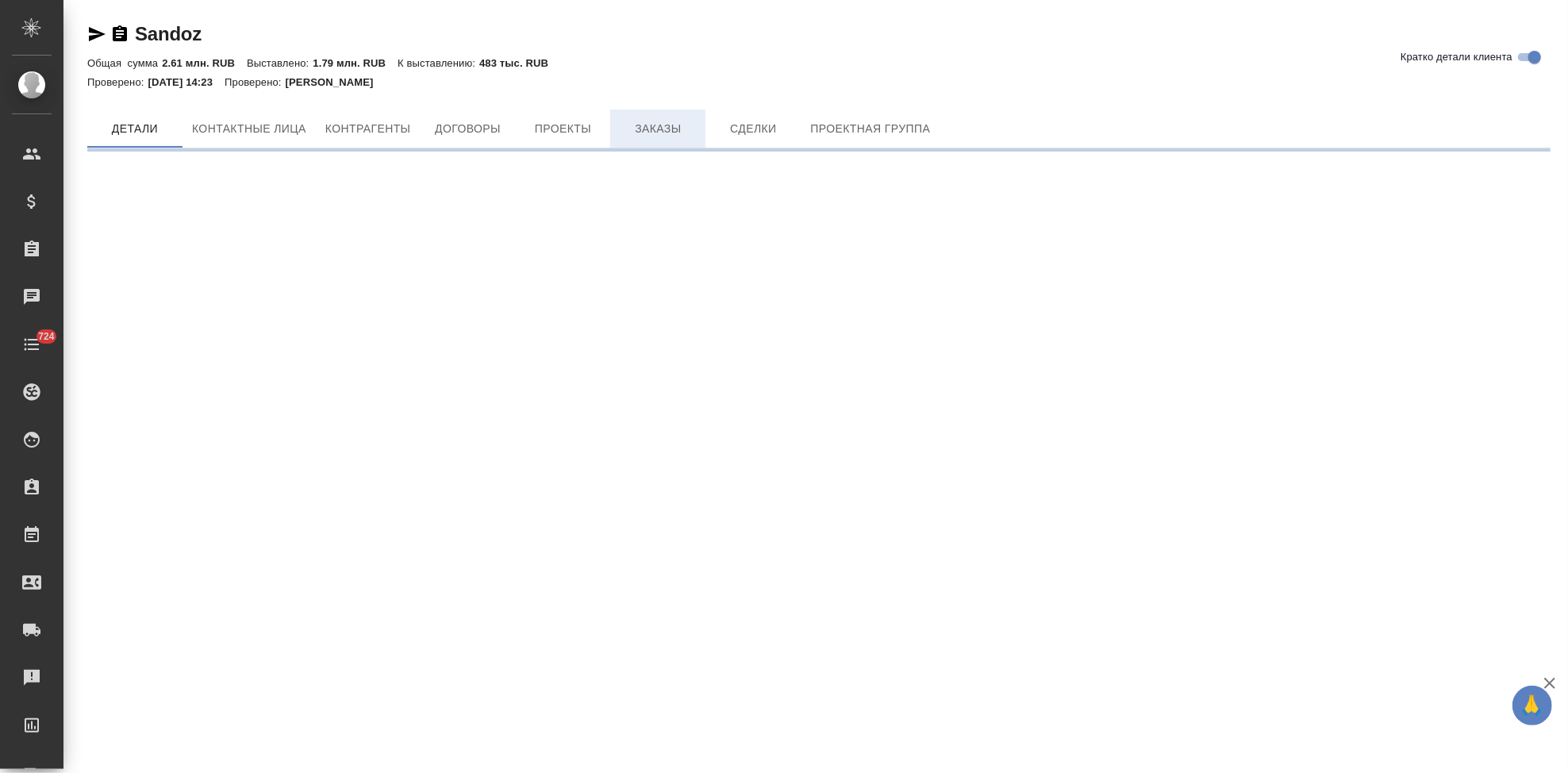
click at [668, 108] on div "[PERSON_NAME] детали клиента Общая сумма 2.61 млн. RUB Выставлено: 1.79 млн. RU…" at bounding box center [819, 80] width 1481 height 160
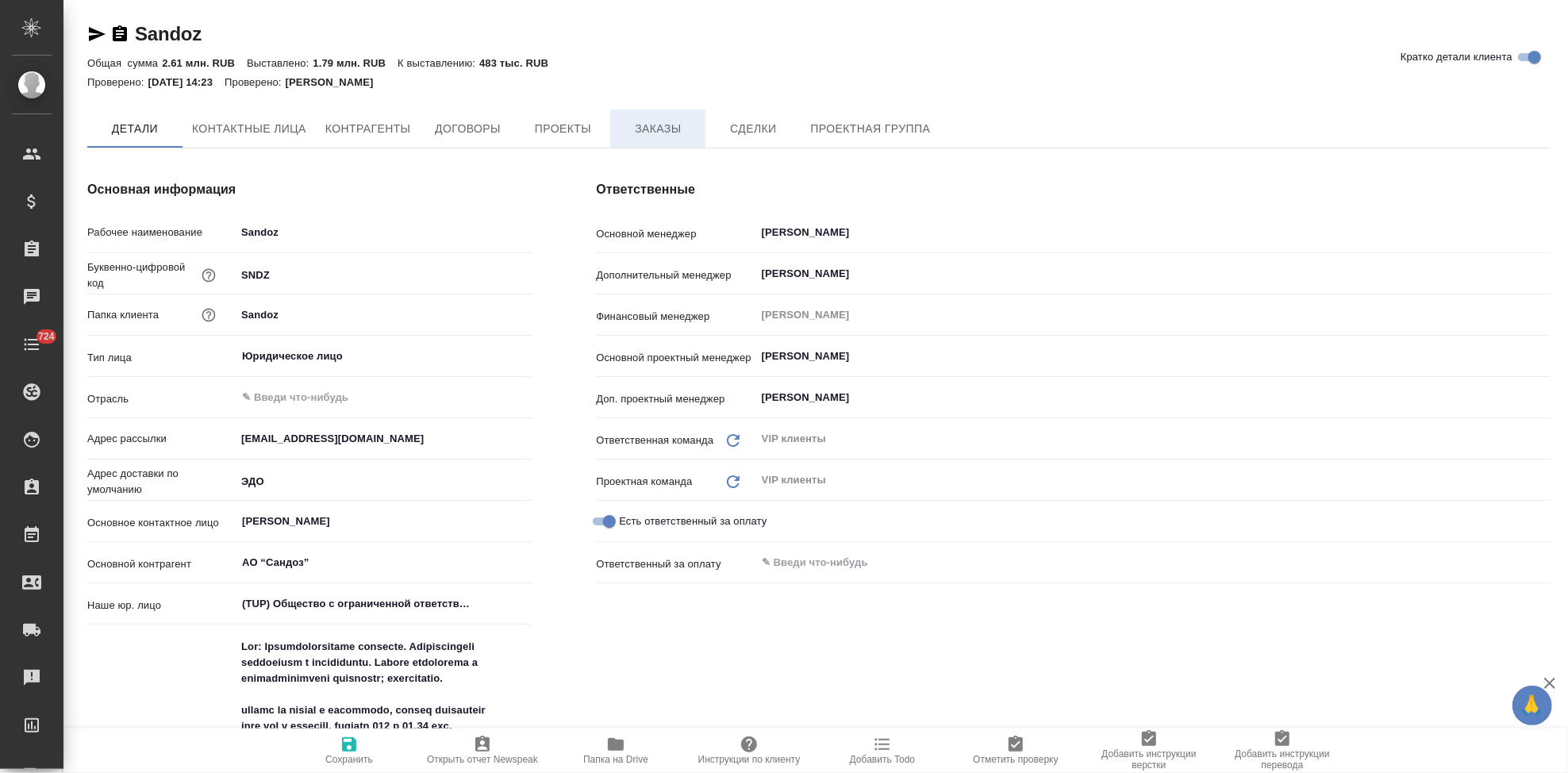
click at [668, 130] on span "Заказы" at bounding box center [658, 129] width 76 height 20
type textarea "x"
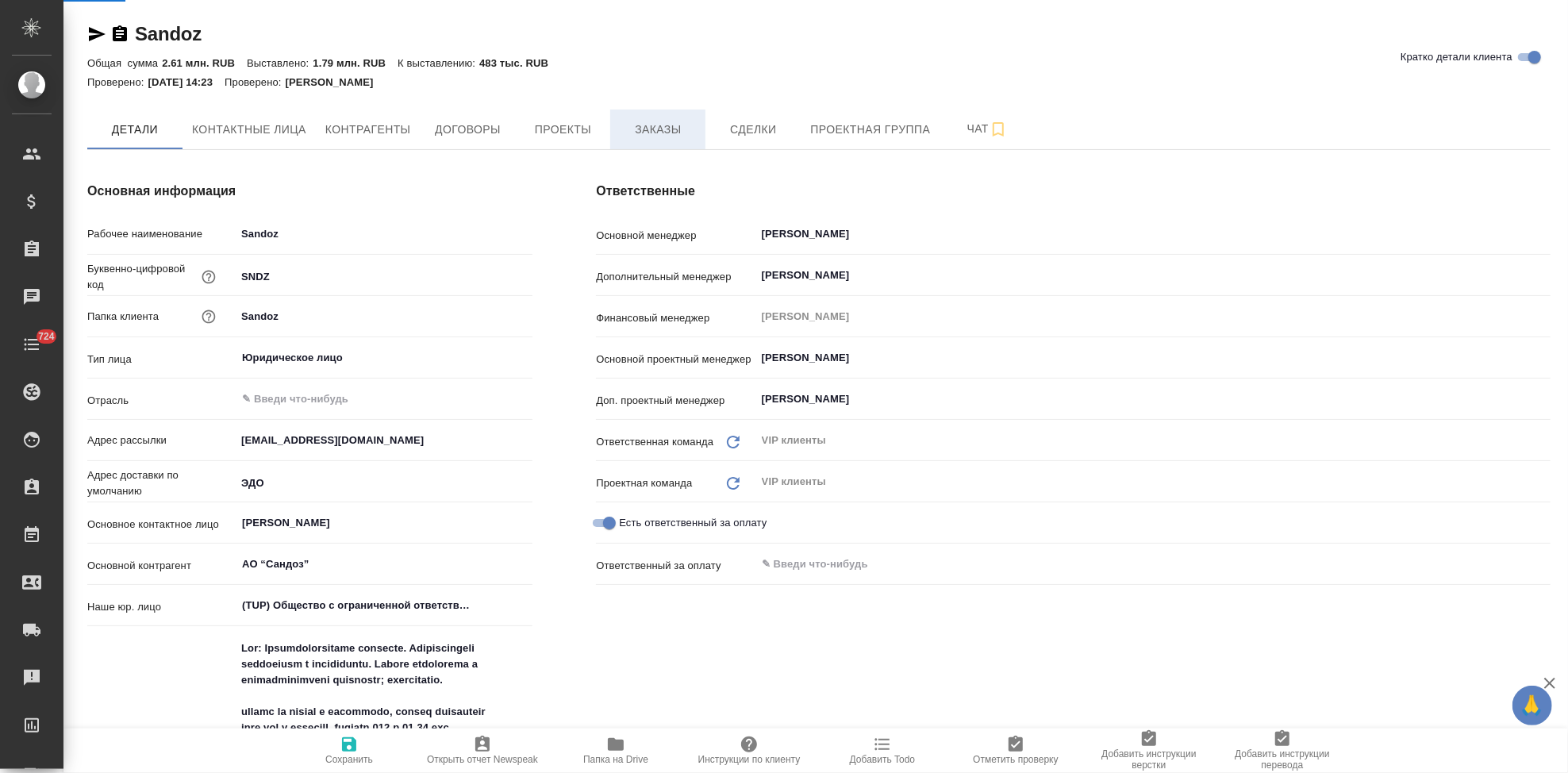
type textarea "x"
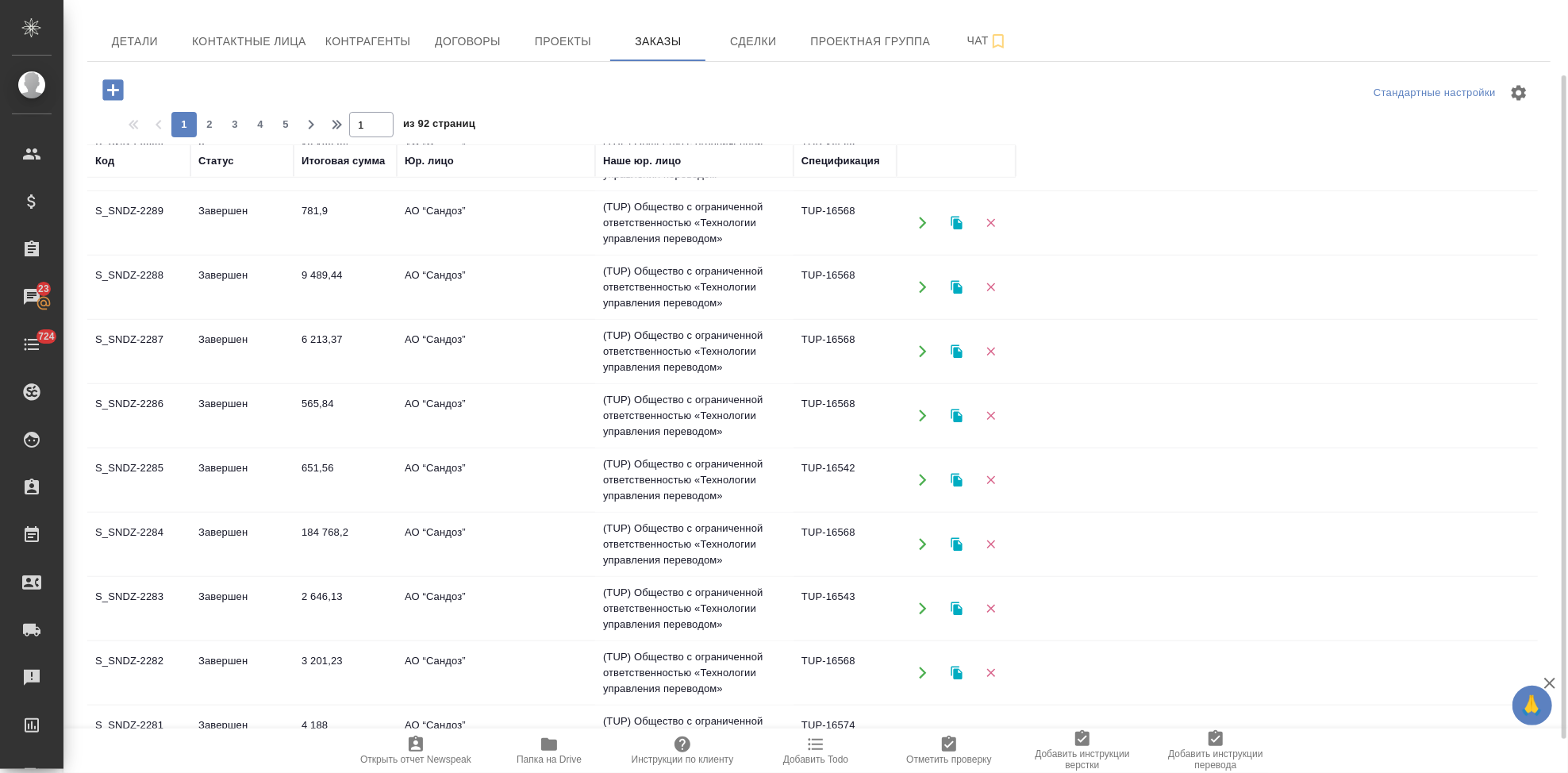
scroll to position [1022, 0]
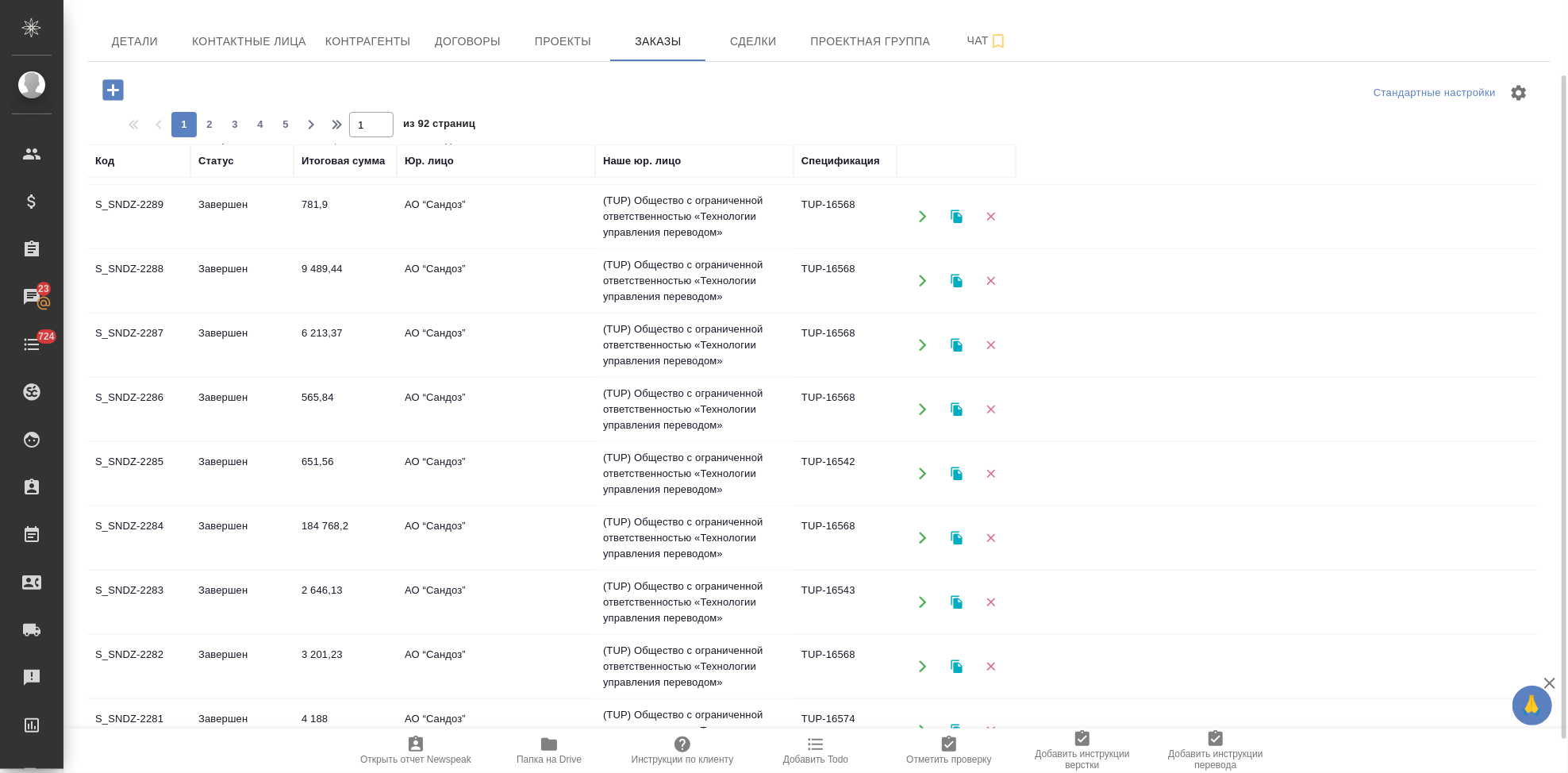
click at [194, 128] on div "1 2 3 4 5" at bounding box center [235, 124] width 127 height 26
click at [212, 128] on span "2" at bounding box center [209, 124] width 26 height 16
type input "2"
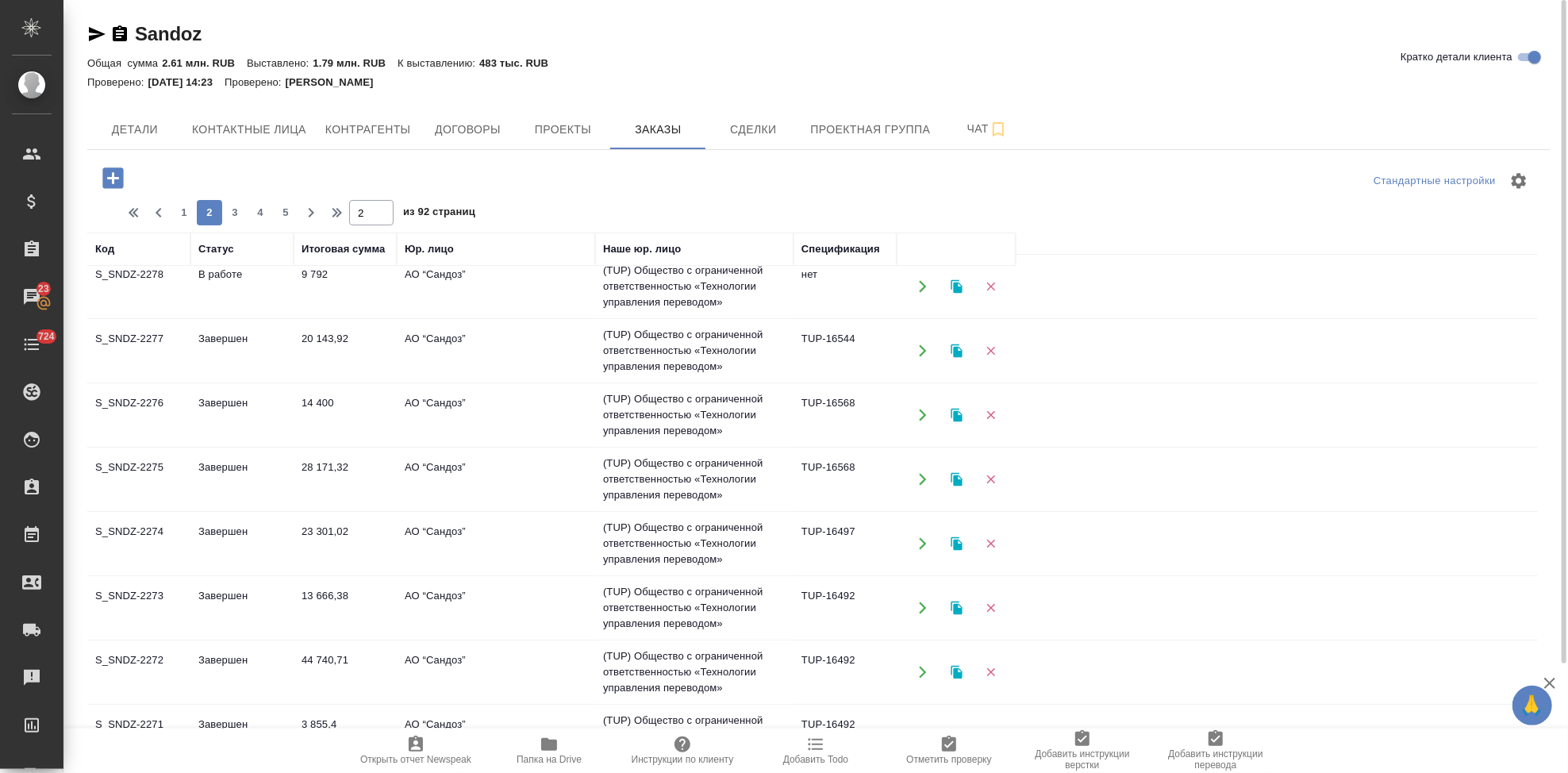
scroll to position [52, 0]
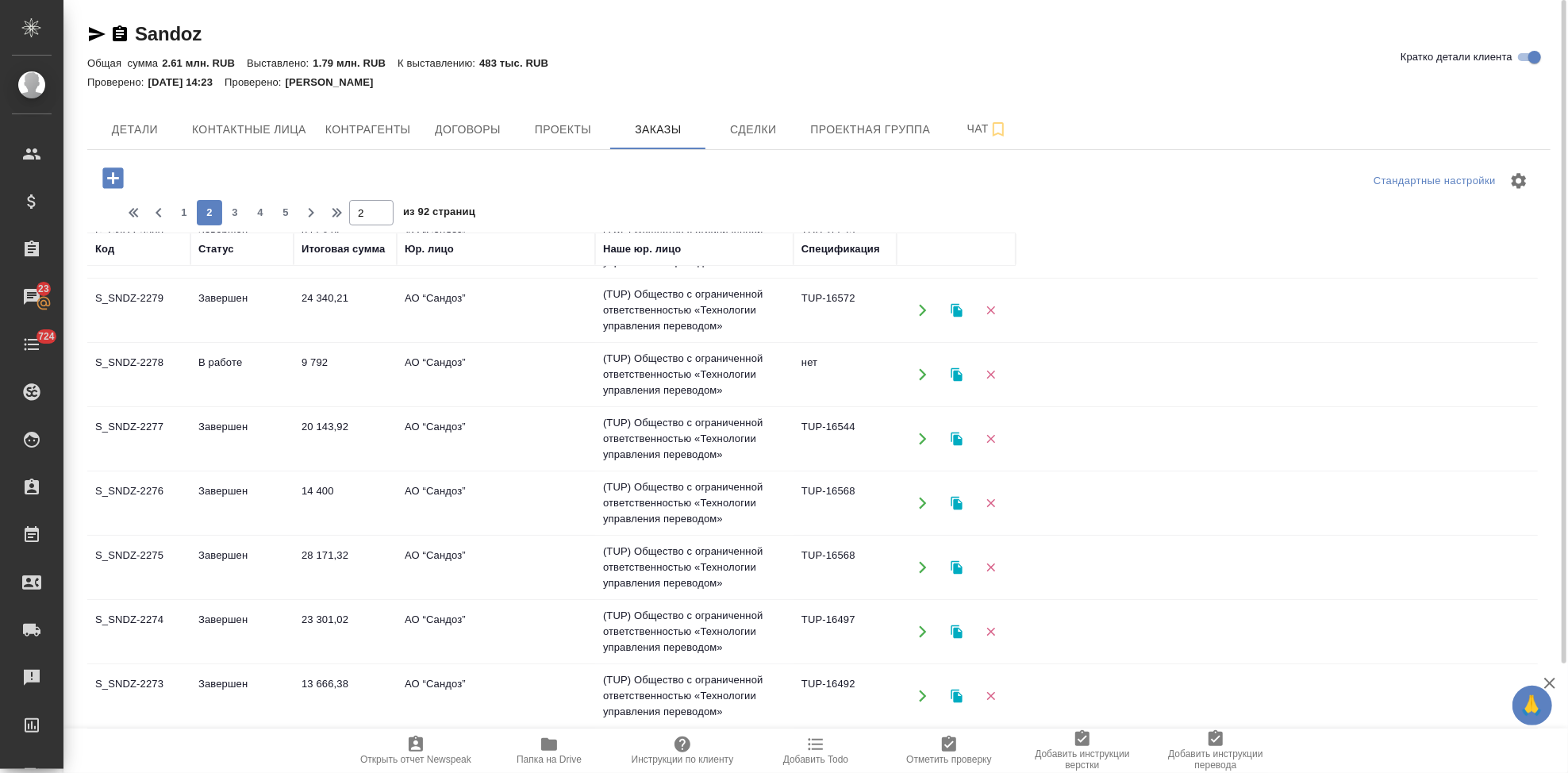
click at [223, 367] on td "В работе" at bounding box center [242, 374] width 103 height 56
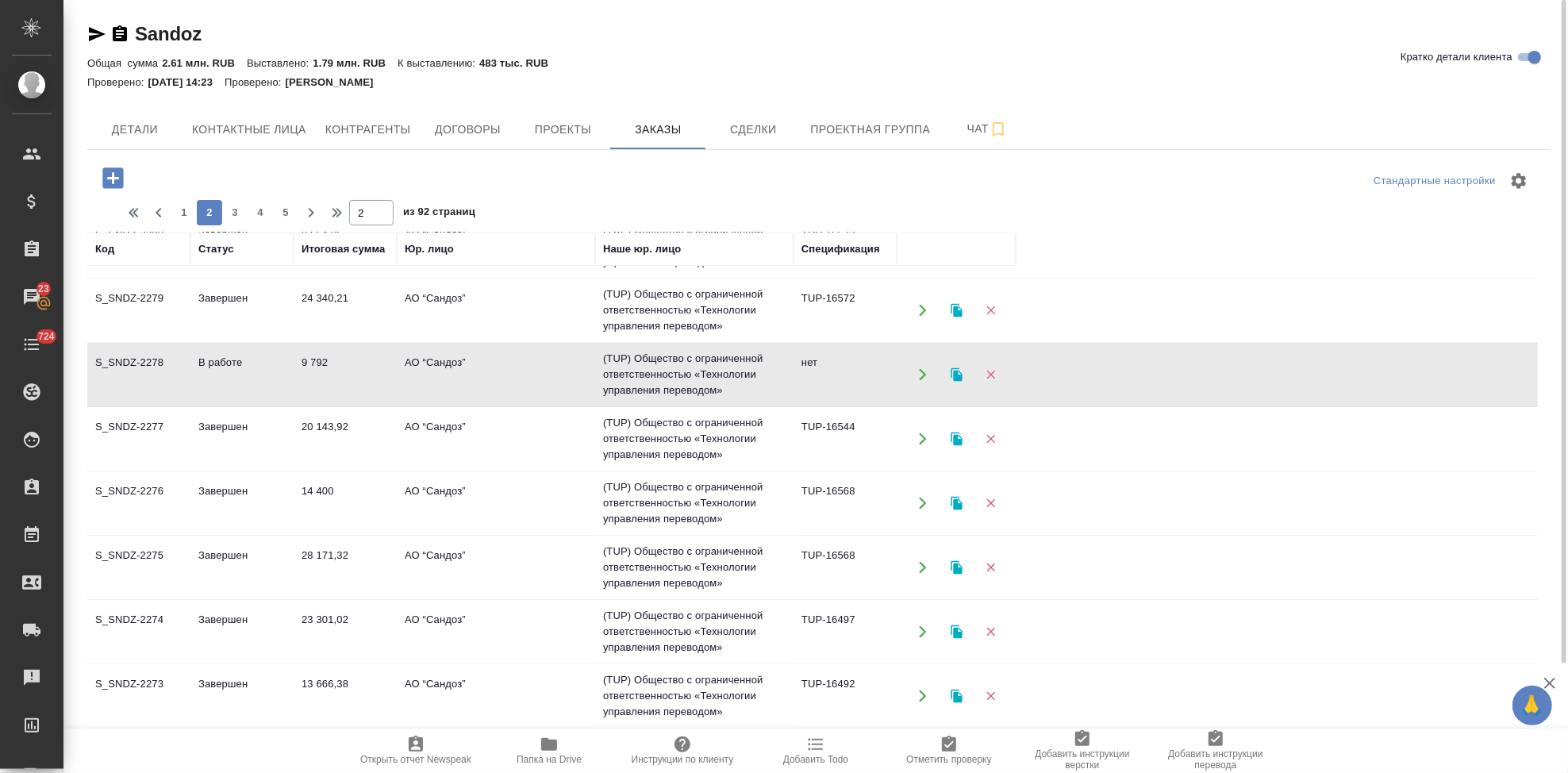
click at [223, 367] on td "В работе" at bounding box center [242, 374] width 103 height 56
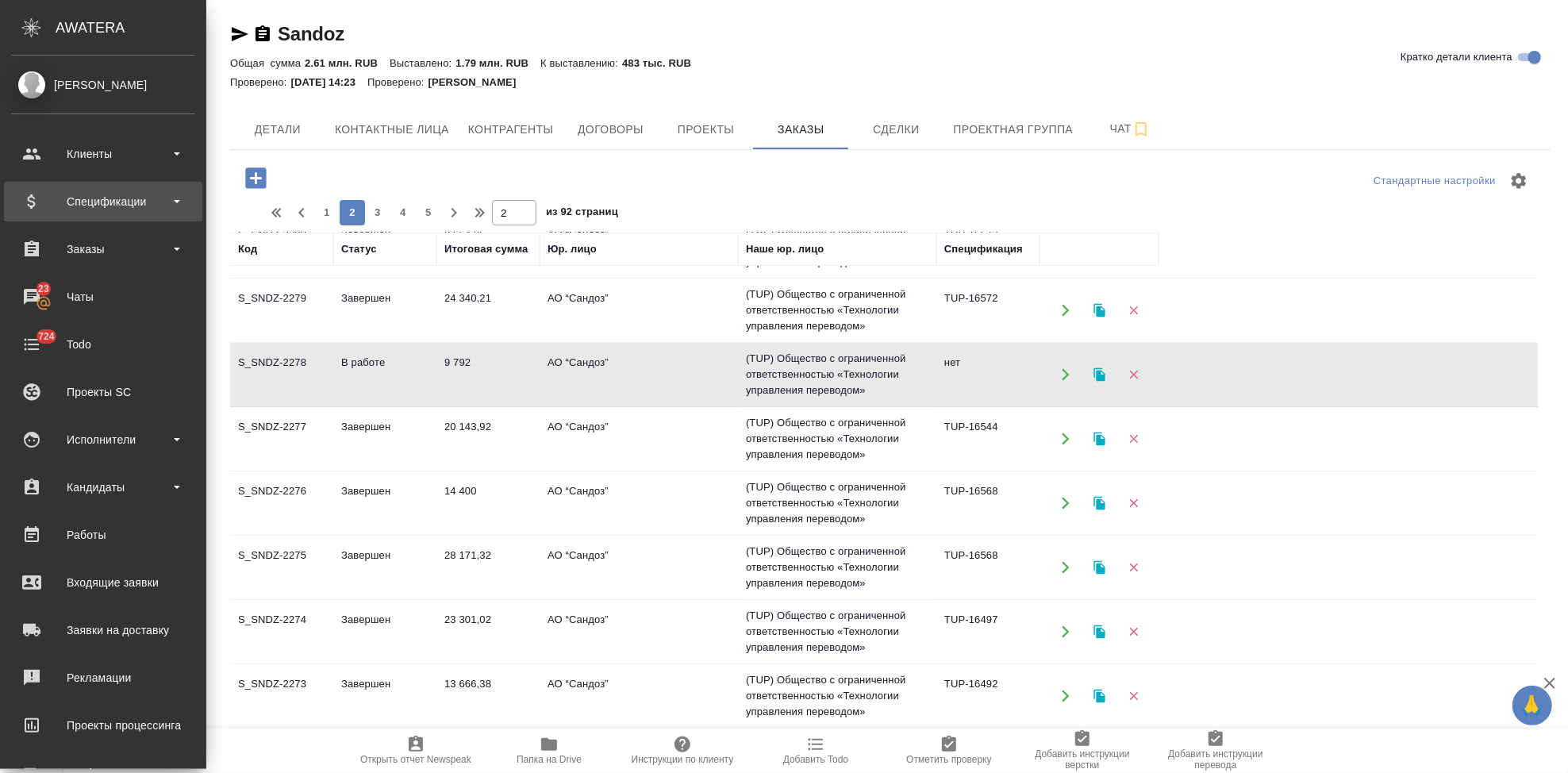
click at [126, 200] on div "Спецификации" at bounding box center [103, 201] width 182 height 24
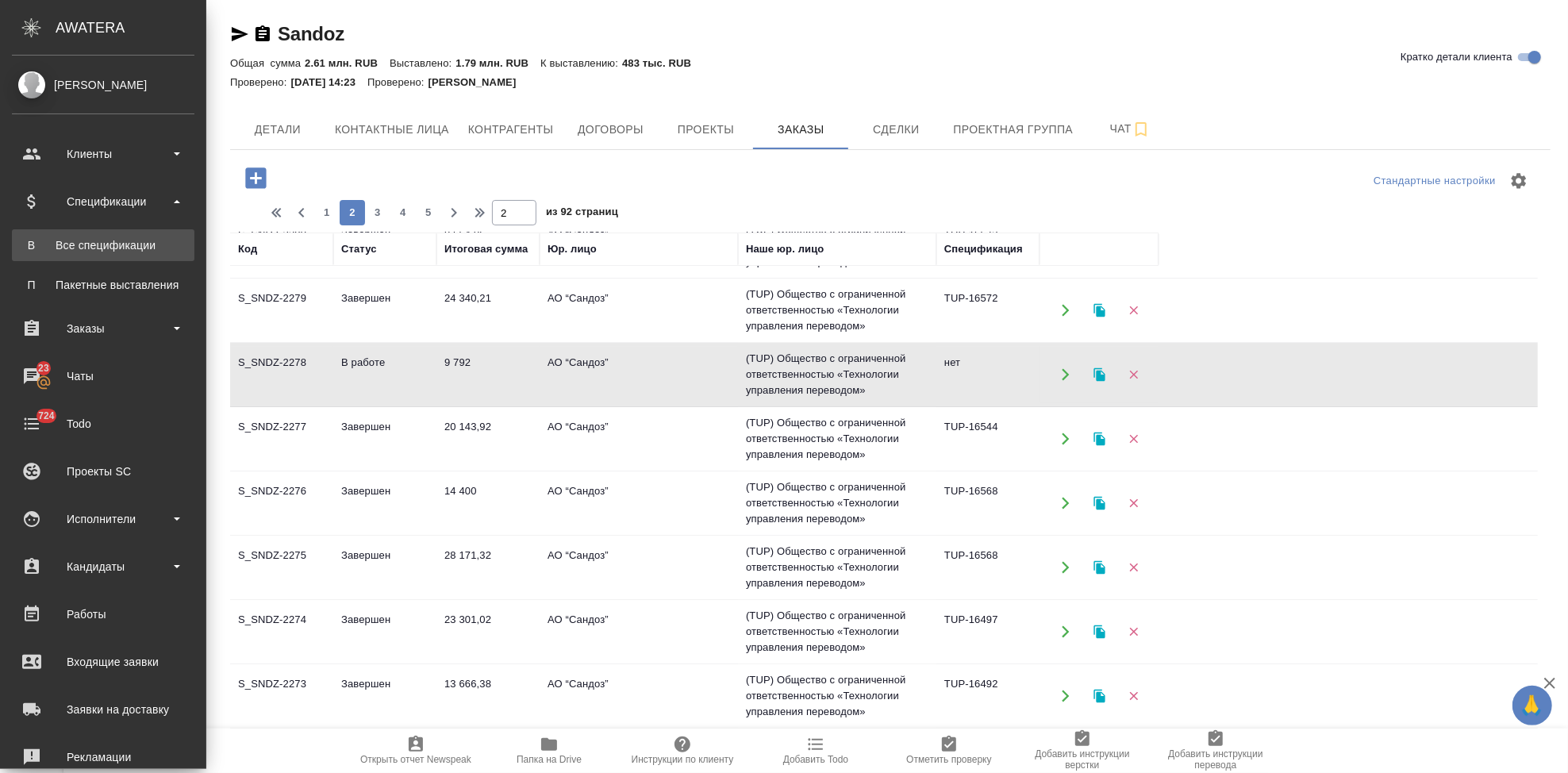
click at [126, 247] on div "Все спецификации" at bounding box center [103, 244] width 167 height 16
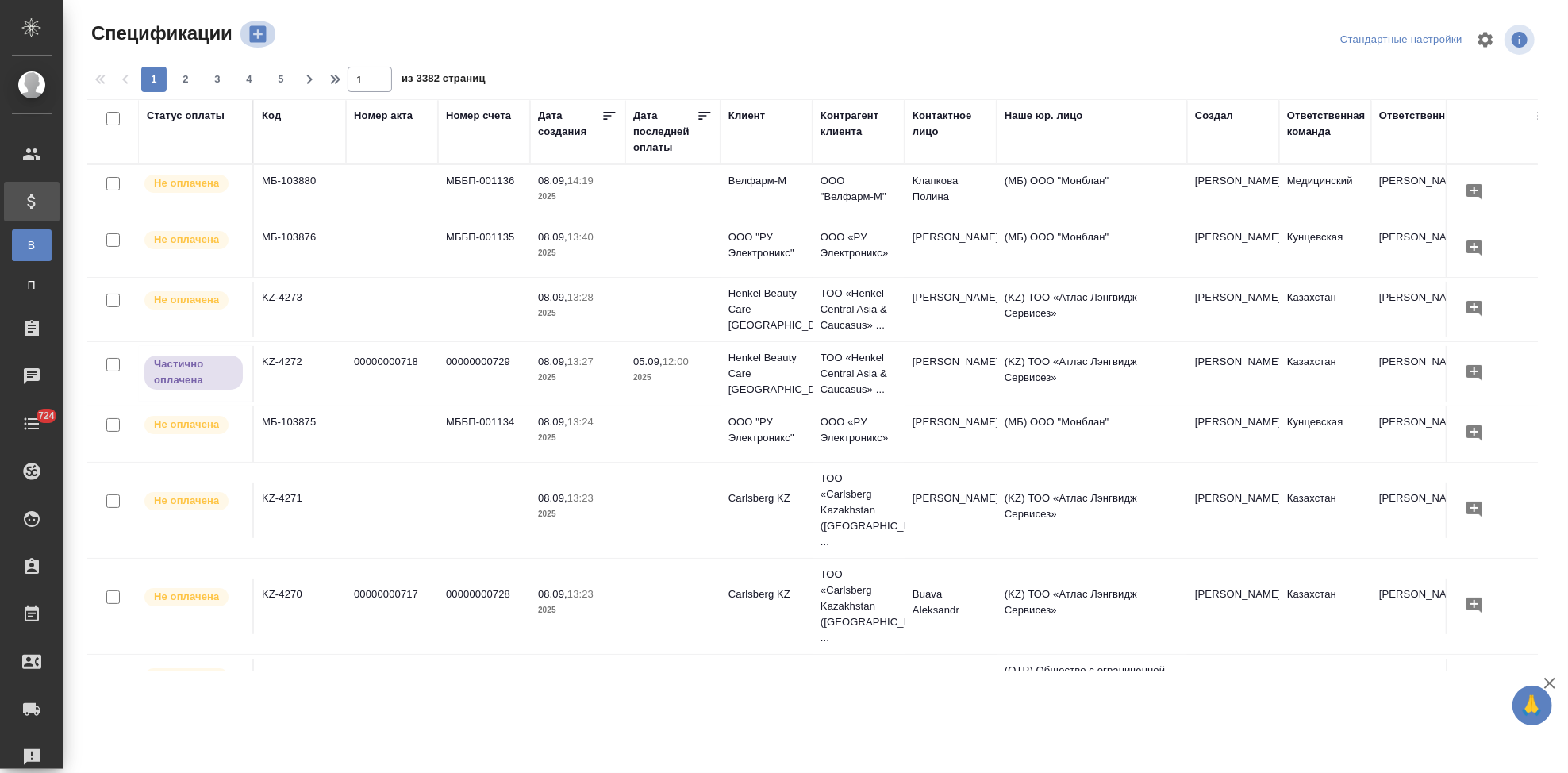
click at [260, 38] on icon "button" at bounding box center [258, 35] width 17 height 17
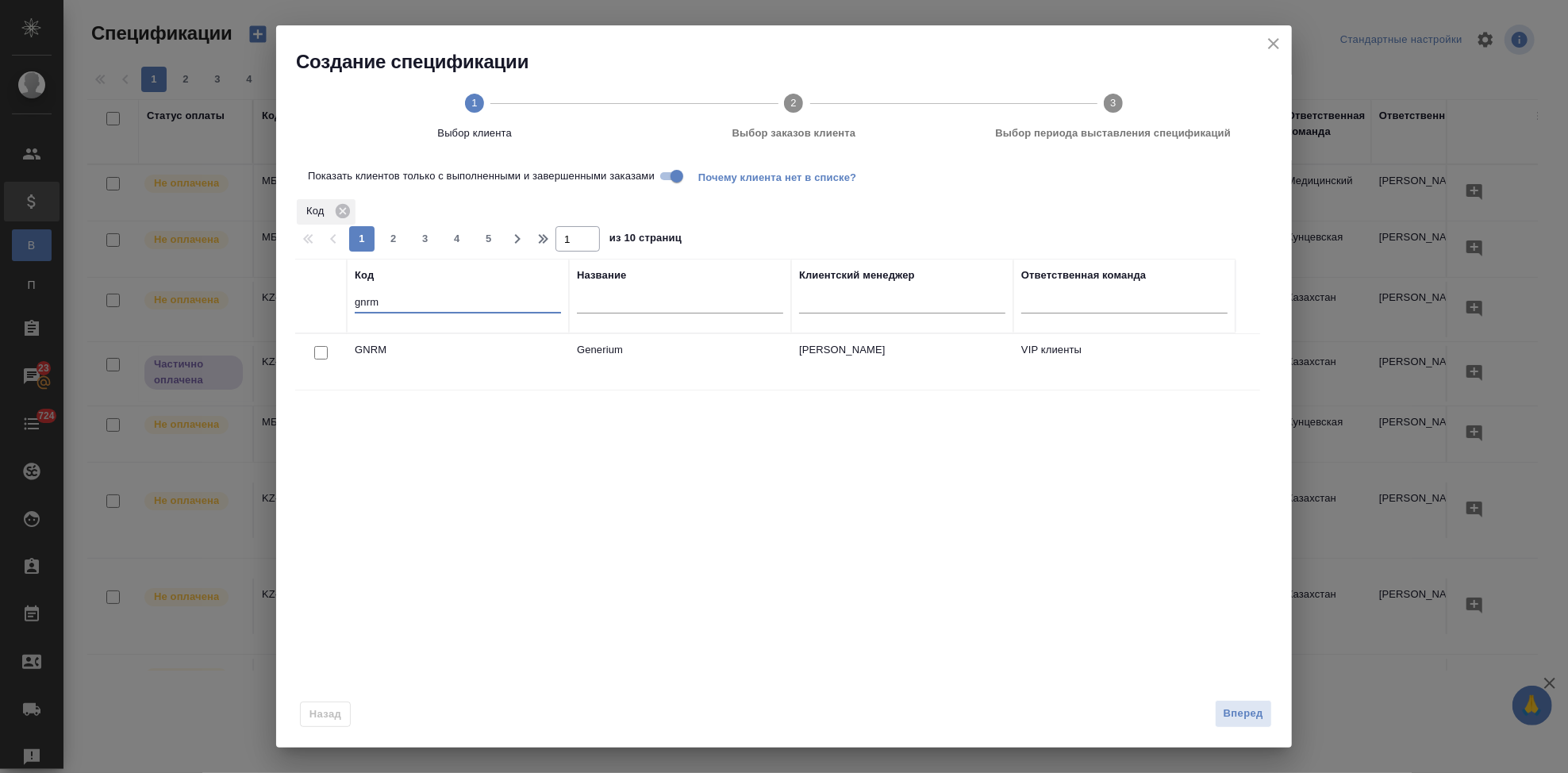
click at [419, 298] on input "gnrm" at bounding box center [457, 303] width 206 height 20
type input "g"
type input "ы"
type input "sndz"
click at [321, 356] on input "checkbox" at bounding box center [321, 352] width 13 height 13
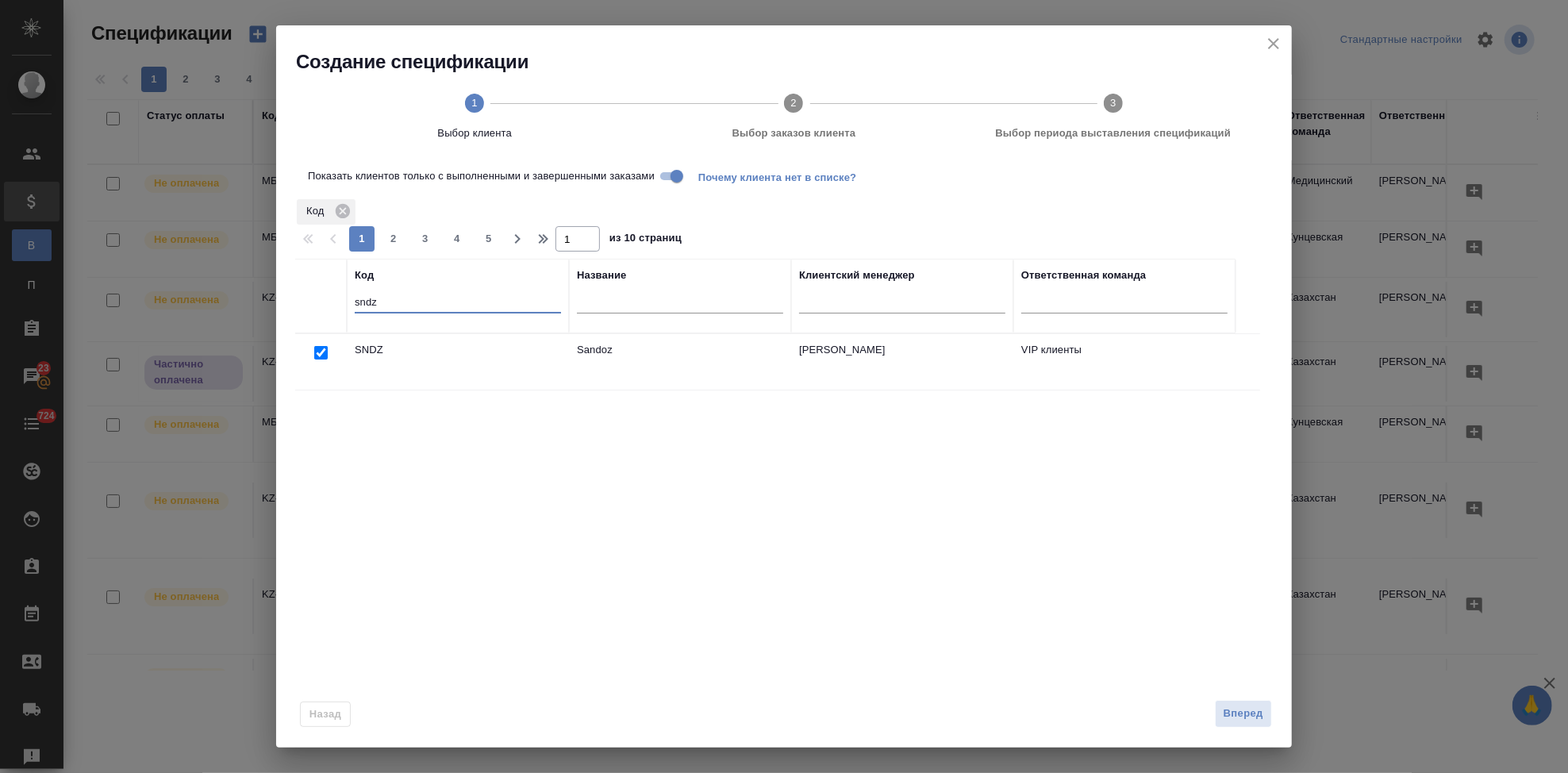
checkbox input "true"
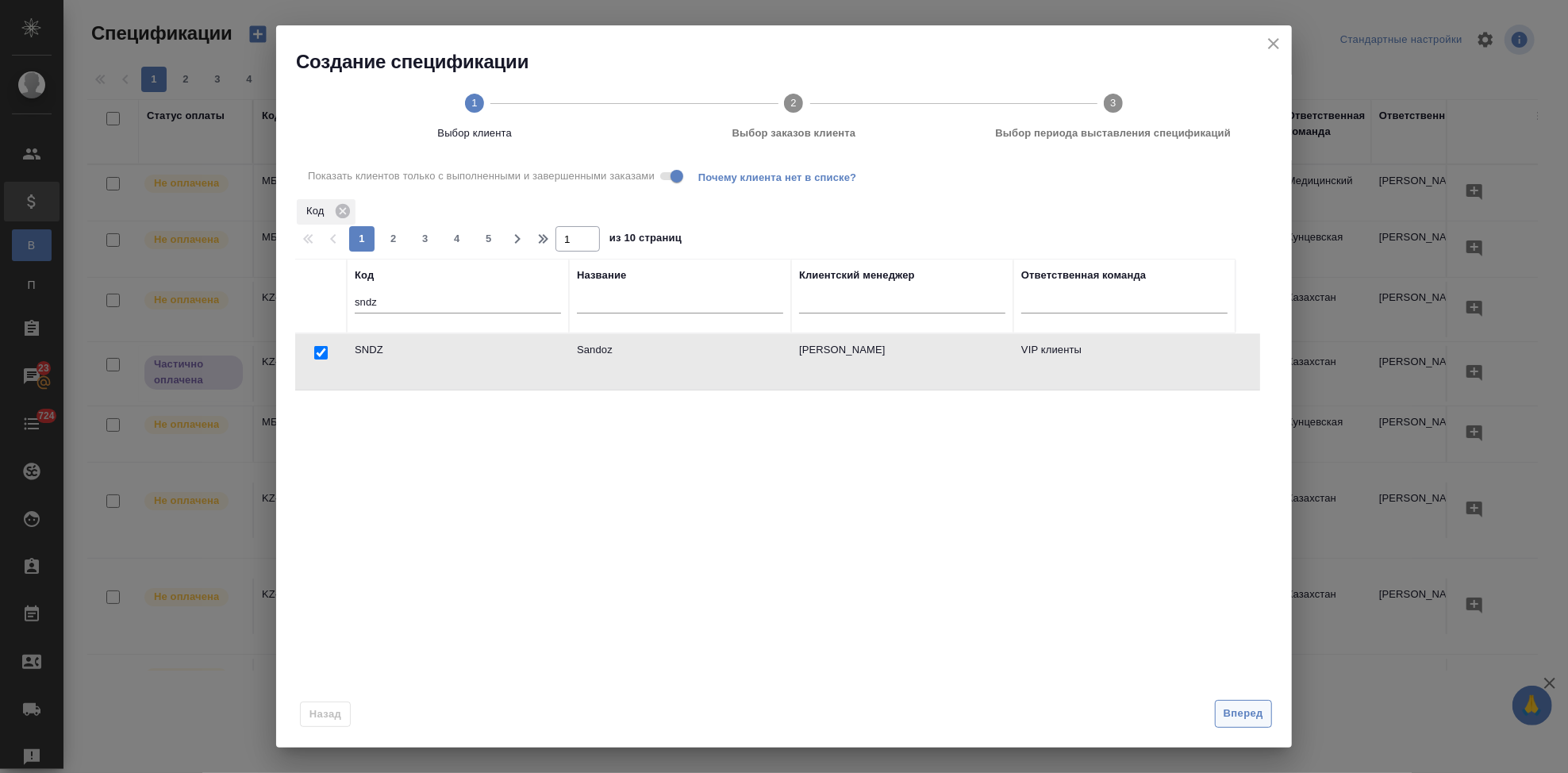
click at [1225, 717] on span "Вперед" at bounding box center [1244, 713] width 40 height 18
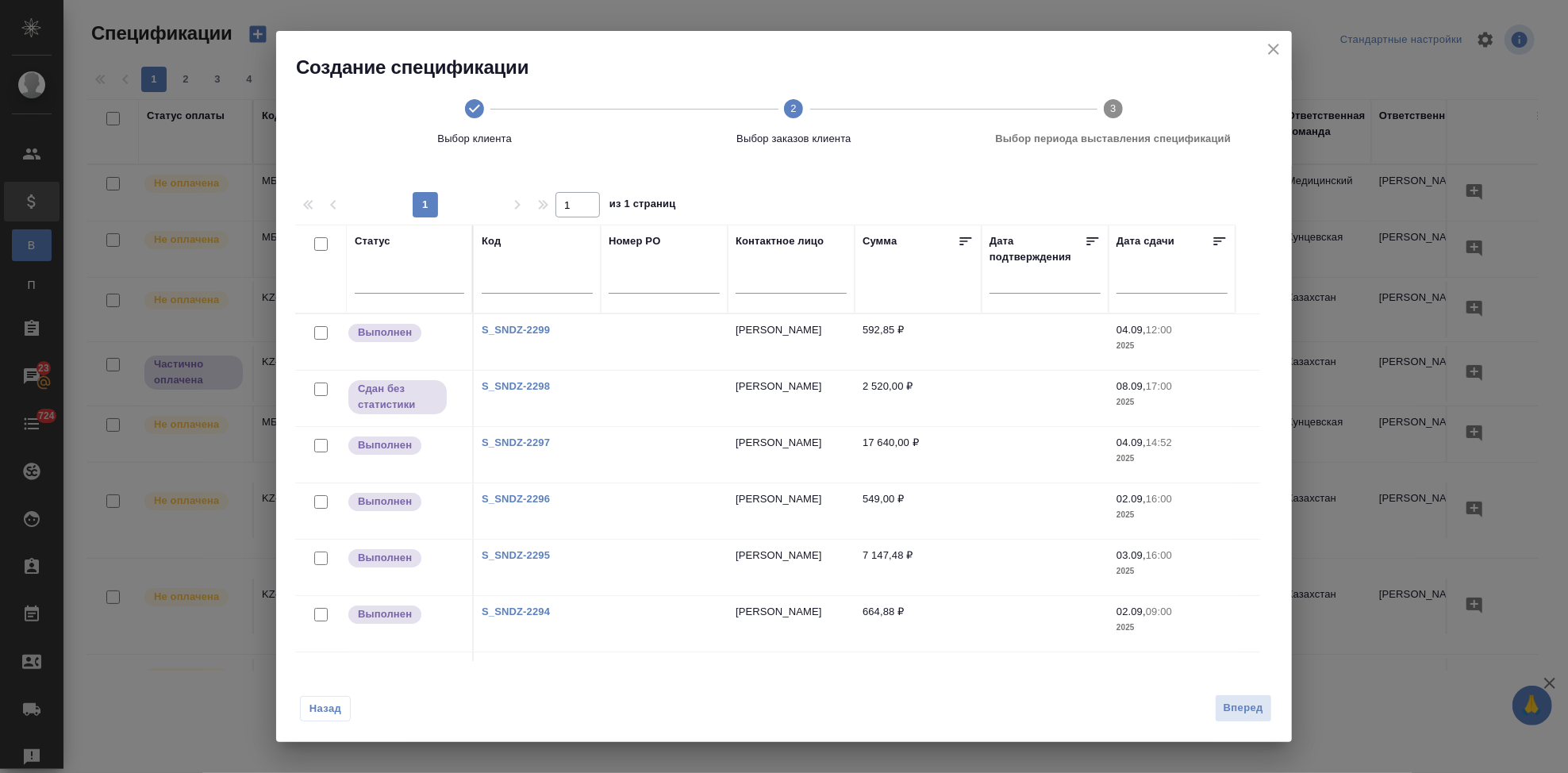
scroll to position [103, 0]
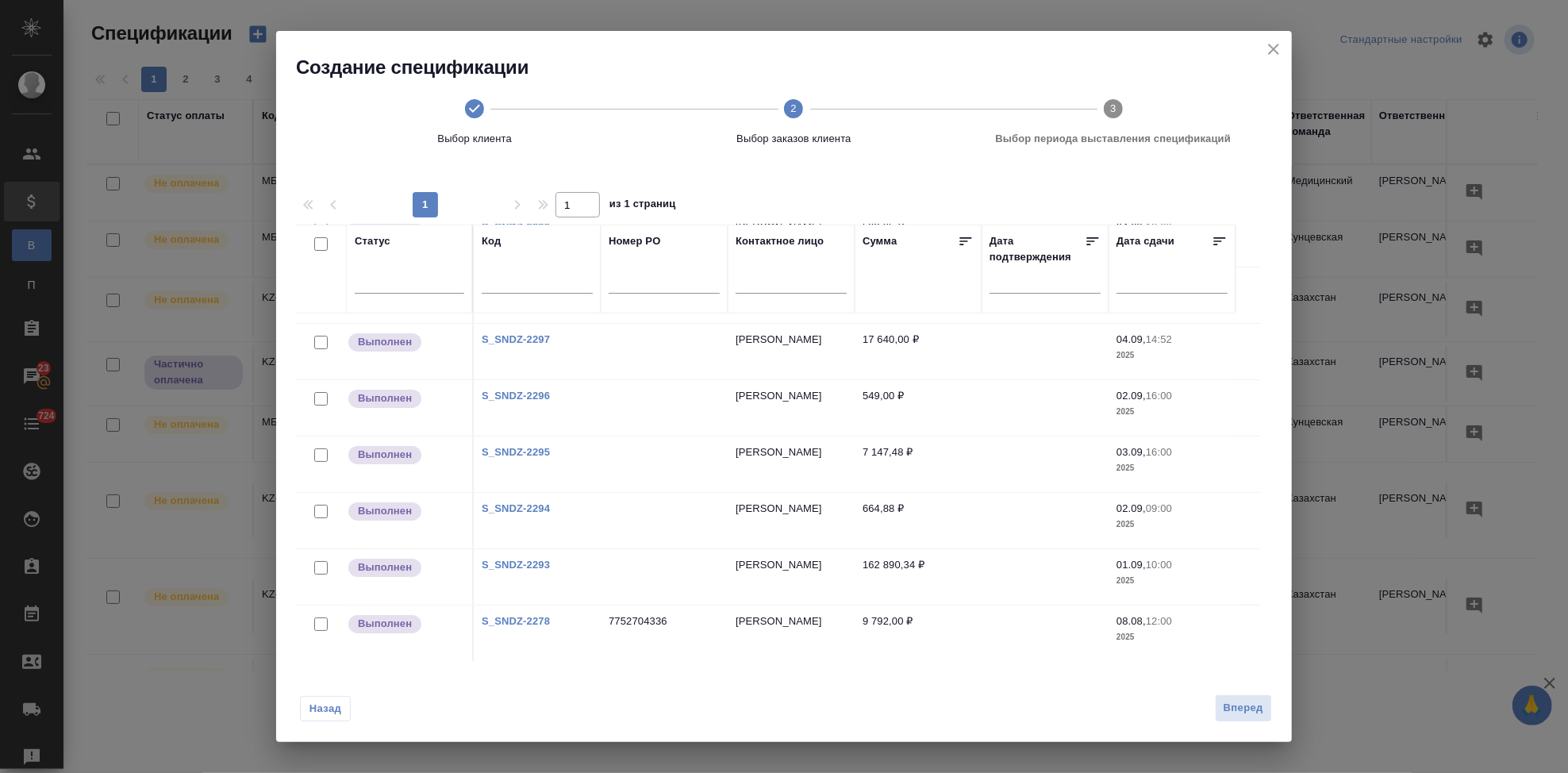
click at [322, 626] on input "checkbox" at bounding box center [321, 624] width 13 height 13
checkbox input "true"
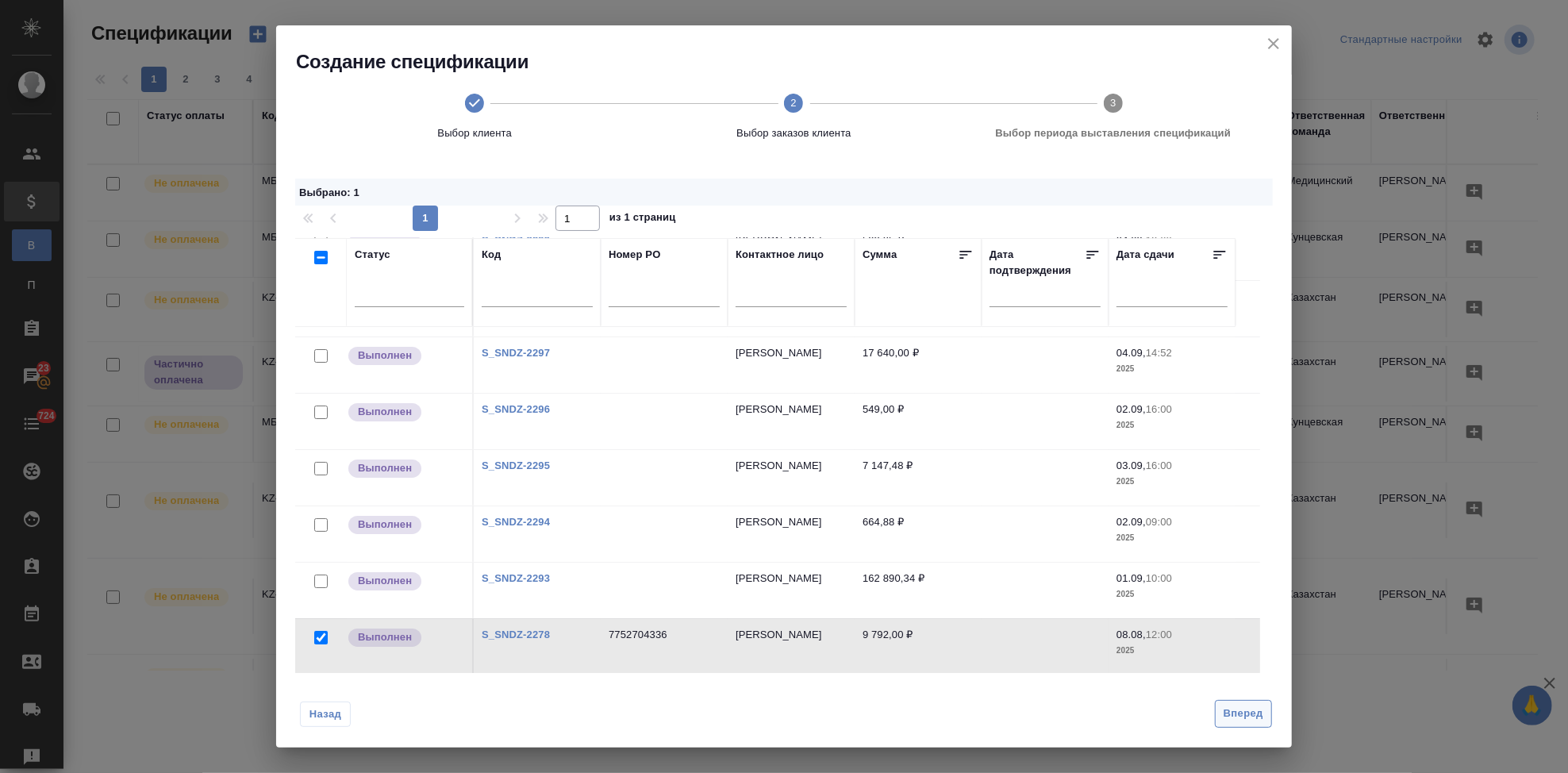
click at [1240, 710] on span "Вперед" at bounding box center [1244, 713] width 40 height 18
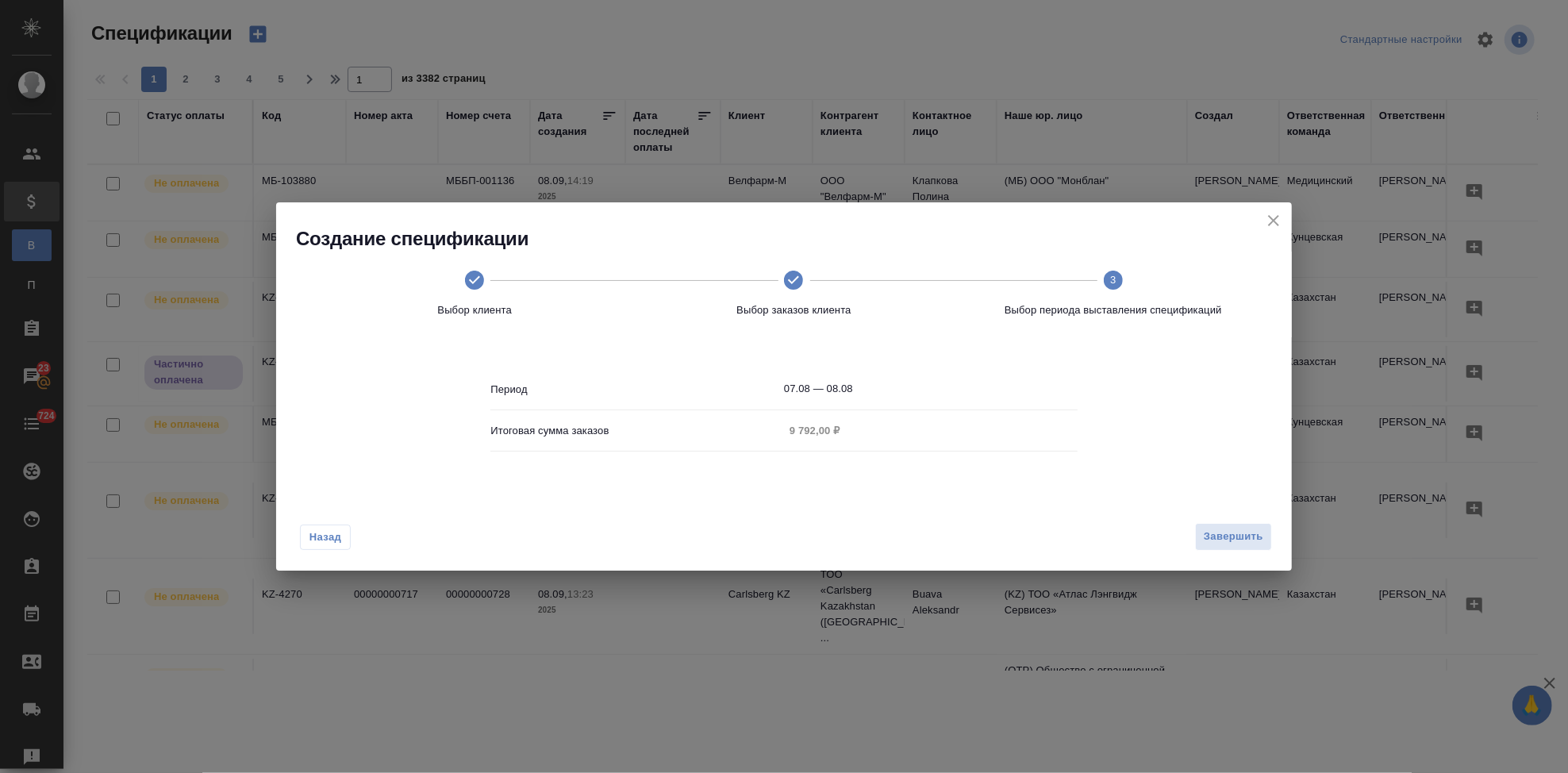
click at [875, 389] on input "07.08 — 08.08" at bounding box center [931, 389] width 293 height 22
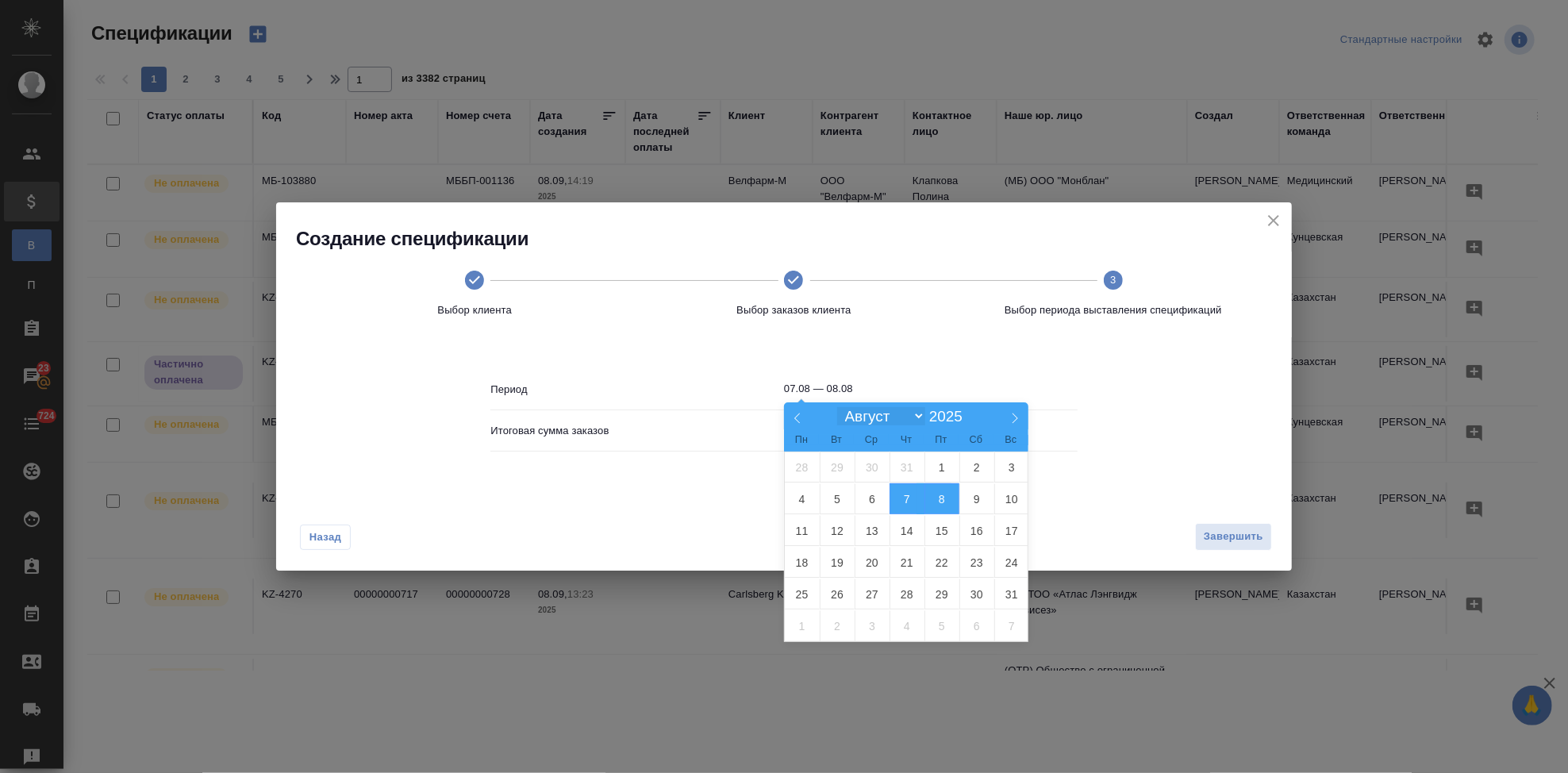
click at [915, 412] on select "Январь Февраль Март Апрель Май Июнь Июль Август Сентябрь Октябрь Ноябрь Декабрь" at bounding box center [880, 416] width 87 height 18
select select "8"
click at [837, 408] on select "Январь Февраль Март Апрель Май Июнь Июль Август Сентябрь Октябрь Ноябрь Декабрь" at bounding box center [880, 416] width 87 height 18
click at [812, 500] on span "8" at bounding box center [802, 498] width 35 height 31
type input "08.09"
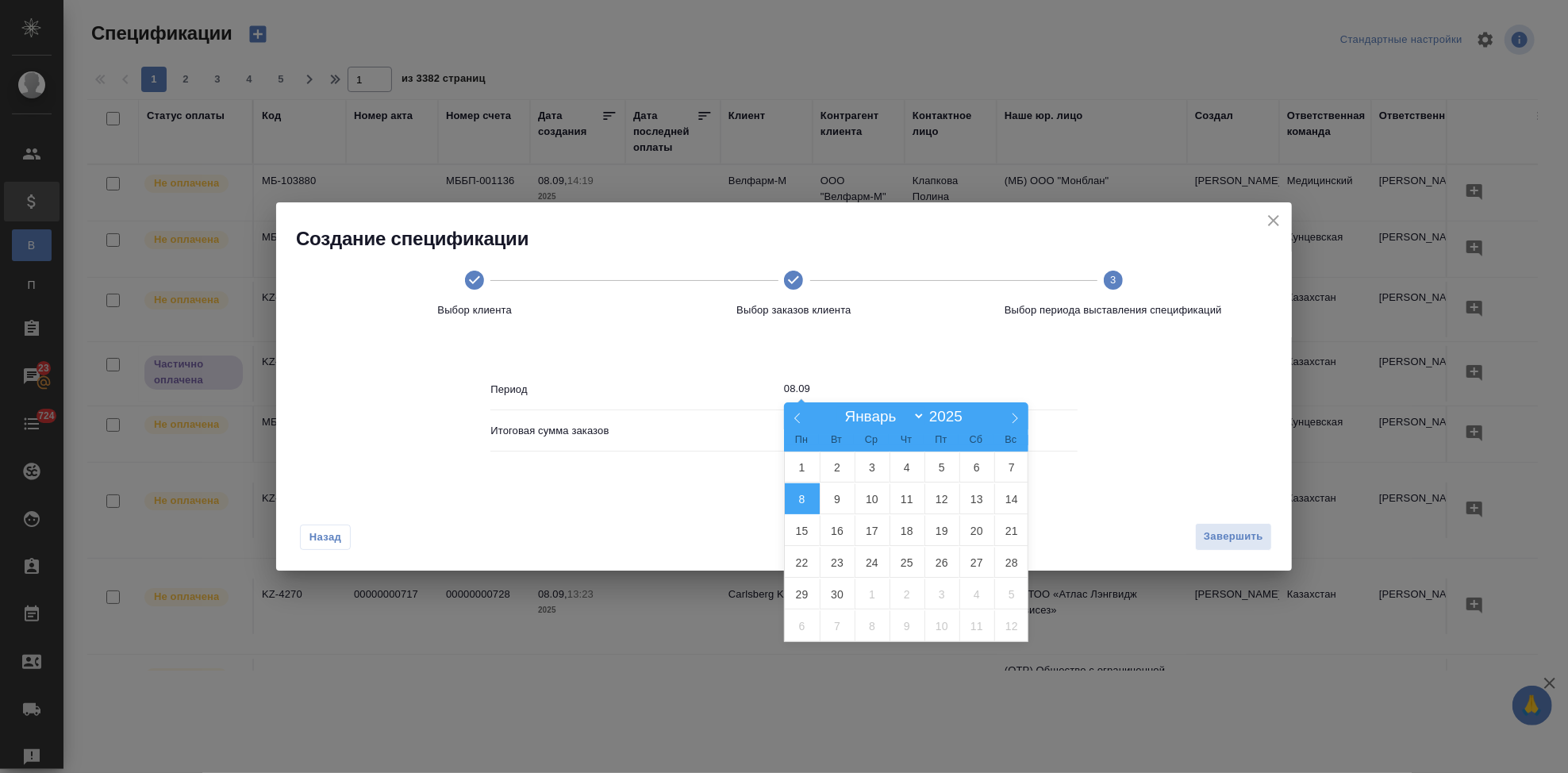
click at [799, 501] on span "8" at bounding box center [802, 498] width 35 height 31
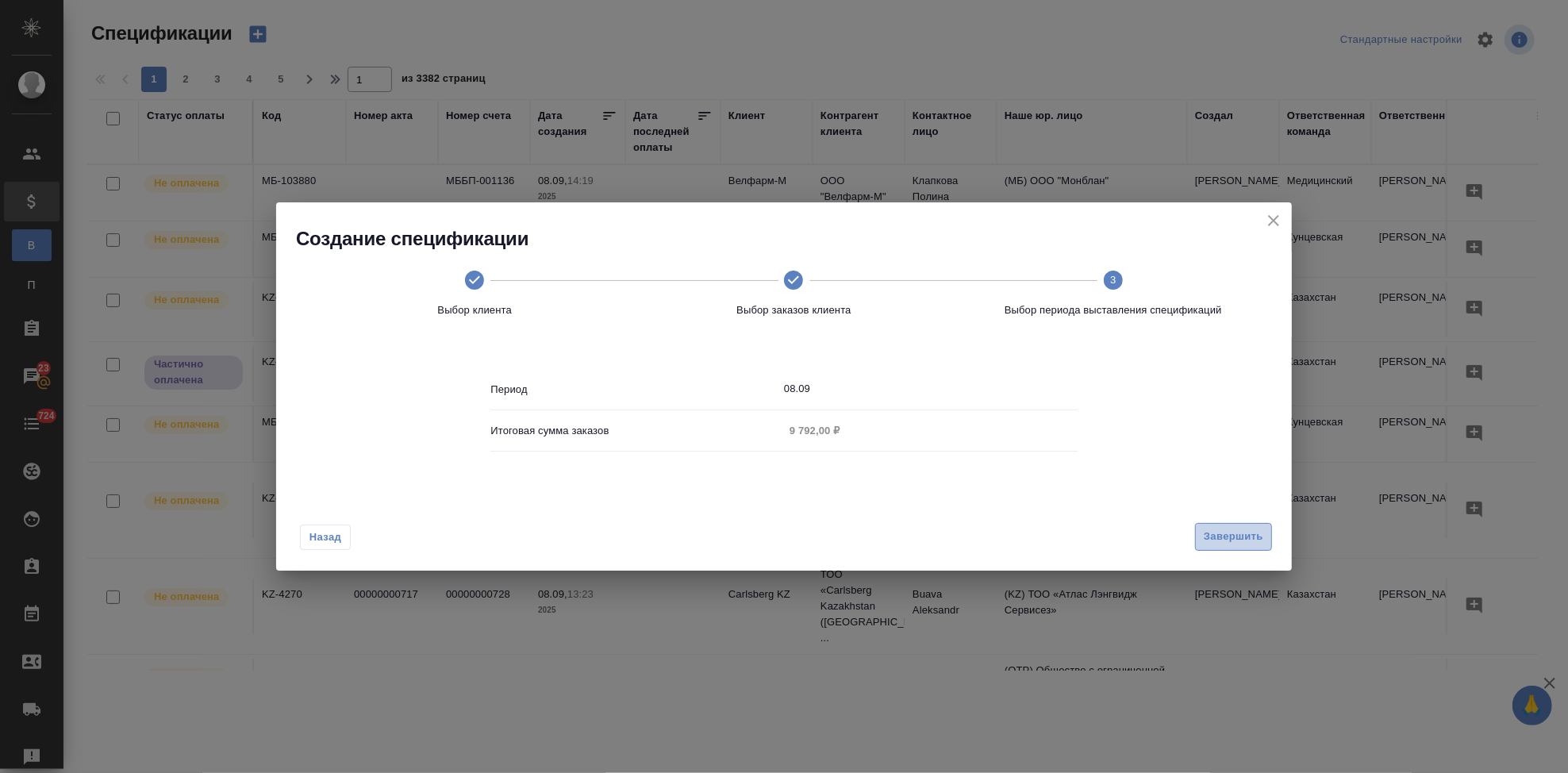
click at [1237, 530] on span "Завершить" at bounding box center [1234, 537] width 60 height 18
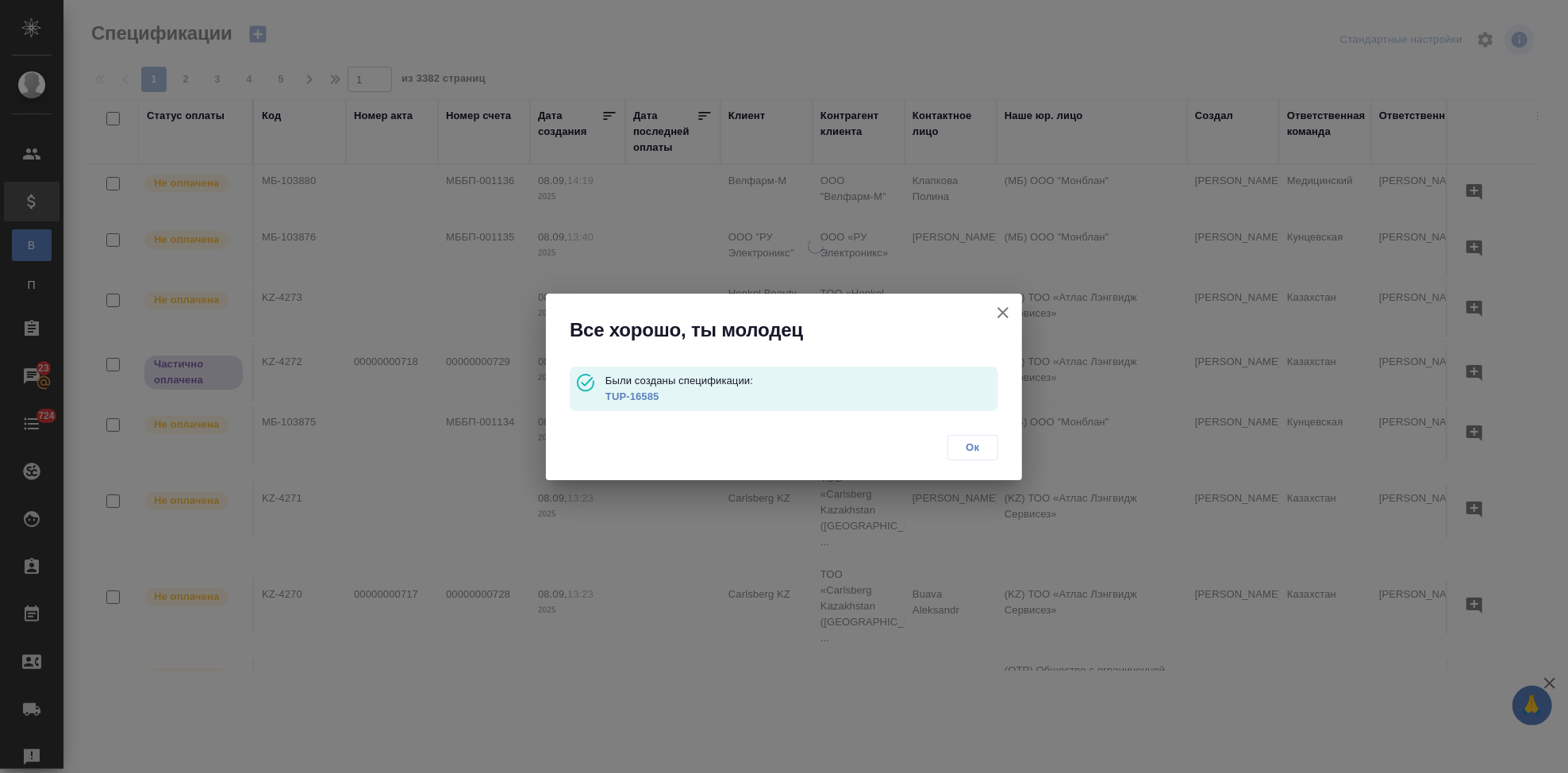
click at [632, 391] on link "TUP-16585" at bounding box center [632, 396] width 54 height 12
click at [632, 400] on link "TUP-16585" at bounding box center [632, 396] width 54 height 12
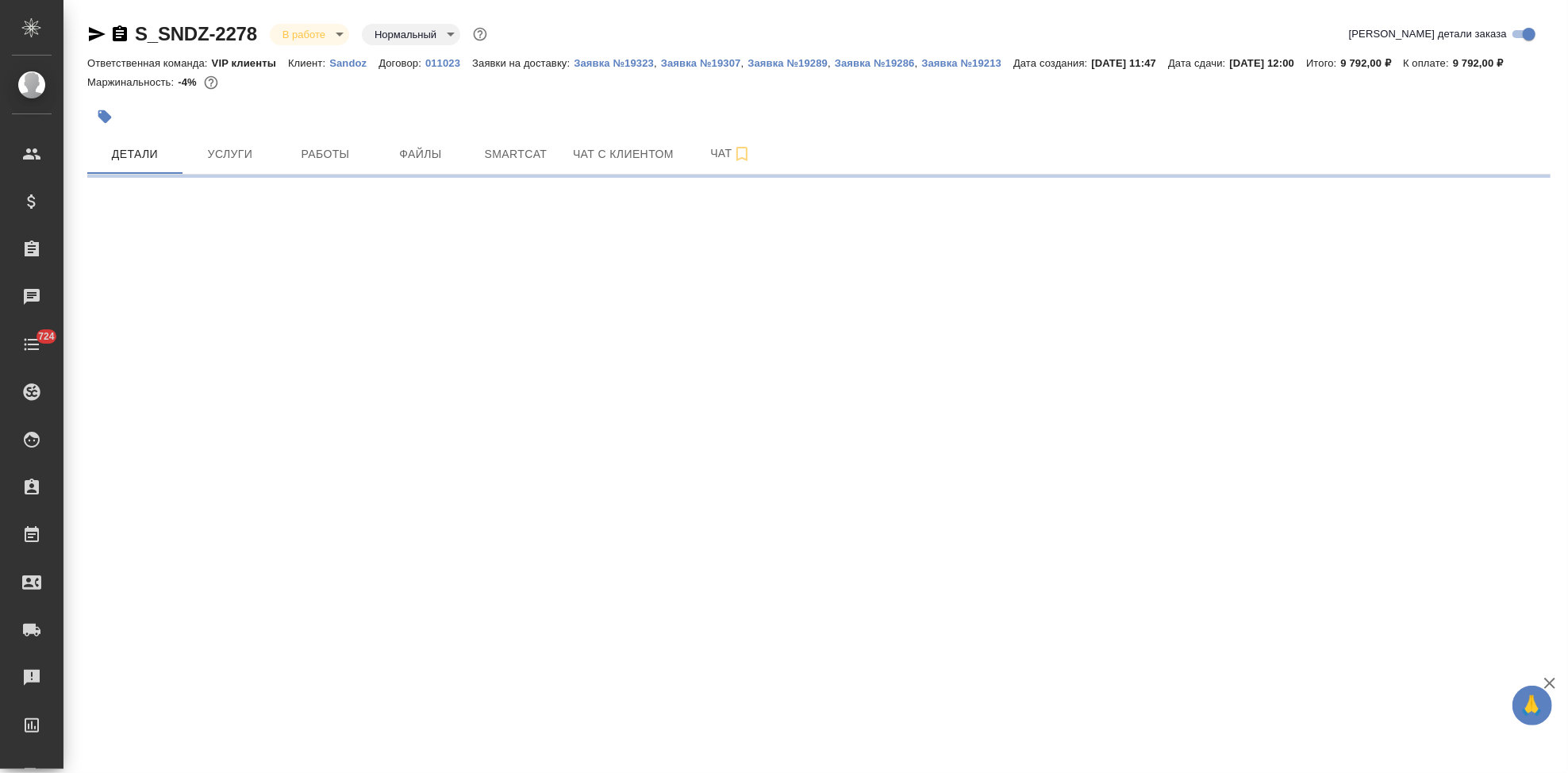
select select "RU"
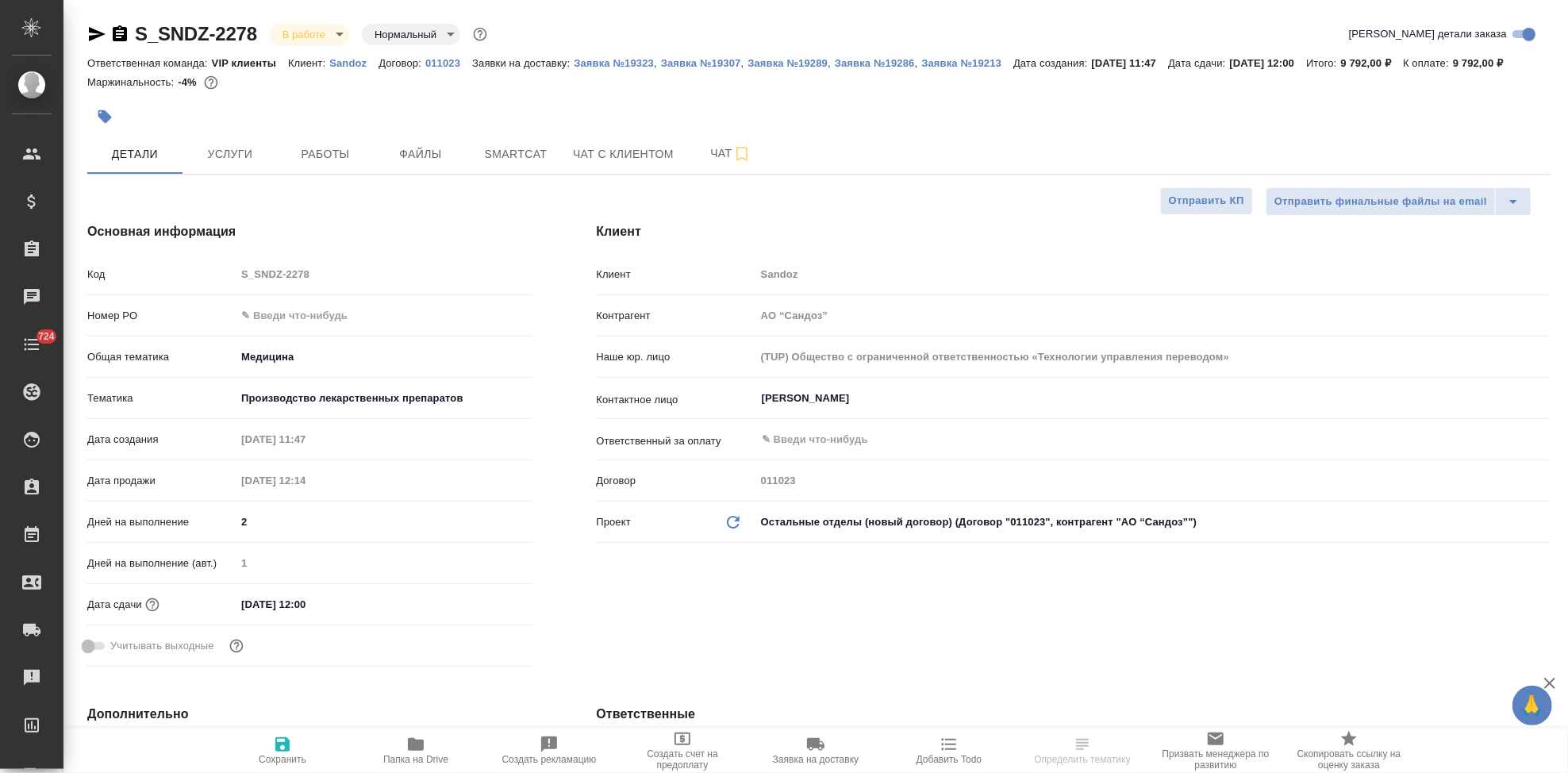
type textarea "x"
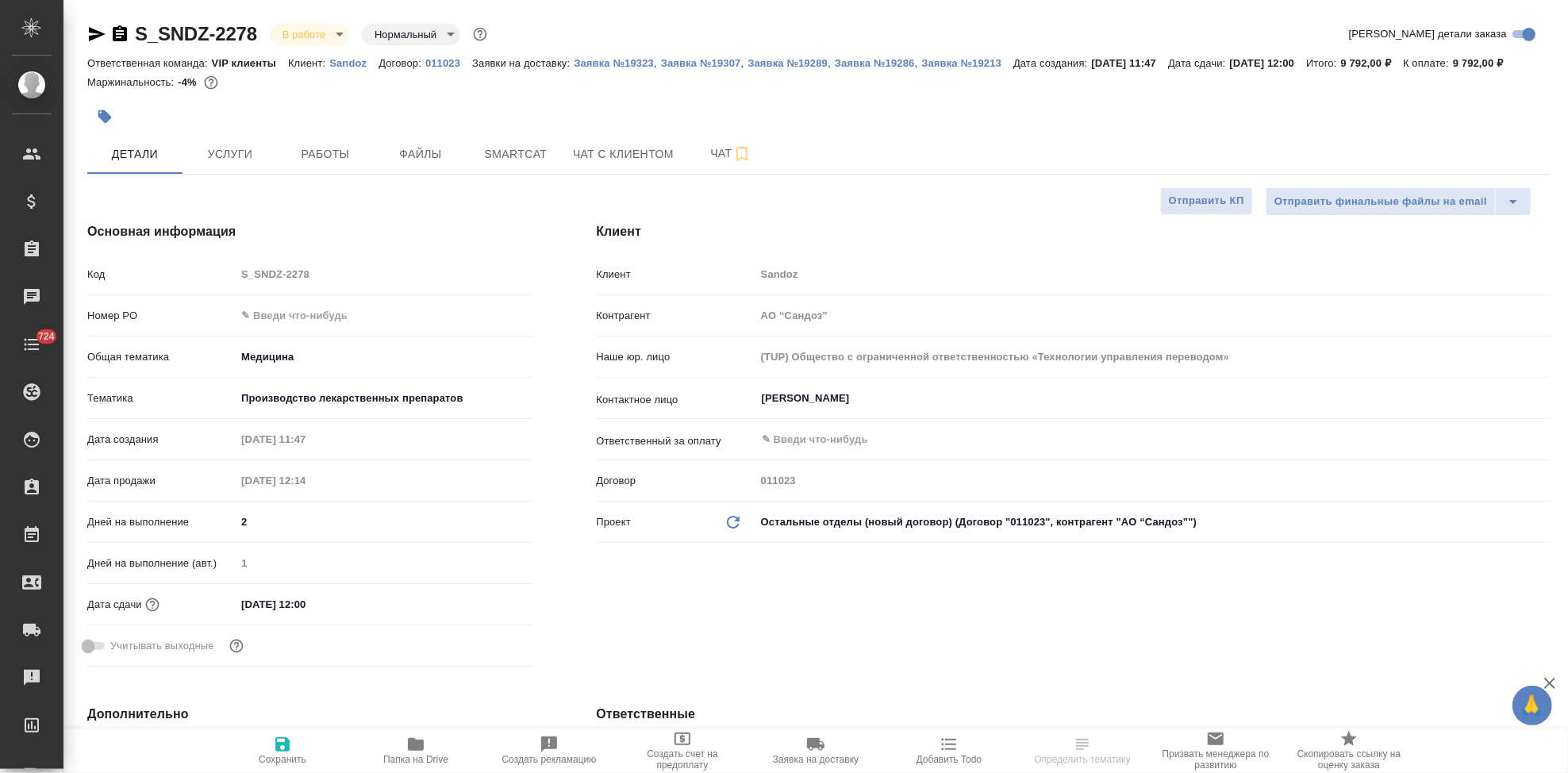
type textarea "x"
select select "RU"
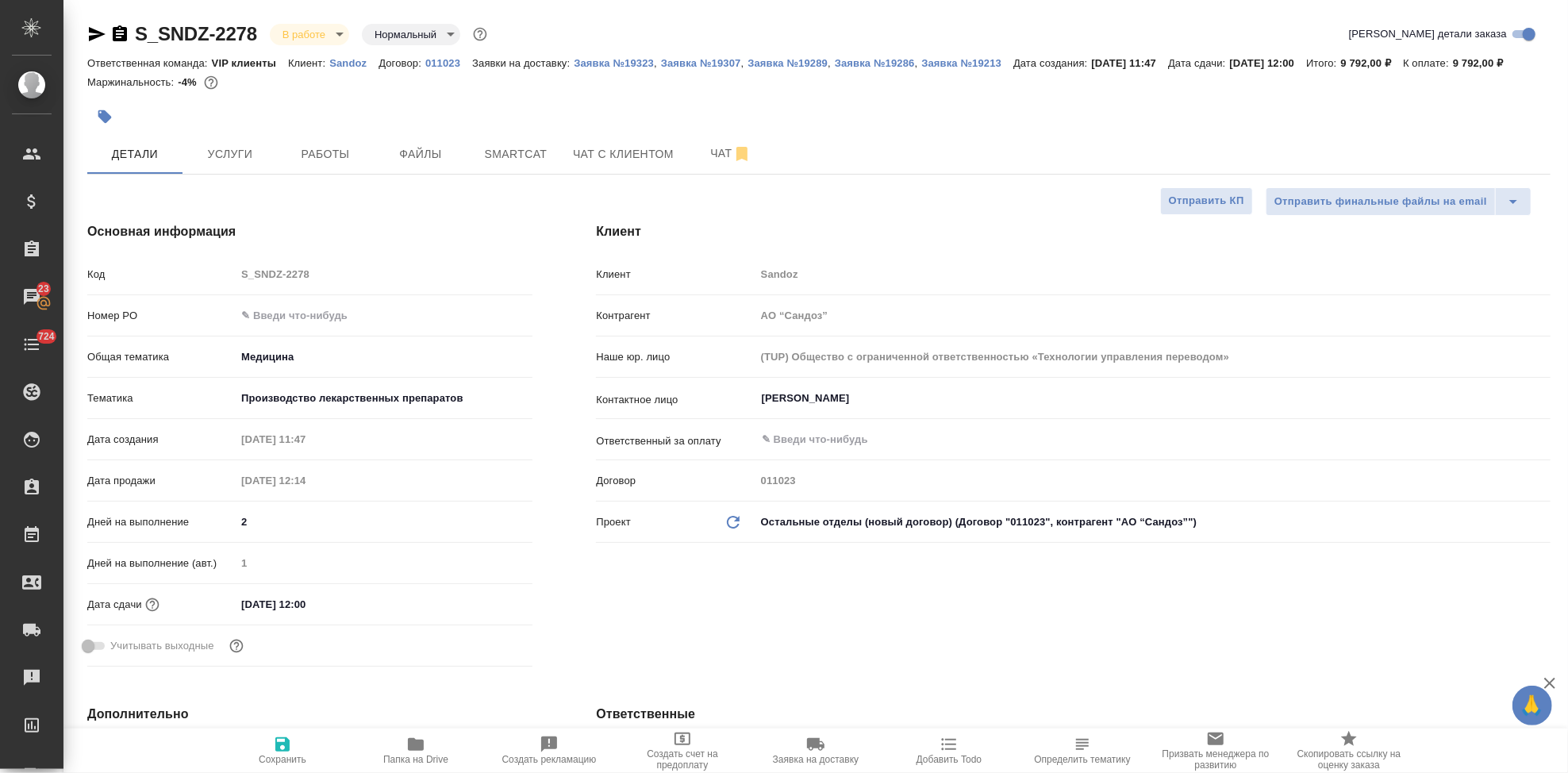
type textarea "x"
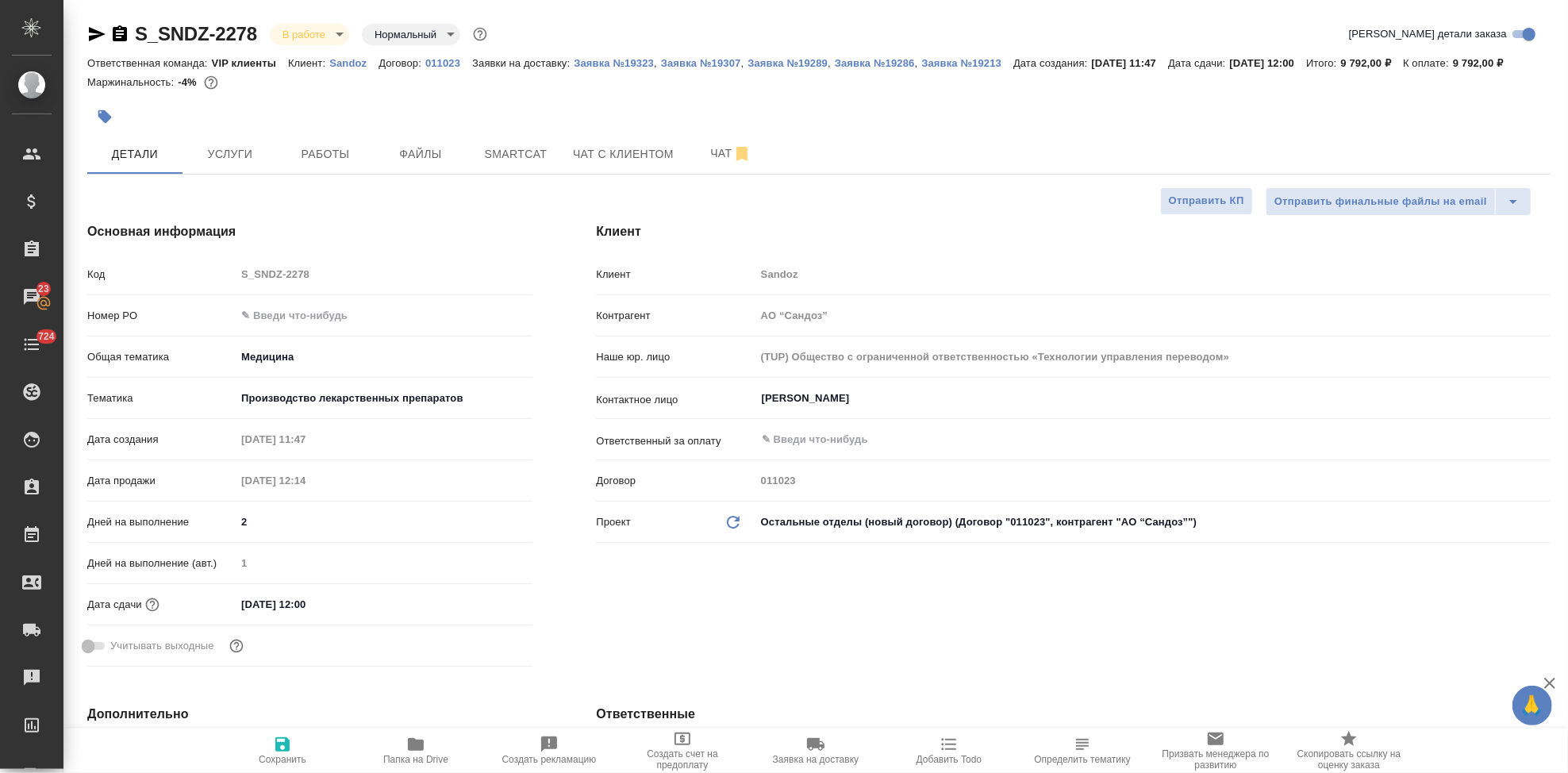
type textarea "x"
click at [277, 327] on input "text" at bounding box center [384, 316] width 295 height 23
paste input "7752704336"
type input "7752704336"
type textarea "x"
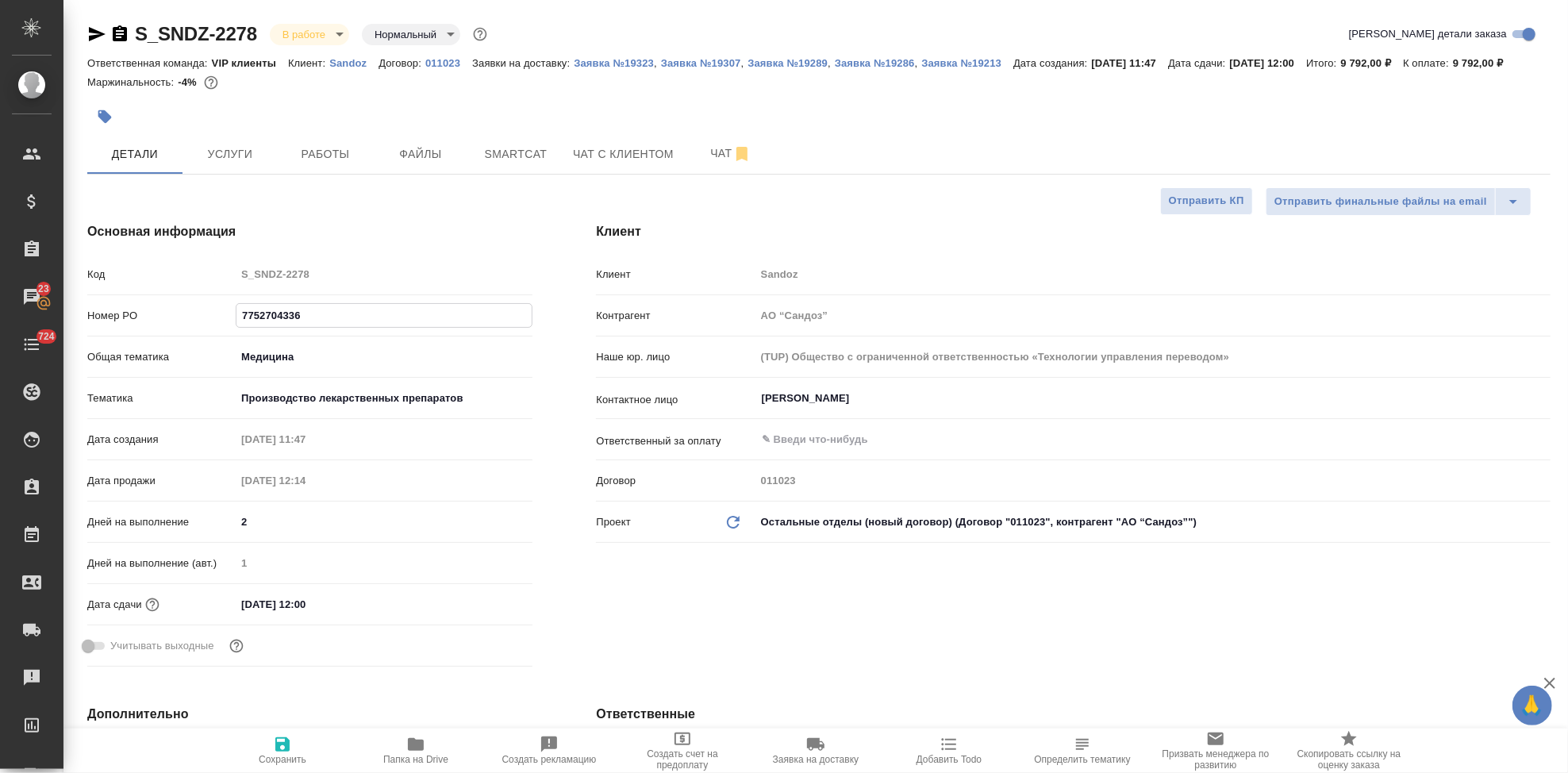
type textarea "x"
type input "7752704336"
click at [291, 746] on span "Сохранить" at bounding box center [283, 750] width 114 height 30
type textarea "x"
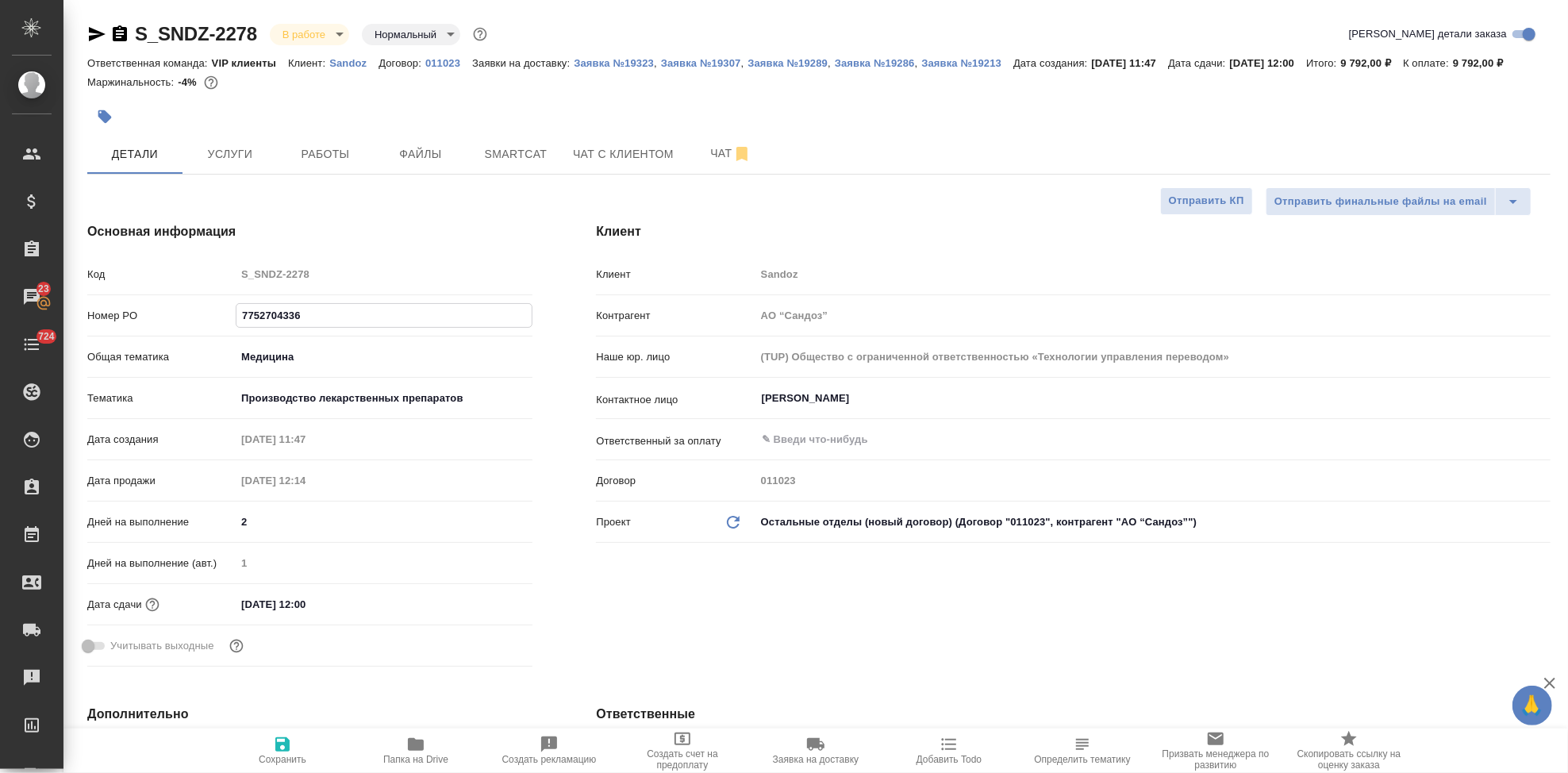
type textarea "x"
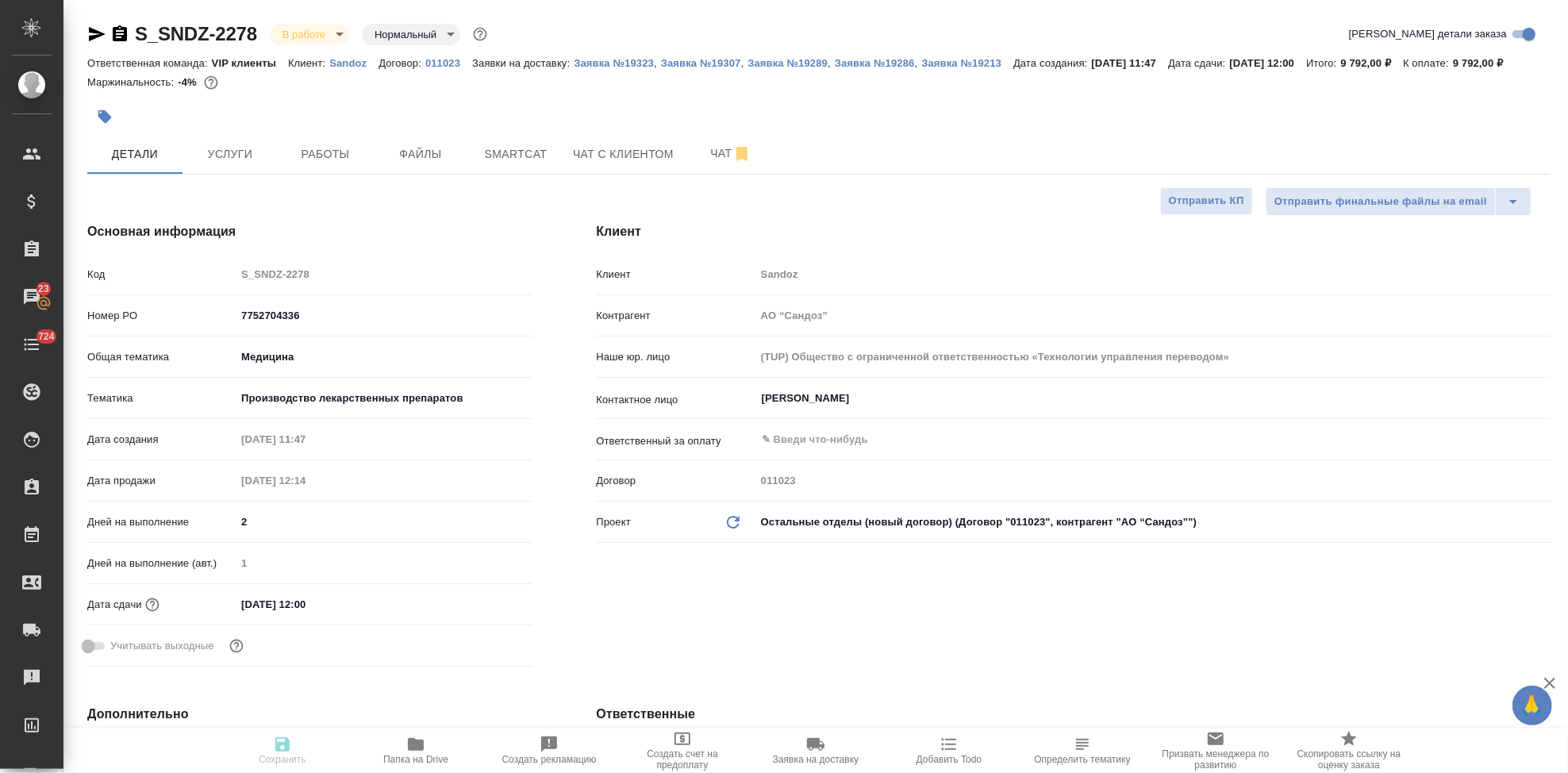
type textarea "x"
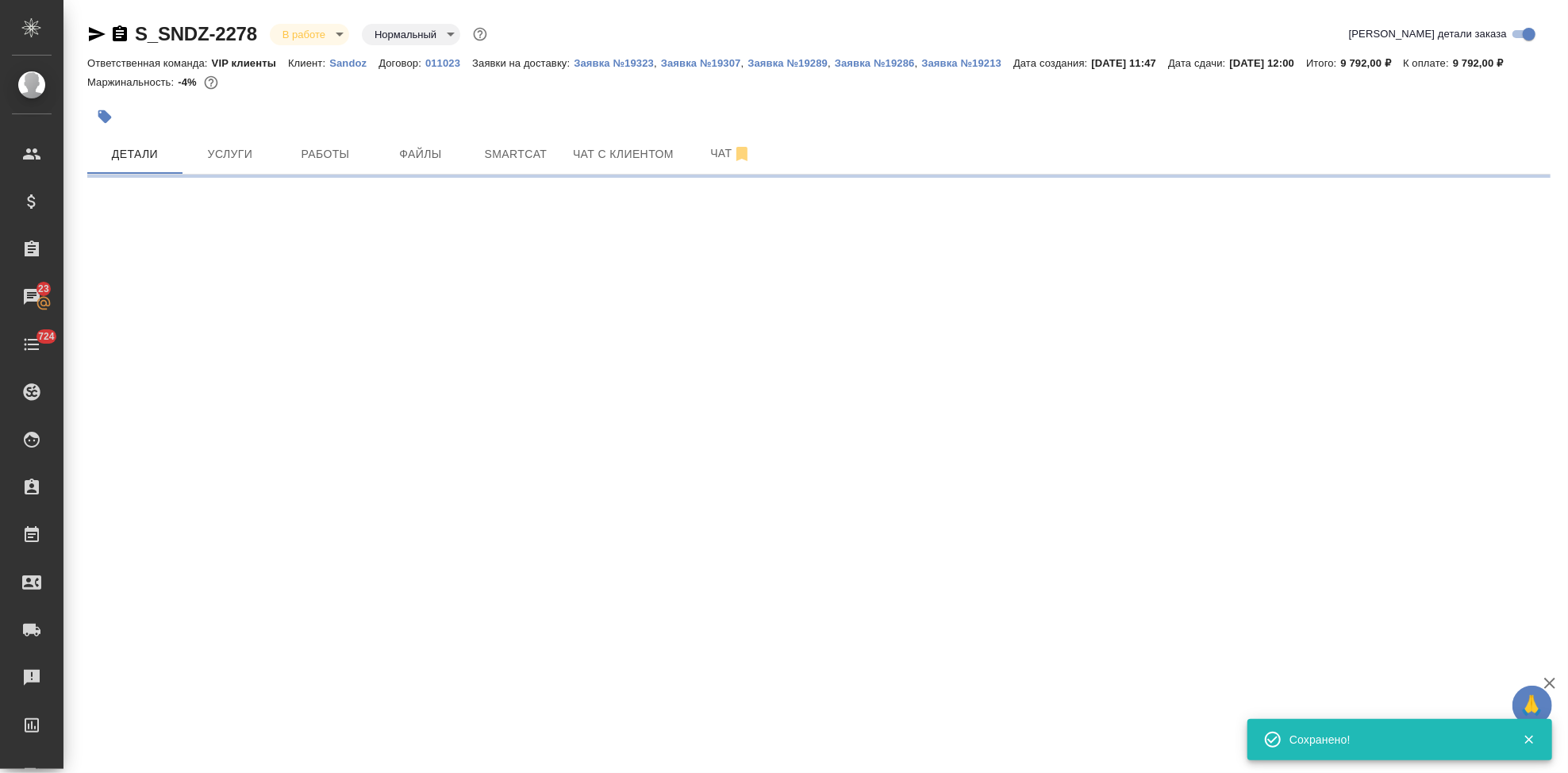
select select "RU"
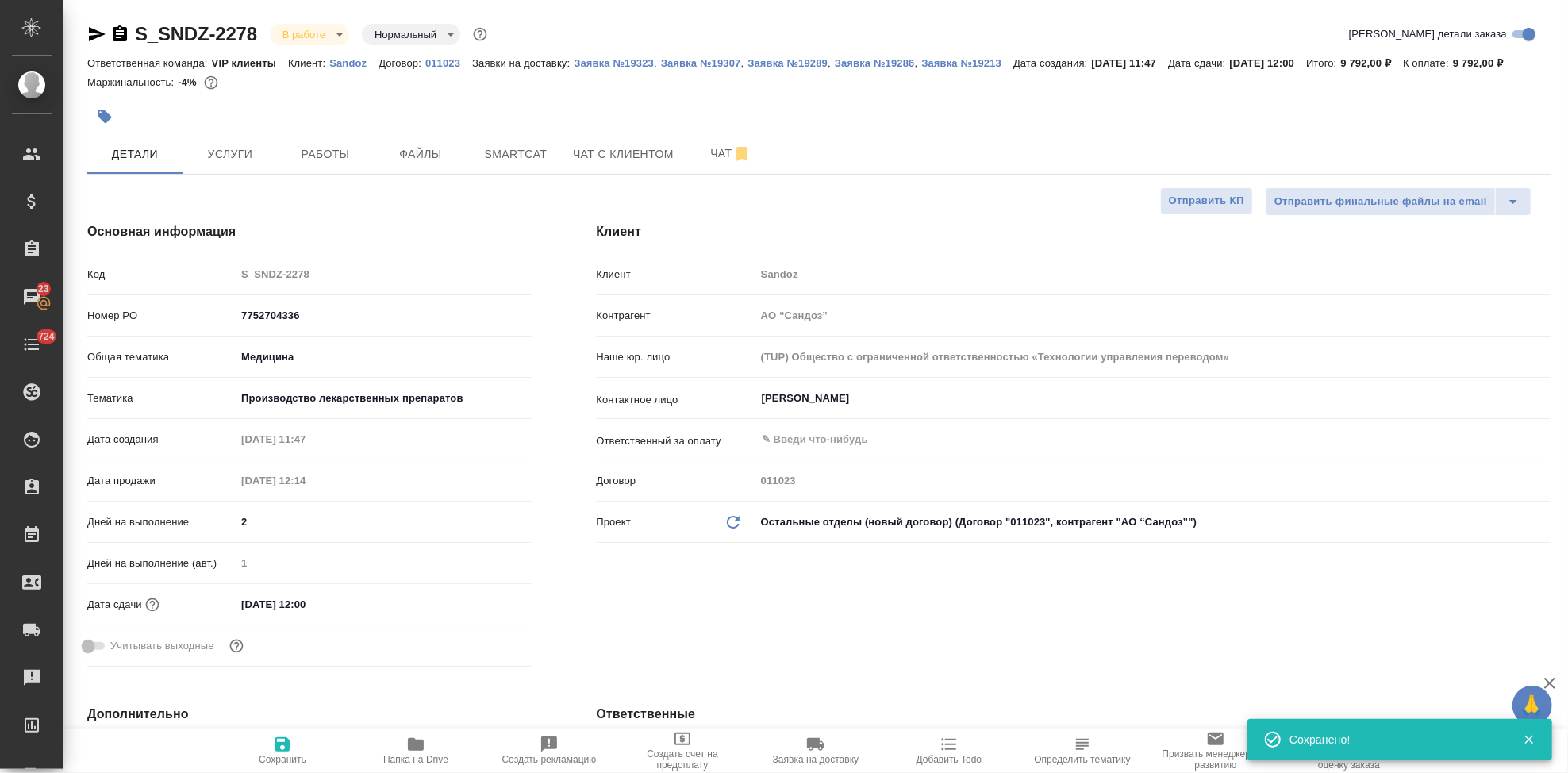
type textarea "x"
click at [332, 36] on body "🙏 .cls-1 fill:#fff; AWATERA Kabargina [PERSON_NAME] Спецификации Заказы 23 Чаты…" at bounding box center [784, 386] width 1568 height 773
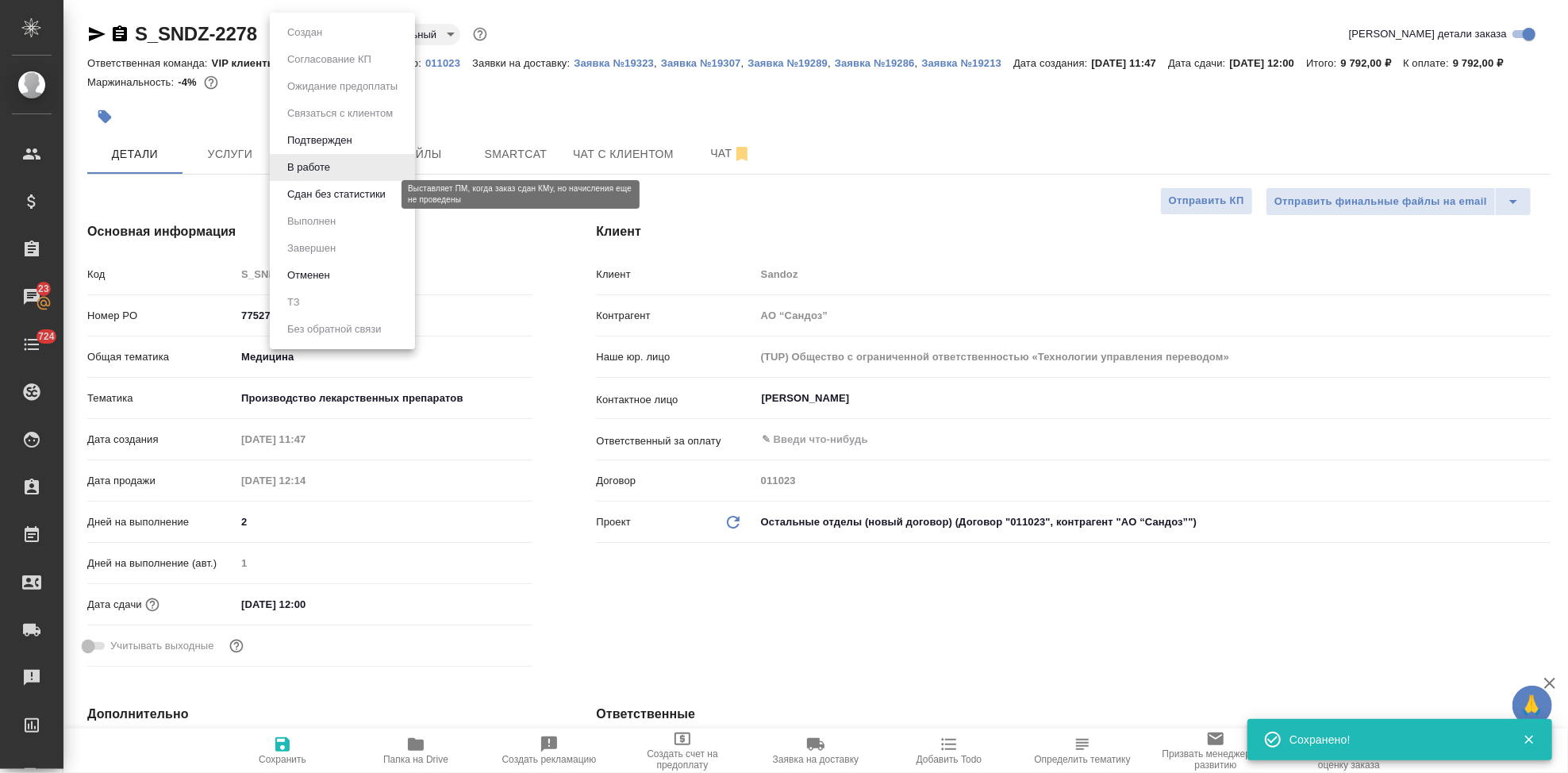
click at [323, 186] on button "Сдан без статистики" at bounding box center [336, 194] width 108 height 17
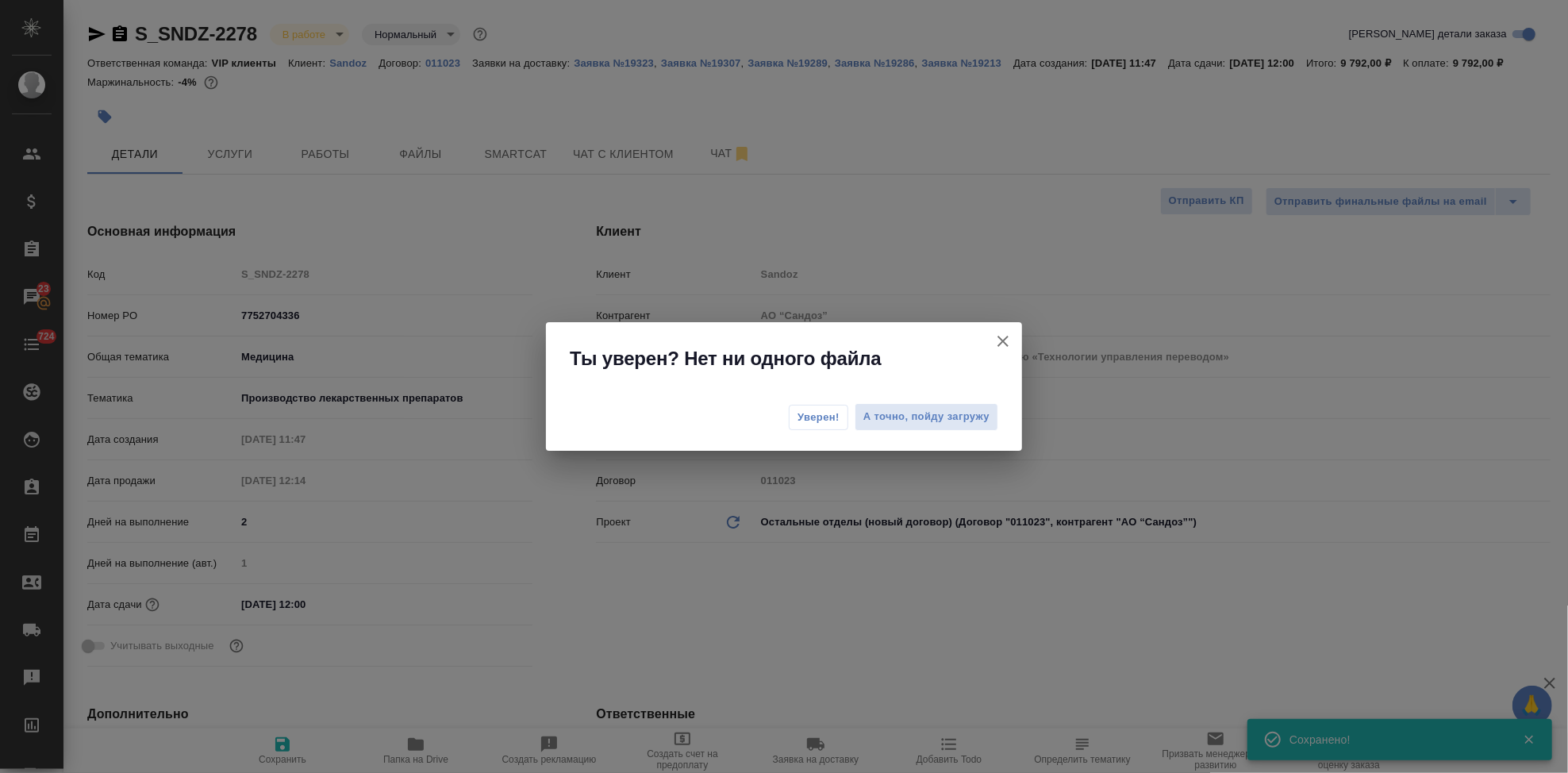
click at [814, 412] on span "Уверен!" at bounding box center [818, 417] width 42 height 16
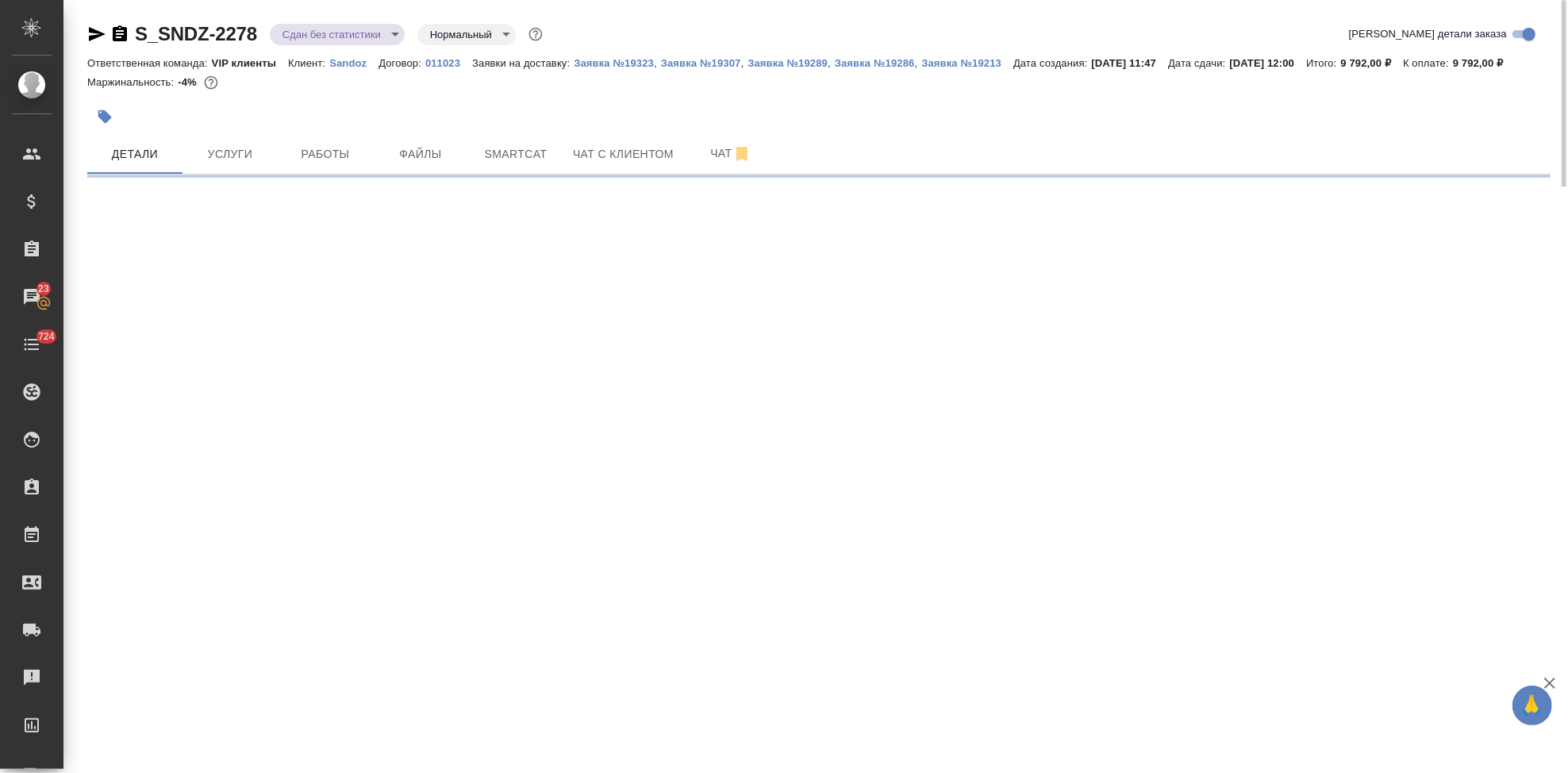
select select "RU"
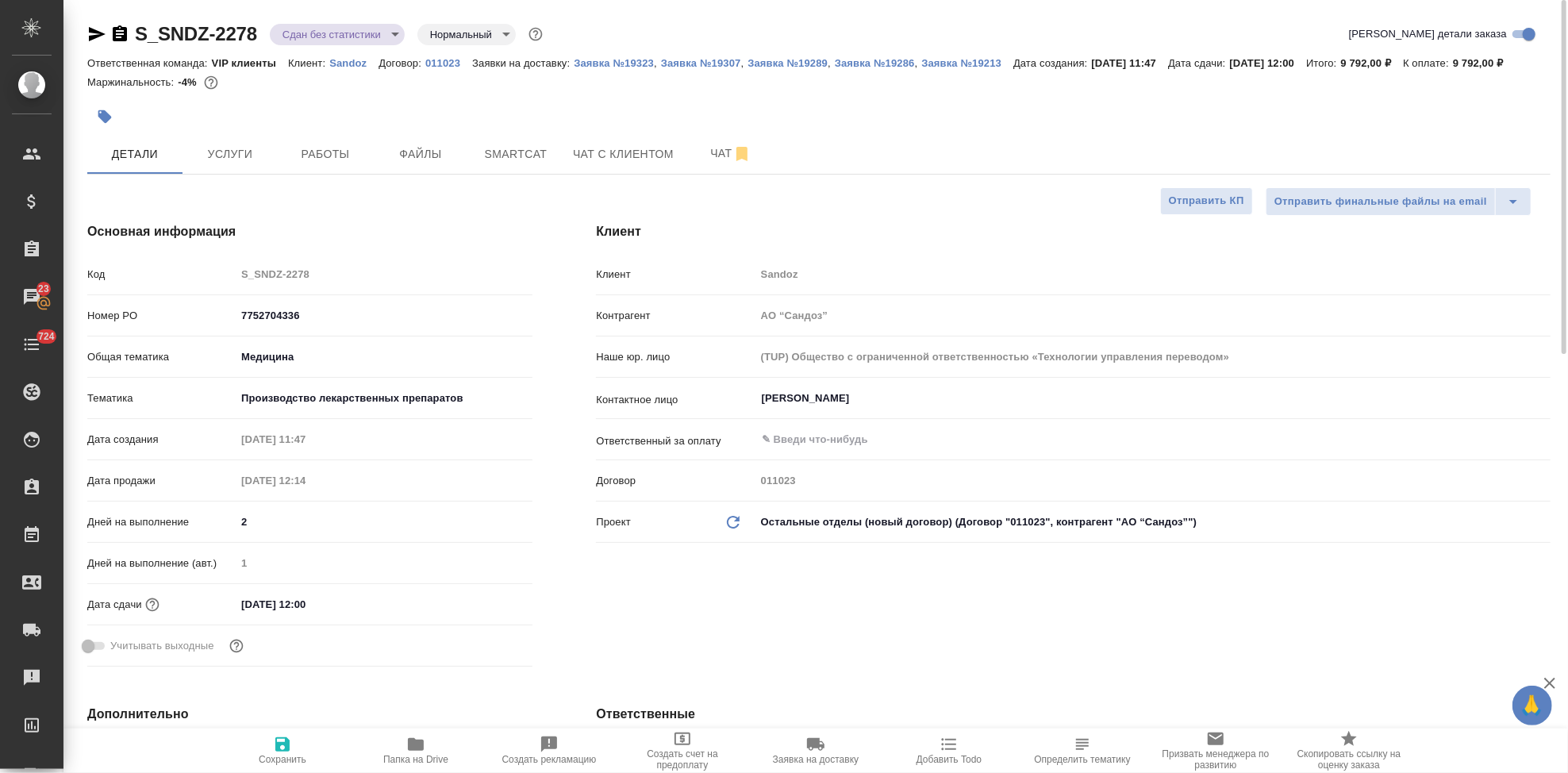
click at [387, 34] on body "🙏 .cls-1 fill:#fff; AWATERA Kabargina [PERSON_NAME] Спецификации Заказы 23 Чаты…" at bounding box center [784, 386] width 1568 height 773
type textarea "x"
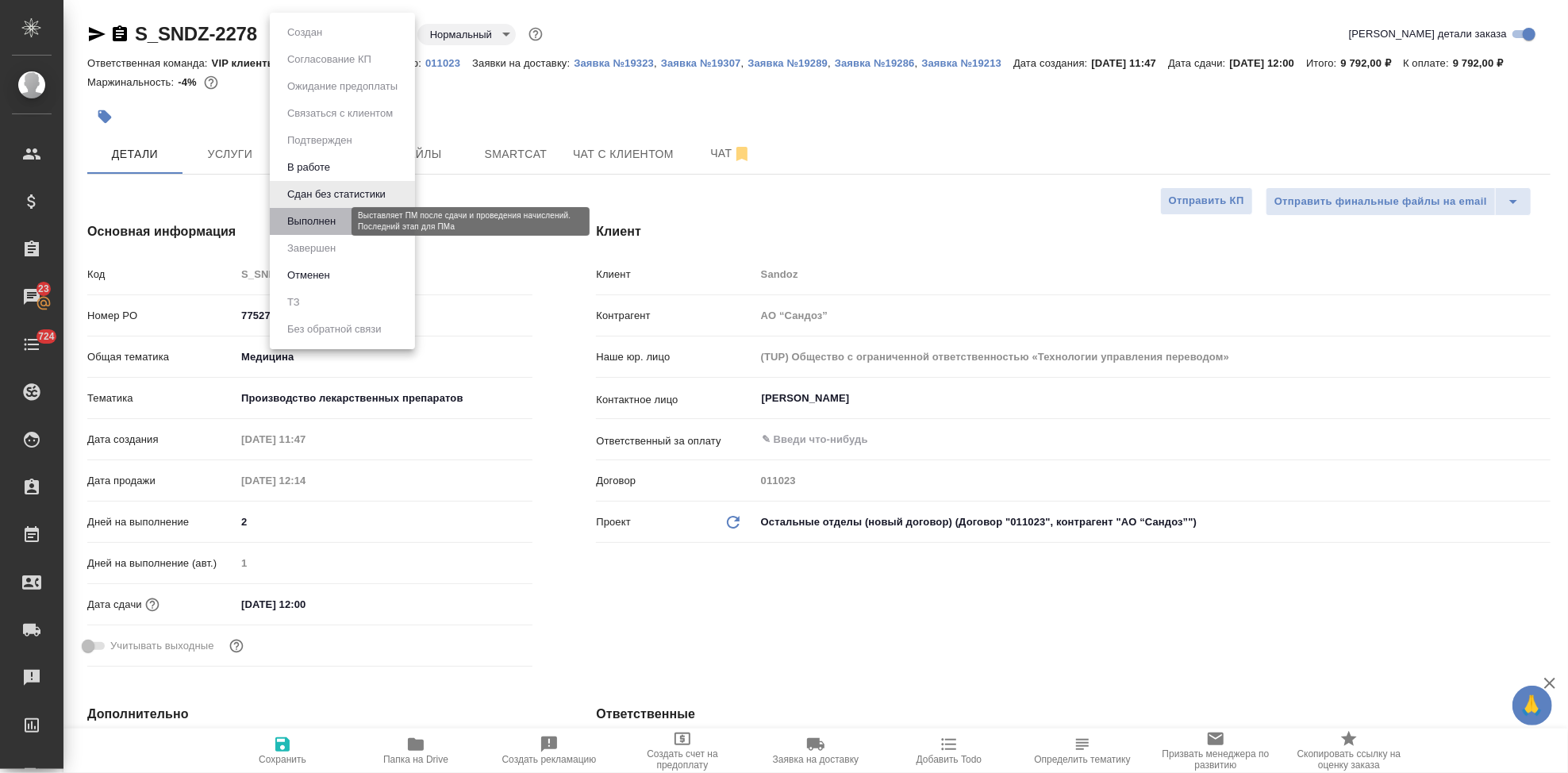
click at [325, 216] on button "Выполнен" at bounding box center [312, 221] width 58 height 17
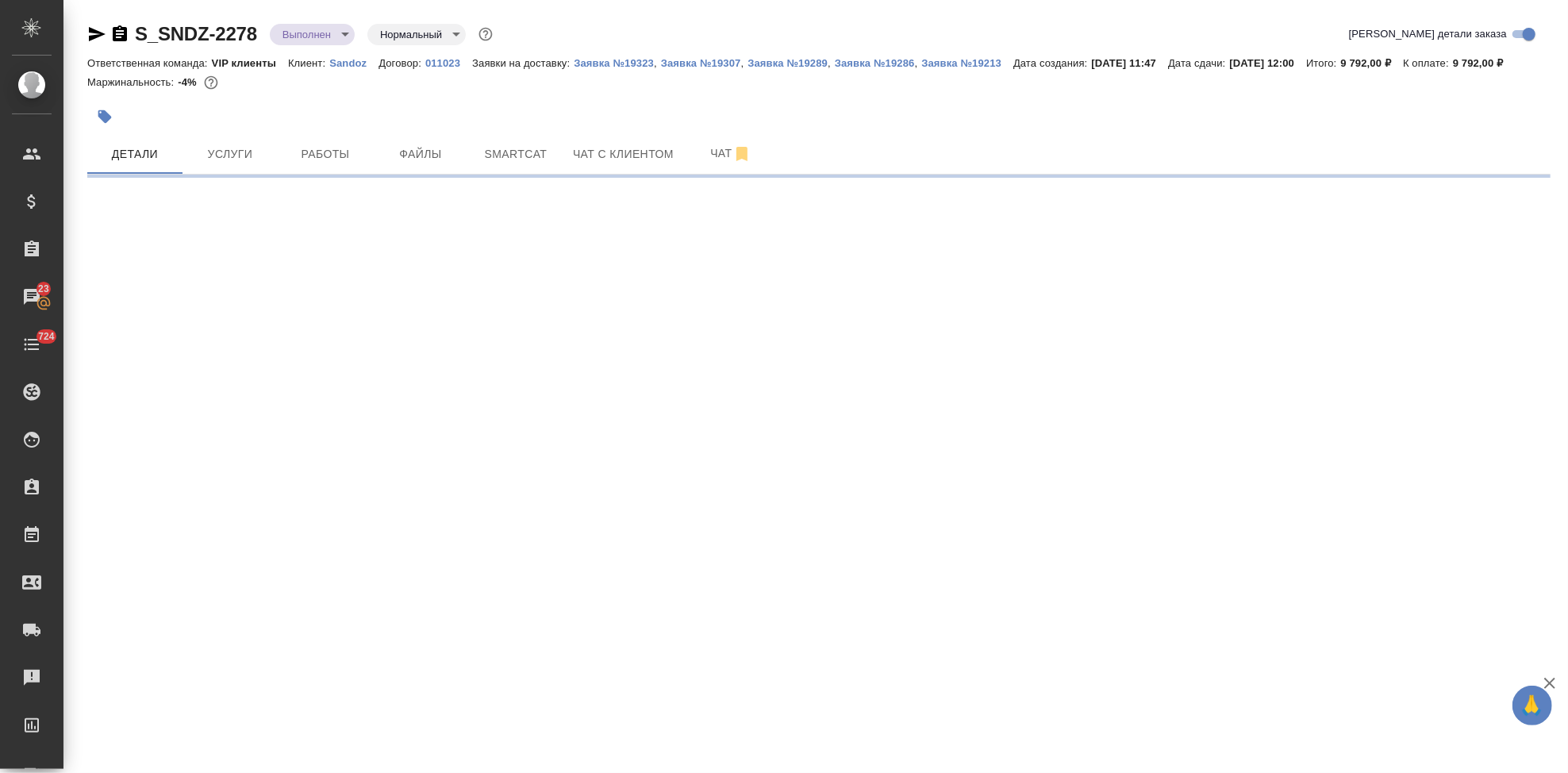
select select "RU"
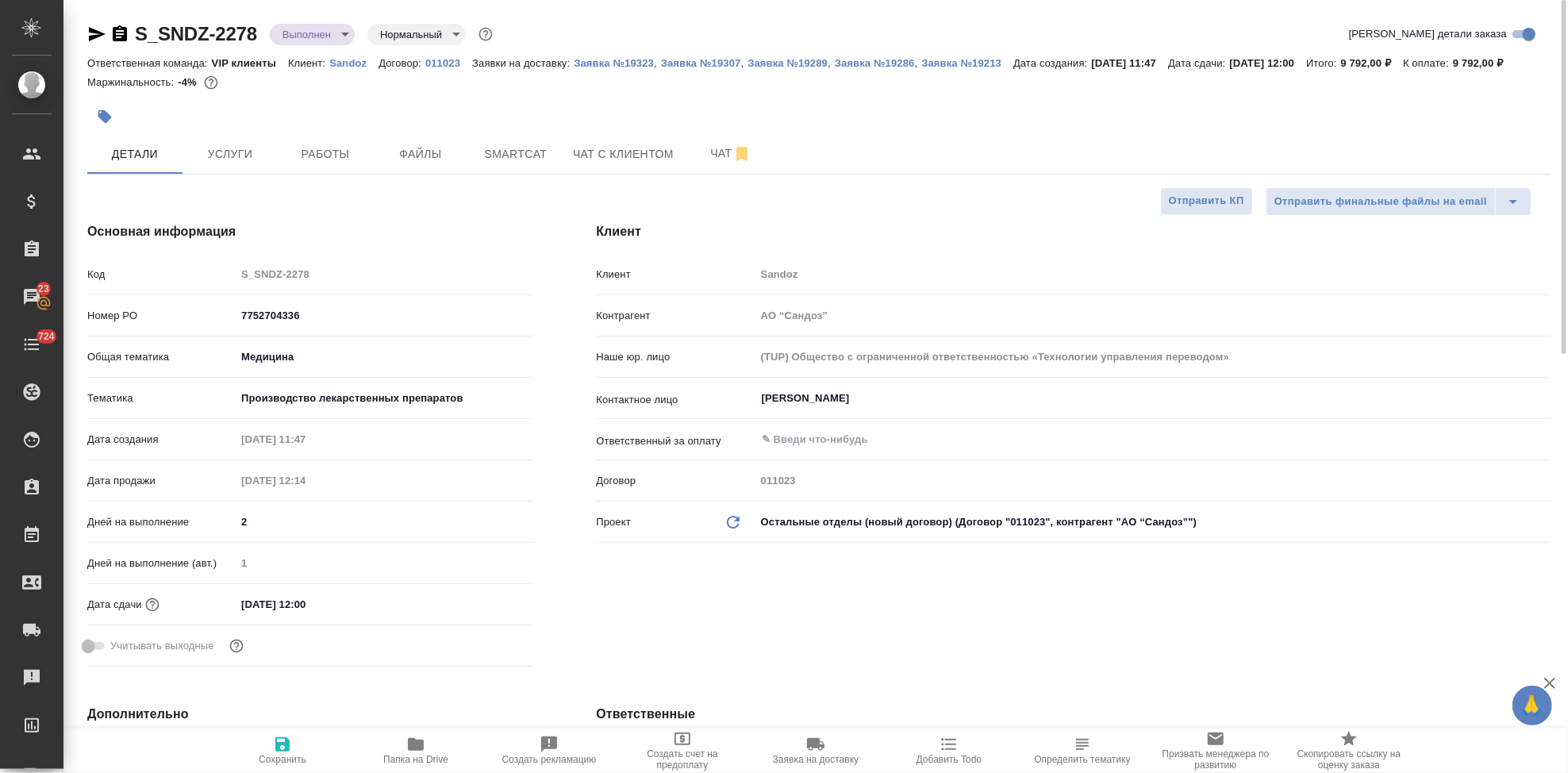
type textarea "x"
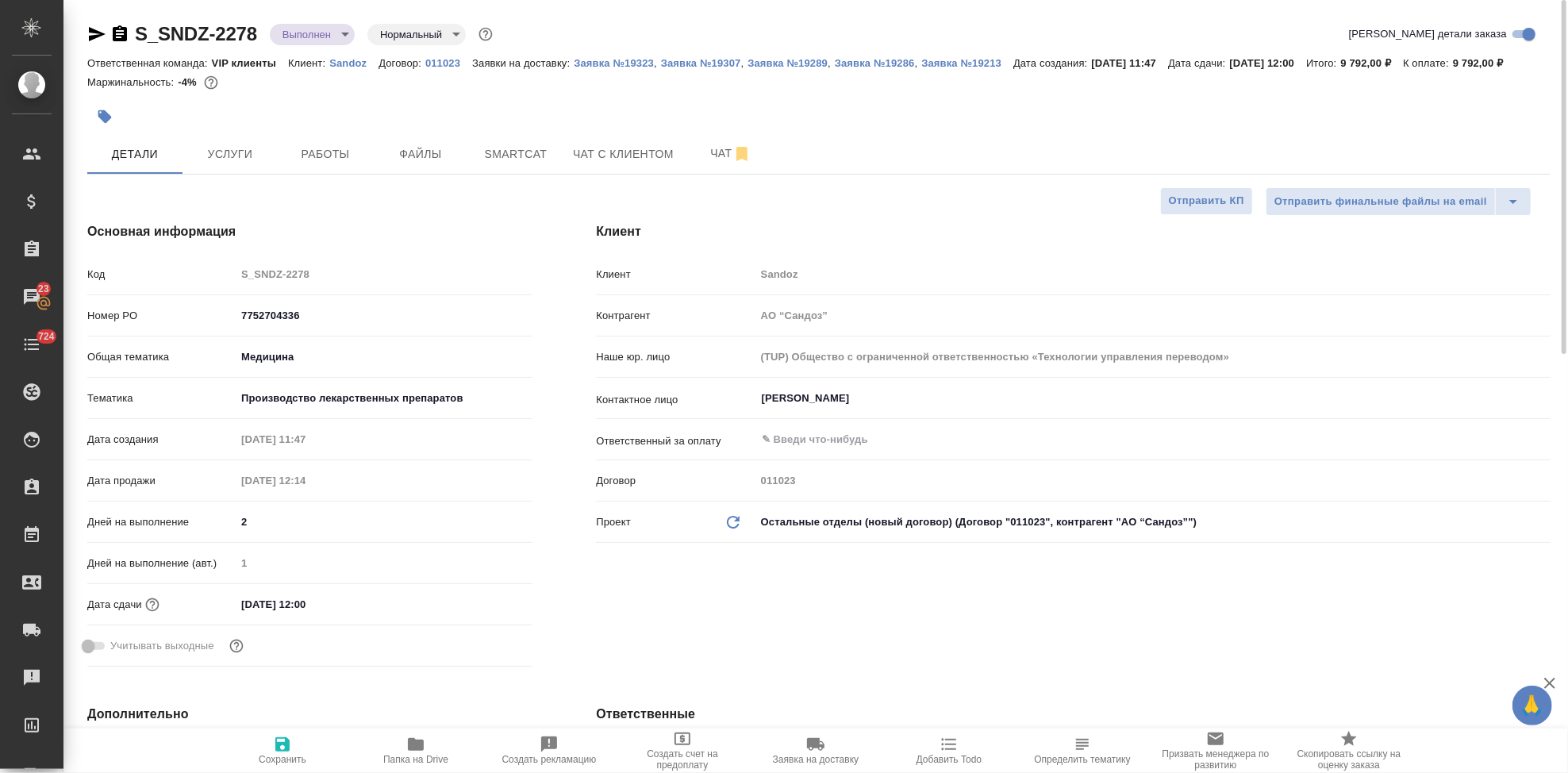
type textarea "x"
click at [291, 746] on icon "button" at bounding box center [282, 744] width 19 height 19
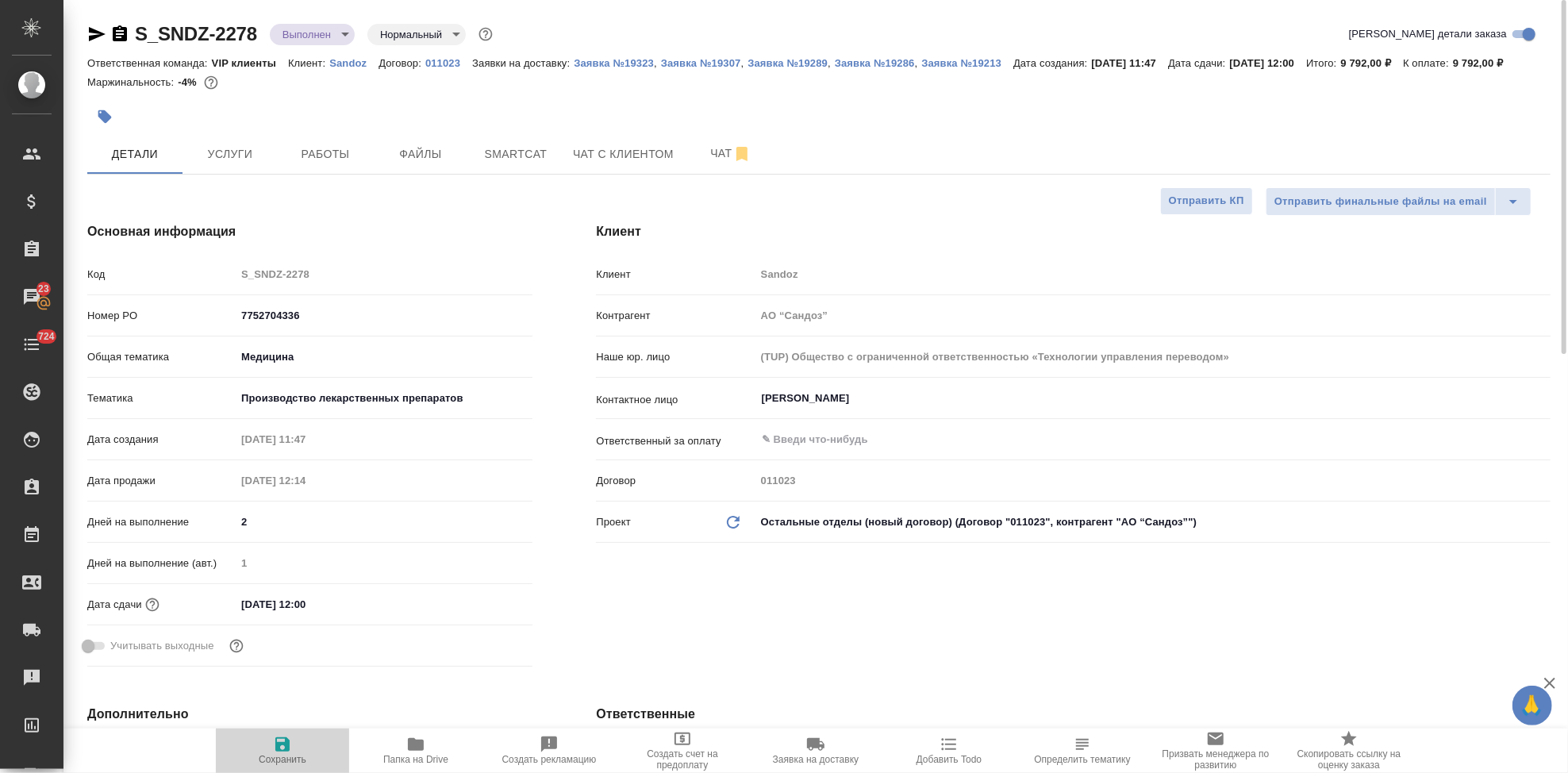
type textarea "x"
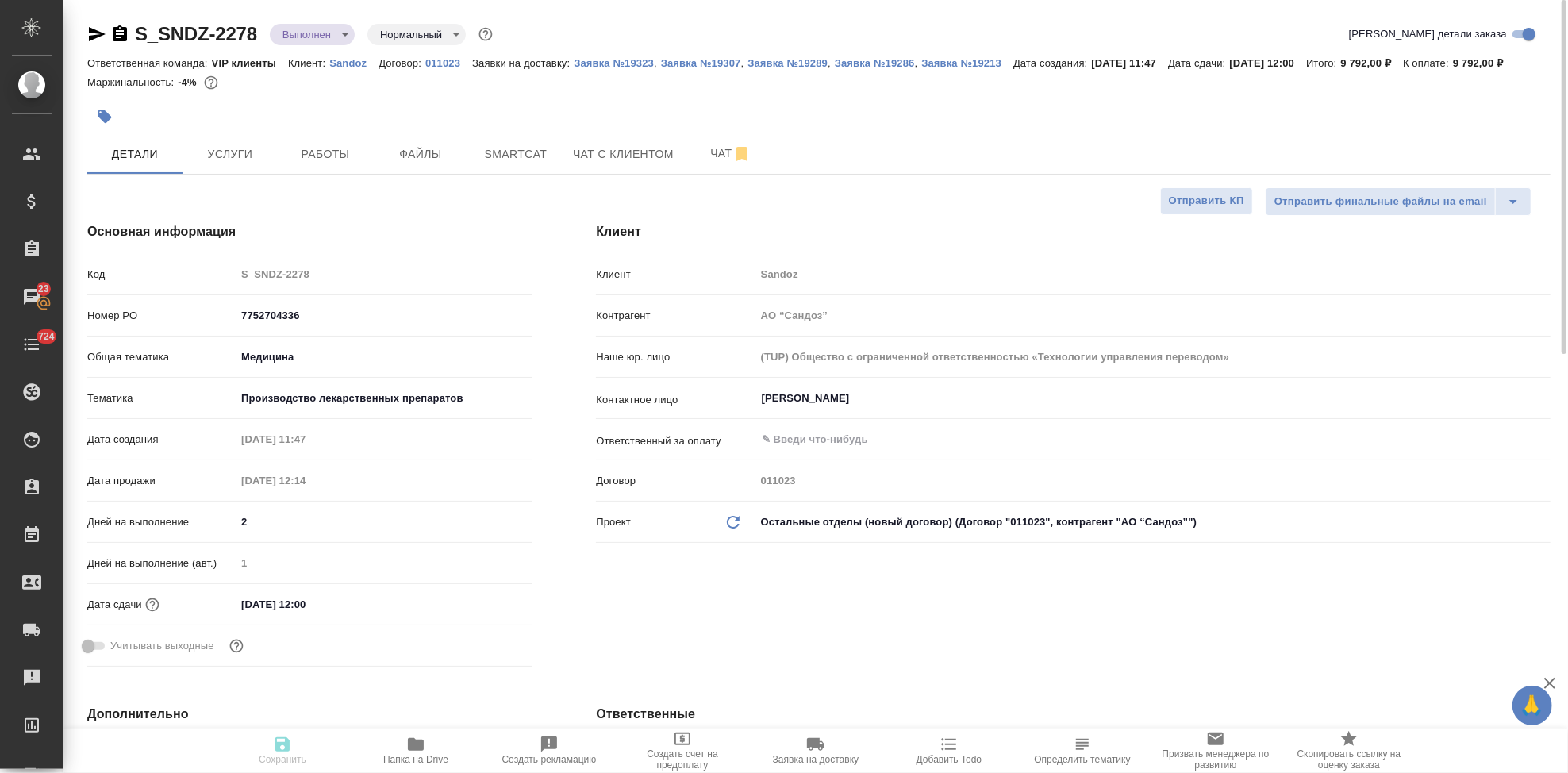
type textarea "x"
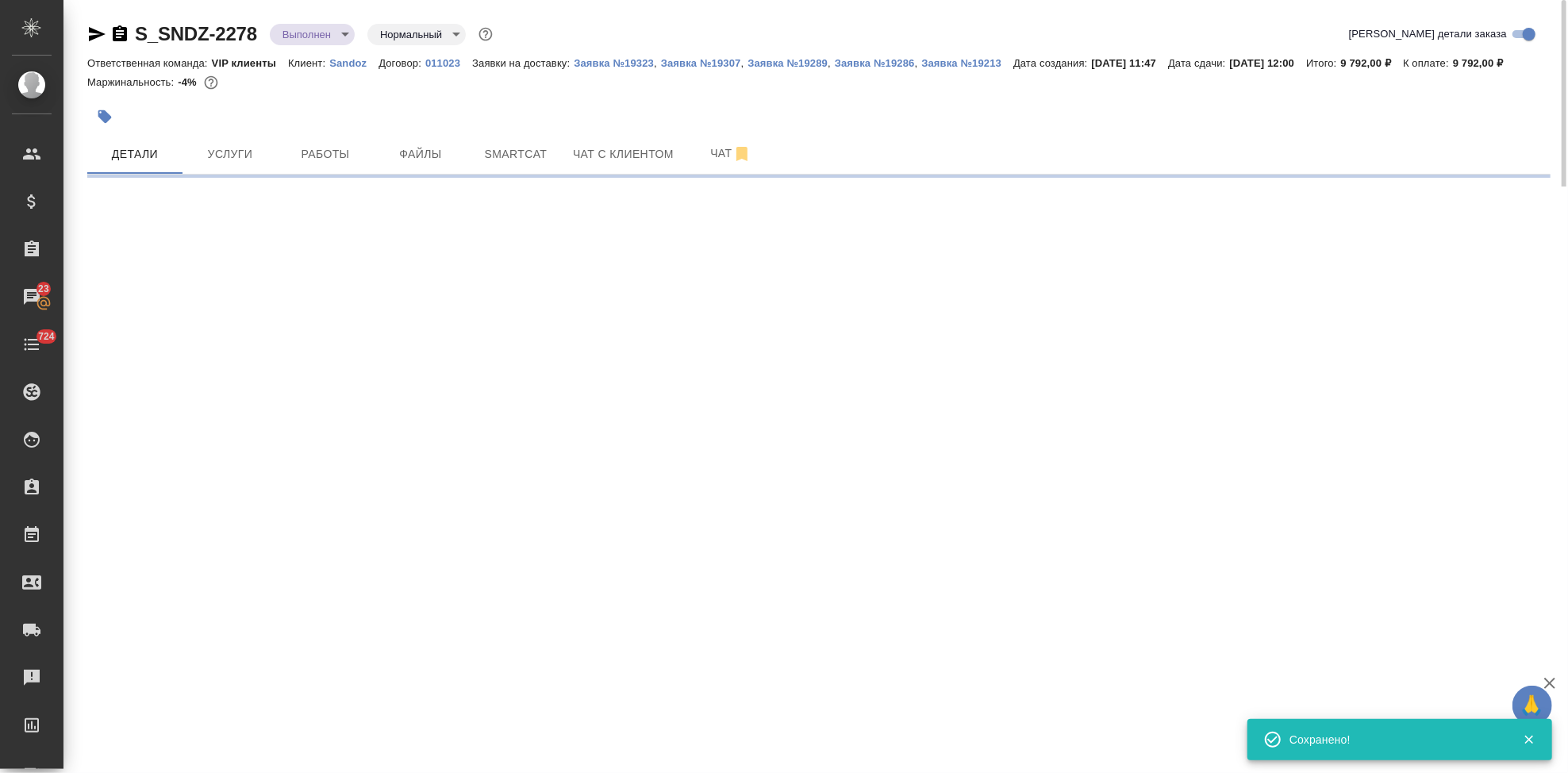
select select "RU"
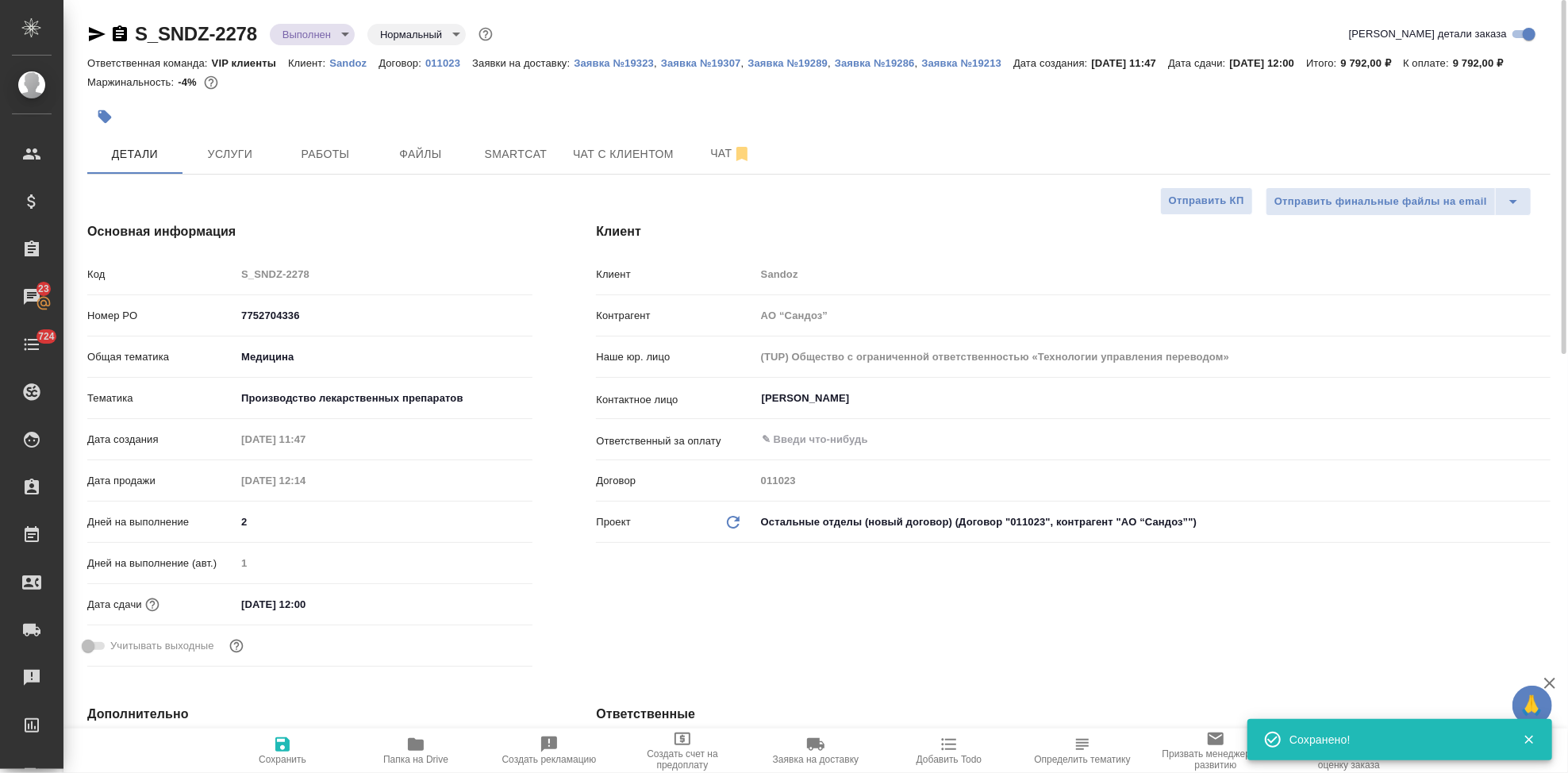
type textarea "x"
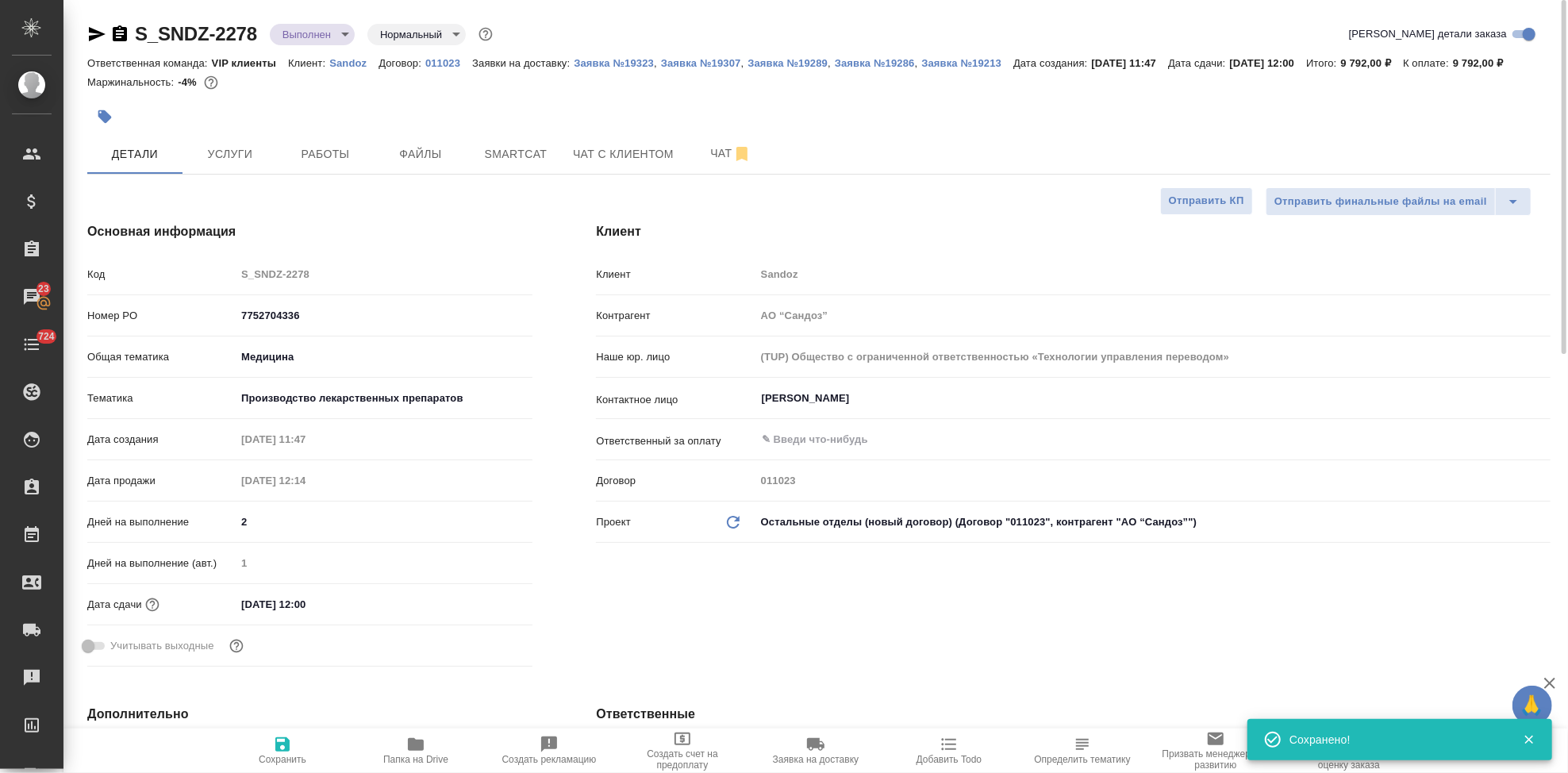
type textarea "x"
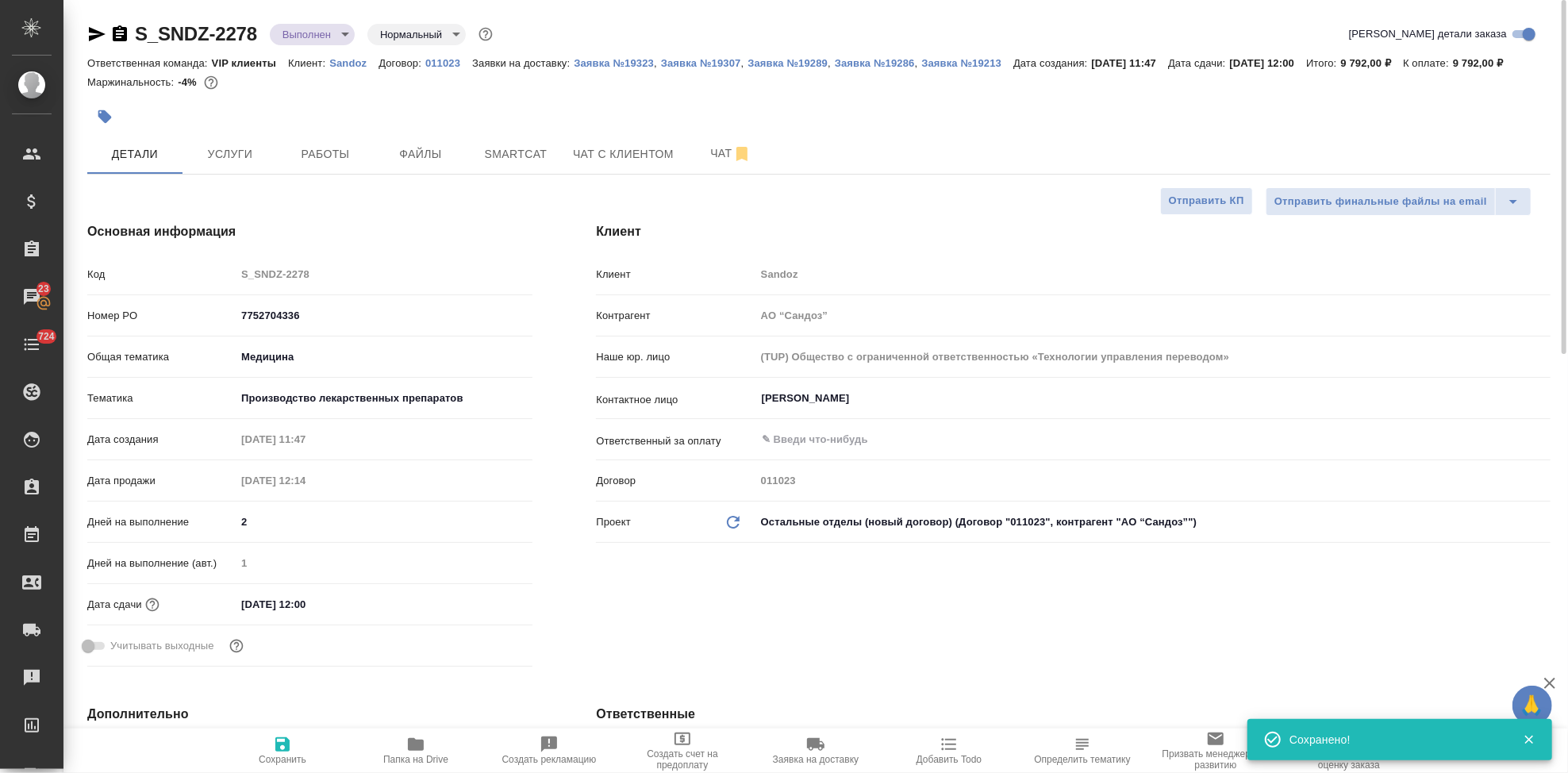
type textarea "x"
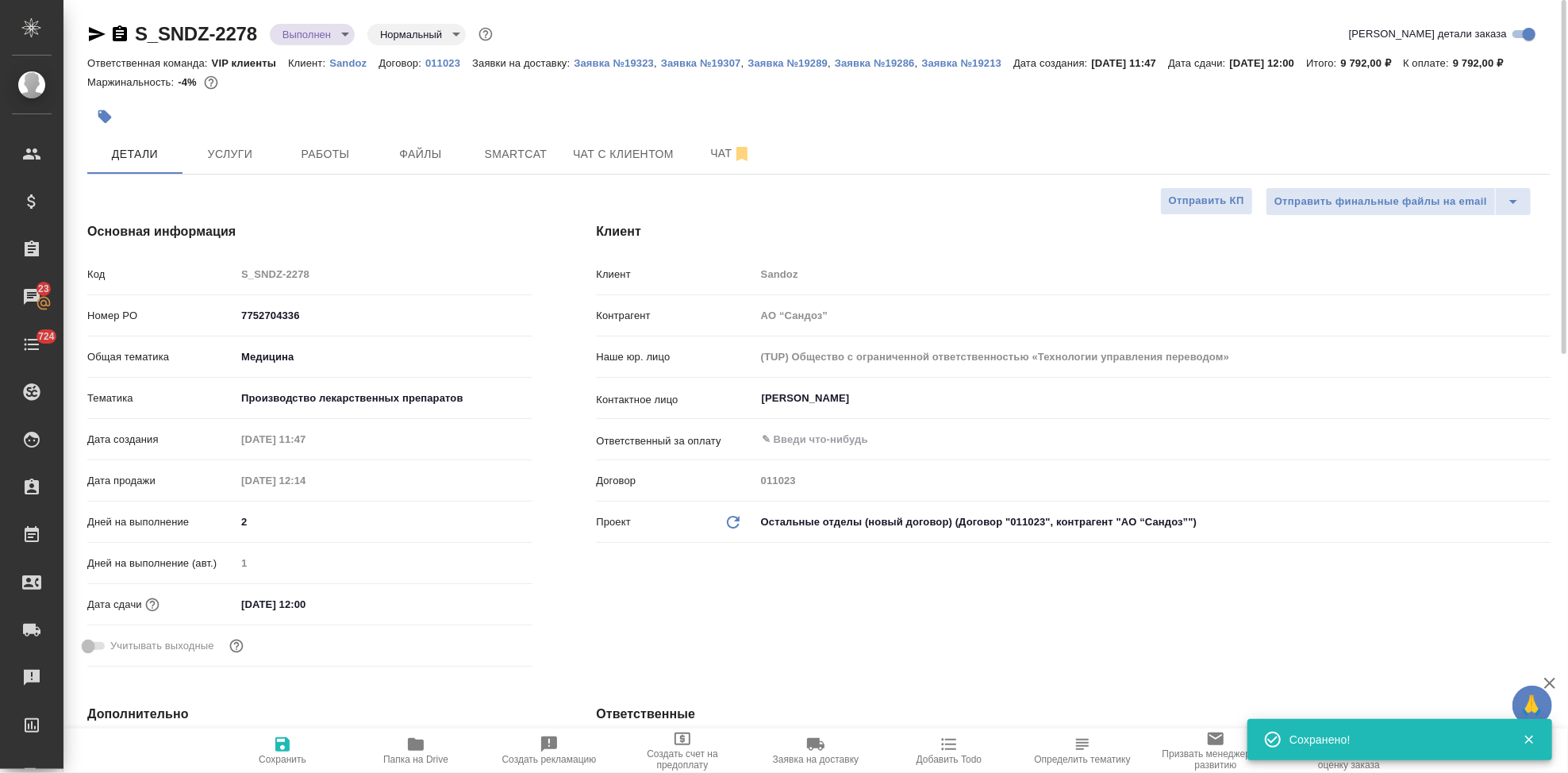
type textarea "x"
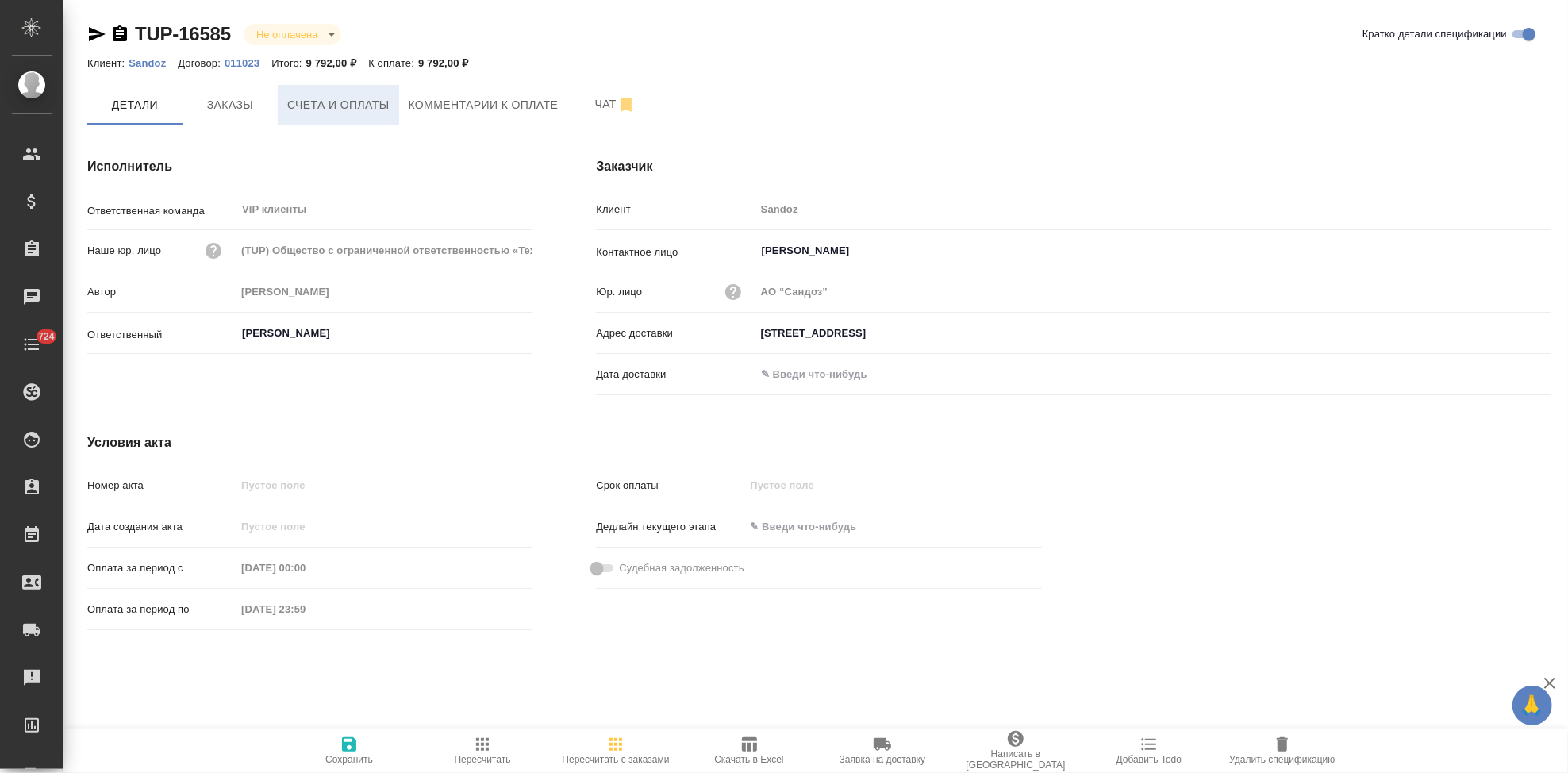
click at [312, 102] on span "Счета и оплаты" at bounding box center [339, 105] width 103 height 20
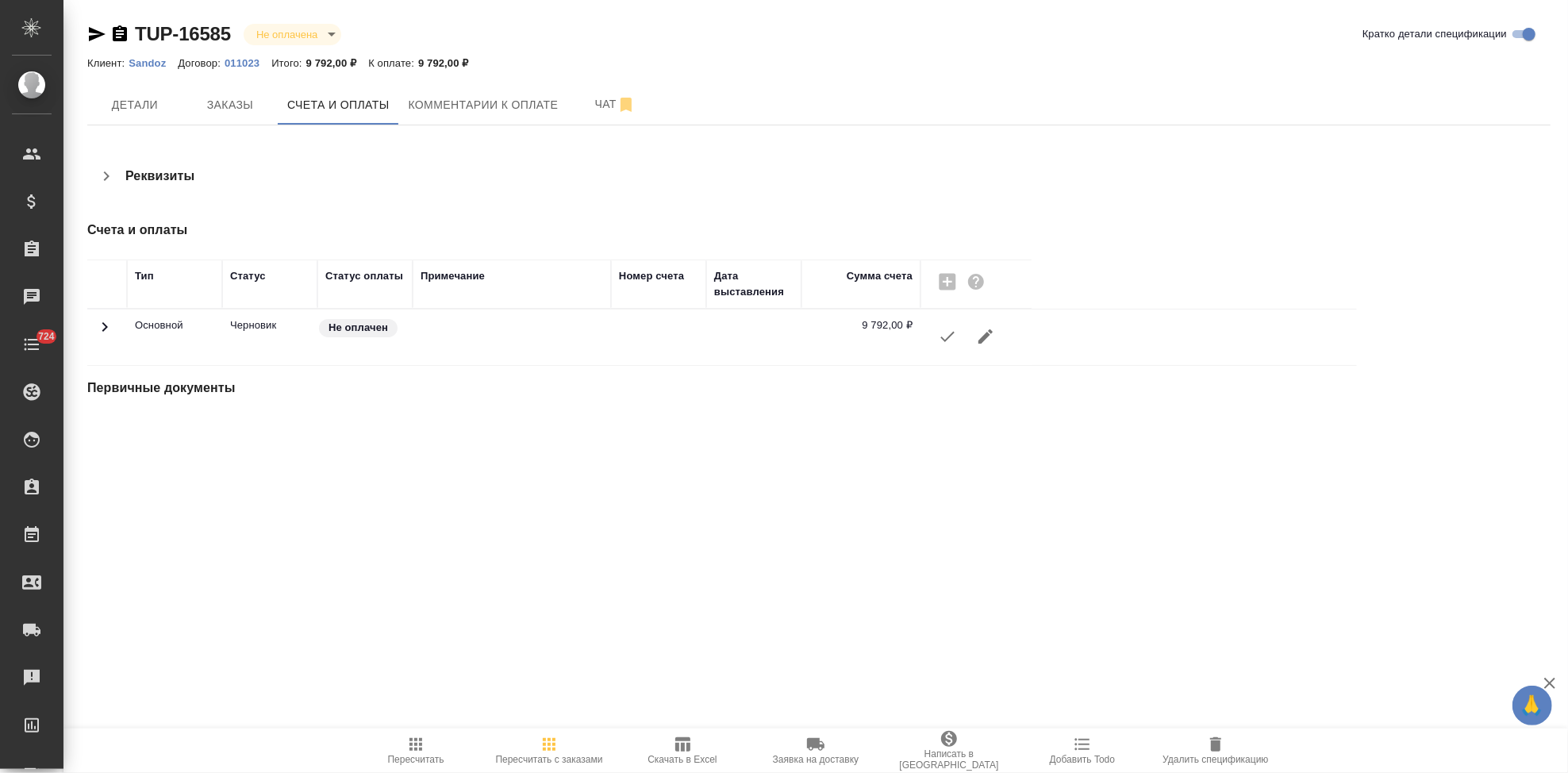
click at [950, 331] on icon "button" at bounding box center [947, 336] width 19 height 19
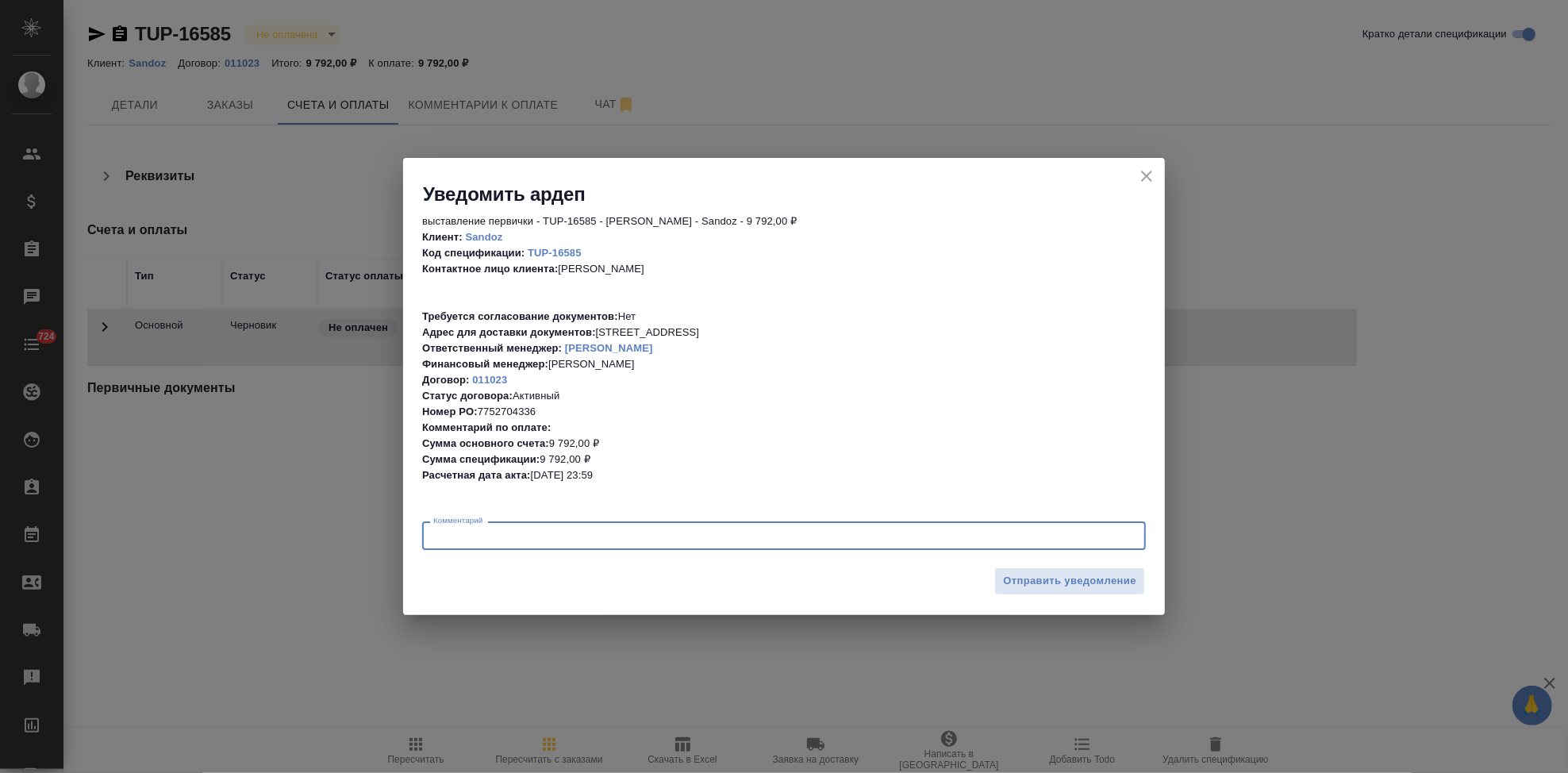
click at [589, 536] on textarea at bounding box center [784, 536] width 701 height 12
click at [1128, 577] on span "Отправить уведомление" at bounding box center [1069, 581] width 133 height 18
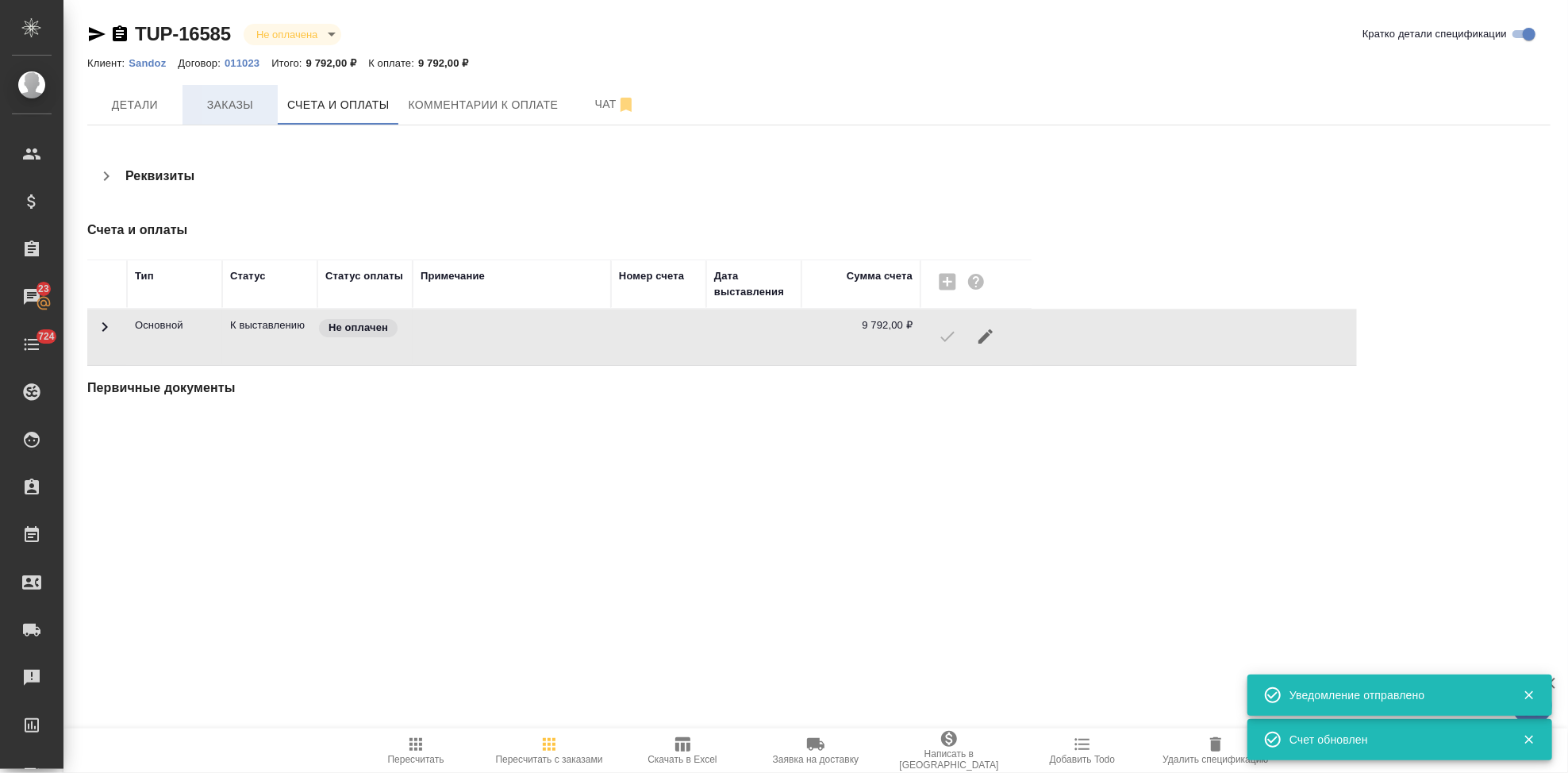
click at [232, 110] on span "Заказы" at bounding box center [230, 105] width 76 height 20
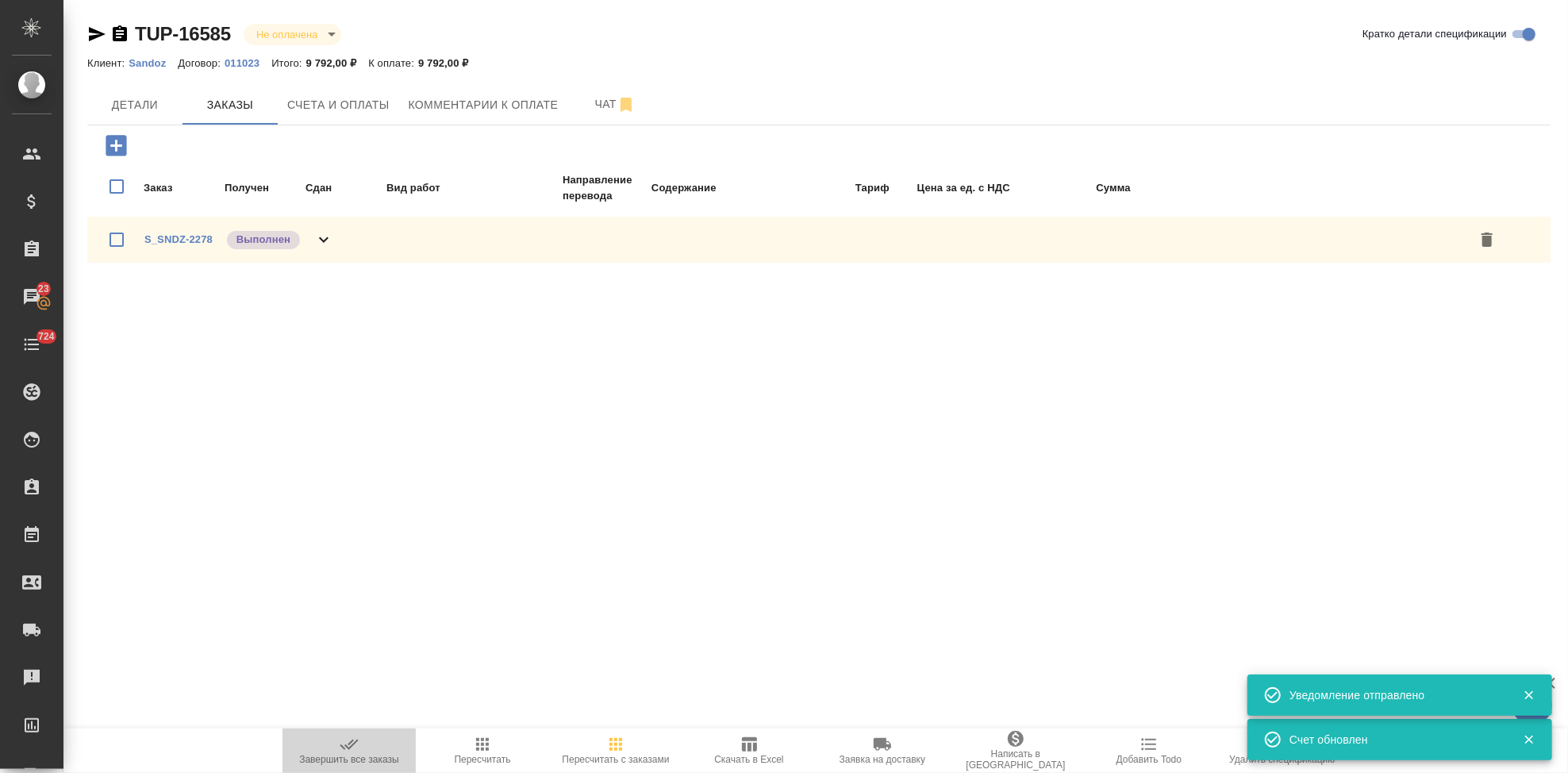
click at [344, 748] on icon "button" at bounding box center [349, 744] width 18 height 10
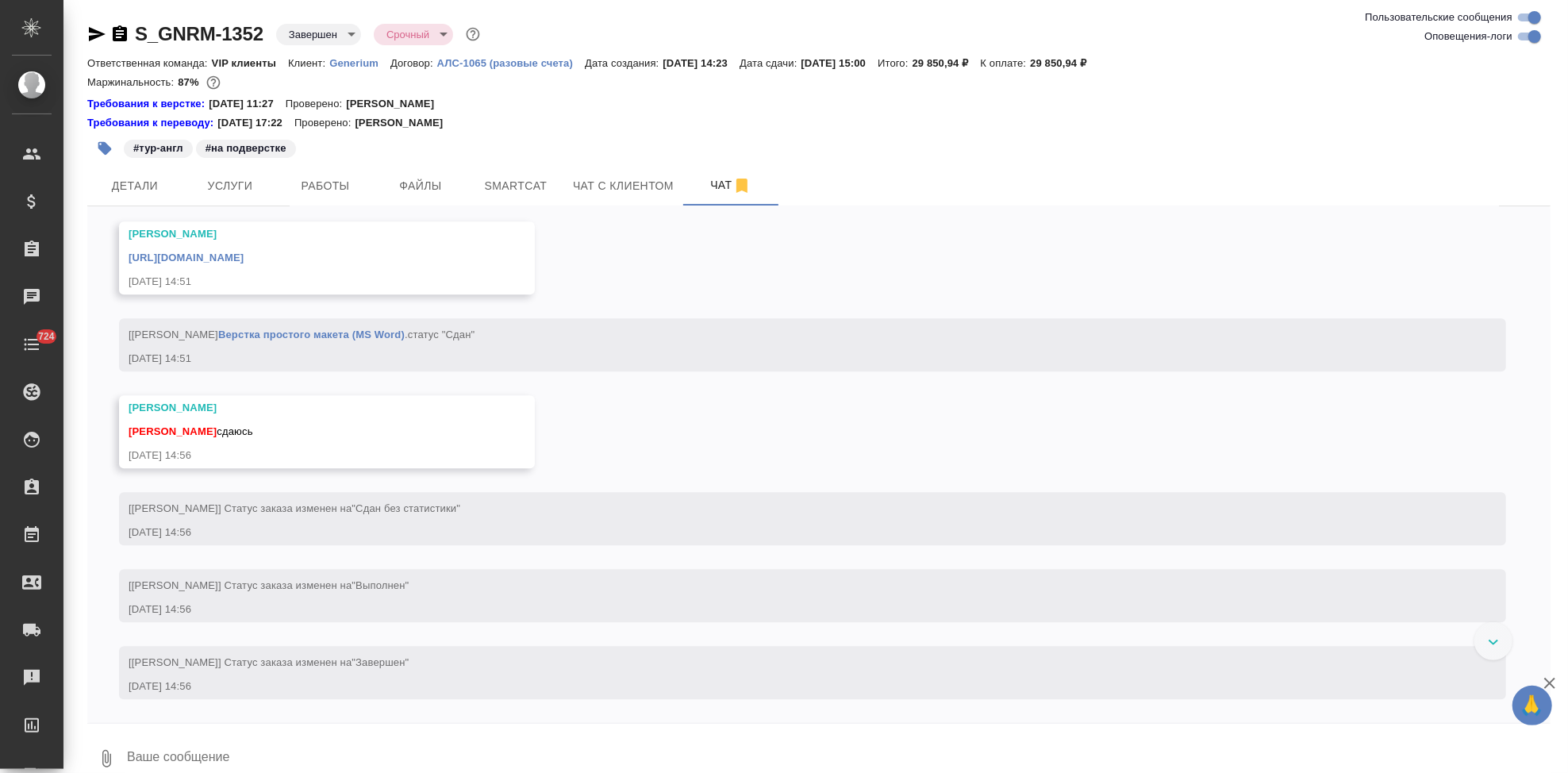
scroll to position [7811, 0]
click at [346, 752] on textarea at bounding box center [838, 758] width 1425 height 54
type textarea "спасибо"
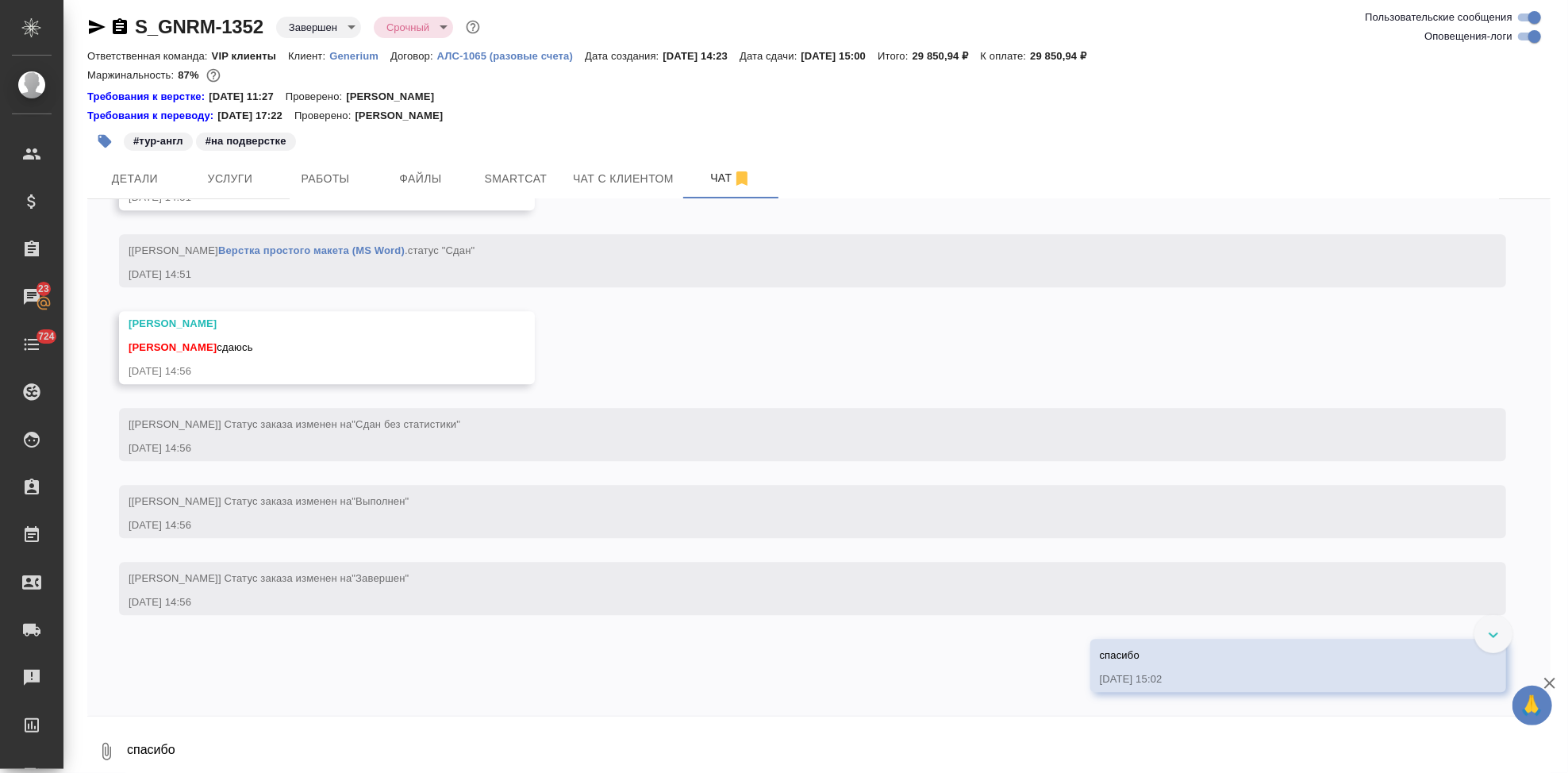
scroll to position [7783, 0]
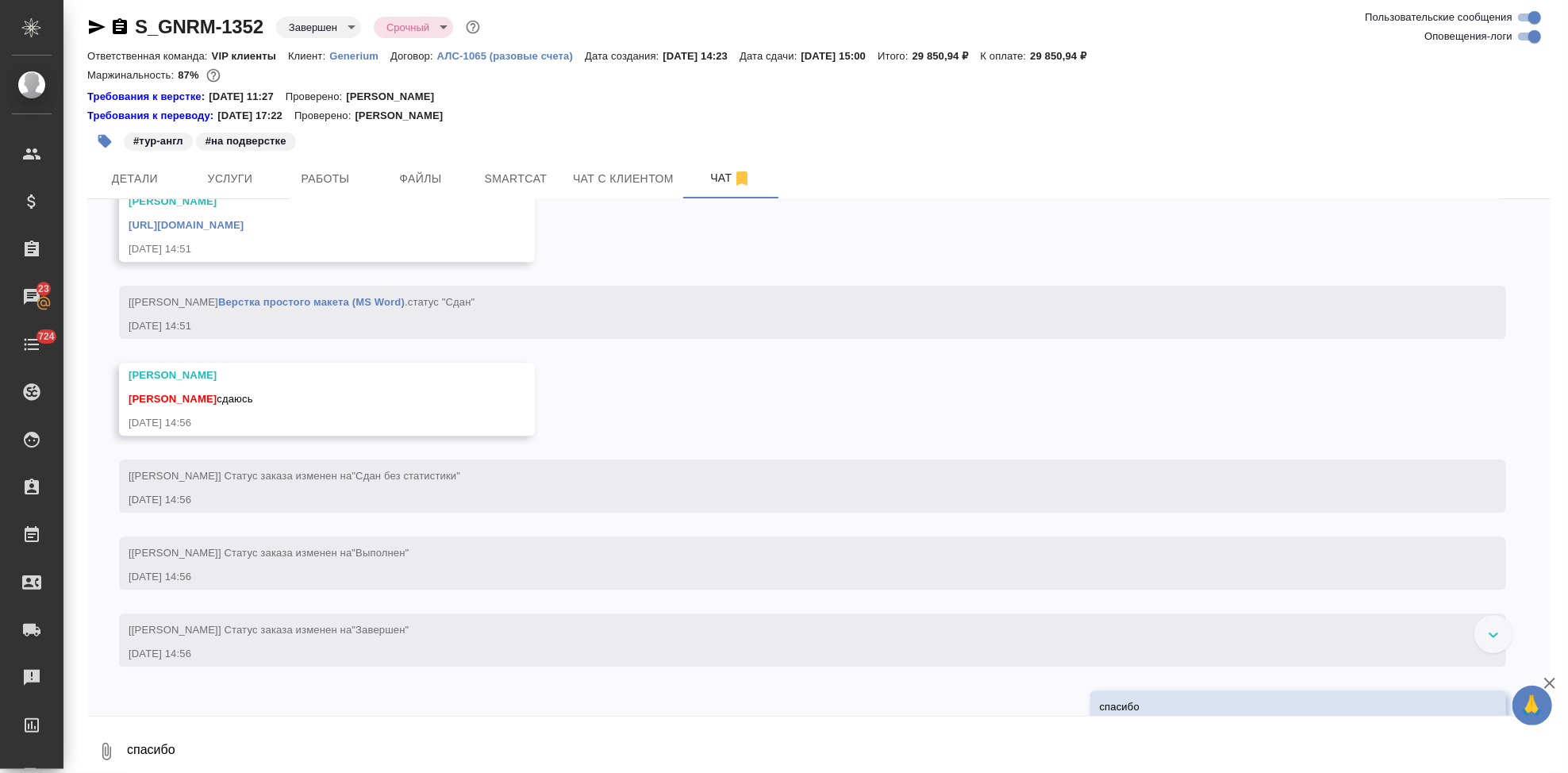
click at [244, 231] on link "[URL][DOMAIN_NAME]" at bounding box center [186, 225] width 115 height 12
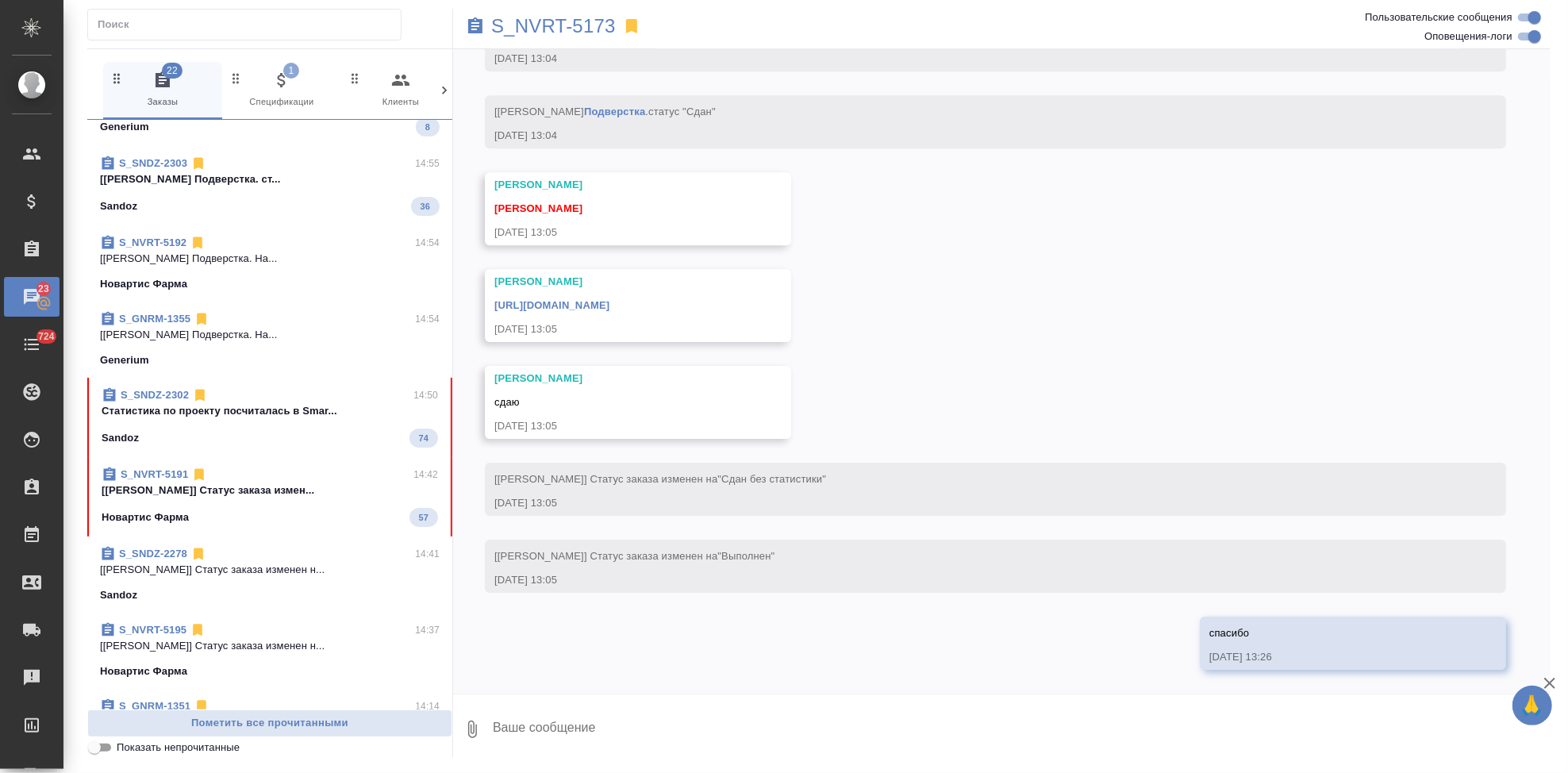
scroll to position [278, 0]
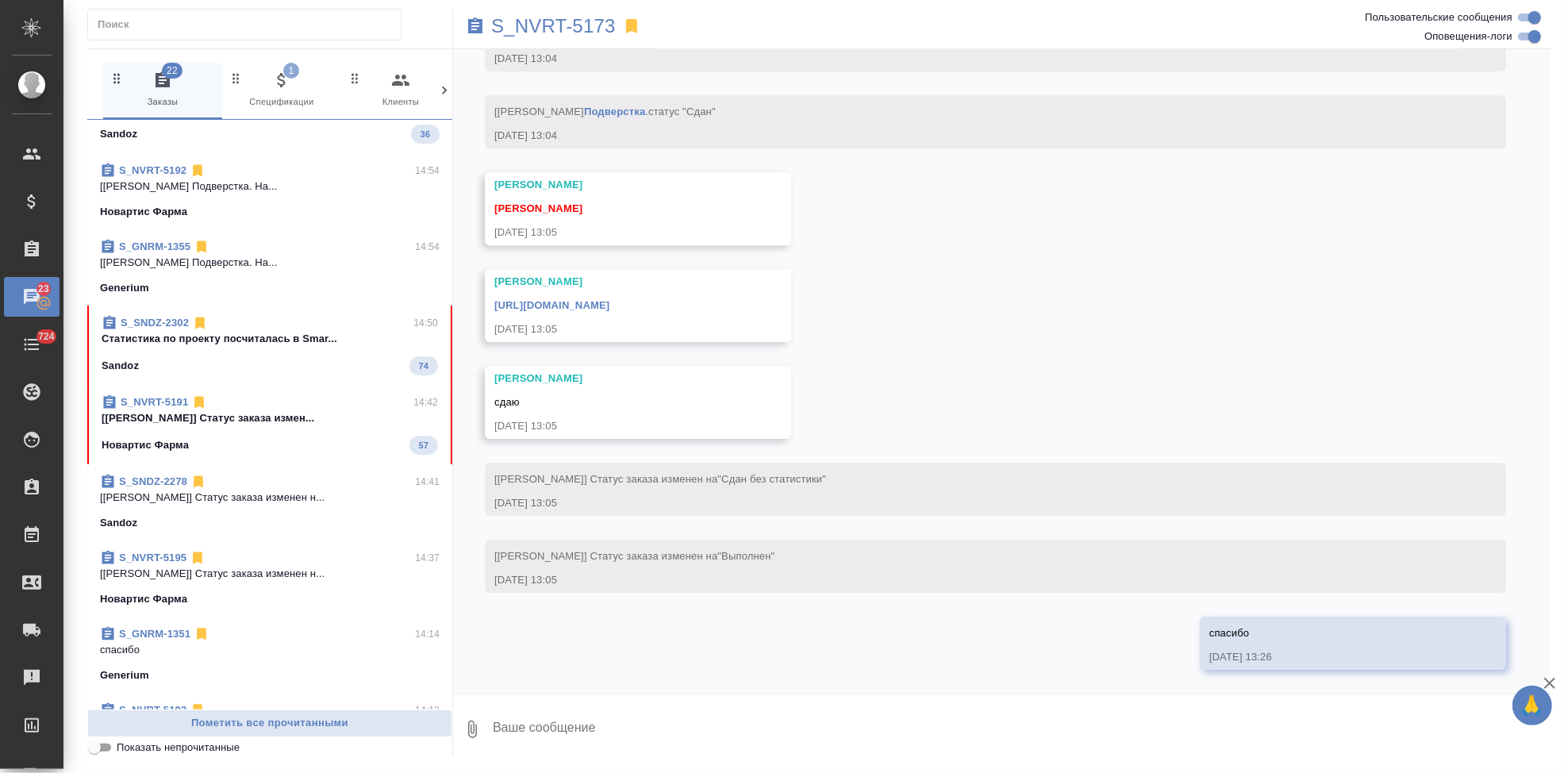
click at [216, 345] on p "Cтатистика по проекту посчиталась в Smar..." at bounding box center [270, 338] width 336 height 16
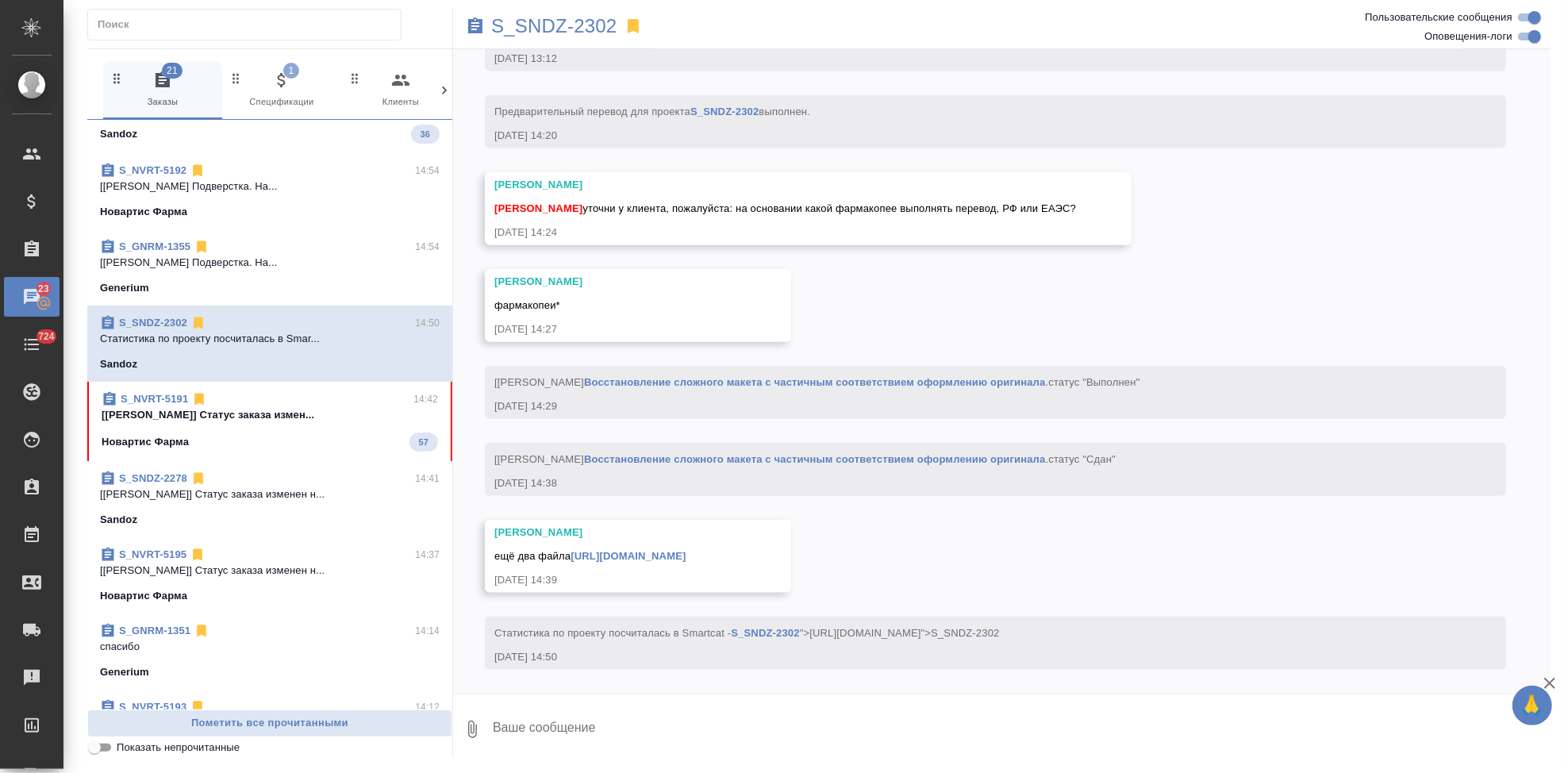
scroll to position [11002, 0]
drag, startPoint x: 1072, startPoint y: 205, endPoint x: 583, endPoint y: 210, distance: 489.0
click at [583, 210] on span "[PERSON_NAME] уточни у клиента, пожалуйста: на основании какой фармакопее выпол…" at bounding box center [786, 208] width 582 height 12
copy span "уточни у клиента, пожалуйста: на основании какой фармакопее выполнять перевод, …"
click at [612, 733] on textarea at bounding box center [1021, 728] width 1059 height 54
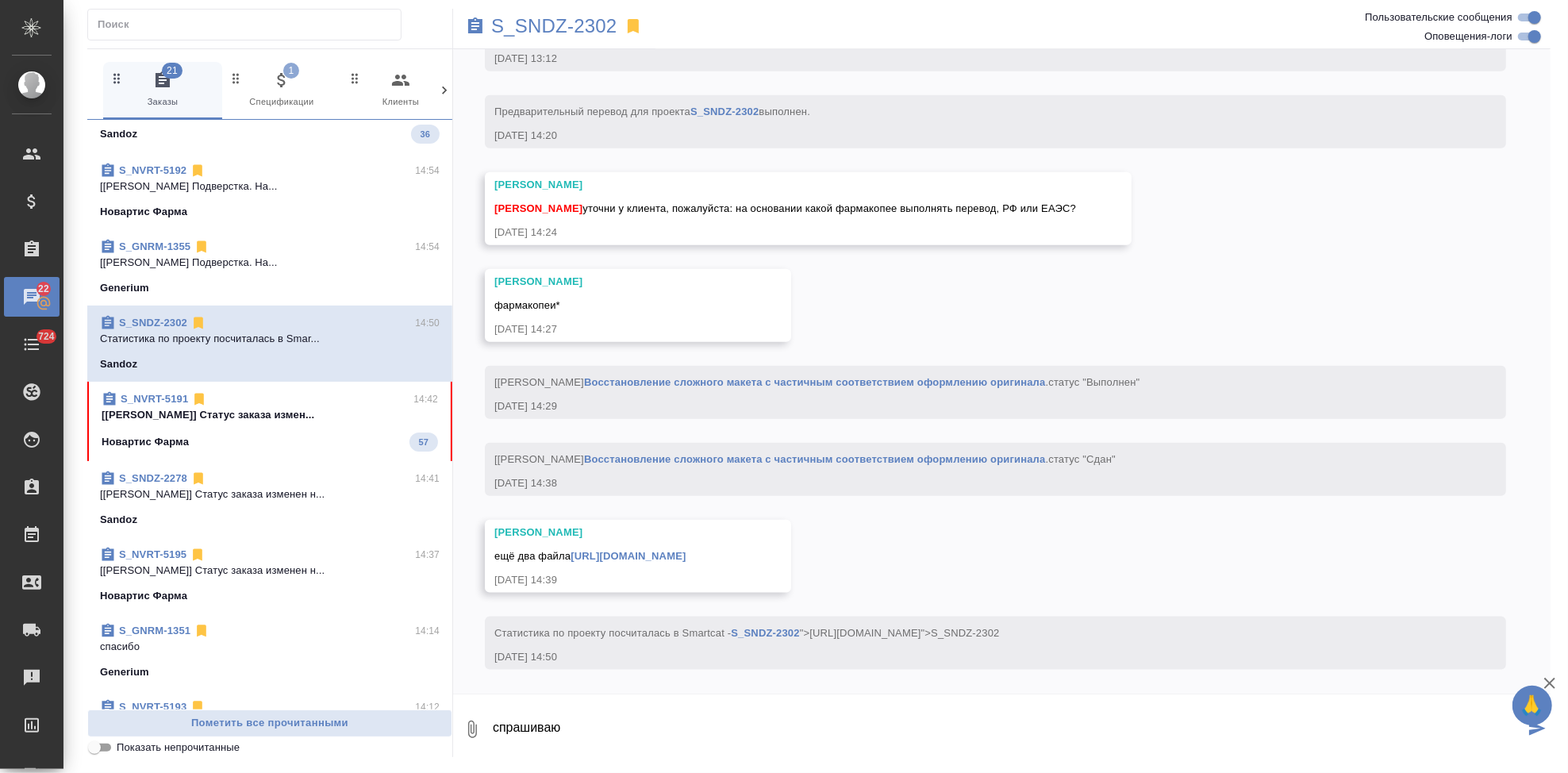
type textarea "спрашиваю"
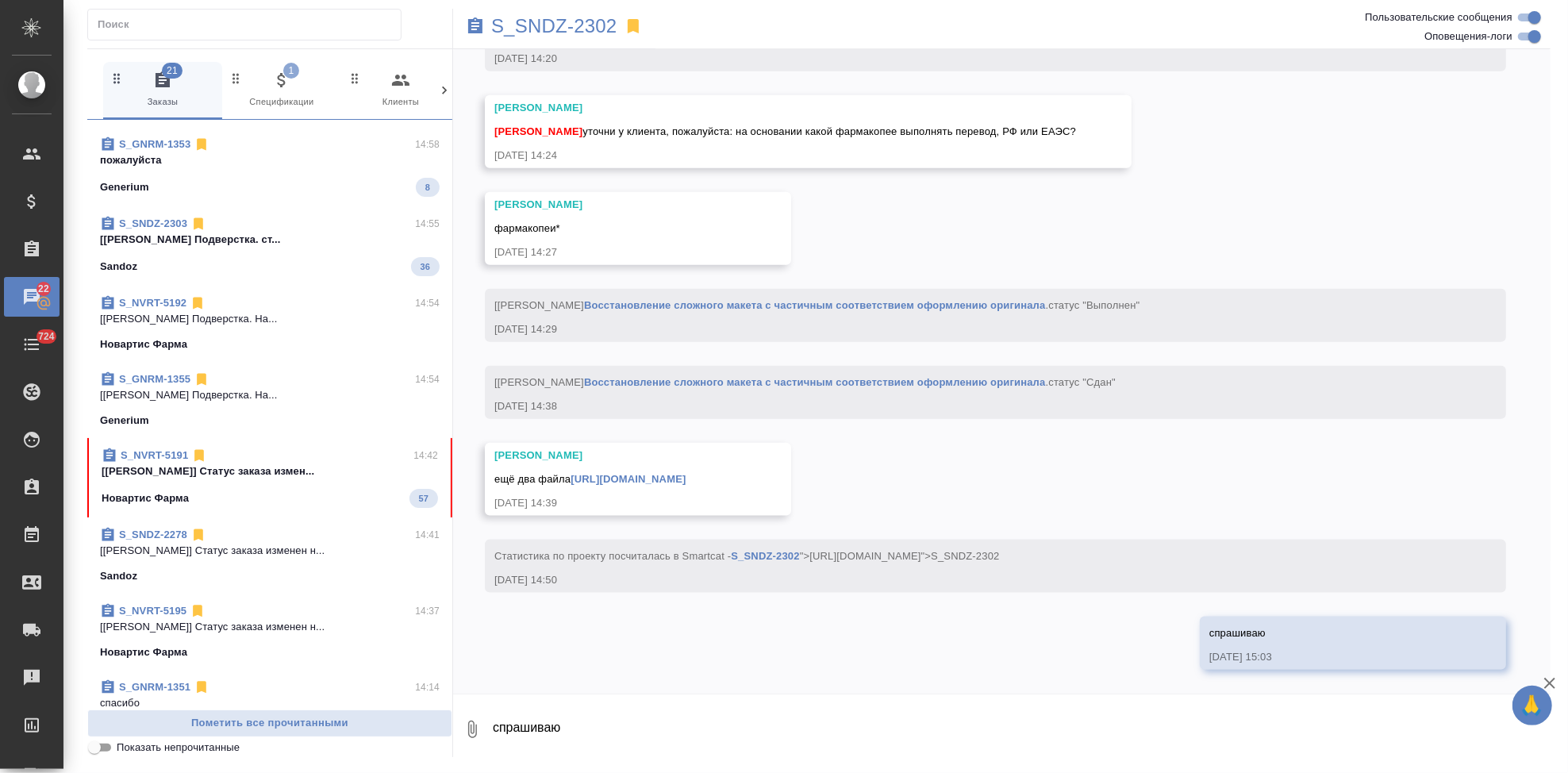
scroll to position [316, 0]
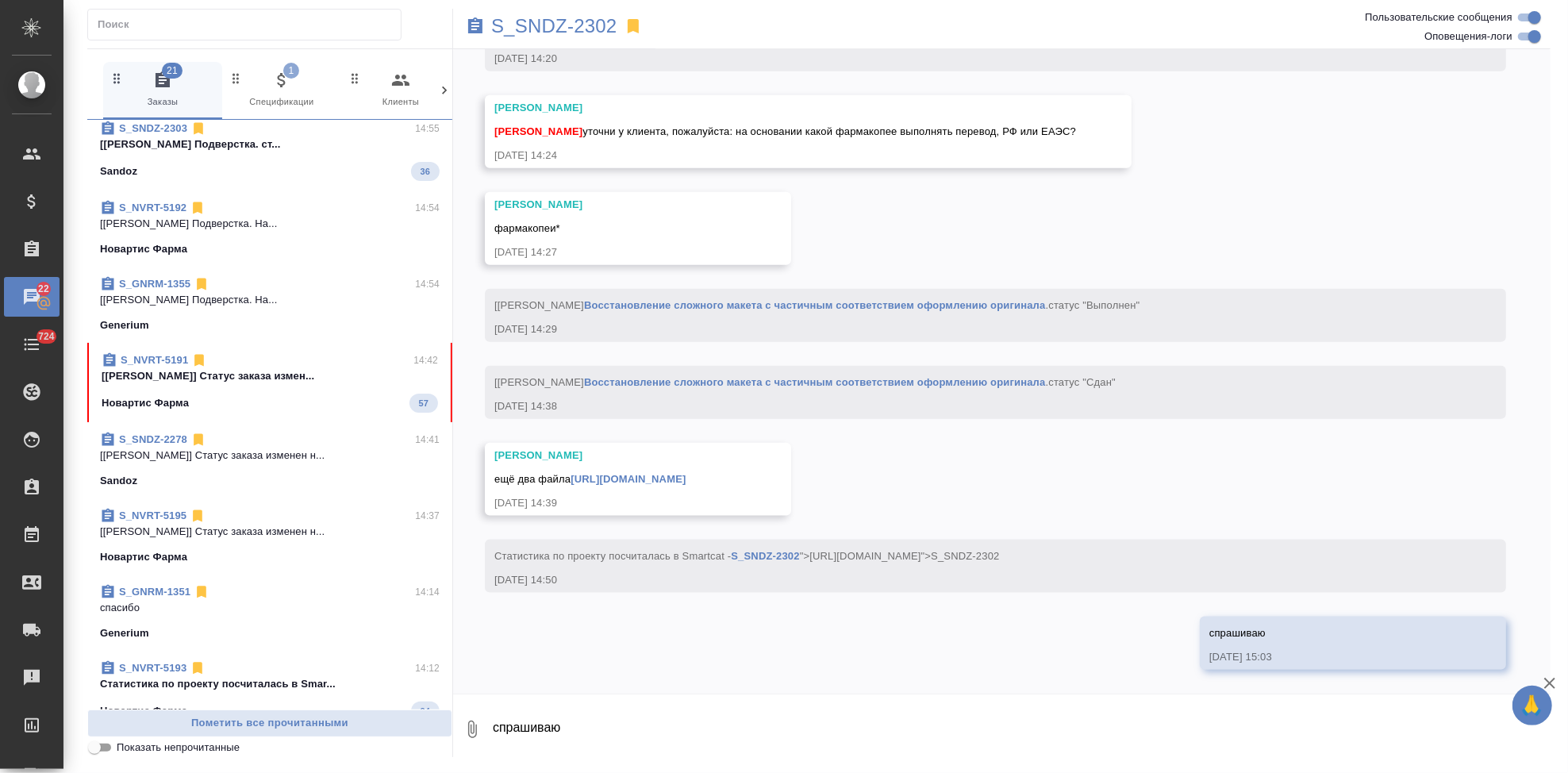
click at [281, 394] on div "Новартис Фарма 57" at bounding box center [270, 403] width 336 height 19
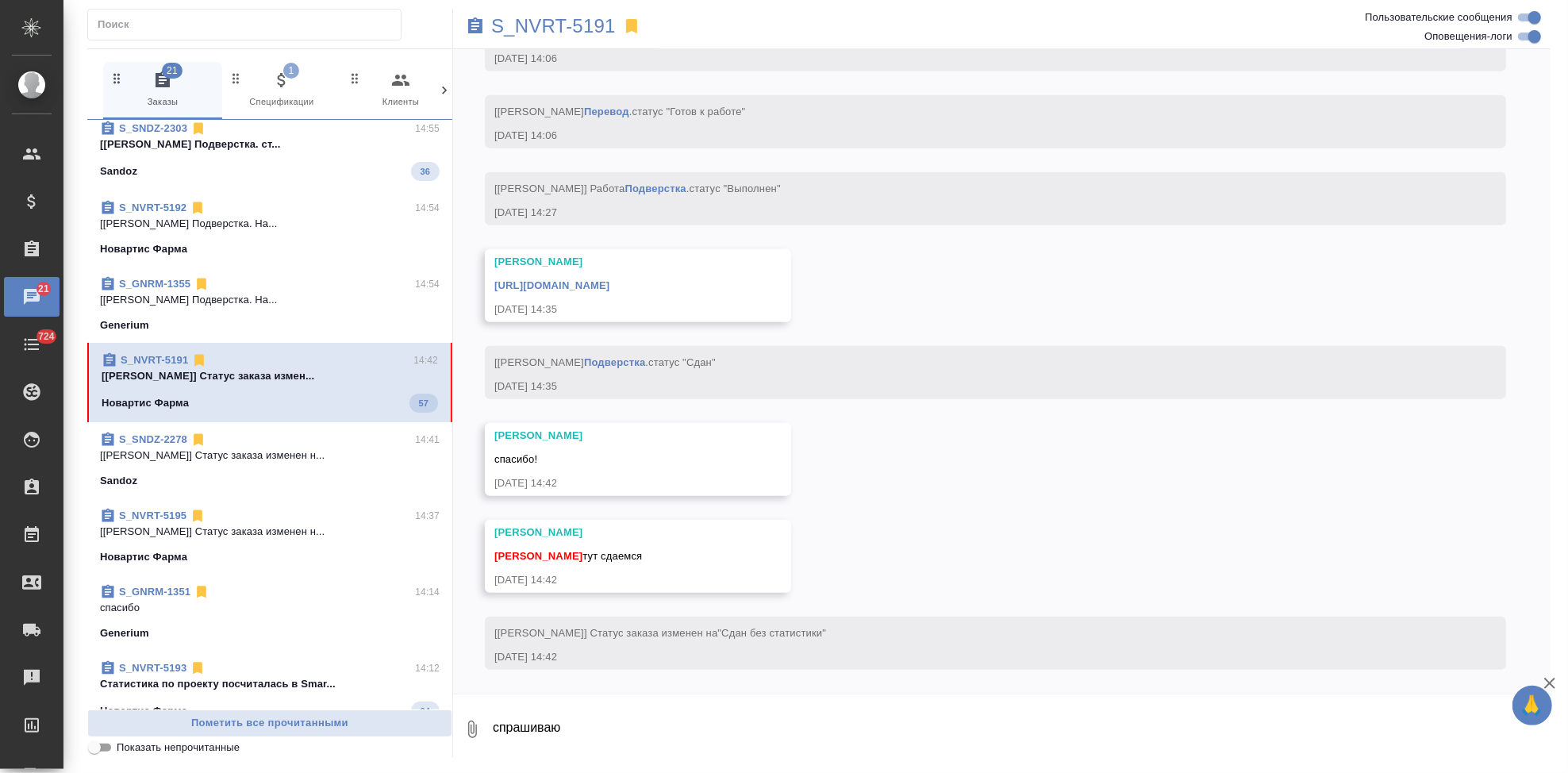
scroll to position [10123, 0]
click at [610, 732] on textarea "спрашиваю" at bounding box center [1021, 728] width 1059 height 54
type textarea "спасибо"
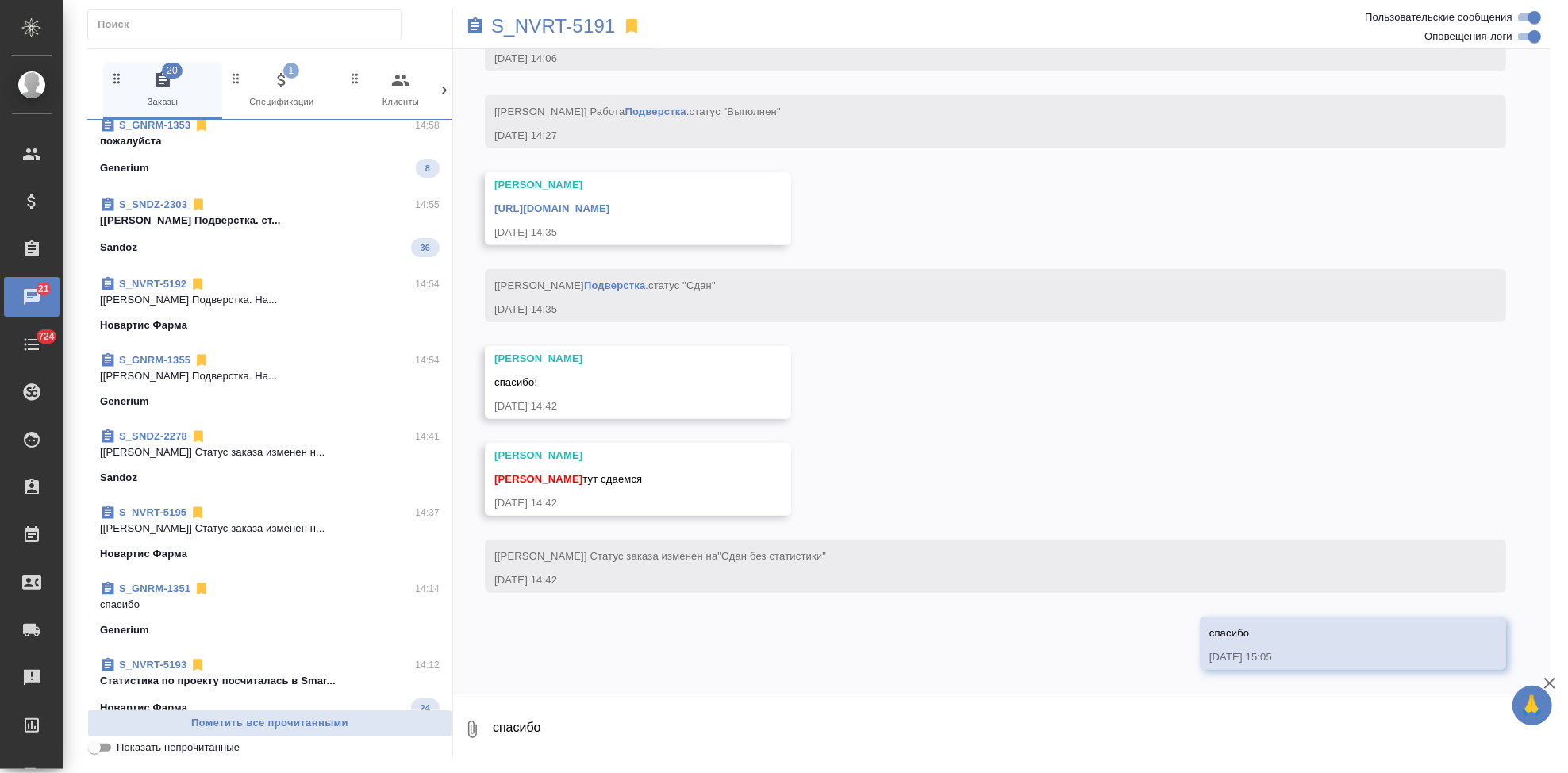
scroll to position [0, 0]
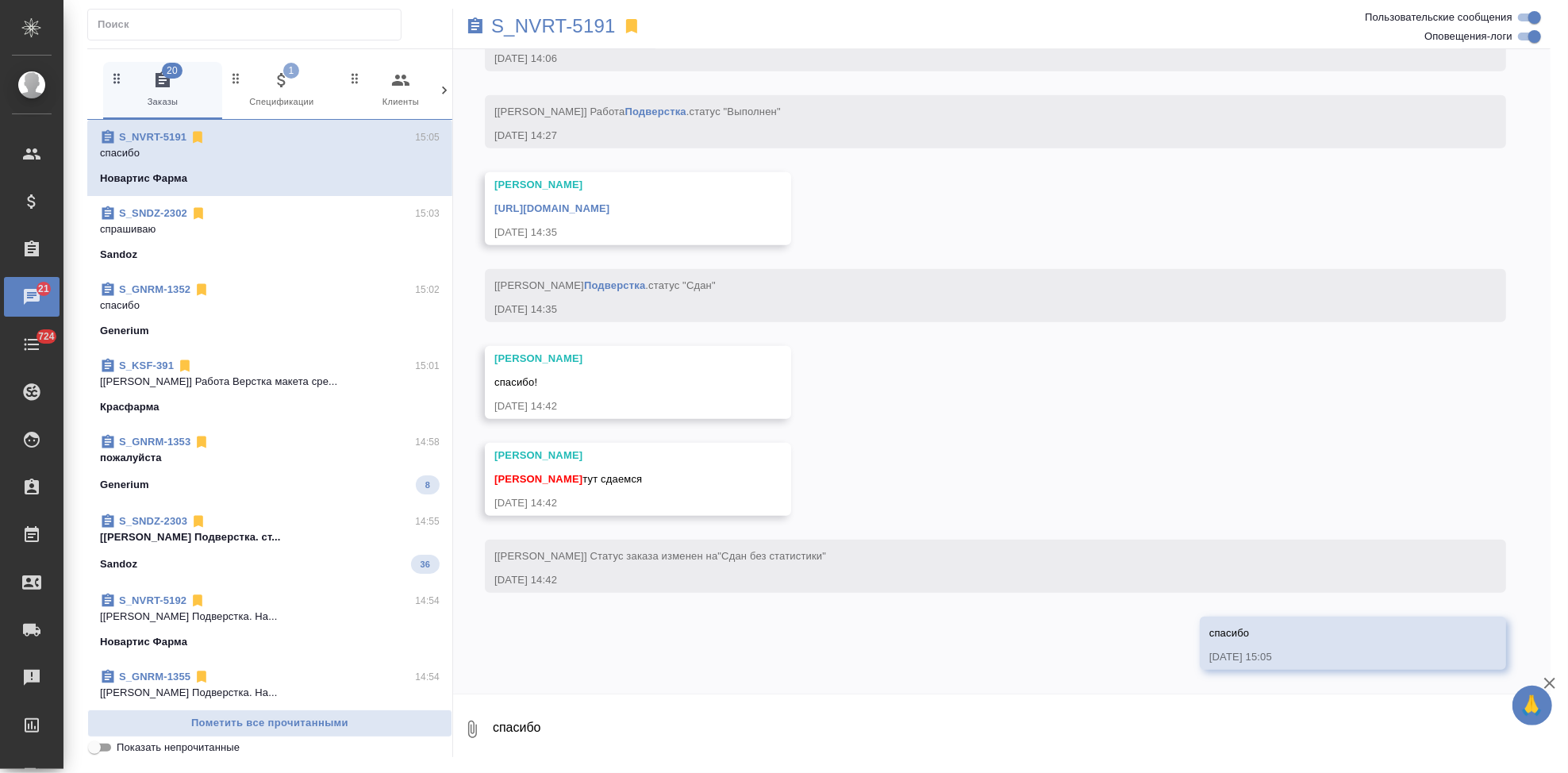
click at [609, 206] on link "[URL][DOMAIN_NAME]" at bounding box center [552, 208] width 115 height 12
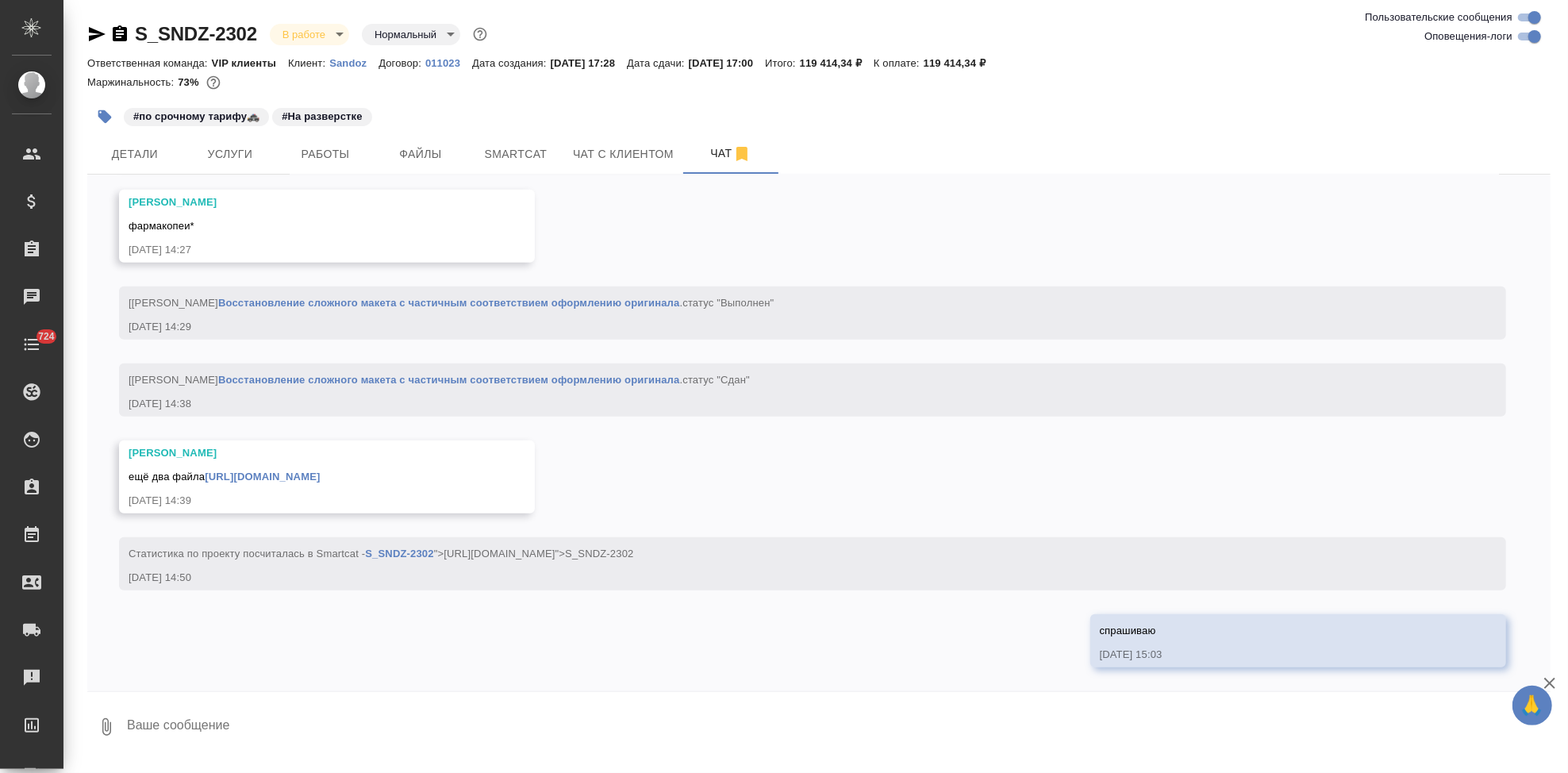
scroll to position [10858, 0]
